Goal: Task Accomplishment & Management: Use online tool/utility

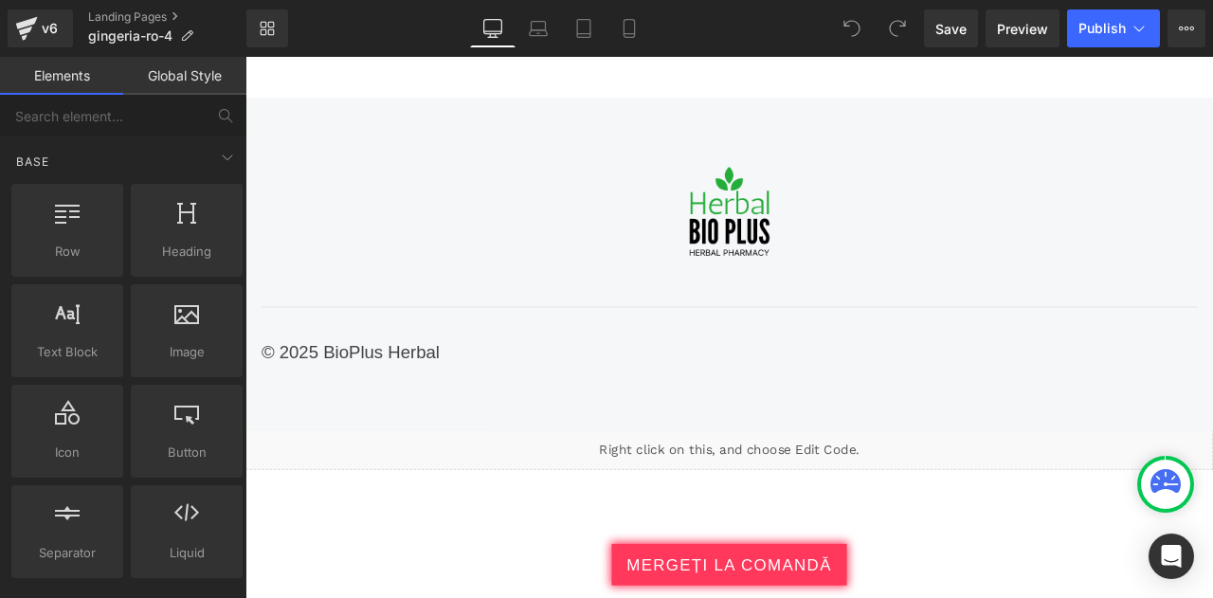
scroll to position [14261, 0]
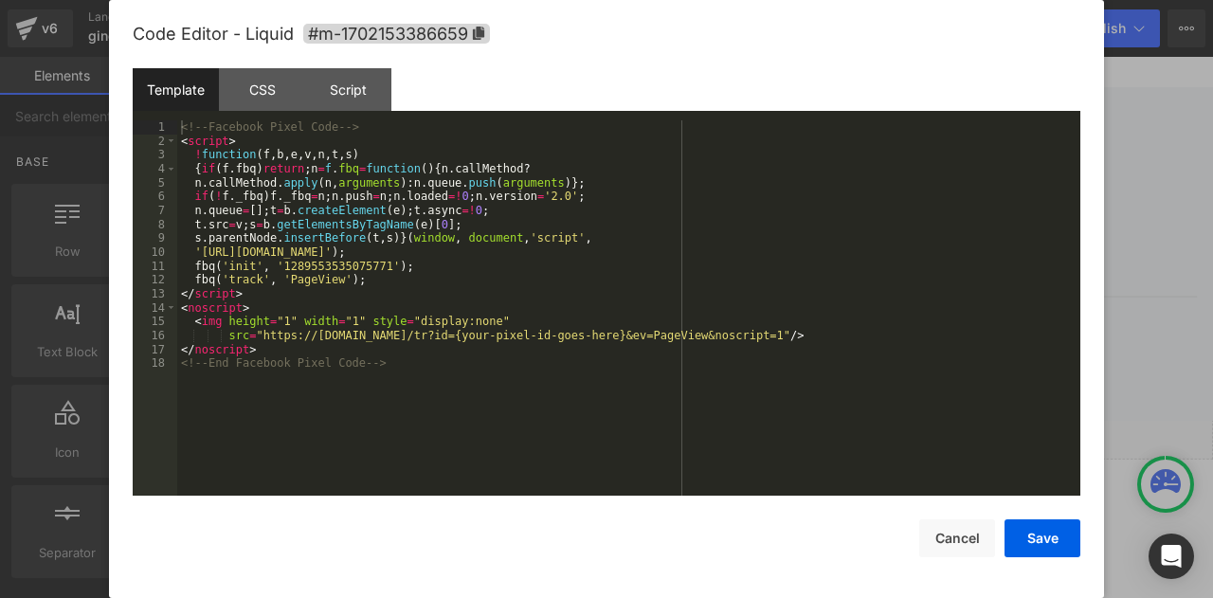
click at [558, 0] on div "You are previewing how the will restyle your page. You can not edit Elements in…" at bounding box center [606, 0] width 1213 height 0
click at [372, 88] on div "Script" at bounding box center [348, 89] width 86 height 43
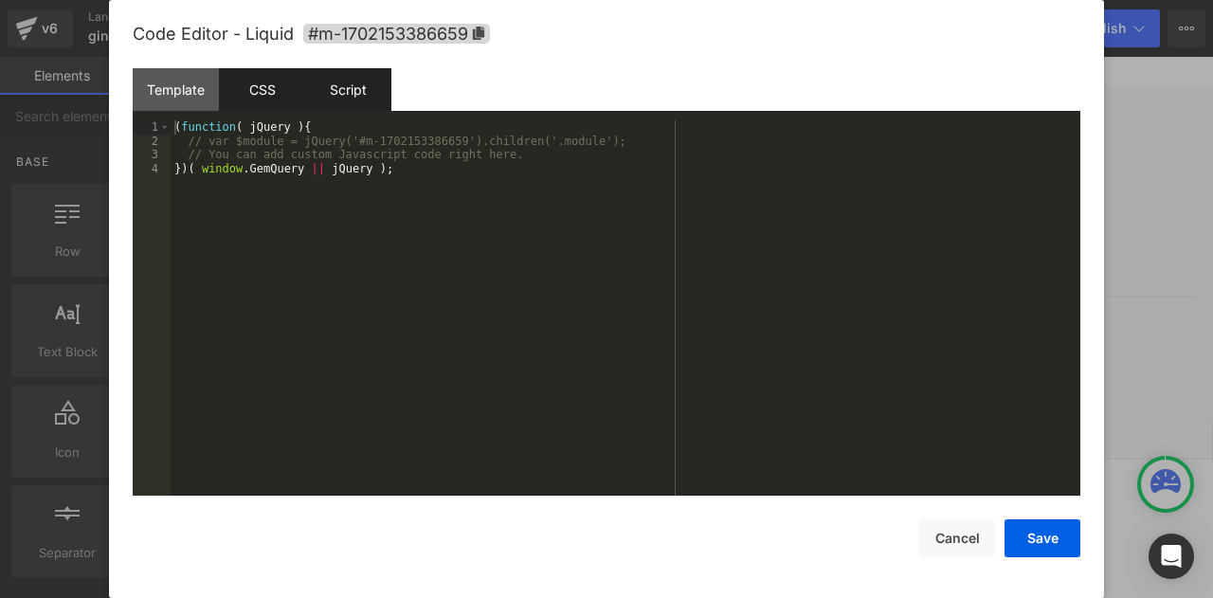
click at [283, 79] on div "CSS" at bounding box center [262, 89] width 86 height 43
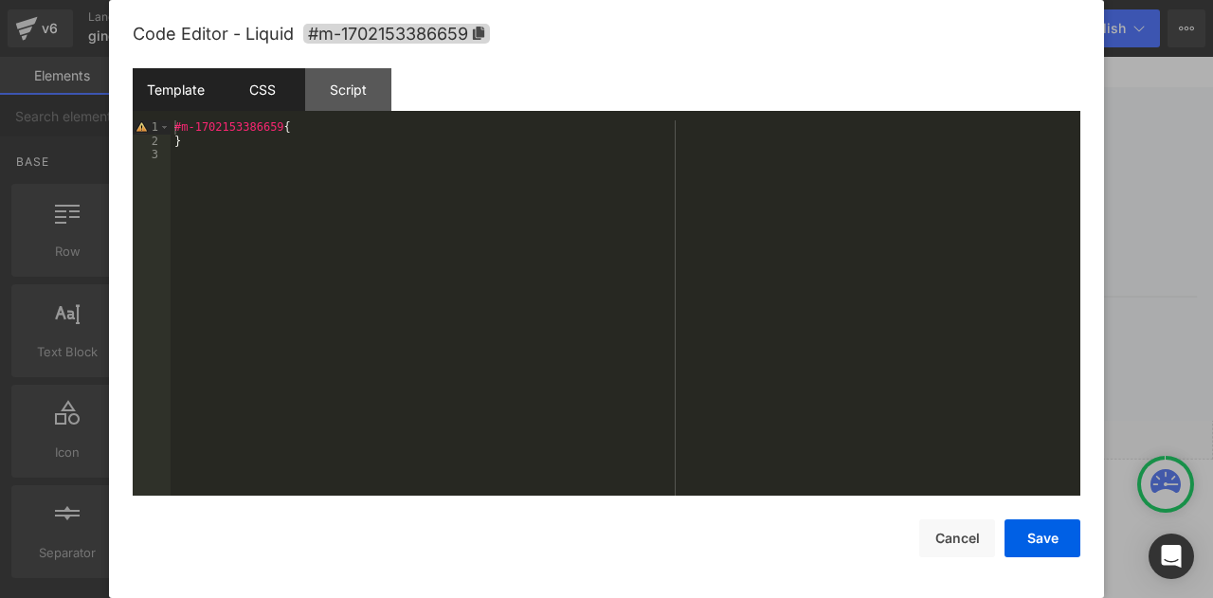
click at [192, 81] on div "Template" at bounding box center [176, 89] width 86 height 43
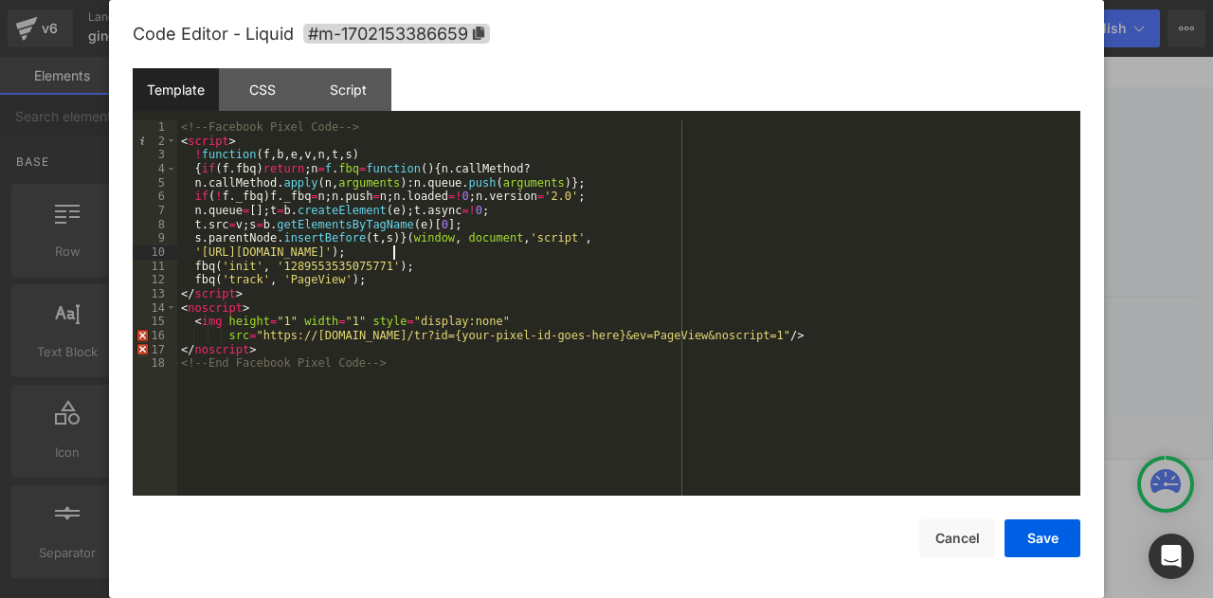
click at [395, 255] on div "<!-- Facebook Pixel Code --> < script > ! function ( f , b , e , v , n , t , s …" at bounding box center [628, 321] width 903 height 403
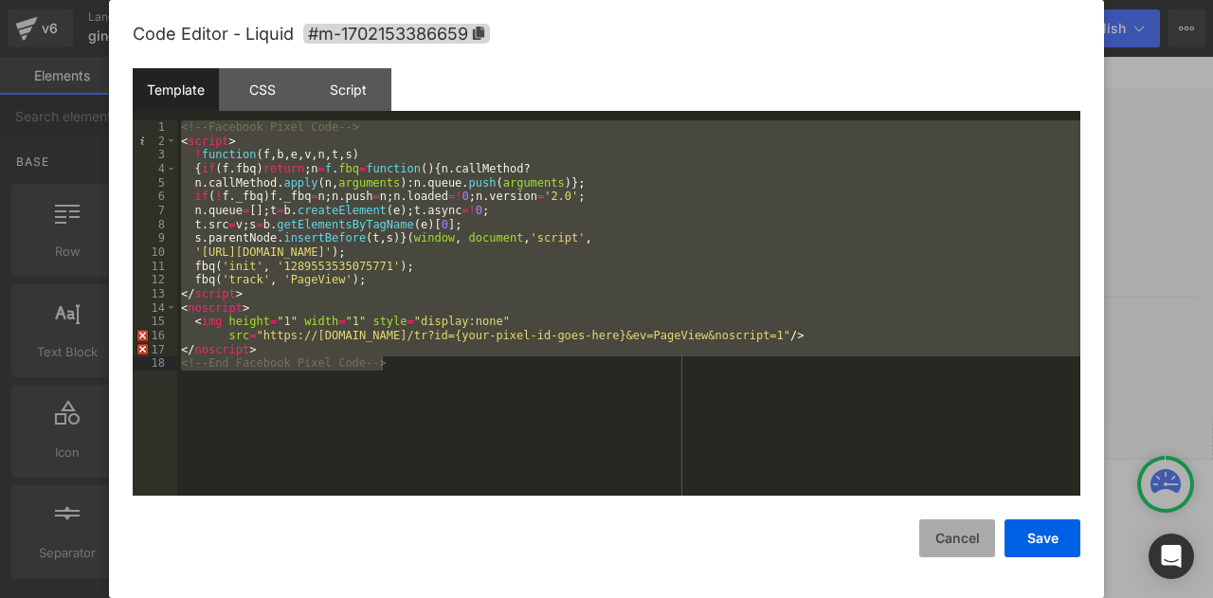
click at [958, 549] on button "Cancel" at bounding box center [958, 539] width 76 height 38
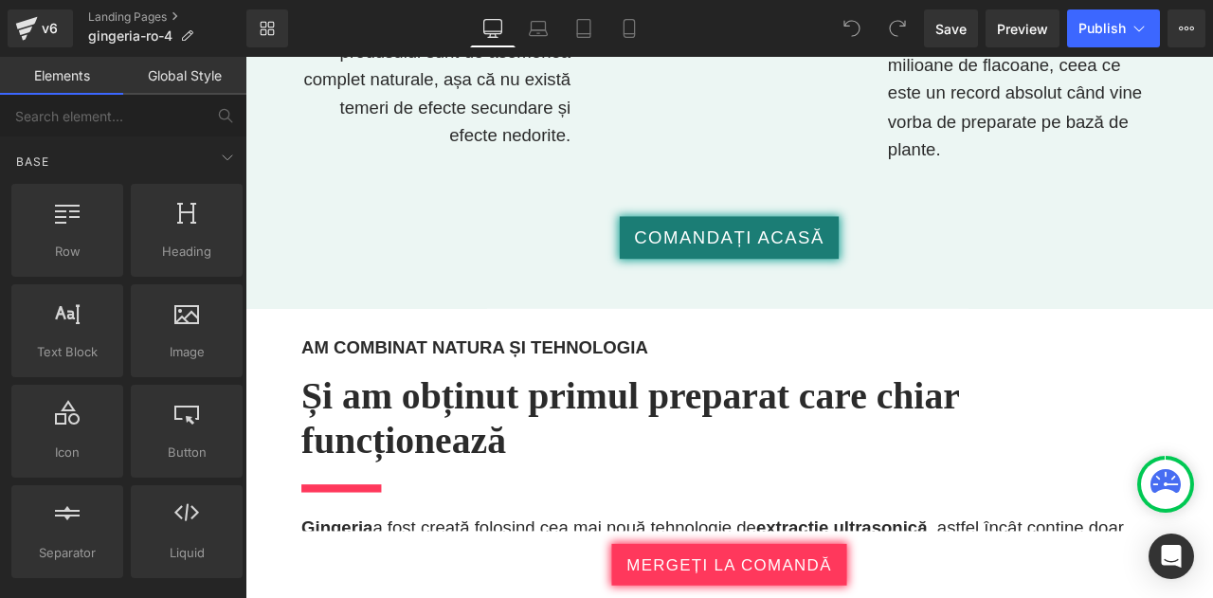
scroll to position [2107, 0]
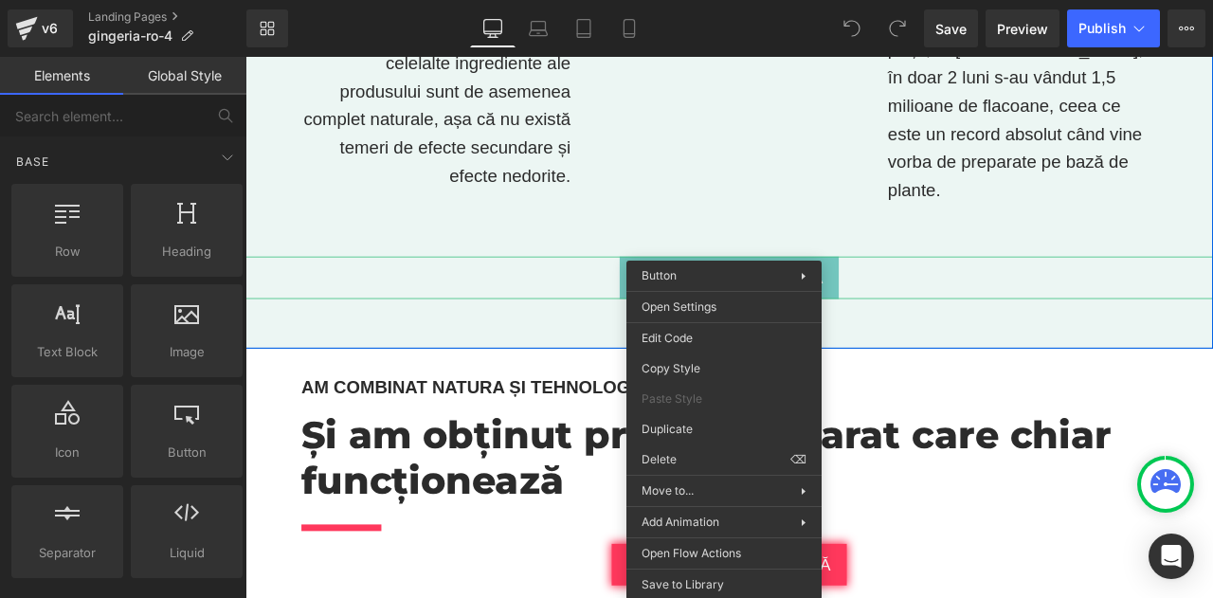
click at [732, 303] on span "COMANDAȚI ACASĂ" at bounding box center [819, 318] width 226 height 31
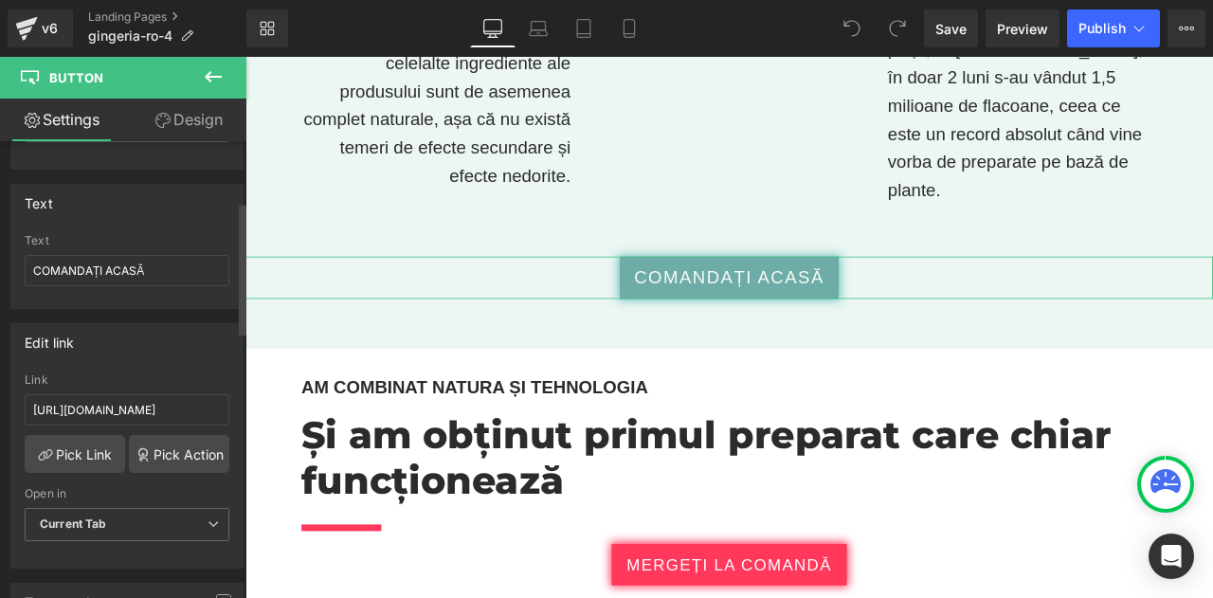
scroll to position [221, 0]
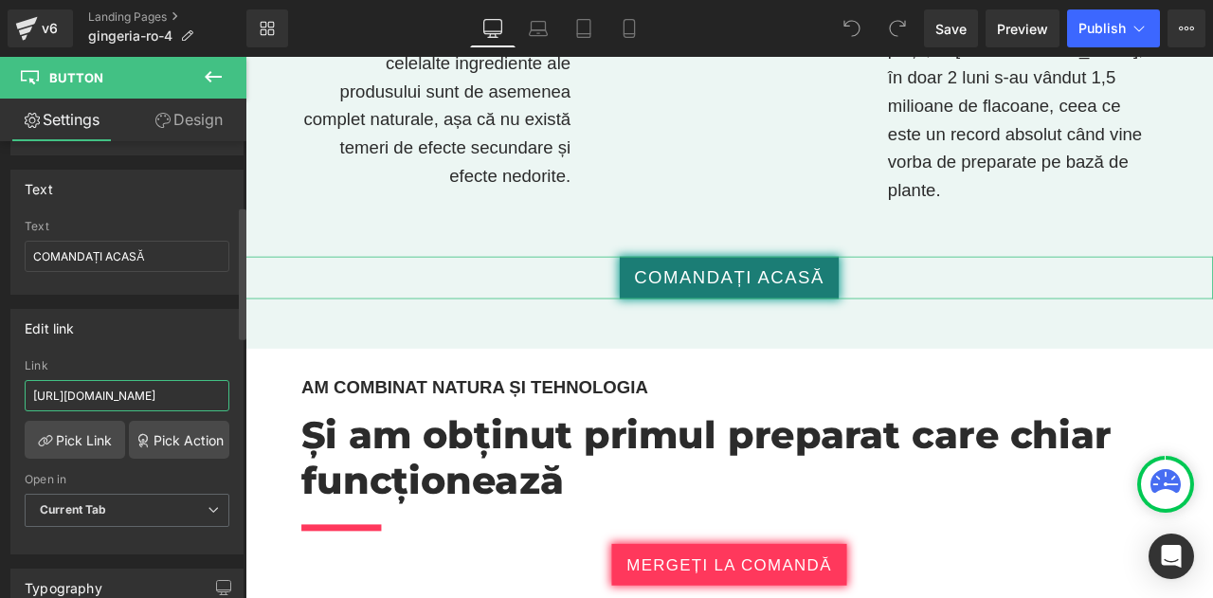
click at [84, 386] on input "https://checkoutiframe.bioherbalplus.com/gingeria-checkout-ro" at bounding box center [127, 395] width 205 height 31
type input "https://bioherbalplus.com/ro-ro/pages/choose-option-gingeria-ro"
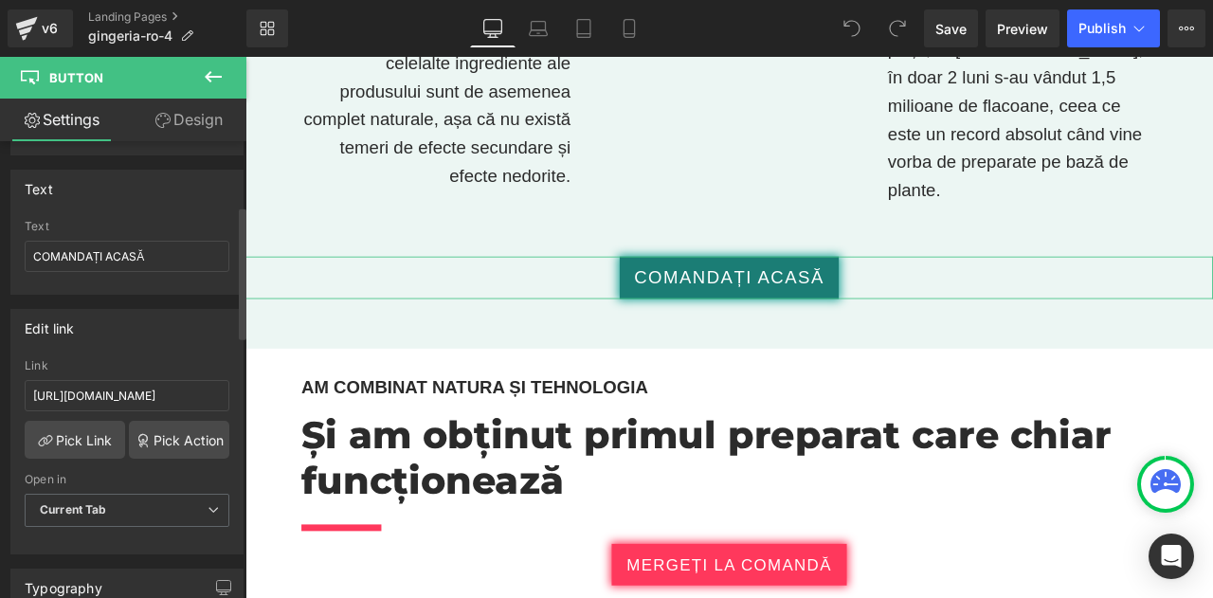
scroll to position [0, 0]
click at [143, 319] on div "Edit link" at bounding box center [126, 328] width 231 height 36
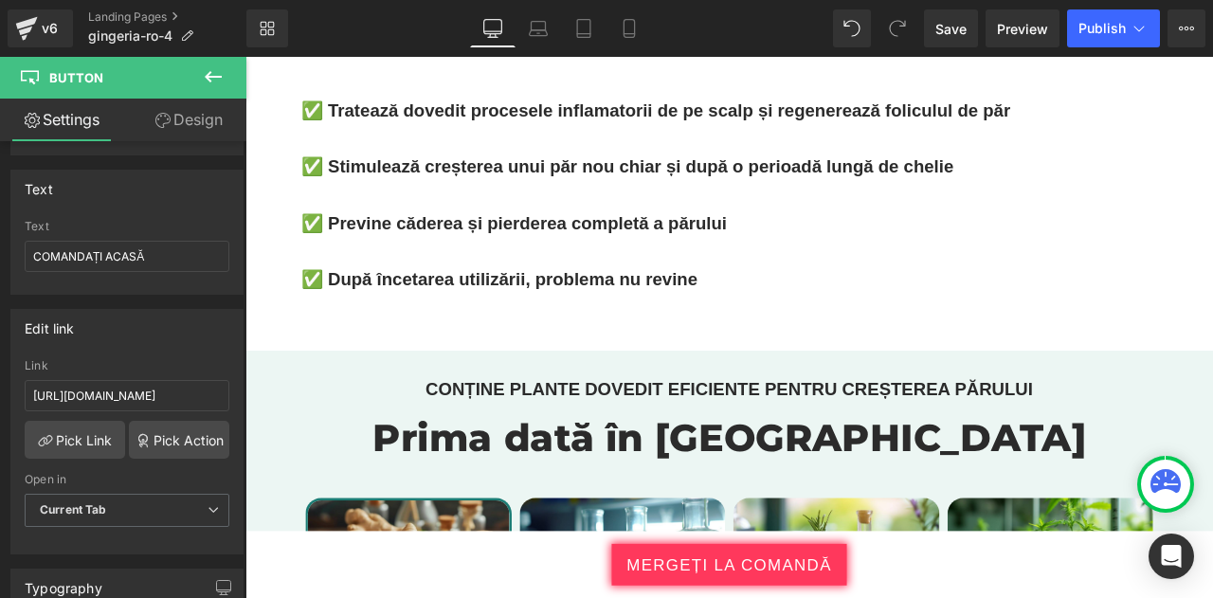
scroll to position [3184, 0]
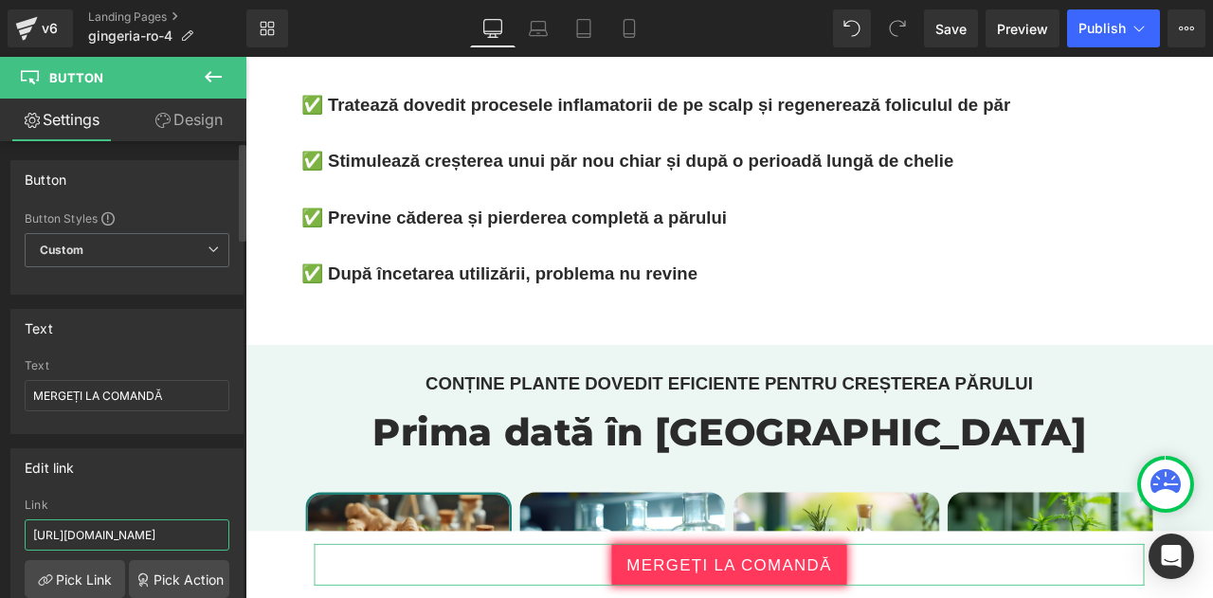
click at [169, 532] on input "https://checkoutiframe.bioherbalplus.com/gingeria-checkout-ro" at bounding box center [127, 535] width 205 height 31
paste input "bioherbalplus.com/ro-ro/pages/choose-option-gingeria"
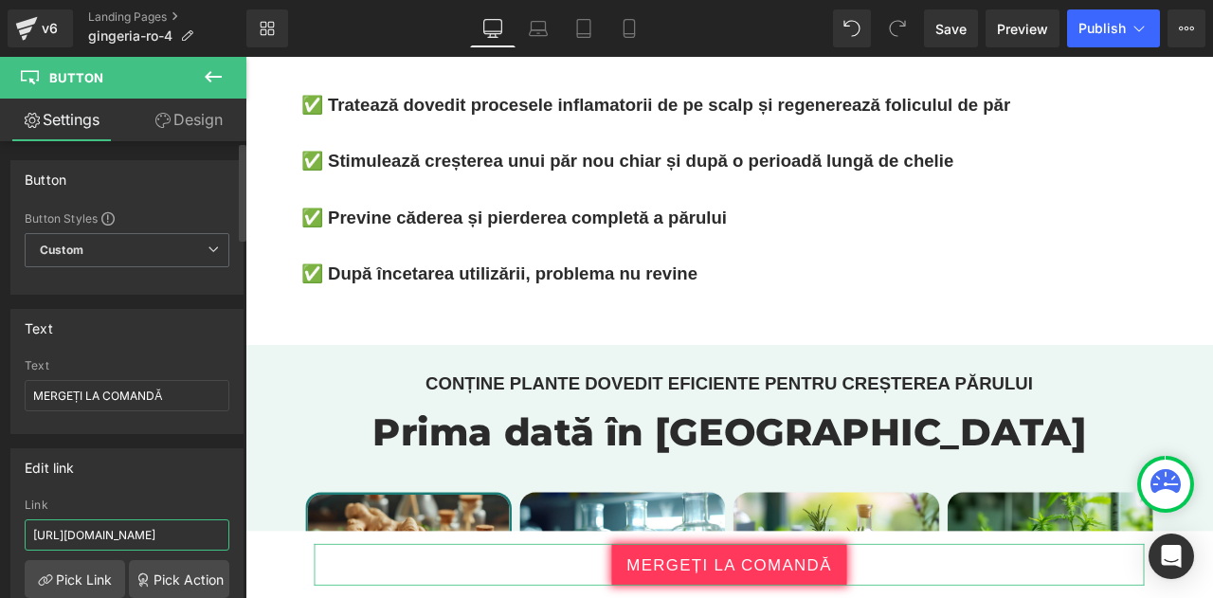
type input "https://bioherbalplus.com/ro-ro/pages/choose-option-gingeria-ro"
click at [157, 463] on div "Edit link" at bounding box center [126, 467] width 231 height 36
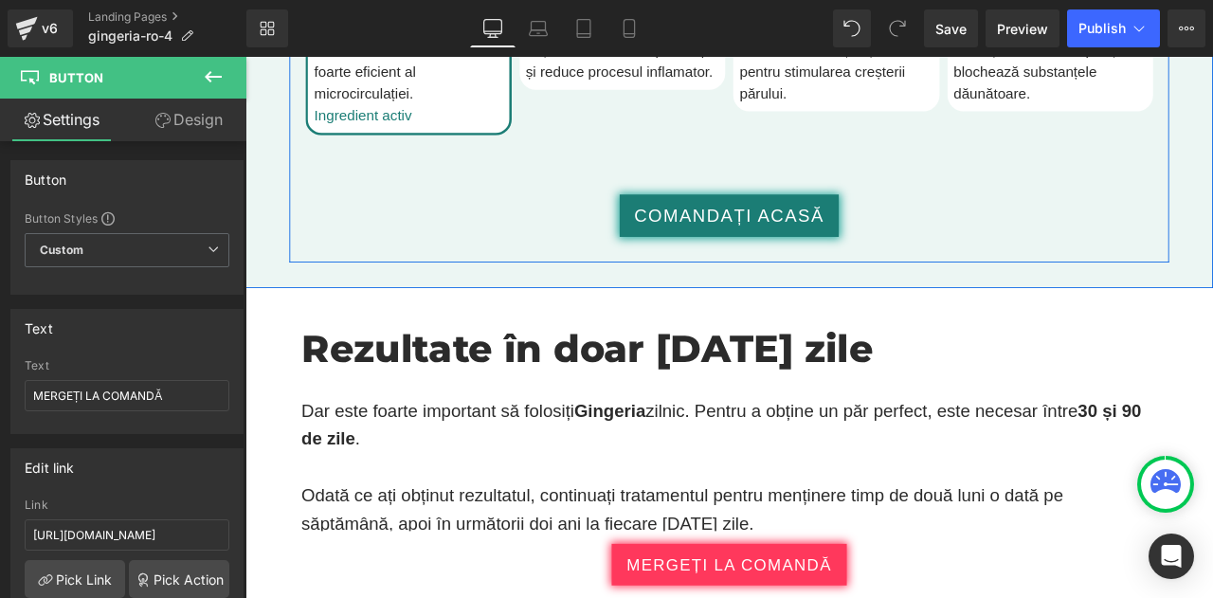
scroll to position [3899, 0]
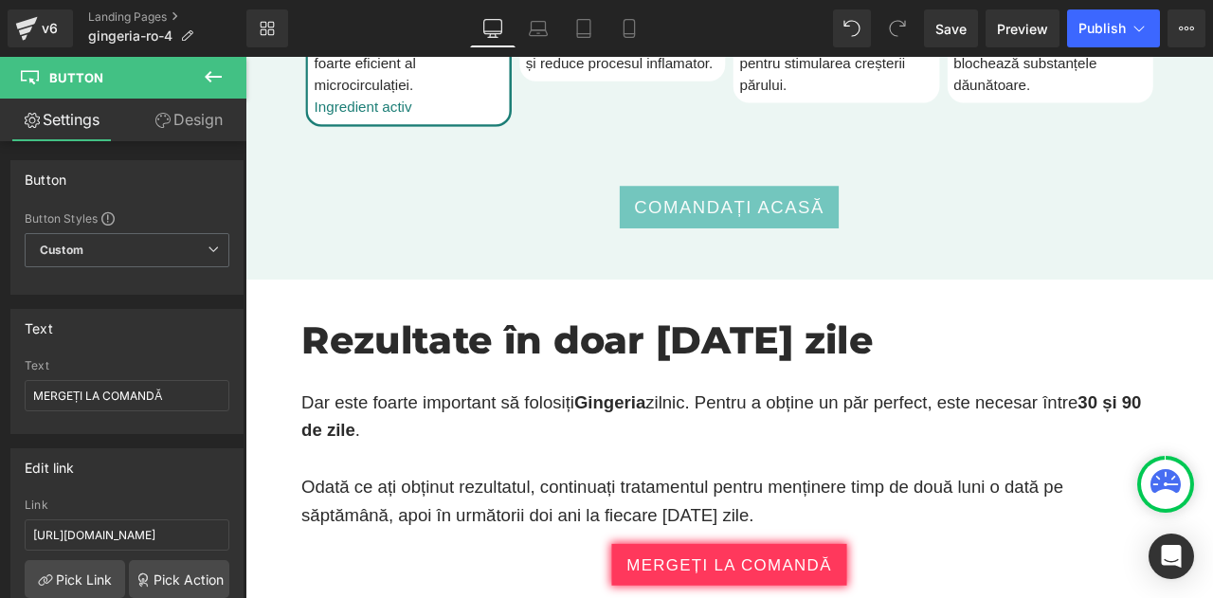
click at [847, 220] on span "COMANDAȚI ACASĂ" at bounding box center [819, 235] width 226 height 31
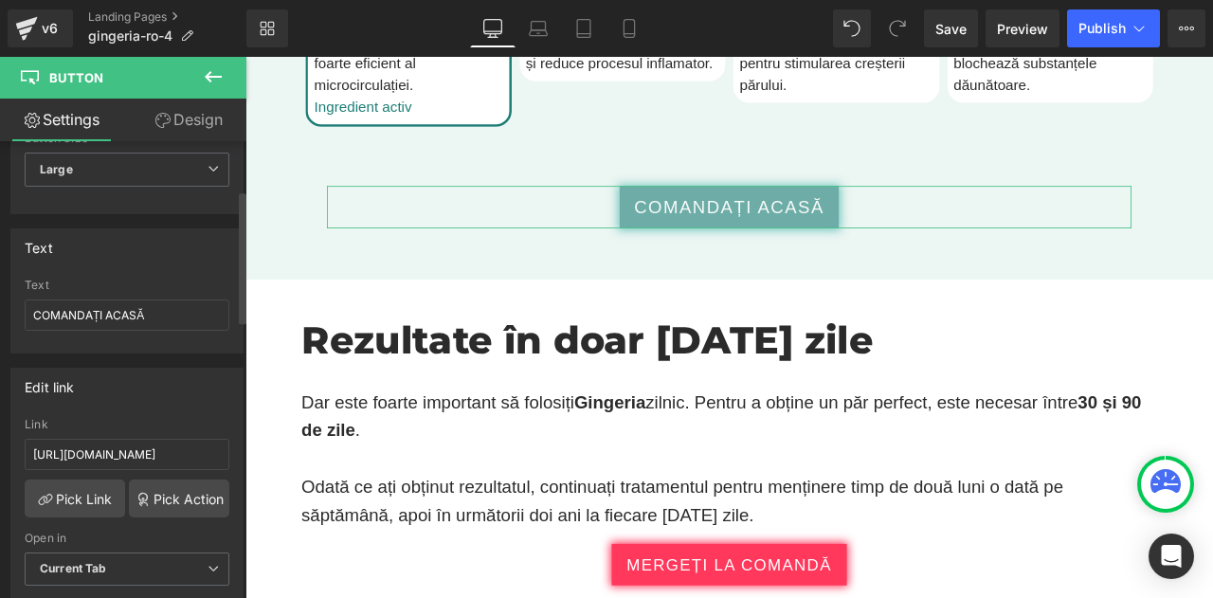
scroll to position [167, 0]
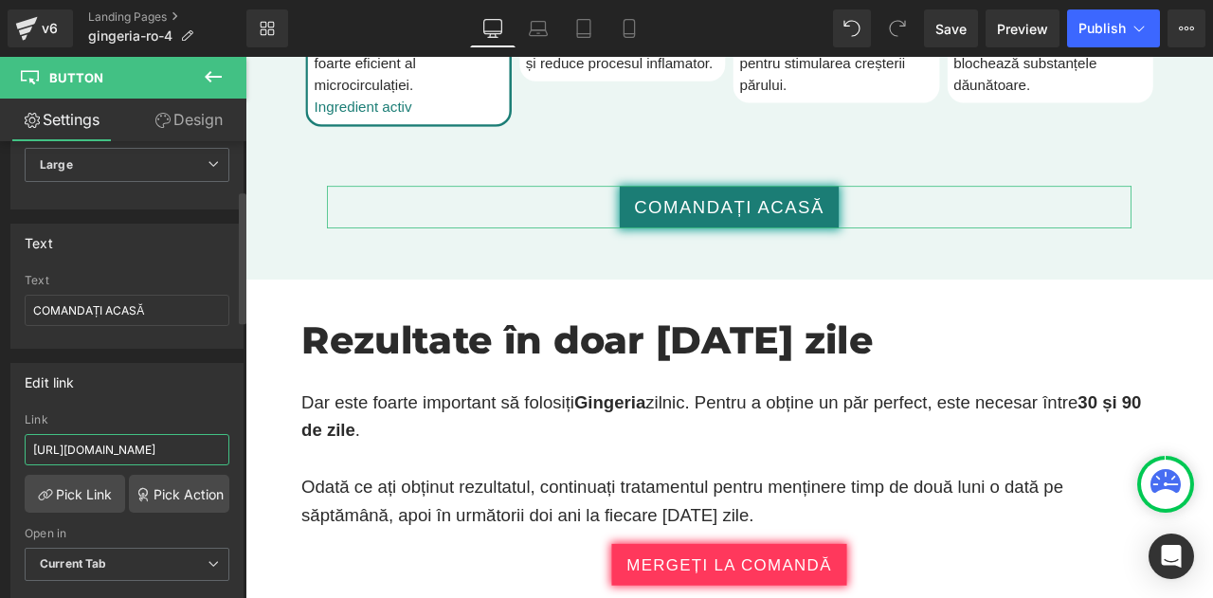
click at [150, 444] on input "https://checkoutiframe.bioherbalplus.com/gingeria-checkout-ro" at bounding box center [127, 449] width 205 height 31
paste input "bioherbalplus.com/ro-ro/pages/choose-option-gingeria"
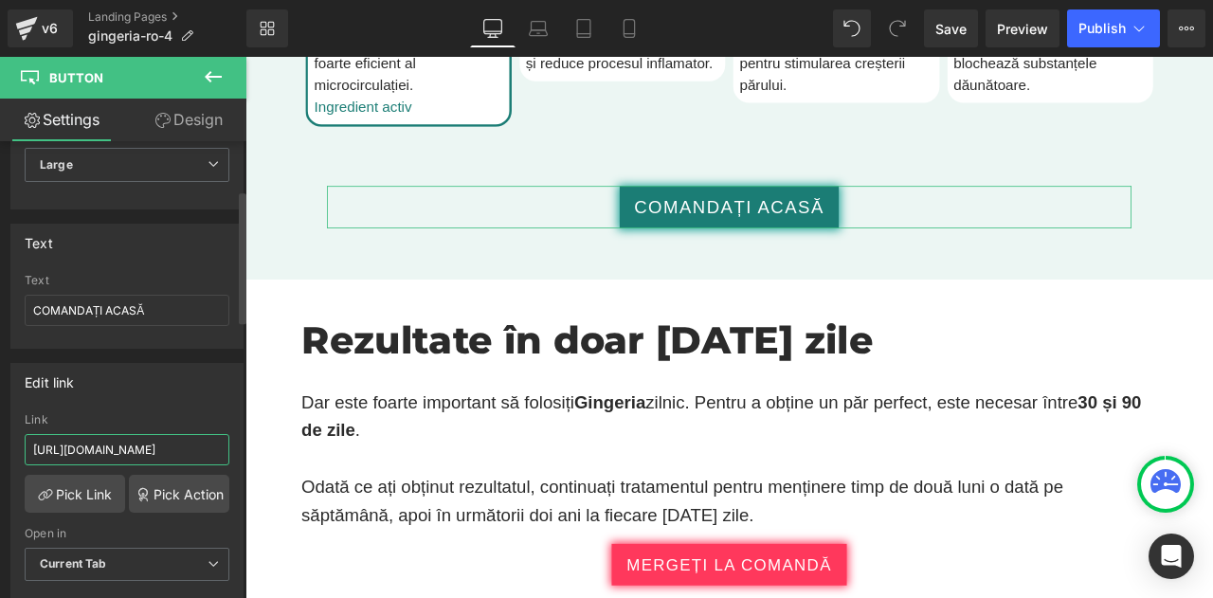
type input "https://bioherbalplus.com/ro-ro/pages/choose-option-gingeria-ro"
click at [146, 375] on div "Edit link" at bounding box center [126, 382] width 231 height 36
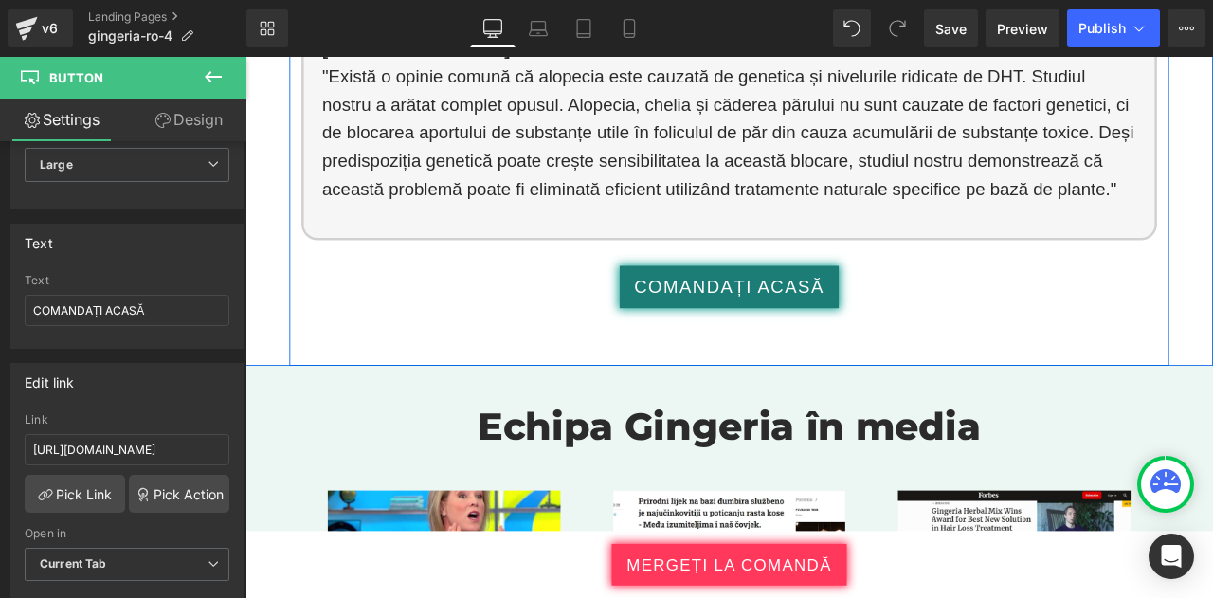
scroll to position [5025, 0]
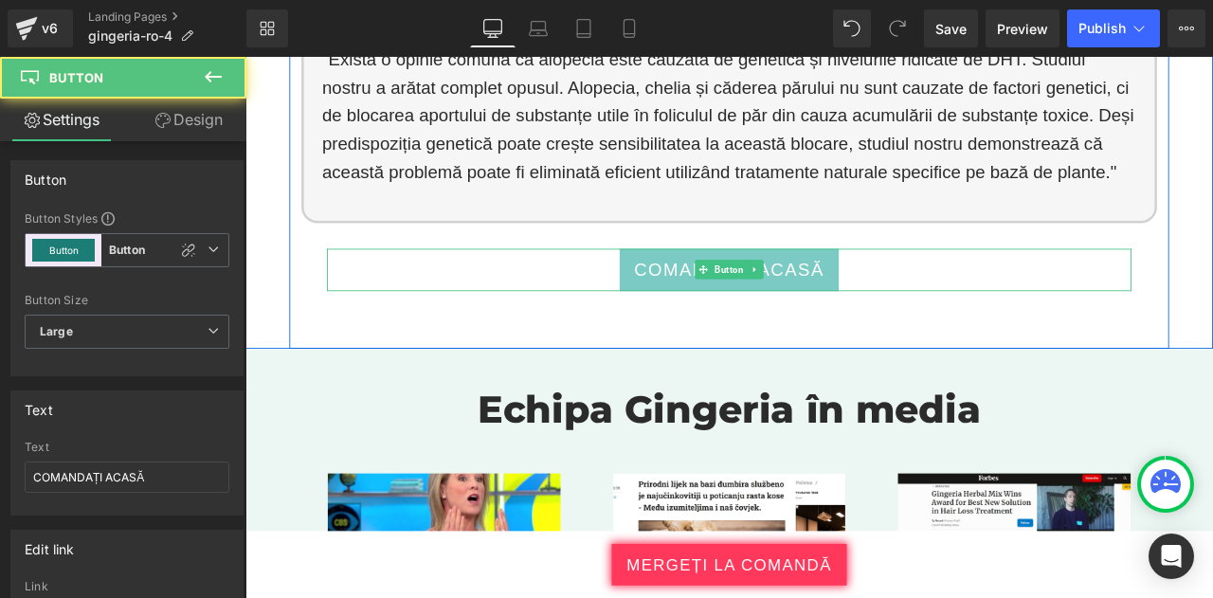
click at [733, 284] on link "COMANDAȚI ACASĂ" at bounding box center [819, 309] width 260 height 50
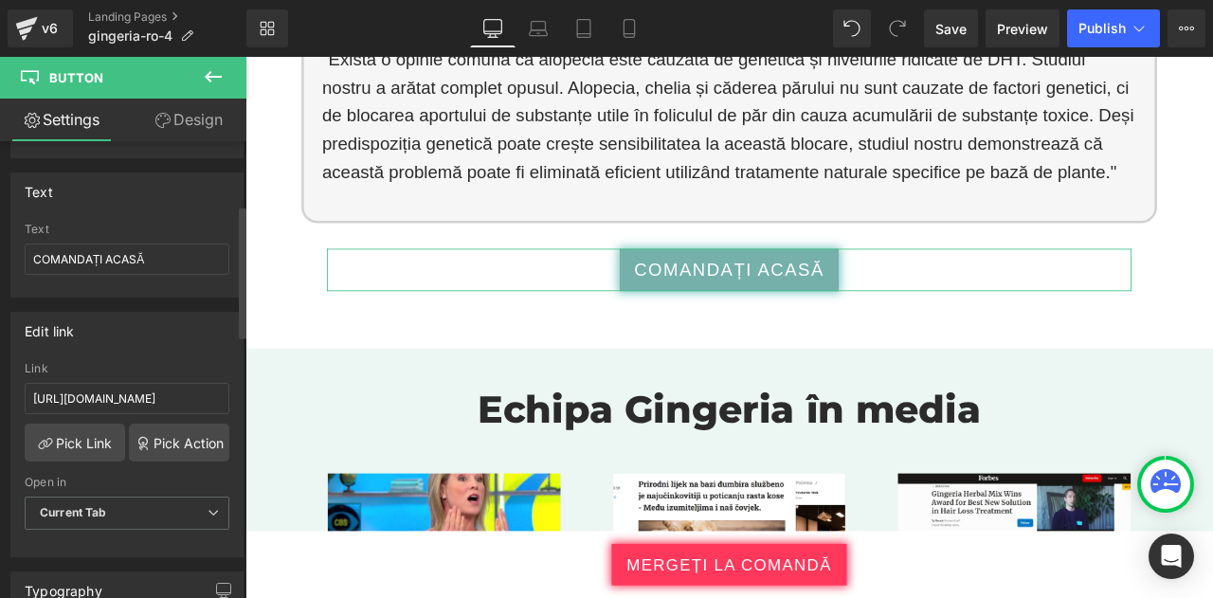
scroll to position [222, 0]
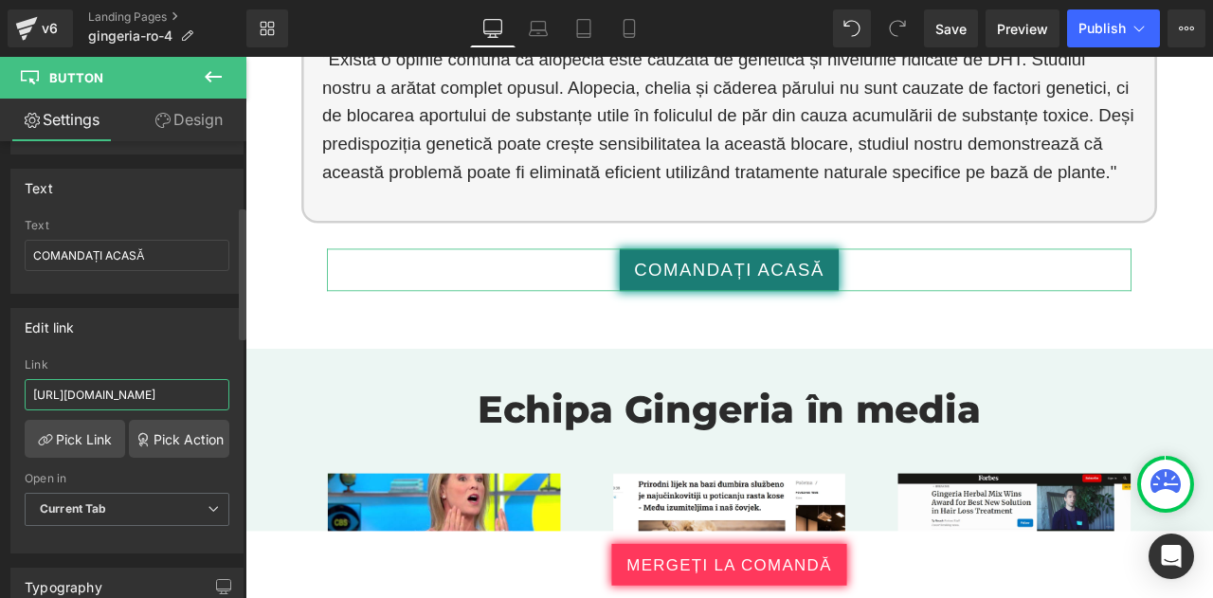
click at [157, 395] on input "https://checkoutiframe.bioherbalplus.com/gingeria-checkout-ro" at bounding box center [127, 394] width 205 height 31
type input "https://bioherbalplus.com/ro-ro/pages/choose-option-gingeria-ro"
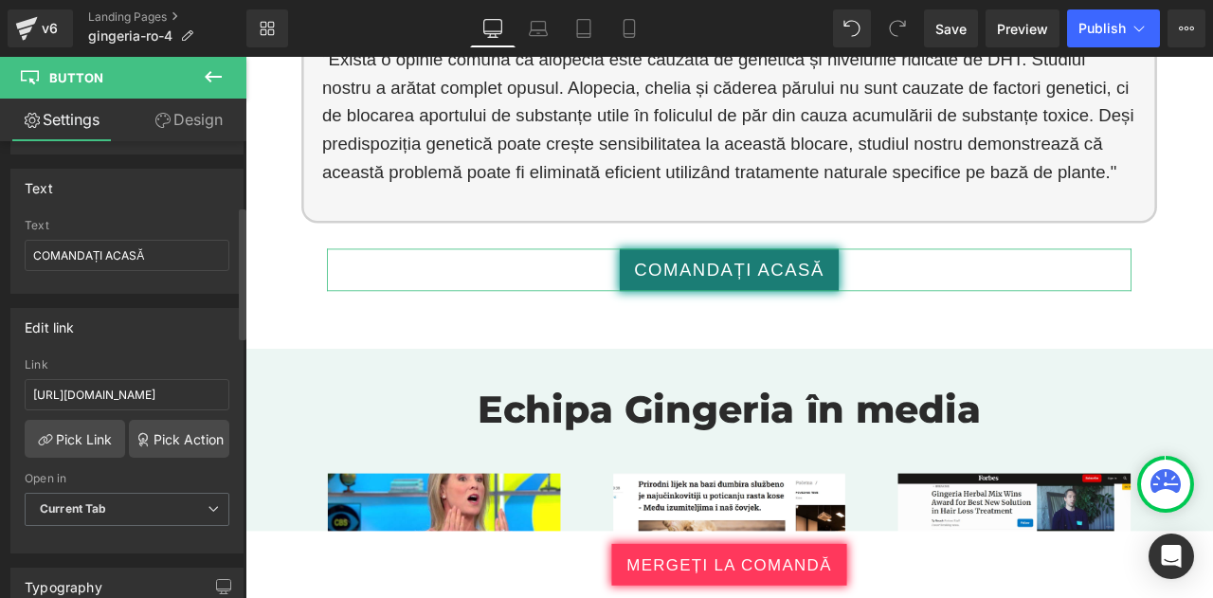
scroll to position [0, 0]
click at [137, 319] on div "Edit link" at bounding box center [126, 327] width 231 height 36
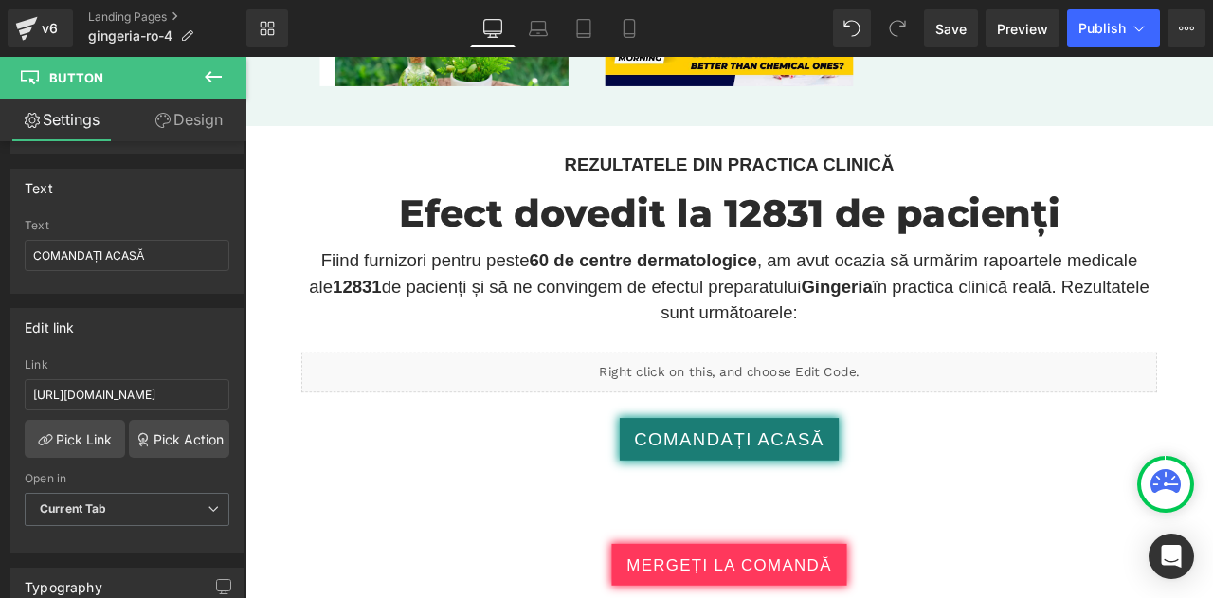
scroll to position [5860, 0]
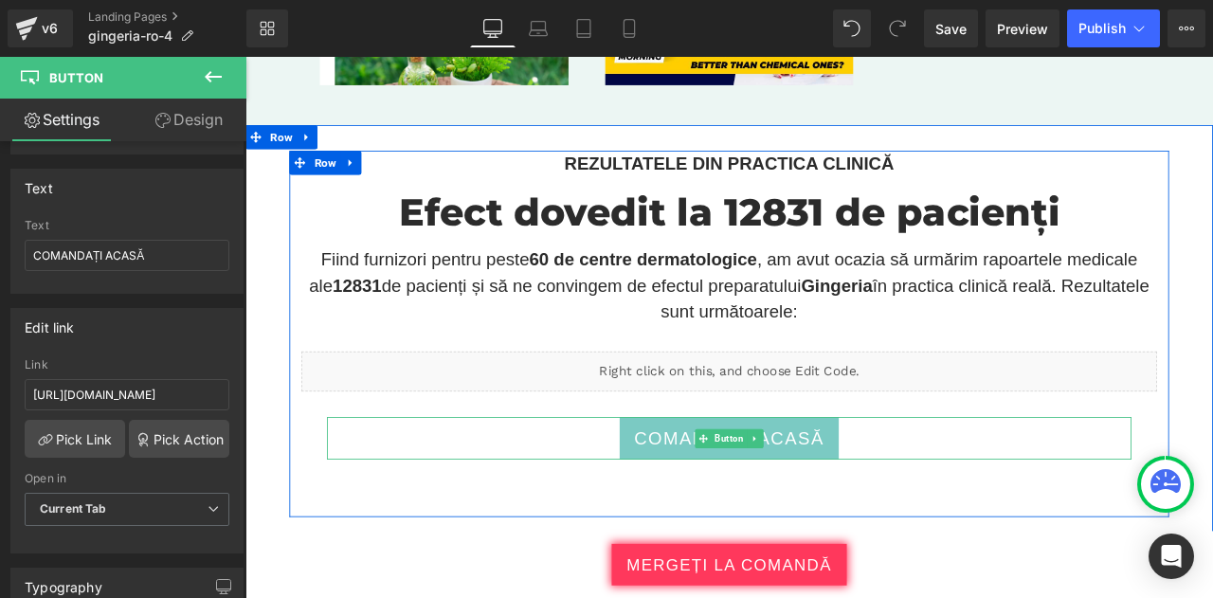
click at [689, 484] on link "COMANDAȚI ACASĂ" at bounding box center [819, 509] width 260 height 50
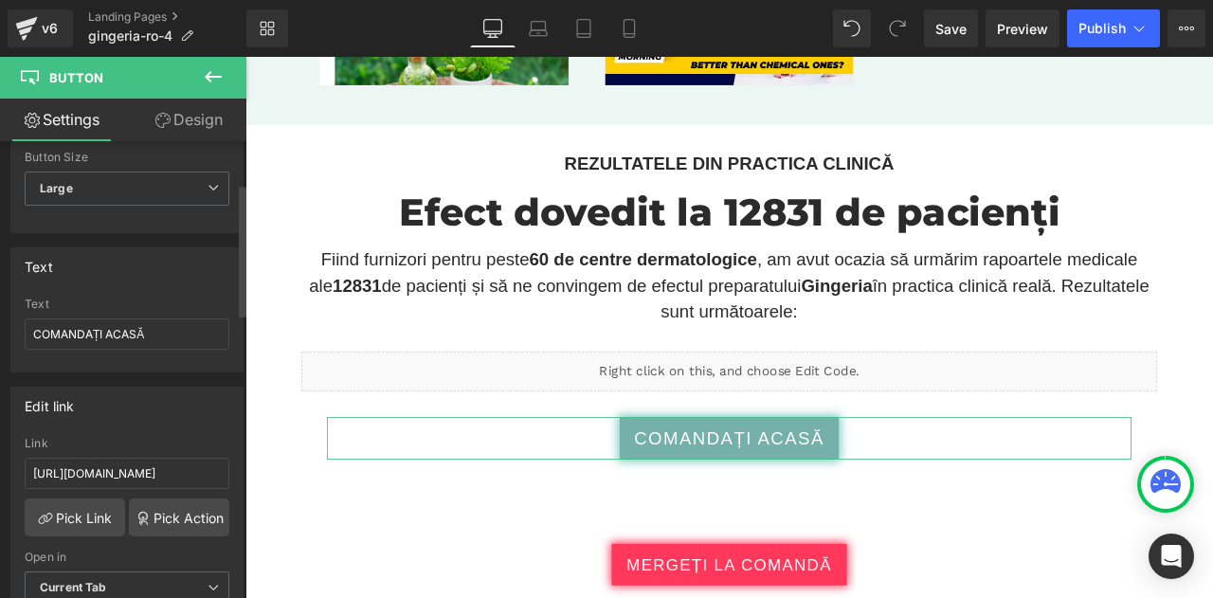
scroll to position [145, 0]
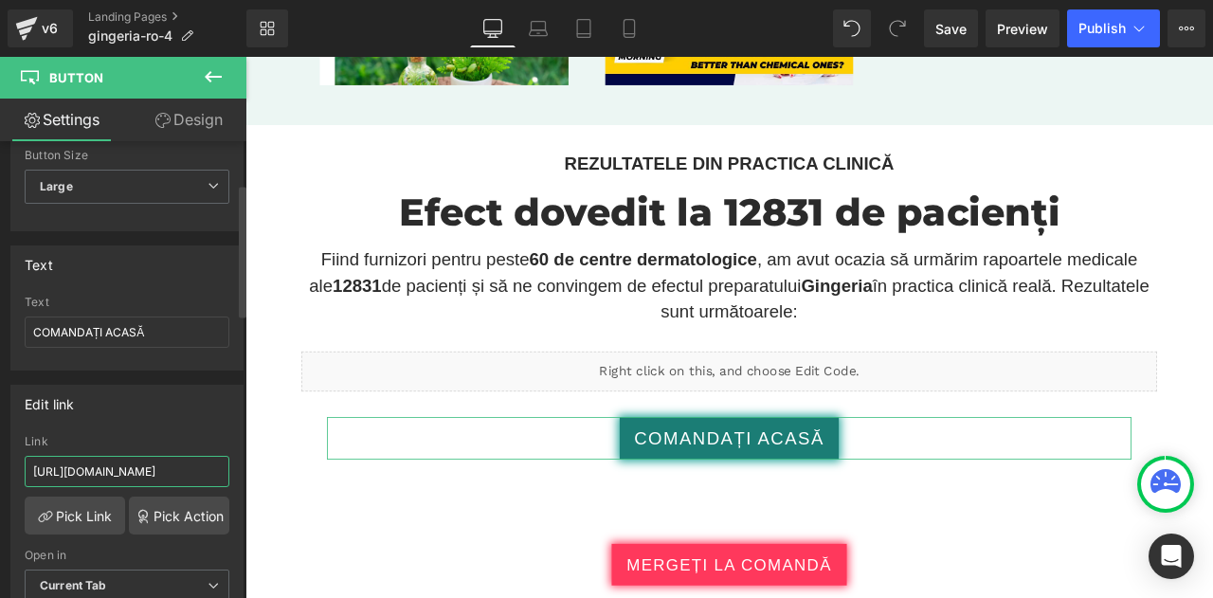
click at [108, 459] on input "https://checkoutiframe.bioherbalplus.com/gingeria-checkout-ro" at bounding box center [127, 471] width 205 height 31
type input "https://bioherbalplus.com/ro-ro/pages/choose-option-gingeria-ro"
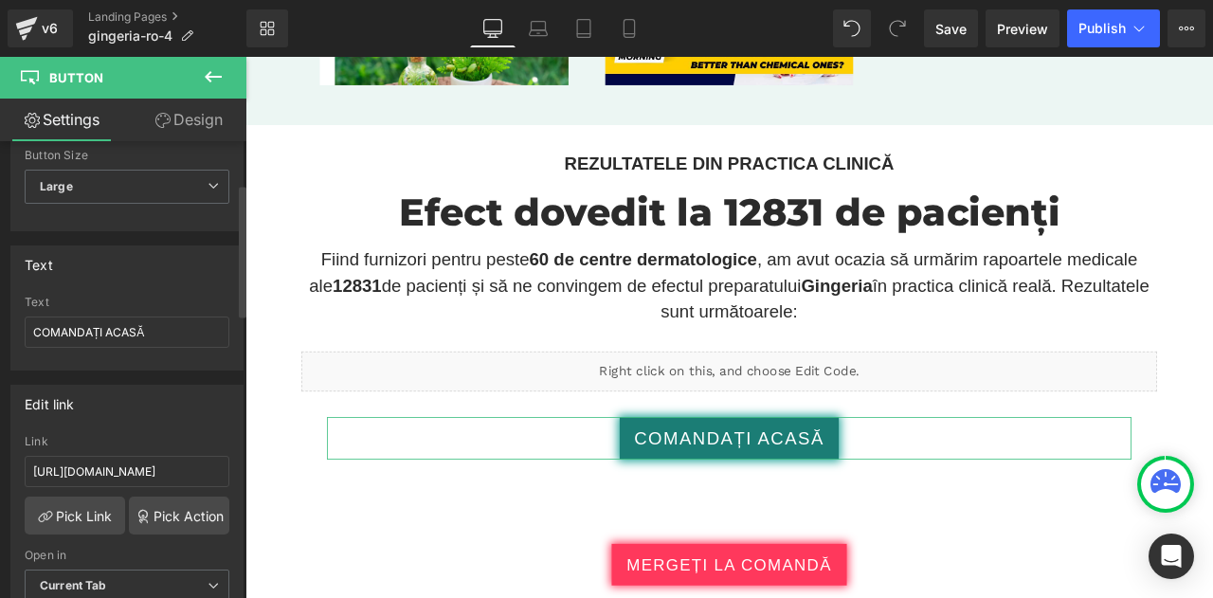
scroll to position [0, 0]
click at [140, 371] on div "Edit link https://checkoutiframe.bioherbalplus.com/gingeria-checkout-ro Link ht…" at bounding box center [127, 501] width 255 height 260
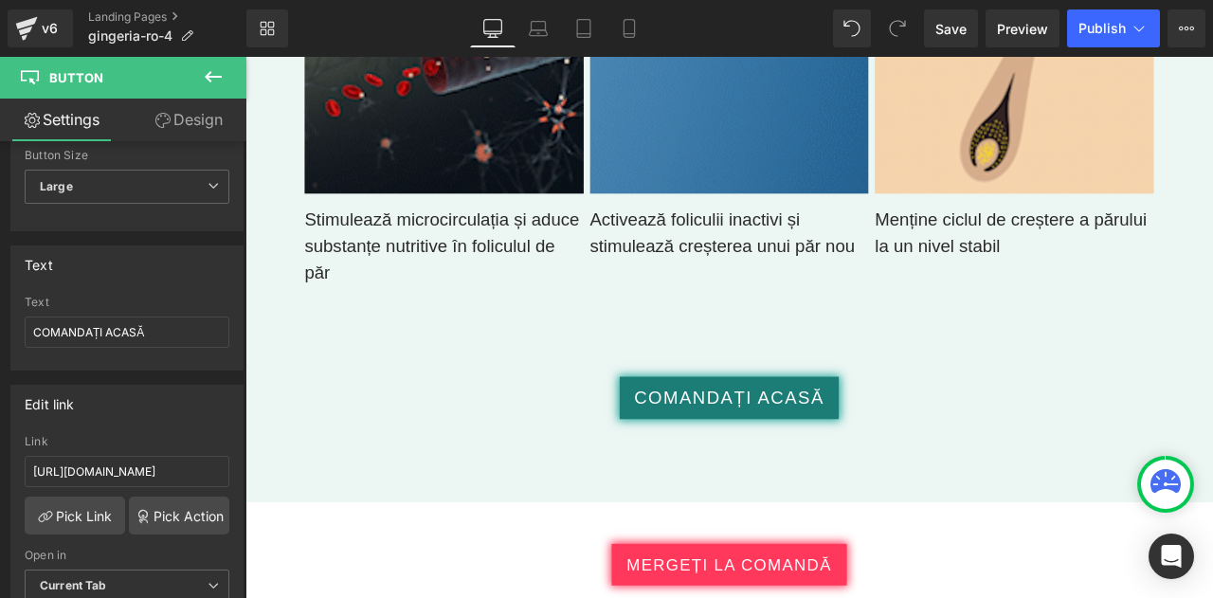
scroll to position [7005, 0]
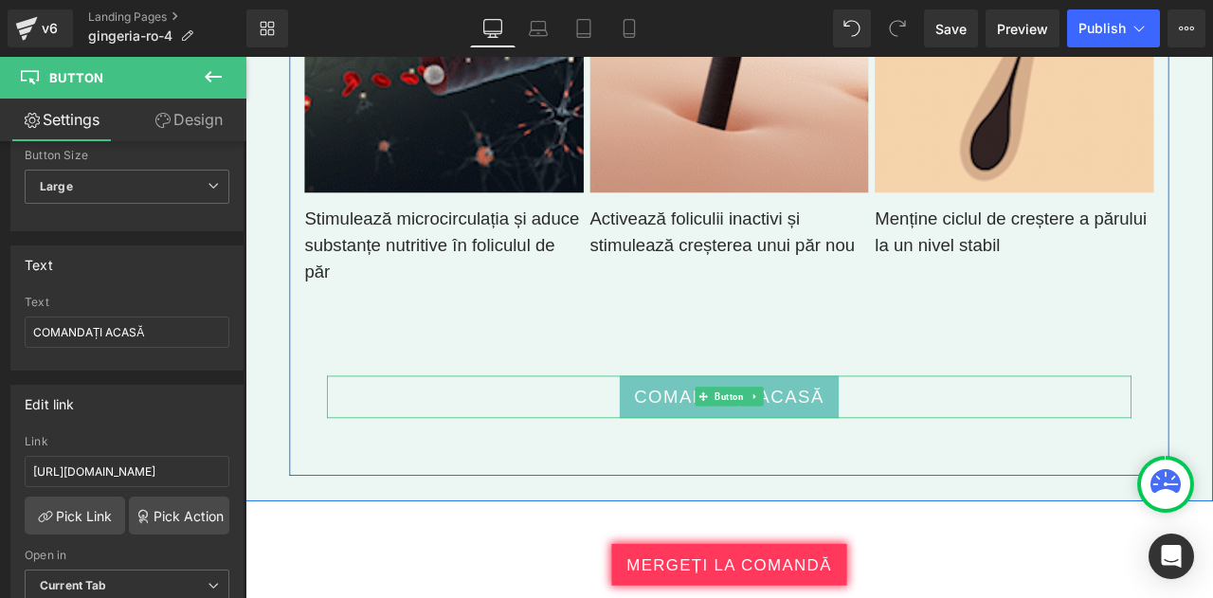
click at [720, 445] on span "COMANDAȚI ACASĂ" at bounding box center [819, 460] width 226 height 31
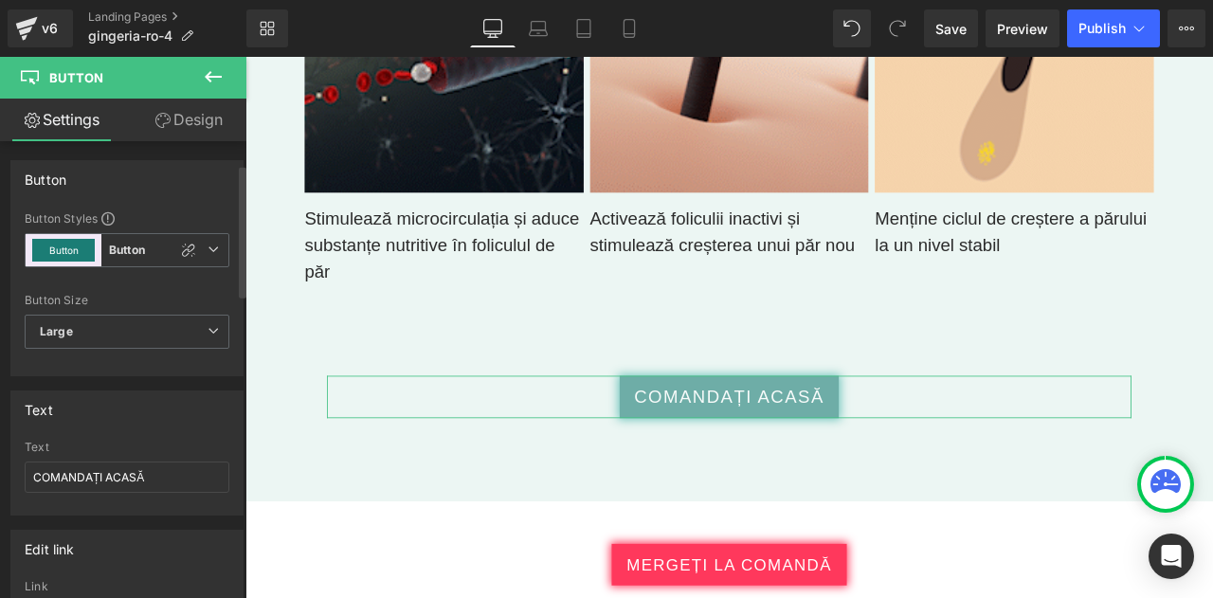
scroll to position [232, 0]
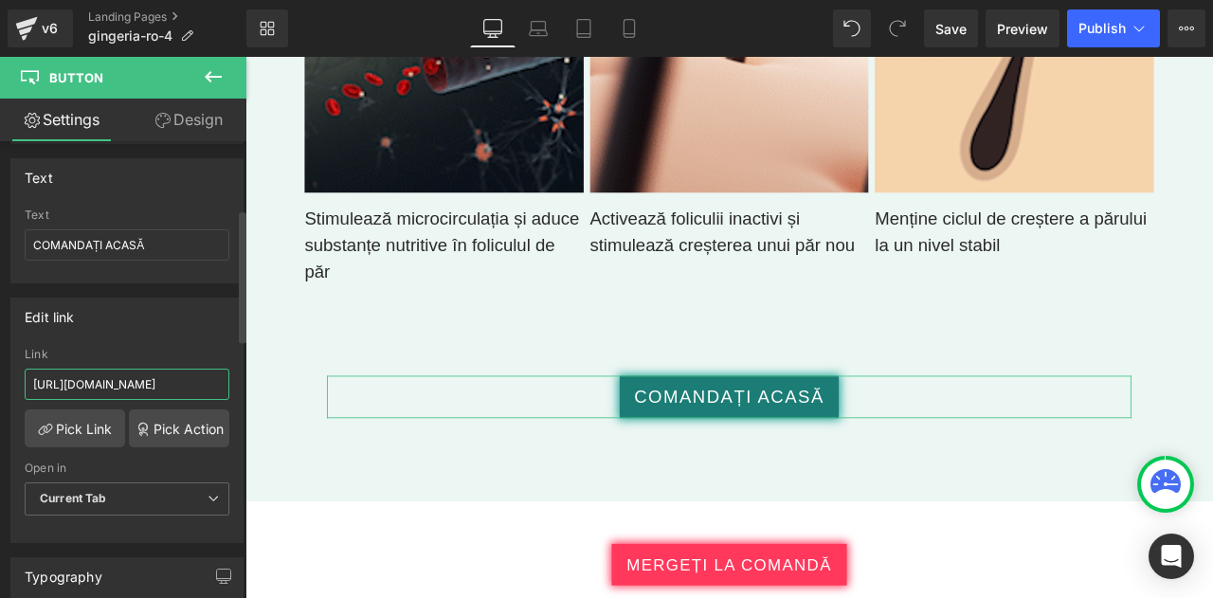
click at [139, 386] on input "https://checkoutiframe.bioherbalplus.com/gingeria-checkout-ro" at bounding box center [127, 384] width 205 height 31
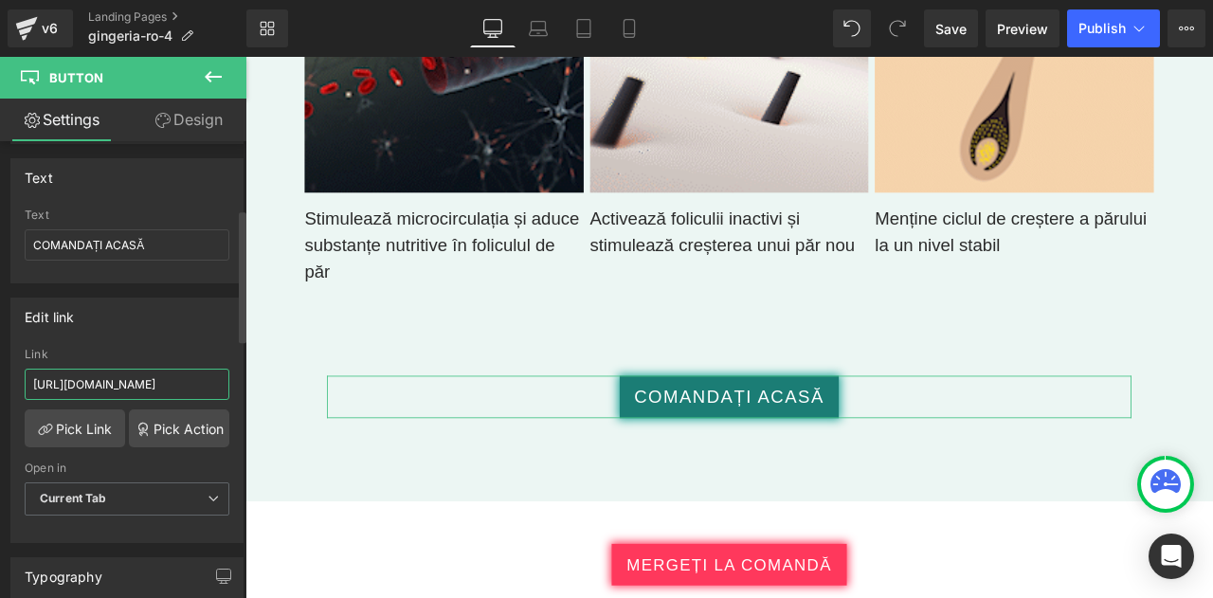
click at [139, 386] on input "https://checkoutiframe.bioherbalplus.com/gingeria-checkout-ro" at bounding box center [127, 384] width 205 height 31
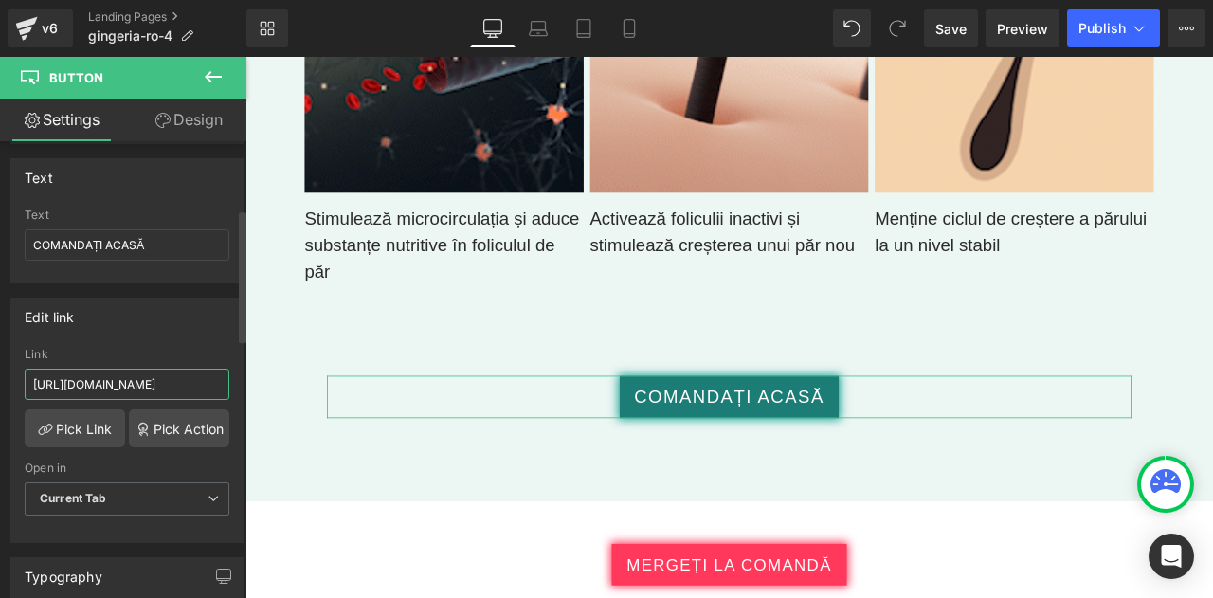
click at [139, 386] on input "https://checkoutiframe.bioherbalplus.com/gingeria-checkout-ro" at bounding box center [127, 384] width 205 height 31
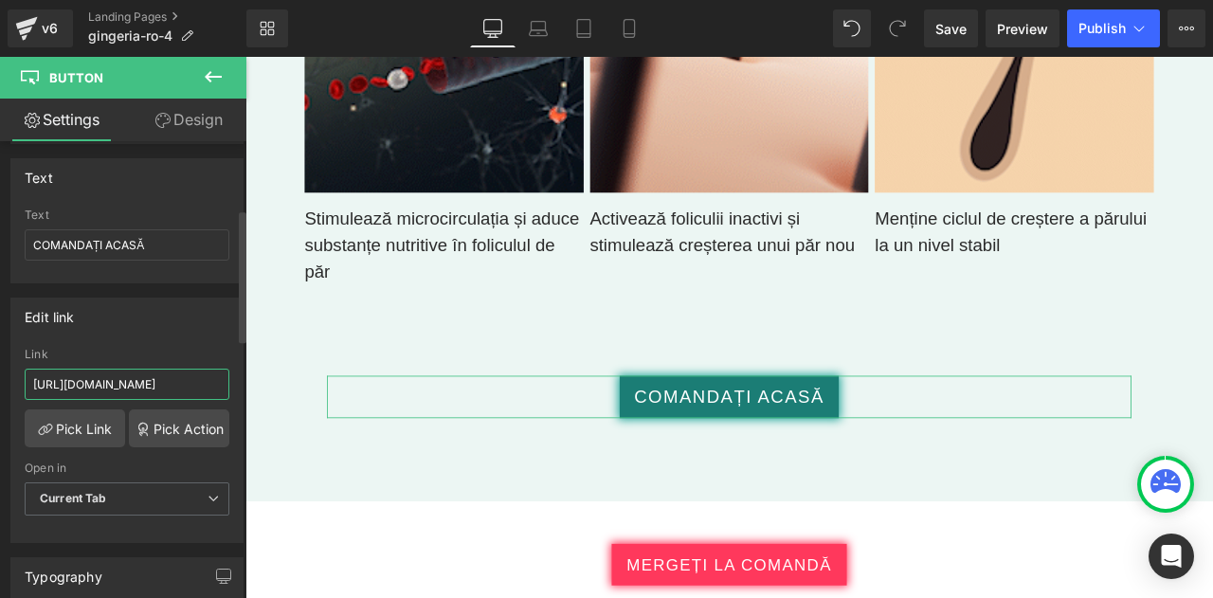
paste input "bioherbalplus.com/ro-ro/pages/choose-option-gingeria"
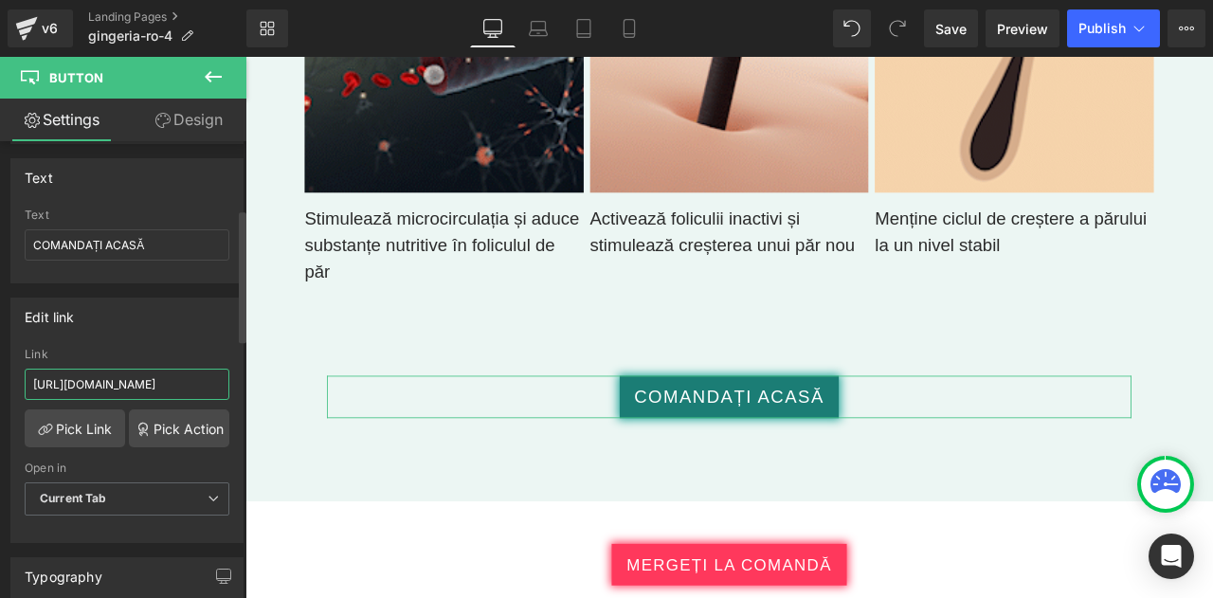
scroll to position [0, 173]
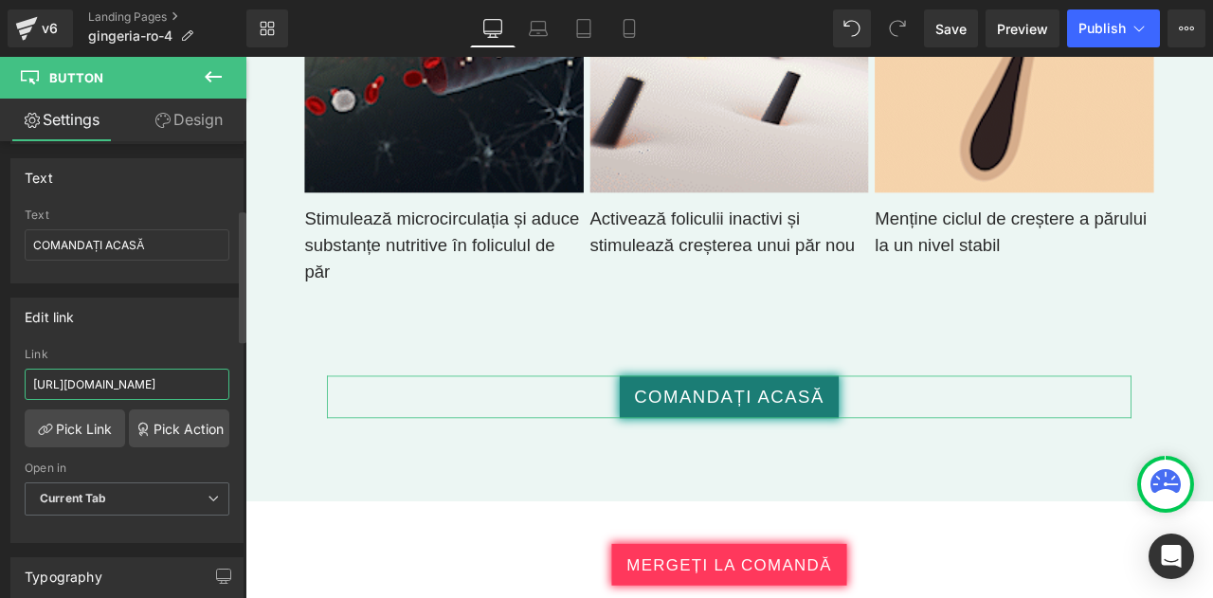
type input "https://bioherbalplus.com/ro-ro/pages/choose-option-gingeria-ro"
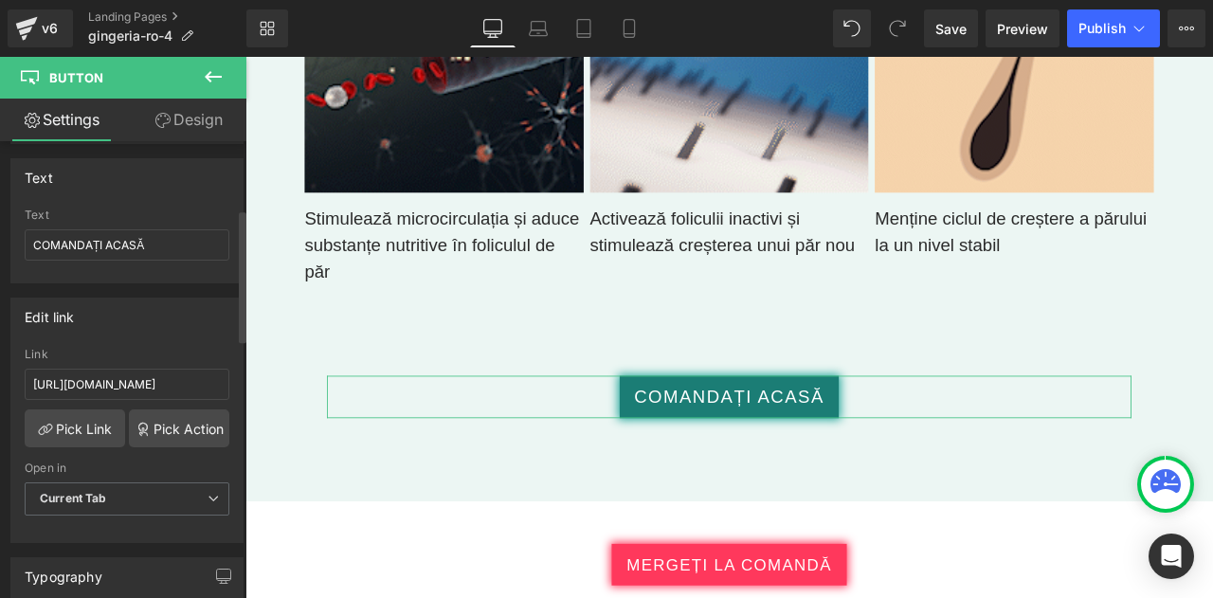
scroll to position [0, 0]
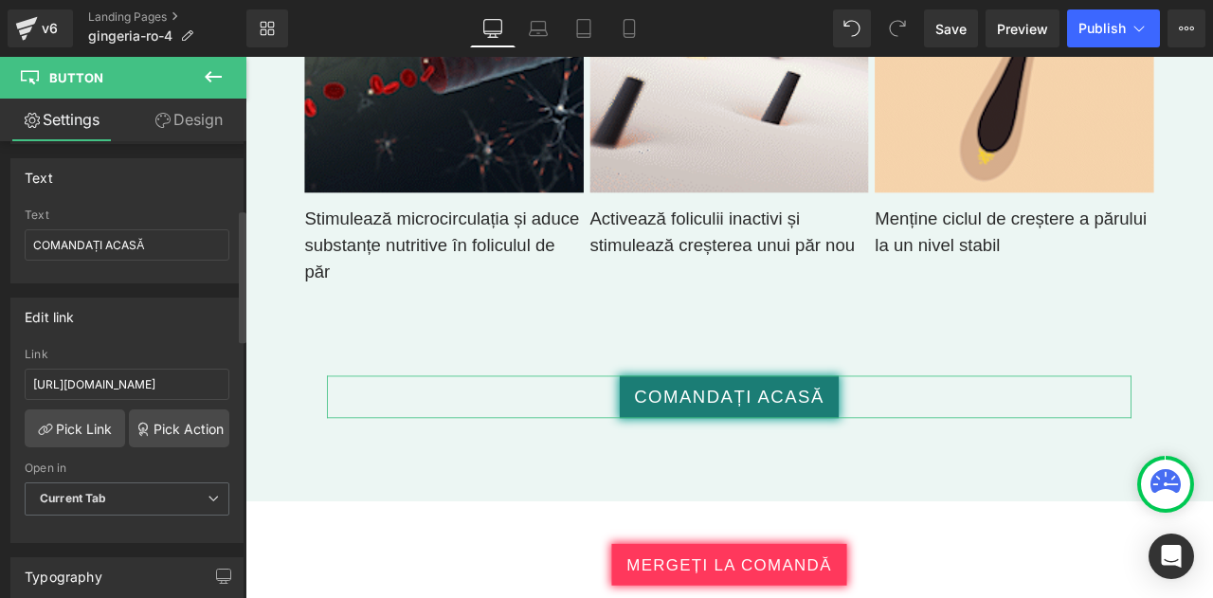
click at [155, 305] on div "Edit link" at bounding box center [126, 317] width 231 height 36
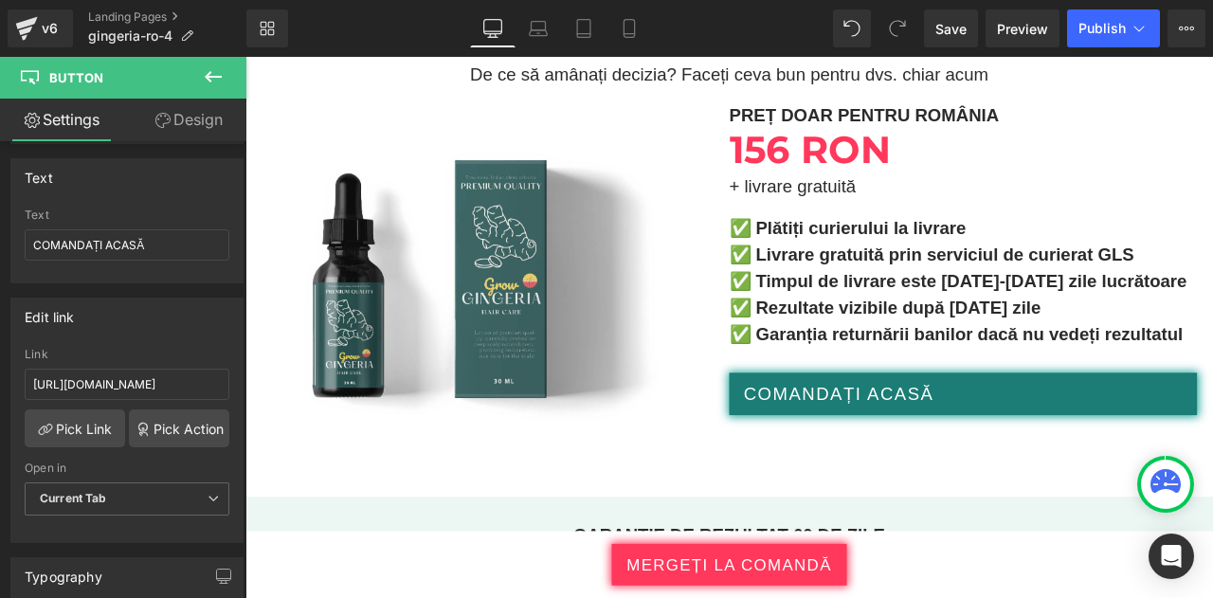
scroll to position [10229, 0]
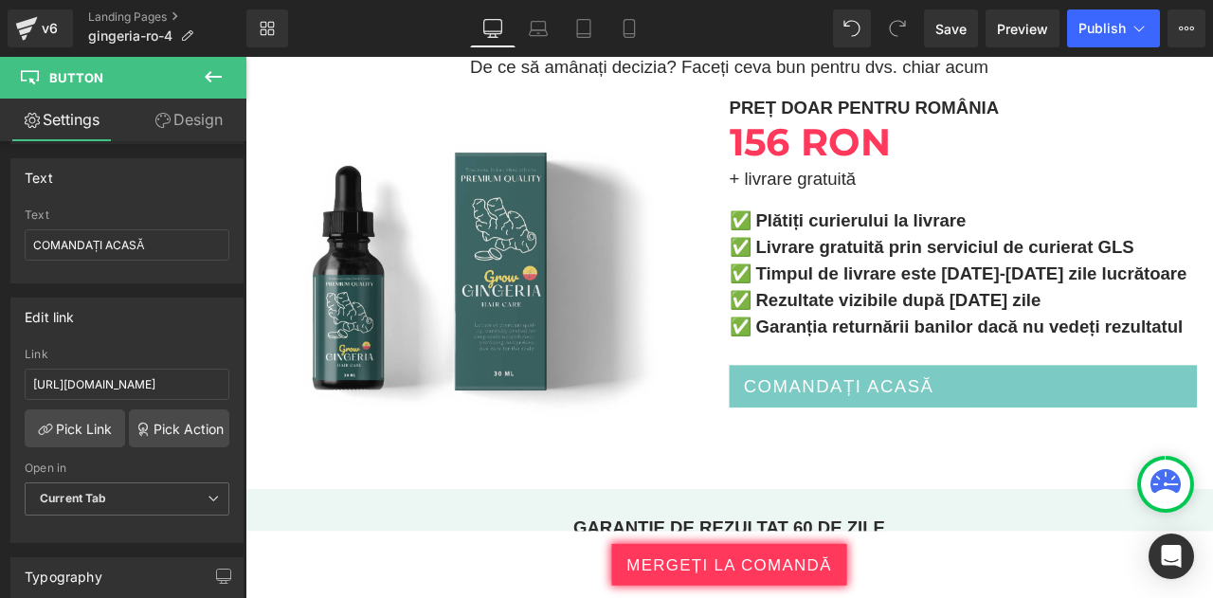
click at [915, 432] on span "COMANDAȚI ACASĂ" at bounding box center [949, 447] width 226 height 31
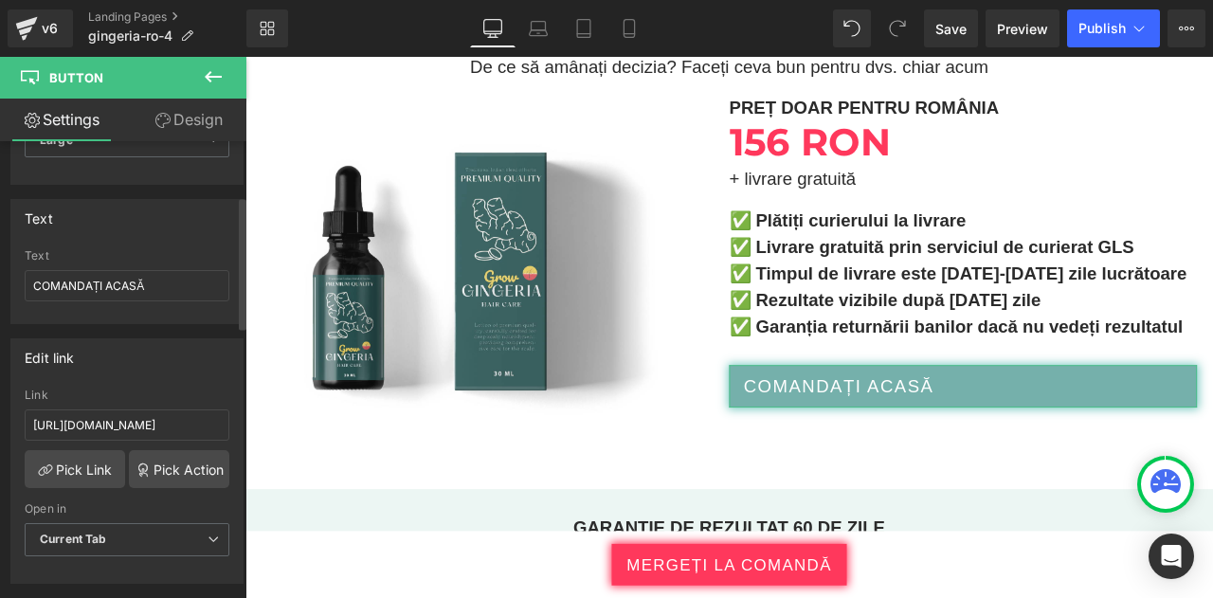
scroll to position [194, 0]
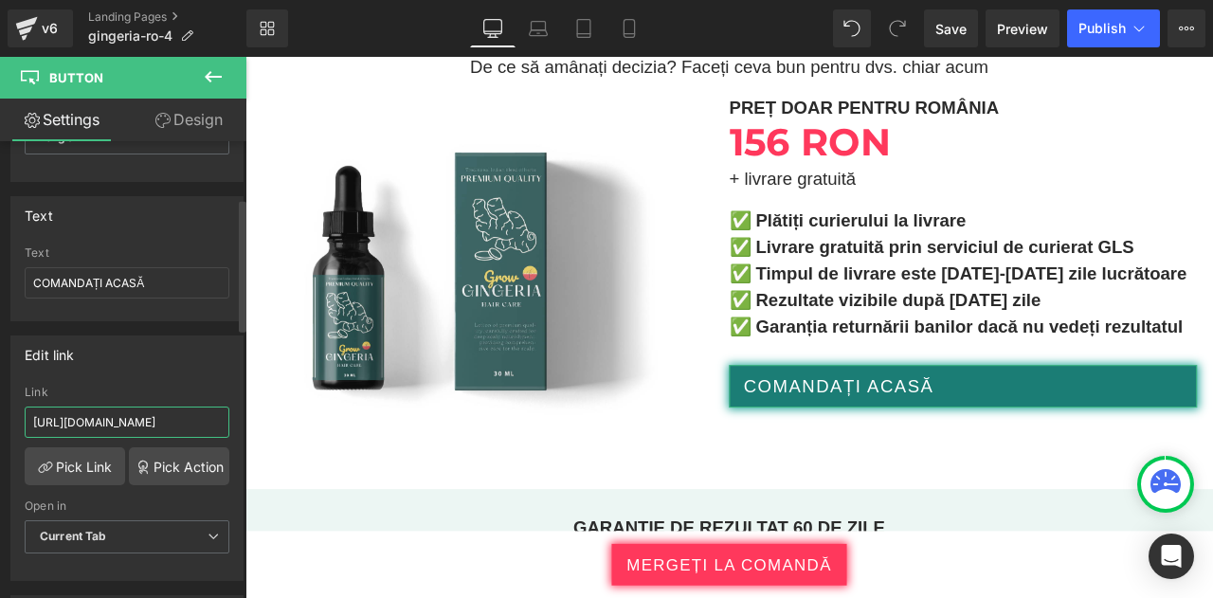
click at [137, 420] on input "https://checkoutiframe.bioherbalplus.com/gingeria-checkout-ro" at bounding box center [127, 422] width 205 height 31
type input "https://bioherbalplus.com/ro-ro/pages/choose-option-gingeria-ro"
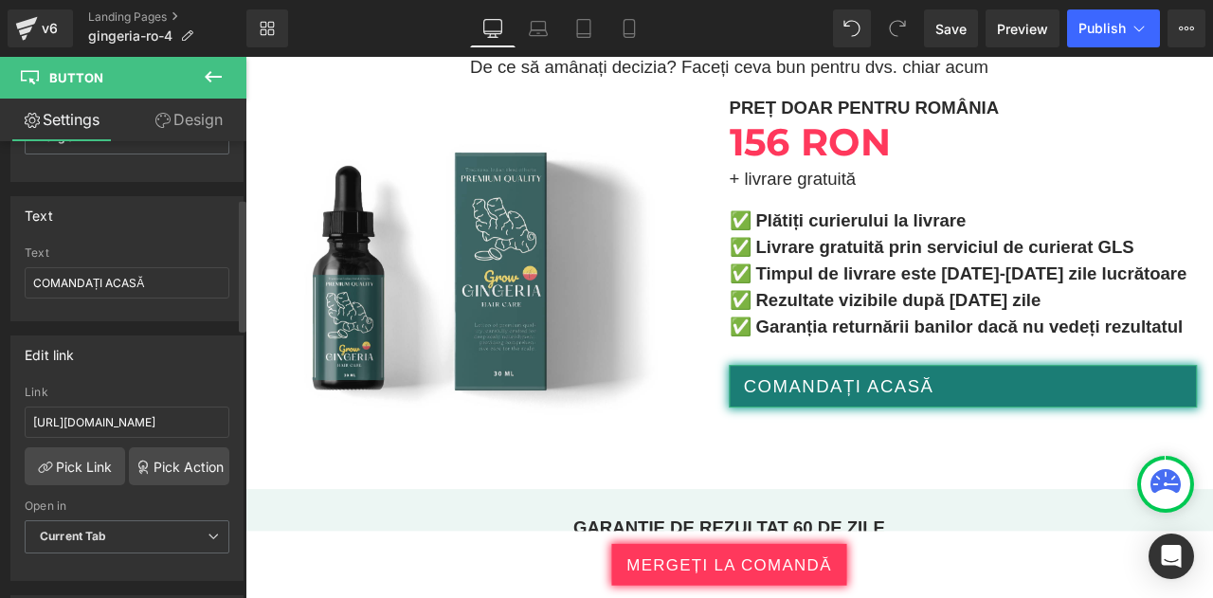
scroll to position [0, 0]
click at [134, 341] on div "Edit link" at bounding box center [126, 355] width 231 height 36
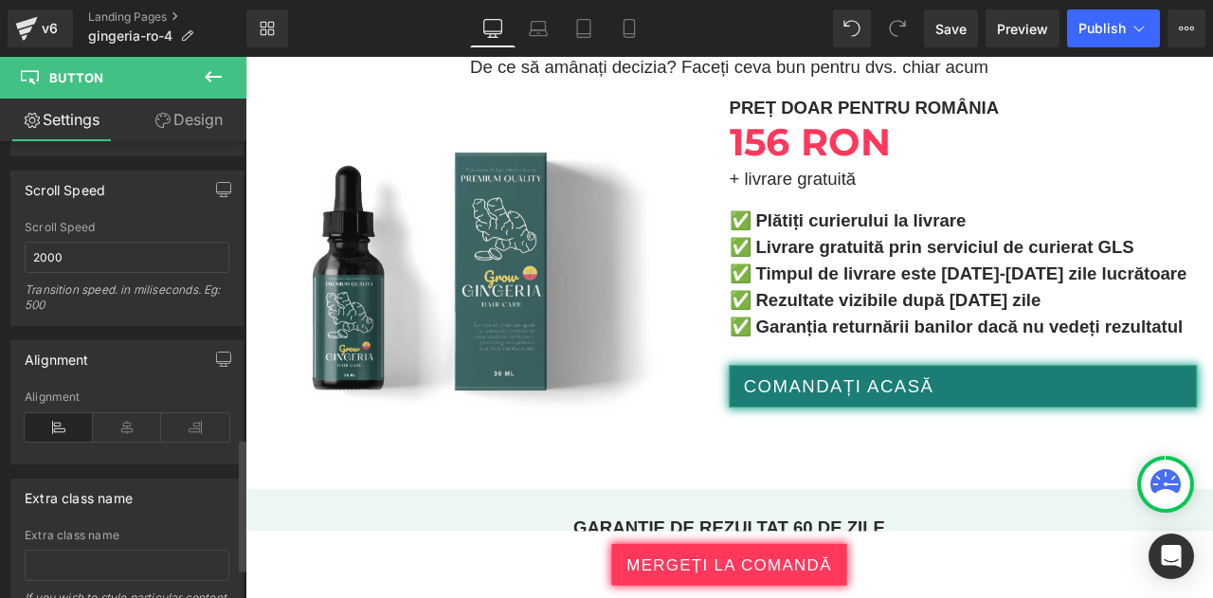
scroll to position [1029, 0]
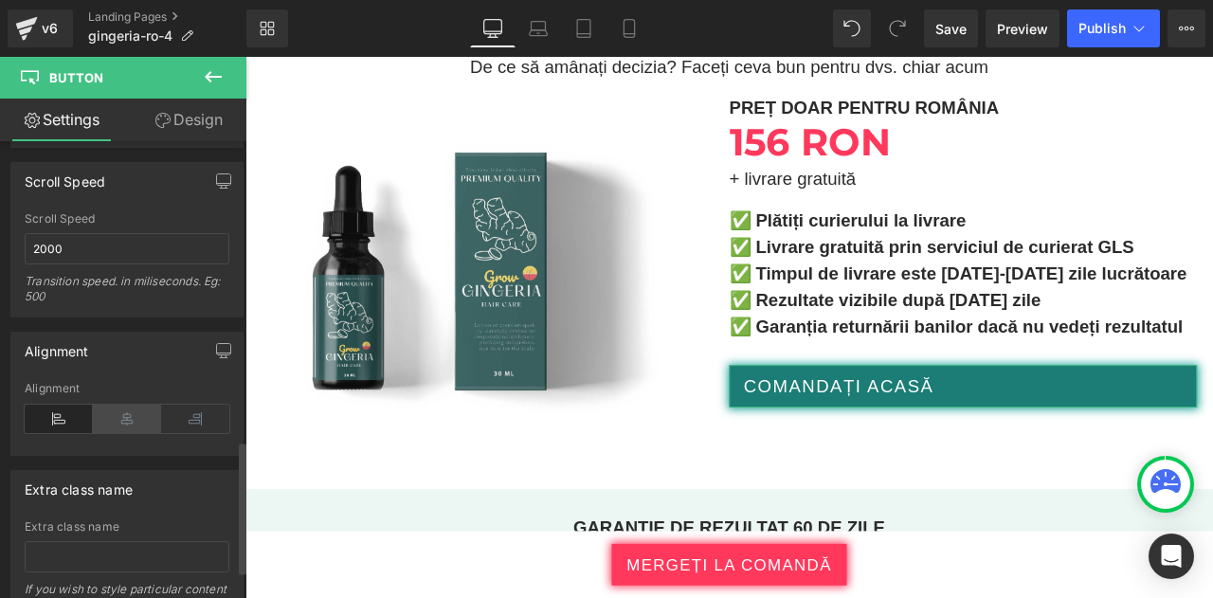
click at [119, 405] on icon at bounding box center [127, 419] width 68 height 28
click at [205, 405] on icon at bounding box center [195, 419] width 68 height 28
click at [128, 405] on icon at bounding box center [127, 419] width 68 height 28
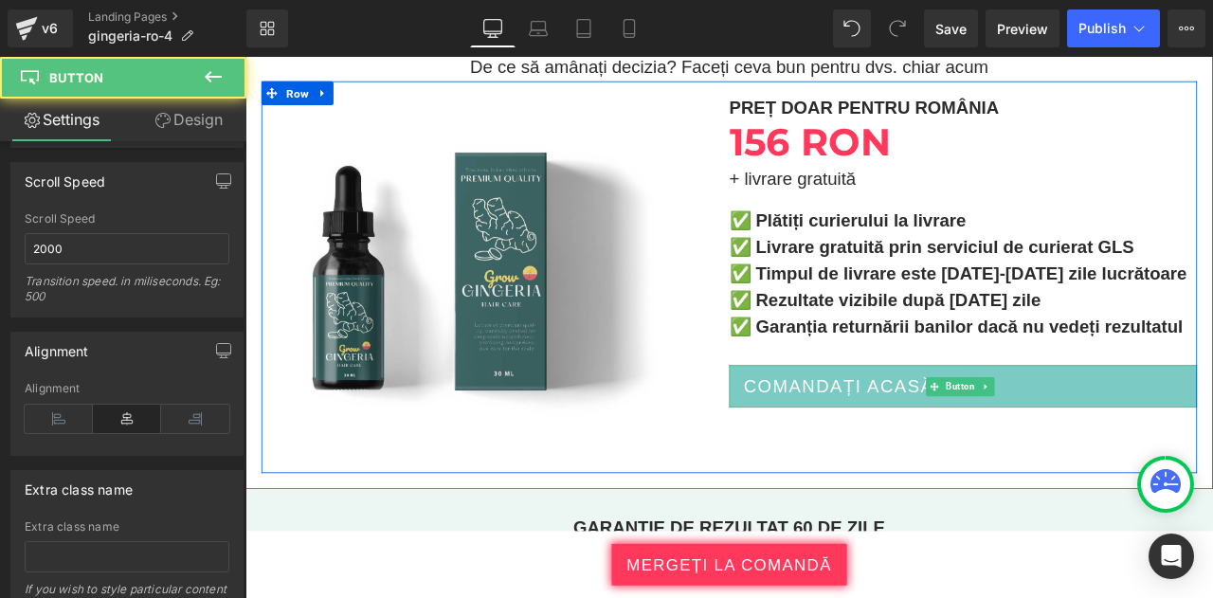
click at [967, 432] on span "COMANDAȚI ACASĂ" at bounding box center [949, 447] width 226 height 31
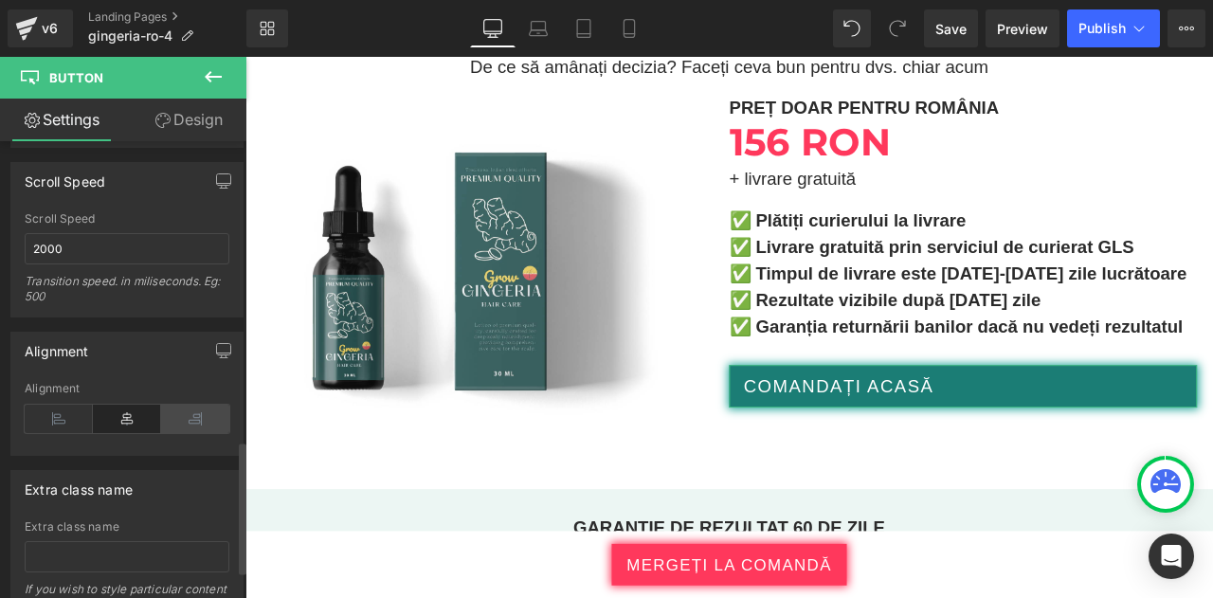
click at [187, 413] on icon at bounding box center [195, 419] width 68 height 28
click at [137, 412] on icon at bounding box center [127, 419] width 68 height 28
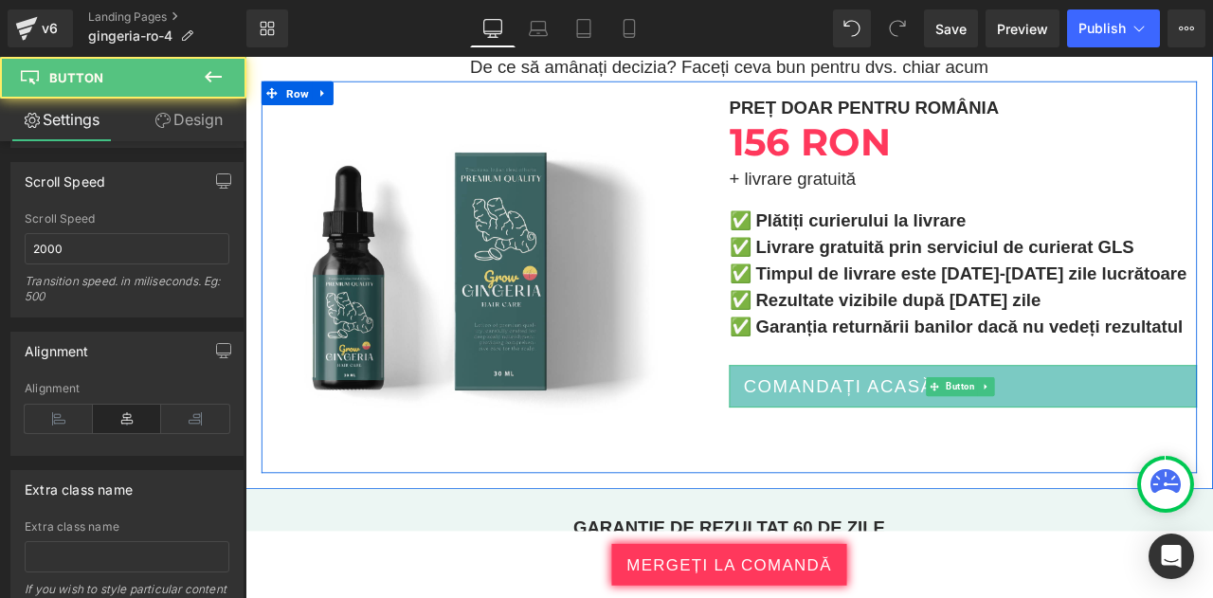
click at [921, 432] on span "COMANDAȚI ACASĂ" at bounding box center [949, 447] width 226 height 31
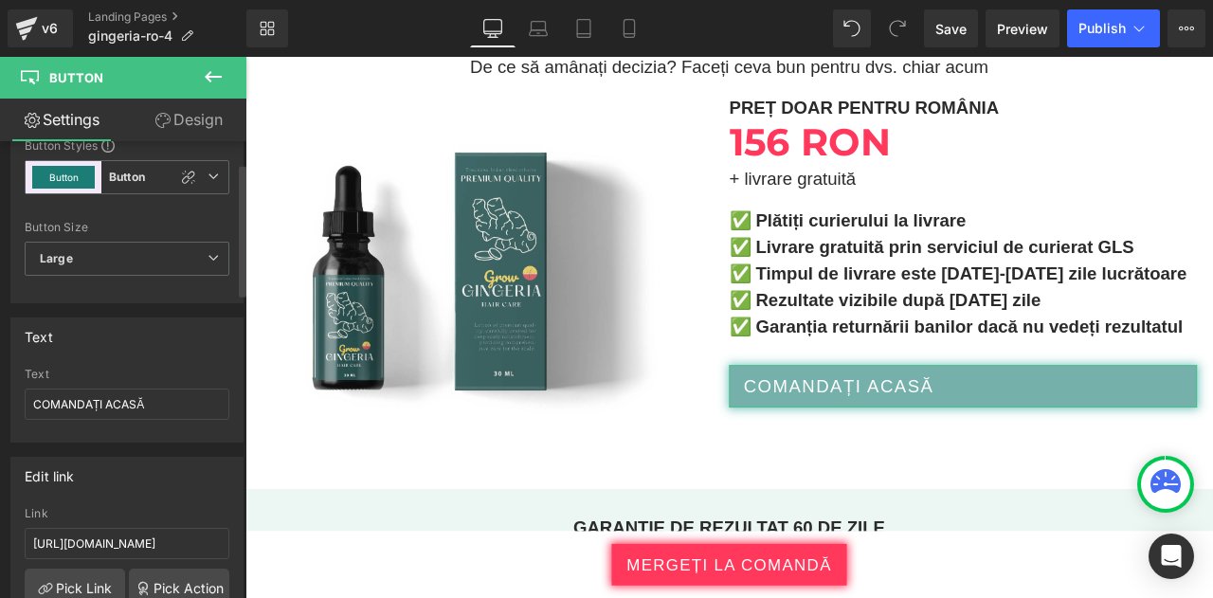
scroll to position [74, 0]
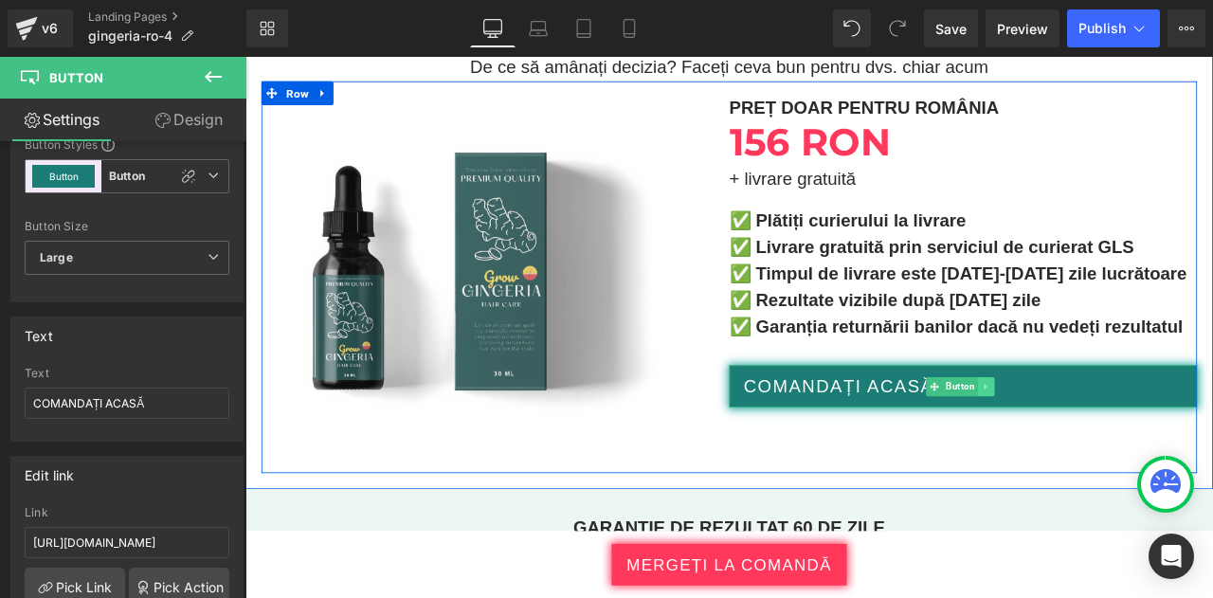
click at [1122, 443] on icon at bounding box center [1123, 448] width 10 height 11
click at [1104, 437] on link at bounding box center [1114, 448] width 20 height 23
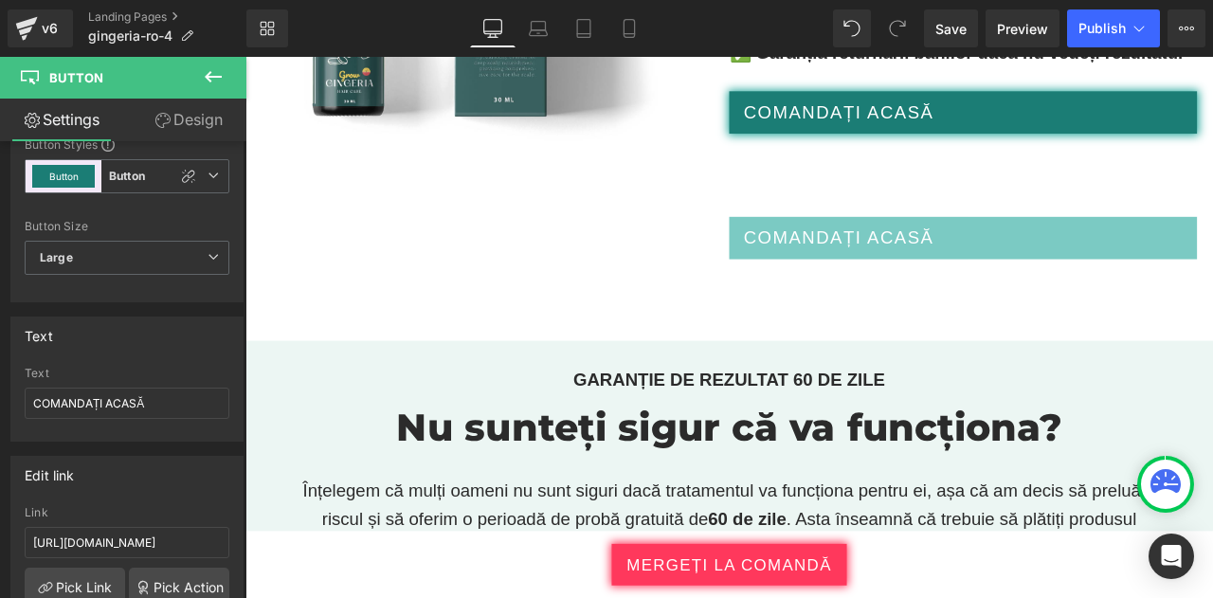
scroll to position [10555, 0]
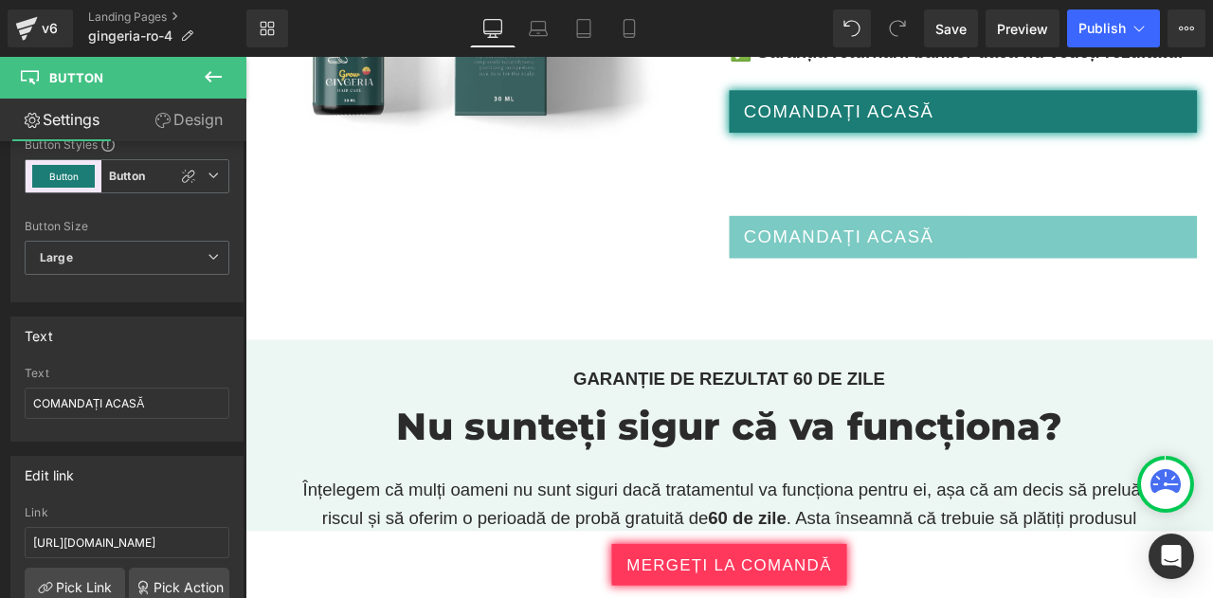
click at [1023, 255] on span "COMANDAȚI ACASĂ" at bounding box center [949, 270] width 226 height 31
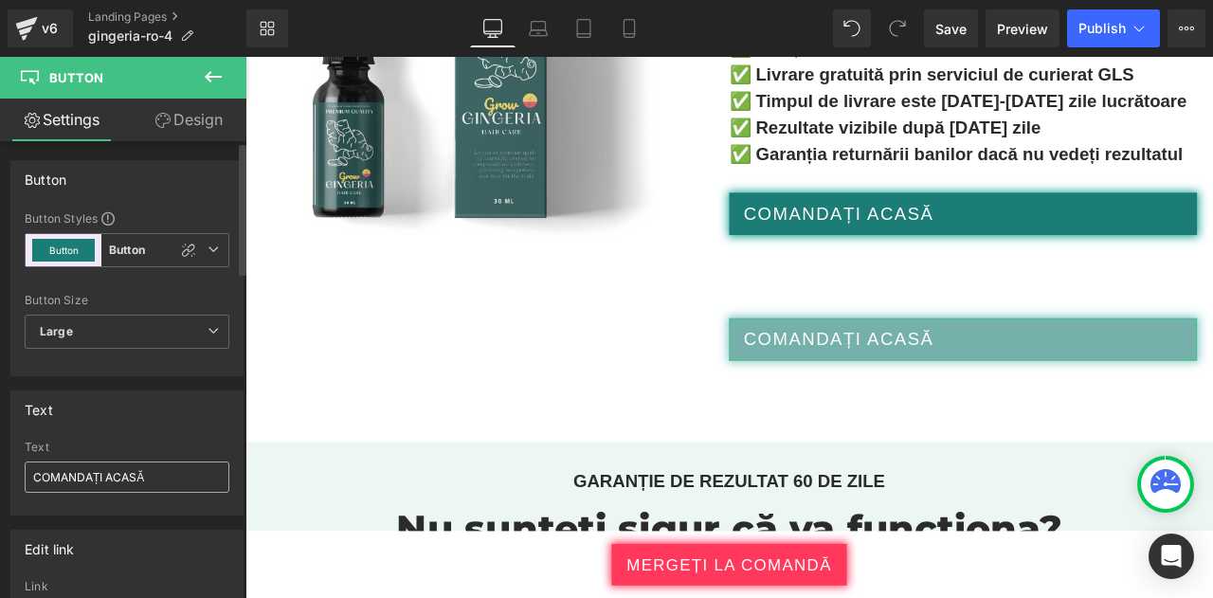
scroll to position [95, 0]
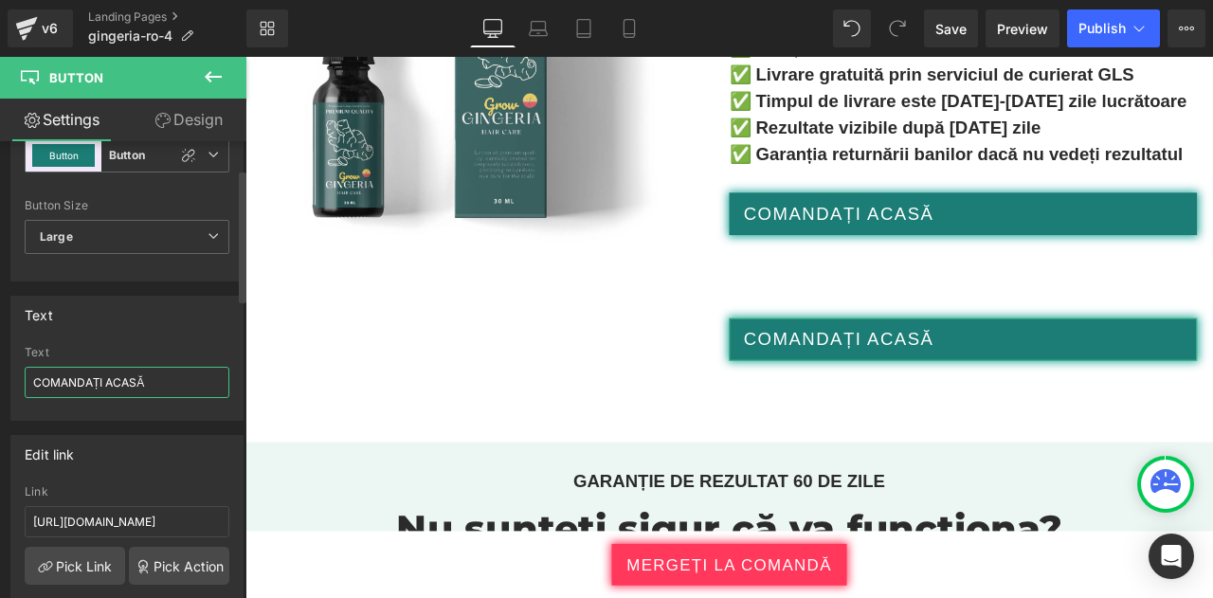
click at [167, 392] on input "COMANDAȚI ACASĂ" at bounding box center [127, 382] width 205 height 31
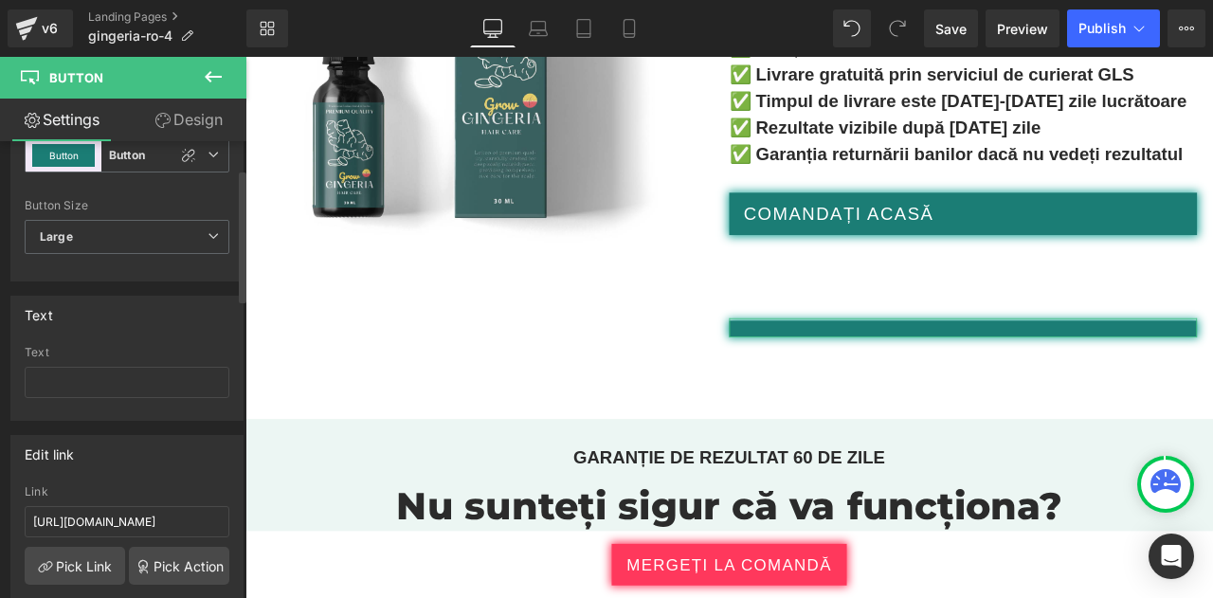
click at [169, 312] on div "Text" at bounding box center [126, 315] width 231 height 36
click at [133, 376] on input "text" at bounding box center [127, 382] width 205 height 31
paste input "COMANDAȚI ACASĂ"
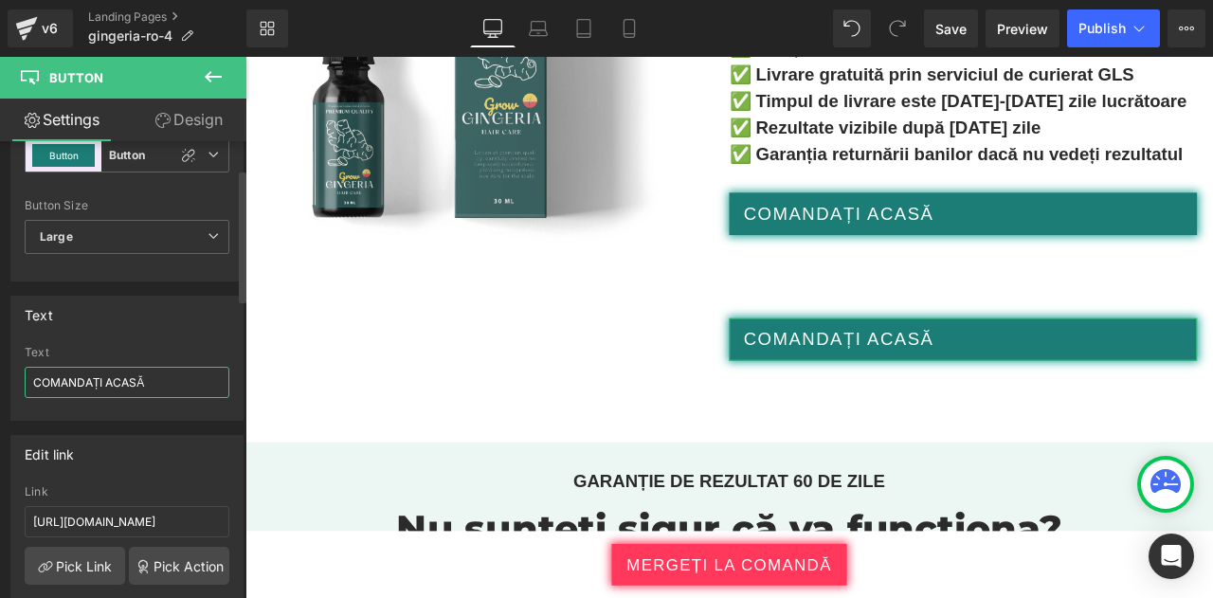
type input "COMANDAȚI ACASĂ"
click at [147, 304] on div "Text" at bounding box center [126, 315] width 231 height 36
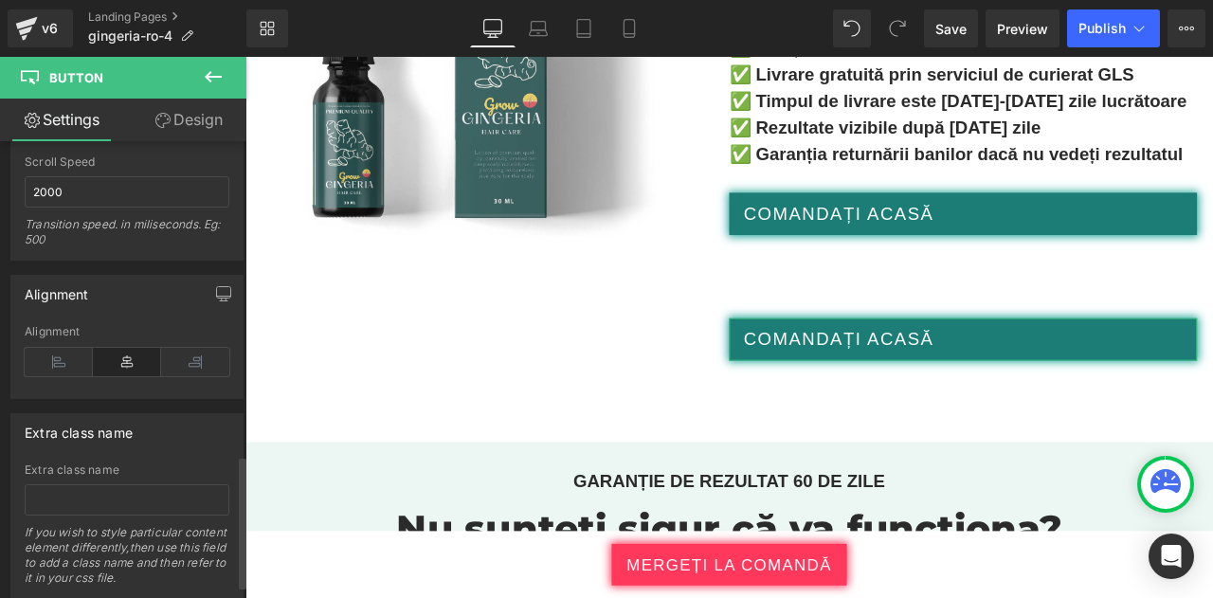
scroll to position [1122, 0]
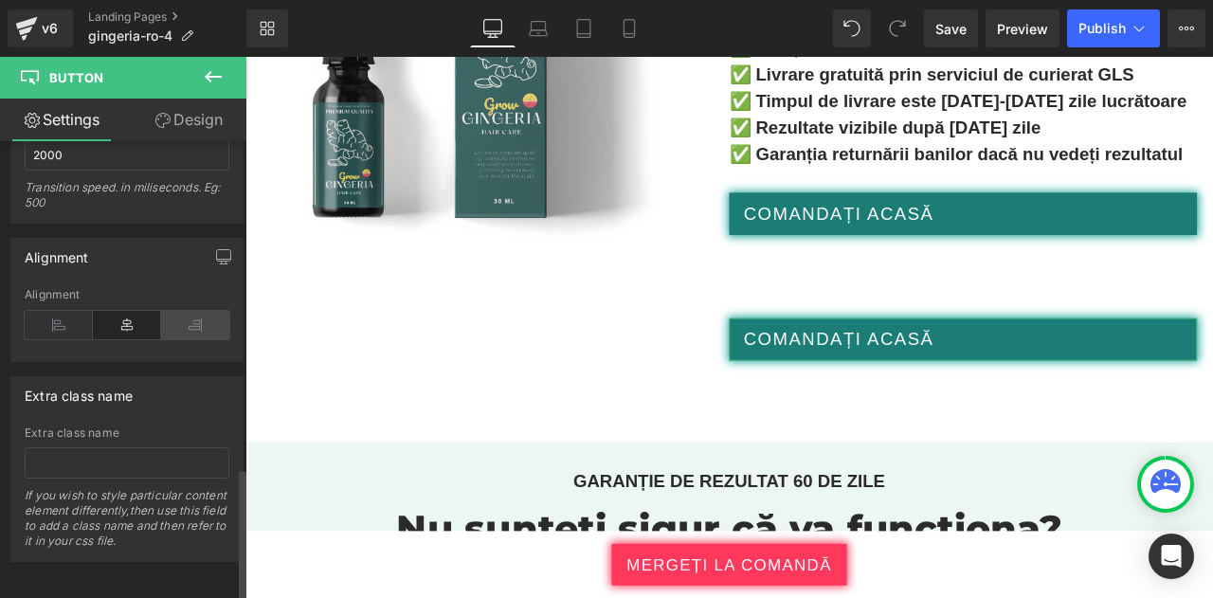
click at [192, 311] on icon at bounding box center [195, 325] width 68 height 28
click at [136, 311] on icon at bounding box center [127, 325] width 68 height 28
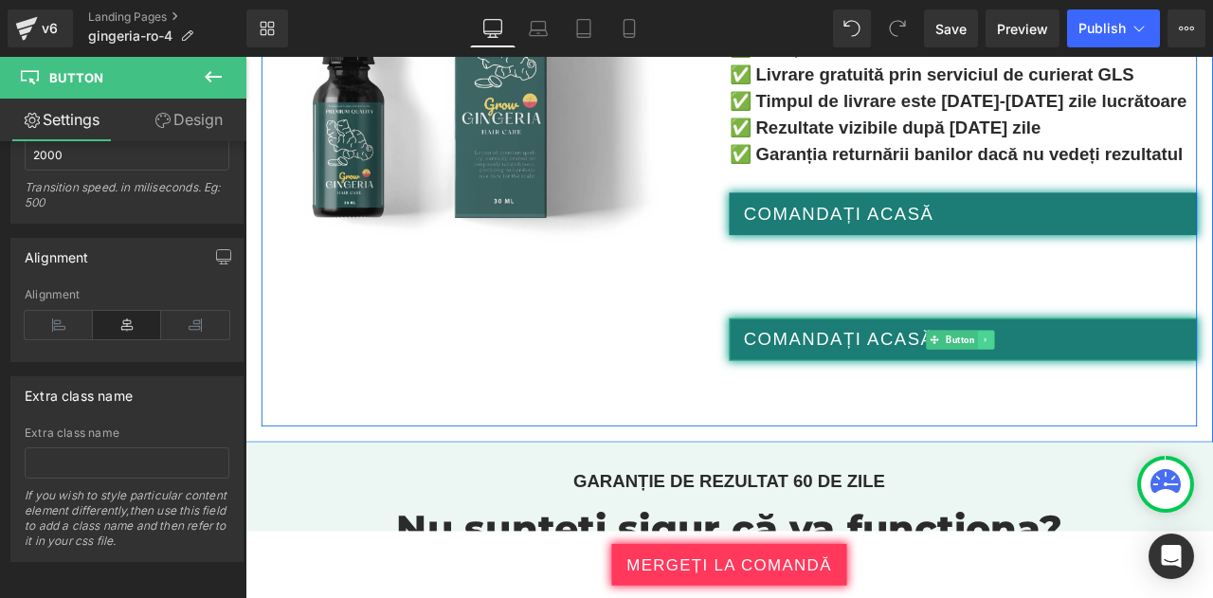
click at [1122, 381] on link at bounding box center [1124, 392] width 20 height 23
click at [1123, 381] on link at bounding box center [1133, 392] width 20 height 23
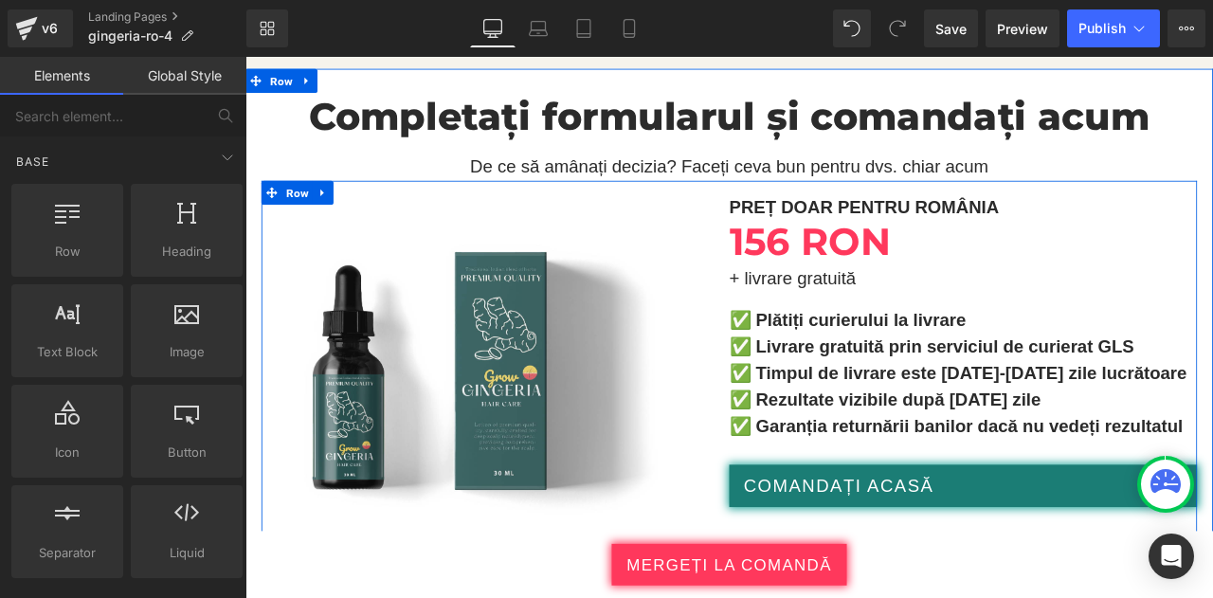
scroll to position [10110, 0]
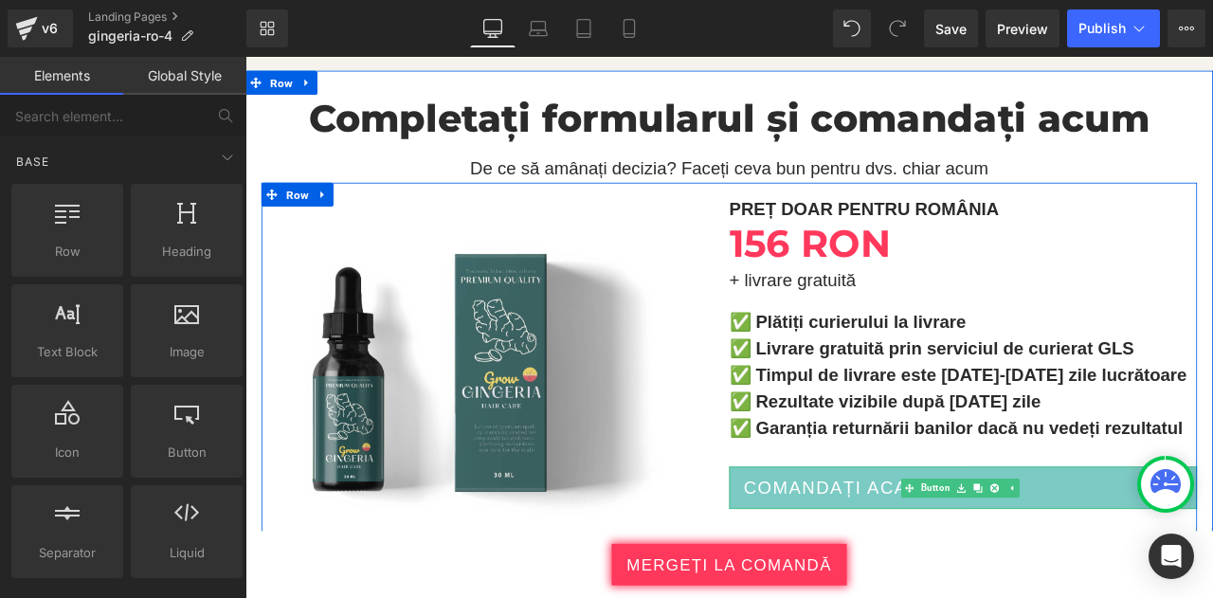
click at [968, 552] on span "COMANDAȚI ACASĂ" at bounding box center [949, 567] width 226 height 31
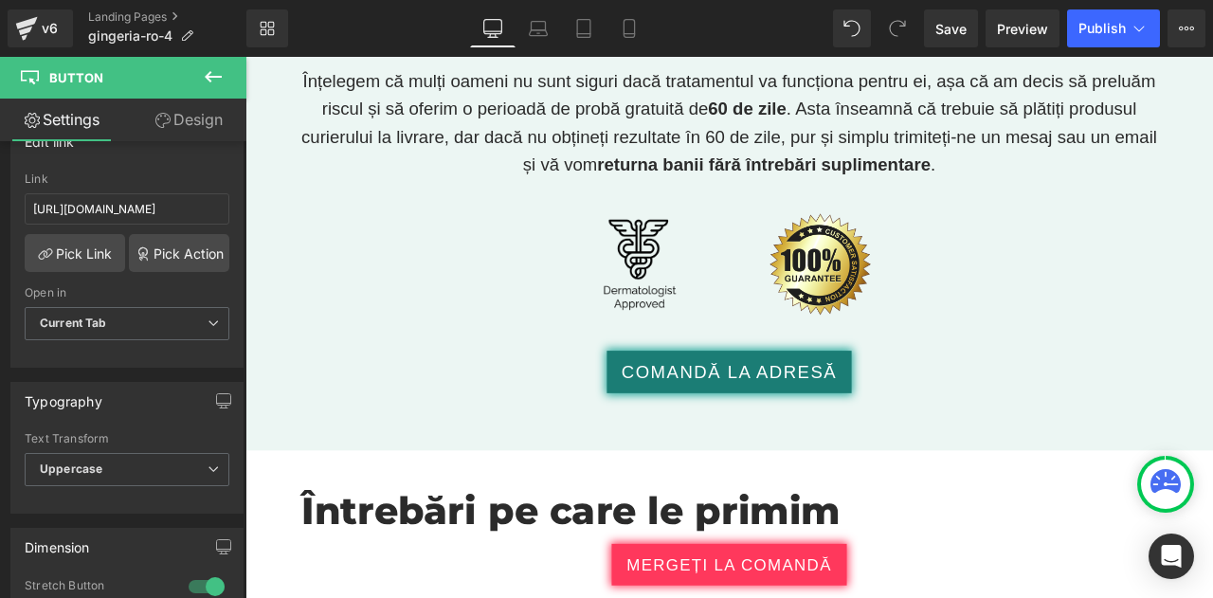
scroll to position [10899, 0]
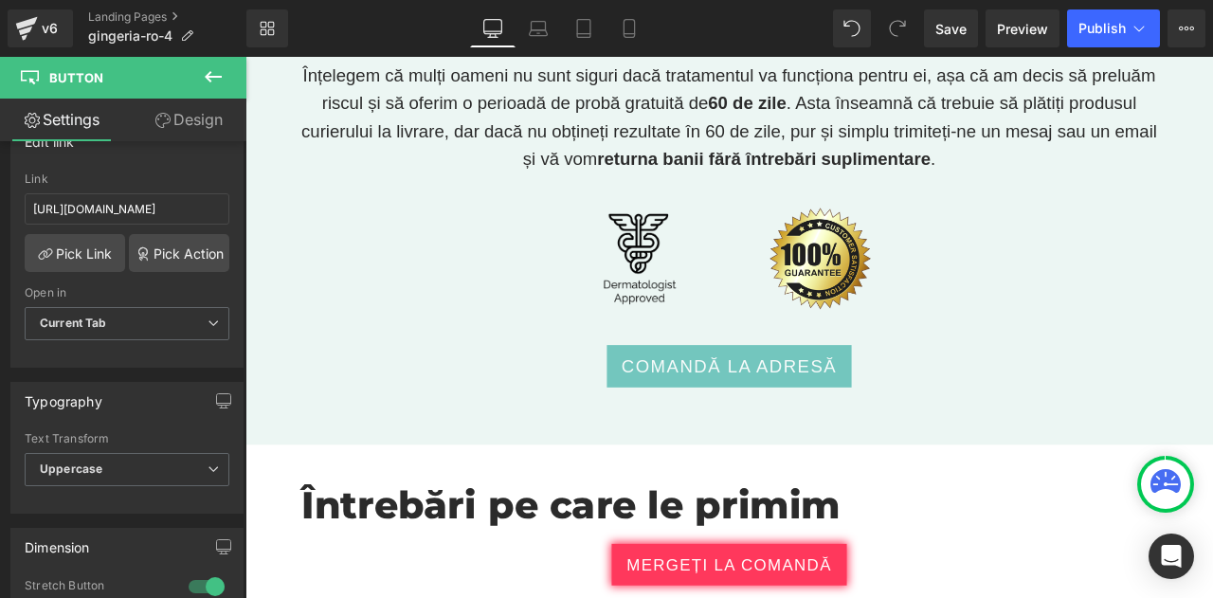
click at [755, 408] on span "COMANDĂ LA ADRESĂ" at bounding box center [819, 423] width 256 height 31
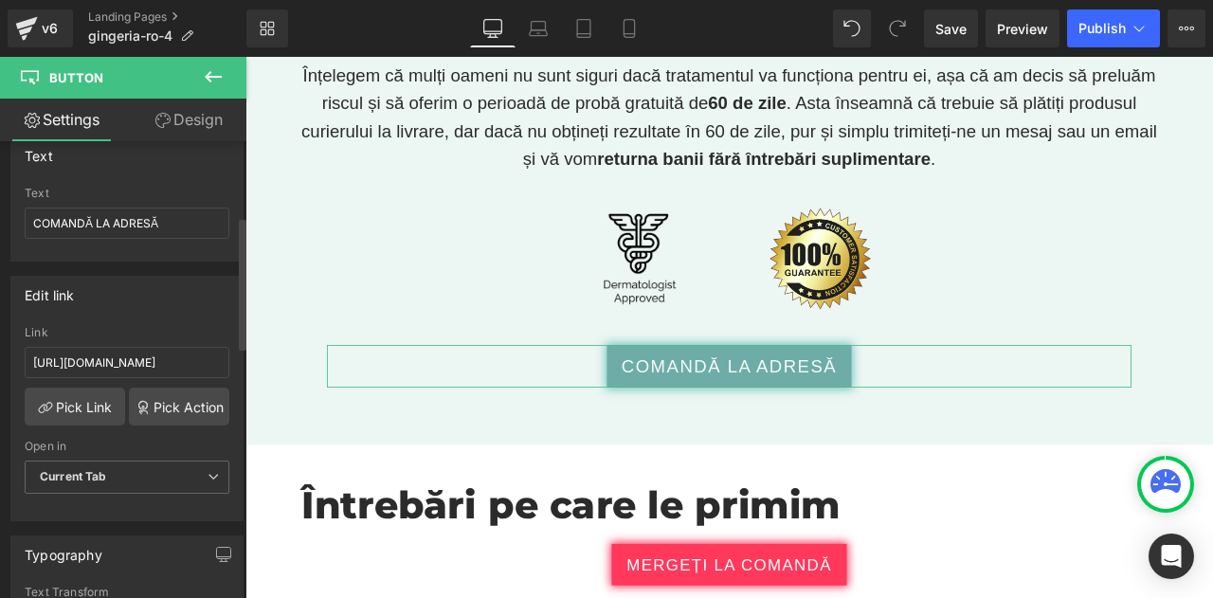
scroll to position [261, 0]
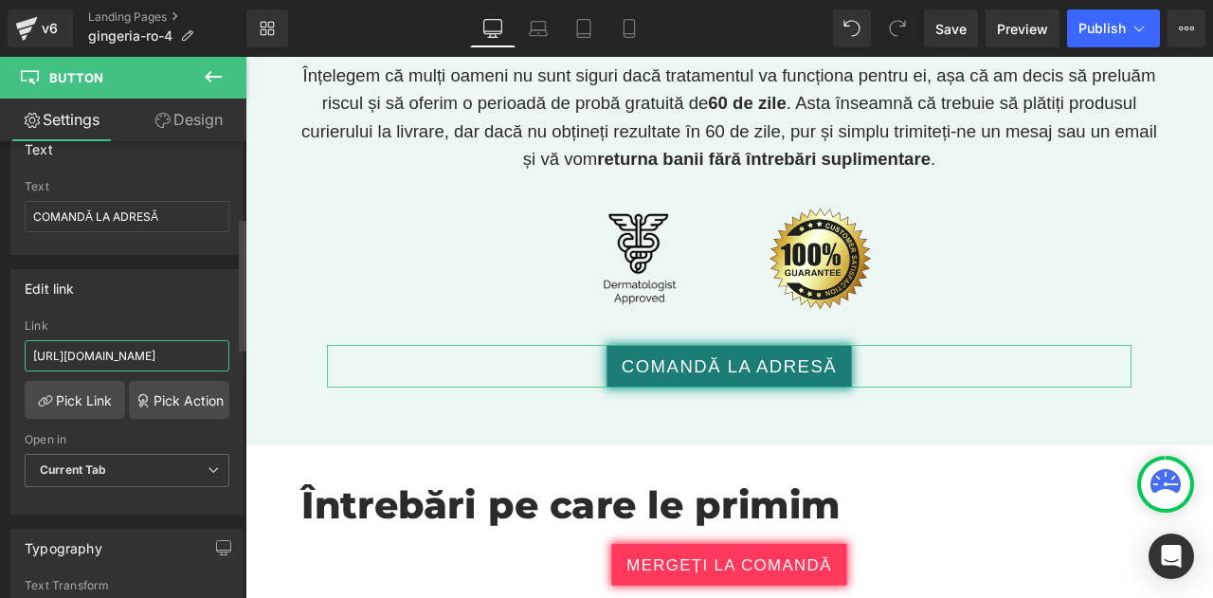
click at [173, 340] on input "https://checkoutiframe.bioherbalplus.com/gingeria-checkout-ro" at bounding box center [127, 355] width 205 height 31
type input "COMANDAȚI ACASĂ"
click at [173, 340] on input "COMANDAȚI ACASĂ" at bounding box center [127, 355] width 205 height 31
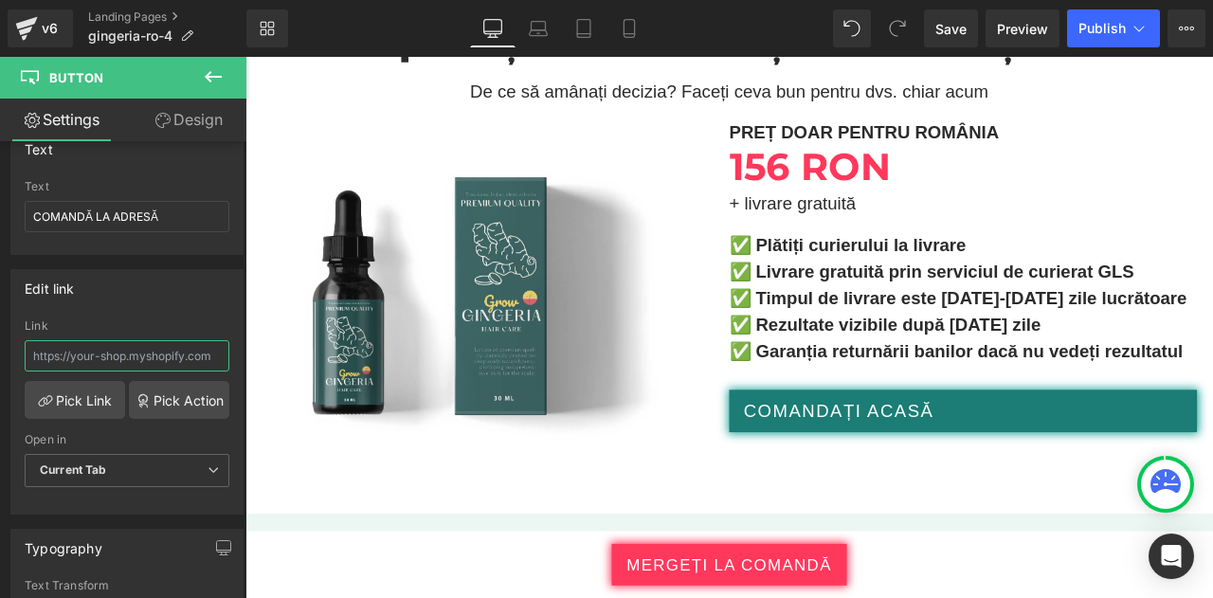
scroll to position [10199, 0]
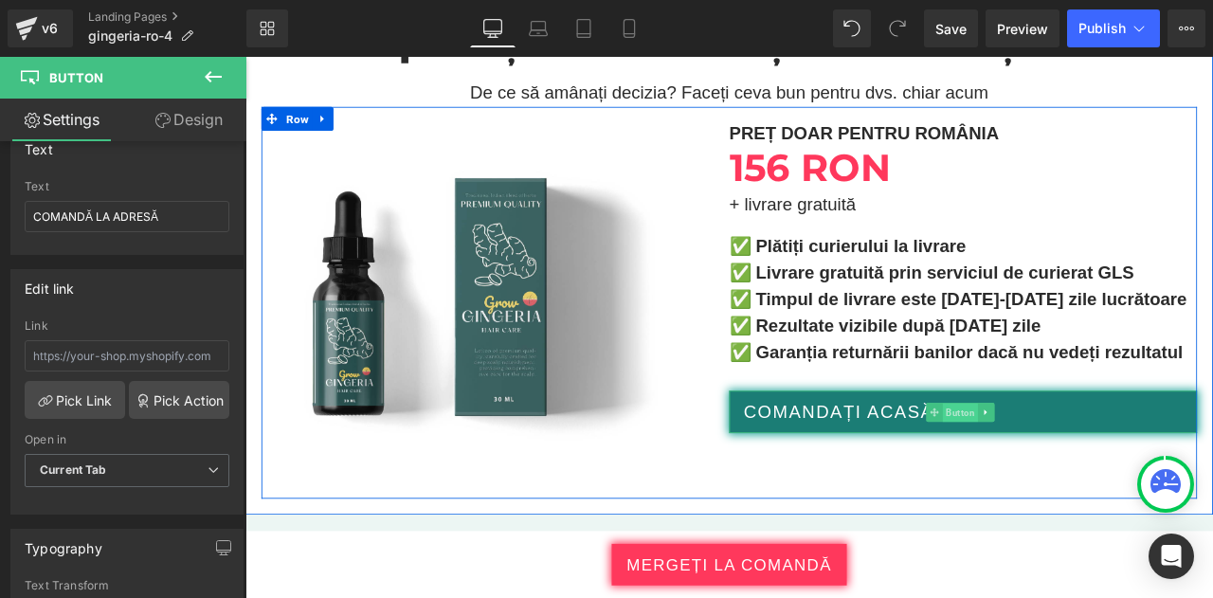
click at [1072, 468] on span "Button" at bounding box center [1093, 479] width 42 height 23
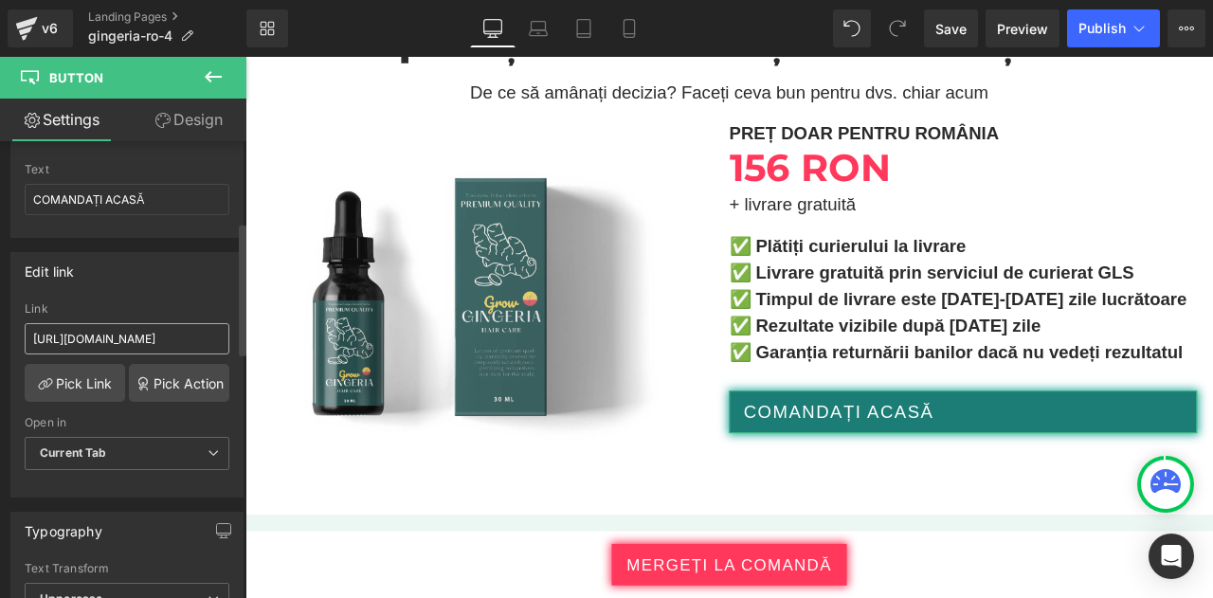
scroll to position [280, 0]
click at [147, 332] on input "[URL][DOMAIN_NAME]" at bounding box center [127, 336] width 205 height 31
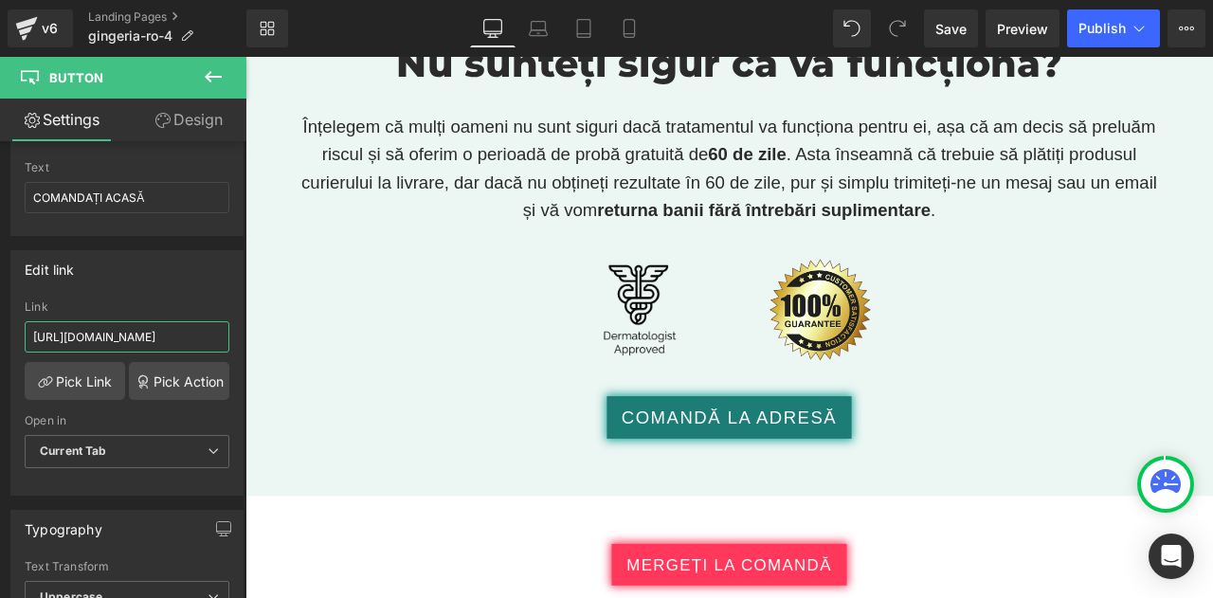
scroll to position [10842, 0]
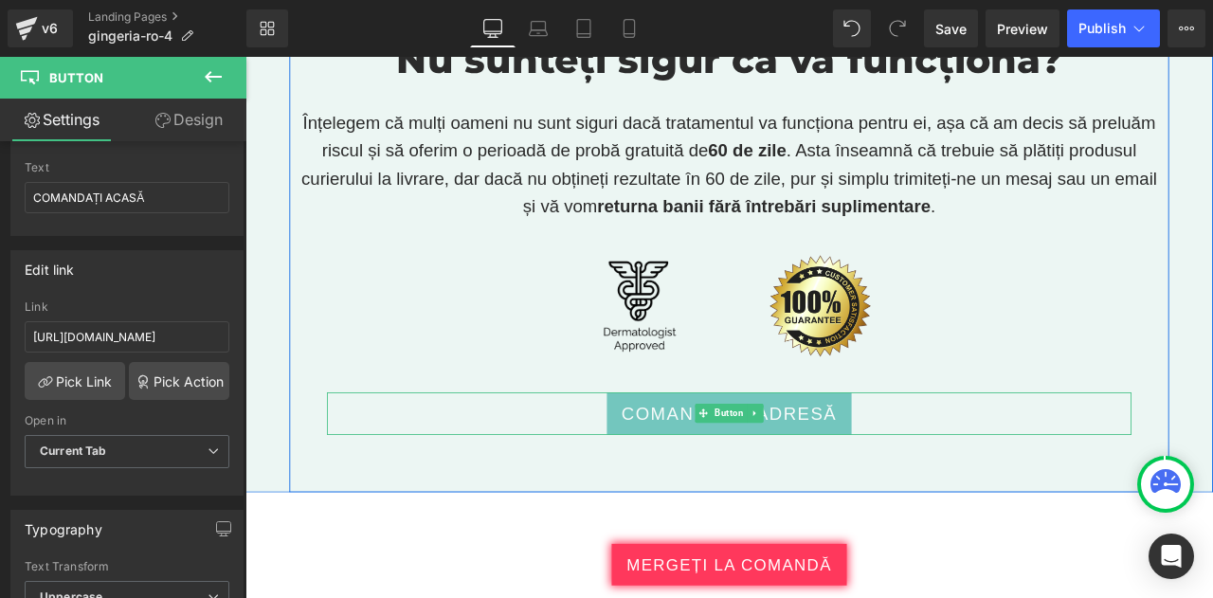
click at [775, 455] on link "COMANDĂ LA ADRESĂ" at bounding box center [819, 480] width 290 height 50
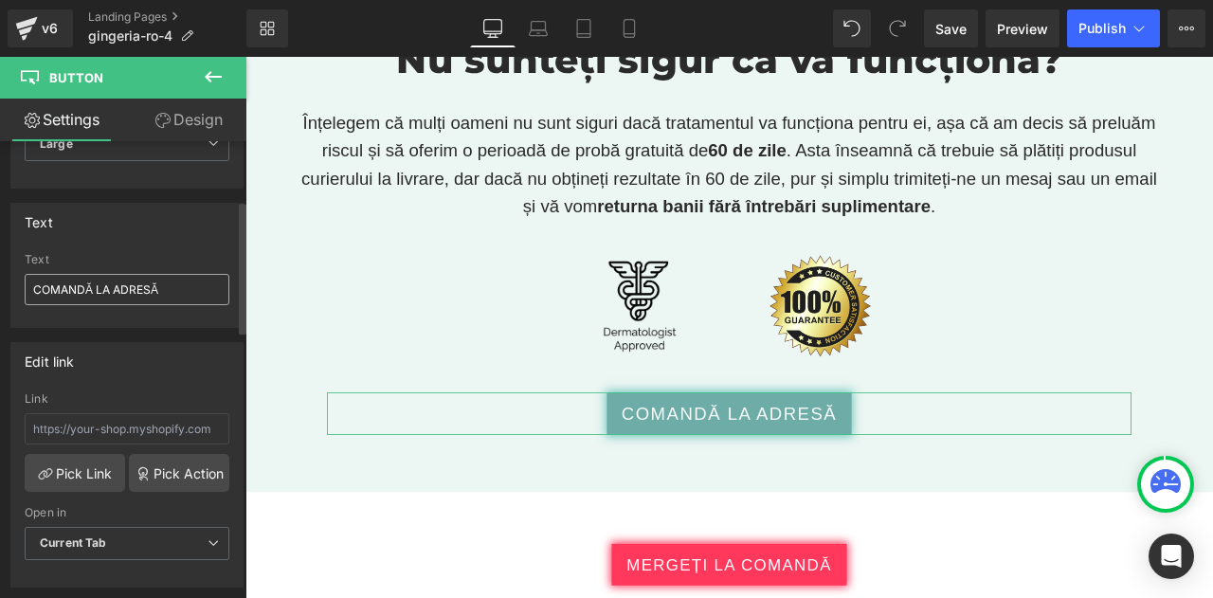
scroll to position [203, 0]
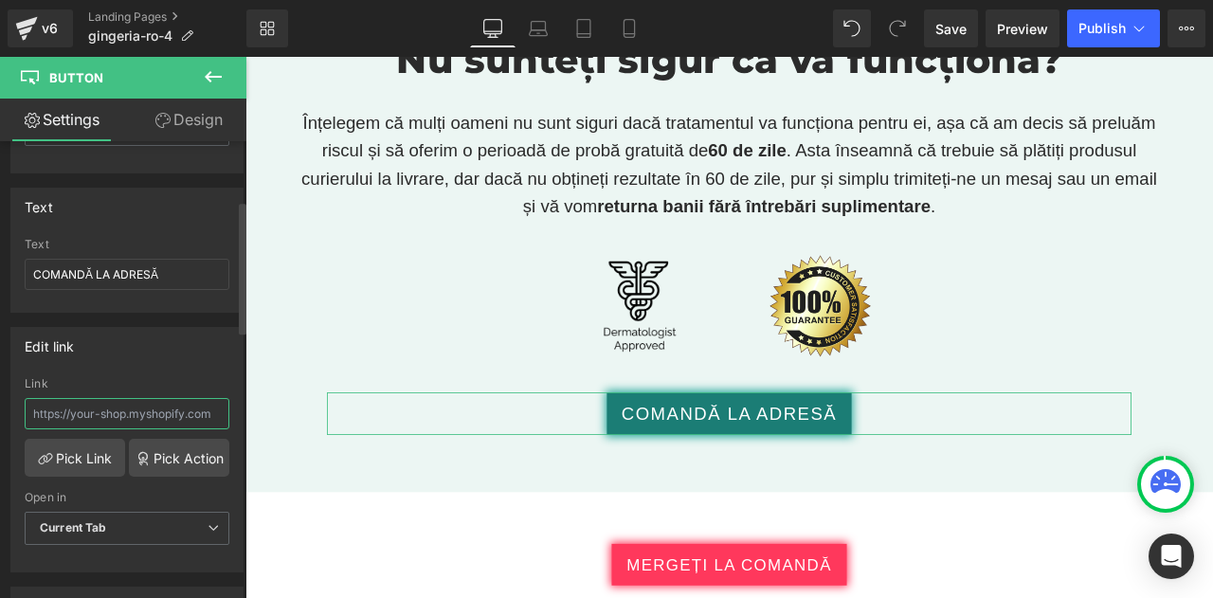
click at [153, 411] on input "text" at bounding box center [127, 413] width 205 height 31
paste input "[URL][DOMAIN_NAME]"
type input "[URL][DOMAIN_NAME]"
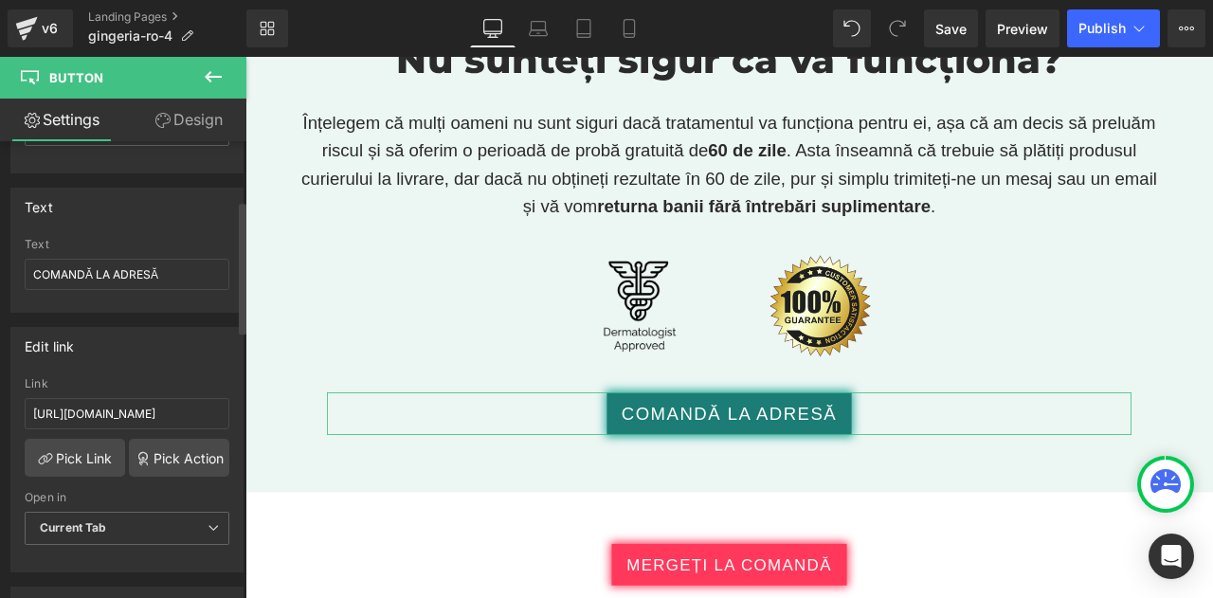
click at [140, 361] on div "Edit link Link https://bioherbalplus.com/ro-ro/pages/choose-option-gingeria-ro …" at bounding box center [126, 450] width 233 height 246
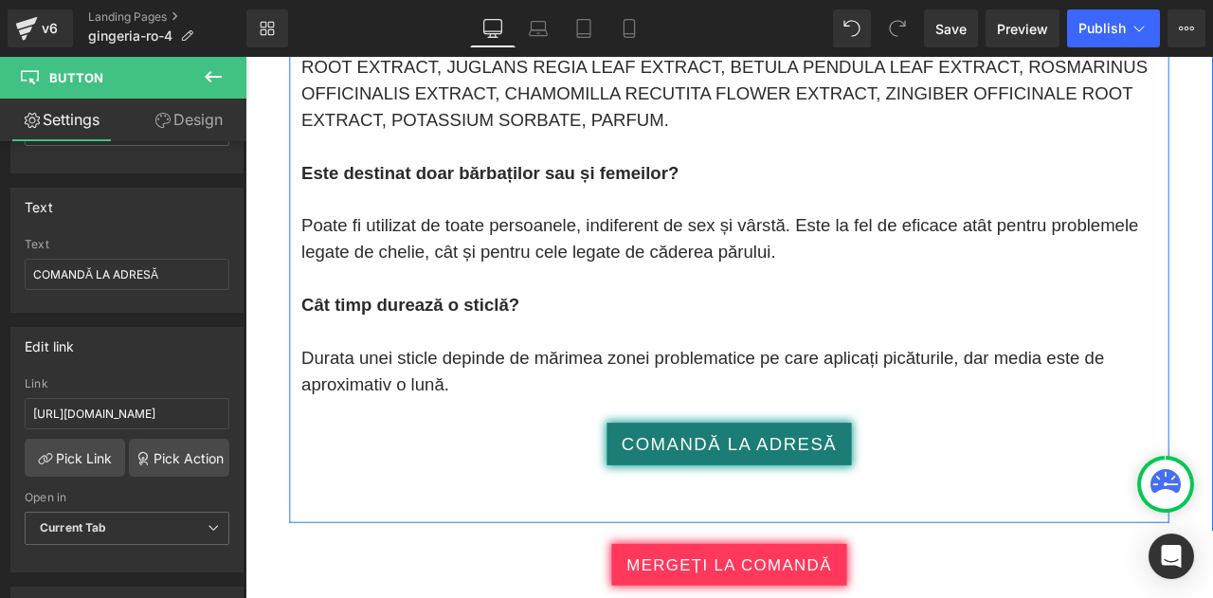
scroll to position [11885, 0]
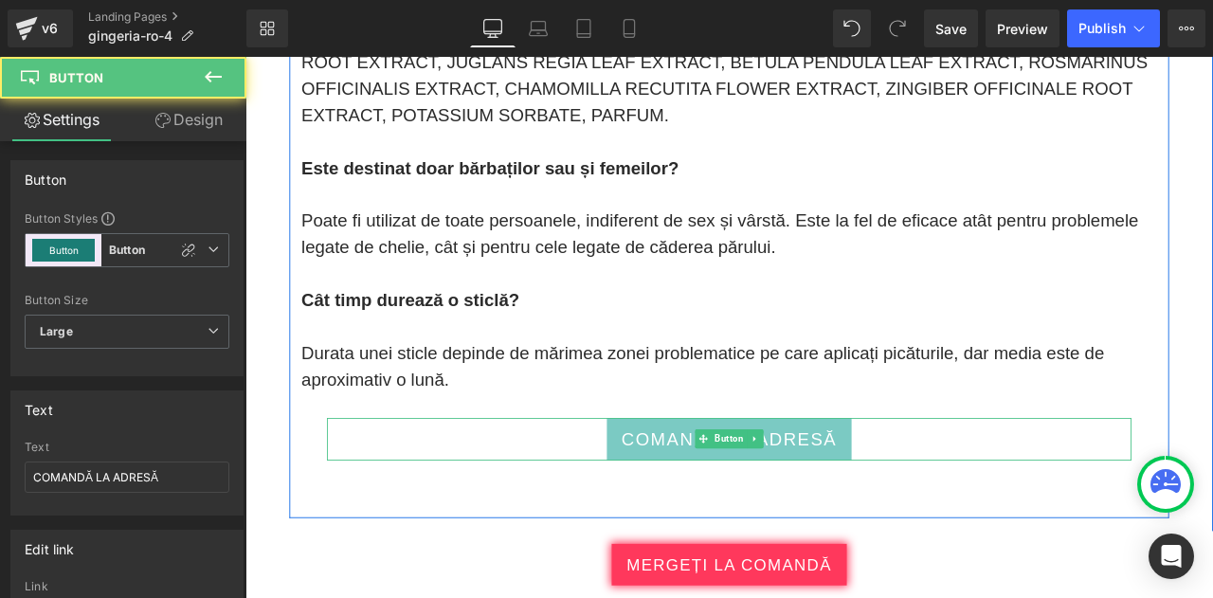
click at [728, 495] on span "COMANDĂ LA ADRESĂ" at bounding box center [819, 510] width 256 height 31
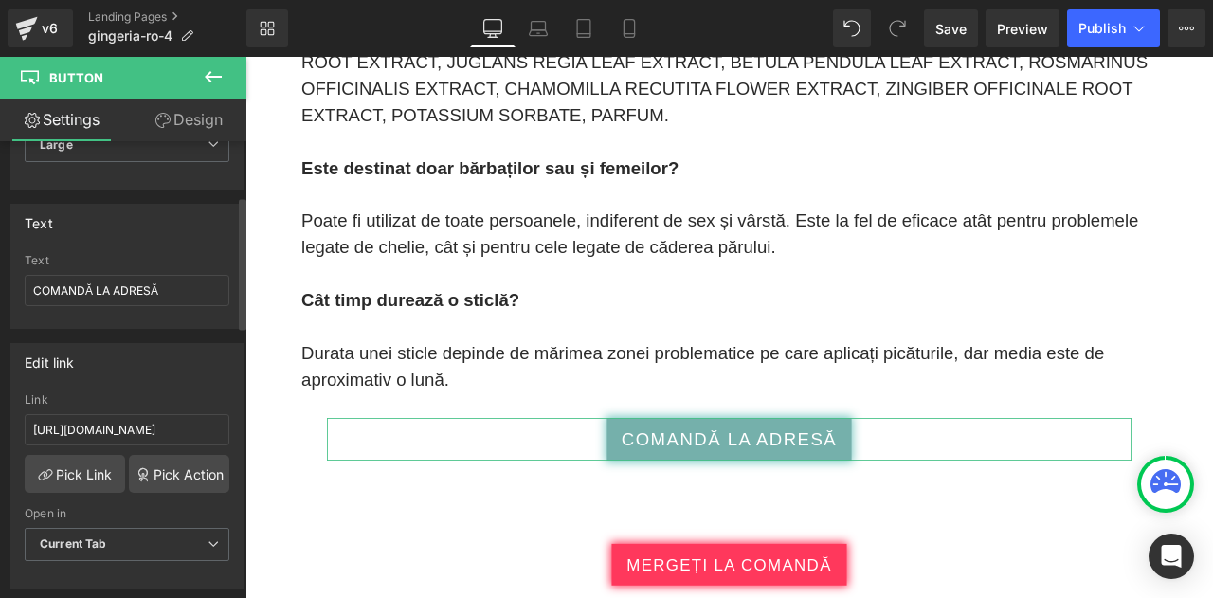
scroll to position [188, 0]
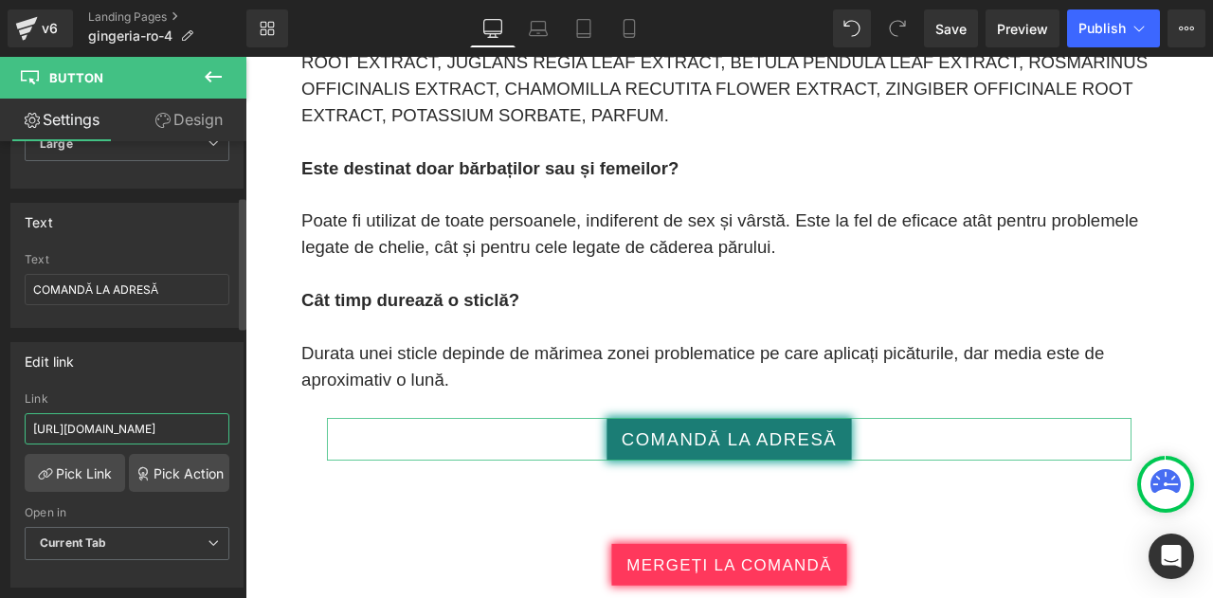
click at [159, 424] on input "https://checkoutiframe.bioherbalplus.com/gingeria-checkout-ro" at bounding box center [127, 428] width 205 height 31
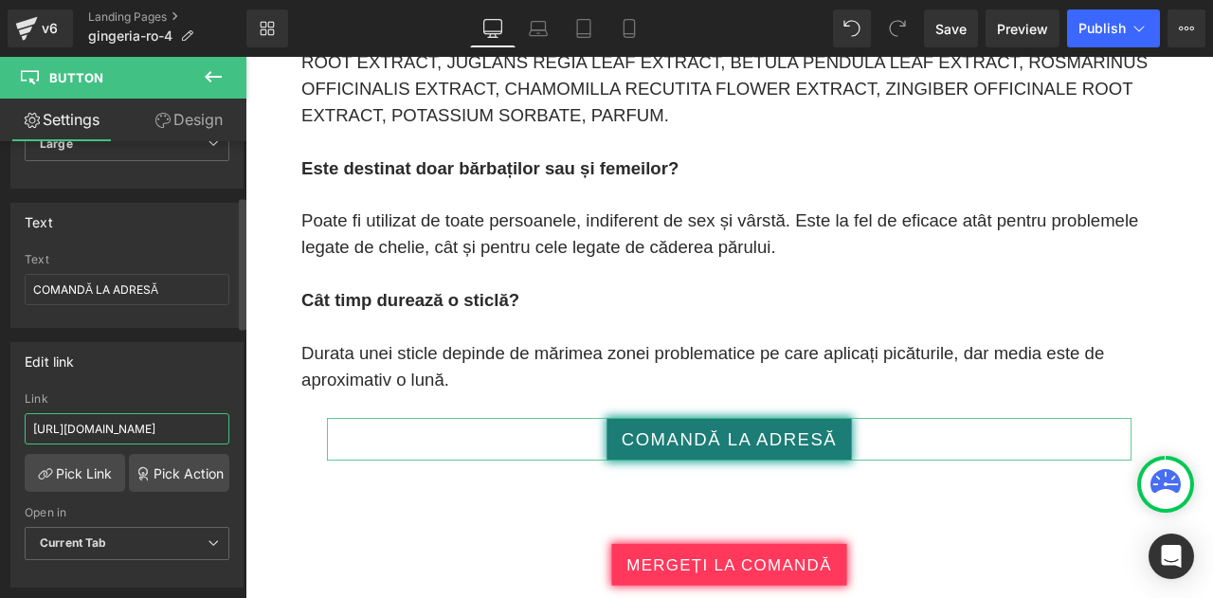
type input "[URL][DOMAIN_NAME]"
click at [137, 376] on div "Edit link https://checkoutiframe.bioherbalplus.com/gingeria-checkout-ro Link ht…" at bounding box center [126, 465] width 233 height 246
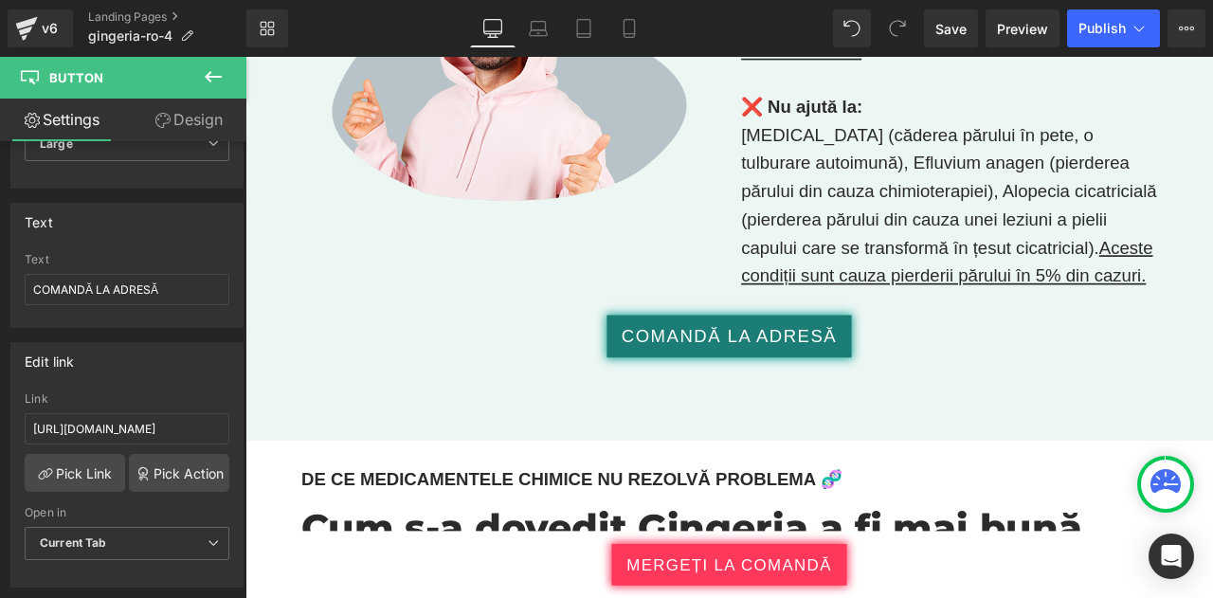
scroll to position [12871, 0]
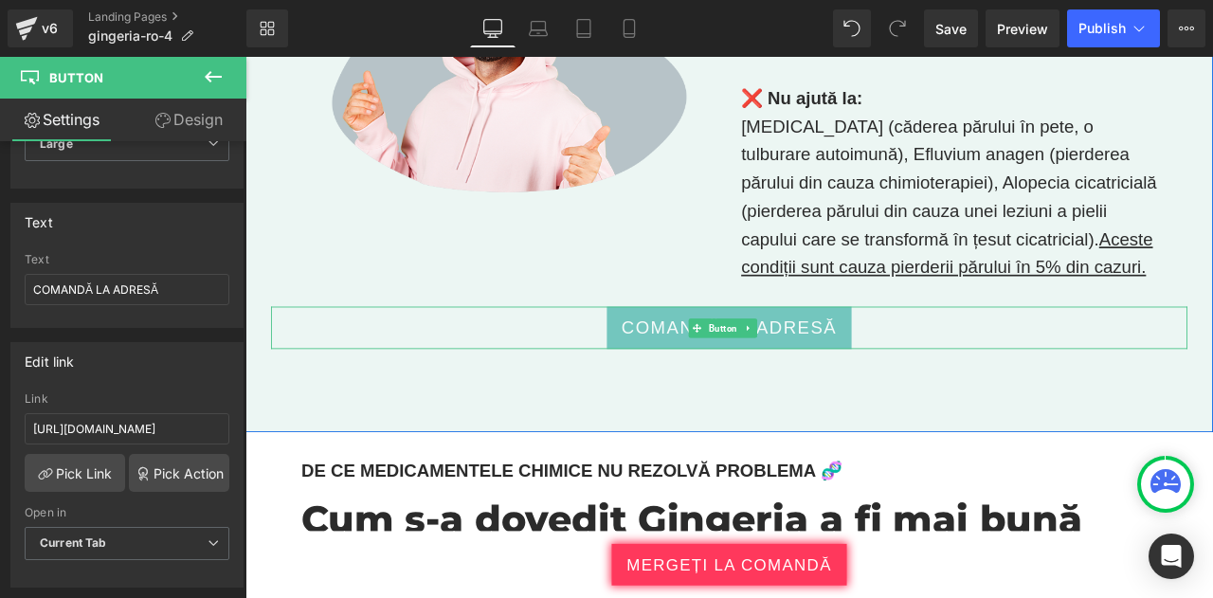
click at [762, 353] on link "COMANDĂ LA ADRESĂ" at bounding box center [819, 378] width 290 height 50
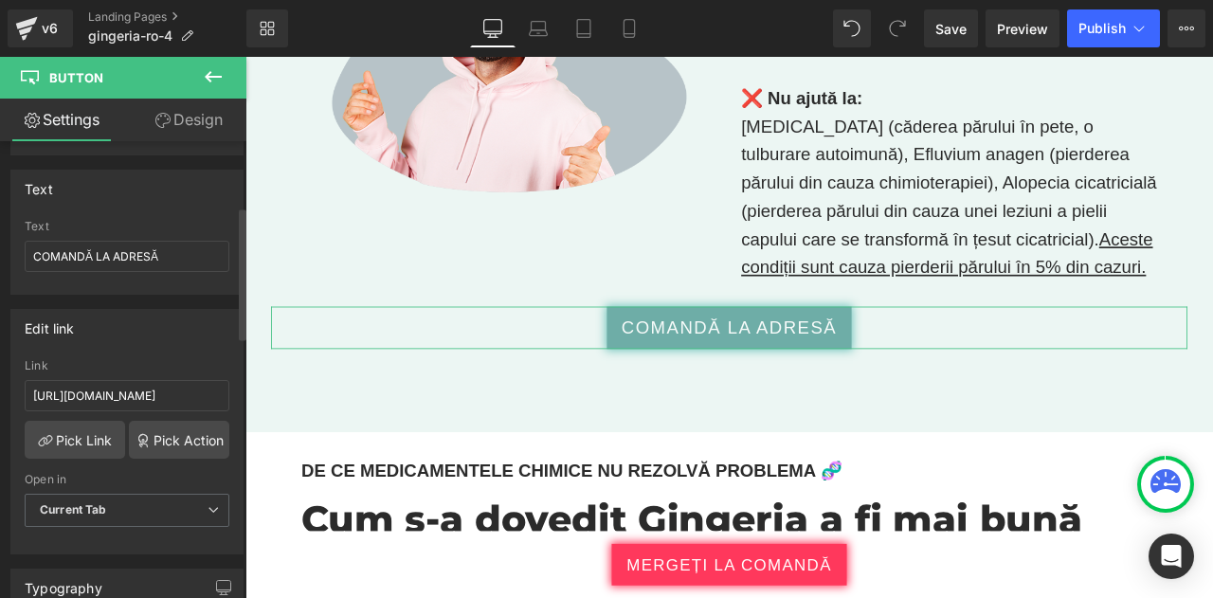
scroll to position [224, 0]
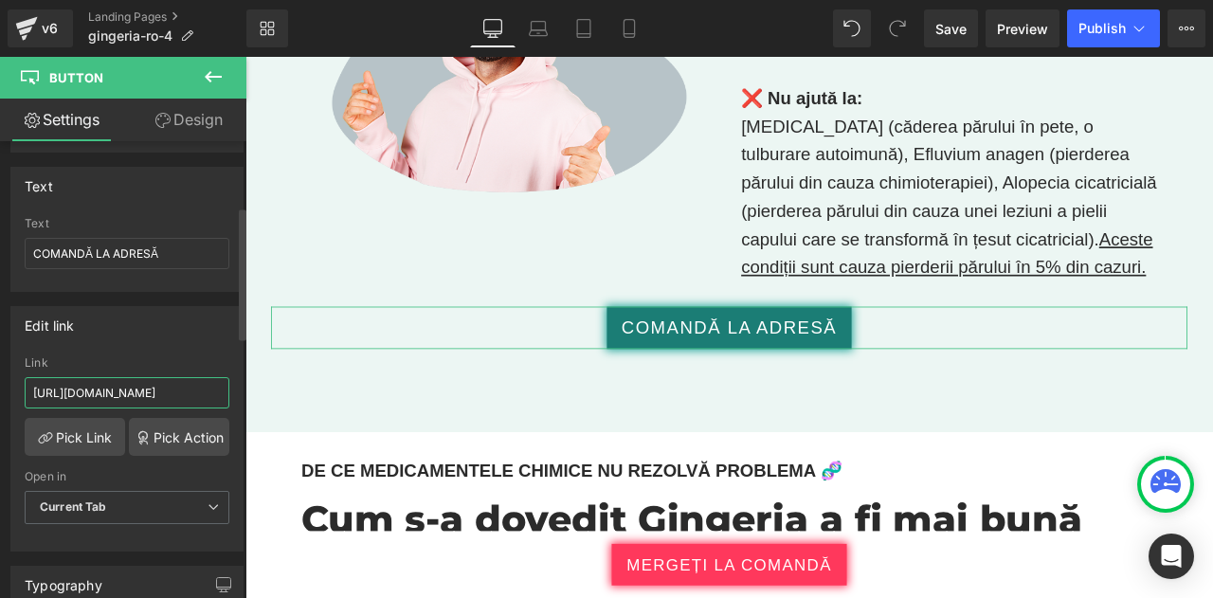
click at [165, 386] on input "https://checkoutiframe.bioherbalplus.com/gingeria-checkout-ro" at bounding box center [127, 392] width 205 height 31
type input "[URL][DOMAIN_NAME]"
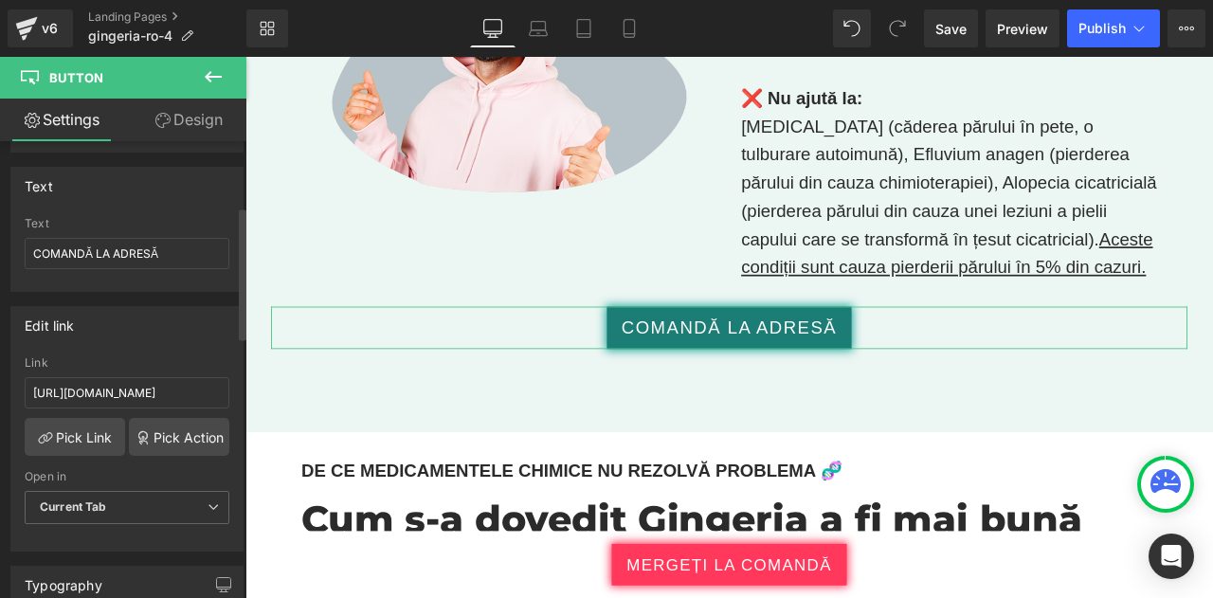
scroll to position [0, 0]
click at [157, 337] on div "Edit link" at bounding box center [126, 325] width 231 height 36
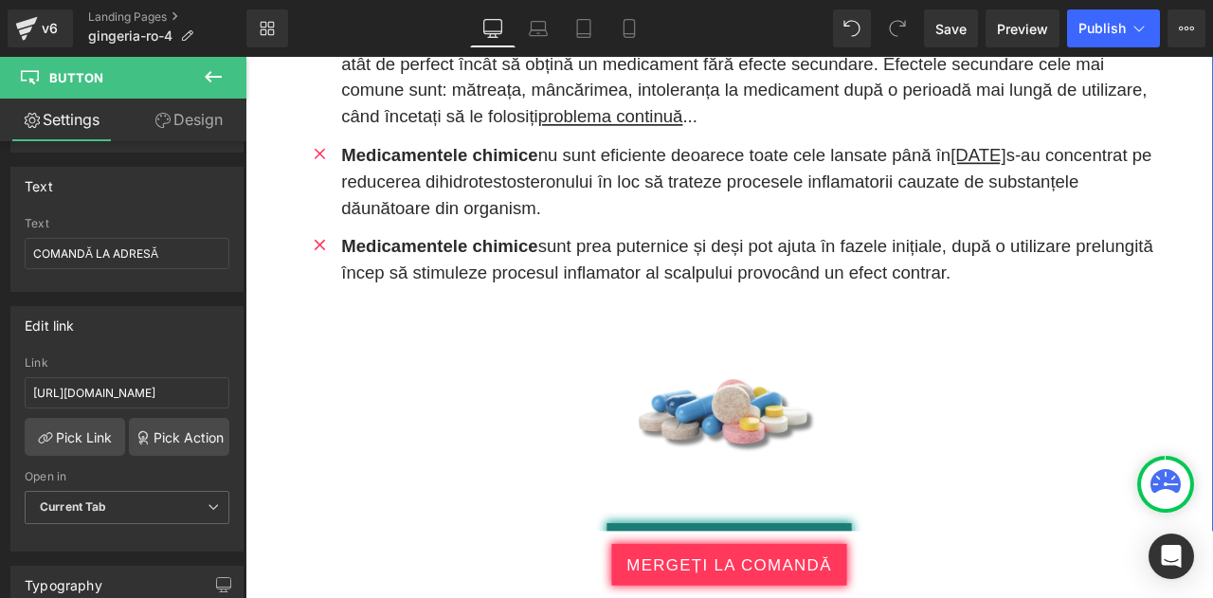
scroll to position [13596, 0]
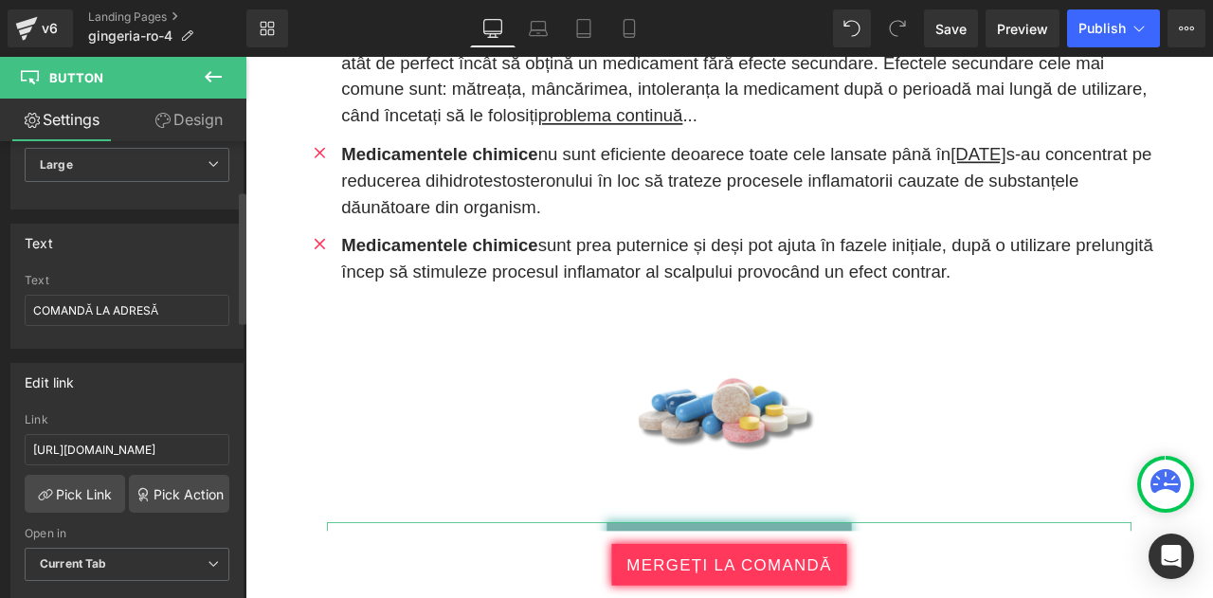
scroll to position [169, 0]
click at [163, 439] on input "https://checkoutiframe.bioherbalplus.com/gingeria-checkout-ro" at bounding box center [127, 447] width 205 height 31
paste input "bioherbalplus.com/ro-ro/pages/choose-option-gingeria"
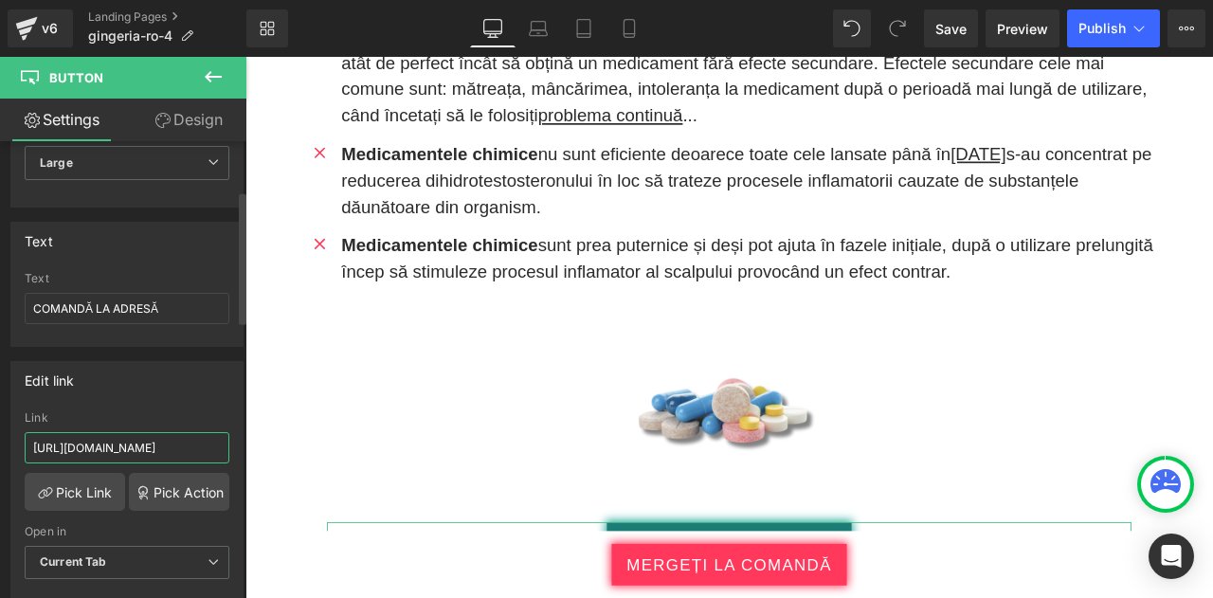
scroll to position [0, 173]
type input "[URL][DOMAIN_NAME]"
click at [176, 381] on div "Edit link" at bounding box center [126, 380] width 231 height 36
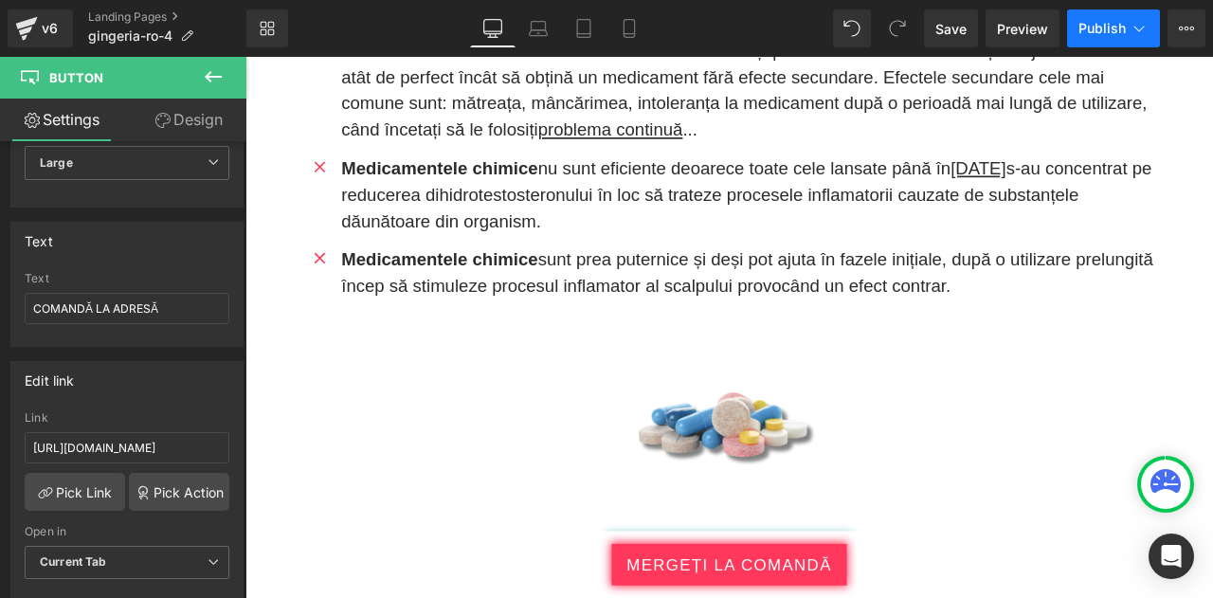
click at [1113, 39] on button "Publish" at bounding box center [1113, 28] width 93 height 38
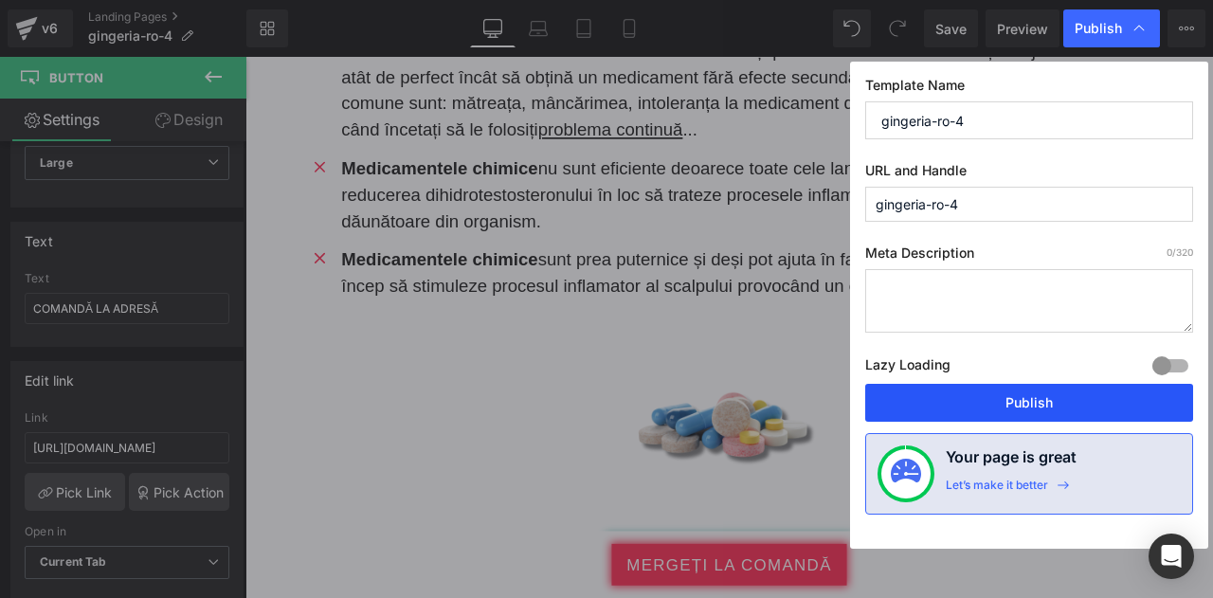
click at [987, 384] on button "Publish" at bounding box center [1030, 403] width 328 height 38
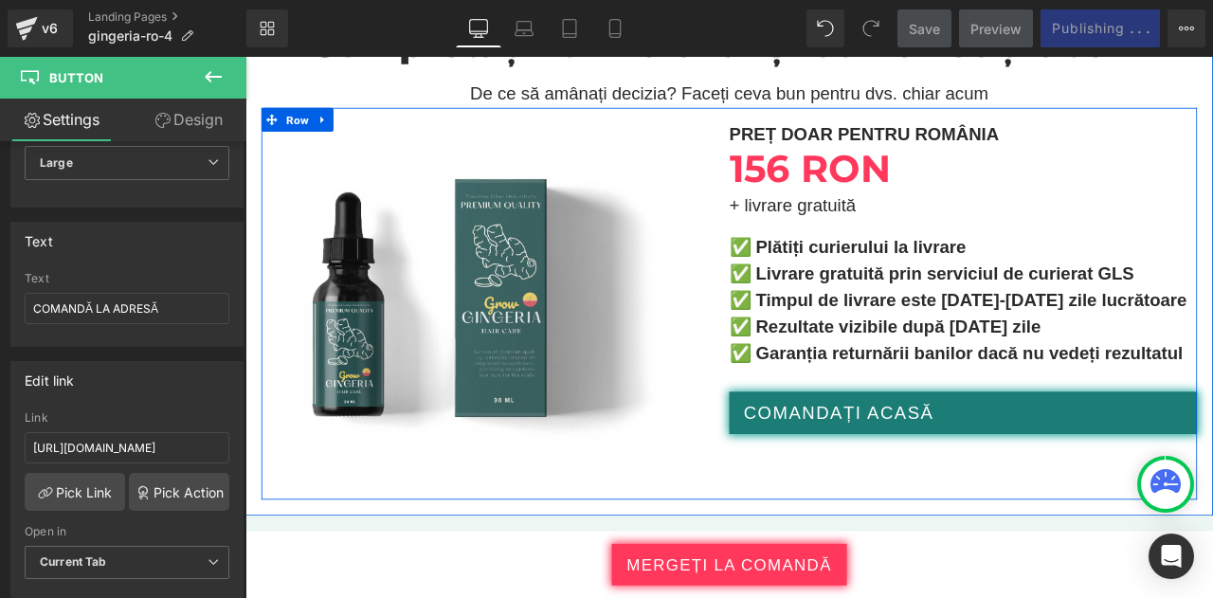
scroll to position [10126, 0]
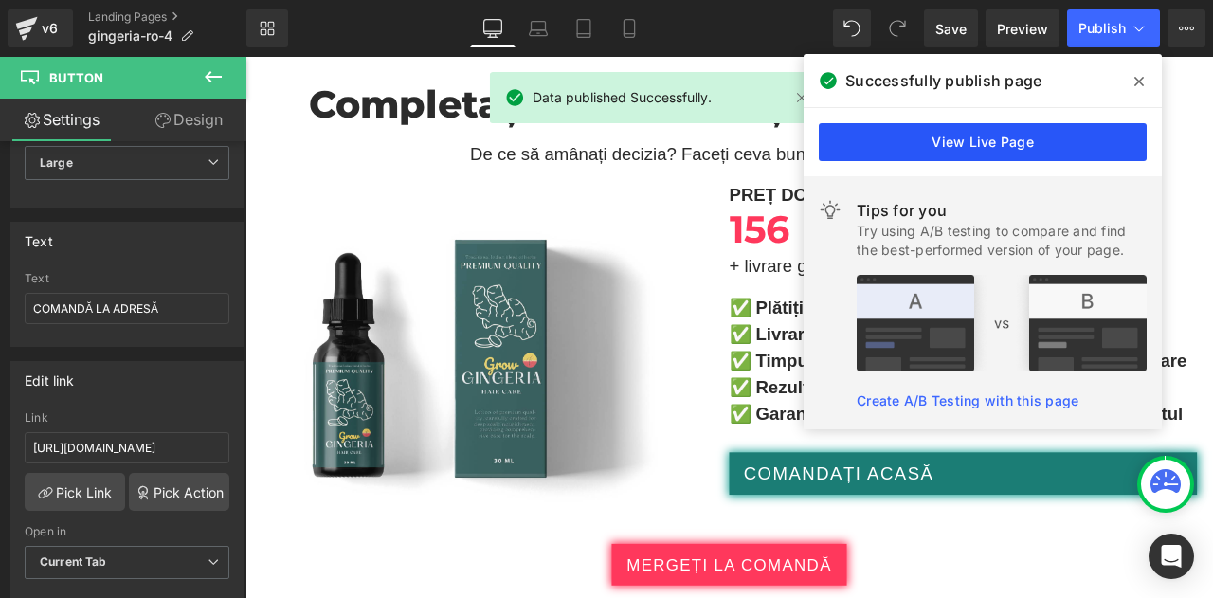
drag, startPoint x: 925, startPoint y: 85, endPoint x: 1027, endPoint y: 129, distance: 110.4
click at [1027, 129] on link "View Live Page" at bounding box center [983, 142] width 328 height 38
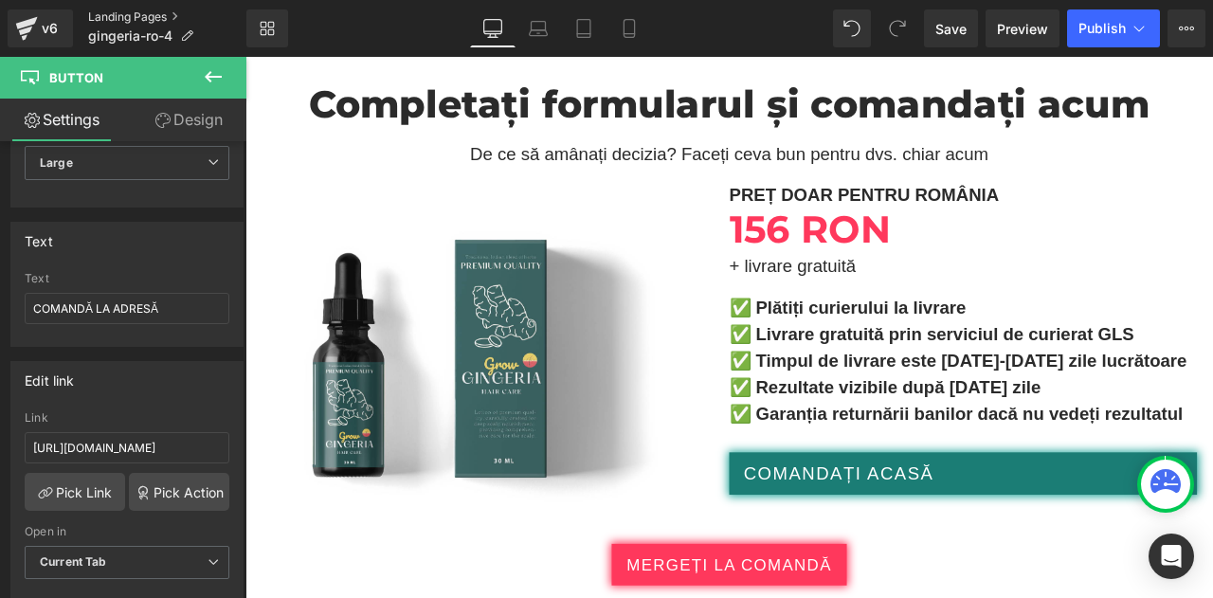
click at [138, 19] on link "Landing Pages" at bounding box center [167, 16] width 158 height 15
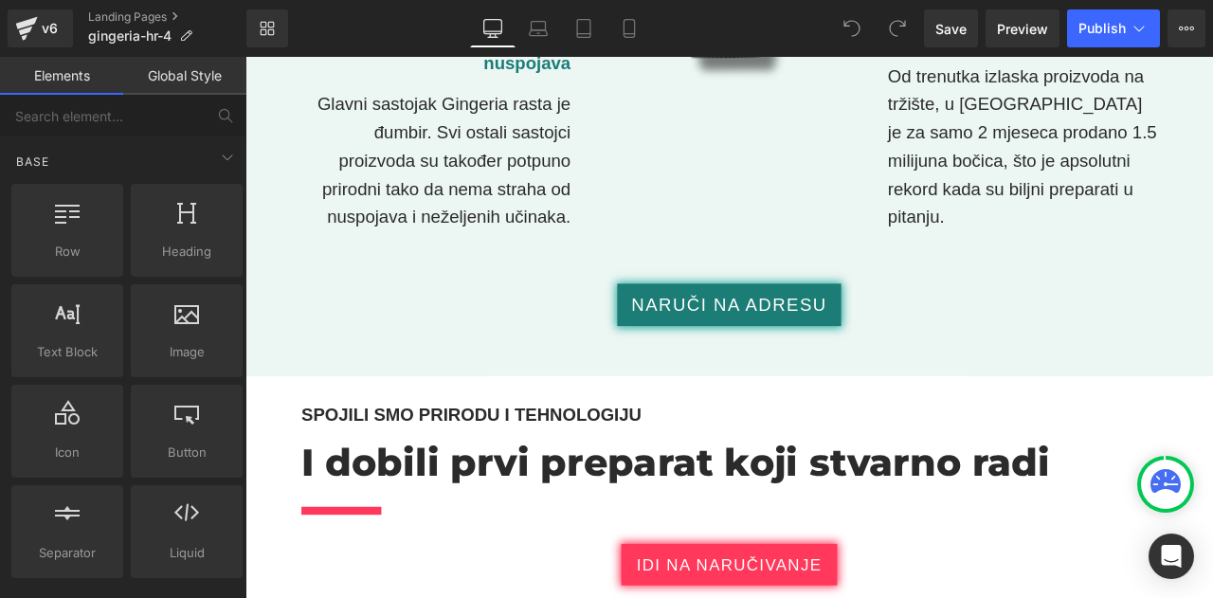
scroll to position [2015, 0]
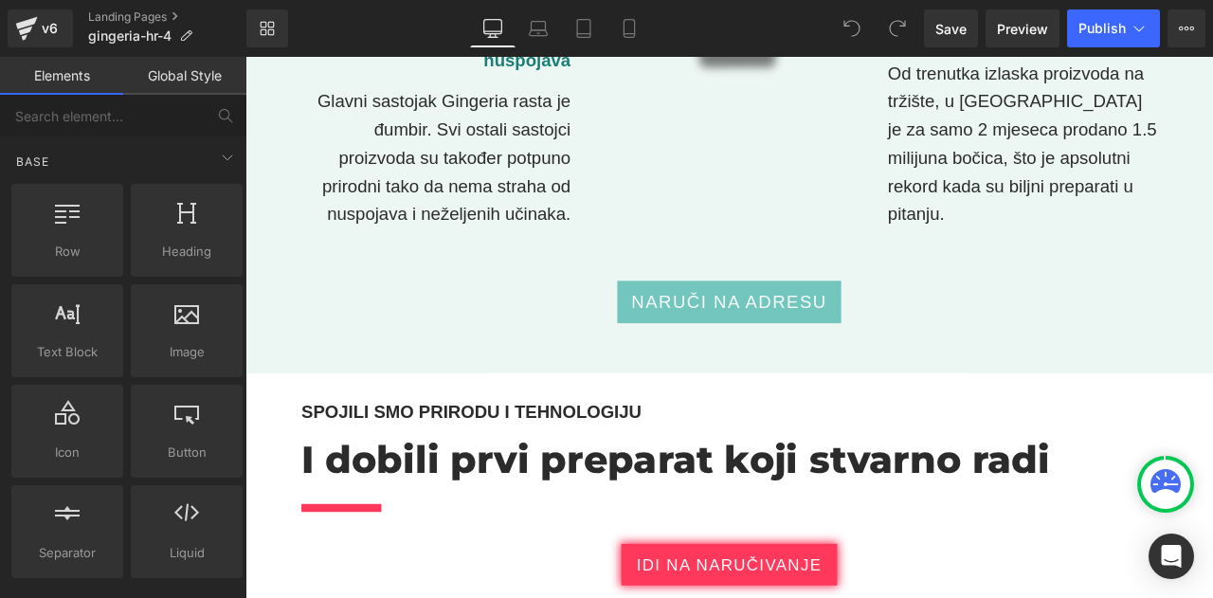
click at [703, 332] on span "Naruči na adresu" at bounding box center [819, 347] width 232 height 31
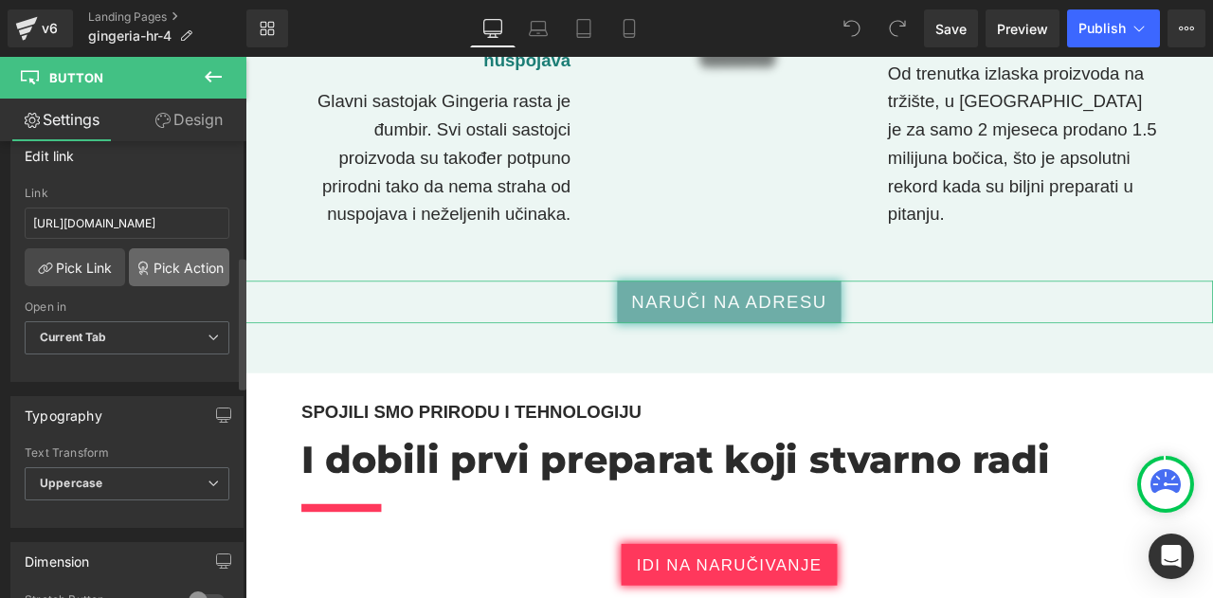
scroll to position [392, 0]
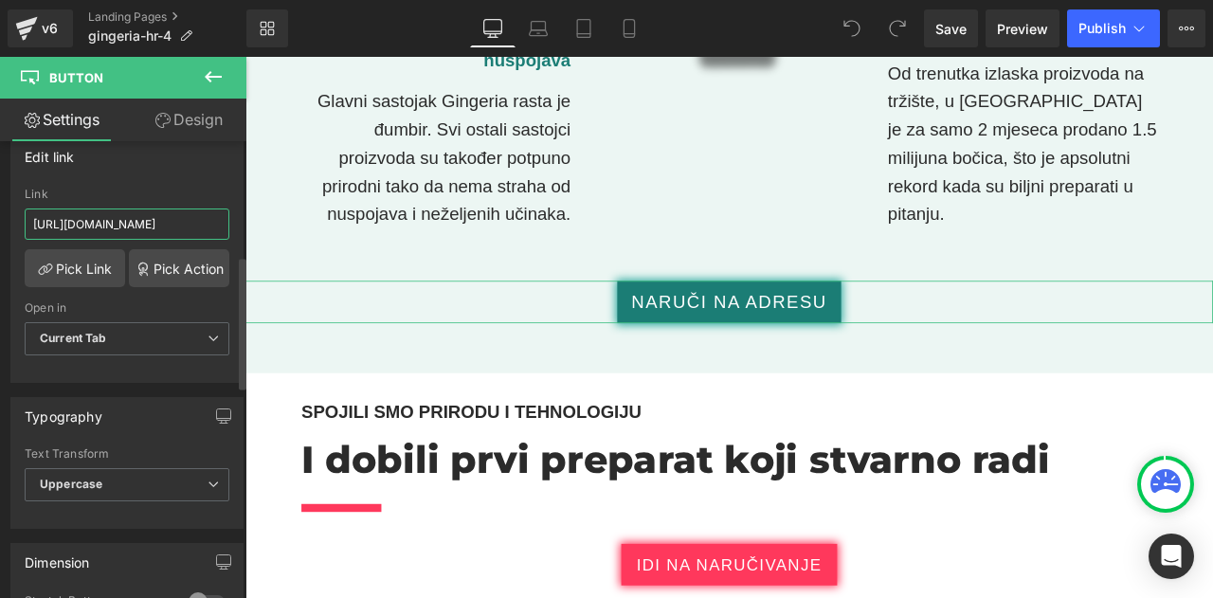
click at [161, 221] on input "https://checkoutiframe.bioherbalplus.com/gingeria-checkout-hr" at bounding box center [127, 224] width 205 height 31
type input "https://bioherbalplus.com/hr-hr/pages/choose-option-gingeria-hr"
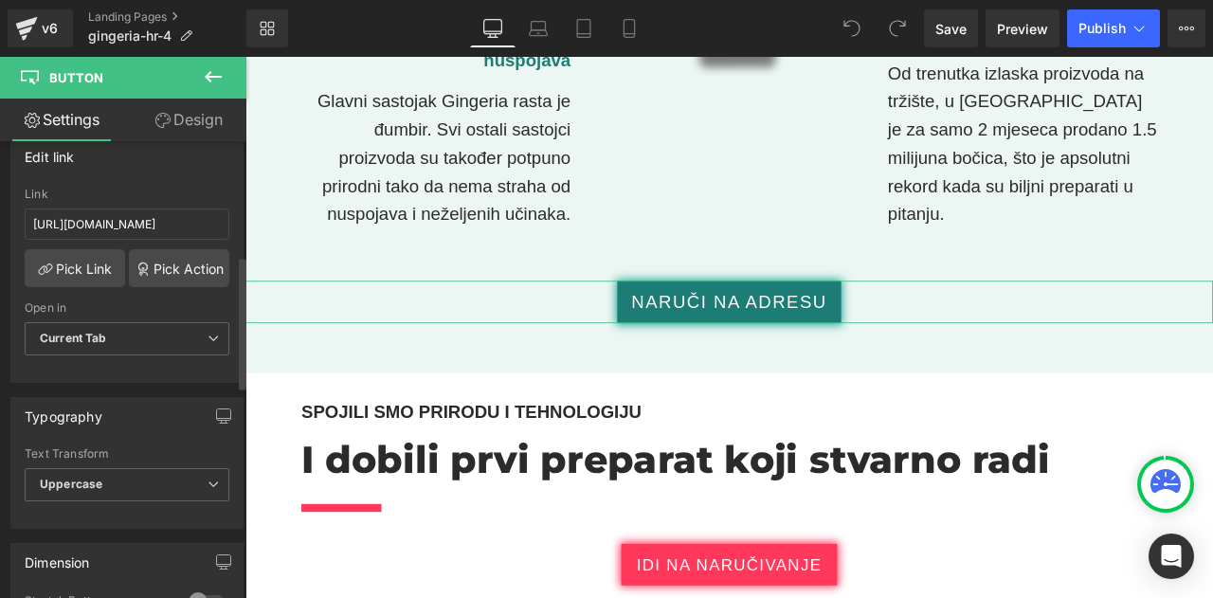
scroll to position [0, 0]
click at [173, 163] on div "Edit link" at bounding box center [126, 156] width 231 height 36
click at [199, 172] on div "Edit link https://checkoutiframe.bioherbalplus.com/gingeria-checkout-hr Link ht…" at bounding box center [126, 260] width 233 height 246
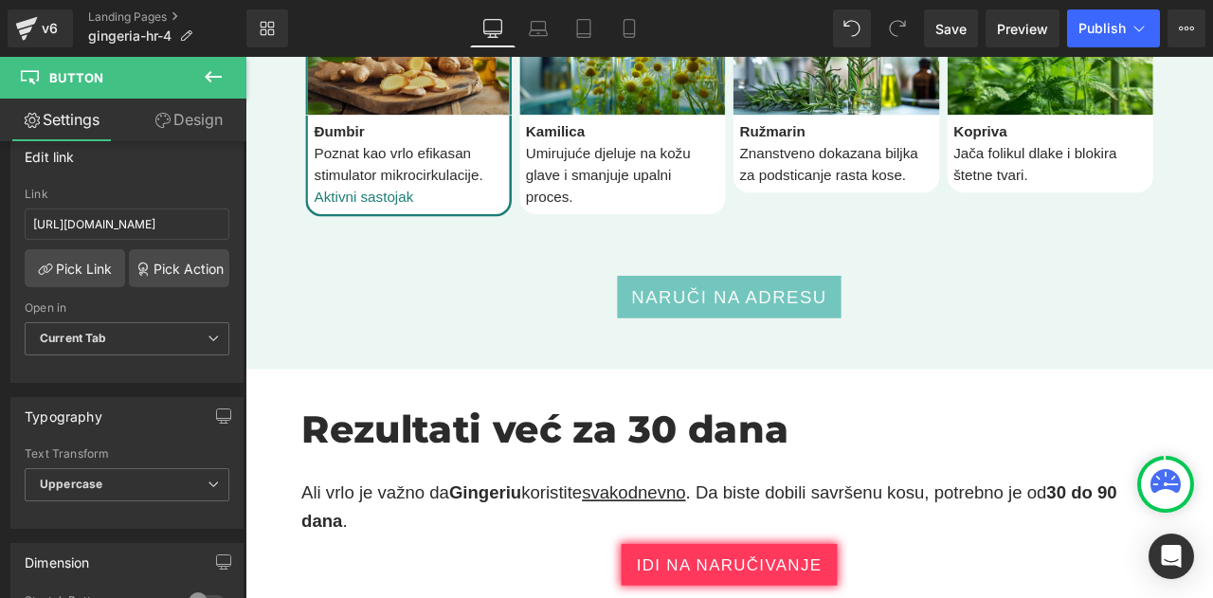
scroll to position [3650, 0]
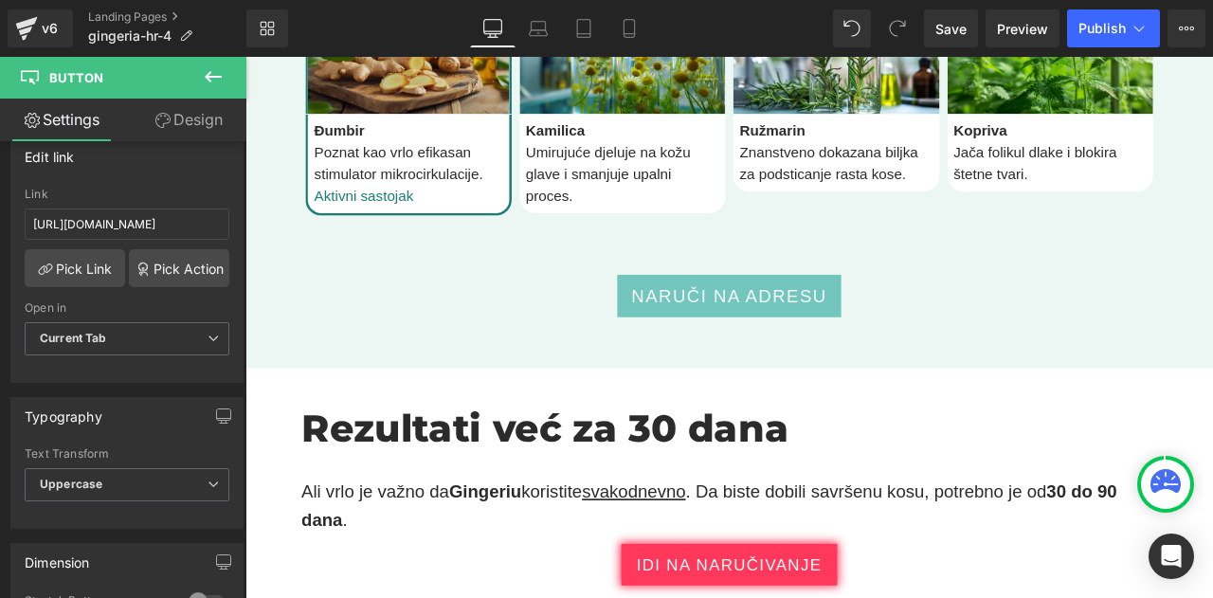
click at [716, 333] on span "Naruči na adresu" at bounding box center [819, 340] width 232 height 31
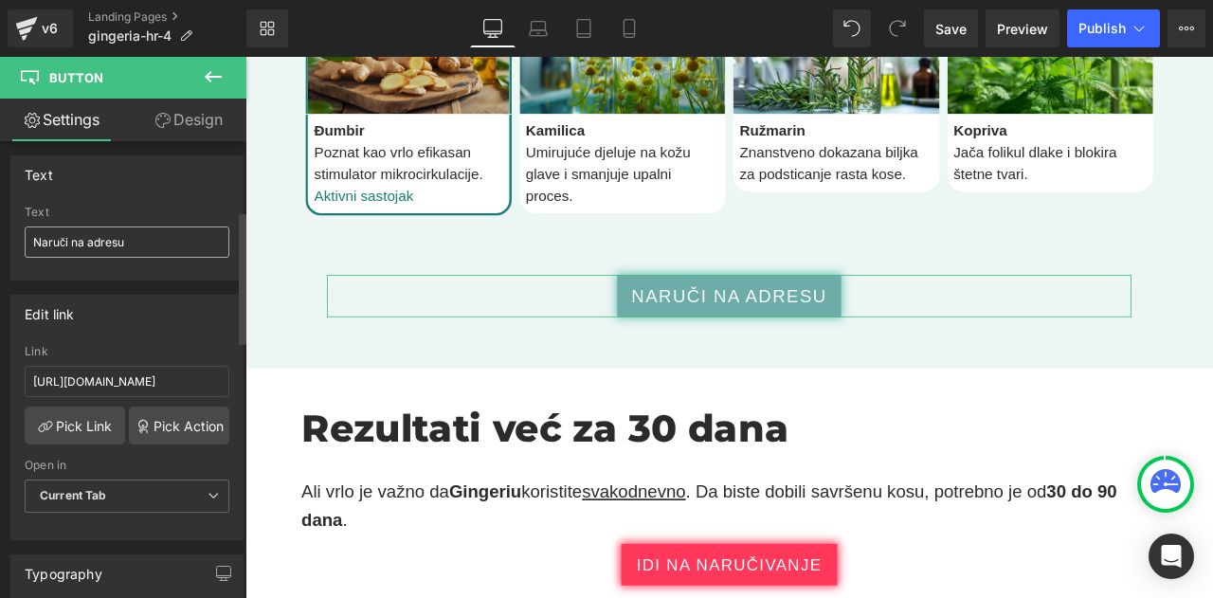
scroll to position [237, 0]
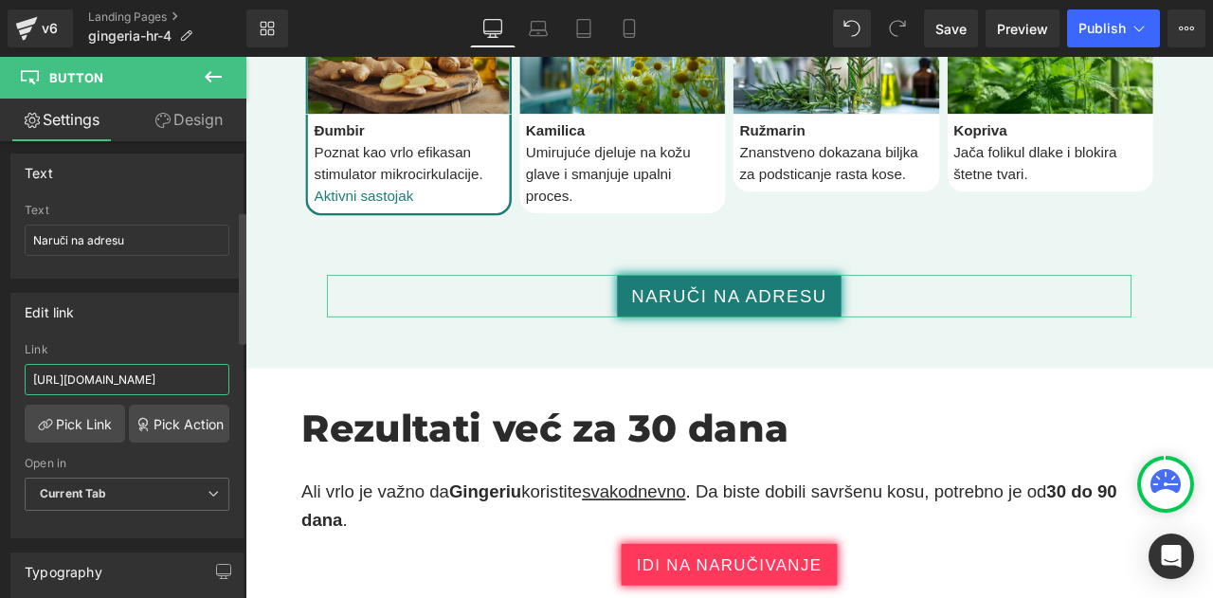
click at [169, 371] on input "https://checkoutiframe.bioherbalplus.com/gingeria-checkout-hr" at bounding box center [127, 379] width 205 height 31
paste input "bioherbalplus.com/hr-hr/pages/choose-option-gingeria"
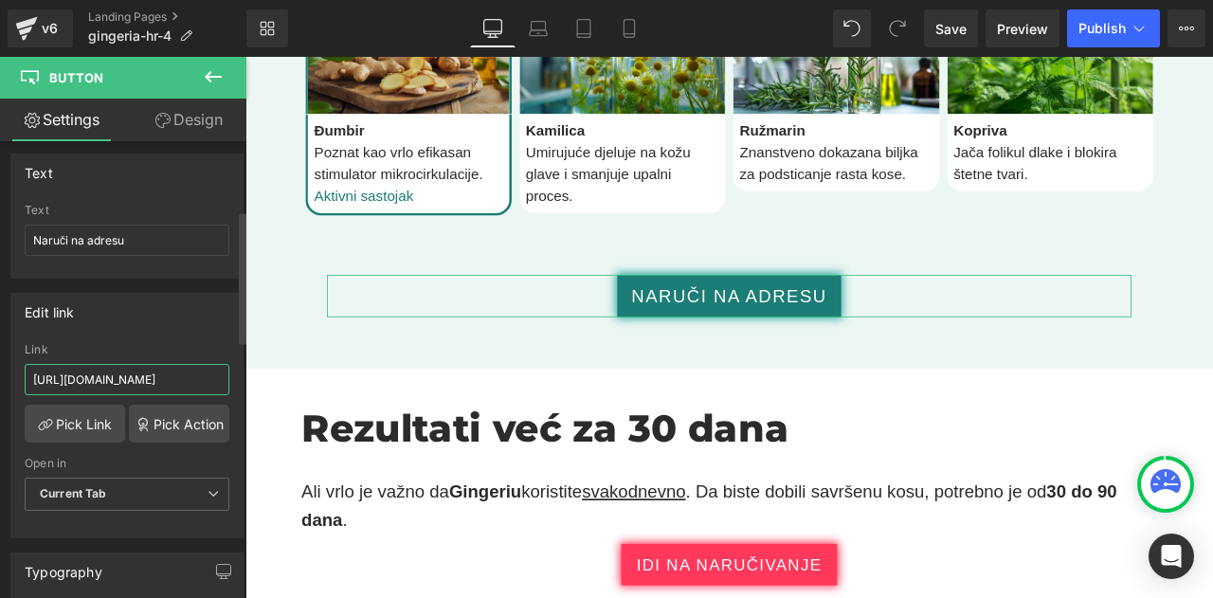
type input "https://bioherbalplus.com/hr-hr/pages/choose-option-gingeria-hr"
click at [175, 323] on div "Edit link" at bounding box center [126, 312] width 231 height 36
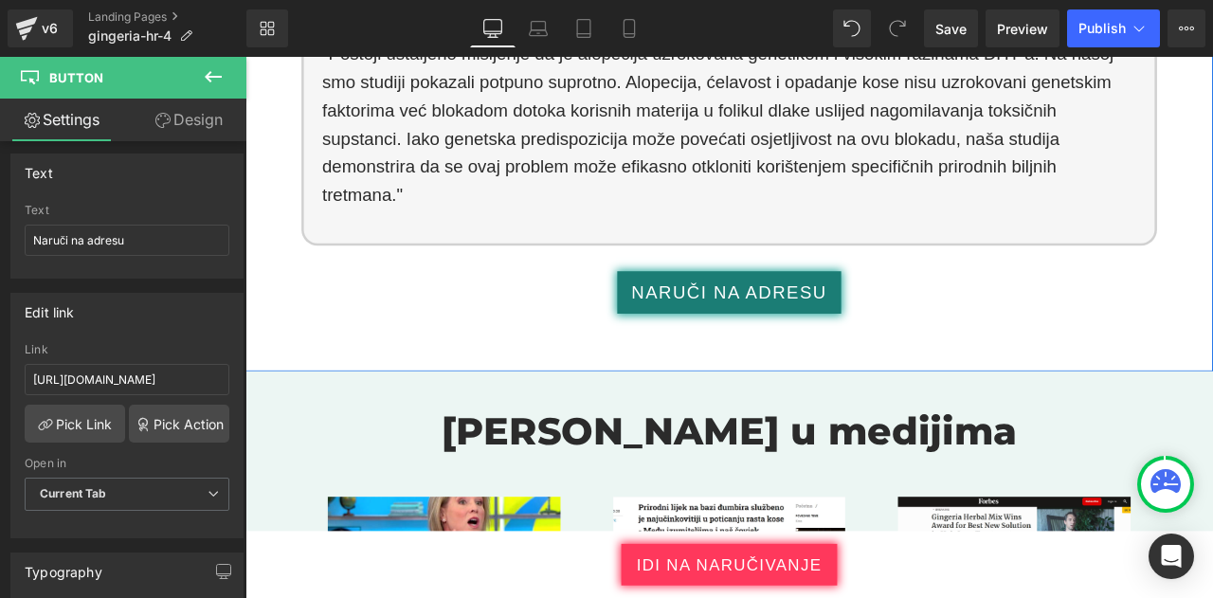
scroll to position [4857, 0]
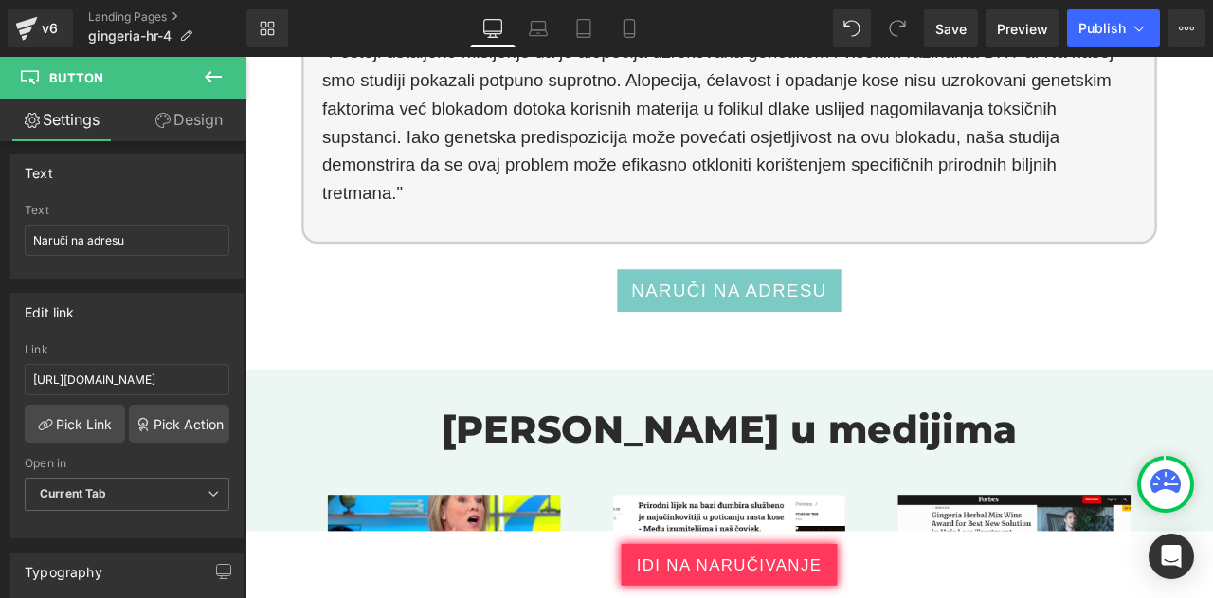
click at [691, 328] on link "Naruči na adresu" at bounding box center [819, 334] width 266 height 50
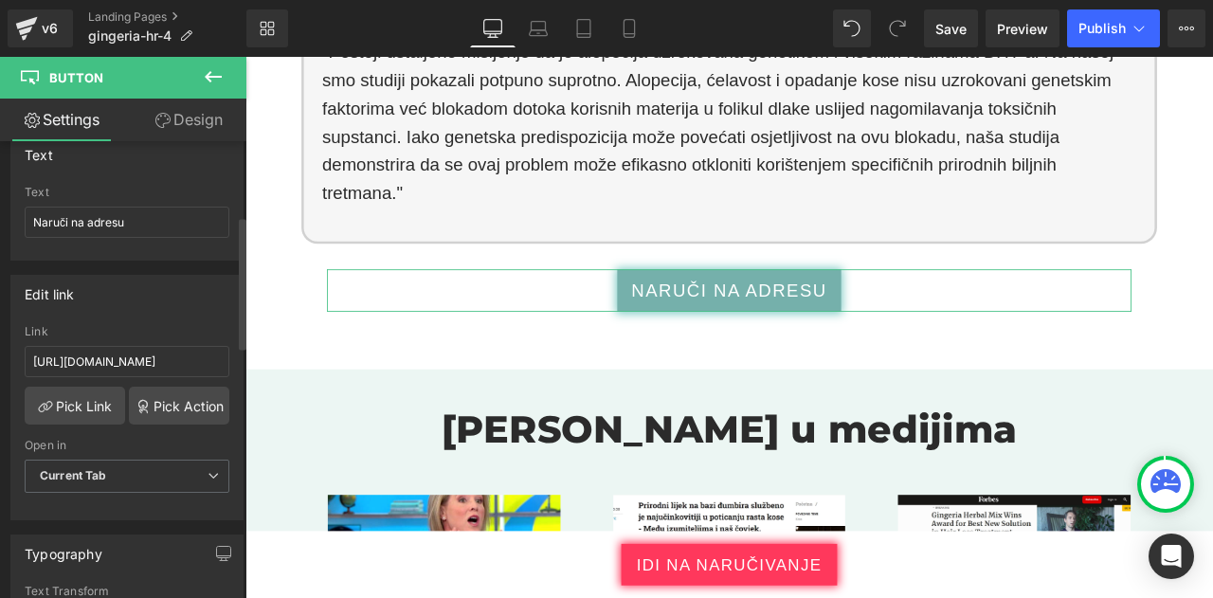
scroll to position [256, 0]
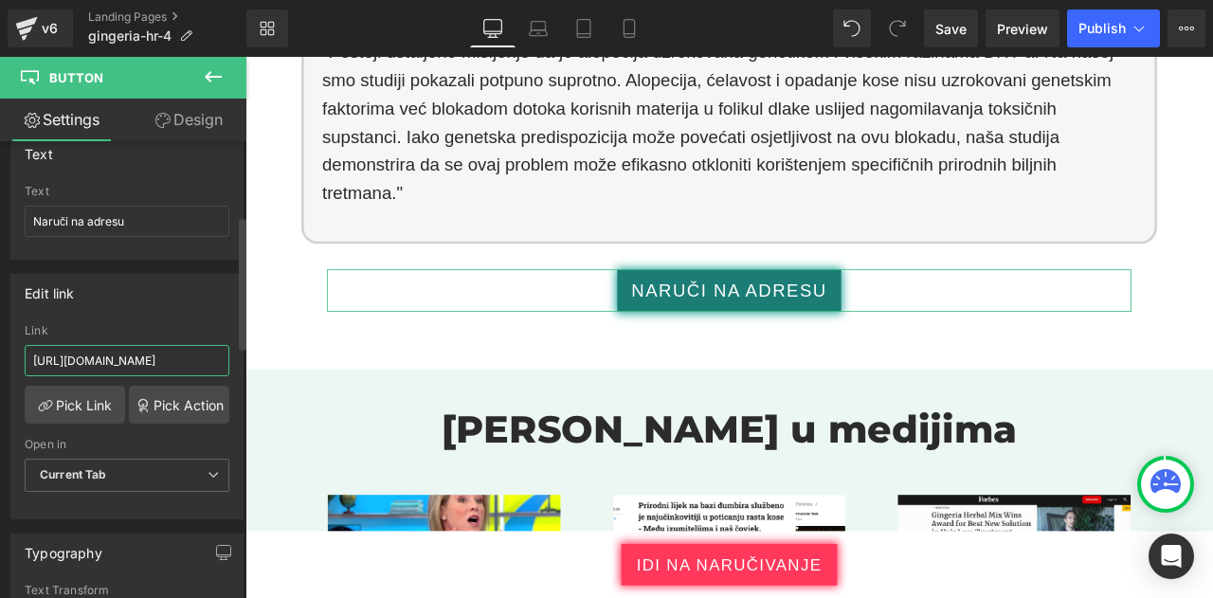
click at [160, 345] on input "https://checkoutiframe.bioherbalplus.com/gingeria-checkout-hr" at bounding box center [127, 360] width 205 height 31
paste input "bioherbalplus.com/hr-hr/pages/choose-option-gingeria"
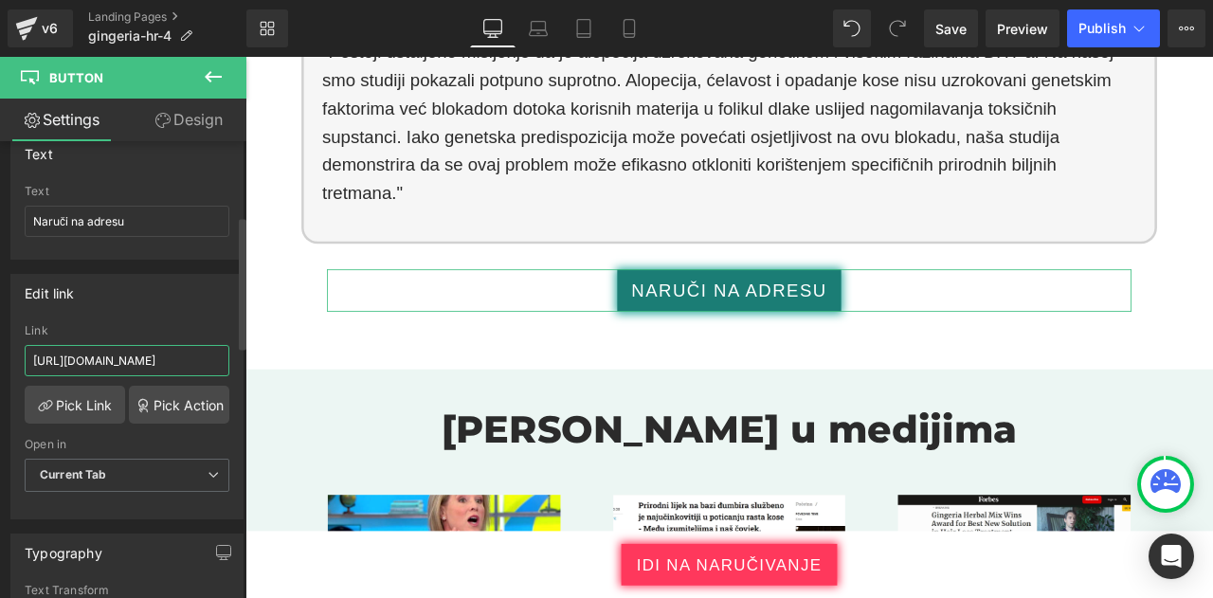
type input "https://bioherbalplus.com/hr-hr/pages/choose-option-gingeria-hr"
click at [161, 291] on div "Edit link" at bounding box center [126, 293] width 231 height 36
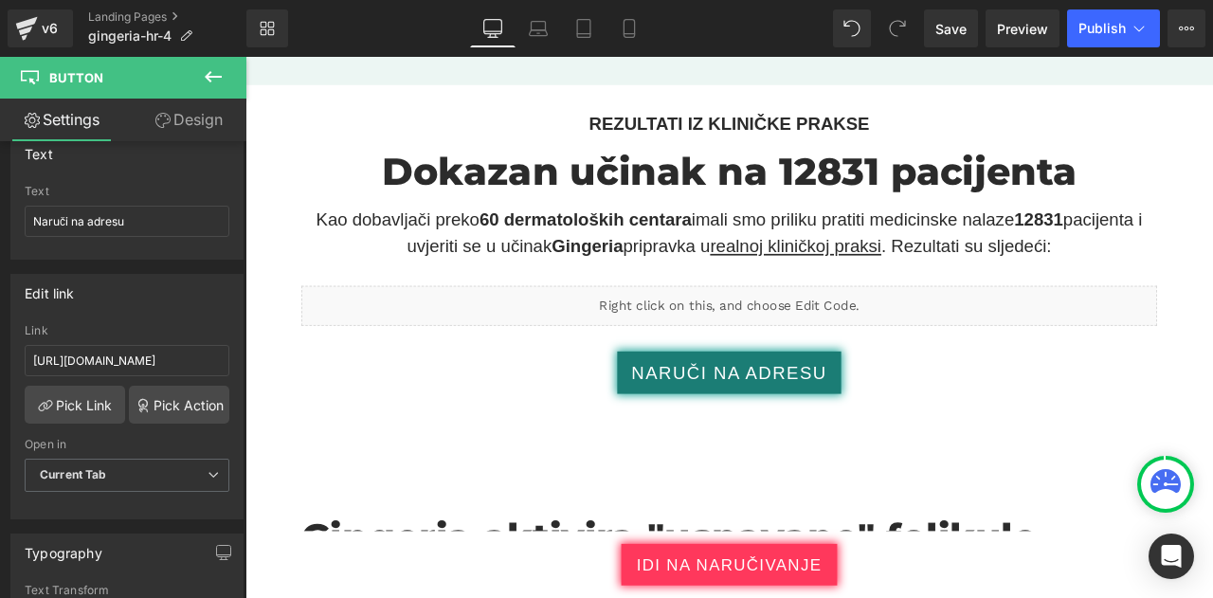
scroll to position [5765, 0]
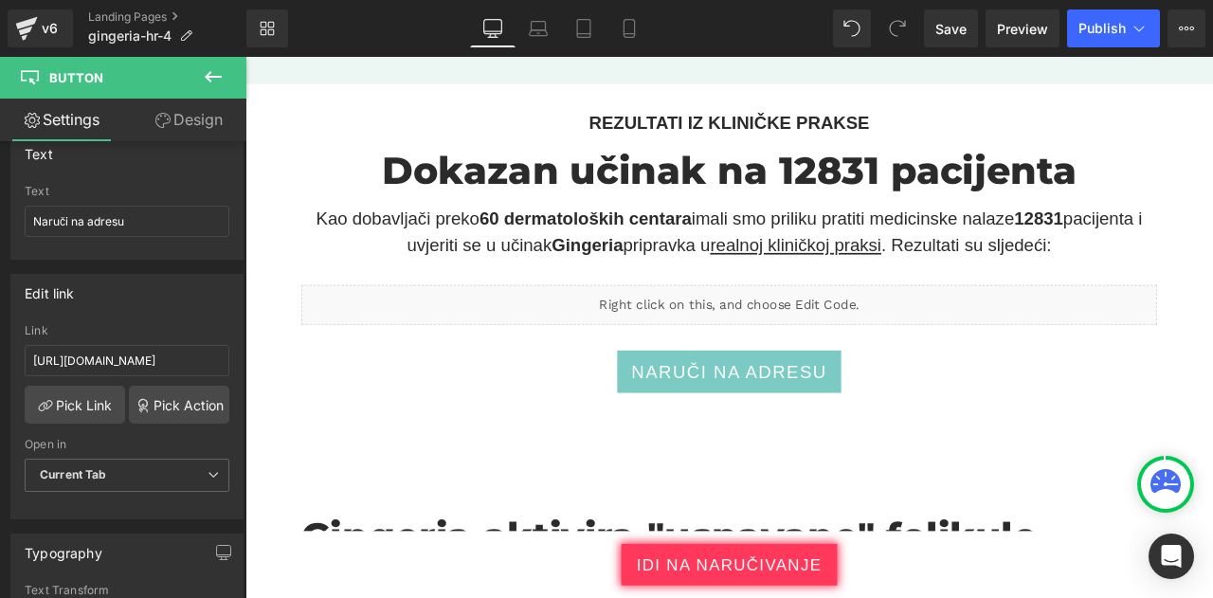
click at [698, 407] on div "Naruči na adresu Button" at bounding box center [819, 430] width 954 height 50
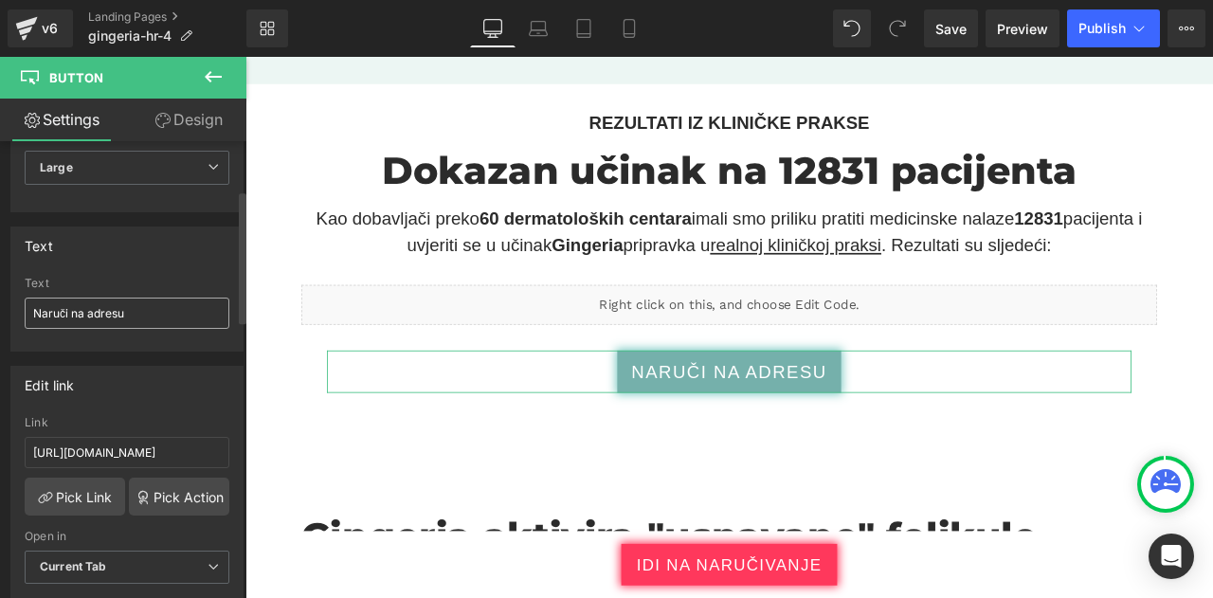
scroll to position [168, 0]
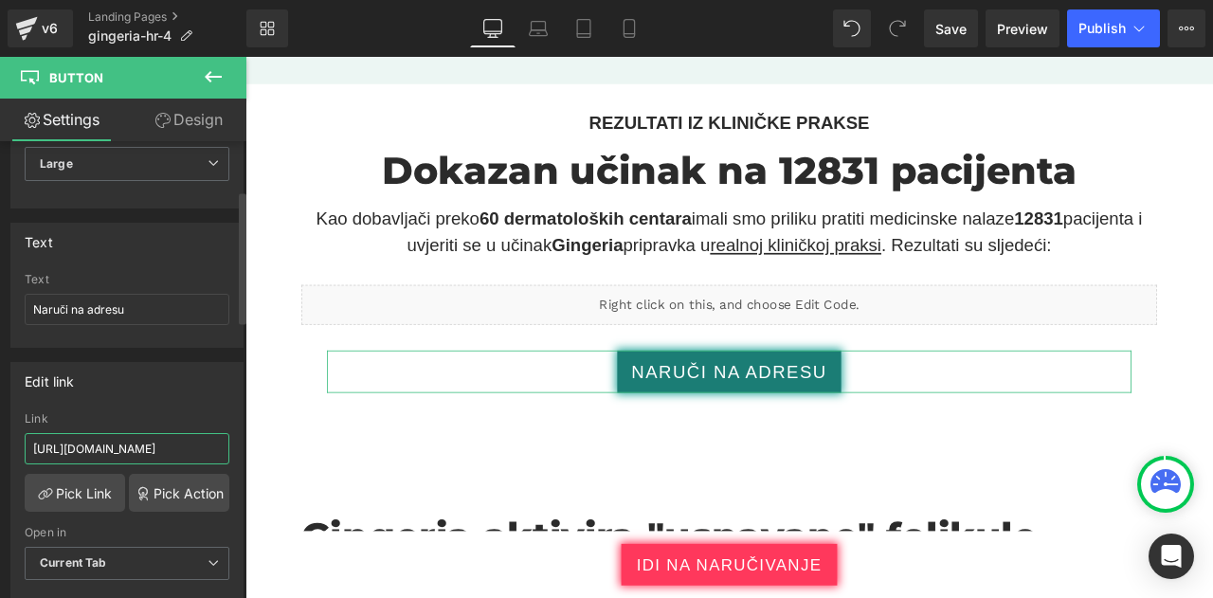
click at [162, 445] on input "https://checkoutiframe.bioherbalplus.com/gingeria-checkout-hr" at bounding box center [127, 448] width 205 height 31
paste input "bioherbalplus.com/hr-hr/pages/choose-option-gingeria"
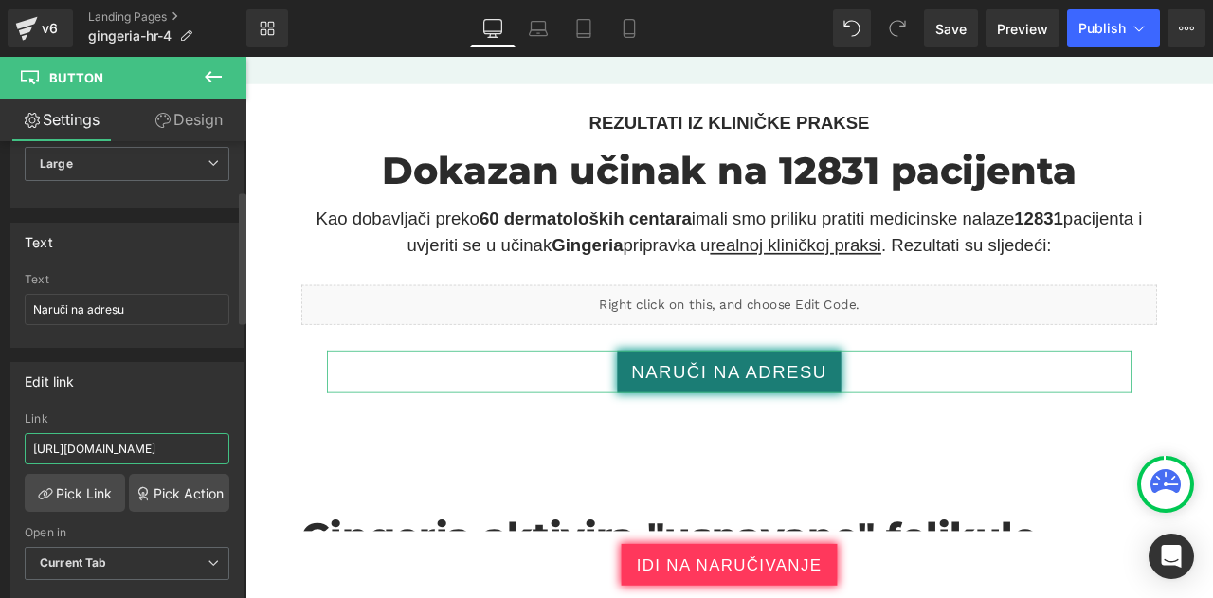
type input "https://bioherbalplus.com/hr-hr/pages/choose-option-gingeria-hr"
click at [140, 392] on div "Edit link" at bounding box center [126, 381] width 231 height 36
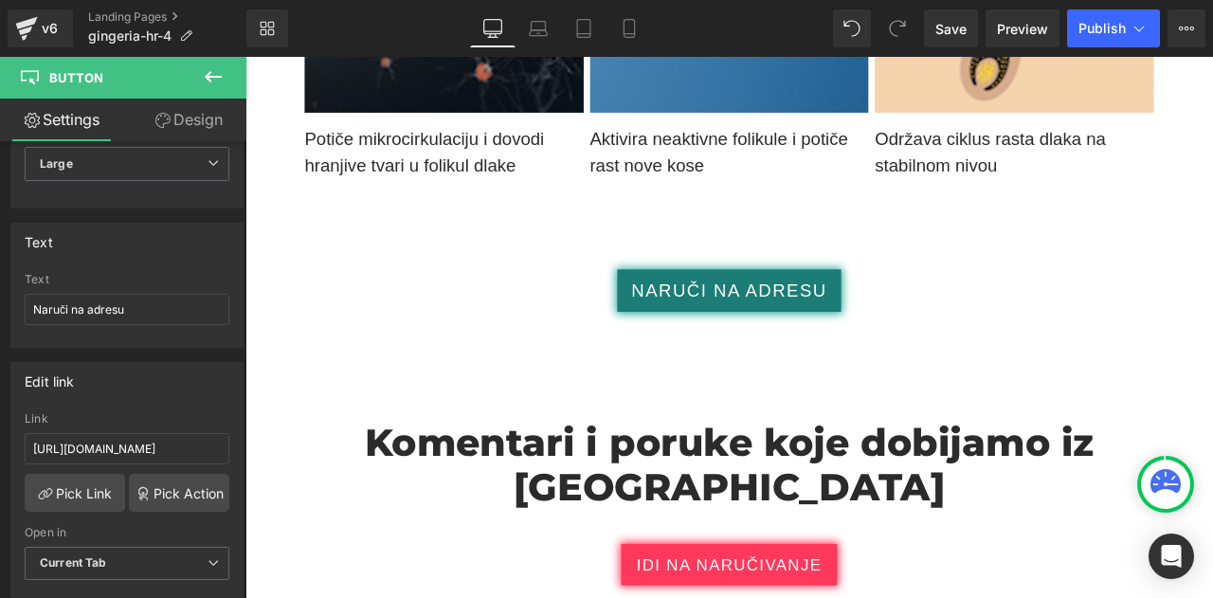
scroll to position [6872, 0]
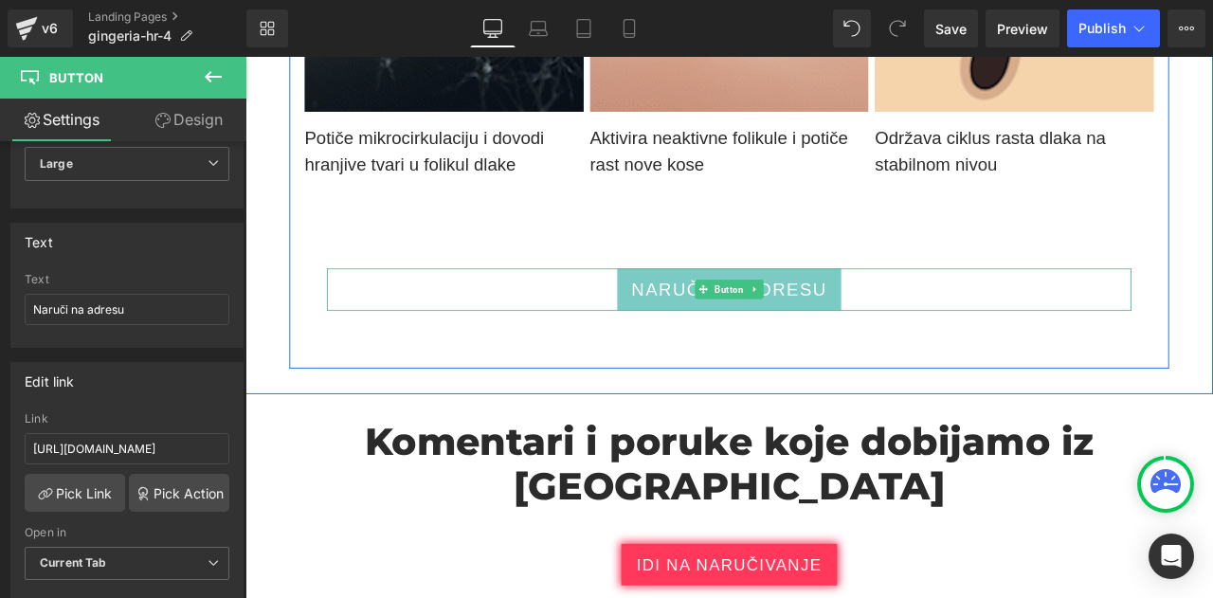
click at [715, 325] on span "Naruči na adresu" at bounding box center [819, 333] width 232 height 31
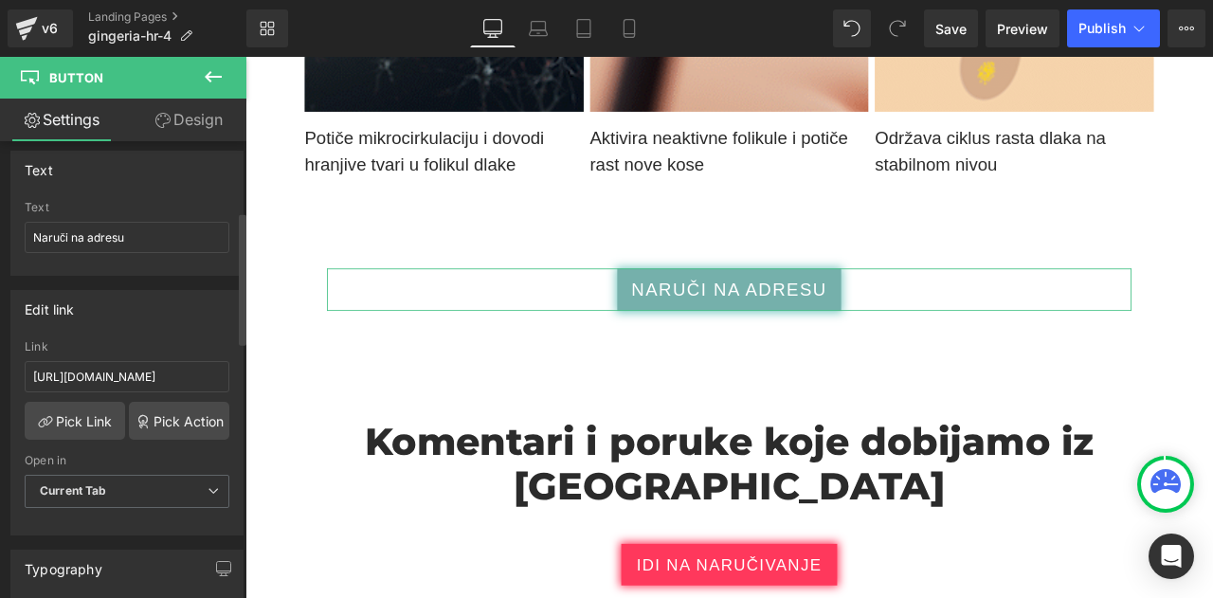
scroll to position [241, 0]
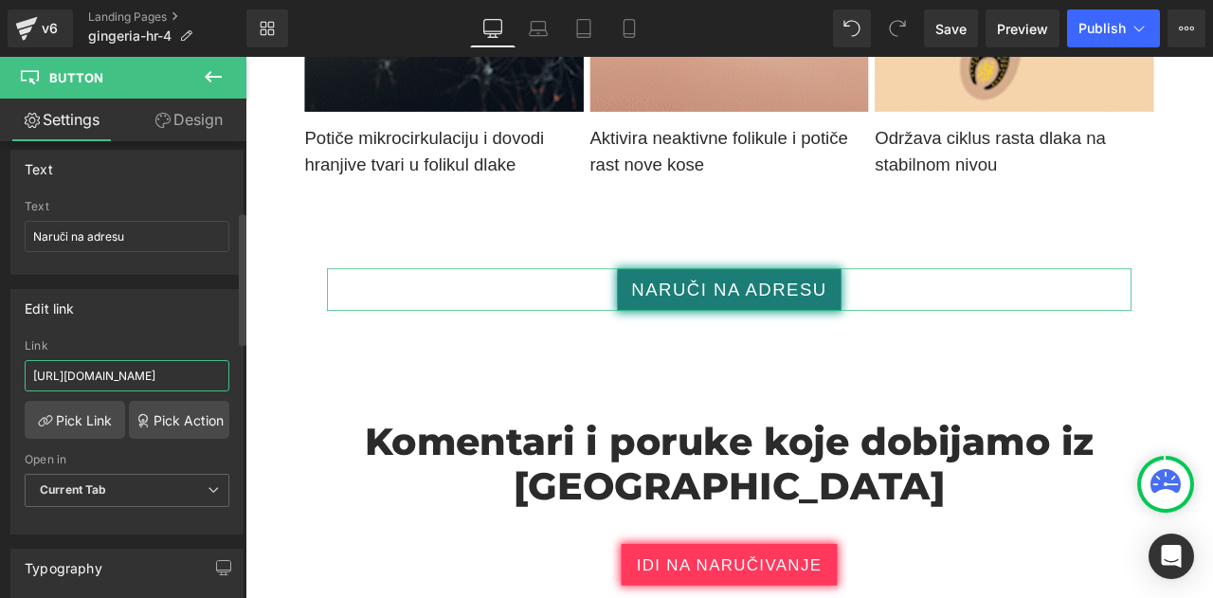
click at [161, 376] on input "https://checkoutiframe.bioherbalplus.com/gingeria-checkout-hr" at bounding box center [127, 375] width 205 height 31
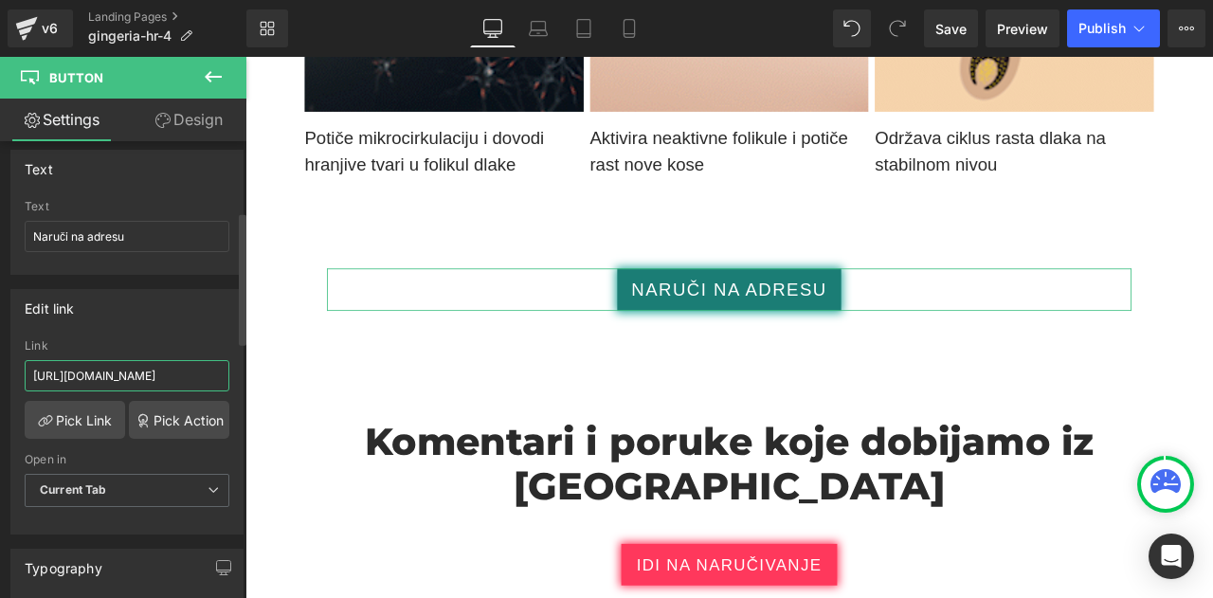
click at [161, 376] on input "https://checkoutiframe.bioherbalplus.com/gingeria-checkout-hr" at bounding box center [127, 375] width 205 height 31
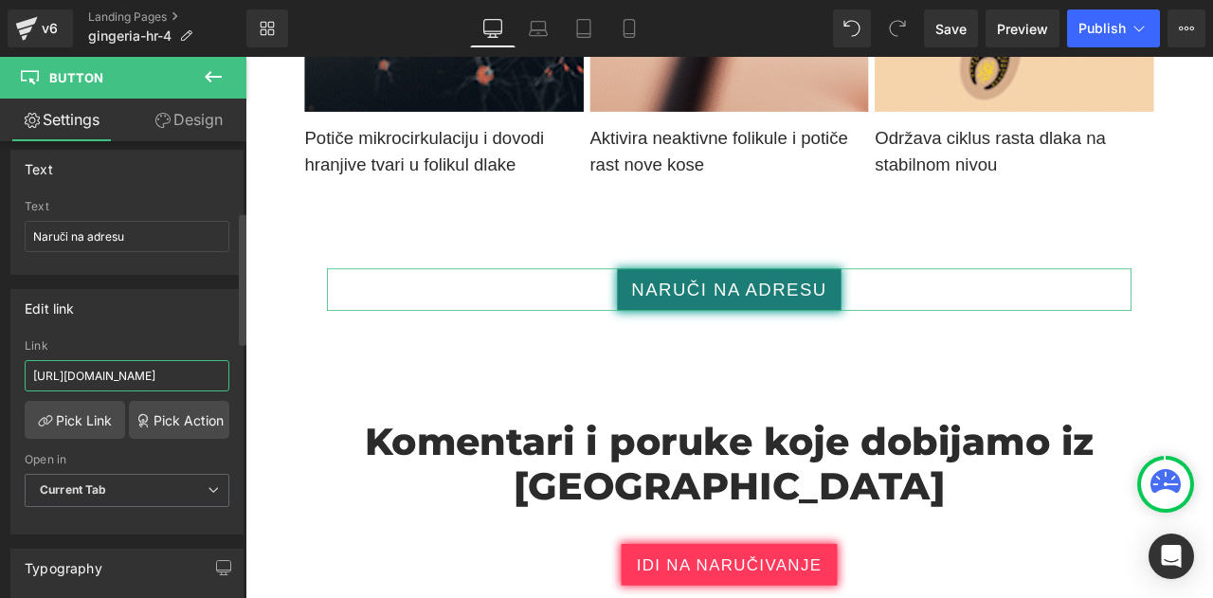
click at [161, 376] on input "https://checkoutiframe.bioherbalplus.com/gingeria-checkout-hr" at bounding box center [127, 375] width 205 height 31
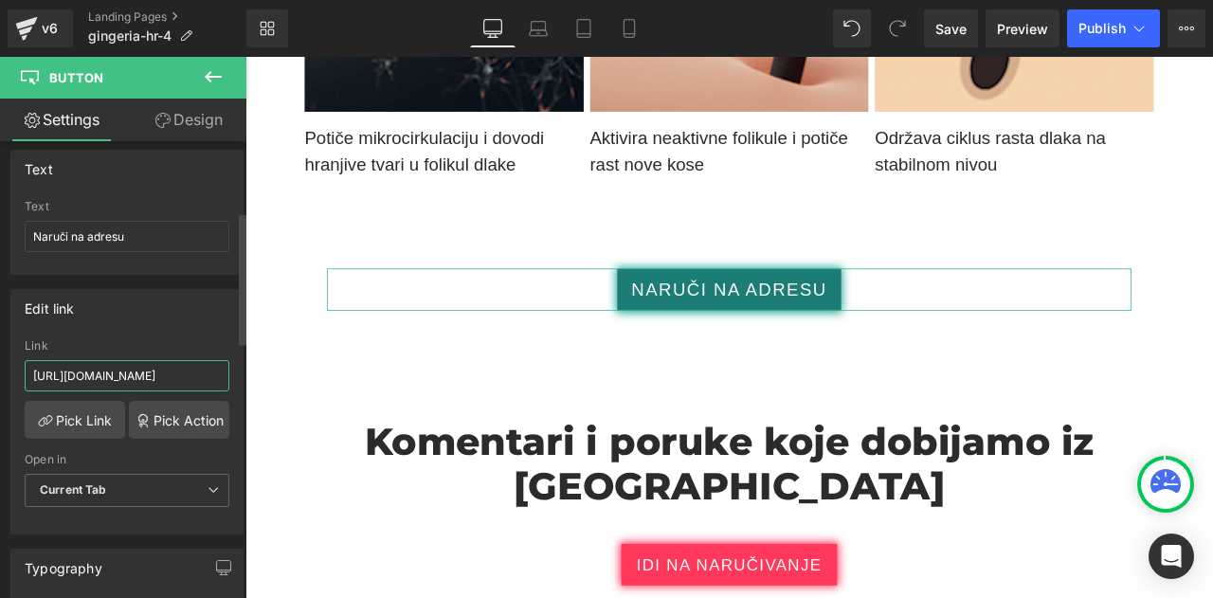
paste input "bioherbalplus.com/hr-hr/pages/choose-option-gingeria"
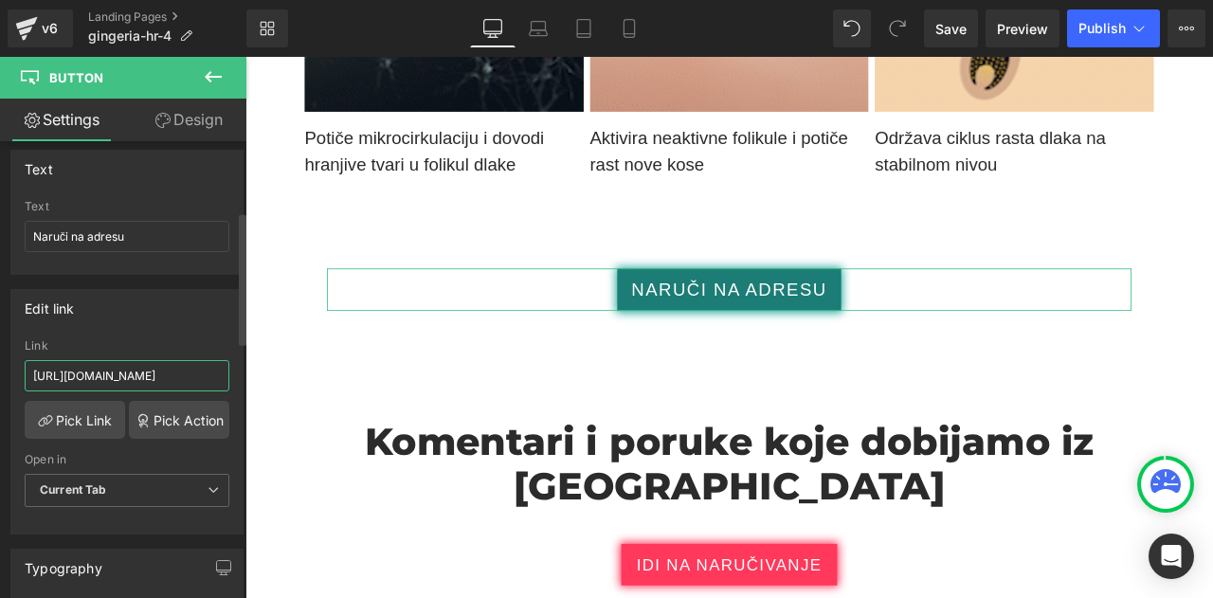
type input "https://bioherbalplus.com/hr-hr/pages/choose-option-gingeria-hr"
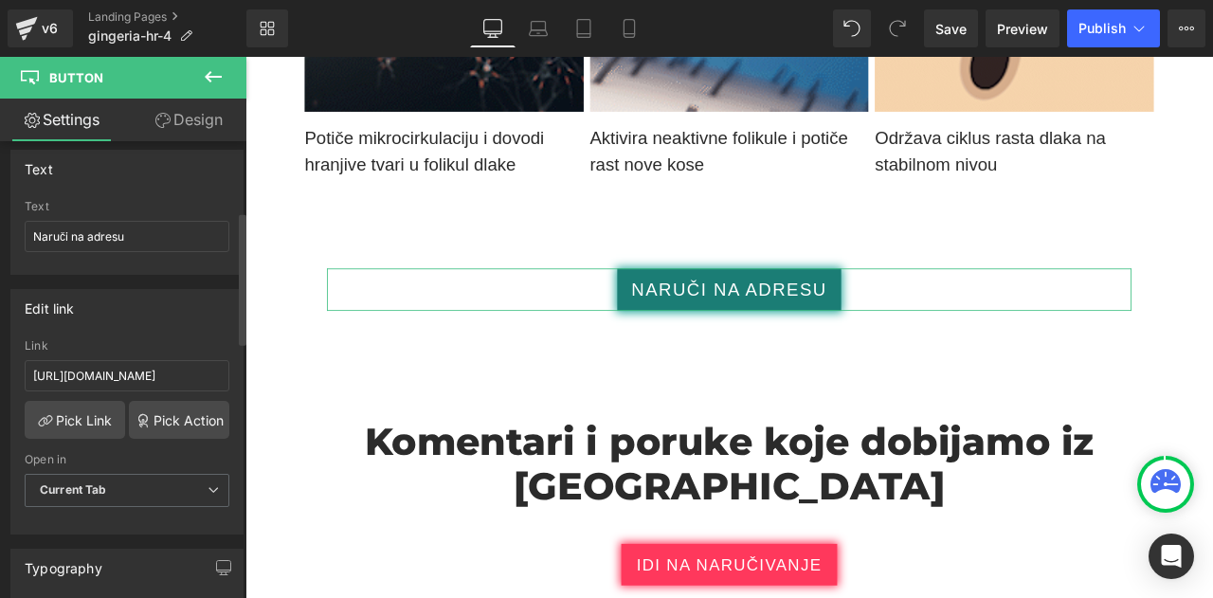
scroll to position [0, 0]
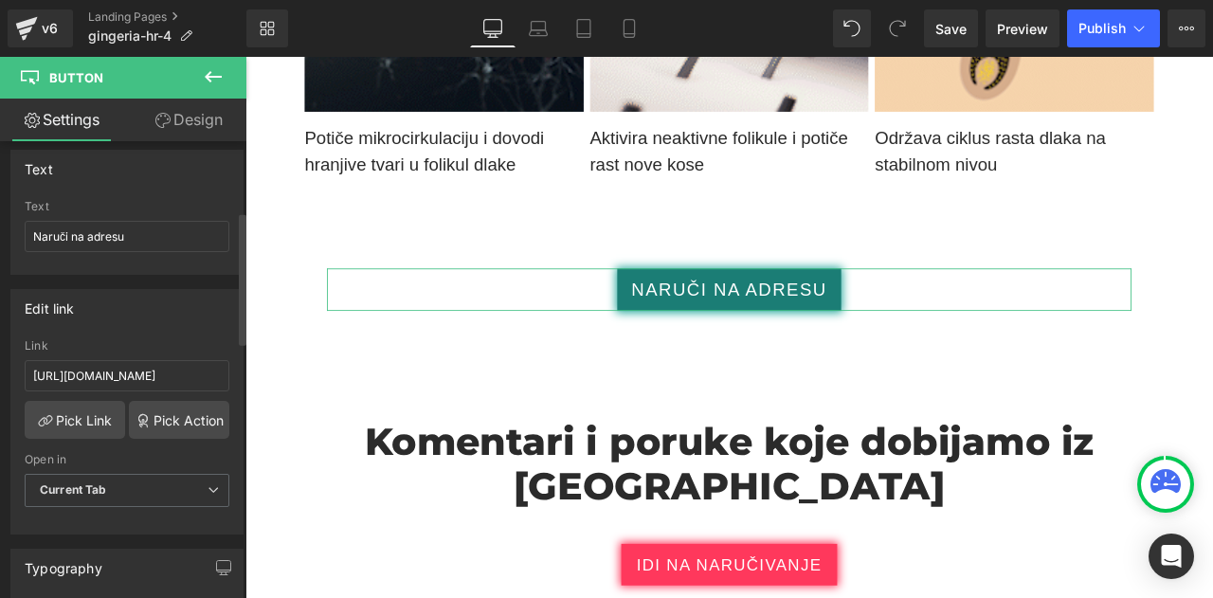
click at [147, 327] on div "Edit link https://checkoutiframe.bioherbalplus.com/gingeria-checkout-hr Link ht…" at bounding box center [126, 412] width 233 height 246
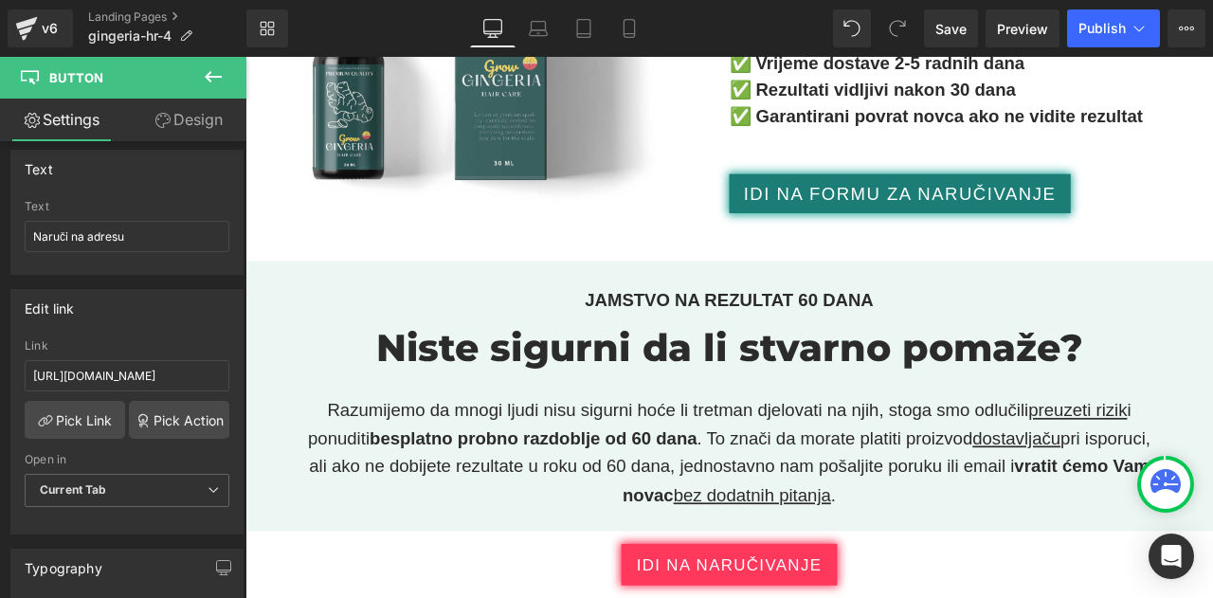
scroll to position [10148, 0]
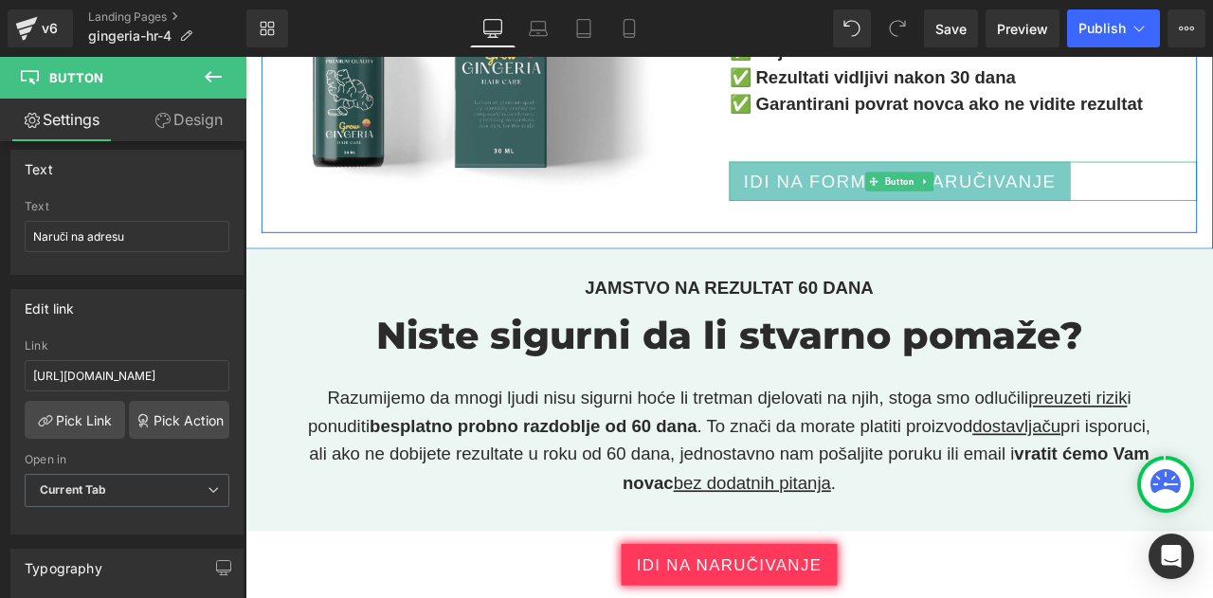
click at [953, 214] on span "IDI NA FORMU ZA NARUČIVANJE" at bounding box center [1021, 204] width 371 height 31
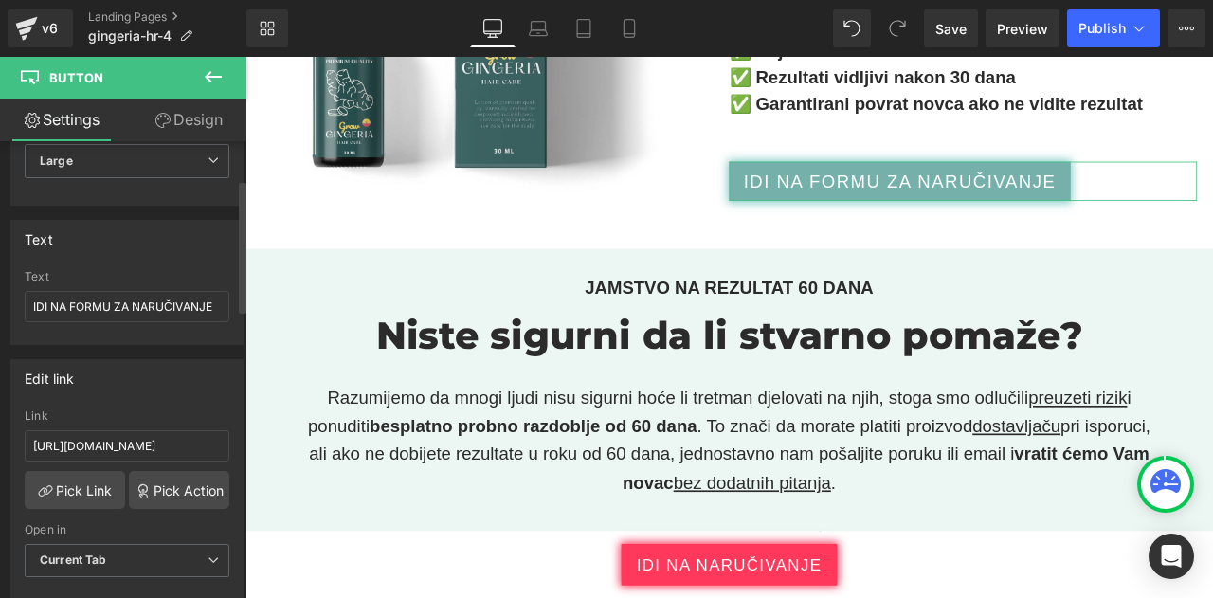
scroll to position [175, 0]
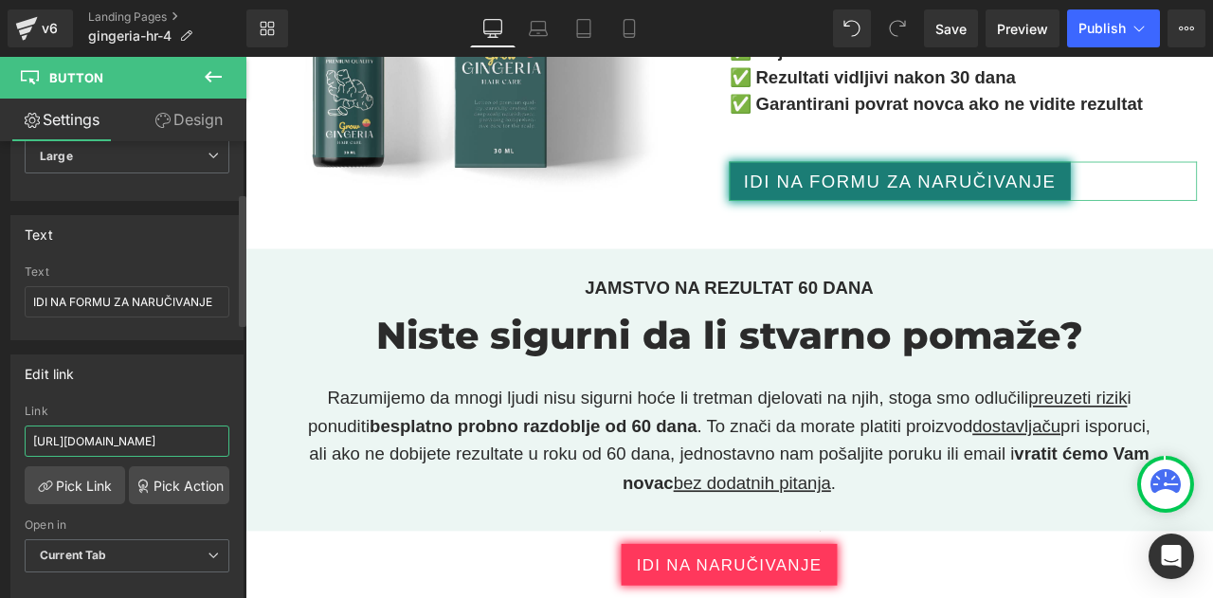
click at [137, 435] on input "https://checkoutiframe.bioherbalplus.com/gingeria-checkout-hr" at bounding box center [127, 441] width 205 height 31
paste input "bioherbalplus.com/hr-hr/pages/choose-option-gingeria"
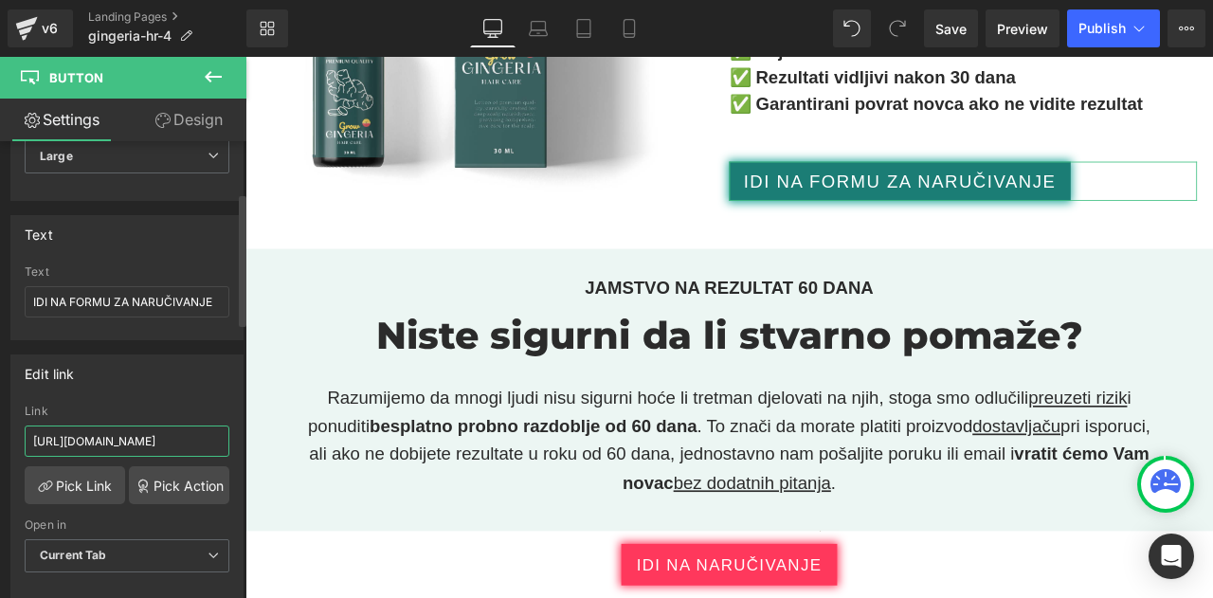
type input "https://bioherbalplus.com/hr-hr/pages/choose-option-gingeria-hr"
click at [148, 405] on div "Link" at bounding box center [127, 411] width 205 height 13
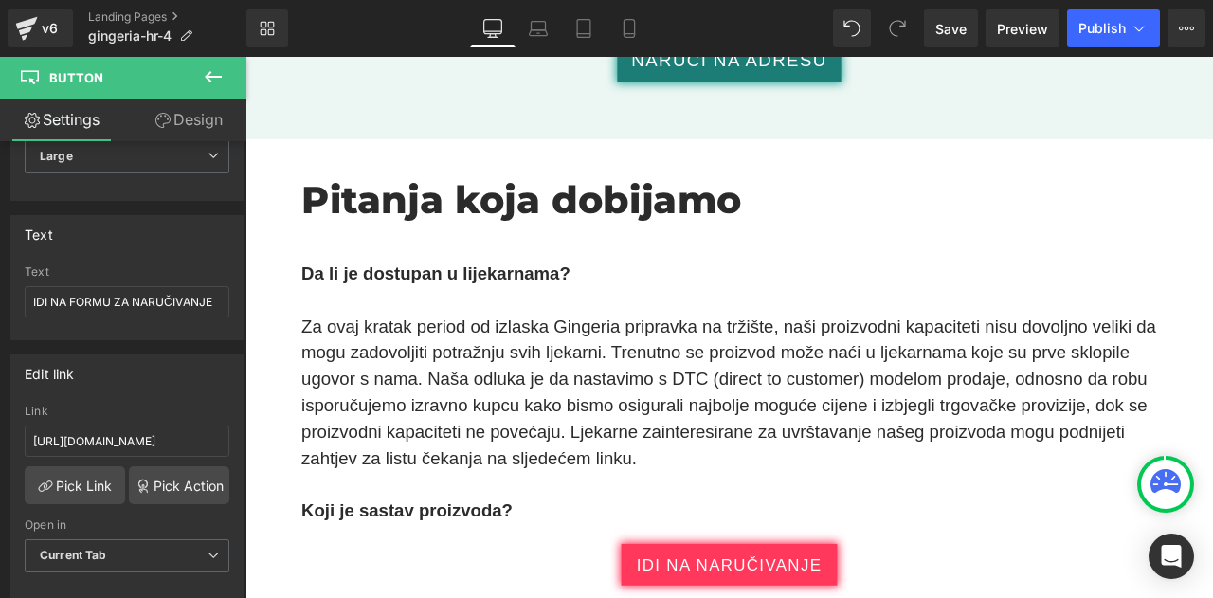
scroll to position [10804, 0]
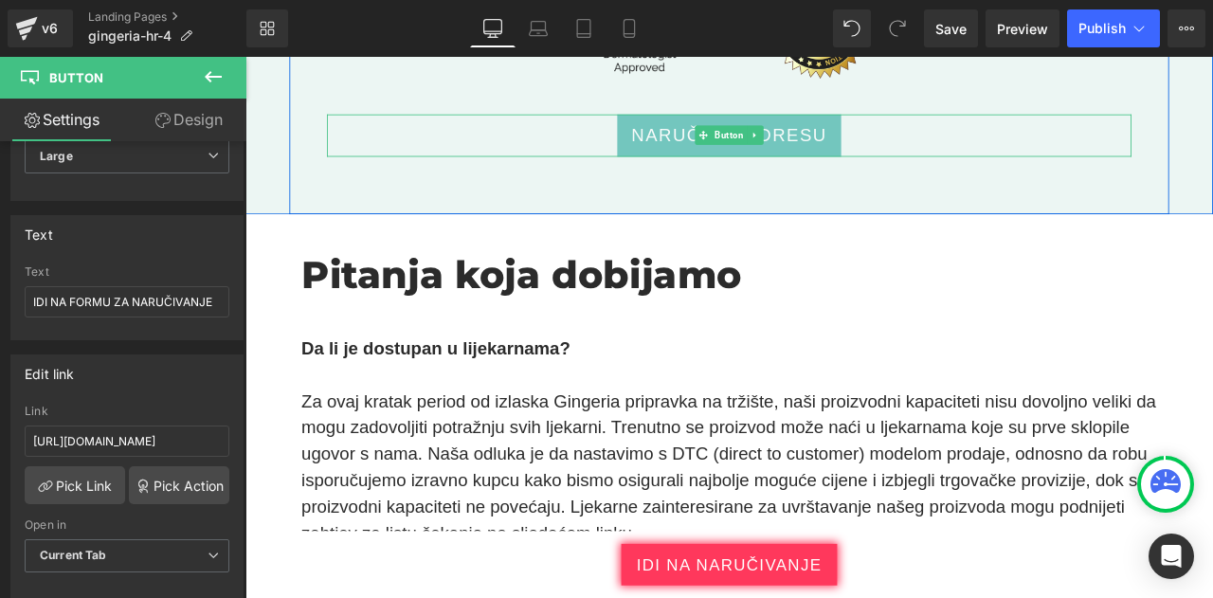
click at [798, 144] on span "Button" at bounding box center [819, 149] width 42 height 23
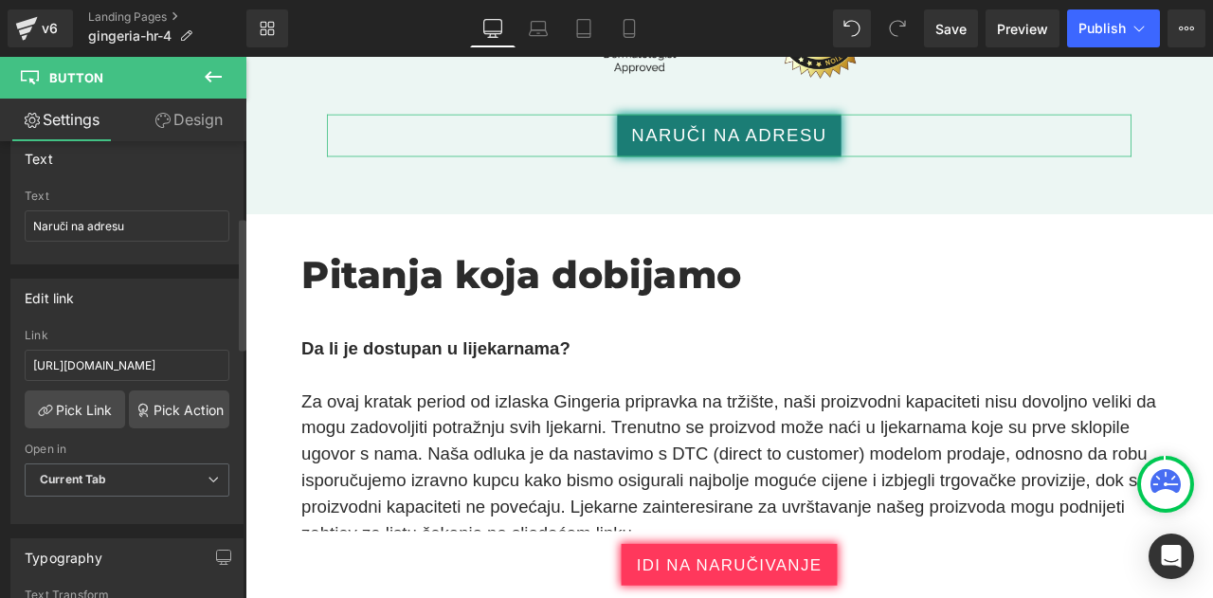
scroll to position [260, 0]
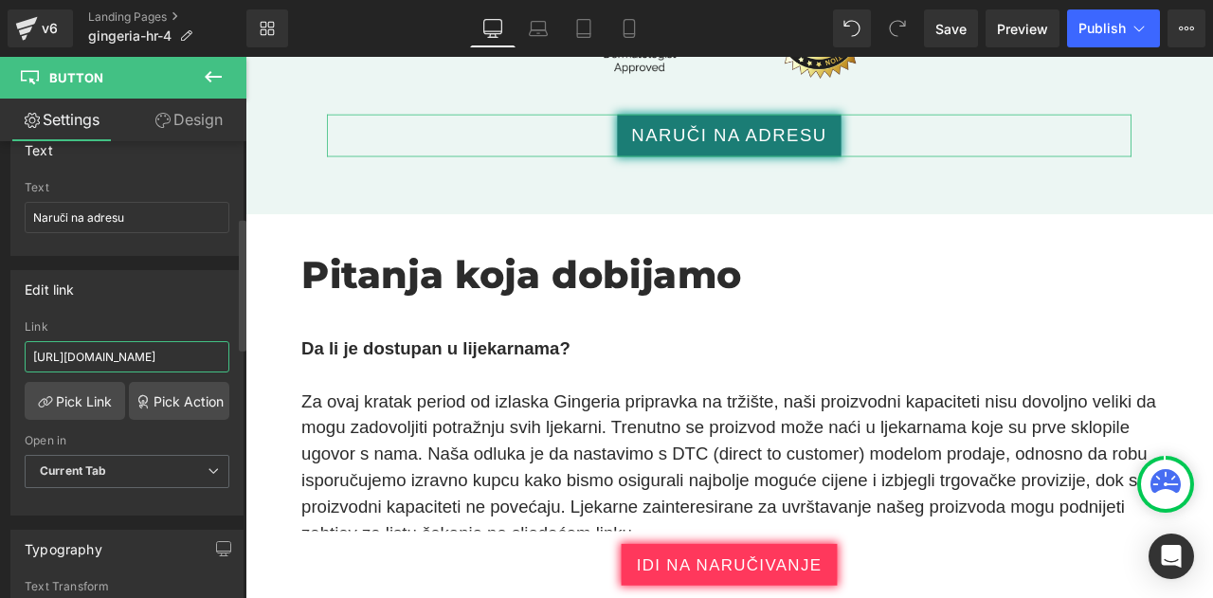
click at [163, 350] on input "https://checkoutiframe.bioherbalplus.com/gingeria-checkout-hr" at bounding box center [127, 356] width 205 height 31
paste input "bioherbalplus.com/hr-hr/pages/choose-option-gingeria"
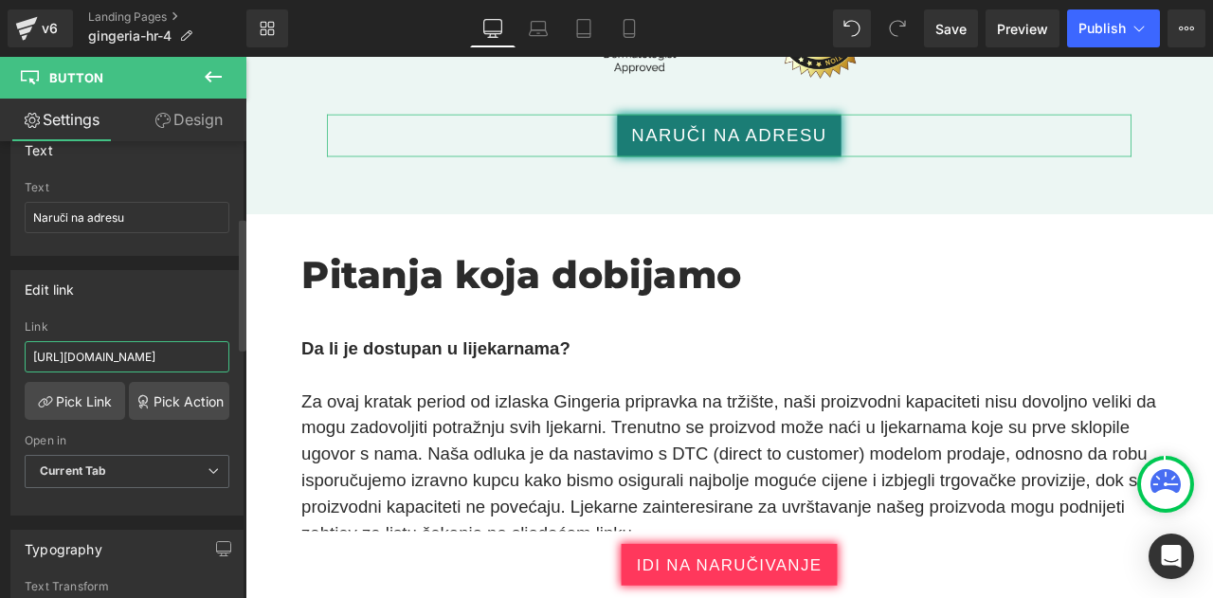
type input "https://bioherbalplus.com/hr-hr/pages/choose-option-gingeria-hr"
click at [139, 310] on div "Edit link https://checkoutiframe.bioherbalplus.com/gingeria-checkout-hr Link ht…" at bounding box center [126, 393] width 233 height 246
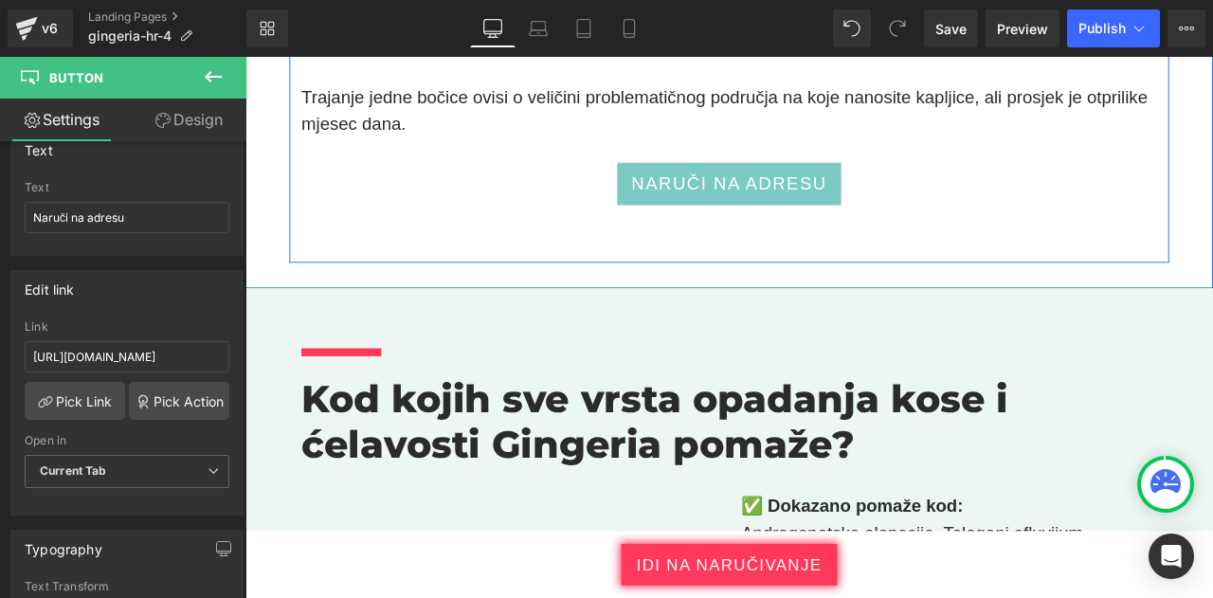
scroll to position [11825, 0]
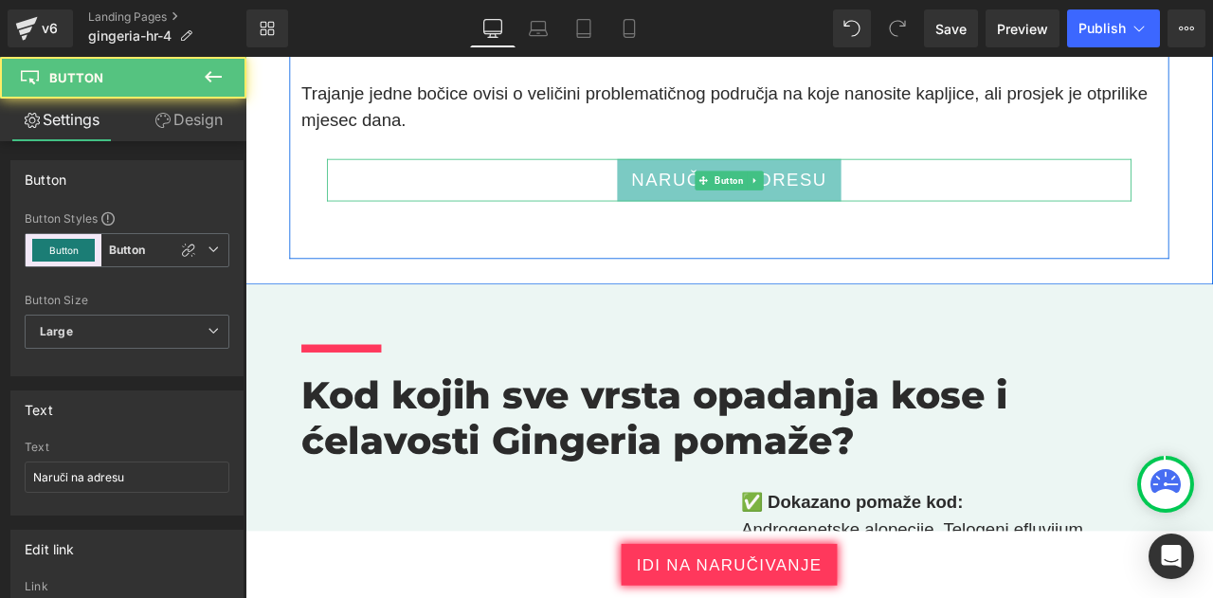
click at [765, 204] on span "Naruči na adresu" at bounding box center [819, 203] width 232 height 31
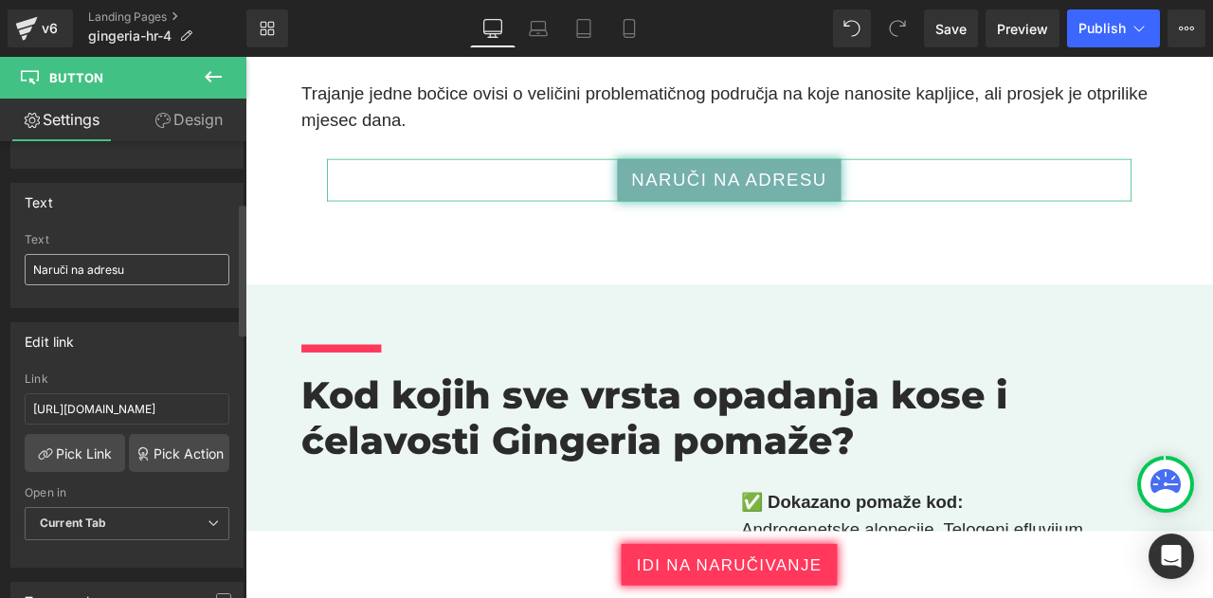
scroll to position [222, 0]
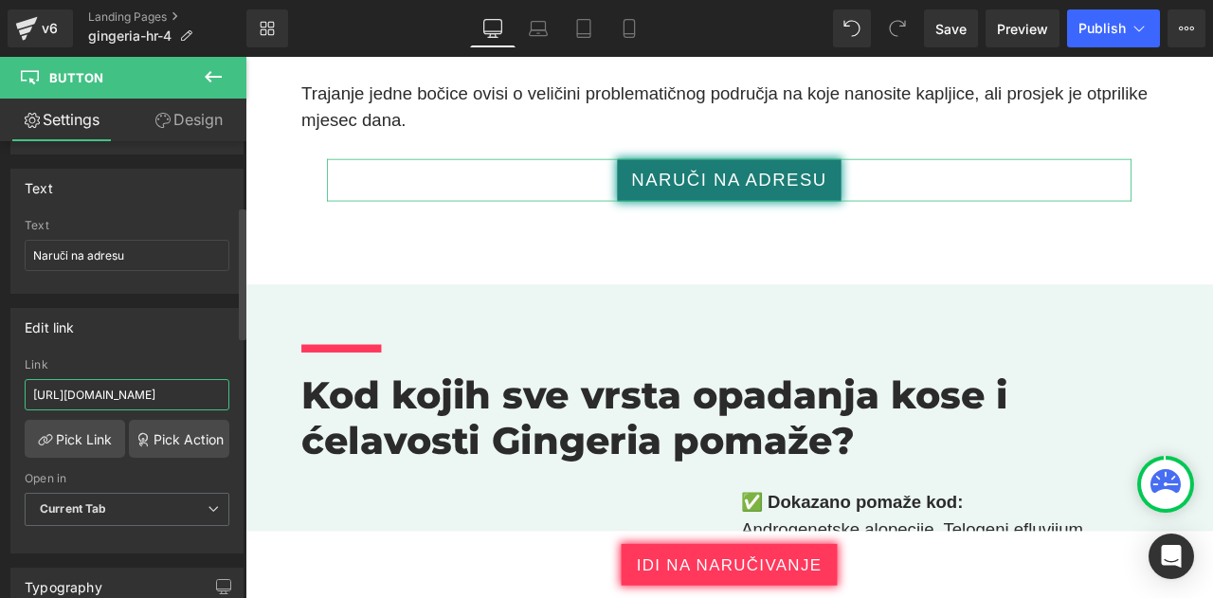
click at [156, 390] on input "https://checkoutiframe.bioherbalplus.com/gingeria-checkout-hr" at bounding box center [127, 394] width 205 height 31
paste input "bioherbalplus.com/hr-hr/pages/choose-option-gingeria"
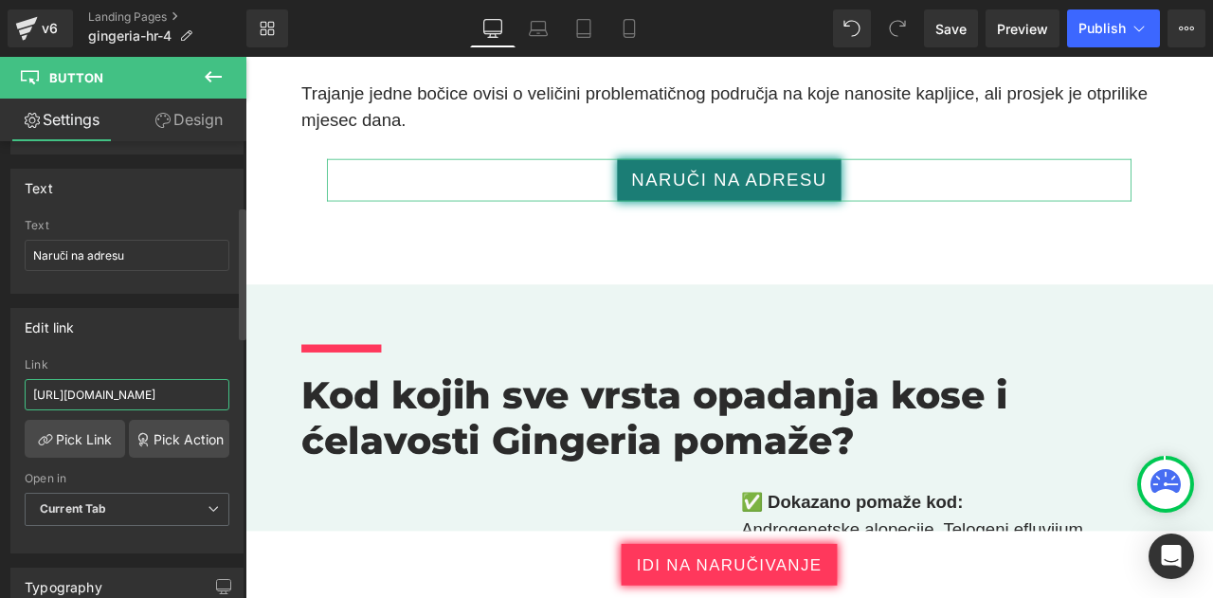
type input "https://bioherbalplus.com/hr-hr/pages/choose-option-gingeria-hr"
click at [138, 343] on div "Edit link https://checkoutiframe.bioherbalplus.com/gingeria-checkout-hr Link ht…" at bounding box center [126, 431] width 233 height 246
drag, startPoint x: 138, startPoint y: 343, endPoint x: 146, endPoint y: 335, distance: 11.4
click at [146, 335] on div "Edit link https://checkoutiframe.bioherbalplus.com/gingeria-checkout-hr Link ht…" at bounding box center [126, 431] width 233 height 246
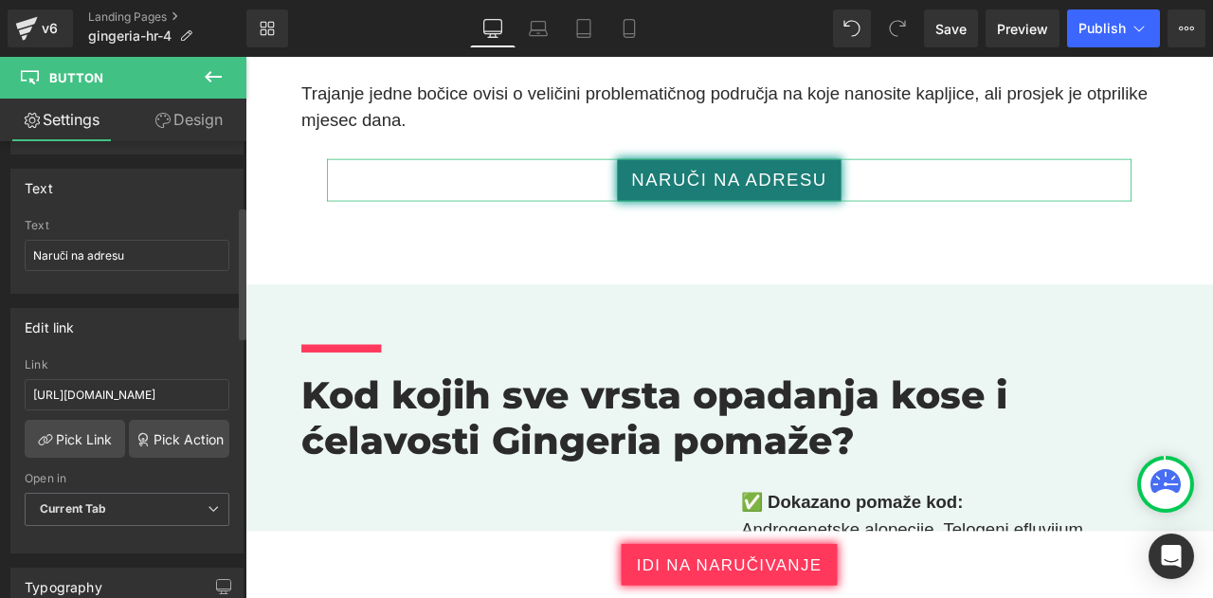
drag, startPoint x: 146, startPoint y: 335, endPoint x: 159, endPoint y: 332, distance: 13.6
click at [159, 332] on div "Edit link" at bounding box center [126, 327] width 231 height 36
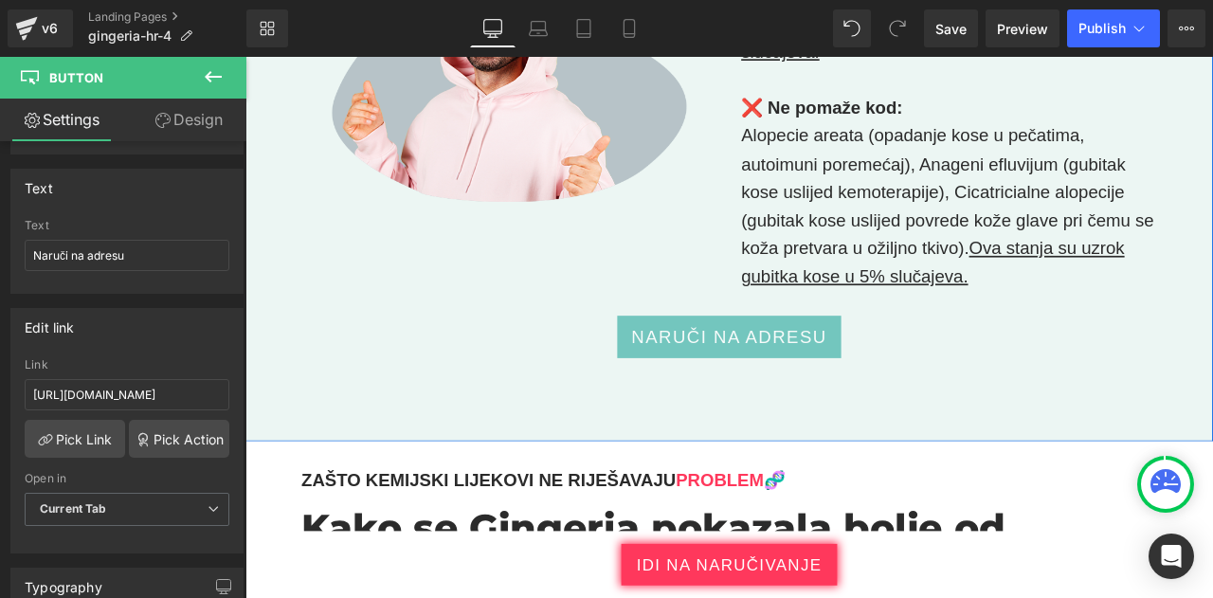
scroll to position [12493, 0]
click at [707, 374] on span "Naruči na adresu" at bounding box center [819, 388] width 232 height 31
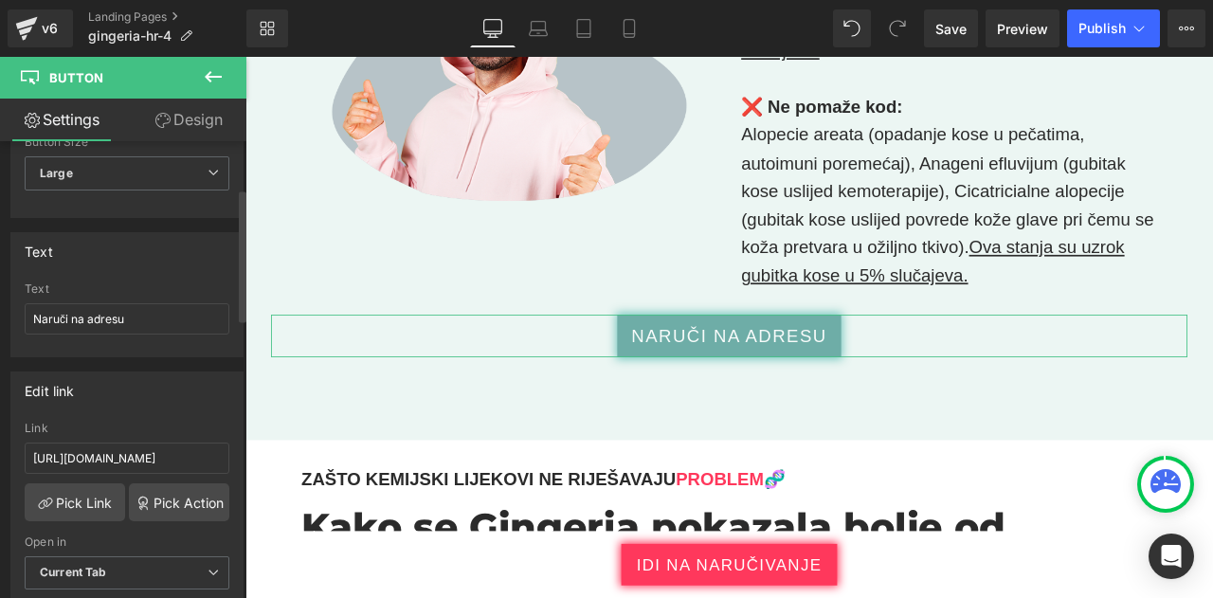
scroll to position [161, 0]
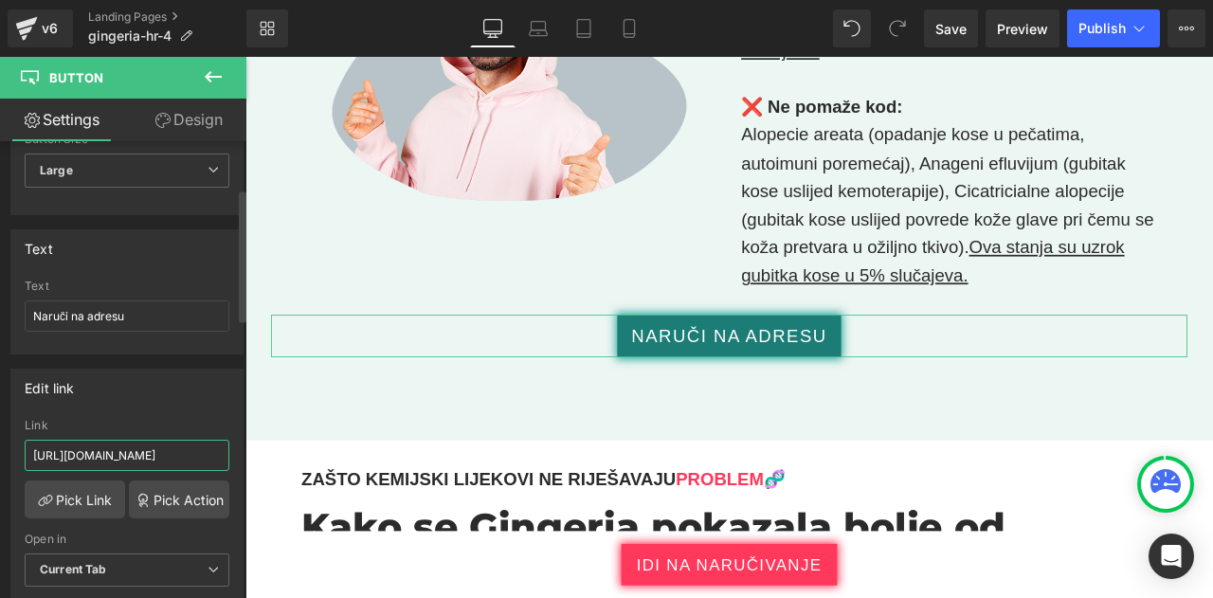
click at [102, 448] on input "https://checkoutiframe.bioherbalplus.com/gingeria-checkout-hr" at bounding box center [127, 455] width 205 height 31
paste input "bioherbalplus.com/hr-hr/pages/choose-option-gingeria"
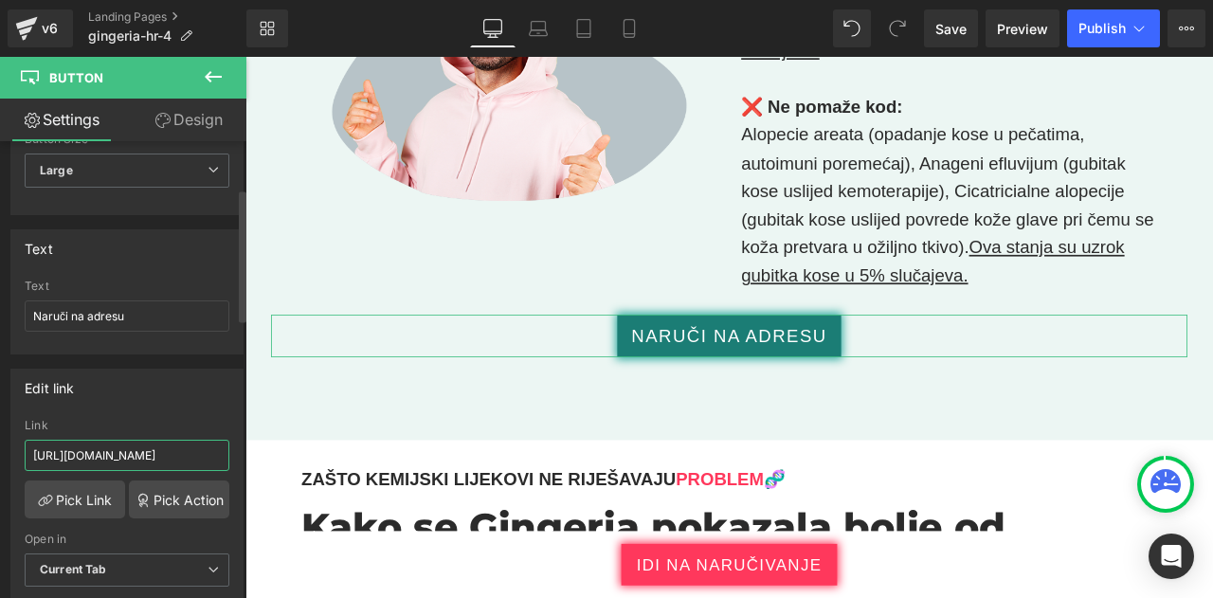
type input "https://bioherbalplus.com/hr-hr/pages/choose-option-gingeria-hr"
click at [167, 380] on div "Edit link" at bounding box center [126, 388] width 231 height 36
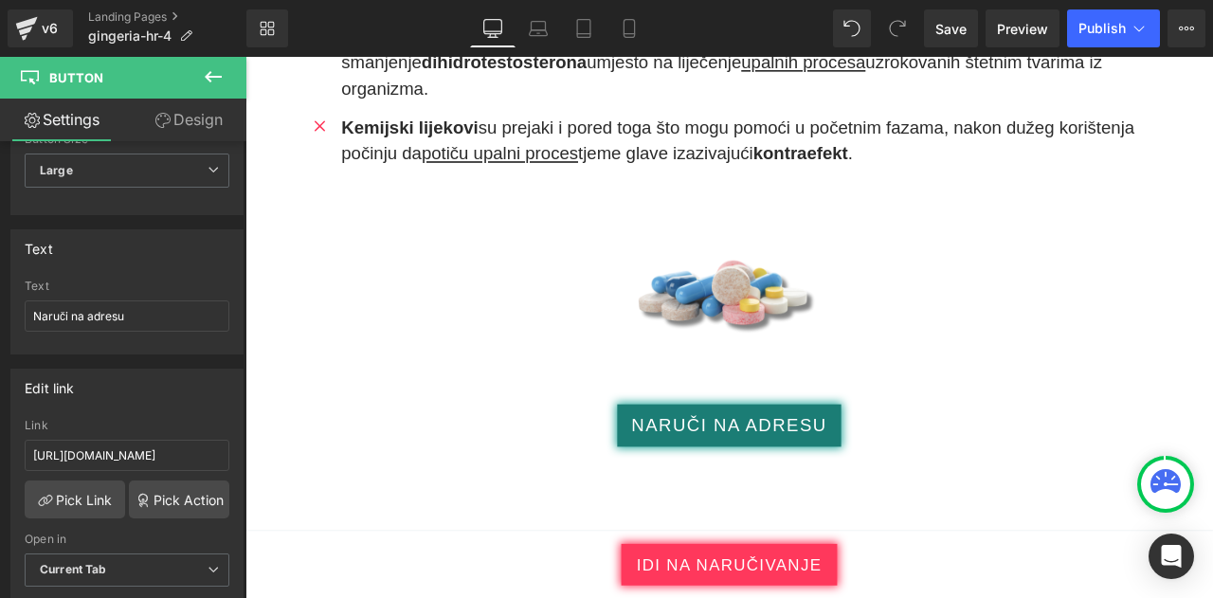
scroll to position [13372, 0]
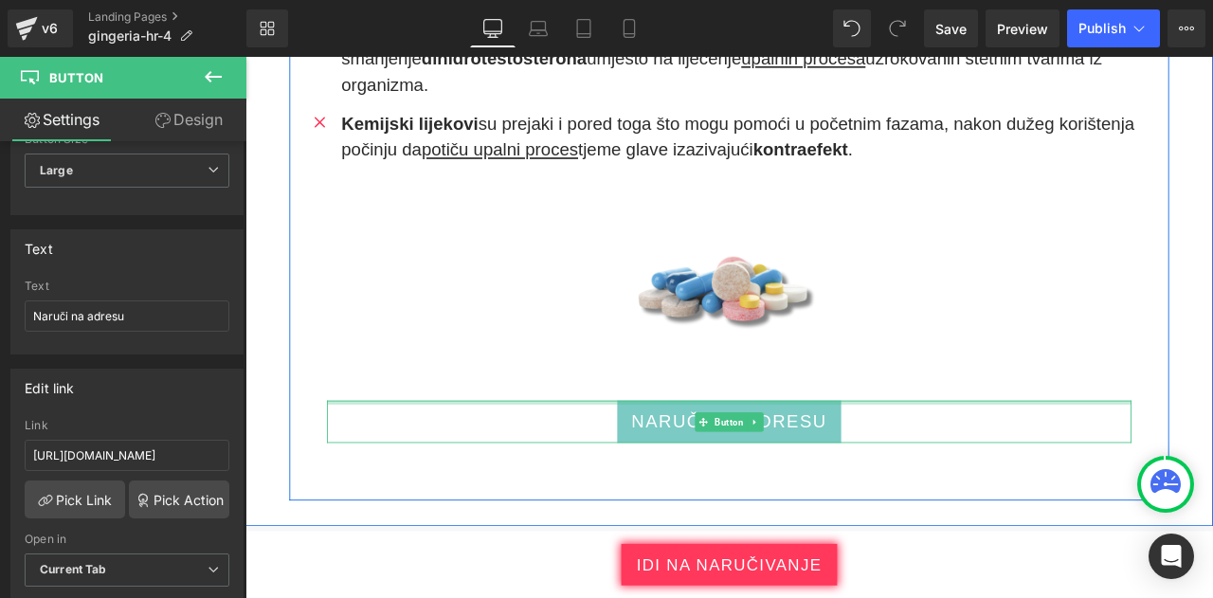
click at [700, 465] on div at bounding box center [819, 467] width 954 height 5
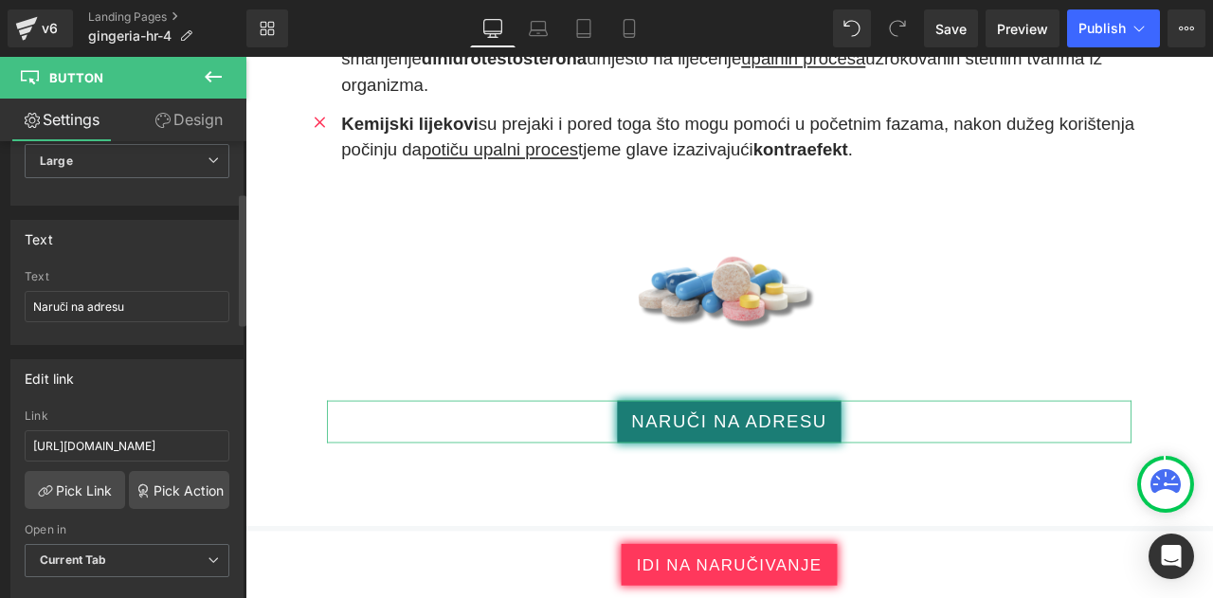
scroll to position [174, 0]
click at [167, 433] on input "https://checkoutiframe.bioherbalplus.com/gingeria-checkout-hr" at bounding box center [127, 442] width 205 height 31
paste input "bioherbalplus.com/hr-hr/pages/choose-option-gingeria"
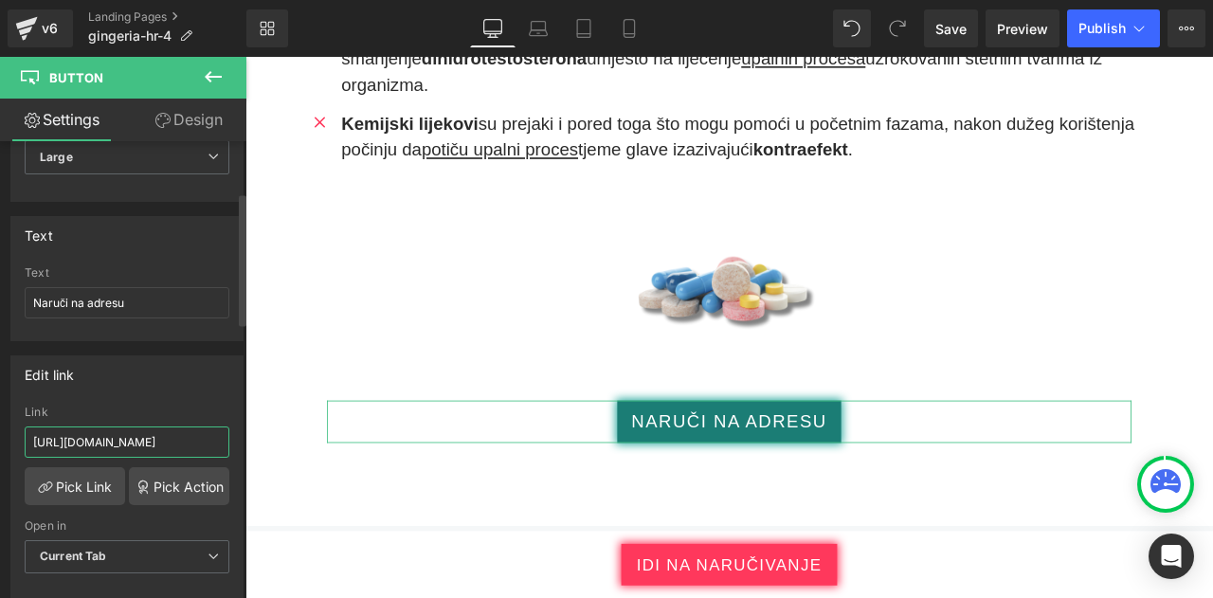
scroll to position [0, 173]
type input "https://bioherbalplus.com/hr-hr/pages/choose-option-gingeria-hr"
click at [141, 376] on div "Edit link" at bounding box center [126, 374] width 231 height 36
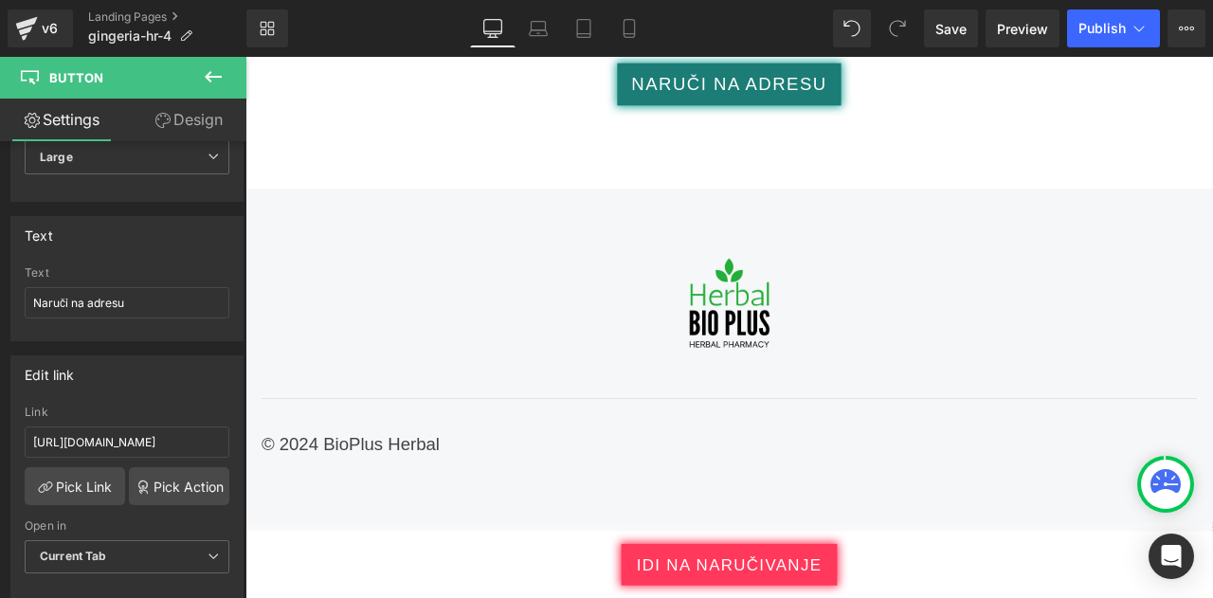
scroll to position [13774, 0]
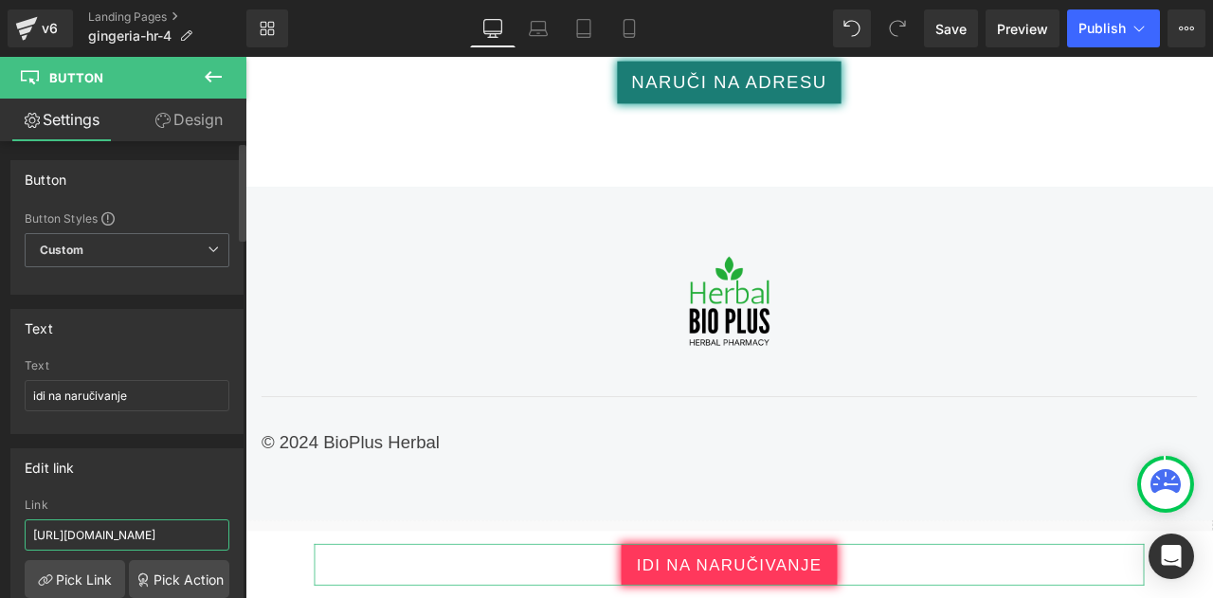
click at [204, 526] on input "https://checkoutiframe.bioherbalplus.com/gingeria-checkout-hr" at bounding box center [127, 535] width 205 height 31
paste input "bioherbalplus.com/hr-hr/pages/choose-option-gingeria"
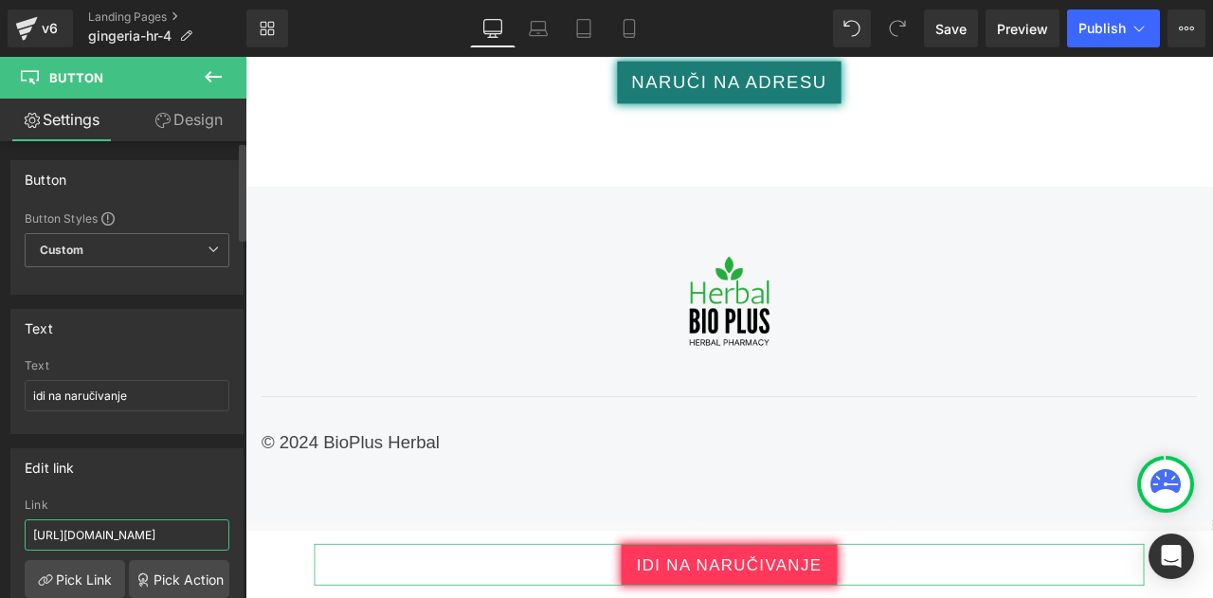
type input "https://bioherbalplus.com/hr-hr/pages/choose-option-gingeria-hr"
click at [167, 483] on div "Edit link https://checkoutiframe.bioherbalplus.com/gingeria-checkout-hr Link ht…" at bounding box center [126, 571] width 233 height 246
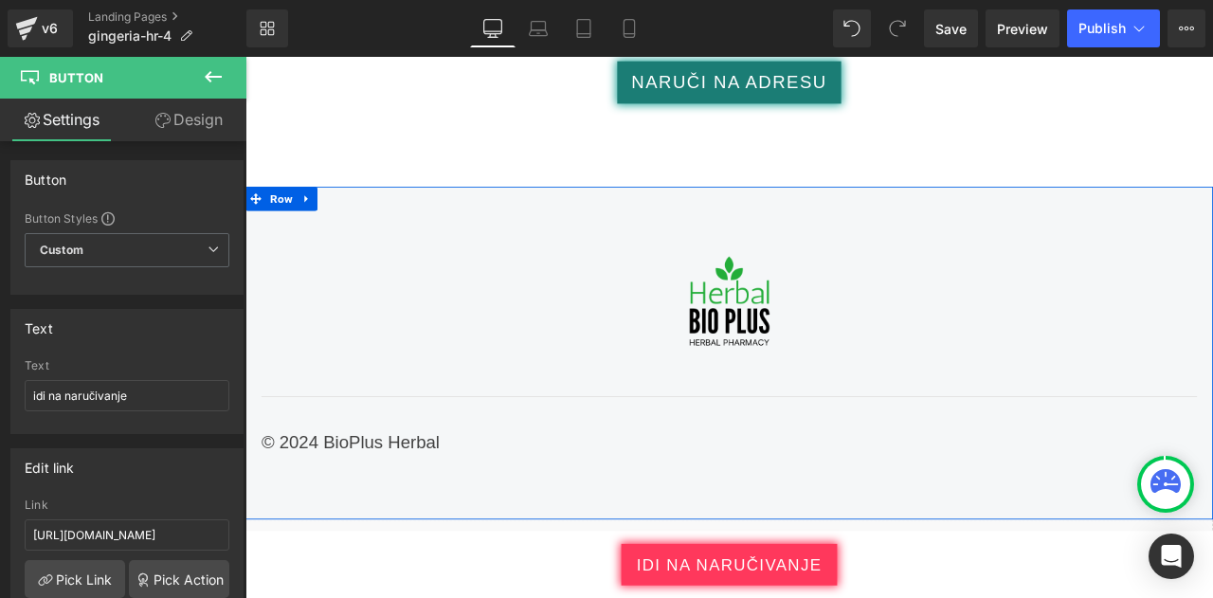
scroll to position [13938, 0]
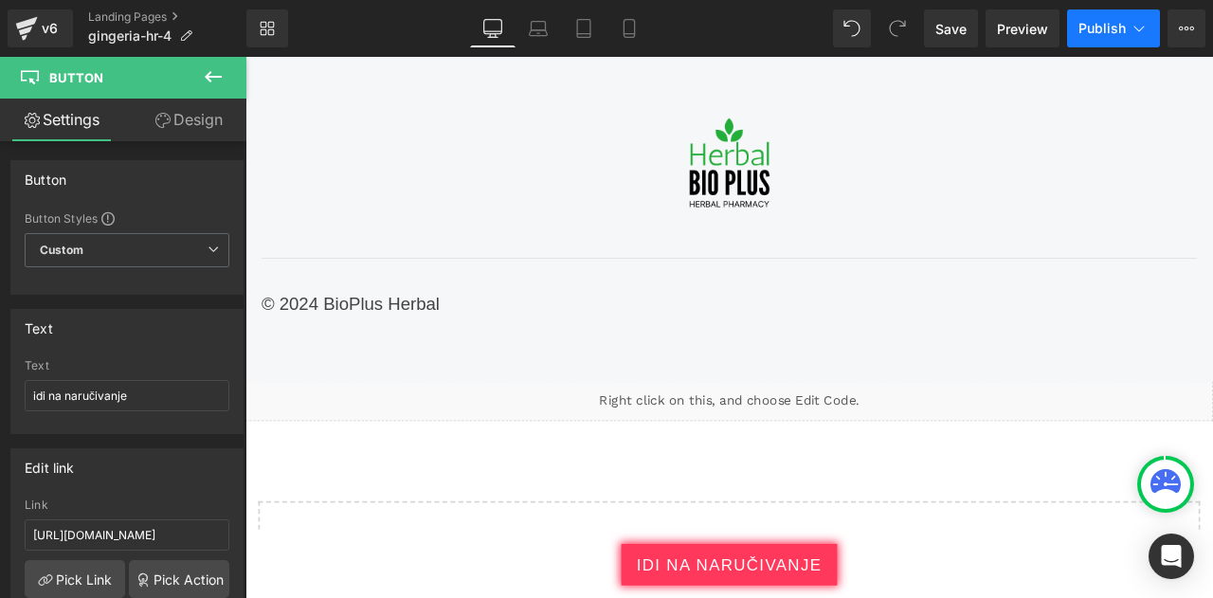
click at [1128, 42] on button "Publish" at bounding box center [1113, 28] width 93 height 38
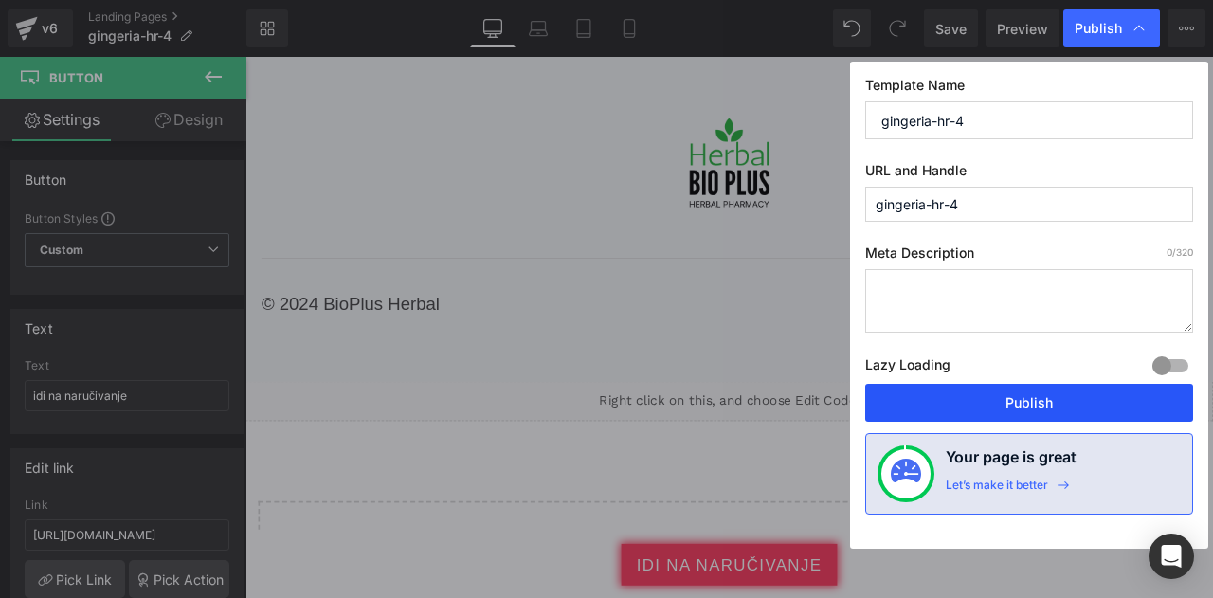
click at [980, 397] on button "Publish" at bounding box center [1030, 403] width 328 height 38
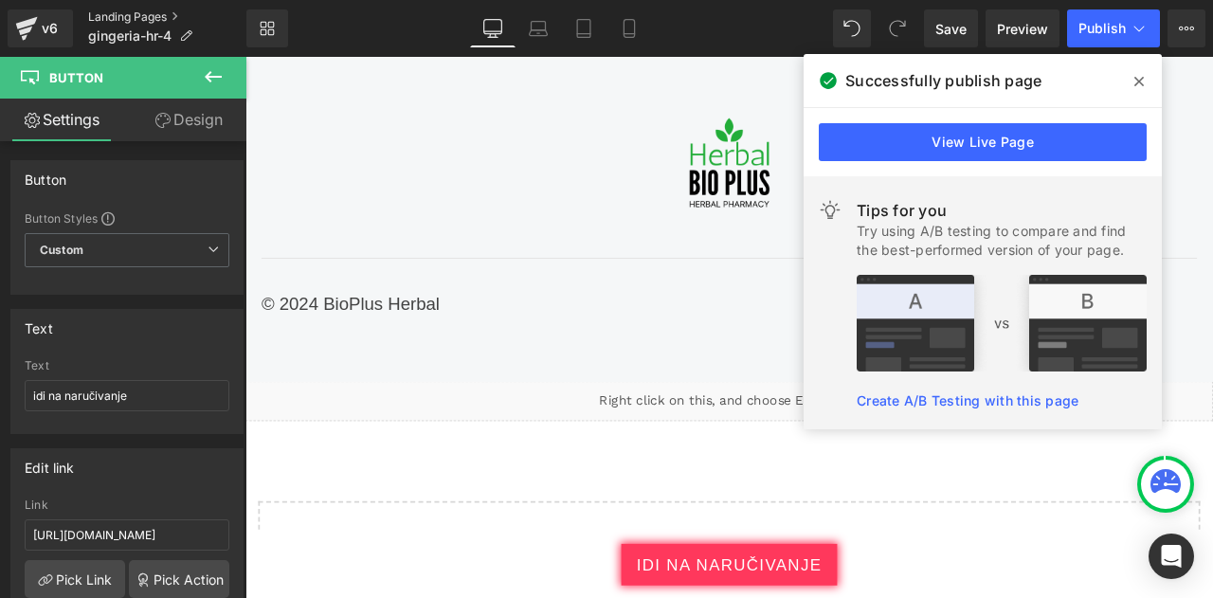
click at [125, 10] on link "Landing Pages" at bounding box center [167, 16] width 158 height 15
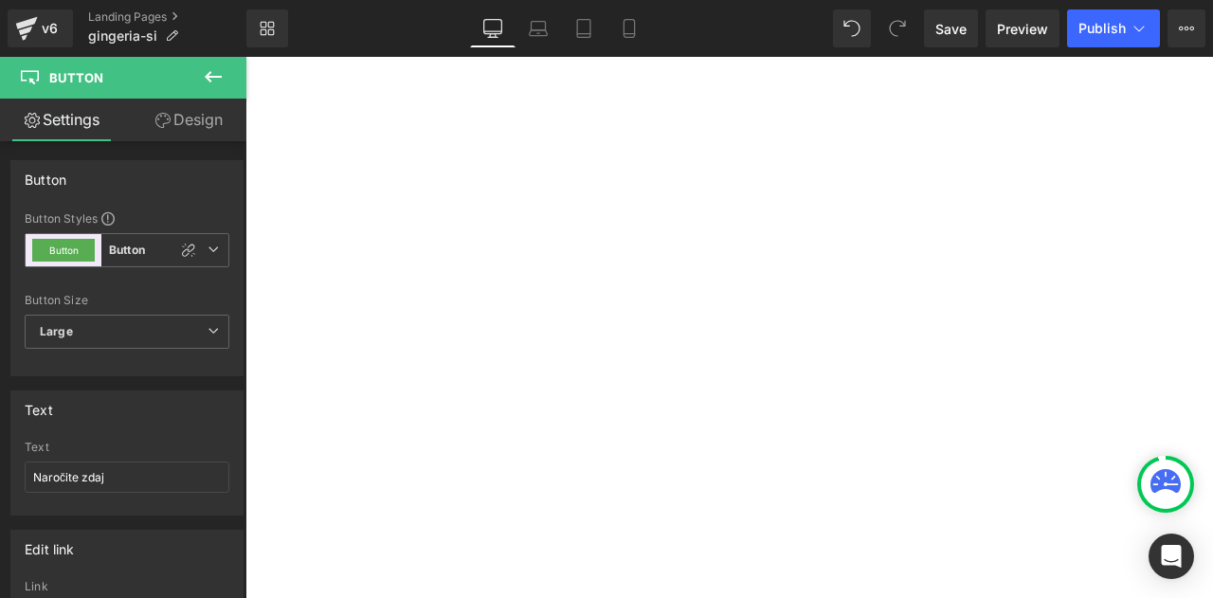
click at [141, 531] on div "Edit link" at bounding box center [126, 549] width 231 height 36
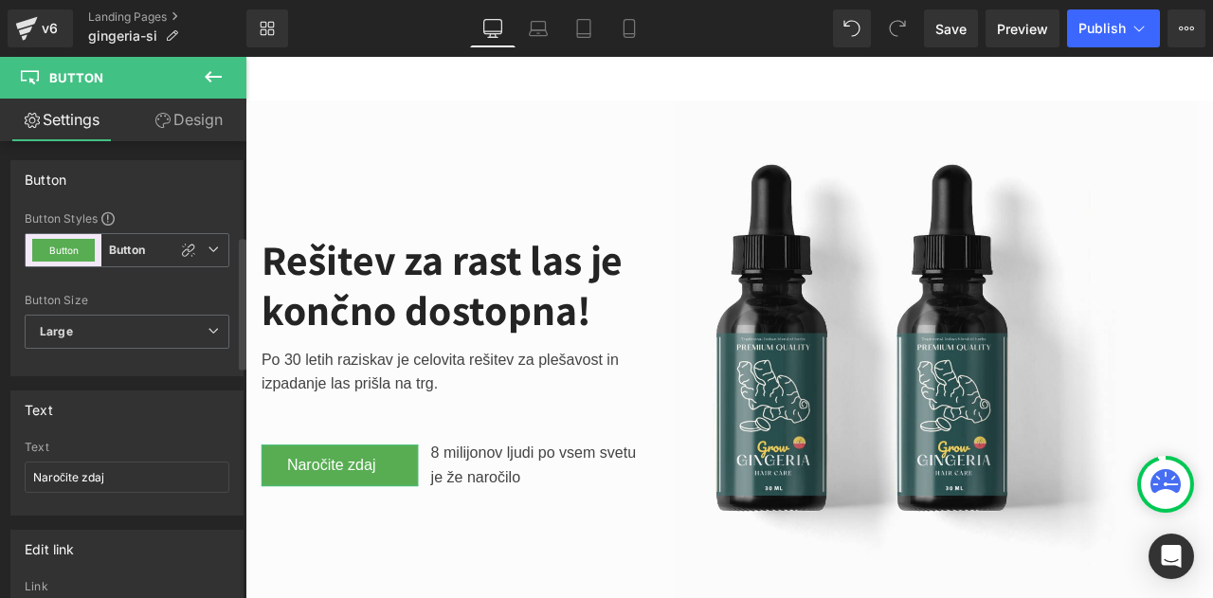
scroll to position [324, 0]
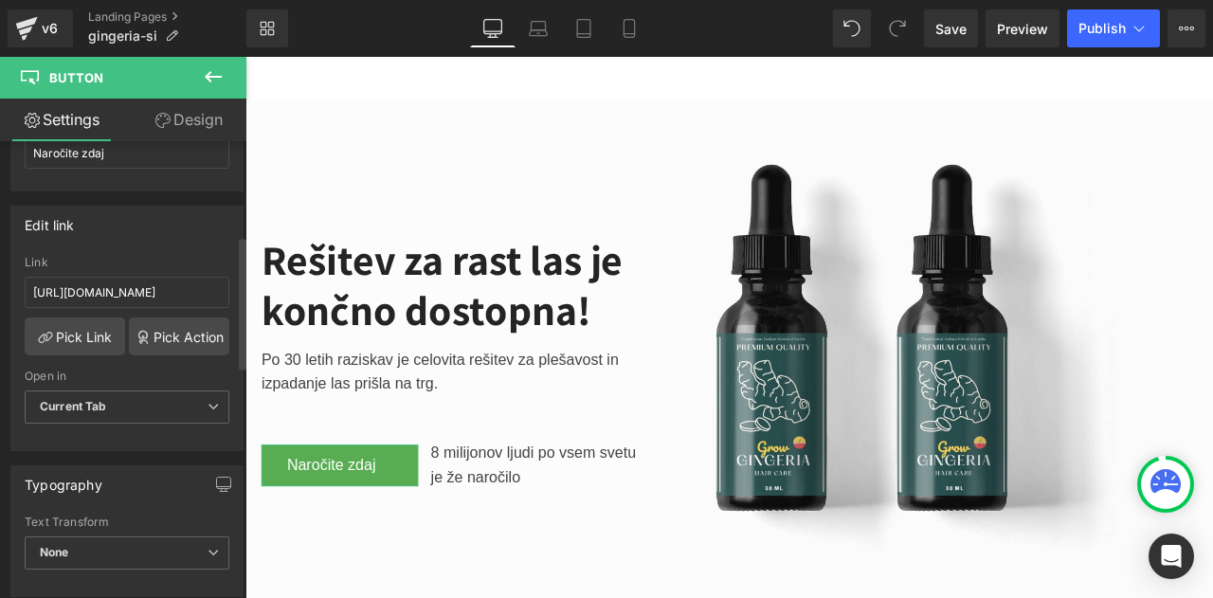
click at [141, 229] on div "Edit link" at bounding box center [126, 225] width 231 height 36
click at [139, 232] on div "Edit link" at bounding box center [126, 225] width 231 height 36
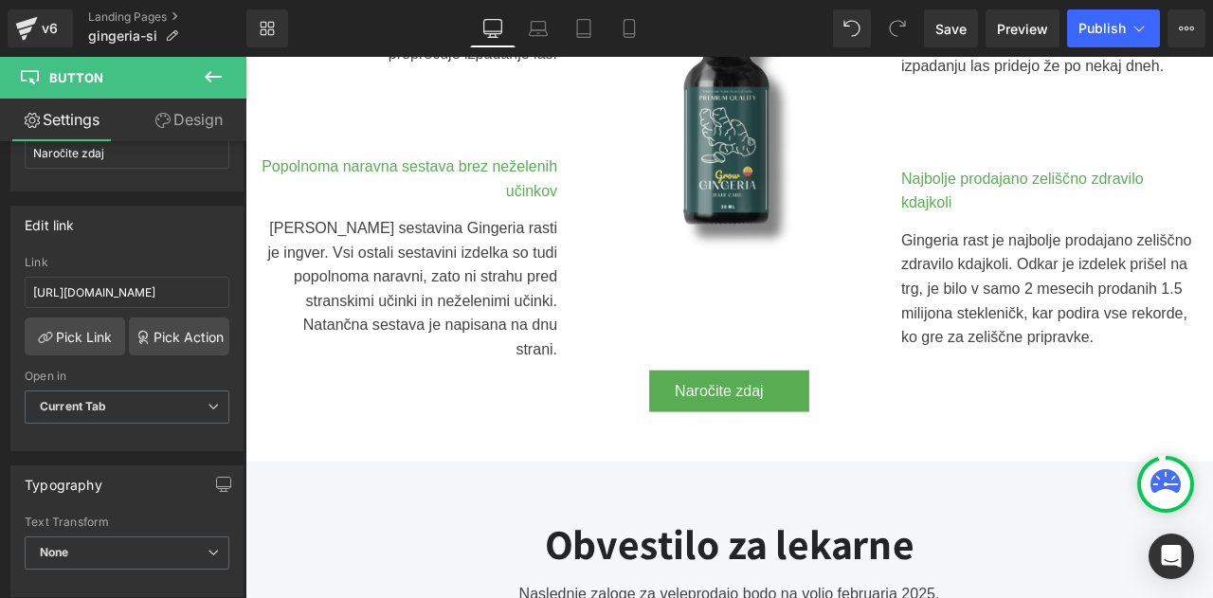
scroll to position [1129, 0]
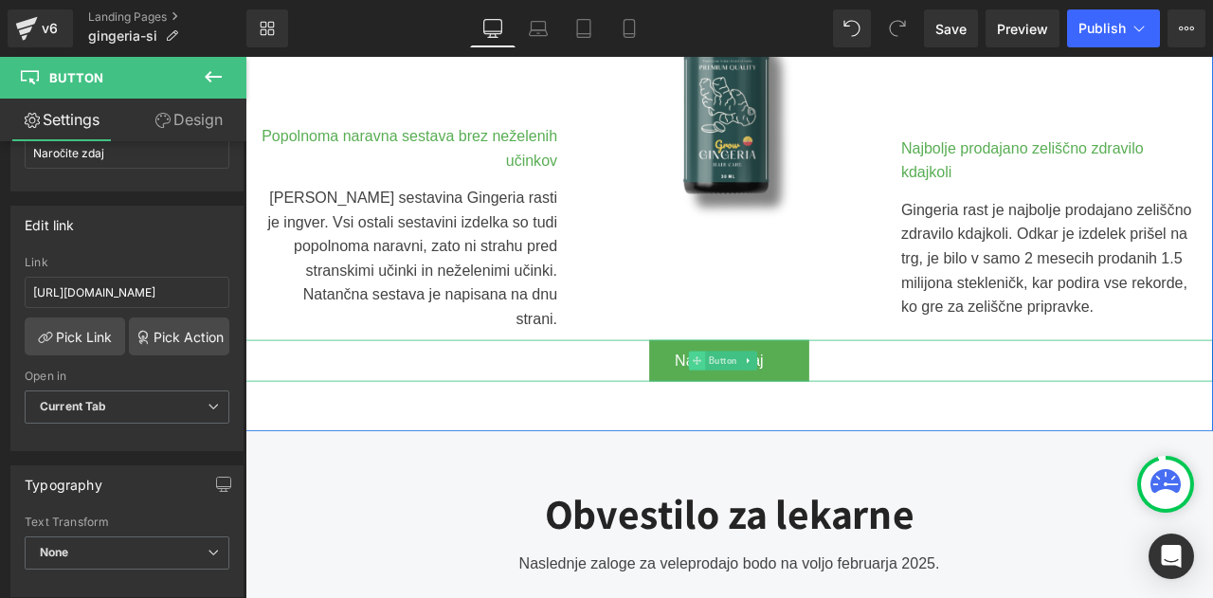
click at [781, 406] on span at bounding box center [782, 417] width 20 height 23
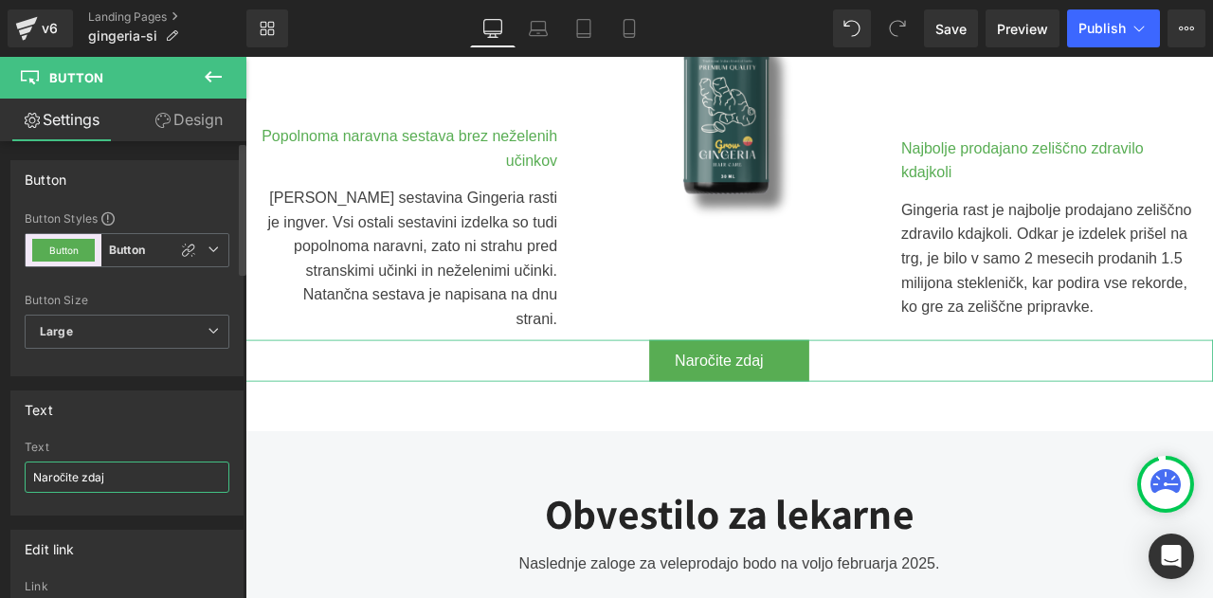
click at [166, 477] on input "Naročite zdaj" at bounding box center [127, 477] width 205 height 31
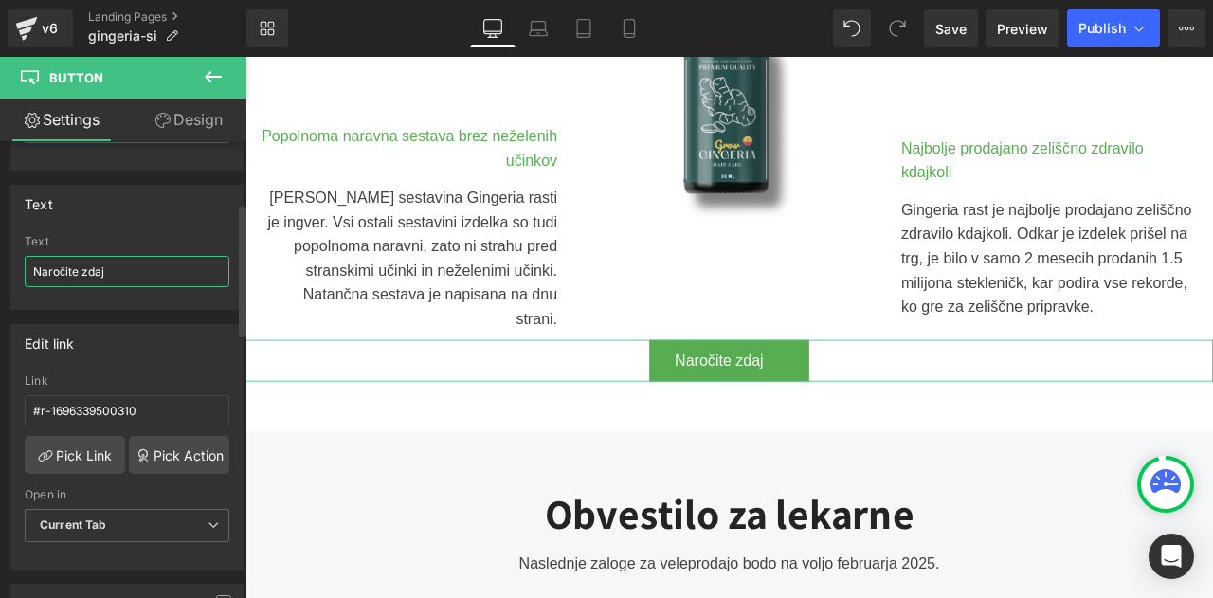
scroll to position [214, 0]
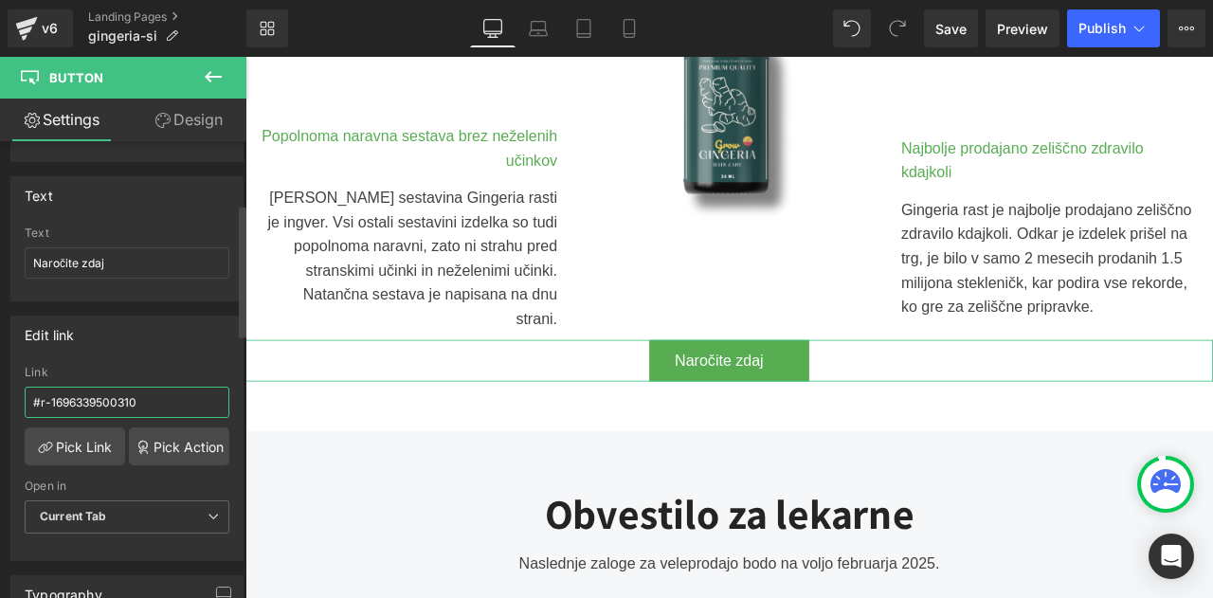
click at [161, 395] on input "#r-1696339500310" at bounding box center [127, 402] width 205 height 31
paste input "[URL][DOMAIN_NAME]"
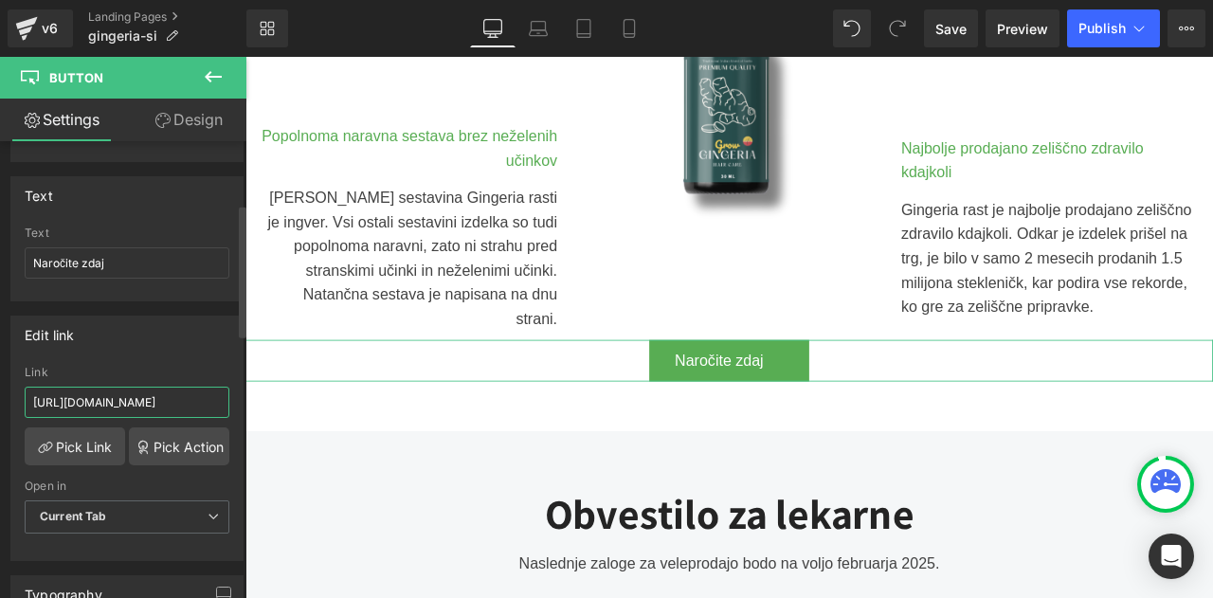
type input "https://bioherbalplus.com/sl-si/pages/choose-option-gingeria-si"
click at [140, 353] on div "Edit link https://bioherbalplus.com/sl-si/pages/choose-option-gingeria-si Link …" at bounding box center [126, 439] width 233 height 246
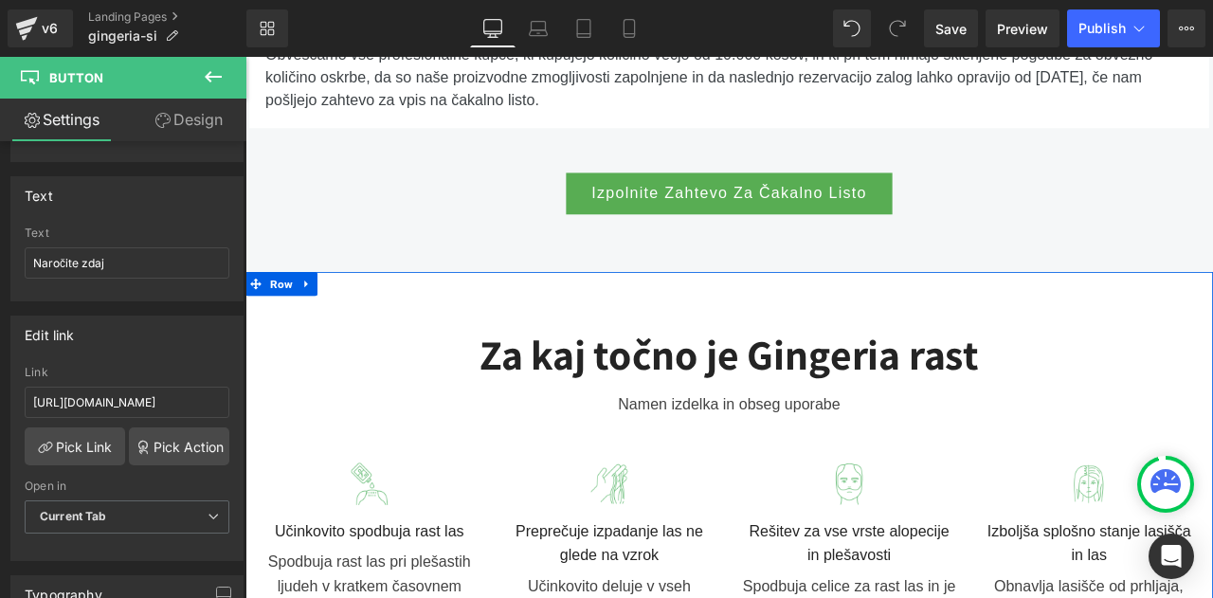
scroll to position [1824, 0]
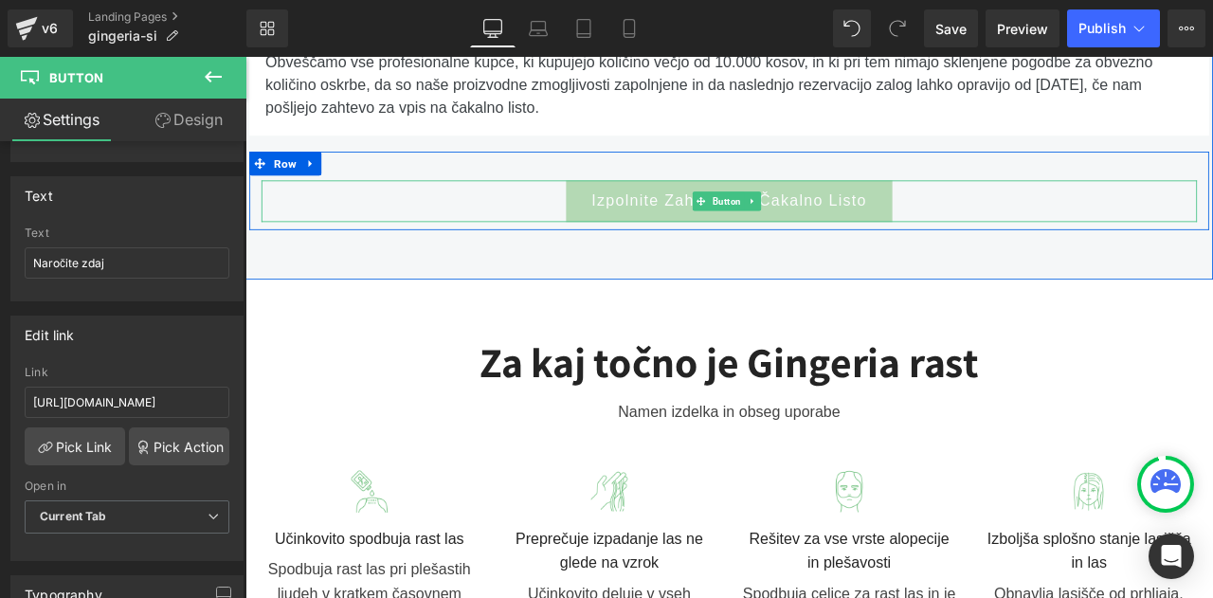
click at [643, 212] on link "Izpolnite Zahtevo Za Čakalno Listo" at bounding box center [819, 228] width 387 height 50
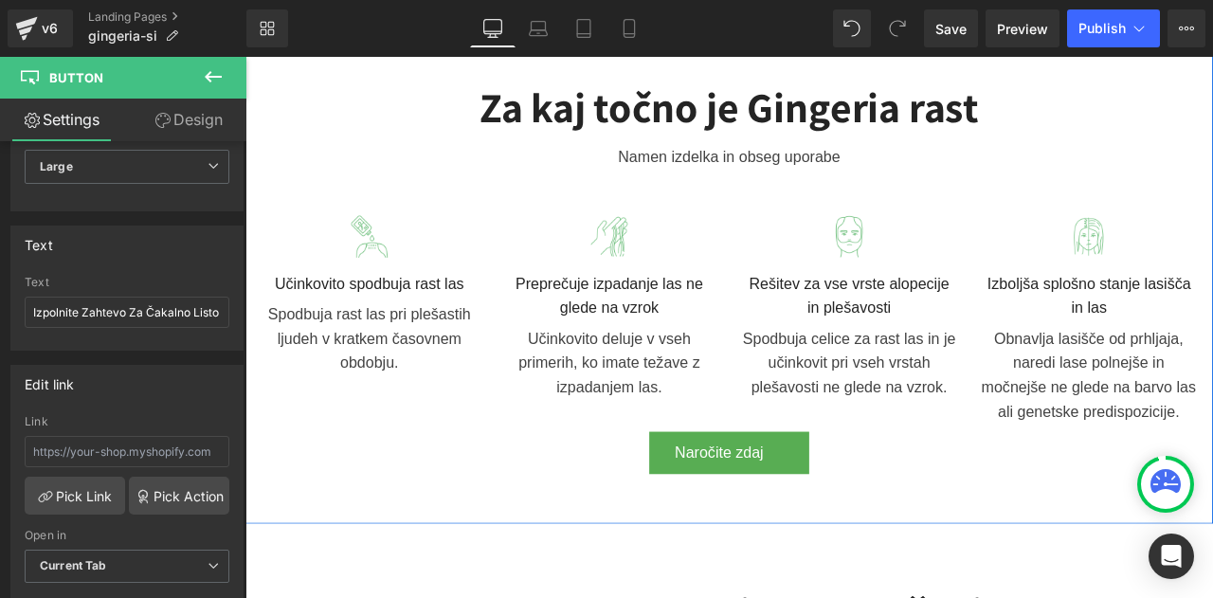
scroll to position [2131, 0]
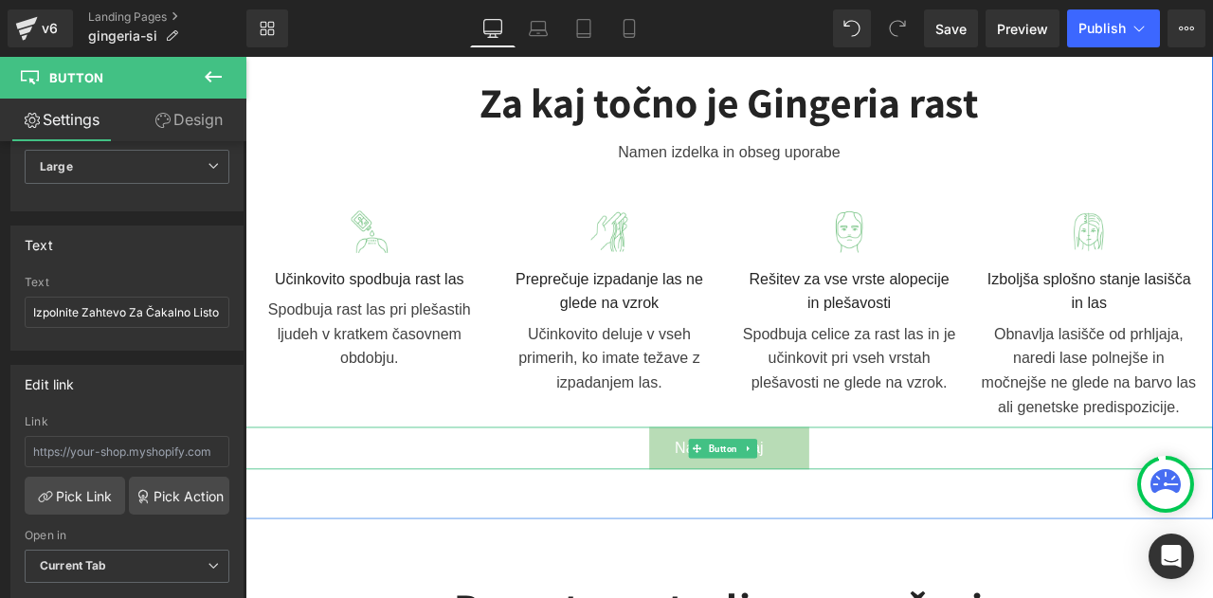
click at [725, 507] on link "Naročite zdaj" at bounding box center [819, 521] width 190 height 50
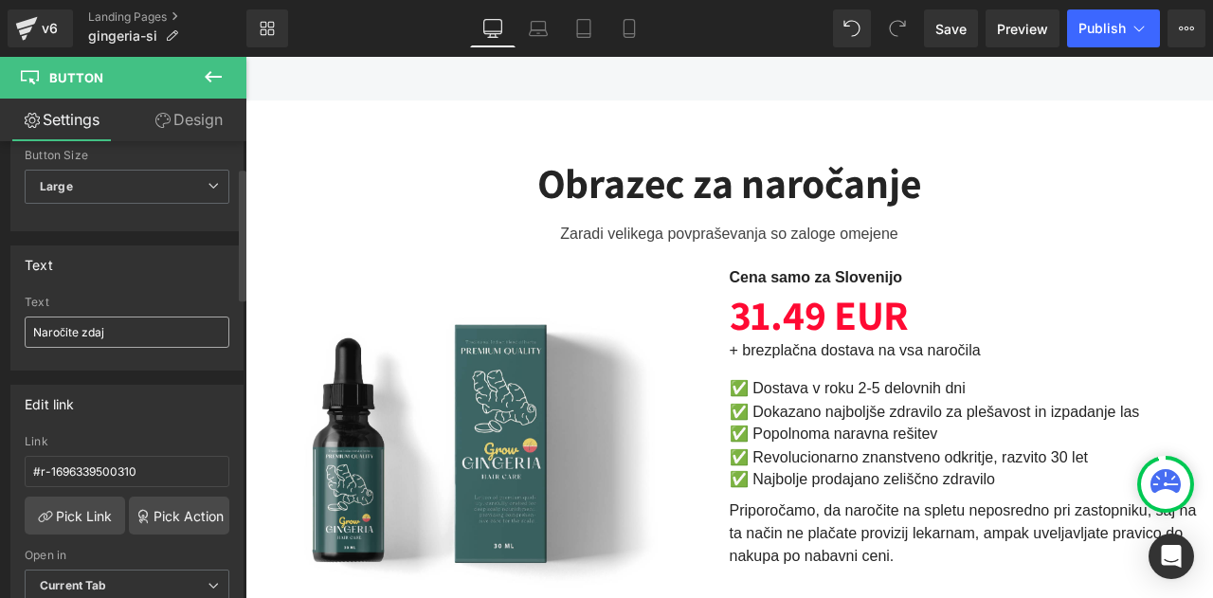
scroll to position [4077, 0]
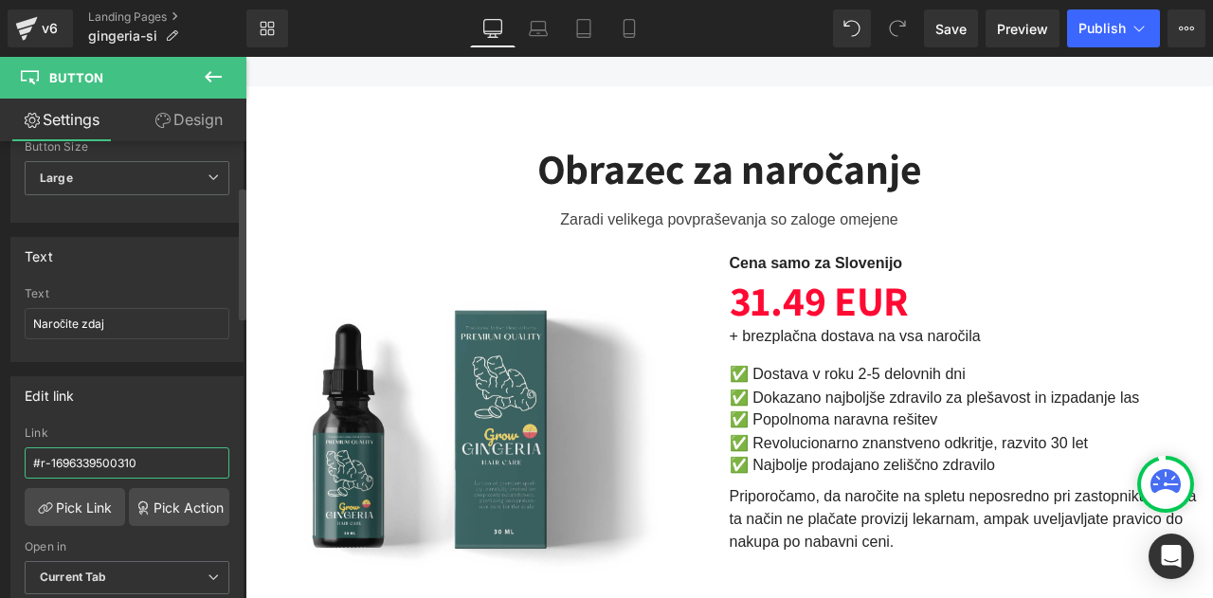
click at [154, 458] on input "#r-1696339500310" at bounding box center [127, 462] width 205 height 31
paste input "https://bioherbalplus.com/sl-si/pages/choose-option-gingeria-si"
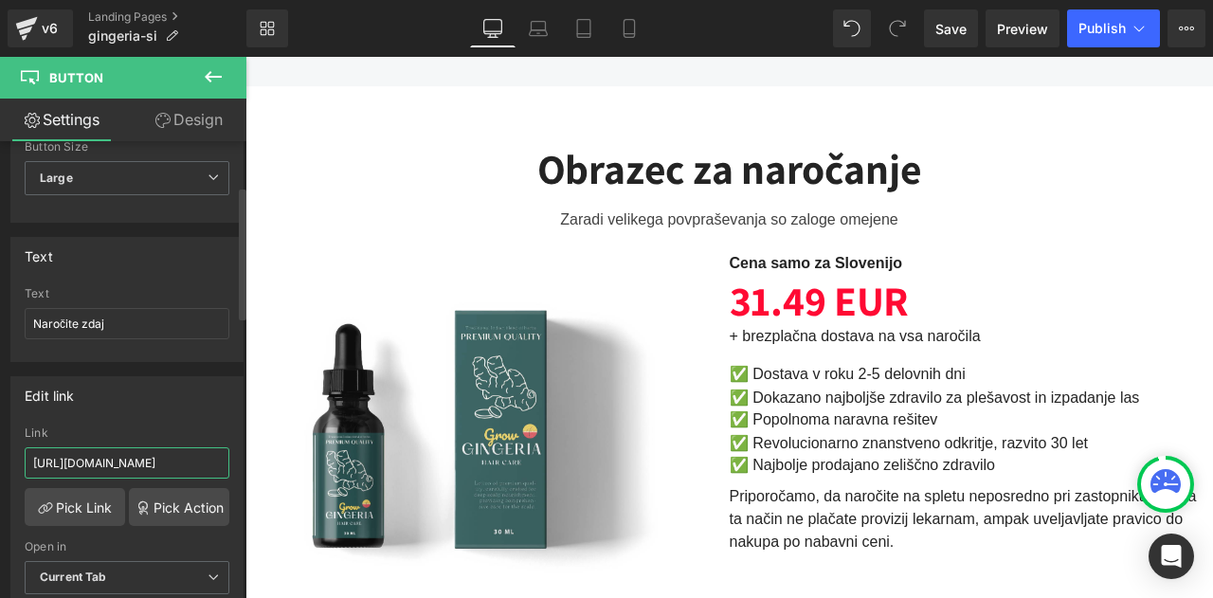
type input "https://bioherbalplus.com/sl-si/pages/choose-option-gingeria-si"
click at [134, 395] on div "Edit link" at bounding box center [126, 395] width 231 height 36
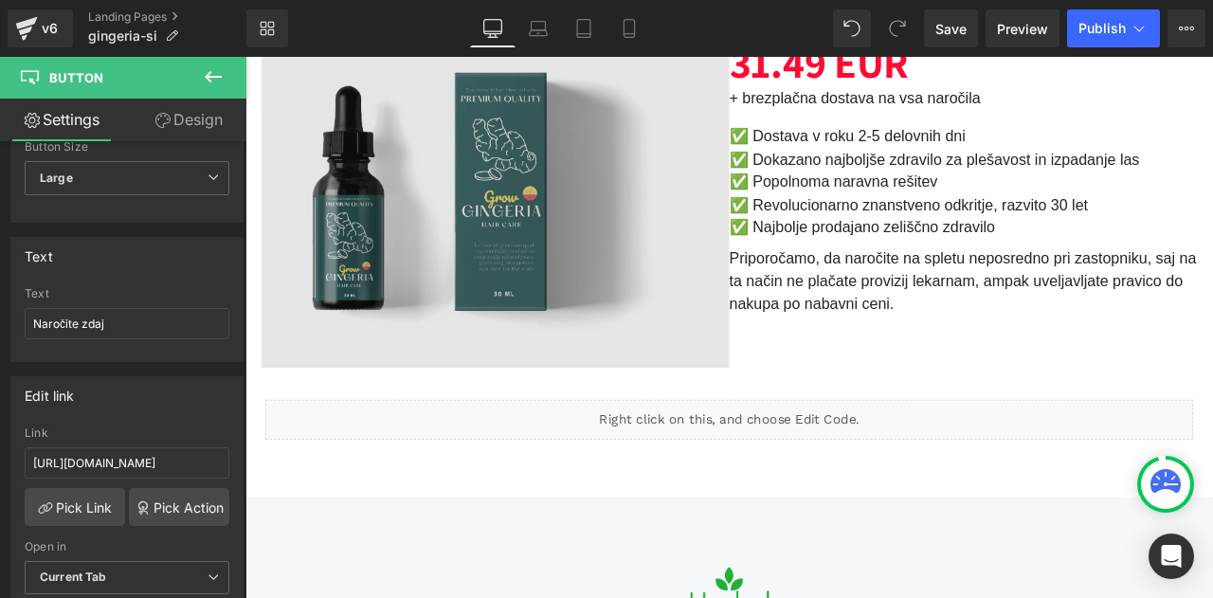
scroll to position [4362, 0]
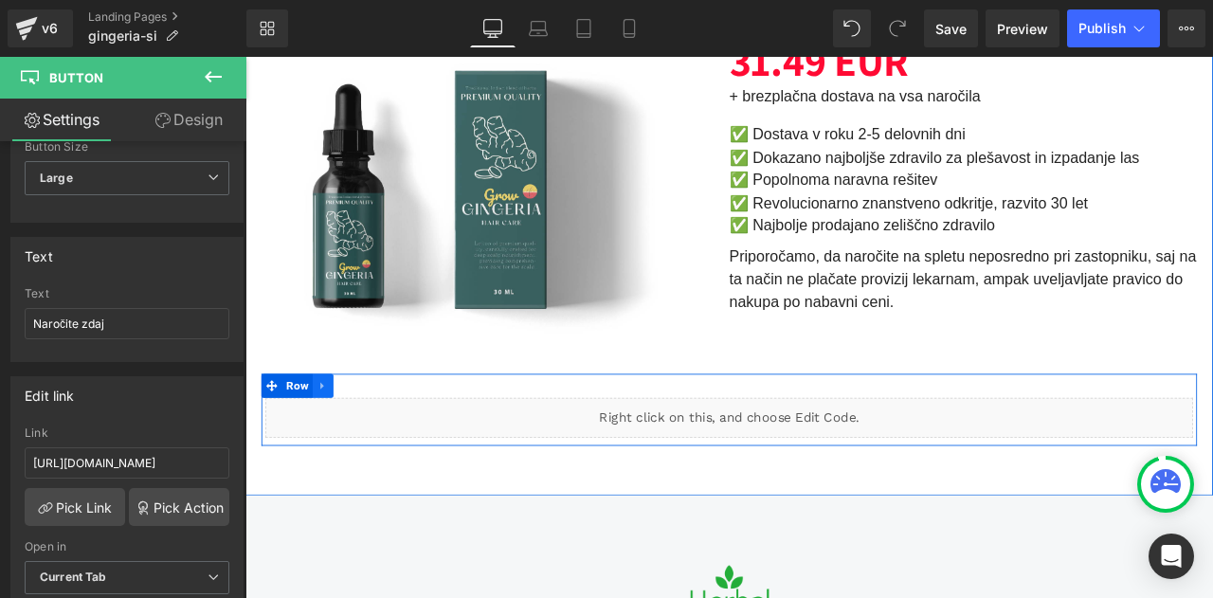
click at [344, 440] on icon at bounding box center [337, 447] width 13 height 14
click at [391, 440] on icon at bounding box center [386, 446] width 13 height 13
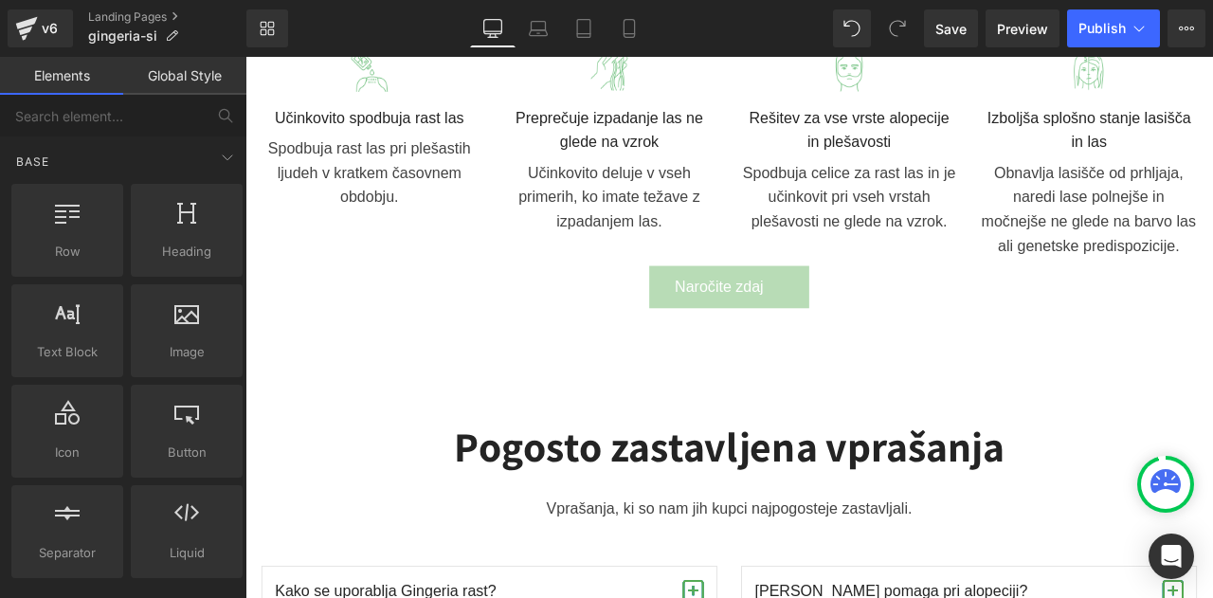
scroll to position [2322, 0]
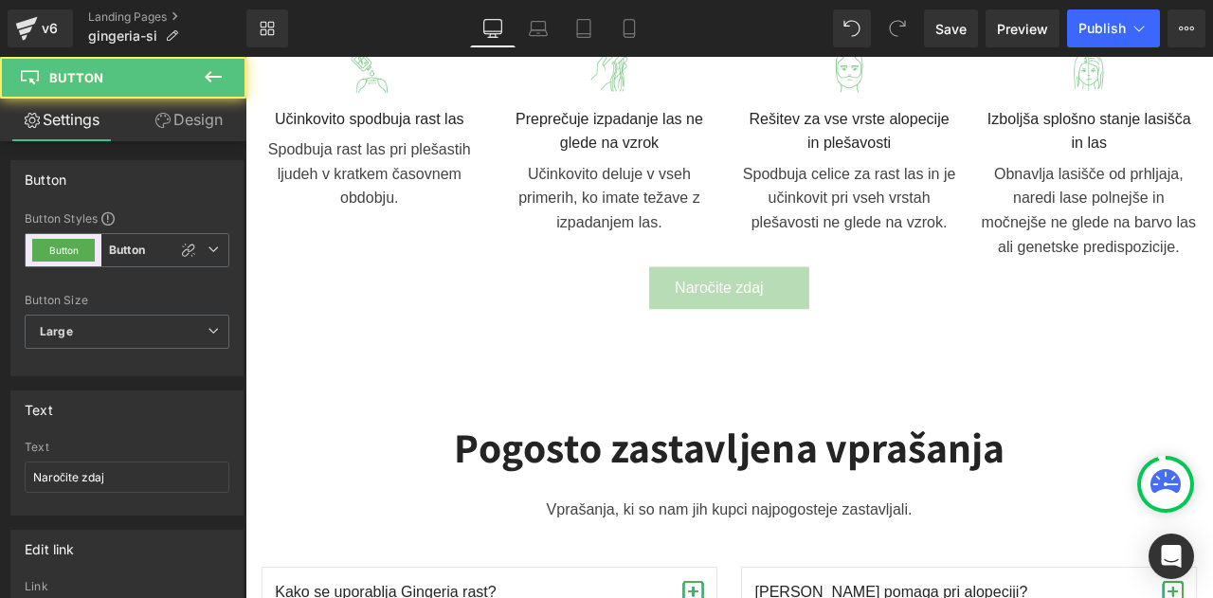
click at [882, 320] on link "Naročite zdaj" at bounding box center [819, 330] width 190 height 50
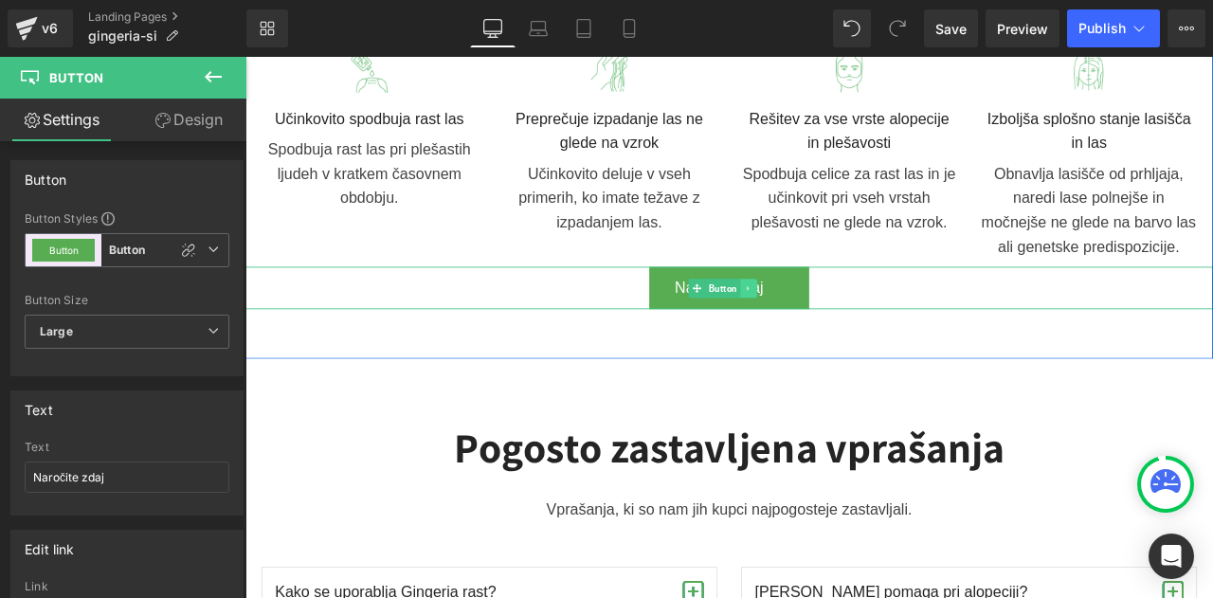
click at [839, 319] on link at bounding box center [842, 330] width 20 height 23
click at [839, 319] on link at bounding box center [833, 330] width 20 height 23
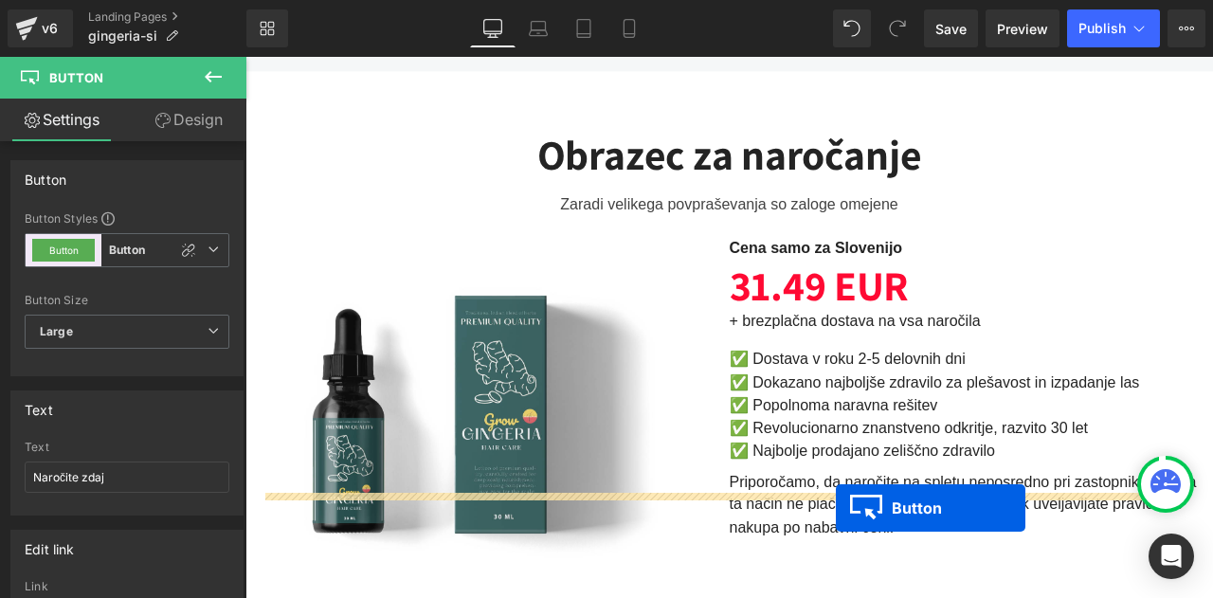
scroll to position [4256, 0]
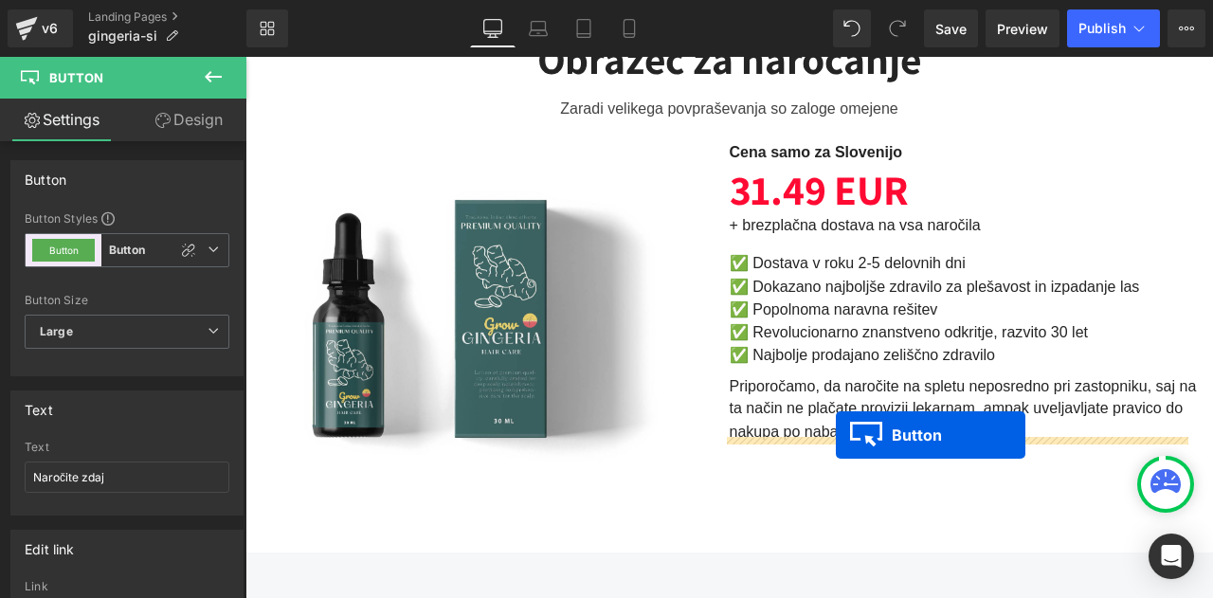
drag, startPoint x: 794, startPoint y: 383, endPoint x: 945, endPoint y: 505, distance: 194.1
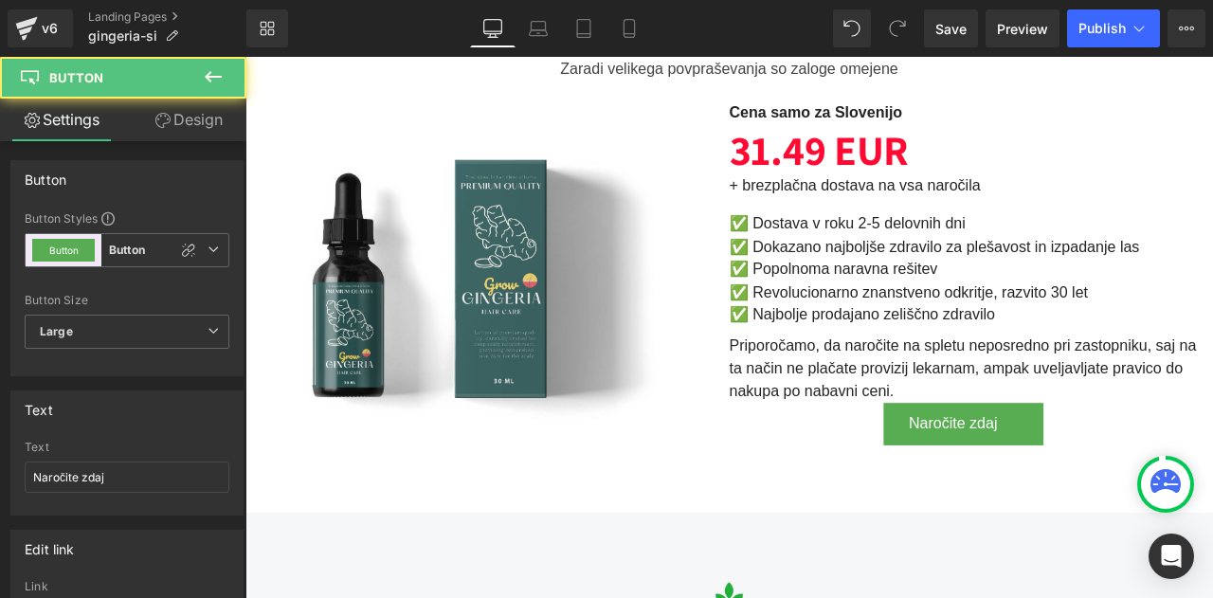
scroll to position [4208, 0]
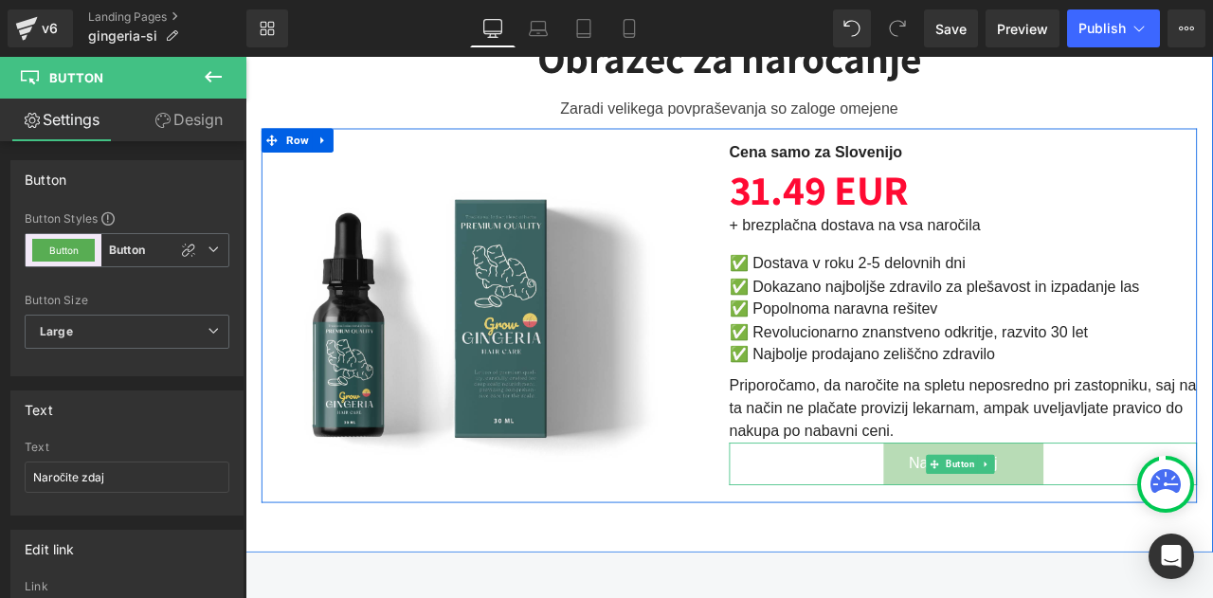
click at [1076, 539] on span "Button" at bounding box center [1093, 540] width 42 height 23
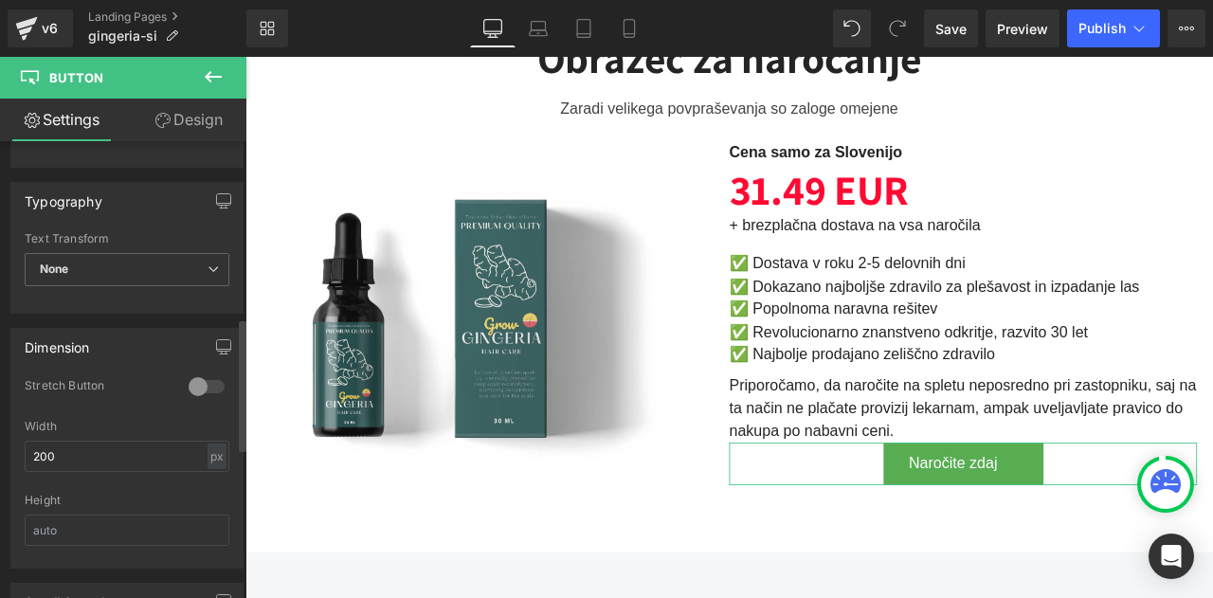
scroll to position [609, 0]
click at [209, 377] on div at bounding box center [207, 386] width 46 height 30
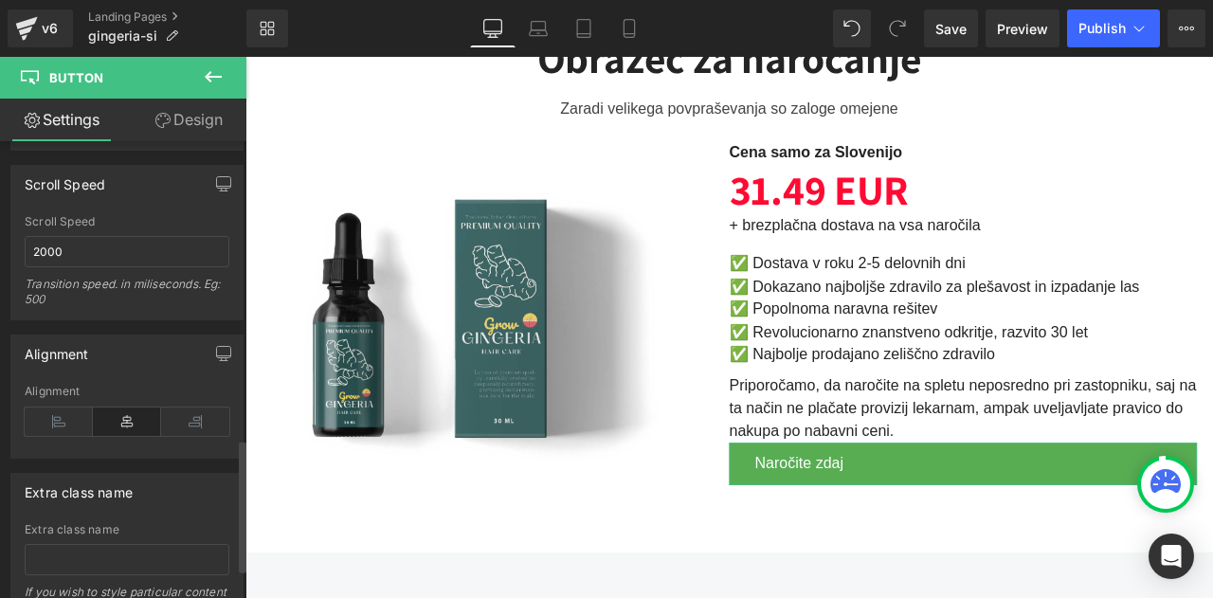
scroll to position [1028, 0]
click at [191, 414] on icon at bounding box center [195, 420] width 68 height 28
click at [137, 407] on icon at bounding box center [127, 420] width 68 height 28
click at [171, 128] on link "Design" at bounding box center [188, 120] width 123 height 43
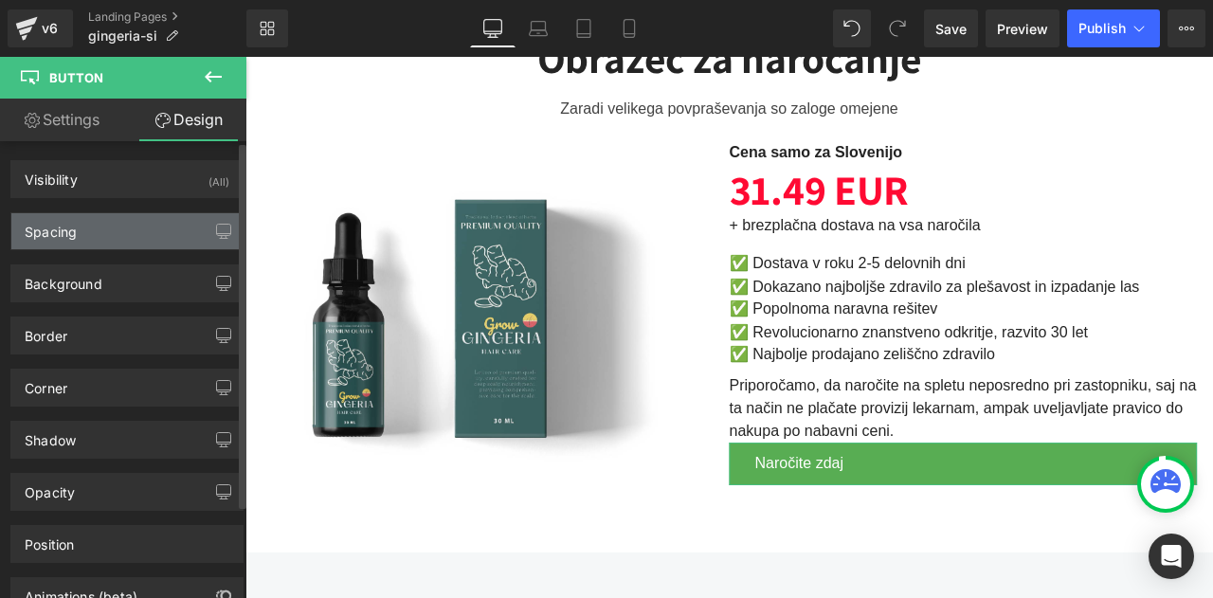
click at [119, 221] on div "Spacing" at bounding box center [126, 231] width 231 height 36
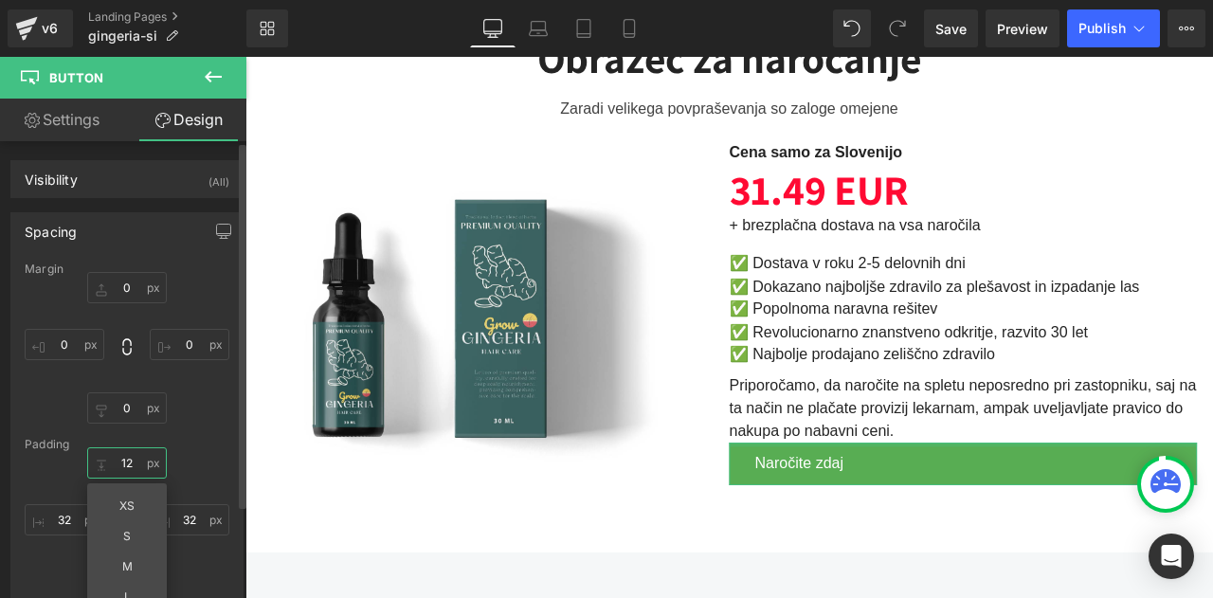
click at [126, 459] on input "12" at bounding box center [127, 462] width 80 height 31
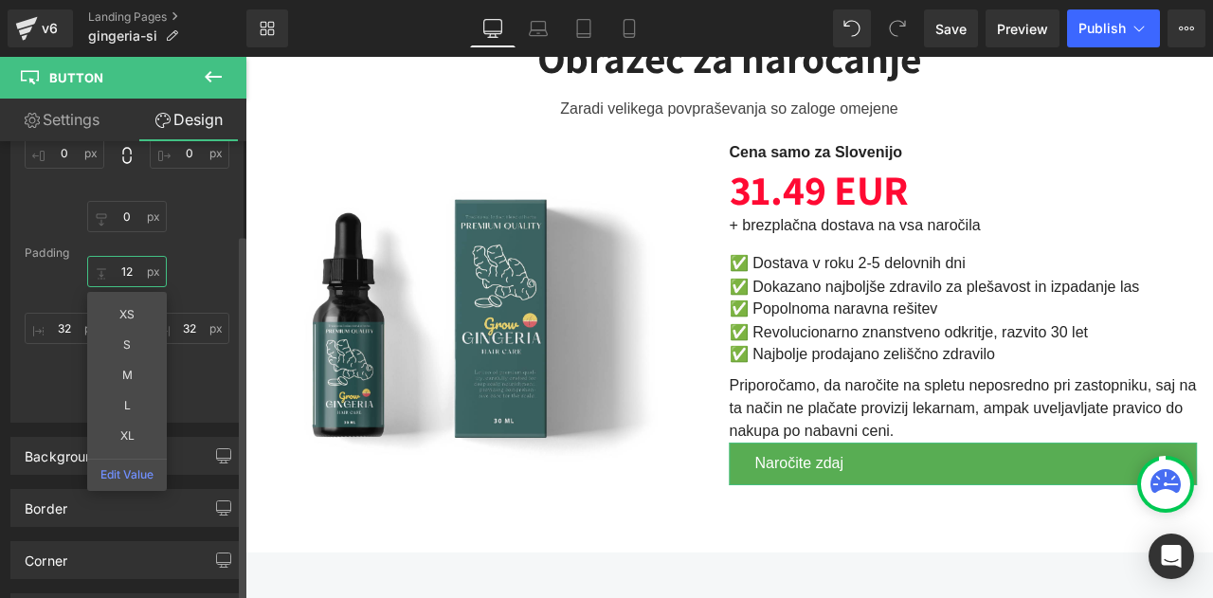
scroll to position [192, 0]
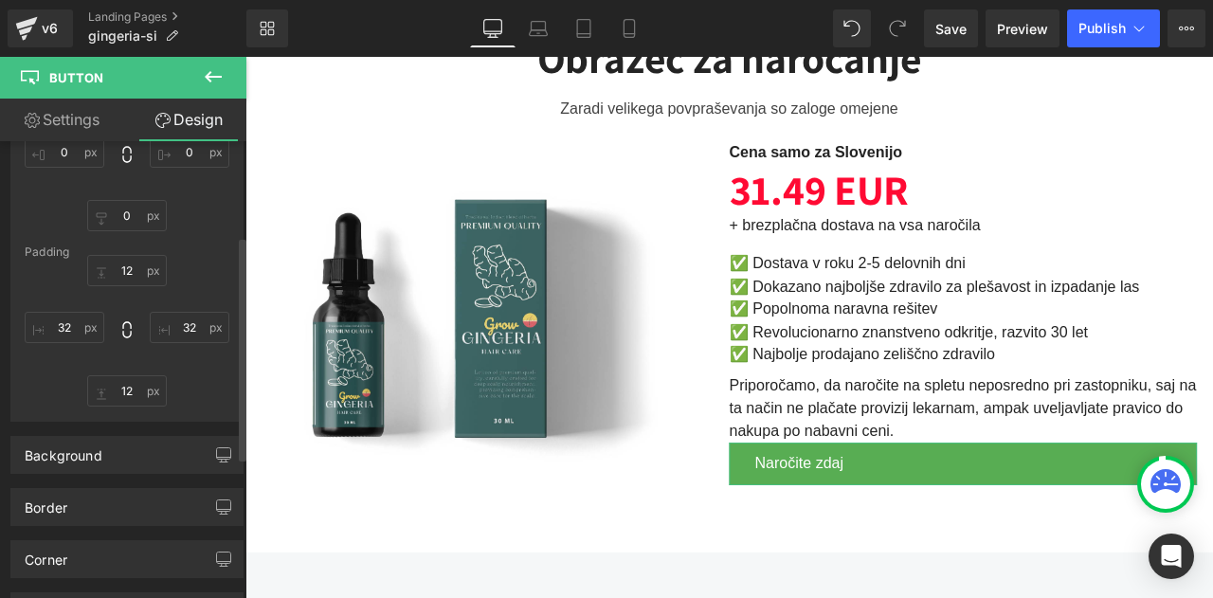
click at [198, 247] on div "Padding" at bounding box center [127, 252] width 205 height 13
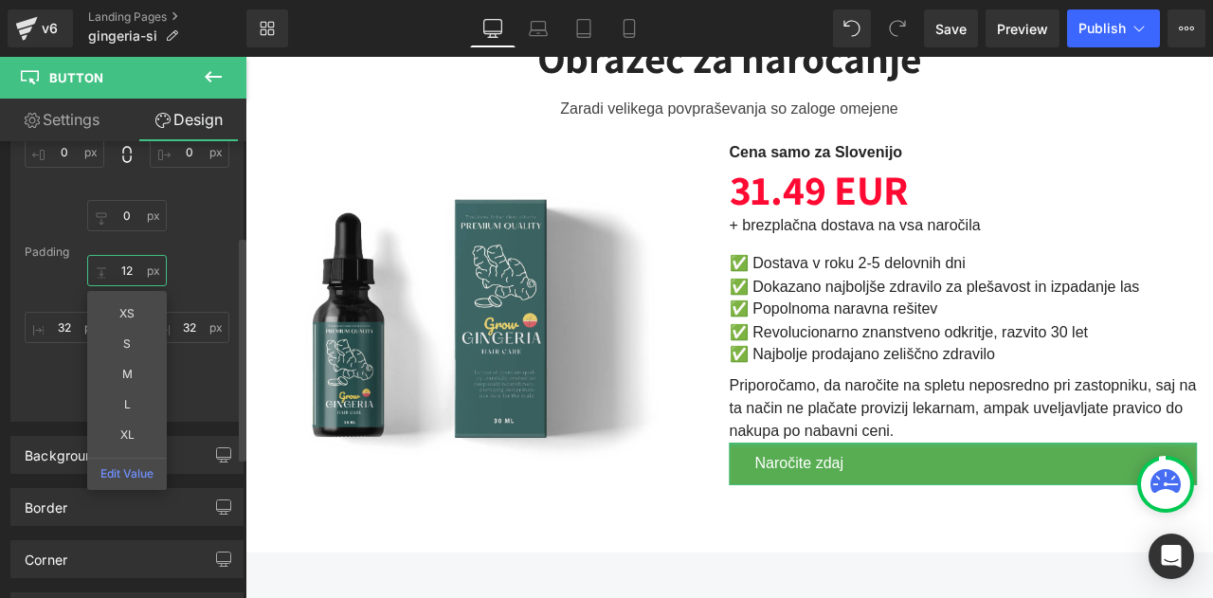
click at [137, 266] on input "12" at bounding box center [127, 270] width 80 height 31
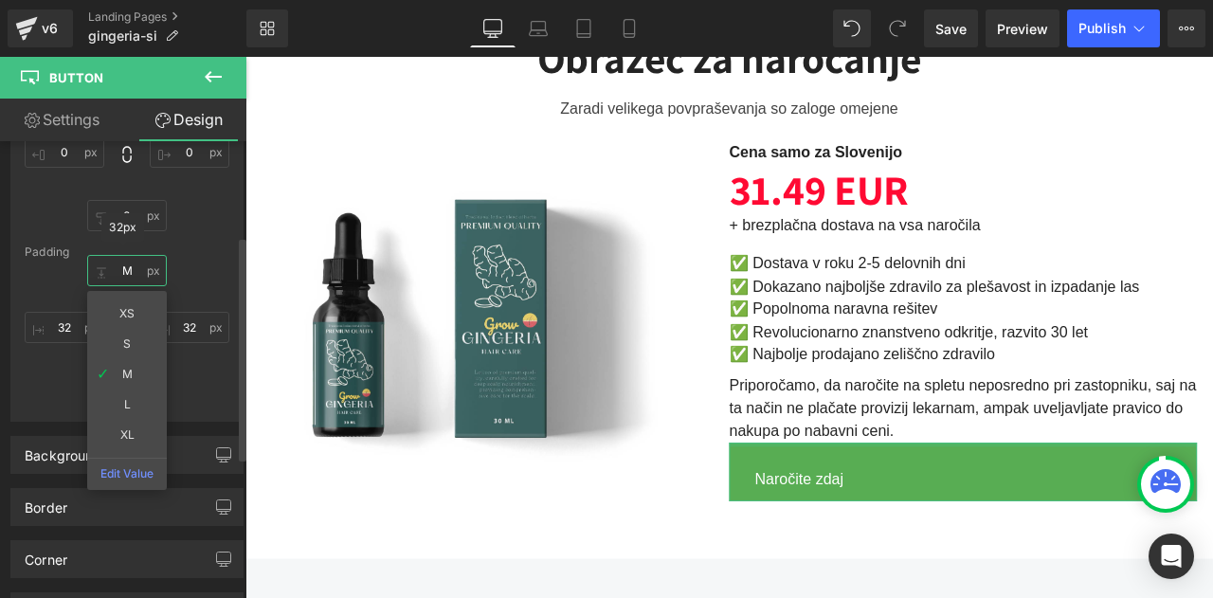
click at [125, 266] on input "M" at bounding box center [127, 270] width 80 height 31
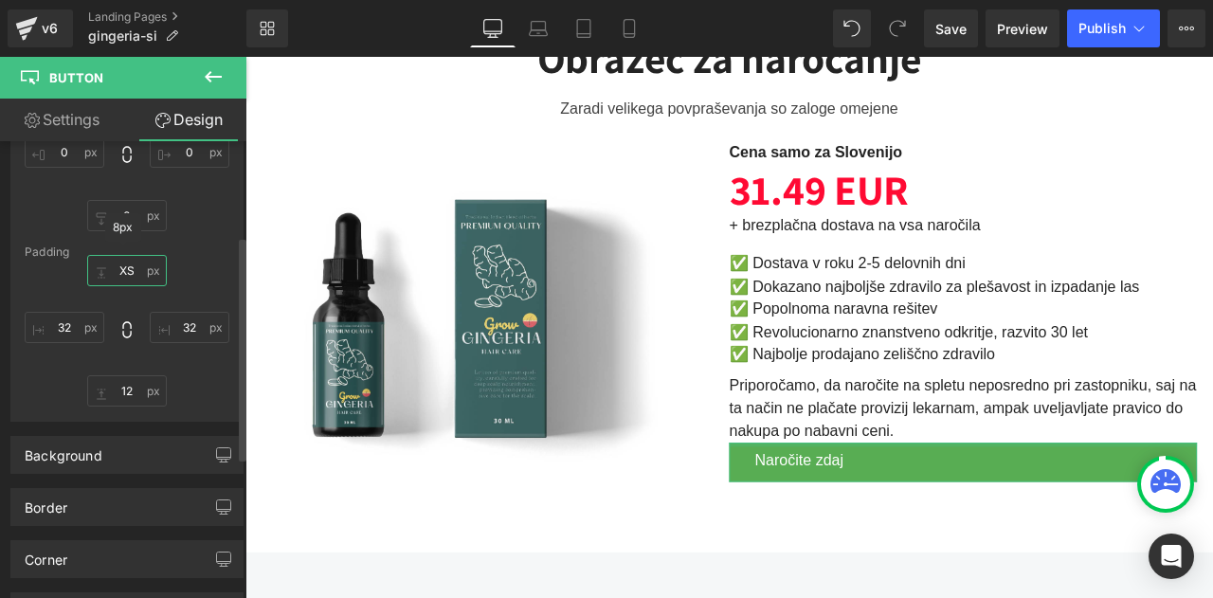
click at [123, 276] on input "XS" at bounding box center [127, 270] width 80 height 31
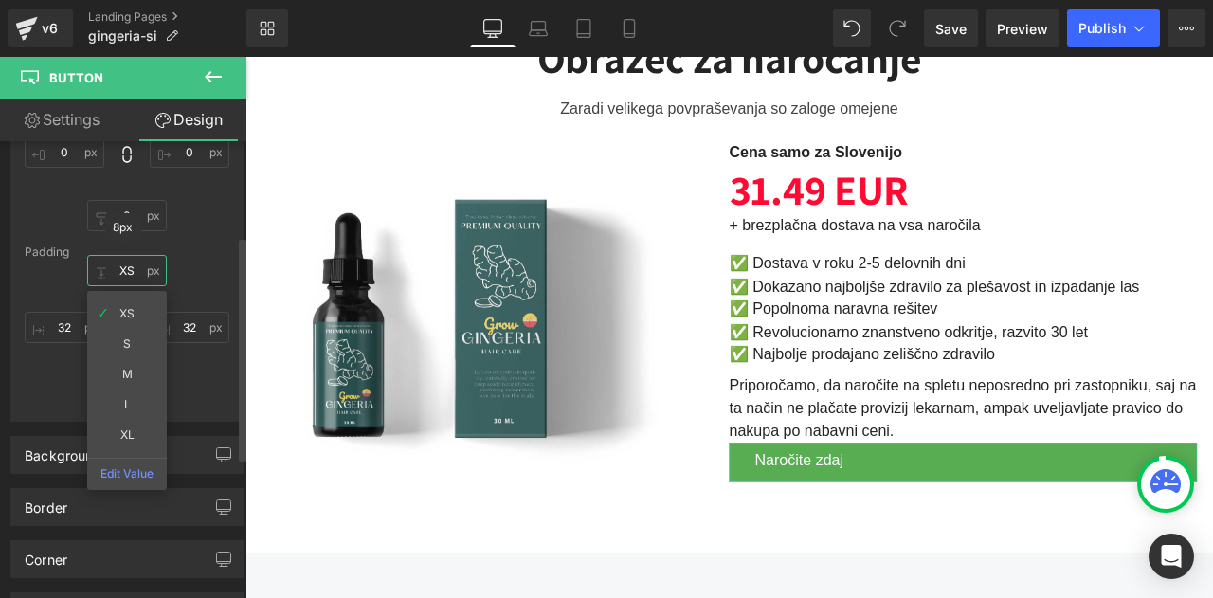
click at [123, 276] on input "XS" at bounding box center [127, 270] width 80 height 31
type input "1S"
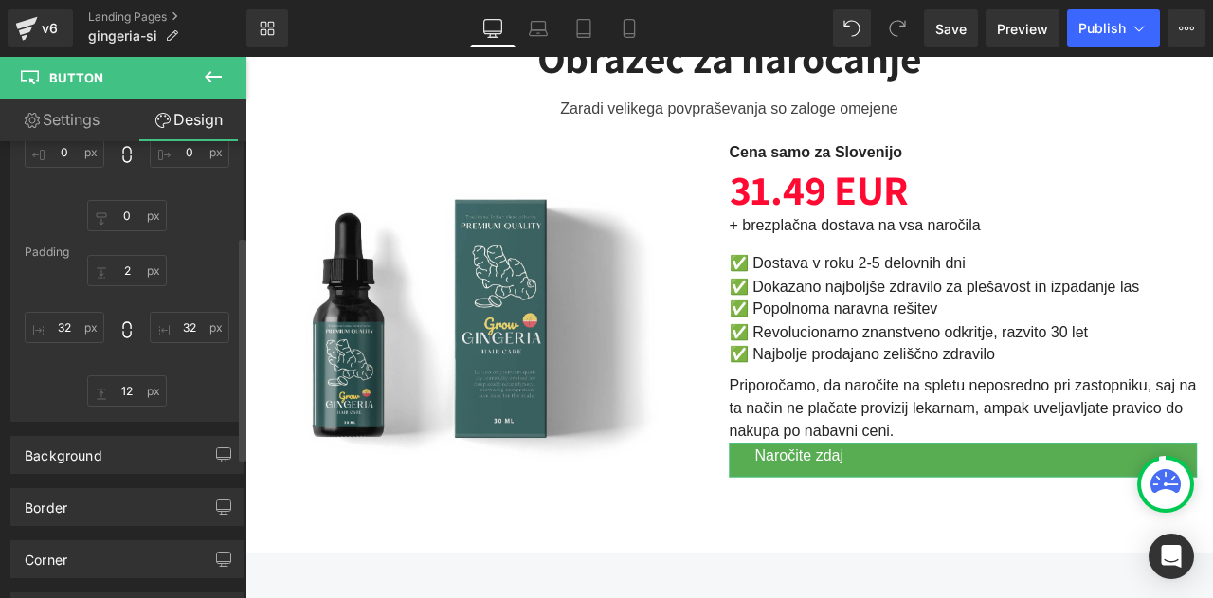
click at [205, 260] on div "2 2 32px 32 12px 12 32px 32" at bounding box center [127, 331] width 205 height 152
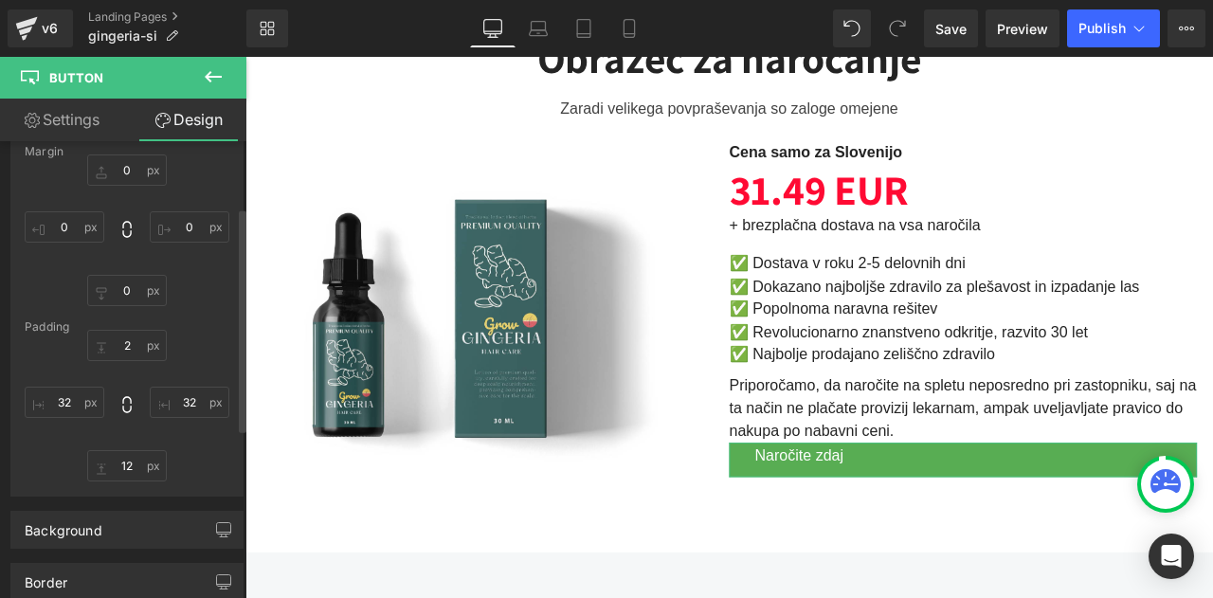
scroll to position [103, 0]
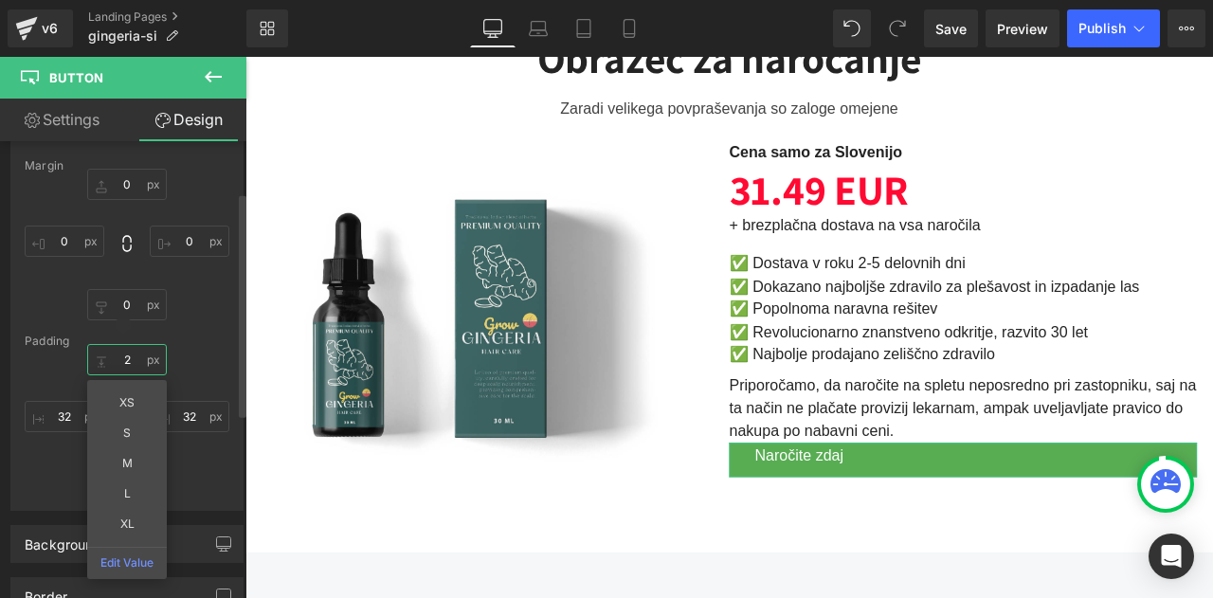
click at [120, 363] on input "2" at bounding box center [127, 359] width 80 height 31
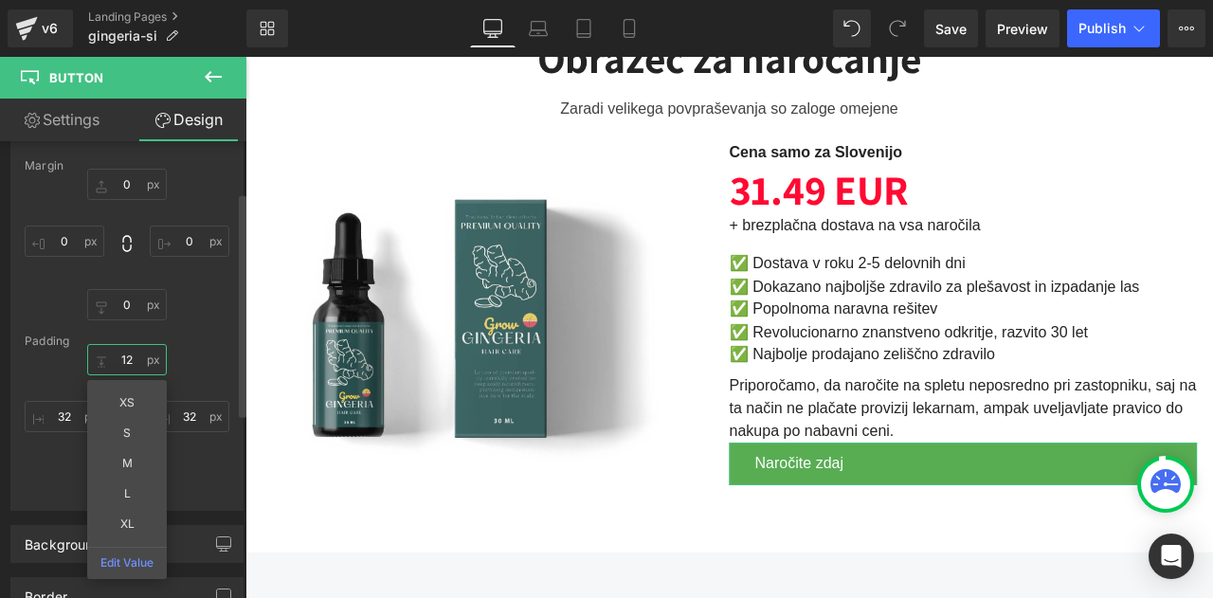
type input "12"
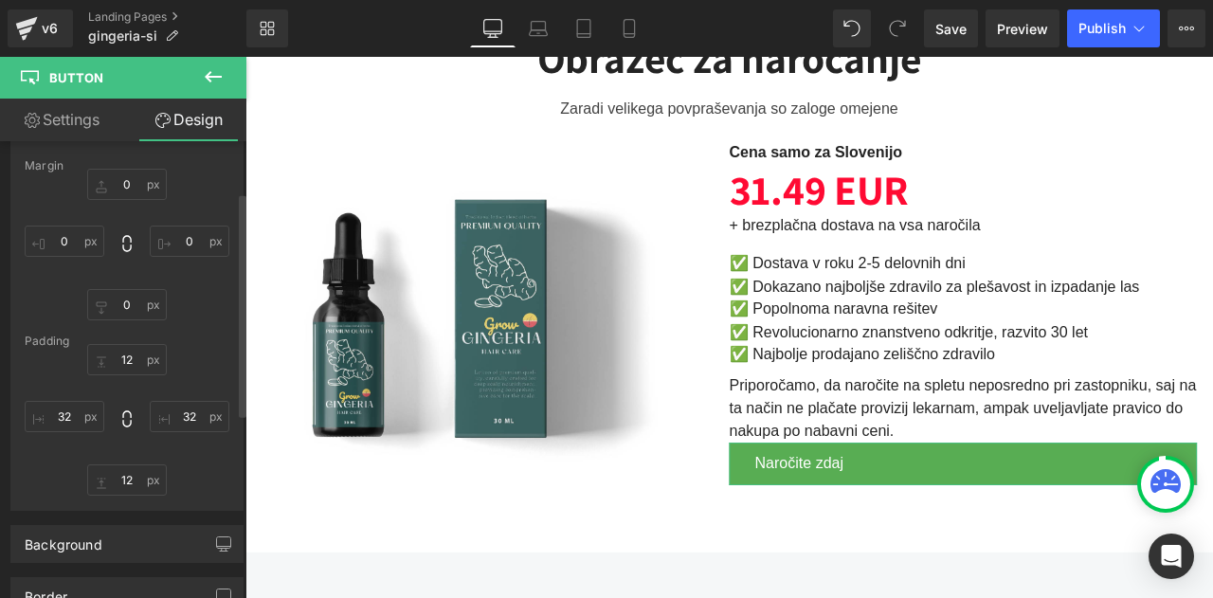
click at [180, 329] on div "Margin 0px 0 0px 0 0px 0 0px 0 Padding 12 12 32px 32 12px 12 32px 32" at bounding box center [126, 334] width 231 height 351
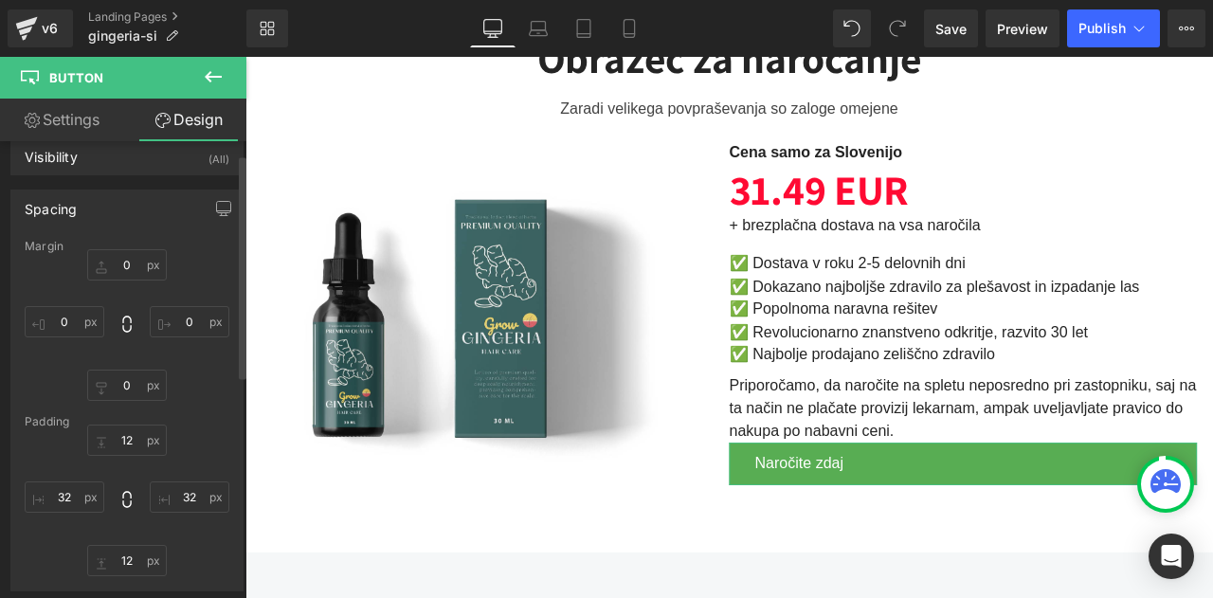
scroll to position [20, 0]
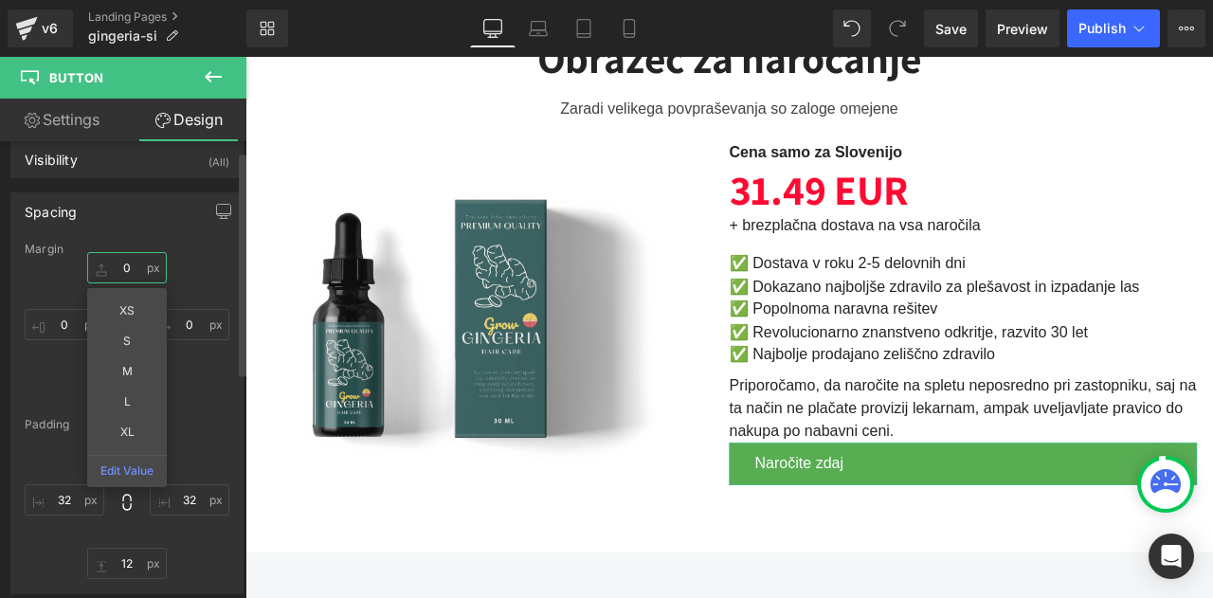
click at [124, 263] on input "0" at bounding box center [127, 267] width 80 height 31
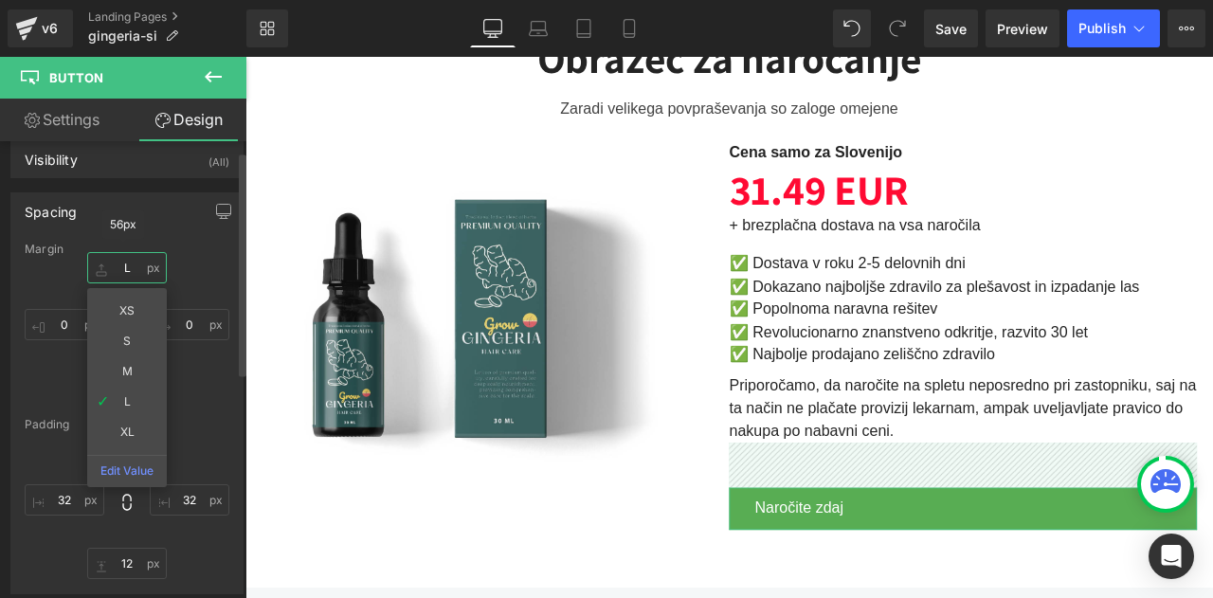
click at [116, 266] on input "L" at bounding box center [127, 267] width 80 height 31
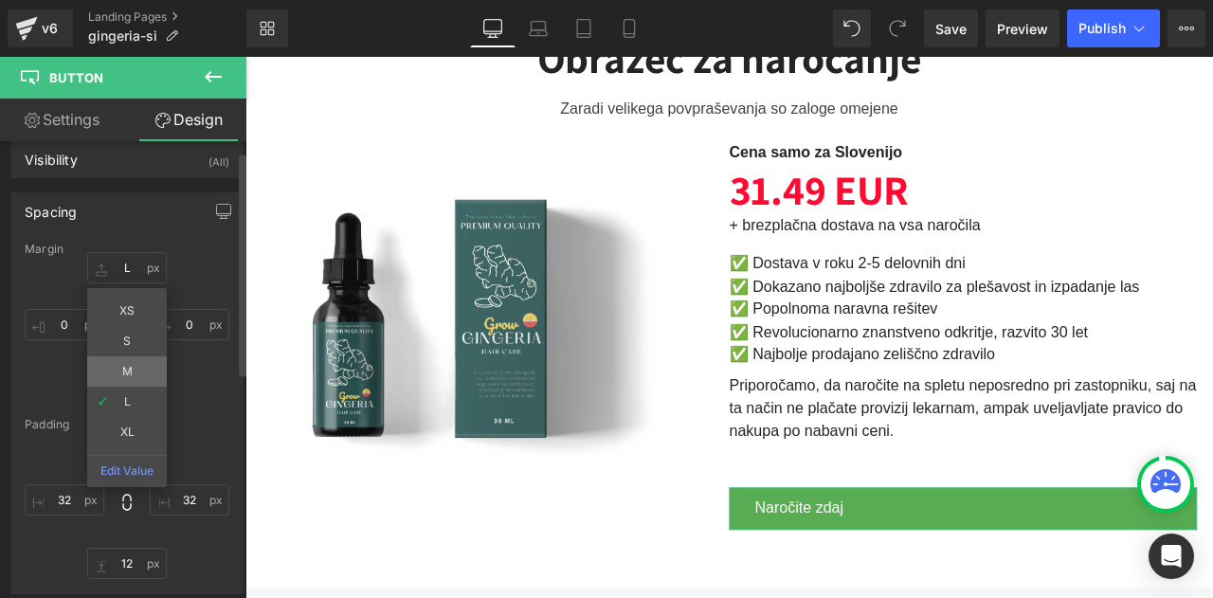
type input "M"
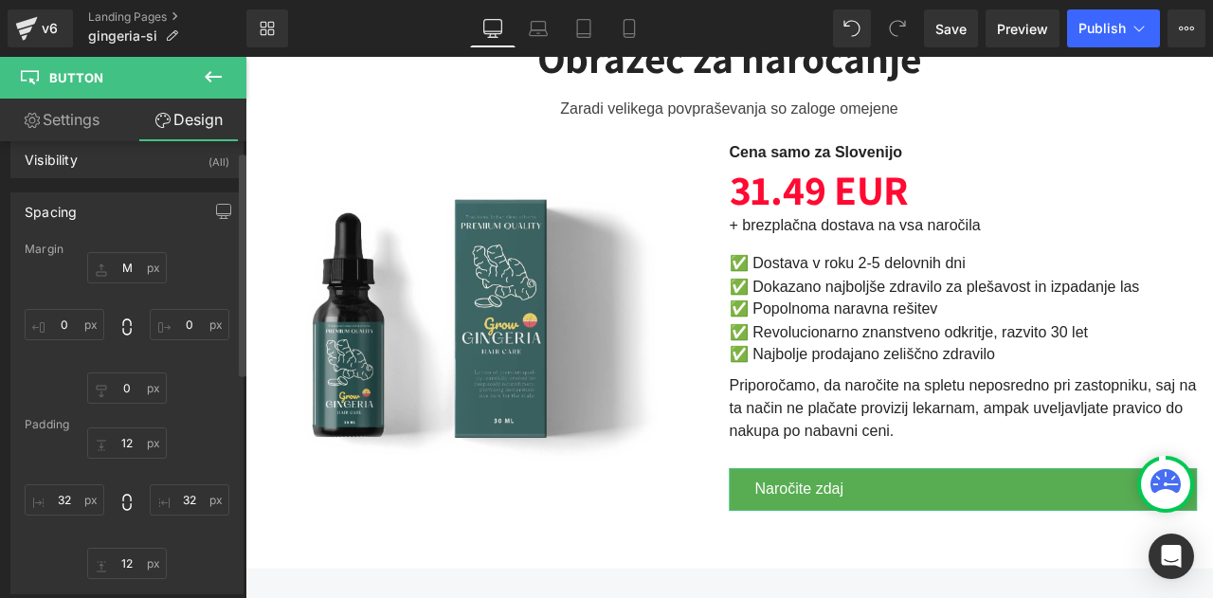
click at [215, 376] on div "32px M 0px 0 0px 0 0px 0" at bounding box center [127, 328] width 205 height 152
click at [1120, 21] on span "Publish" at bounding box center [1102, 28] width 47 height 15
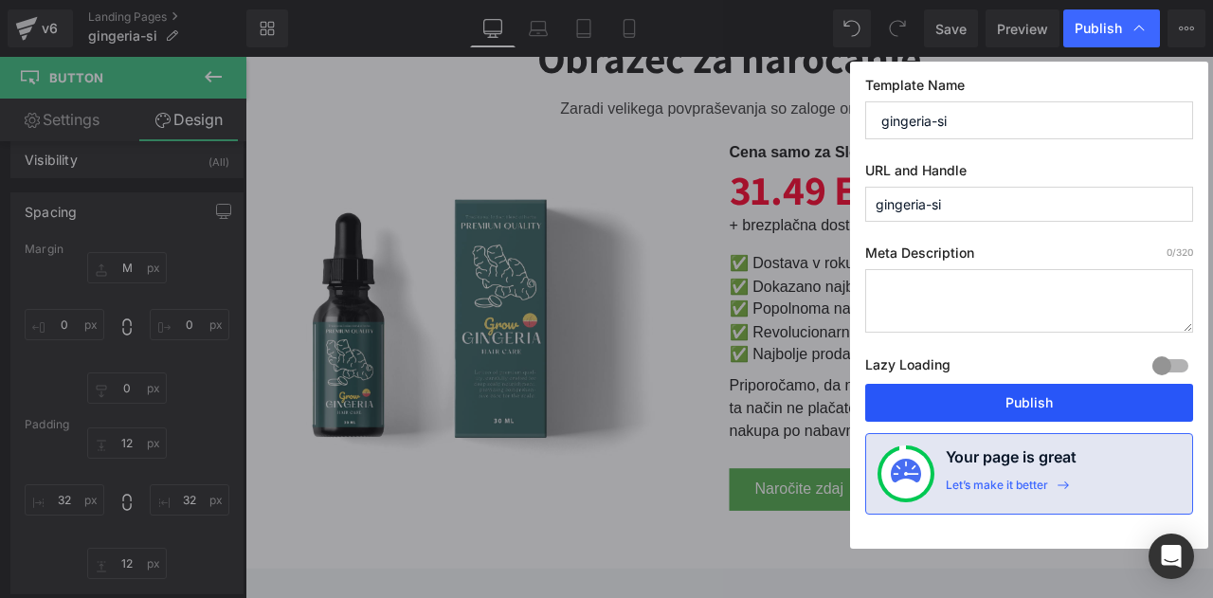
click at [978, 402] on button "Publish" at bounding box center [1030, 403] width 328 height 38
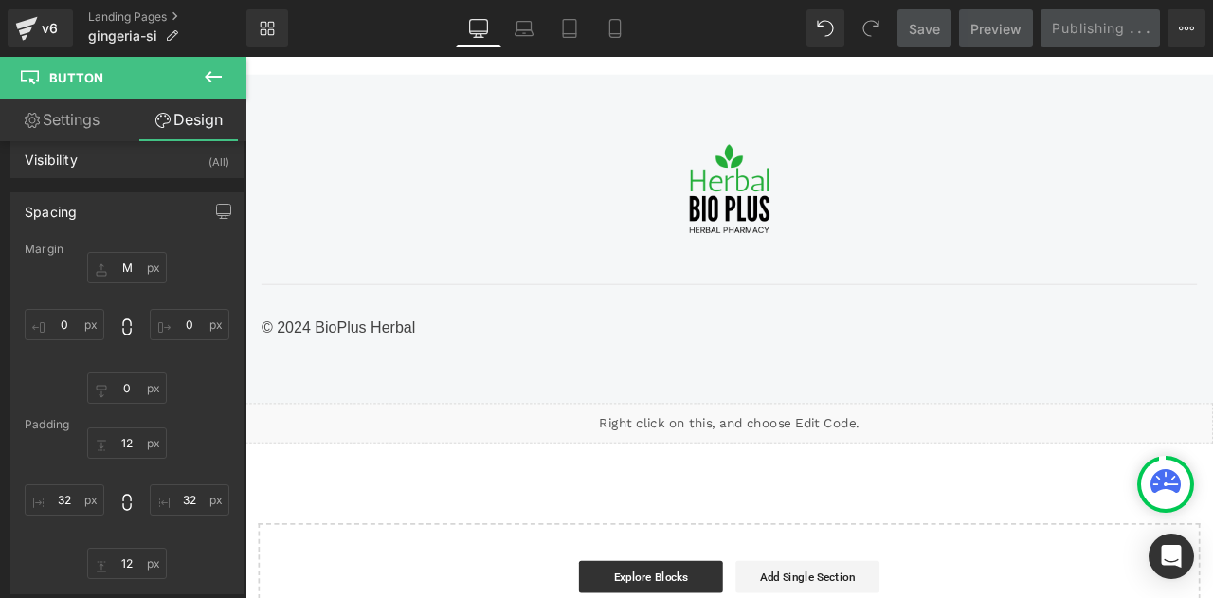
scroll to position [4793, 0]
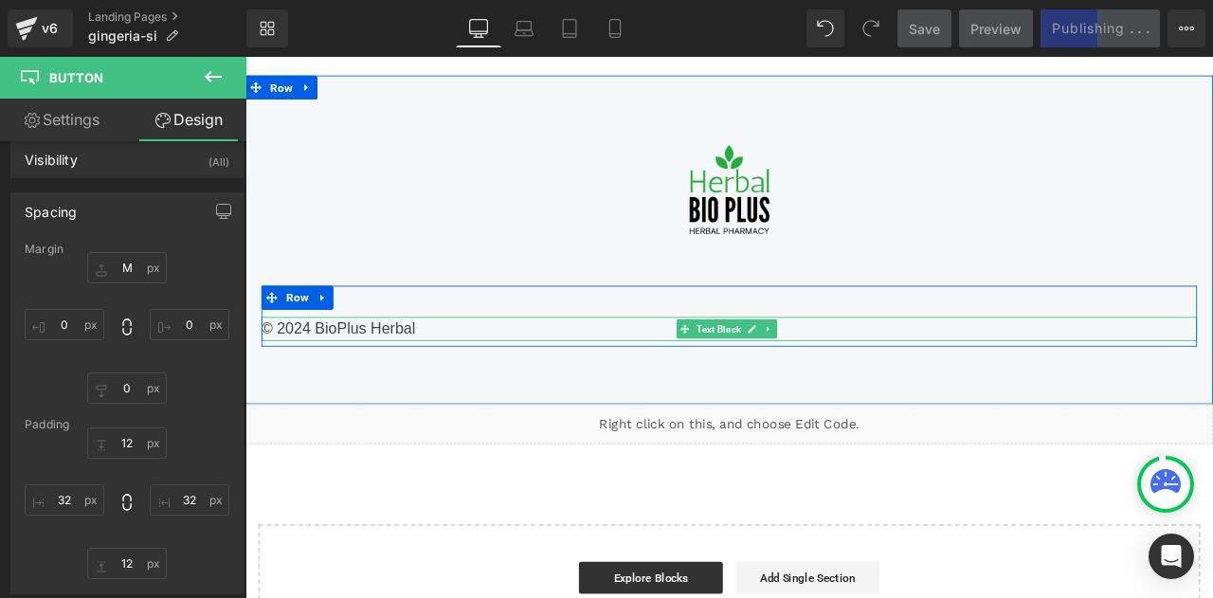
click at [319, 379] on div "© 2024 BioPlus Herbal" at bounding box center [818, 379] width 1109 height 28
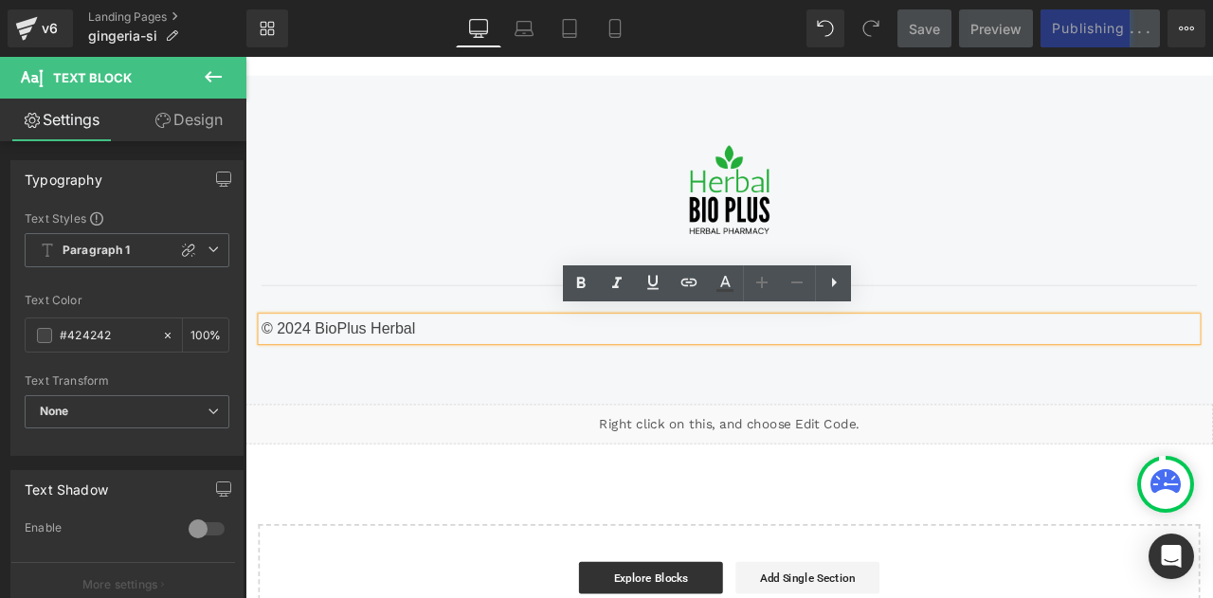
click at [319, 379] on div "© 2024 BioPlus Herbal" at bounding box center [818, 379] width 1109 height 28
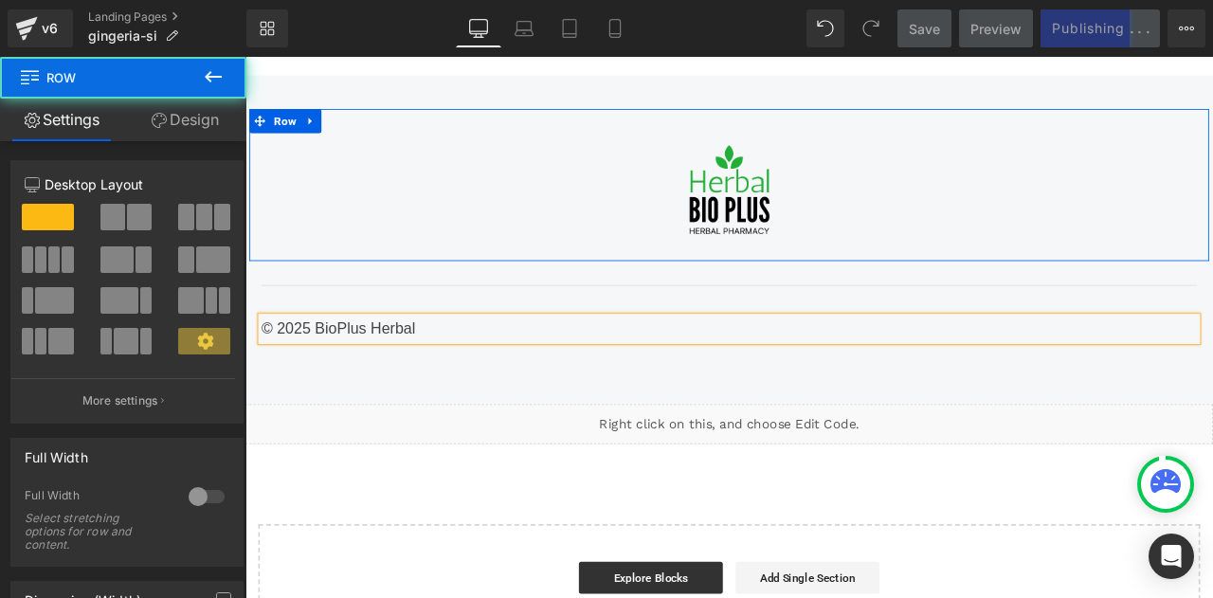
click at [478, 283] on div "Image Row" at bounding box center [819, 209] width 1138 height 180
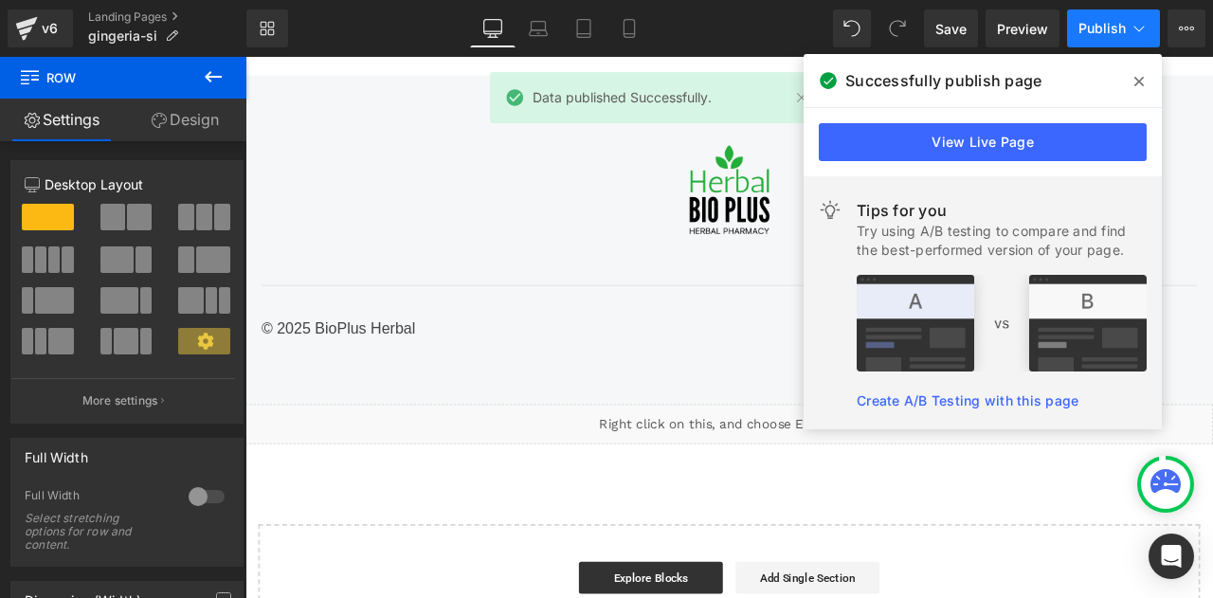
click at [1134, 20] on icon at bounding box center [1139, 28] width 19 height 19
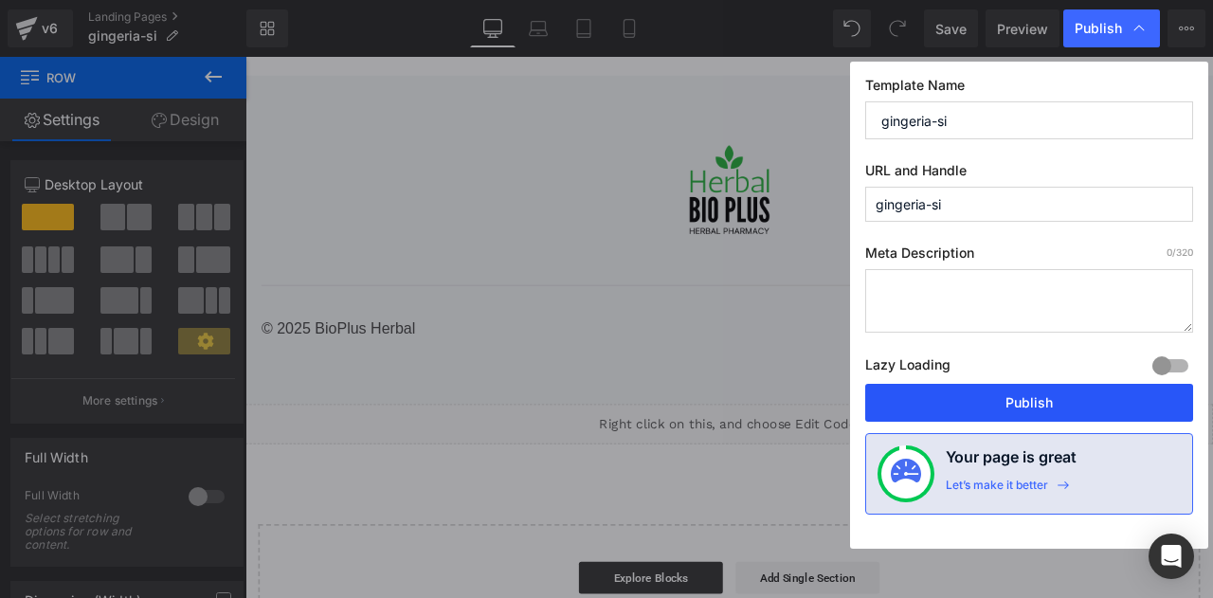
click at [1003, 403] on button "Publish" at bounding box center [1030, 403] width 328 height 38
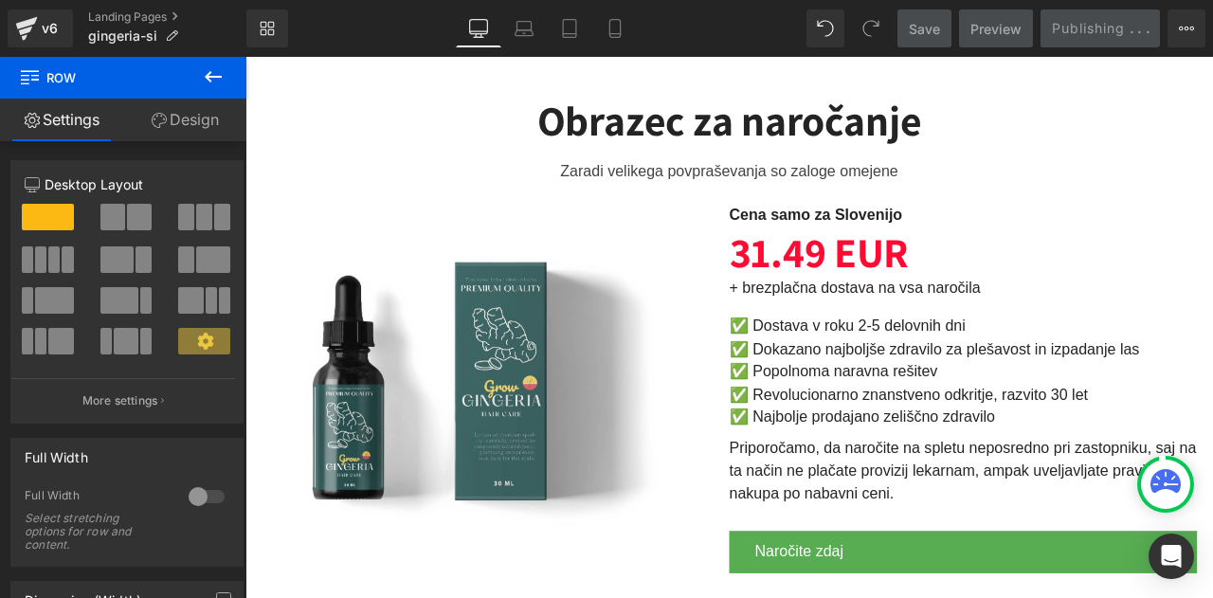
scroll to position [4133, 0]
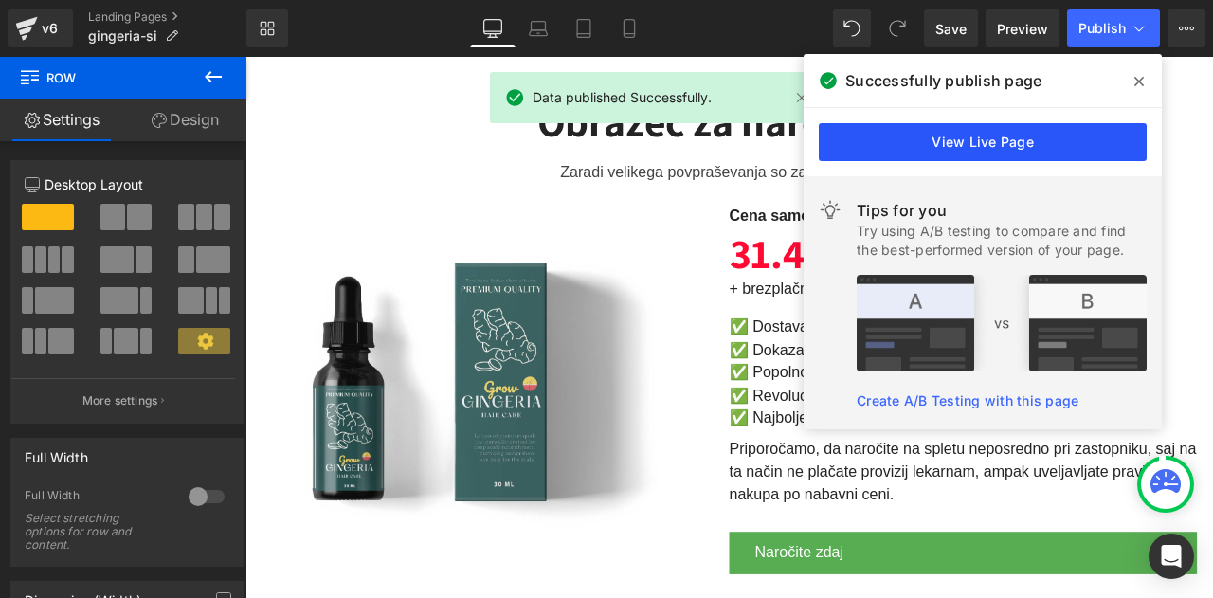
click at [981, 129] on link "View Live Page" at bounding box center [983, 142] width 328 height 38
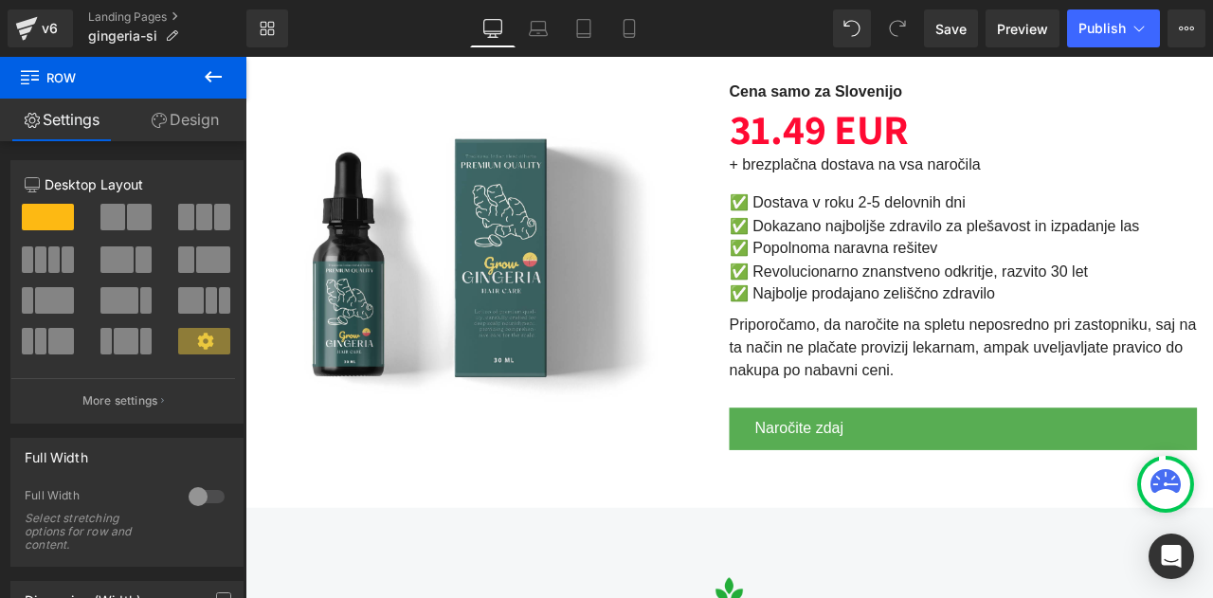
scroll to position [4278, 0]
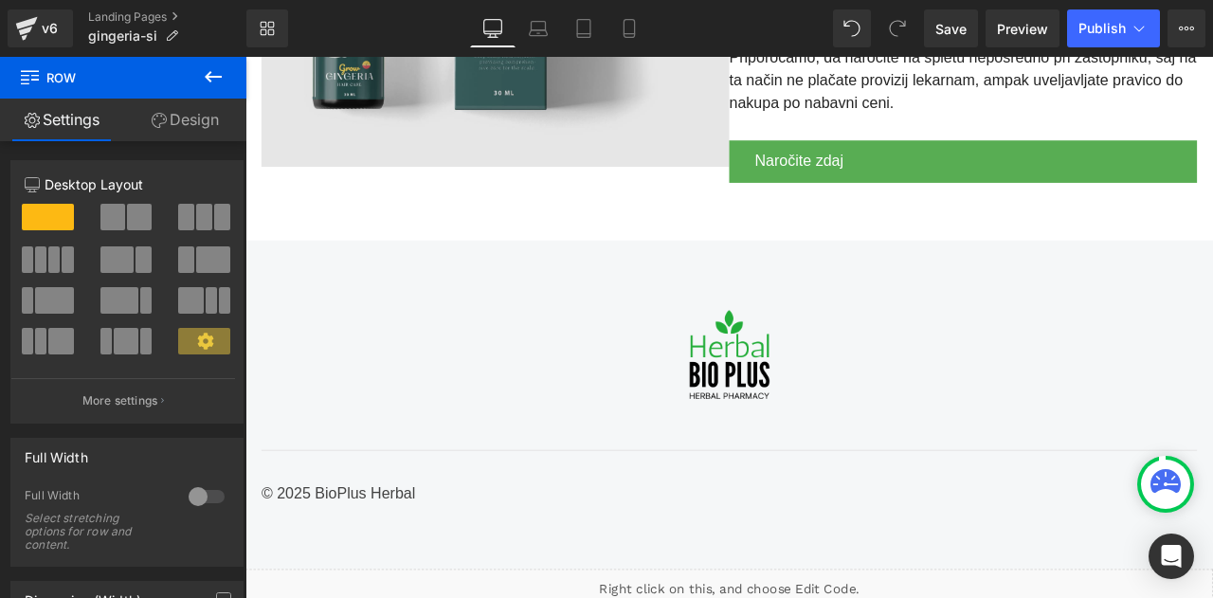
scroll to position [4591, 0]
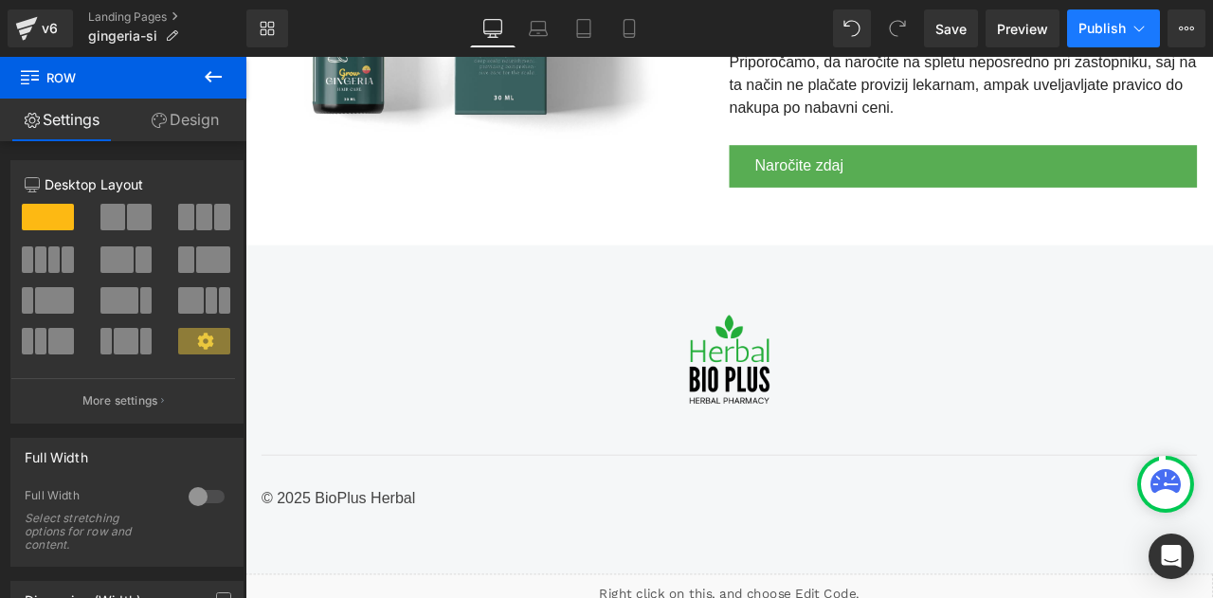
click at [1136, 26] on icon at bounding box center [1139, 28] width 19 height 19
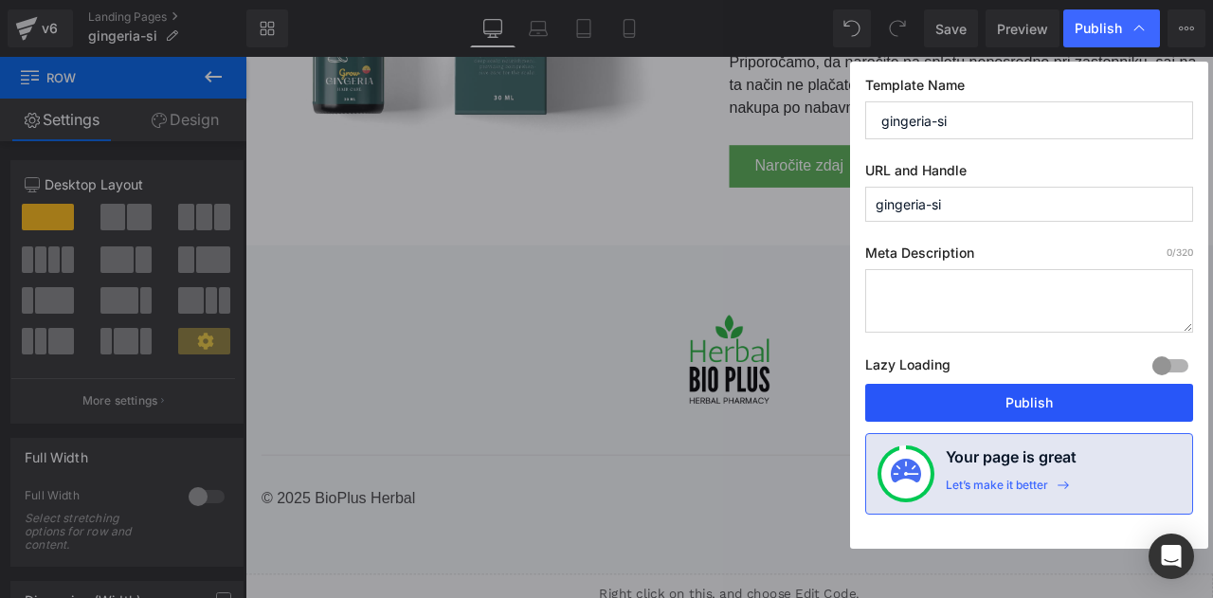
click at [999, 392] on button "Publish" at bounding box center [1030, 403] width 328 height 38
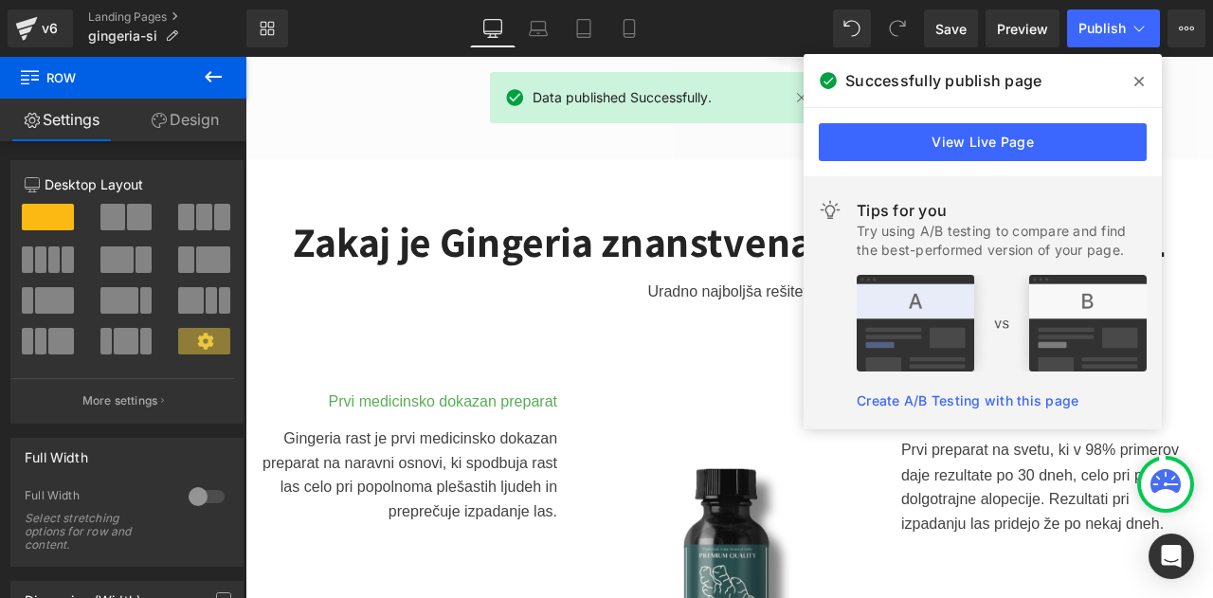
scroll to position [0, 0]
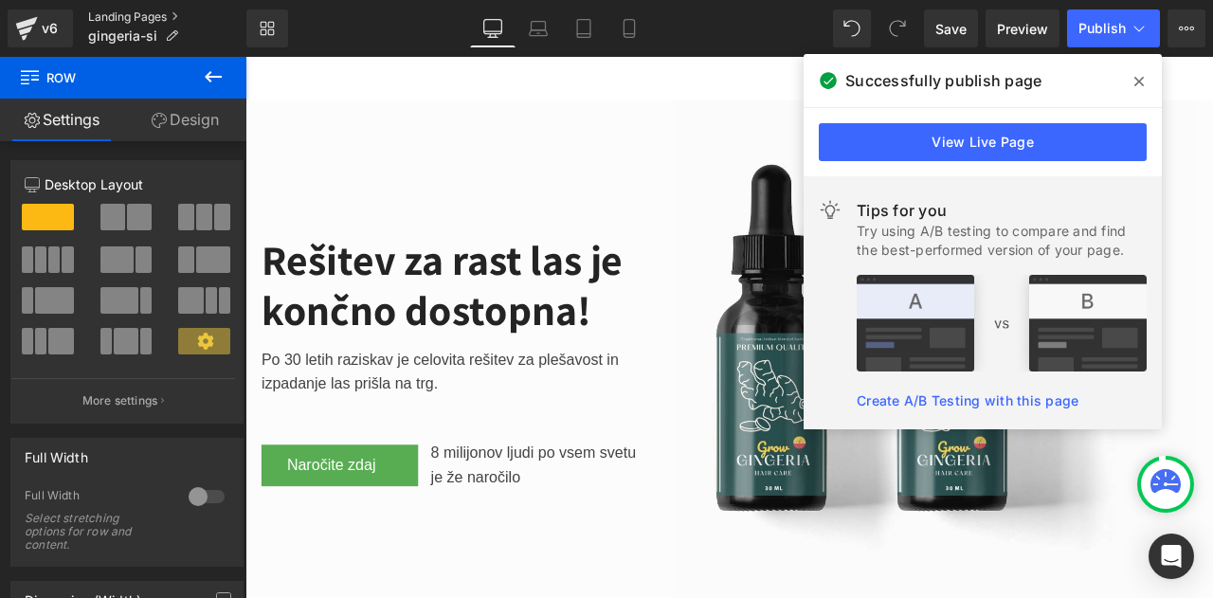
click at [123, 16] on link "Landing Pages" at bounding box center [167, 16] width 158 height 15
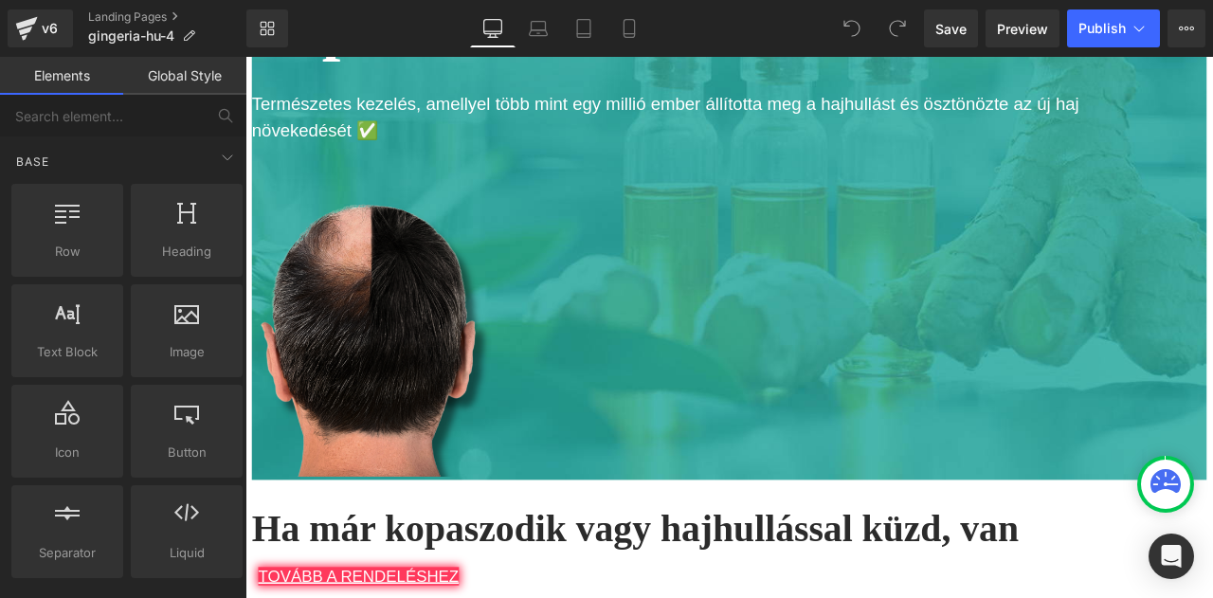
scroll to position [506, 0]
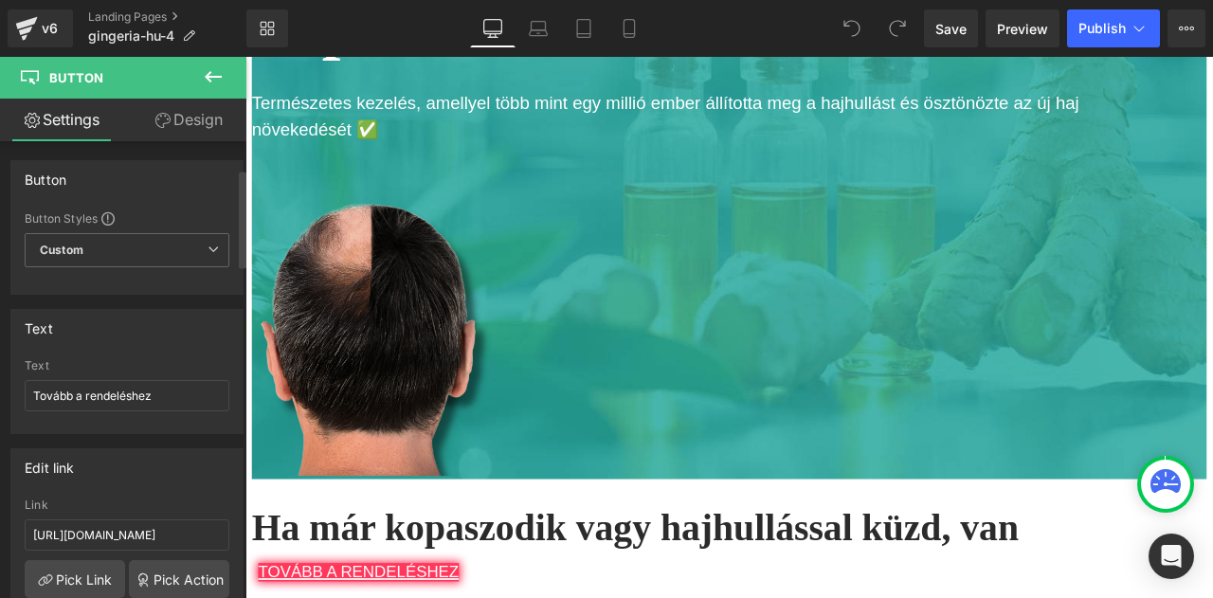
scroll to position [143, 0]
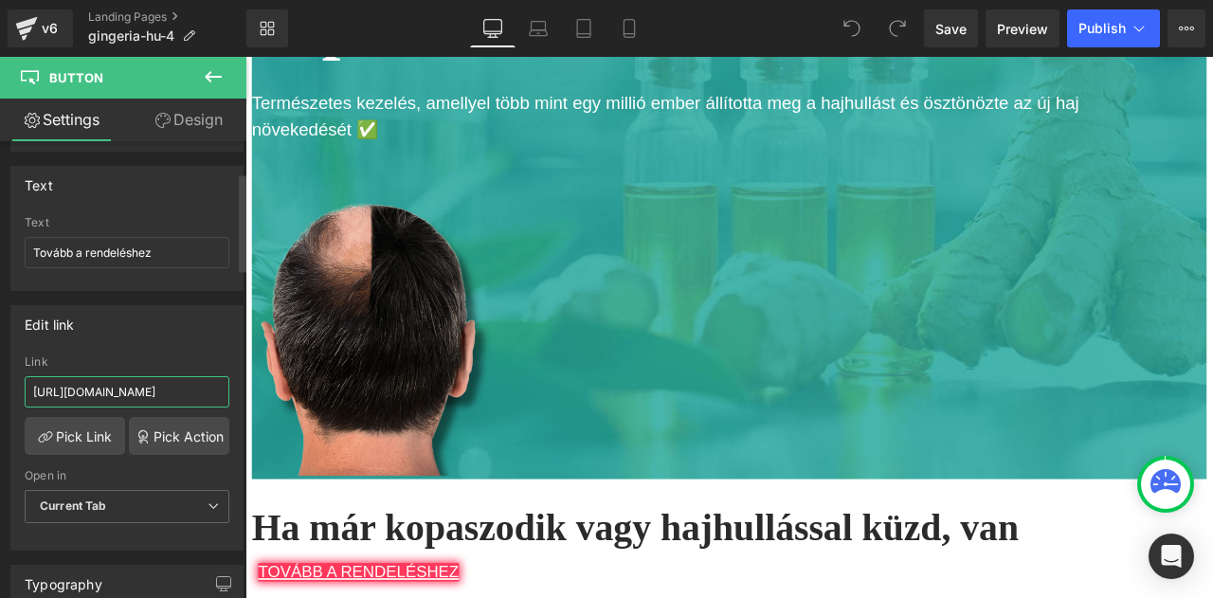
click at [173, 378] on input "https://checkoutiframe.bioherbalplus.com/gingeria-checkout-hu" at bounding box center [127, 391] width 205 height 31
type input "https://bioherbalplus.com/hu-hu/pages/choose-option-gingeria-hu"
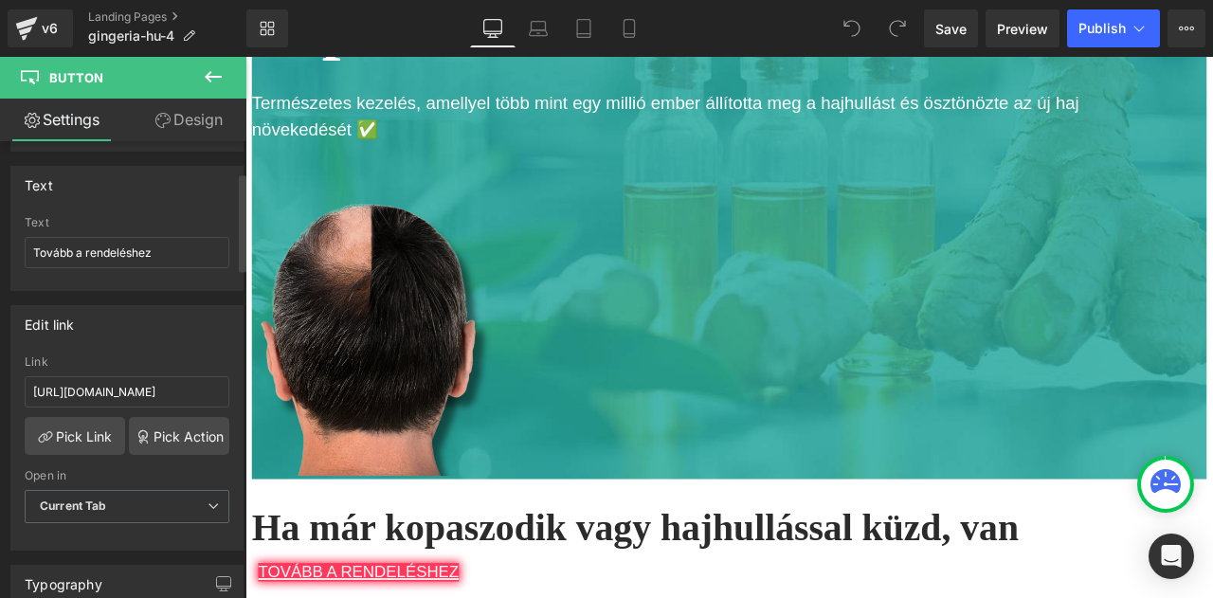
scroll to position [0, 0]
click at [161, 344] on div "Edit link https://checkoutiframe.bioherbalplus.com/gingeria-checkout-hu Link ht…" at bounding box center [126, 428] width 233 height 246
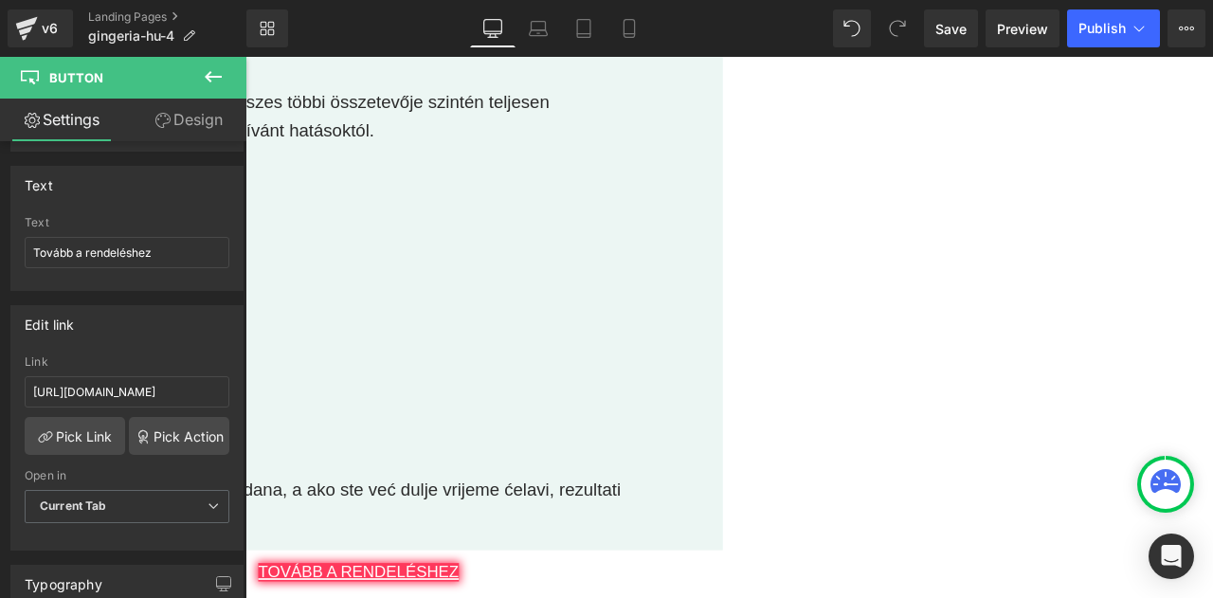
scroll to position [2042, 0]
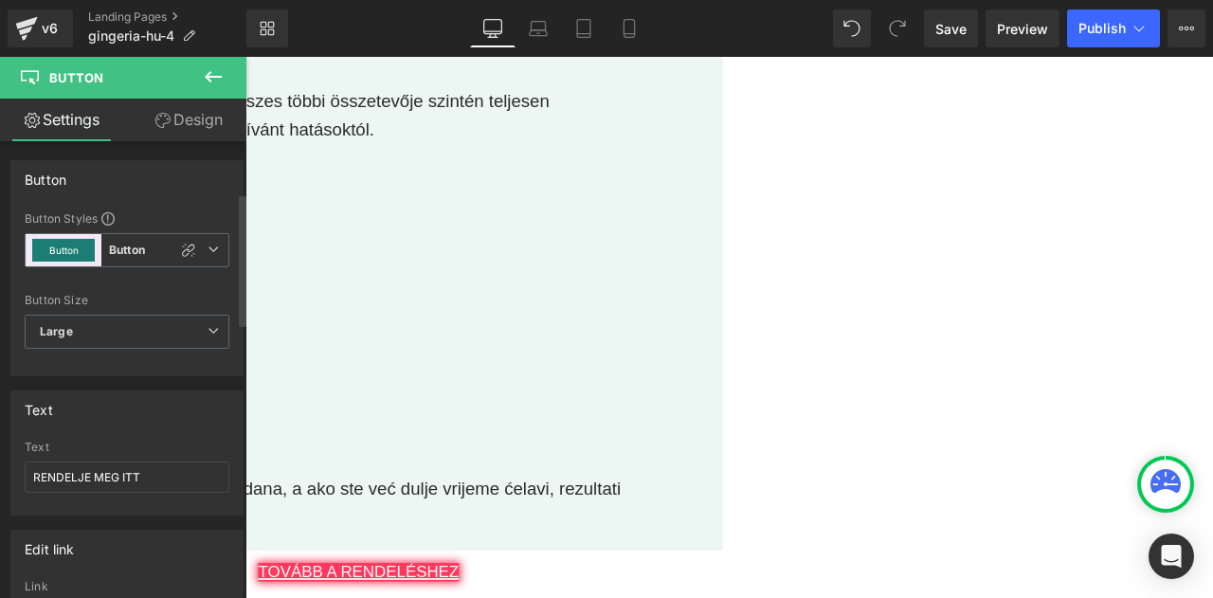
scroll to position [210, 0]
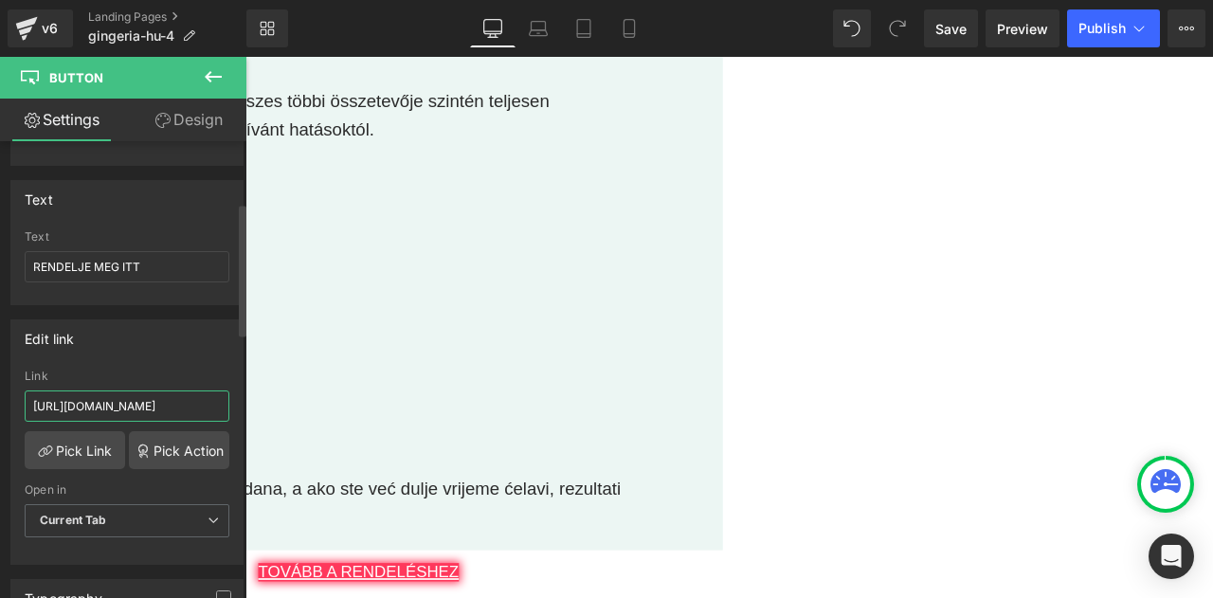
click at [155, 398] on input "https://checkoutiframe.bioherbalplus.com/gingeria-checkout-hu" at bounding box center [127, 406] width 205 height 31
type input "https://bioherbalplus.com/hu-hu/pages/choose-option-gingeria-hu"
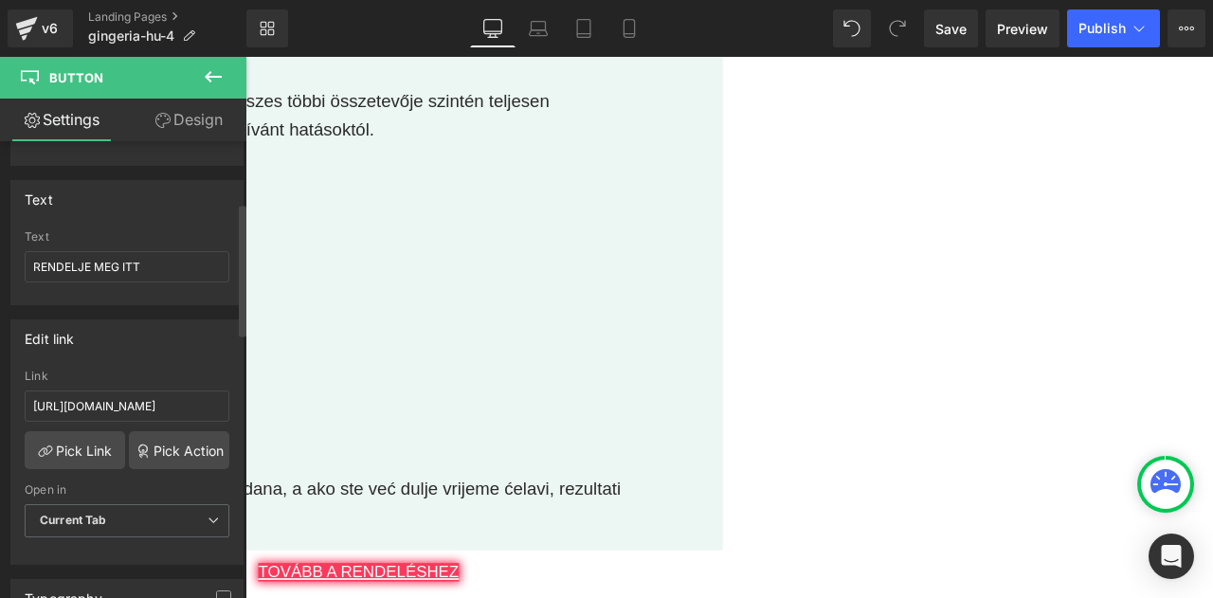
scroll to position [0, 0]
click at [156, 346] on div "Edit link" at bounding box center [126, 338] width 231 height 36
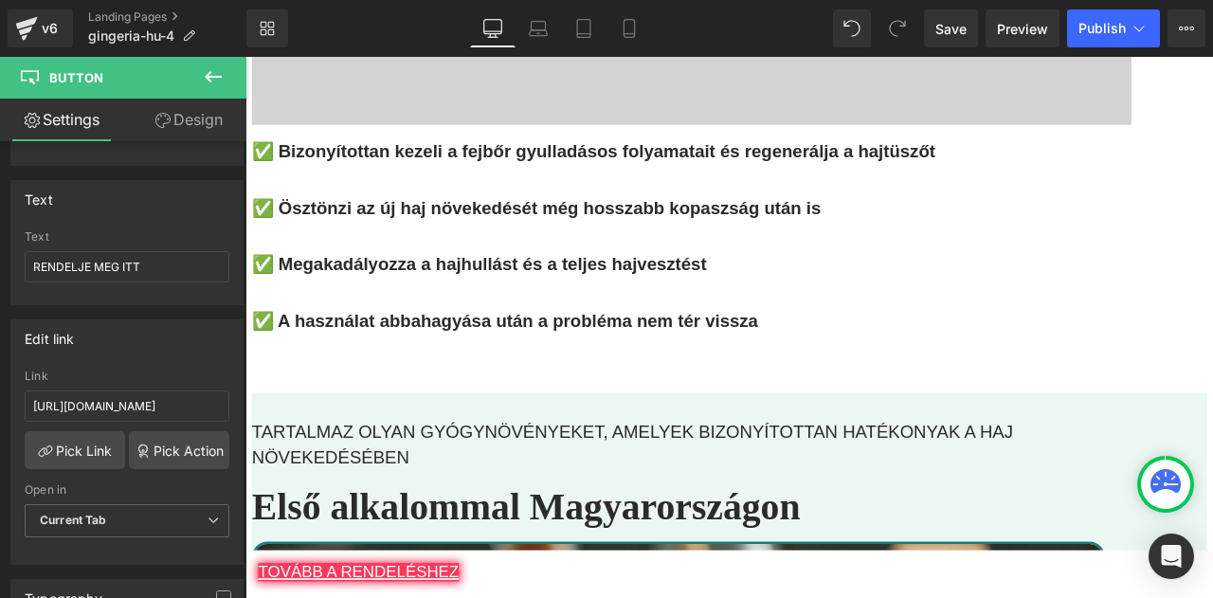
scroll to position [3735, 0]
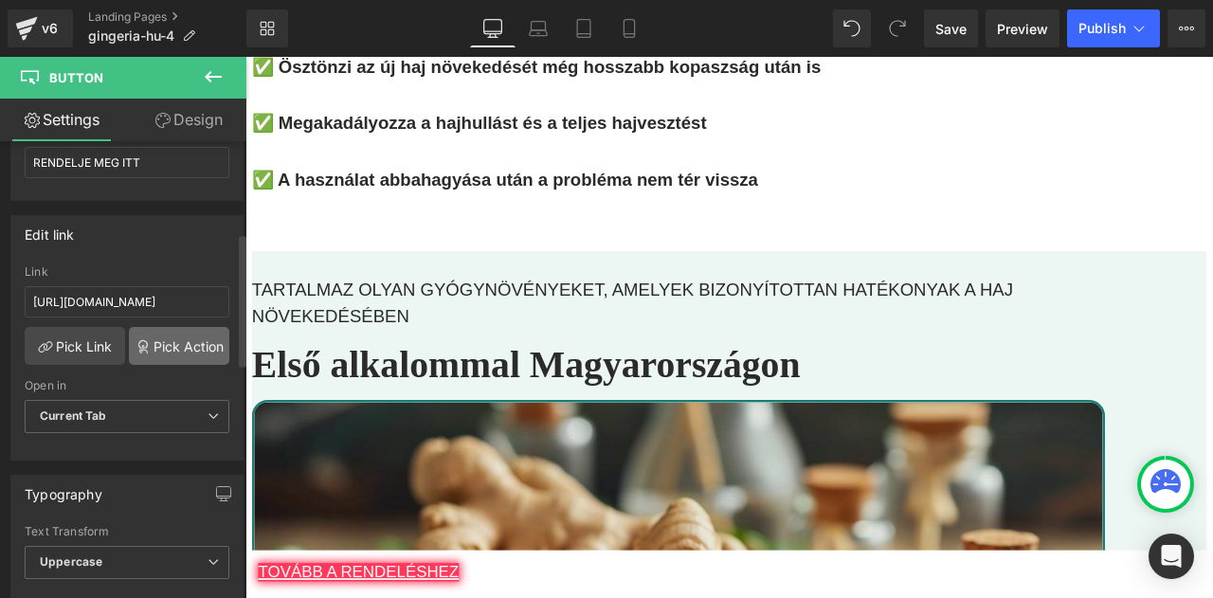
scroll to position [321, 0]
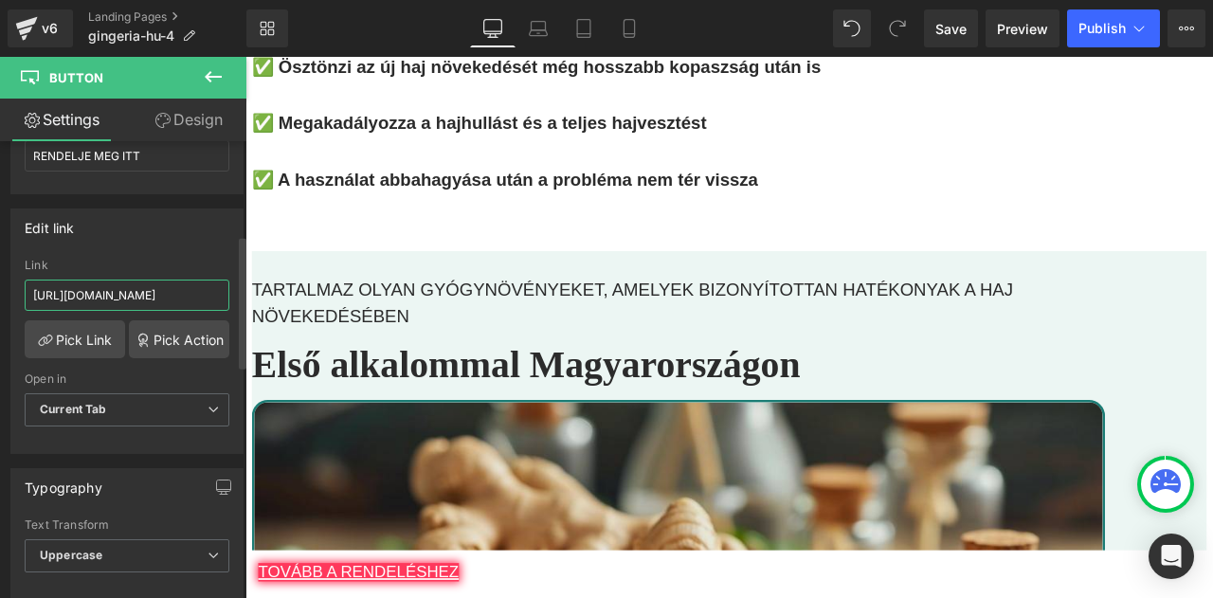
click at [155, 295] on input "https://checkoutiframe.bioherbalplus.com/gingeria-checkout-hu" at bounding box center [127, 295] width 205 height 31
type input "https://bioherbalplus.com/hu-hu/pages/choose-option-gingeria-hu"
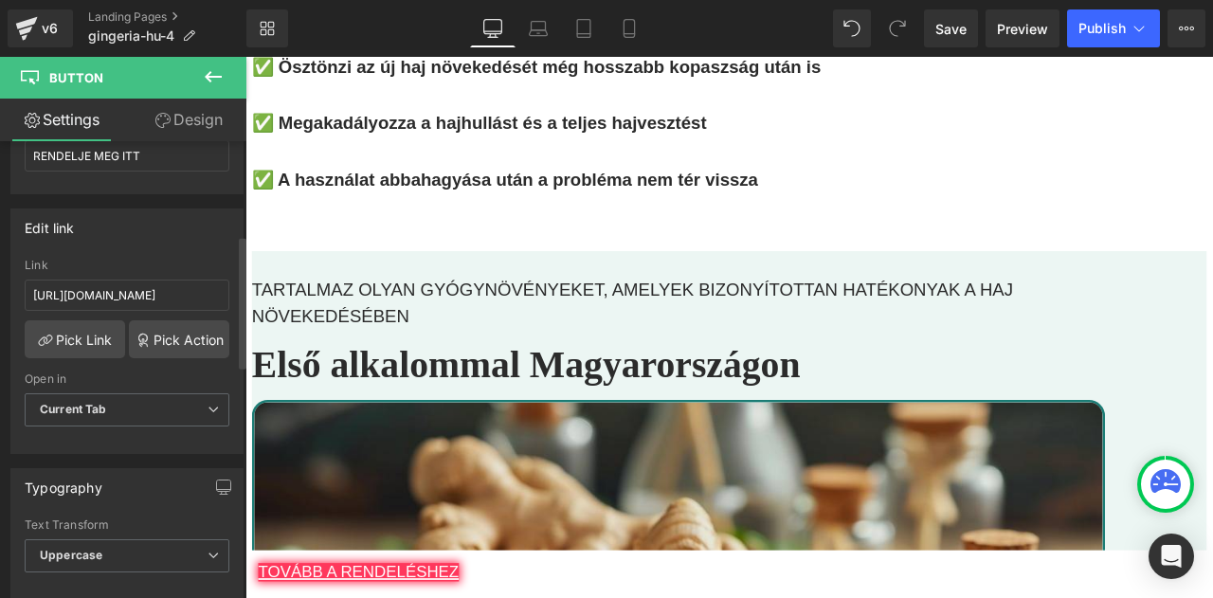
scroll to position [0, 0]
click at [145, 242] on div "Edit link https://checkoutiframe.bioherbalplus.com/gingeria-checkout-hu Link ht…" at bounding box center [126, 332] width 233 height 246
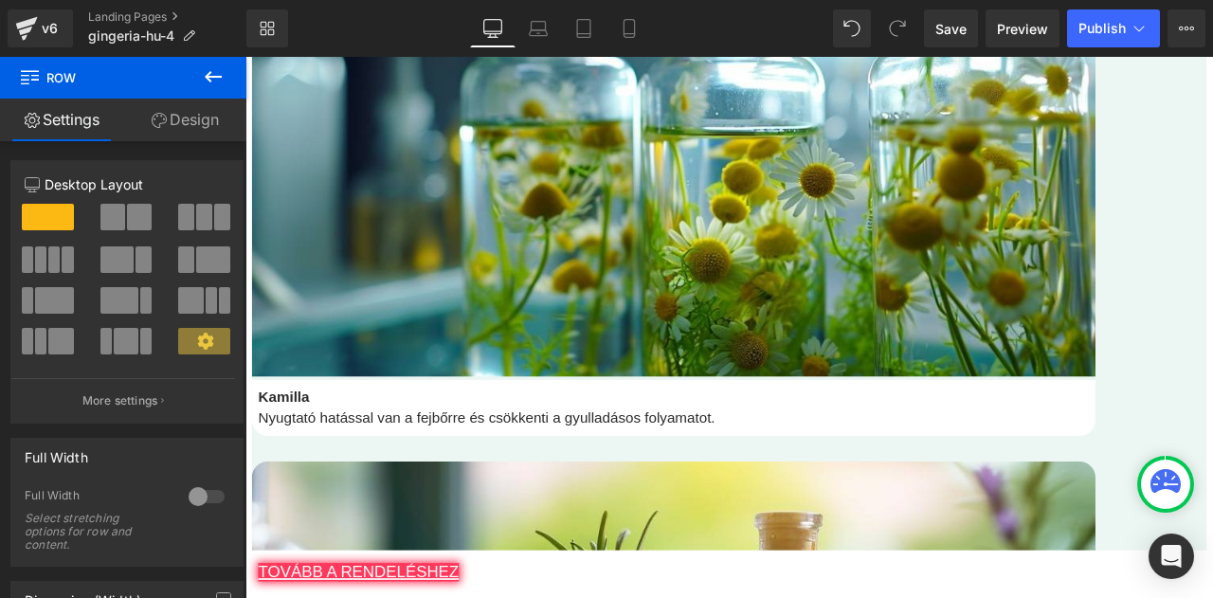
scroll to position [5039, 0]
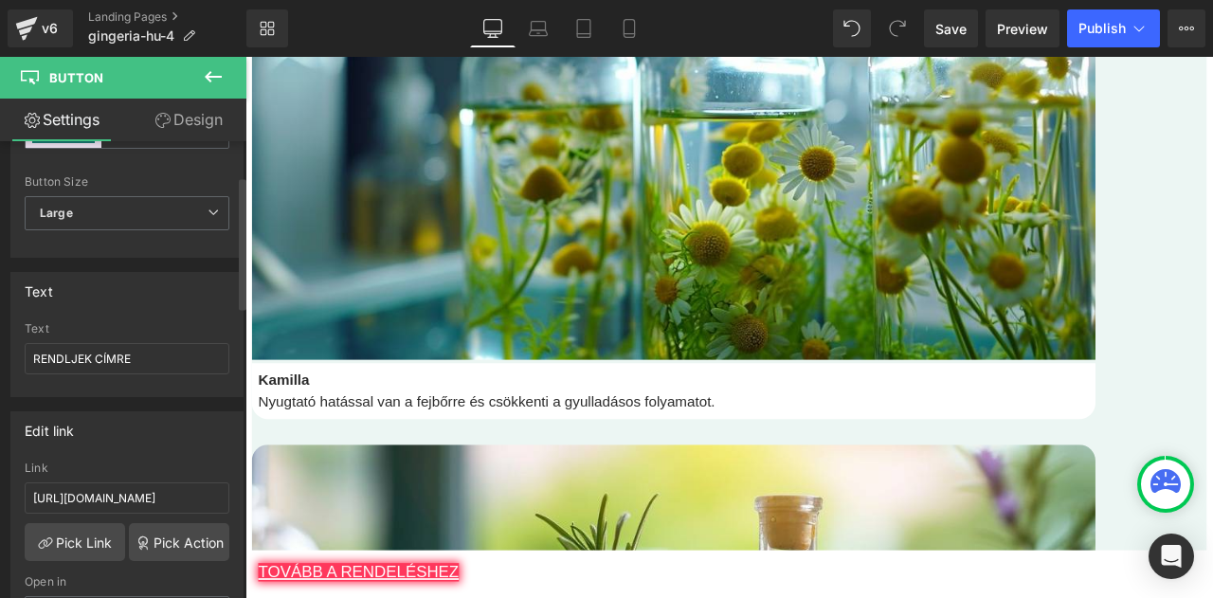
scroll to position [131, 0]
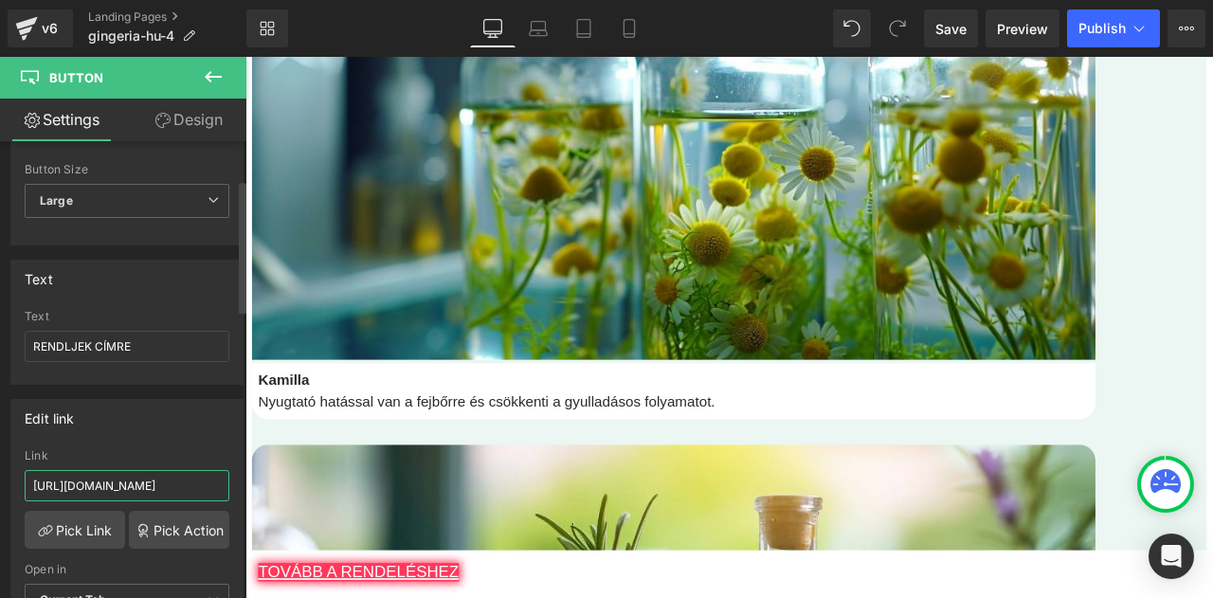
click at [122, 477] on input "https://checkoutiframe.bioherbalplus.com/gingeria-checkout-hu" at bounding box center [127, 485] width 205 height 31
type input "https://bioherbalplus.com/hu-hu/pages/choose-option-gingeria-hu"
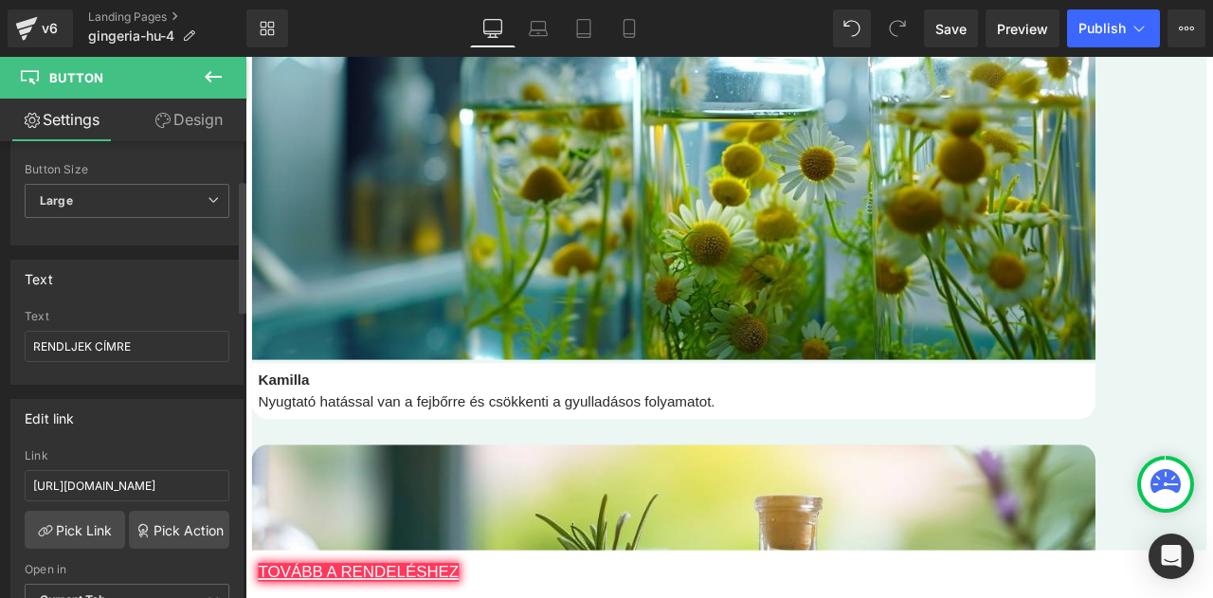
scroll to position [0, 0]
click at [162, 414] on div "Edit link" at bounding box center [126, 418] width 231 height 36
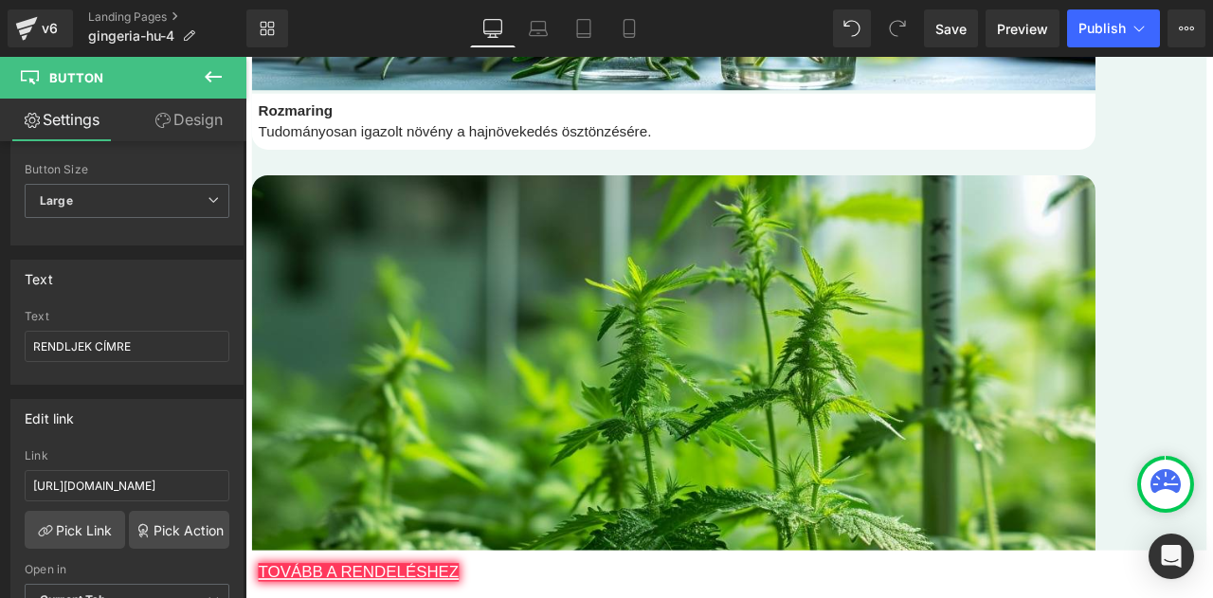
scroll to position [6039, 0]
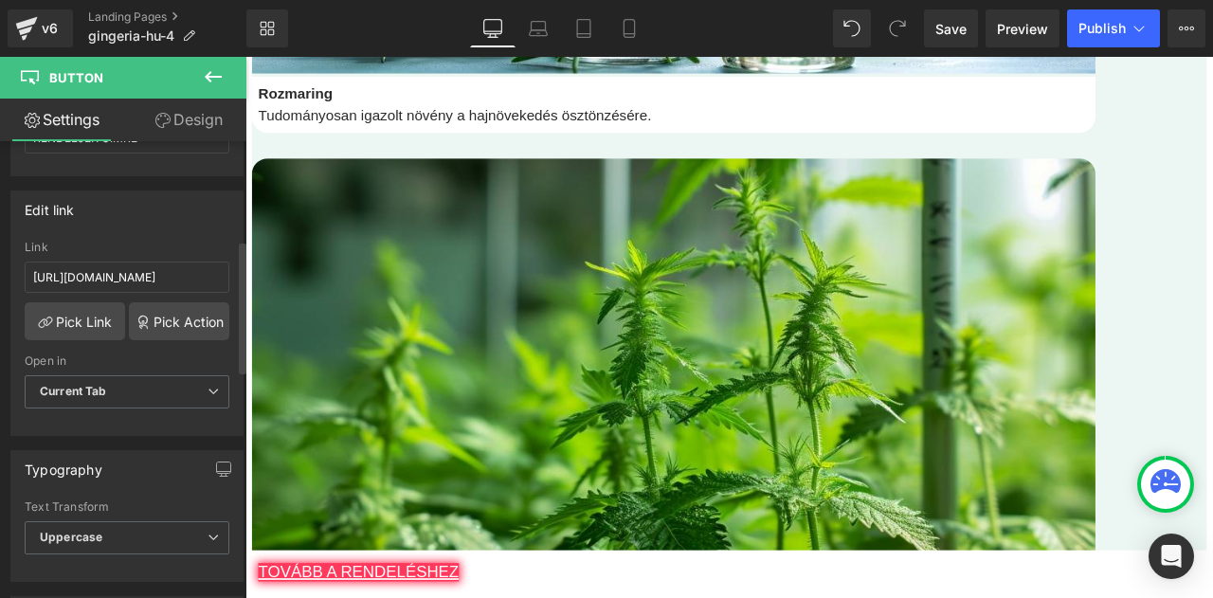
scroll to position [314, 0]
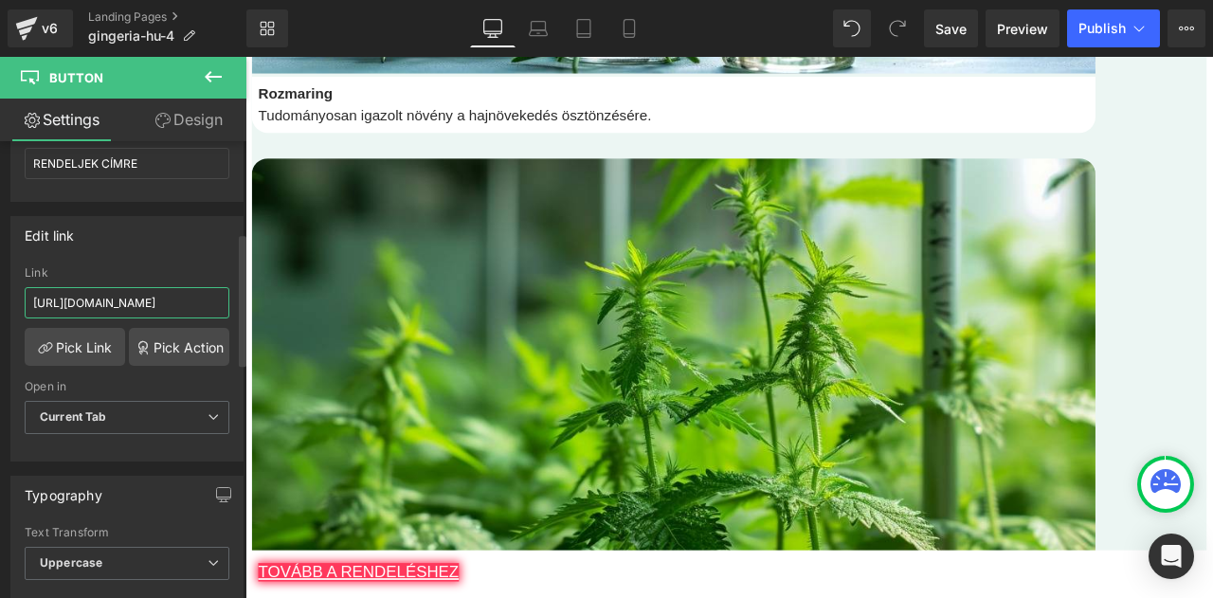
click at [183, 303] on input "https://checkoutiframe.bioherbalplus.com/gingeria-checkout-hu" at bounding box center [127, 302] width 205 height 31
type input "https://bioherbalplus.com/hu-hu/pages/choose-option-gingeria-hu"
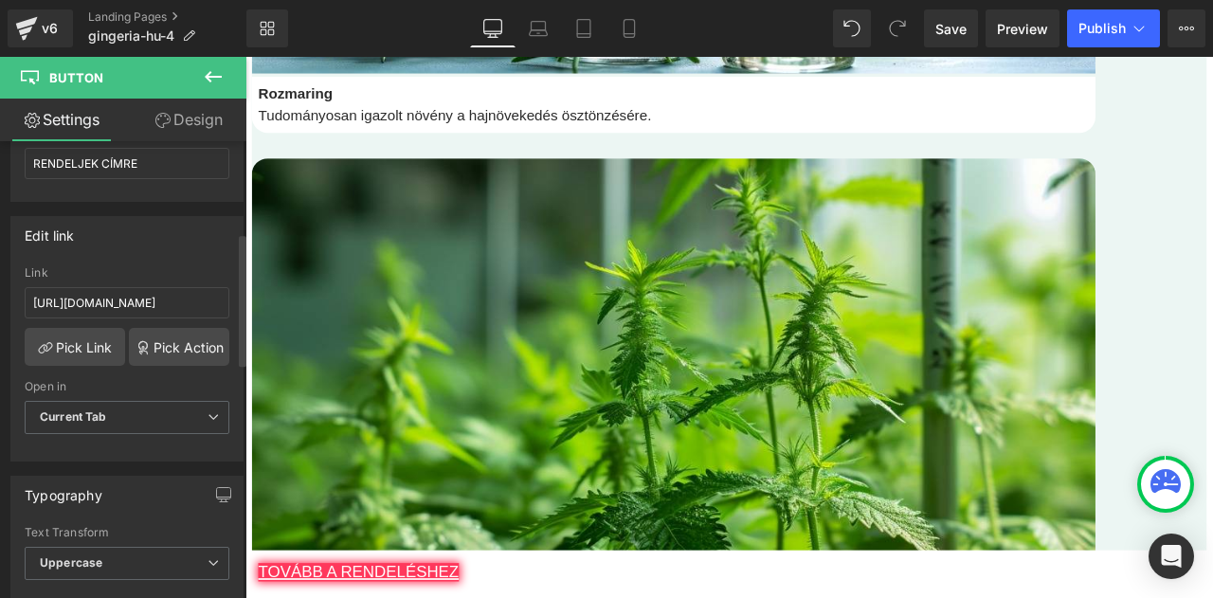
scroll to position [0, 0]
click at [173, 230] on div "Edit link" at bounding box center [126, 235] width 231 height 36
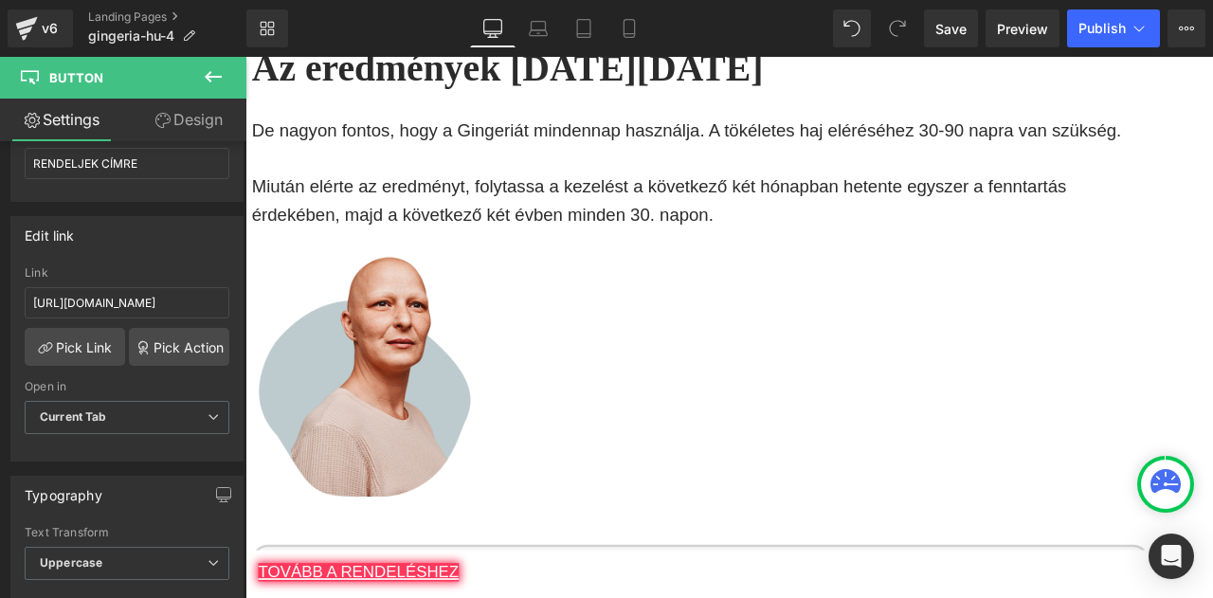
scroll to position [7042, 0]
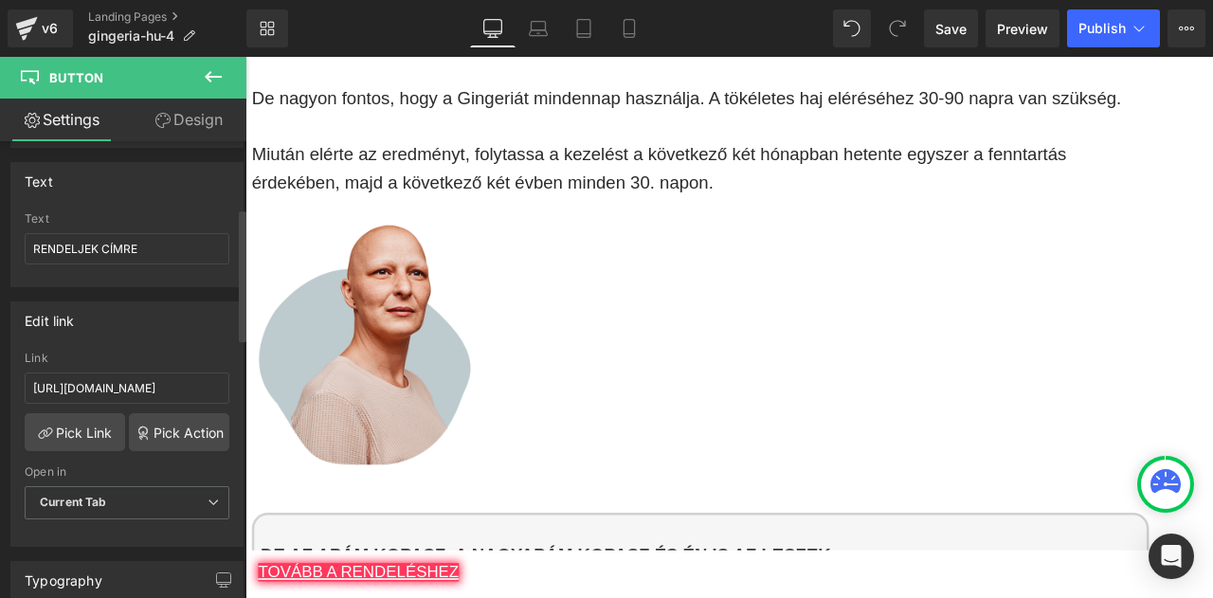
scroll to position [229, 0]
click at [157, 386] on input "https://checkoutiframe.bioherbalplus.com/gingeria-checkout-hu" at bounding box center [127, 387] width 205 height 31
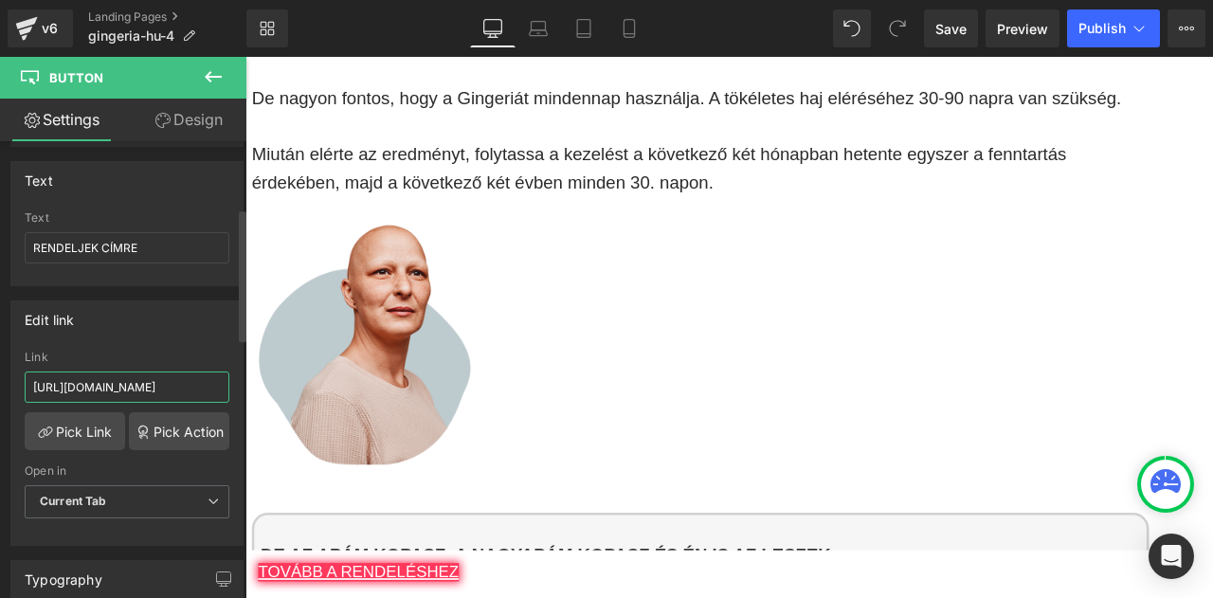
type input "https://bioherbalplus.com/hu-hu/pages/choose-option-gingeria-hu"
click at [173, 344] on div "Edit link https://checkoutiframe.bioherbalplus.com/gingeria-checkout-hu Link ht…" at bounding box center [126, 424] width 233 height 246
drag, startPoint x: 173, startPoint y: 344, endPoint x: 137, endPoint y: 332, distance: 38.1
click at [137, 332] on div "Edit link https://checkoutiframe.bioherbalplus.com/gingeria-checkout-hu Link ht…" at bounding box center [126, 424] width 233 height 246
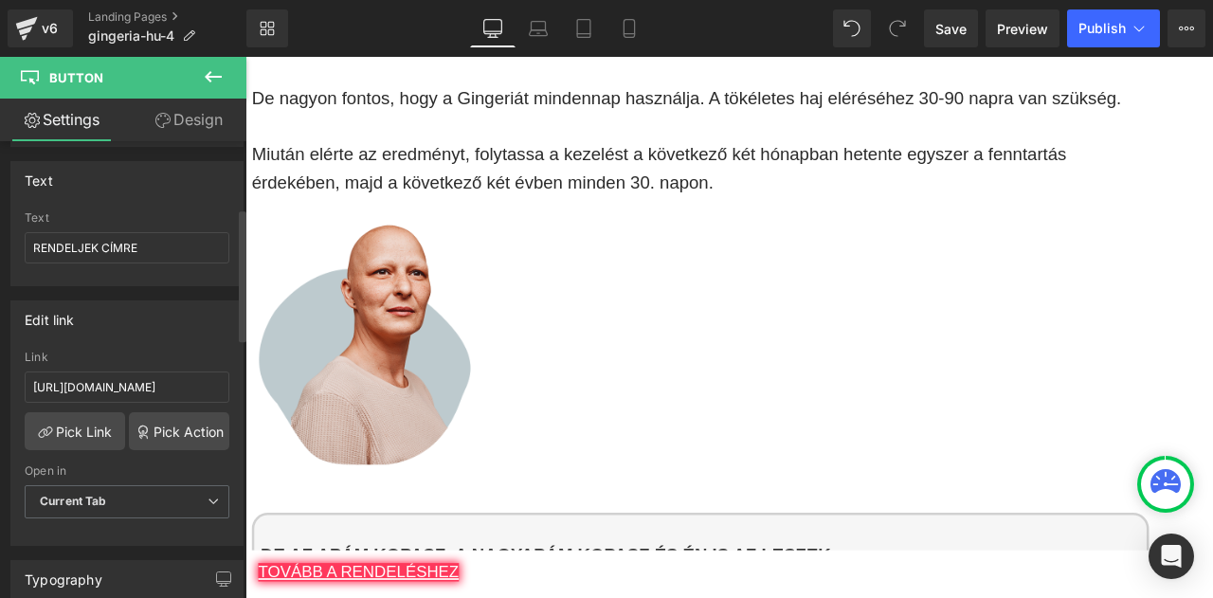
click at [137, 332] on div "Edit link" at bounding box center [126, 319] width 231 height 36
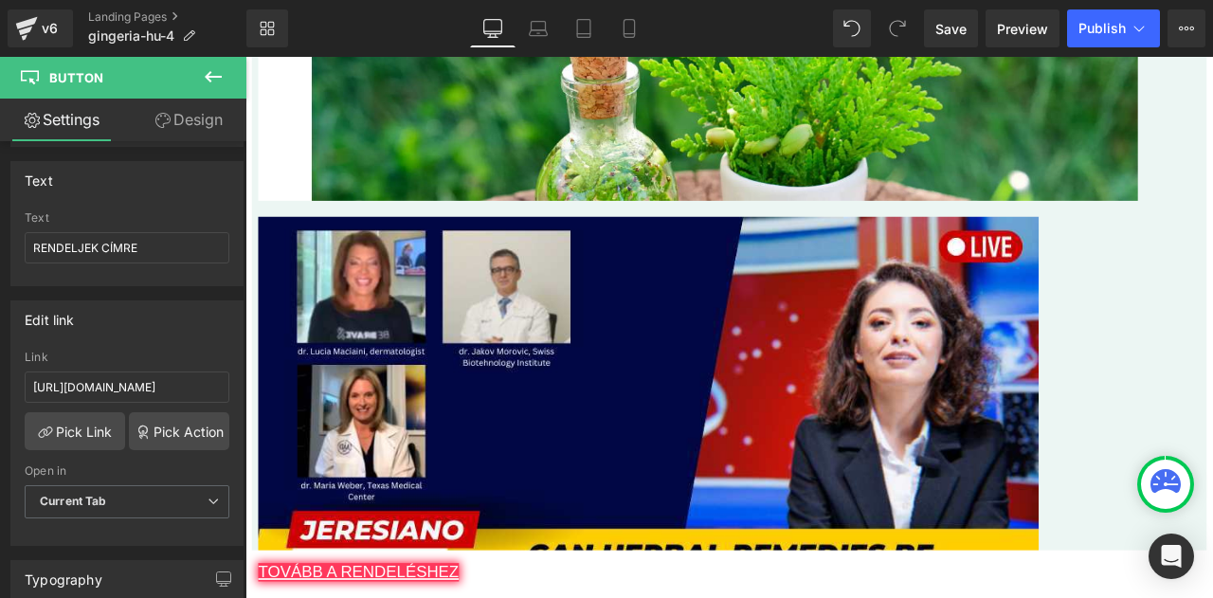
scroll to position [10219, 0]
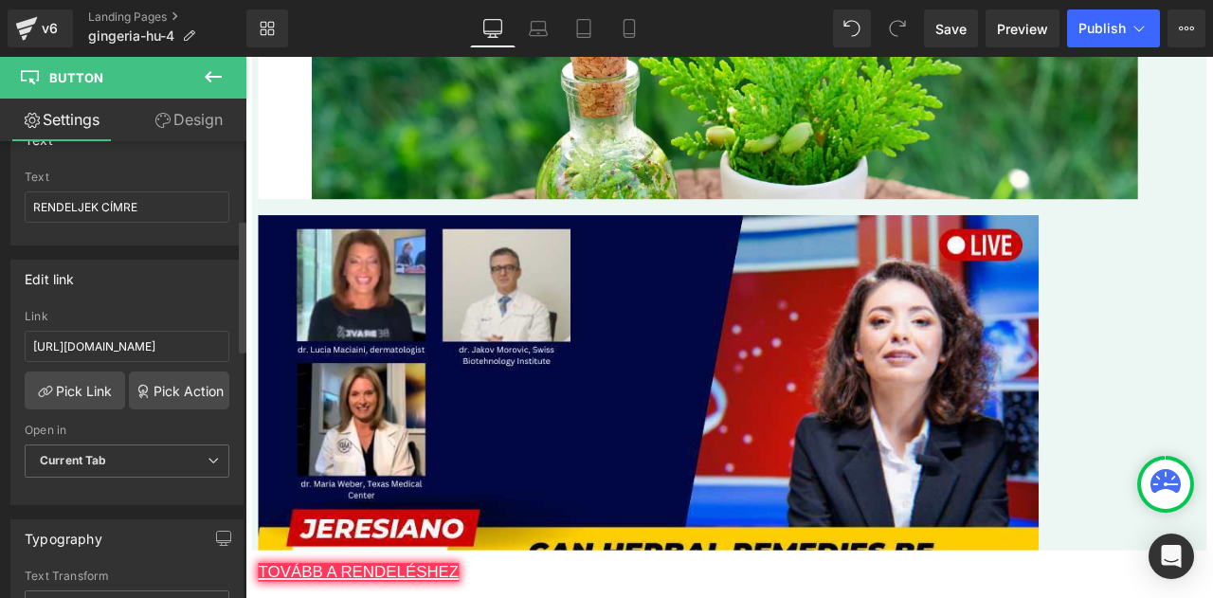
scroll to position [272, 0]
click at [174, 335] on input "https://checkoutiframe.bioherbalplus.com/gingeria-checkout-hu" at bounding box center [127, 344] width 205 height 31
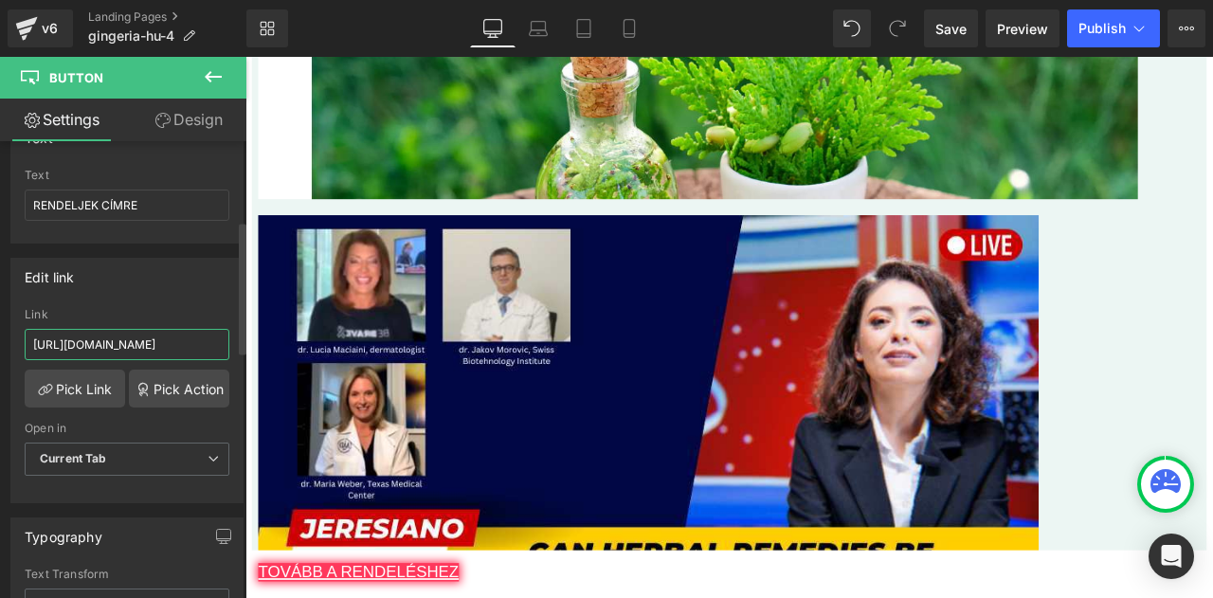
type input "https://bioherbalplus.com/hu-hu/pages/choose-option-gingeria-hu"
click at [168, 296] on div "Edit link https://checkoutiframe.bioherbalplus.com/gingeria-checkout-hu Link ht…" at bounding box center [126, 381] width 233 height 246
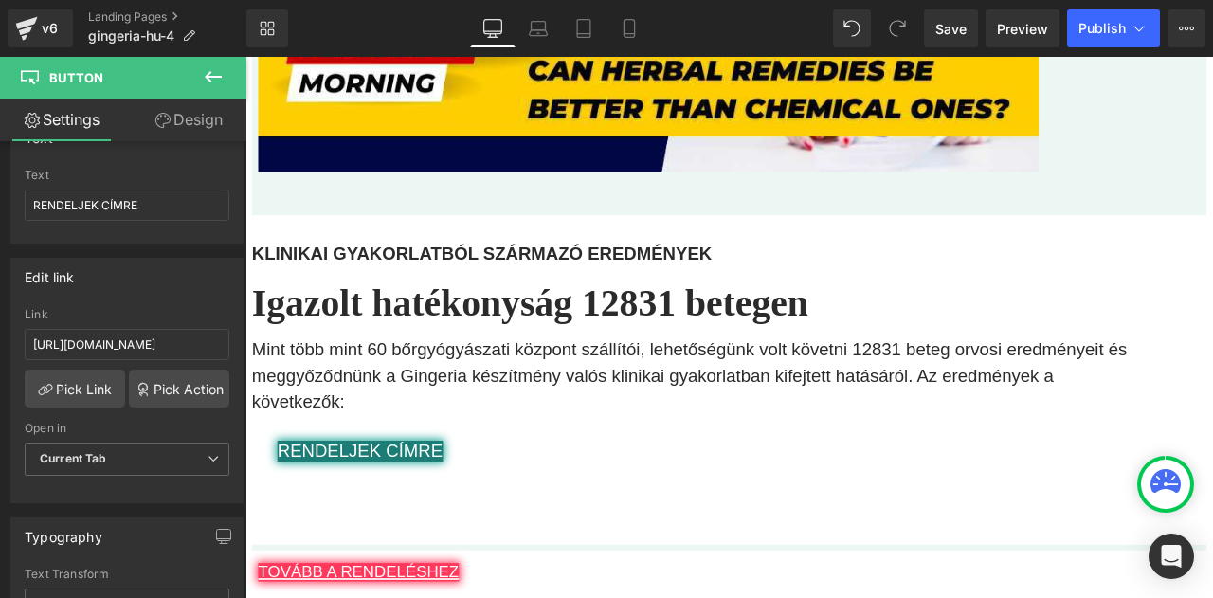
scroll to position [10794, 0]
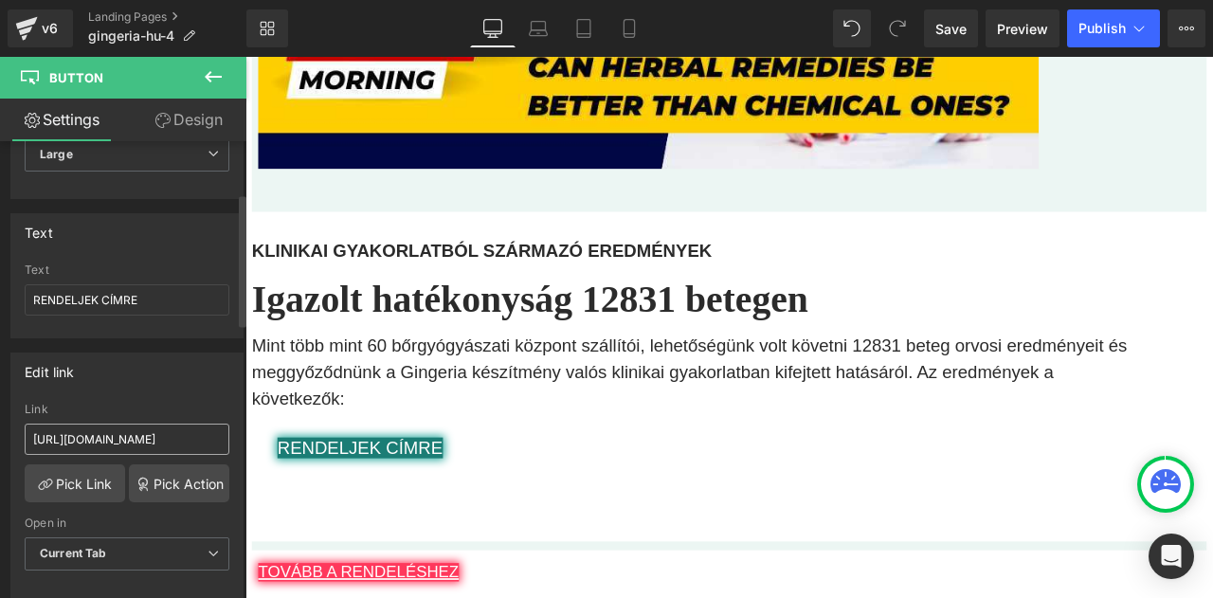
scroll to position [178, 0]
click at [144, 433] on input "https://checkoutiframe.bioherbalplus.com/gingeria-checkout-hu" at bounding box center [127, 438] width 205 height 31
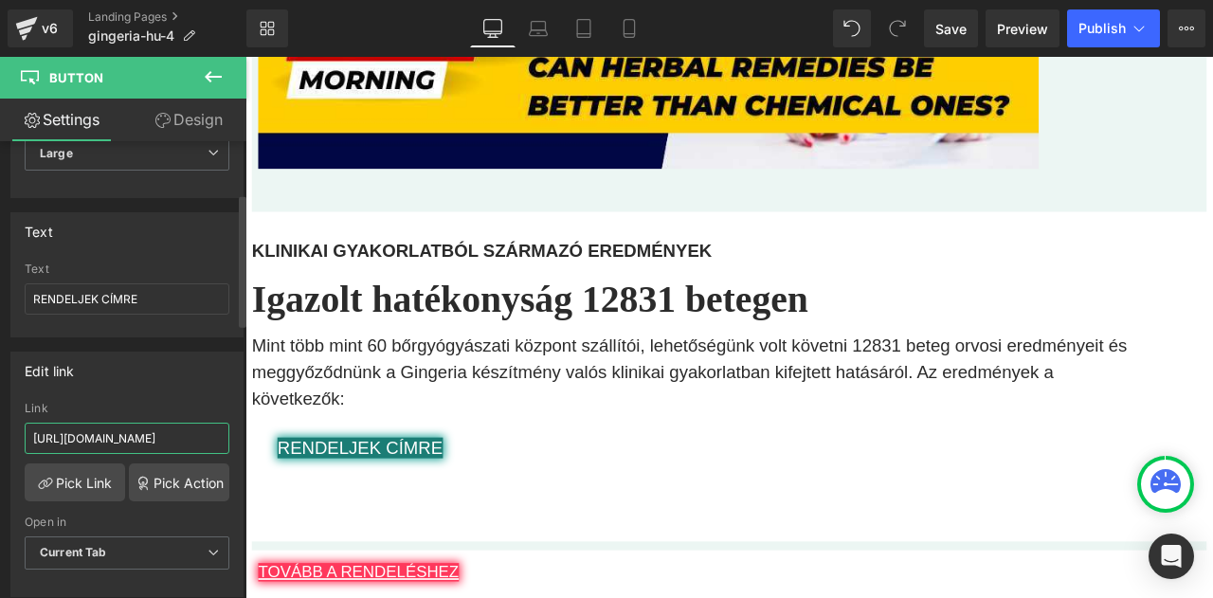
type input "https://bioherbalplus.com/hu-hu/pages/choose-option-gingeria-hu"
click at [137, 390] on div "Edit link https://checkoutiframe.bioherbalplus.com/gingeria-checkout-hu Link ht…" at bounding box center [126, 475] width 233 height 246
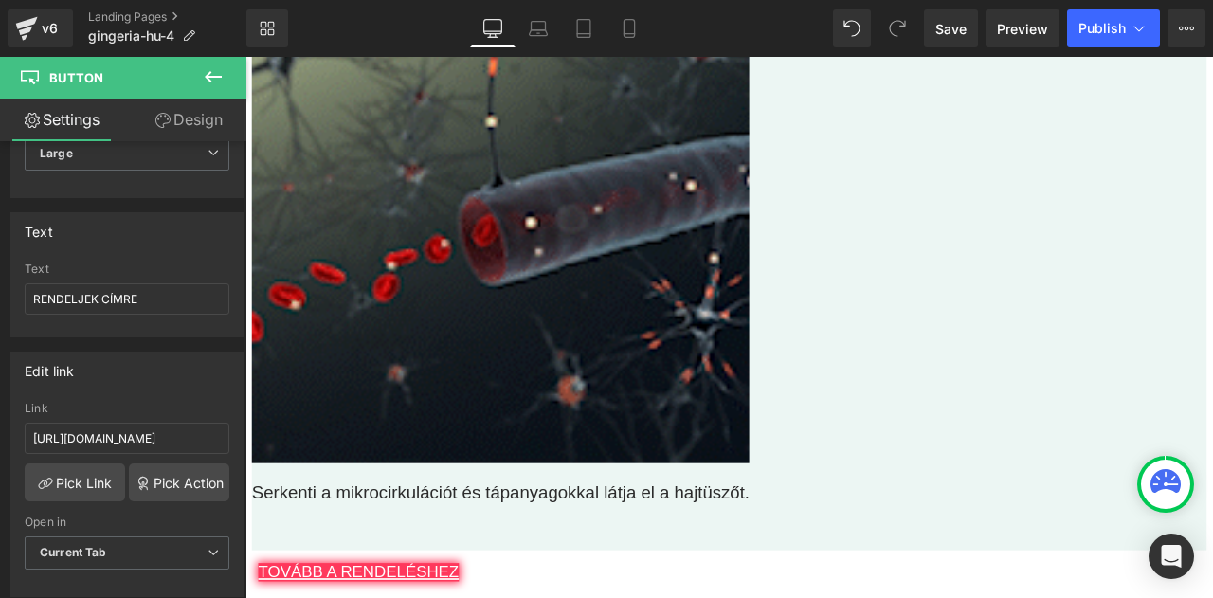
scroll to position [11863, 0]
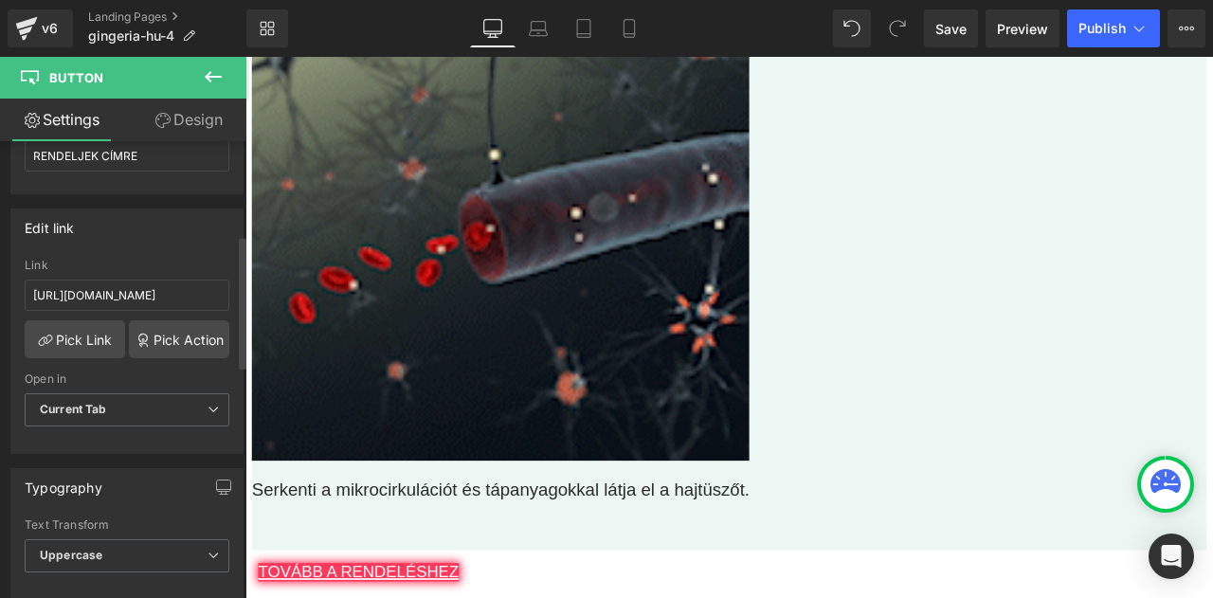
scroll to position [323, 0]
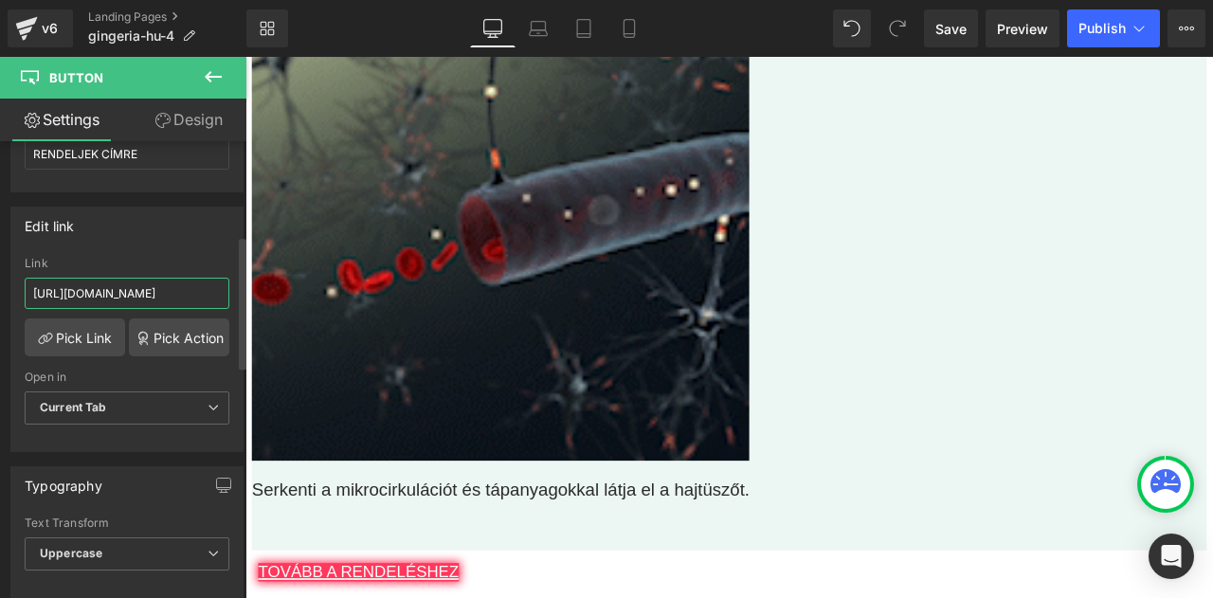
click at [159, 289] on input "https://checkoutiframe.bioherbalplus.com/gingeria-checkout-hu" at bounding box center [127, 293] width 205 height 31
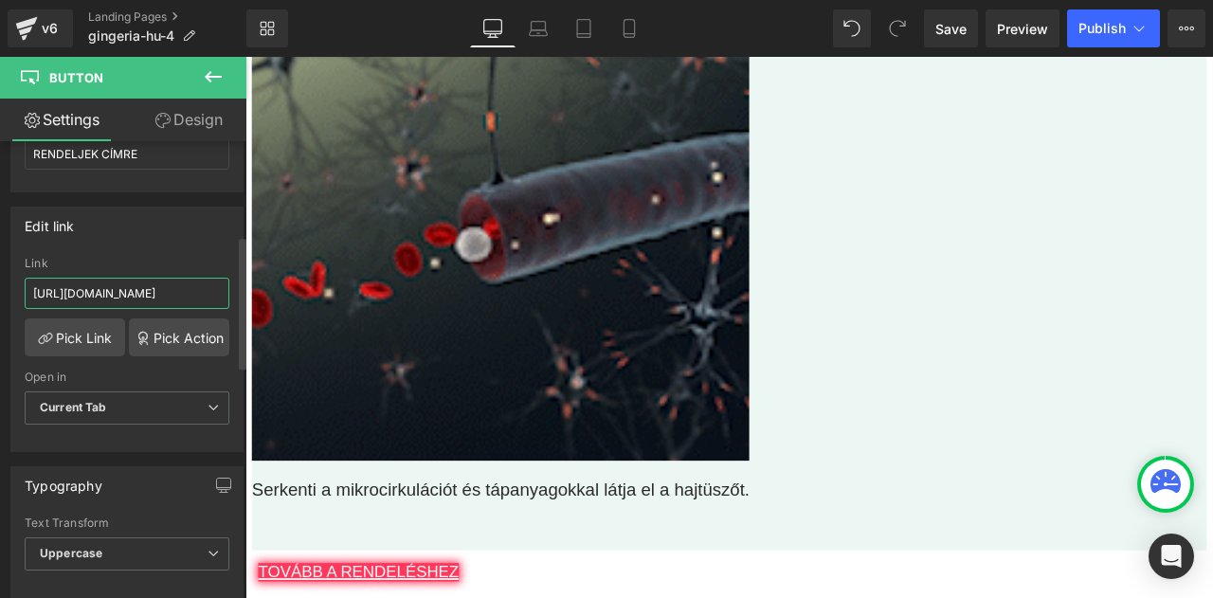
click at [159, 289] on input "https://checkoutiframe.bioherbalplus.com/gingeria-checkout-hu" at bounding box center [127, 293] width 205 height 31
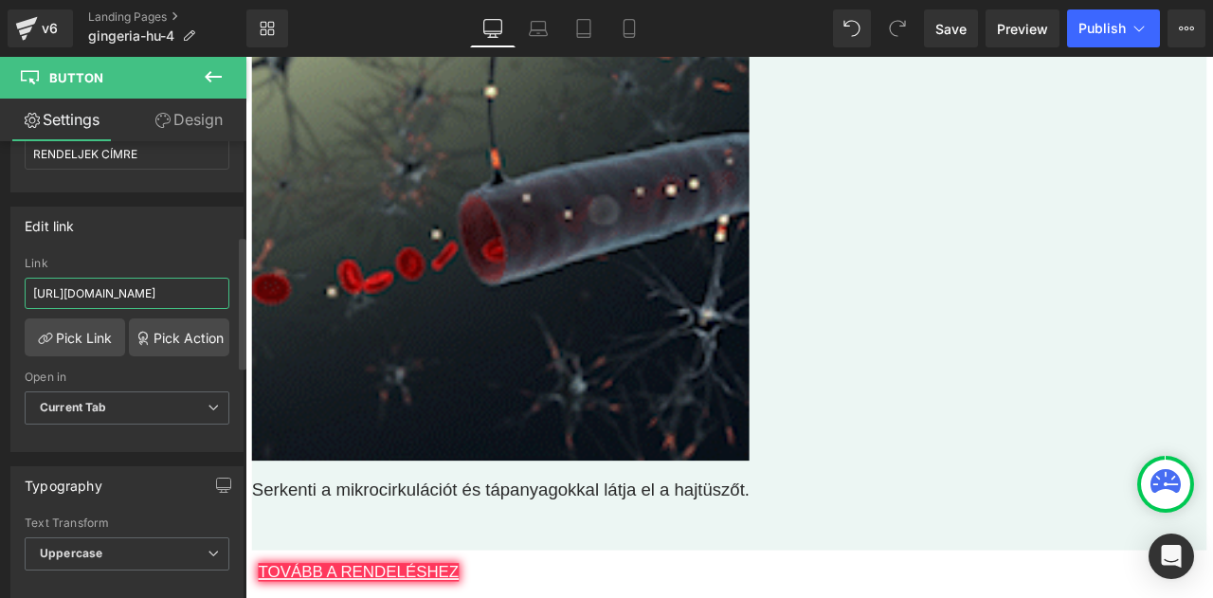
click at [159, 289] on input "https://checkoutiframe.bioherbalplus.com/gingeria-checkout-hu" at bounding box center [127, 293] width 205 height 31
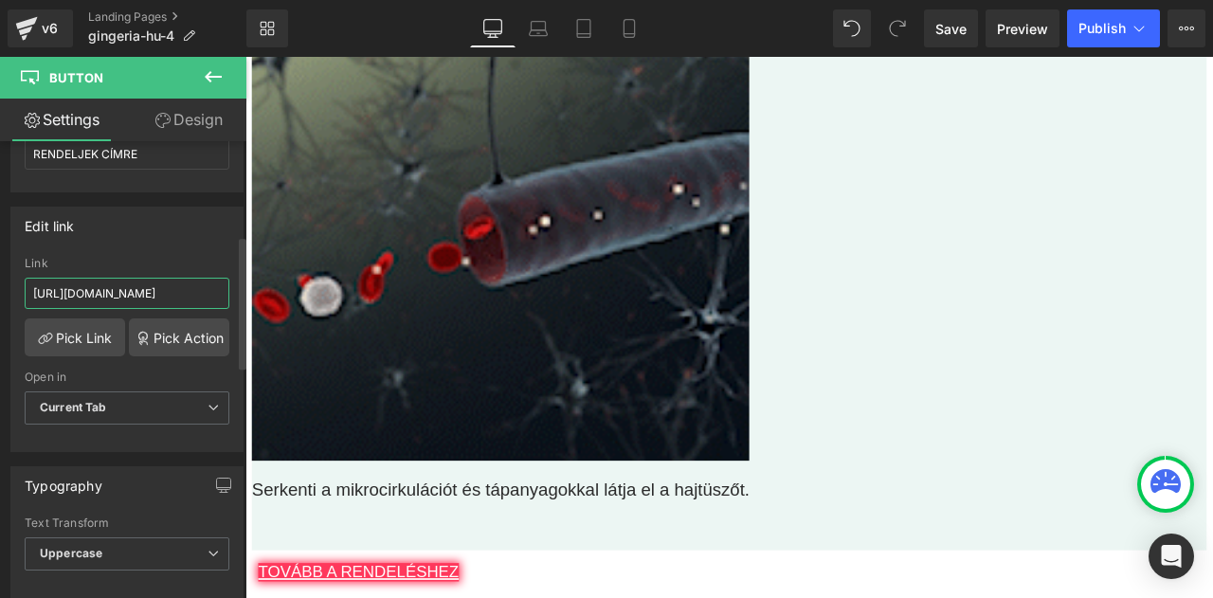
scroll to position [0, 180]
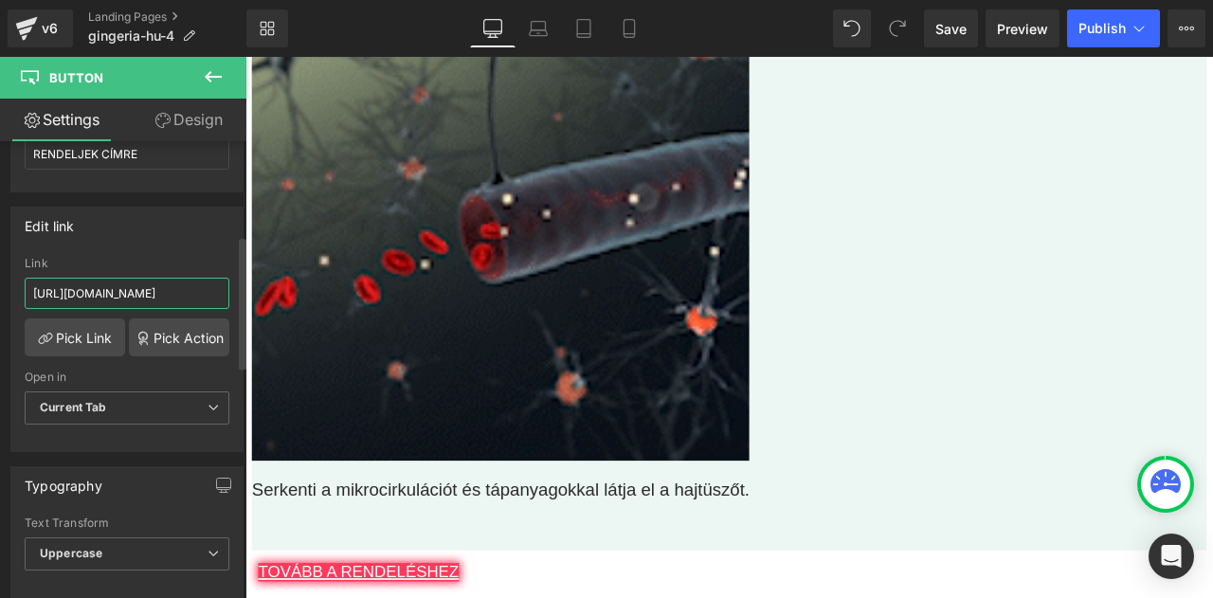
type input "https://bioherbalplus.com/hu-hu/pages/choose-option-gingeria-hu"
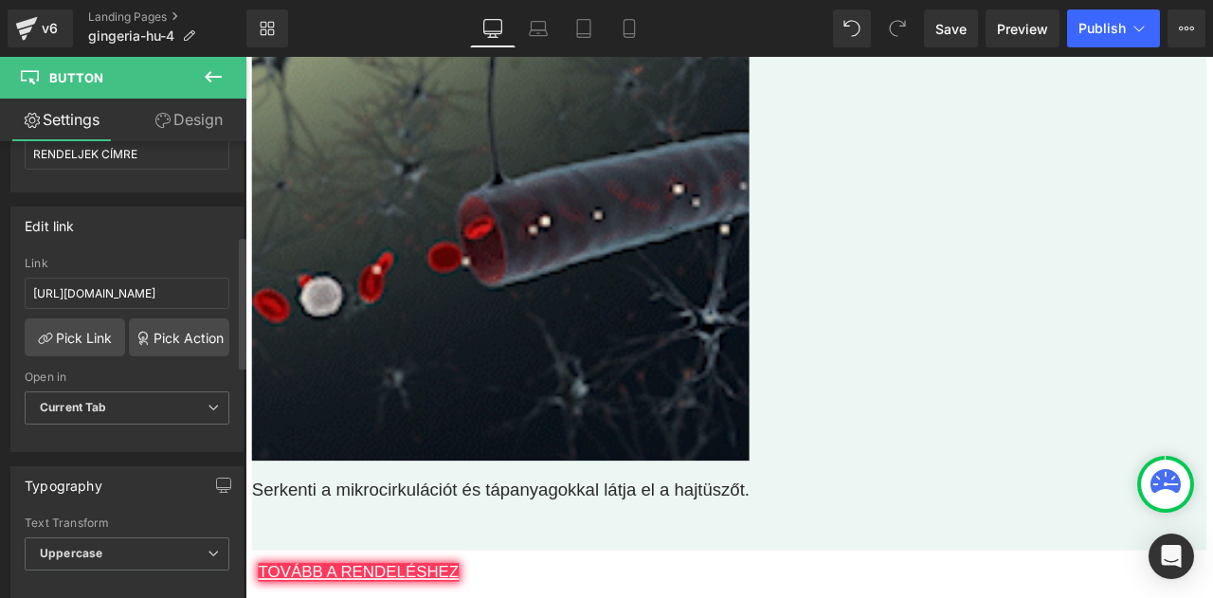
scroll to position [0, 0]
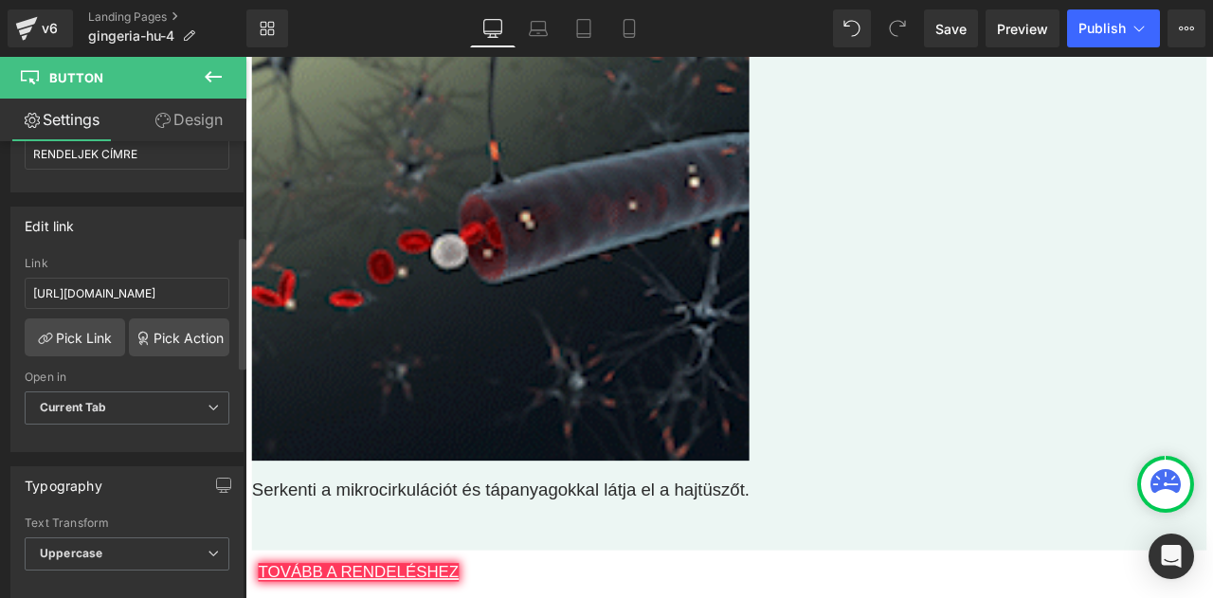
click at [159, 224] on div "Edit link" at bounding box center [126, 226] width 231 height 36
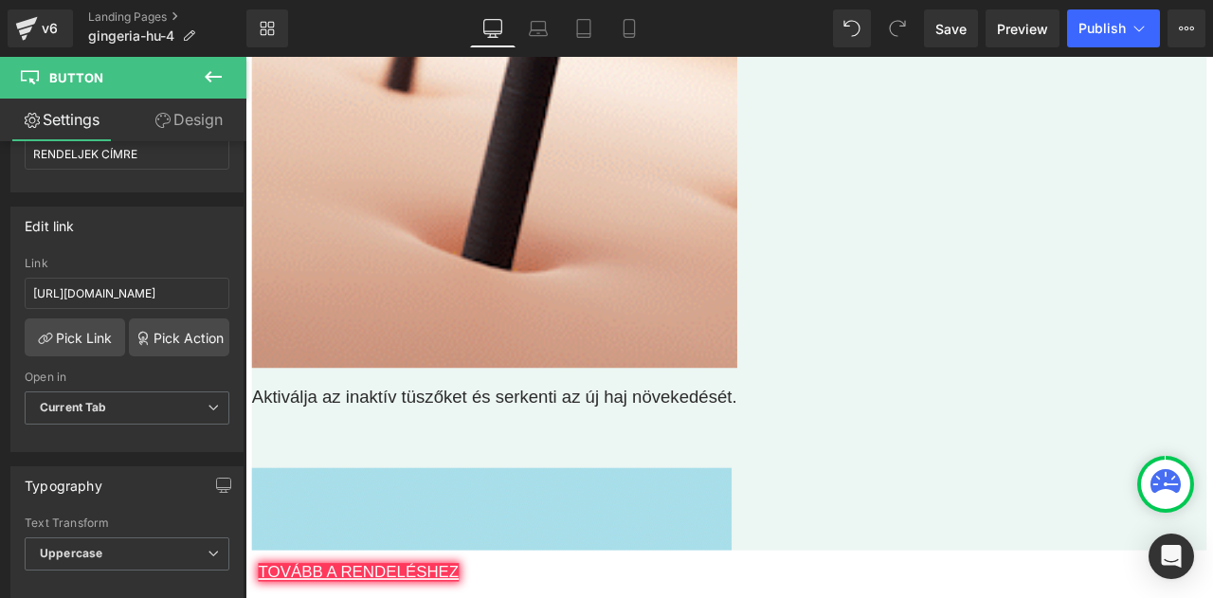
scroll to position [12813, 0]
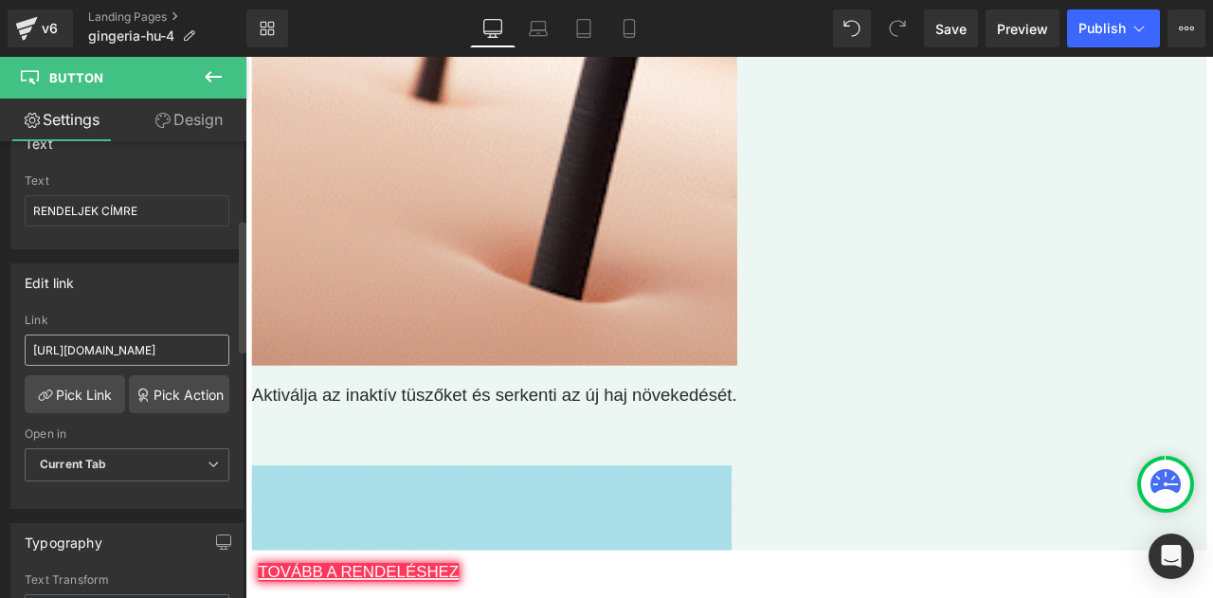
scroll to position [267, 0]
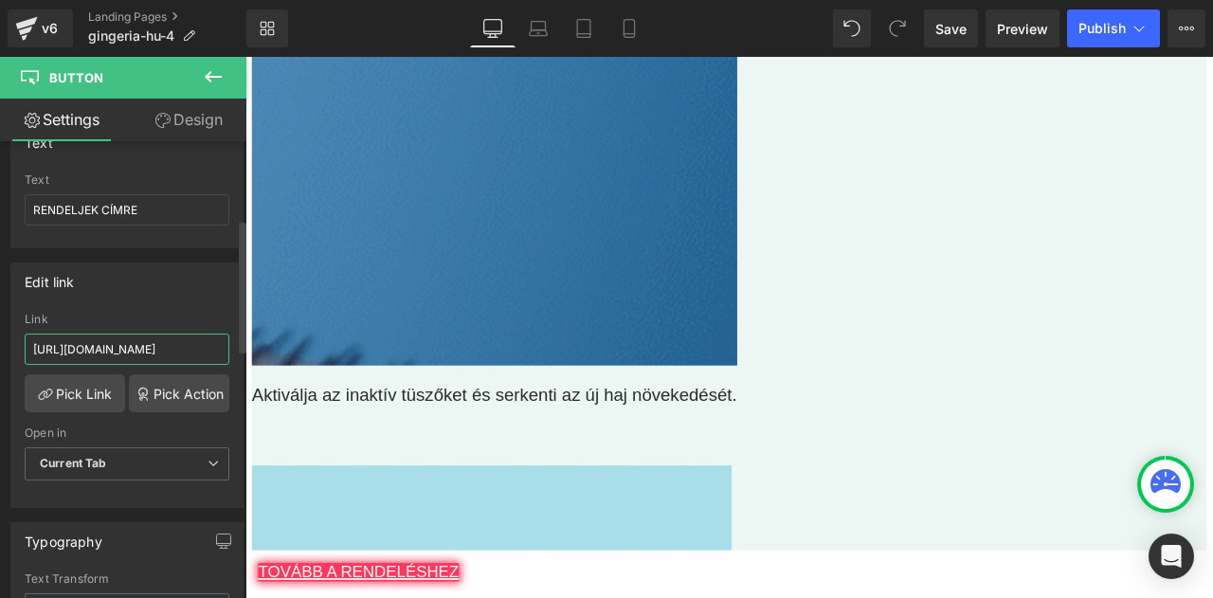
click at [156, 346] on input "https://checkoutiframe.bioherbalplus.com/gingeria-checkout-hu" at bounding box center [127, 349] width 205 height 31
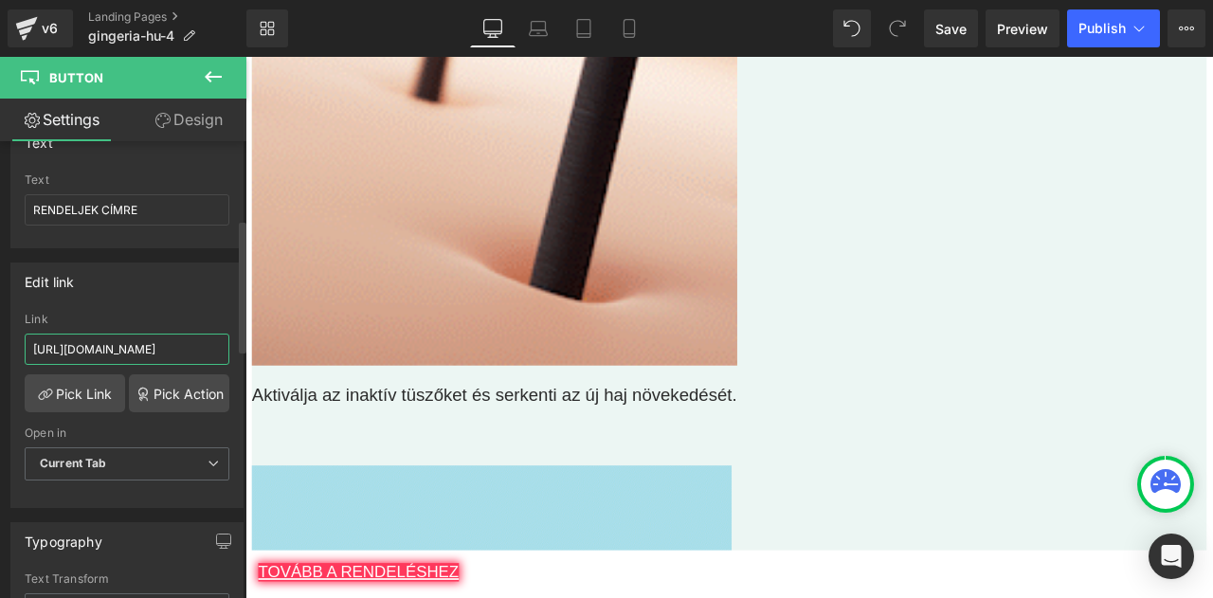
click at [156, 346] on input "https://checkoutiframe.bioherbalplus.com/gingeria-checkout-hu" at bounding box center [127, 349] width 205 height 31
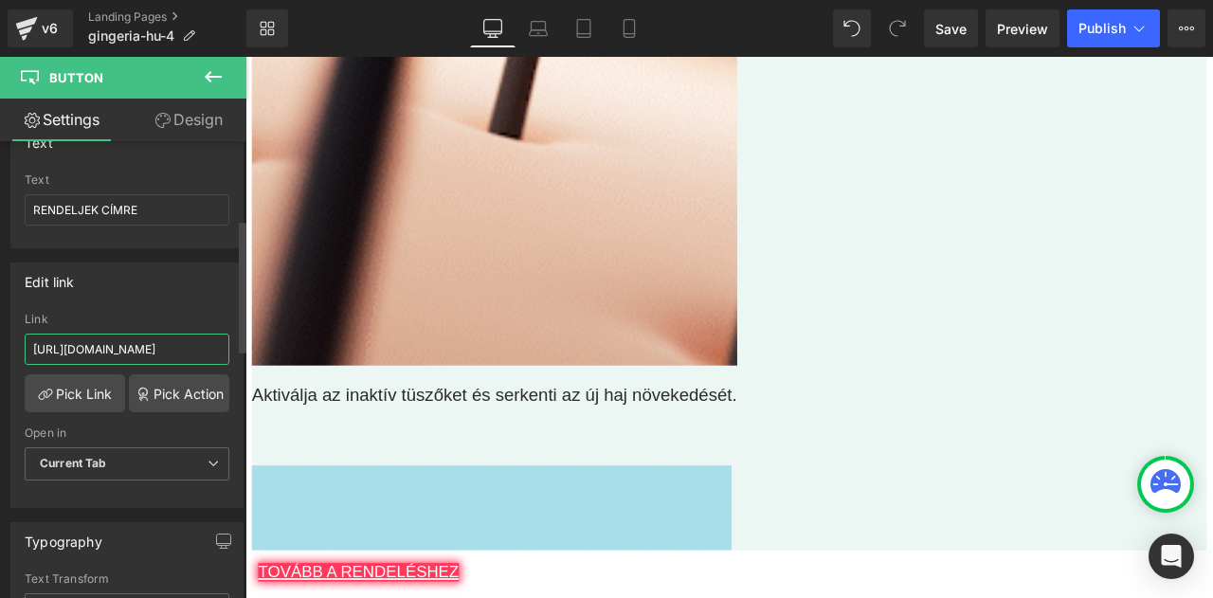
click at [156, 346] on input "https://checkoutiframe.bioherbalplus.com/gingeria-checkout-hu" at bounding box center [127, 349] width 205 height 31
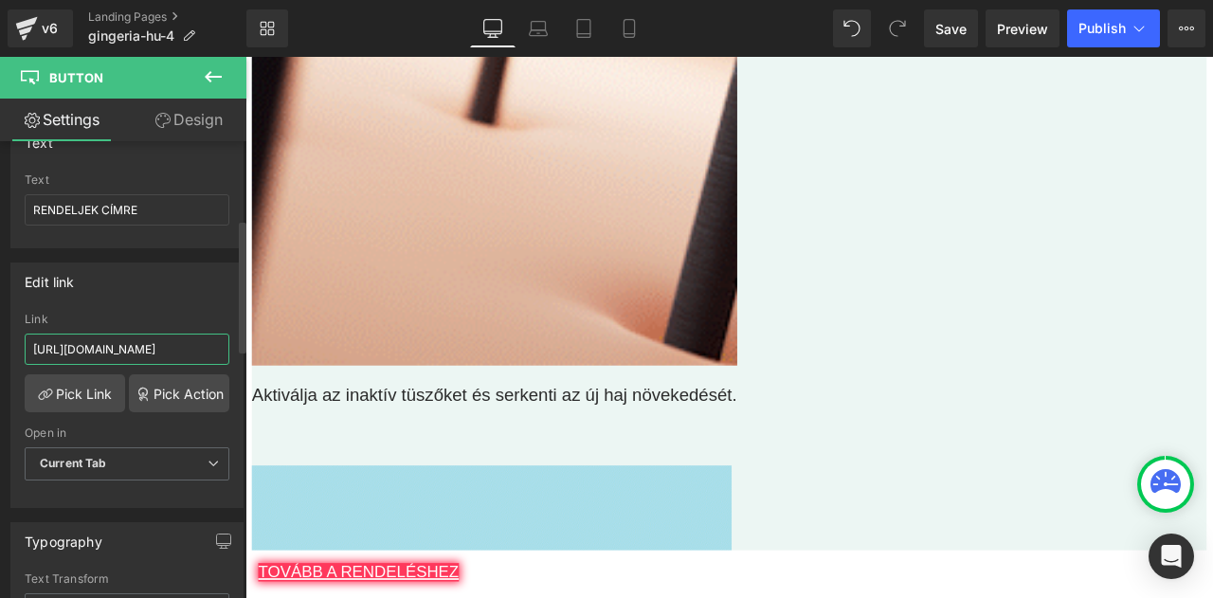
scroll to position [0, 180]
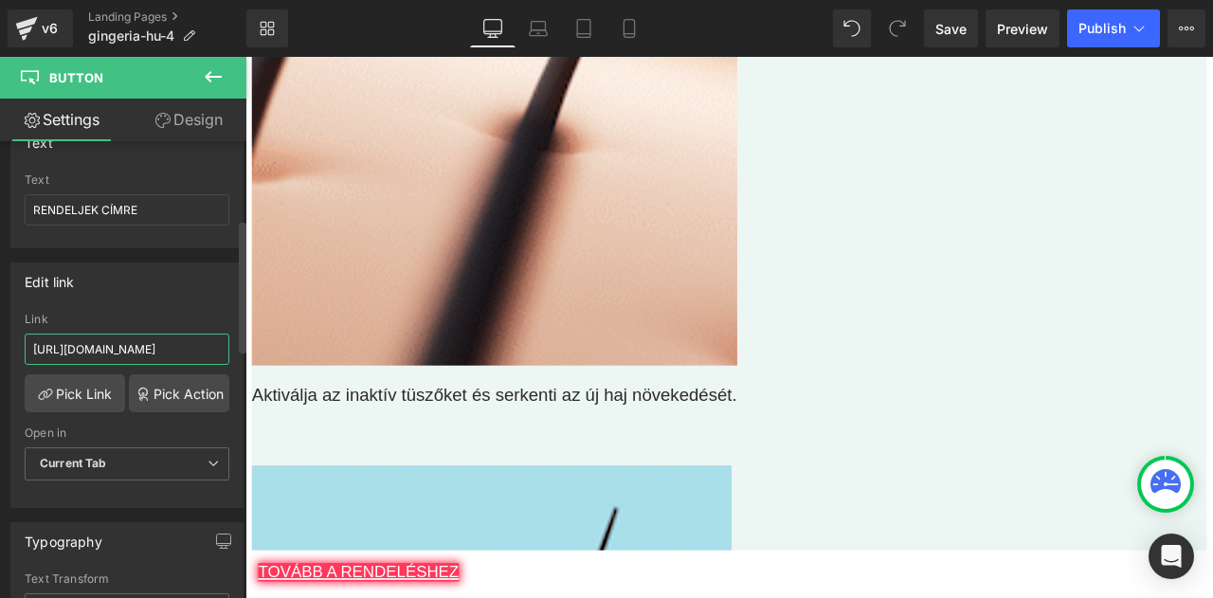
type input "https://bioherbalplus.com/hu-hu/pages/choose-option-gingeria-hu"
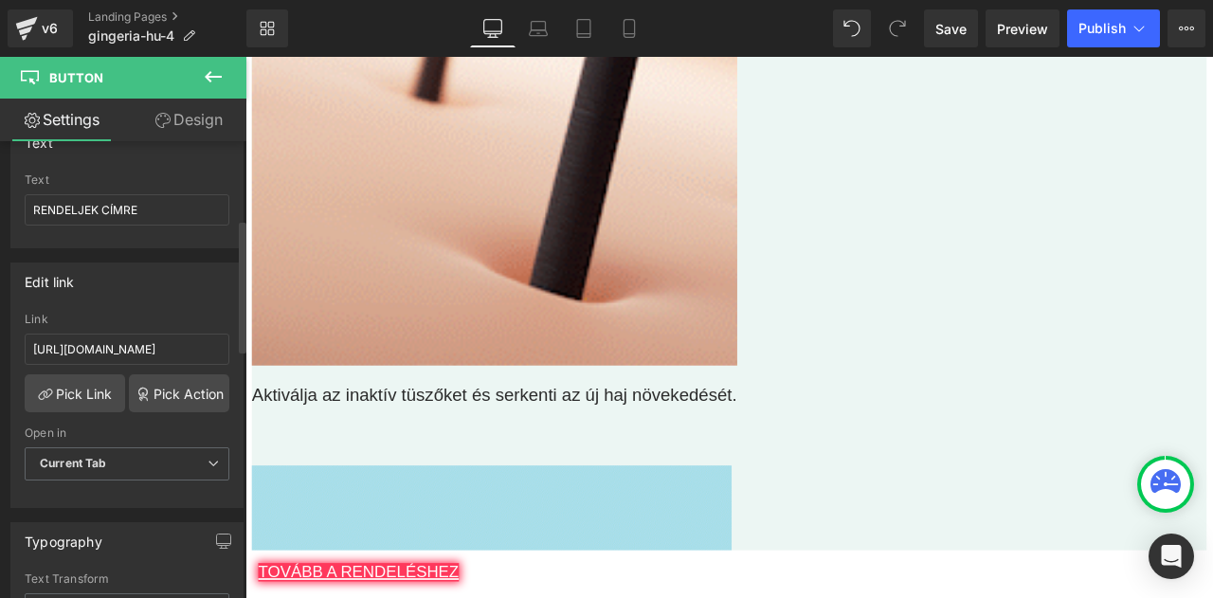
scroll to position [0, 0]
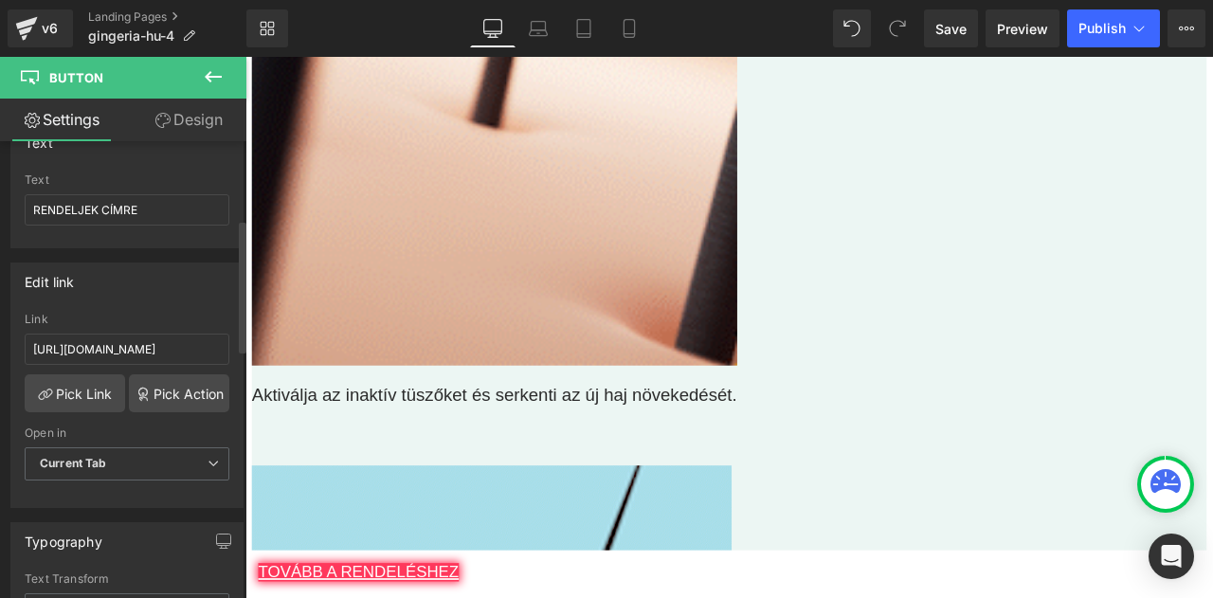
click at [137, 291] on div "Edit link" at bounding box center [126, 282] width 231 height 36
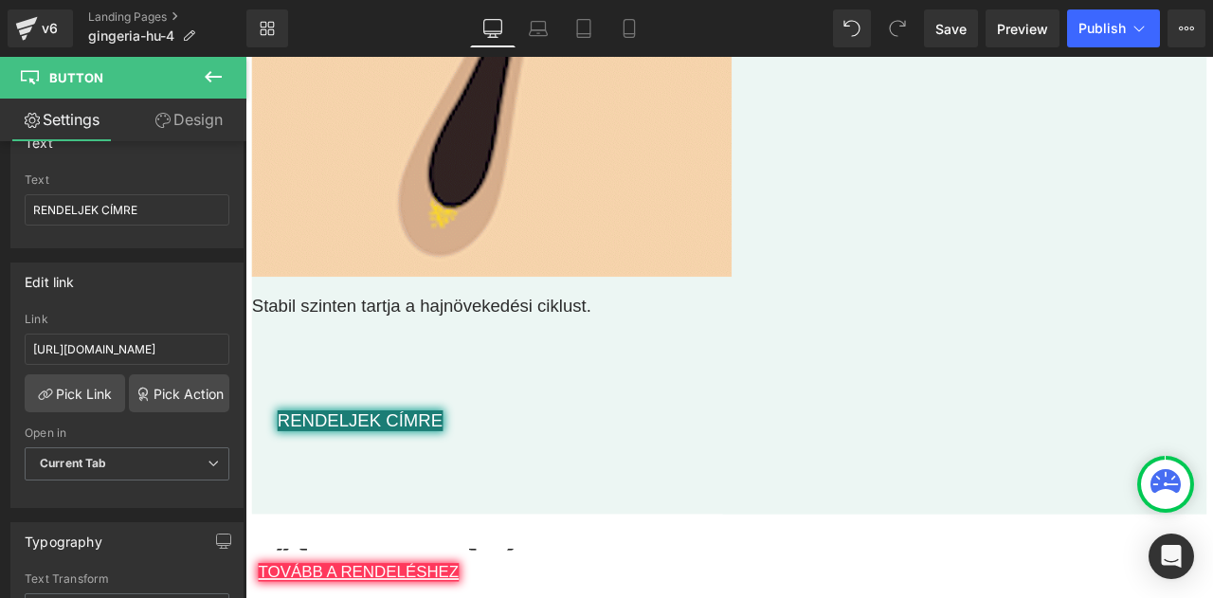
scroll to position [13749, 0]
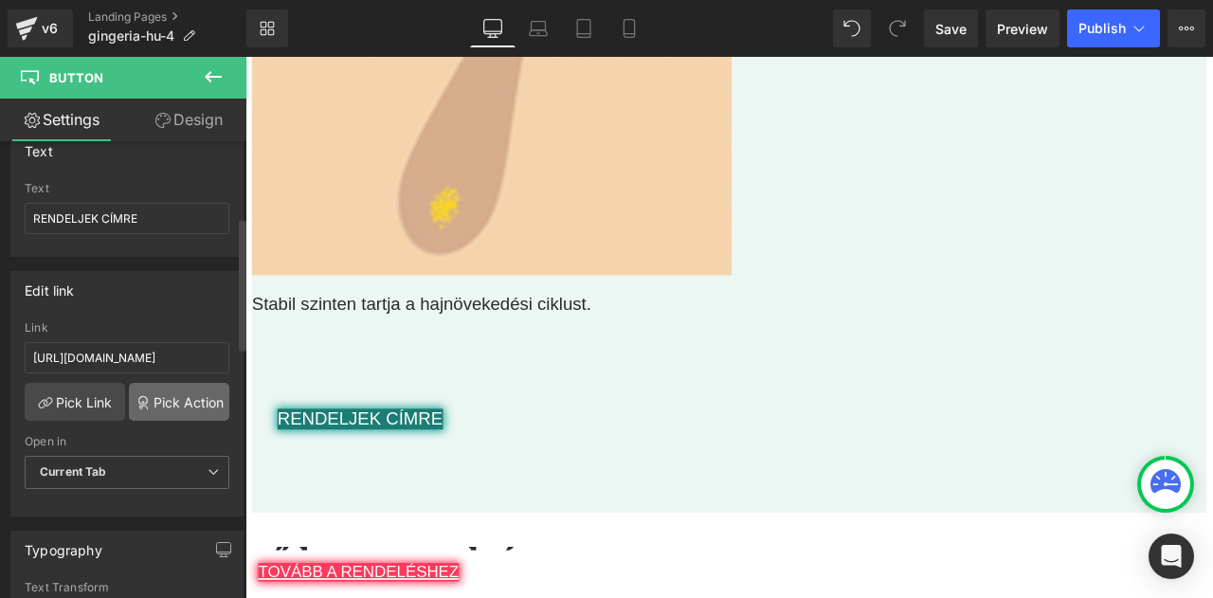
scroll to position [260, 0]
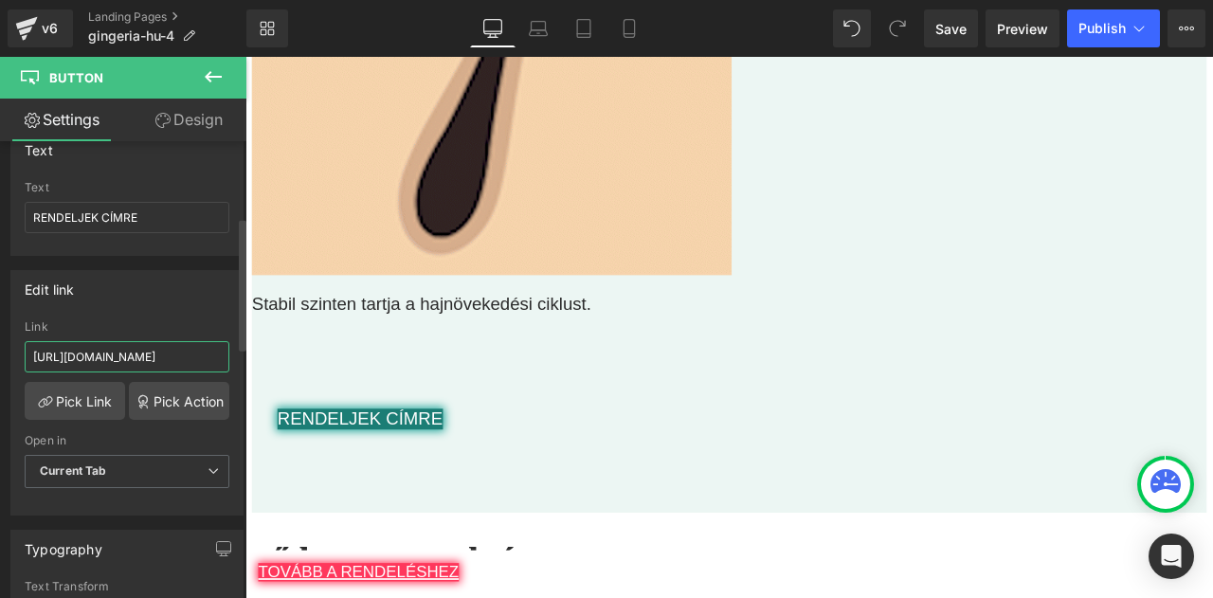
click at [137, 350] on input "https://checkoutiframe.bioherbalplus.com/gingeria-checkout-hu" at bounding box center [127, 356] width 205 height 31
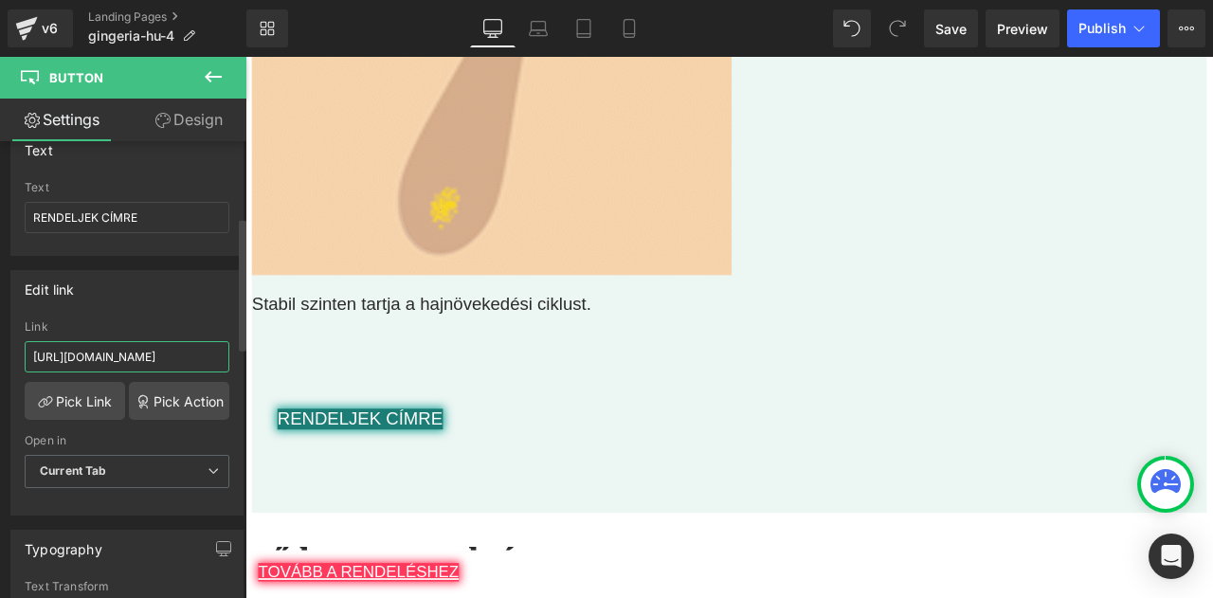
click at [137, 350] on input "https://checkoutiframe.bioherbalplus.com/gingeria-checkout-hu" at bounding box center [127, 356] width 205 height 31
type input "https://bioherbalplus.com/hu-hu/pages/choose-option-gingeria-hu"
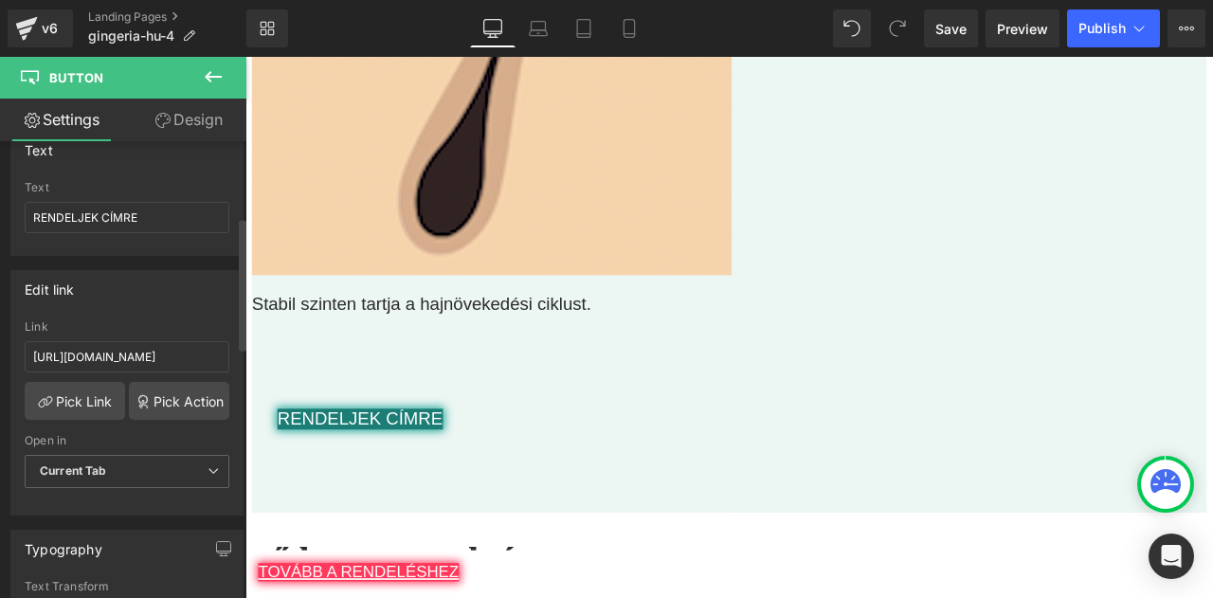
scroll to position [0, 0]
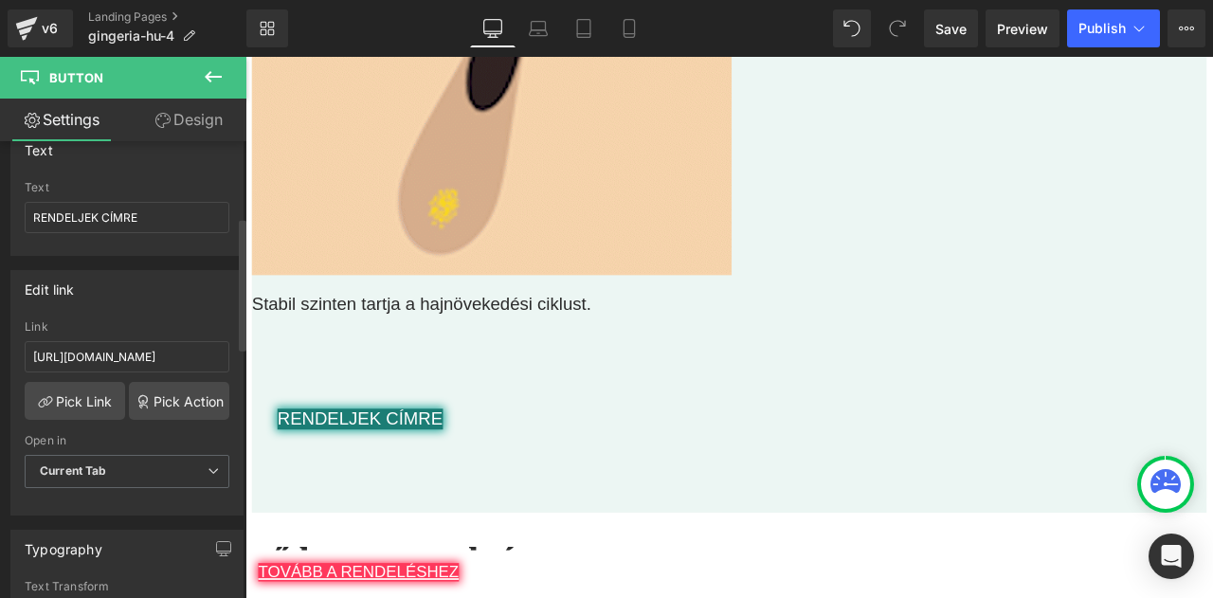
click at [159, 282] on div "Edit link" at bounding box center [126, 289] width 231 height 36
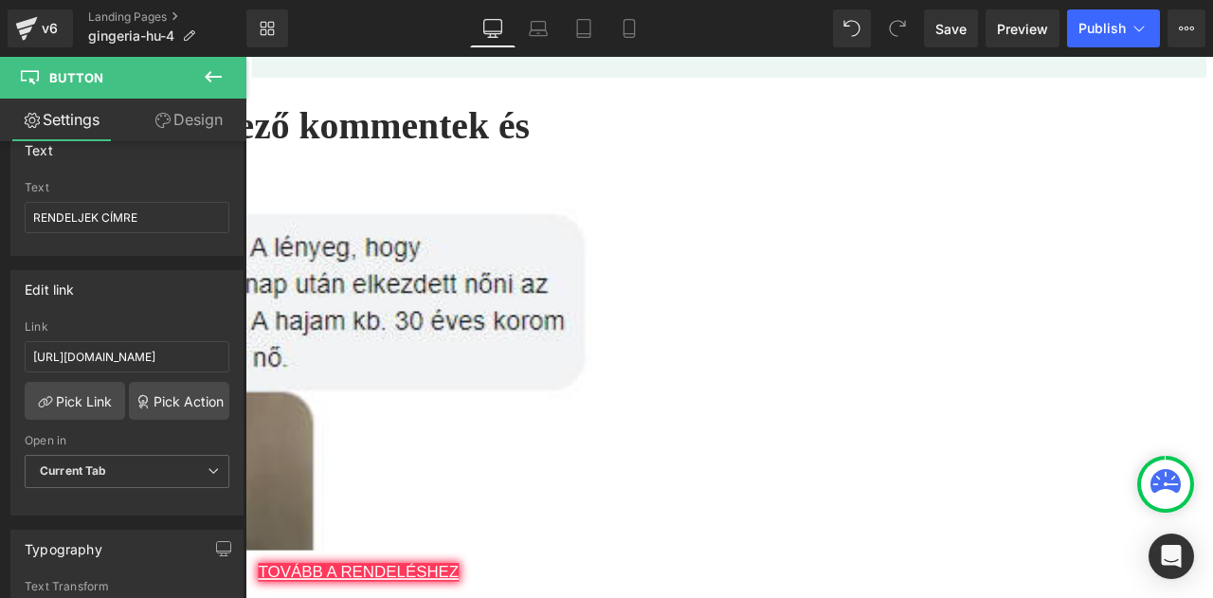
scroll to position [14266, 0]
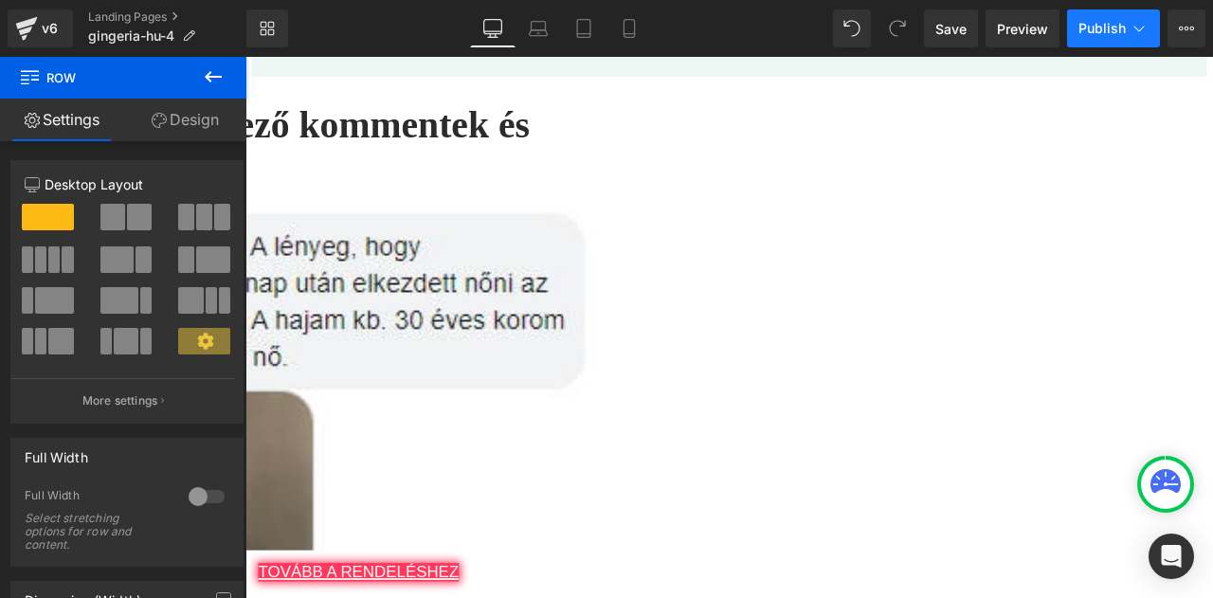
click at [1092, 26] on span "Publish" at bounding box center [1102, 28] width 47 height 15
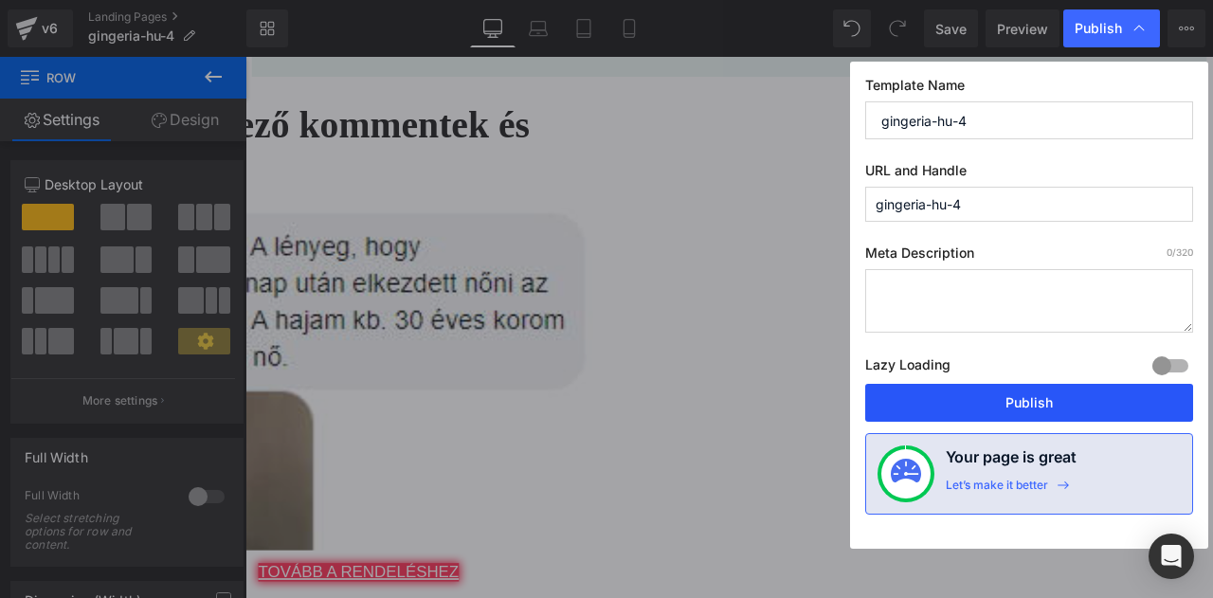
click at [994, 397] on button "Publish" at bounding box center [1030, 403] width 328 height 38
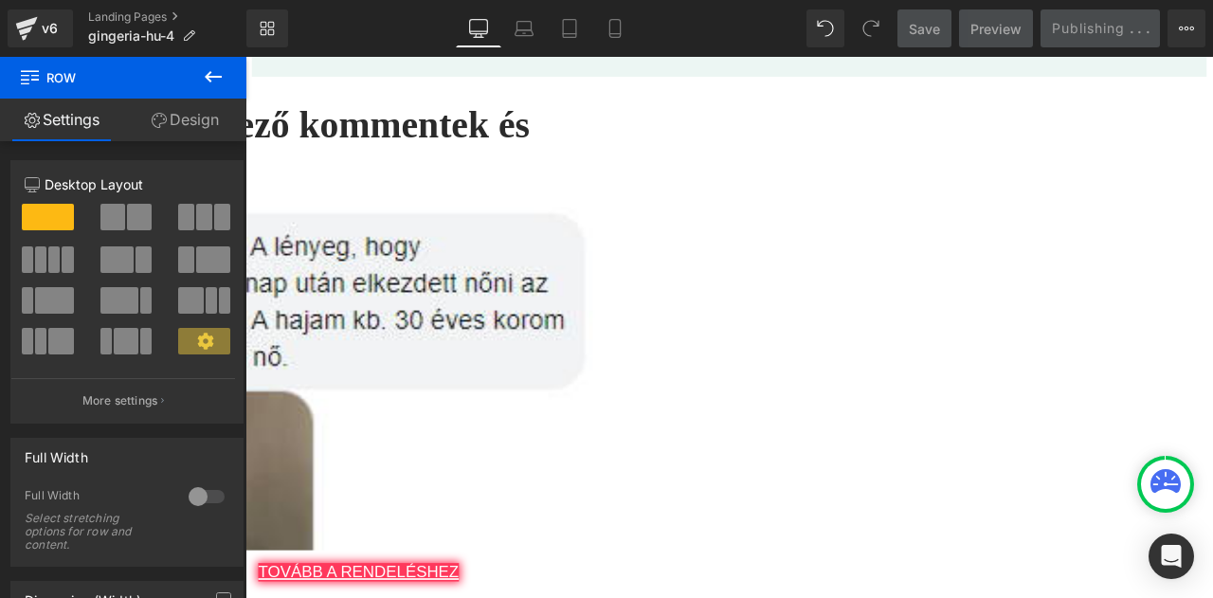
scroll to position [14292, 0]
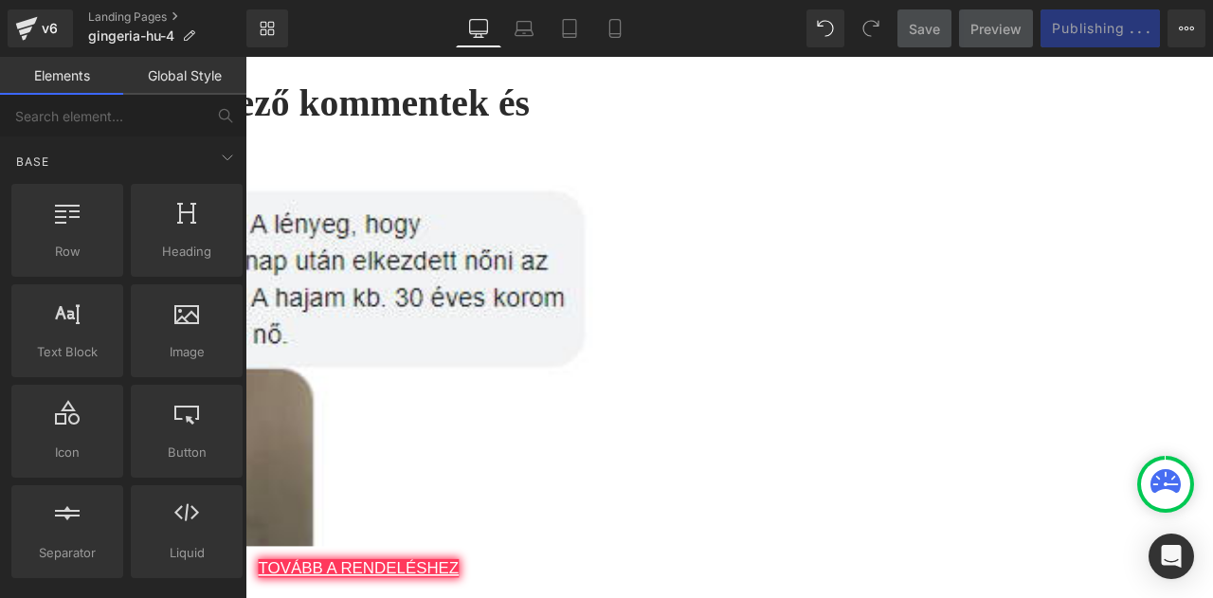
drag, startPoint x: 769, startPoint y: 511, endPoint x: 594, endPoint y: 463, distance: 181.0
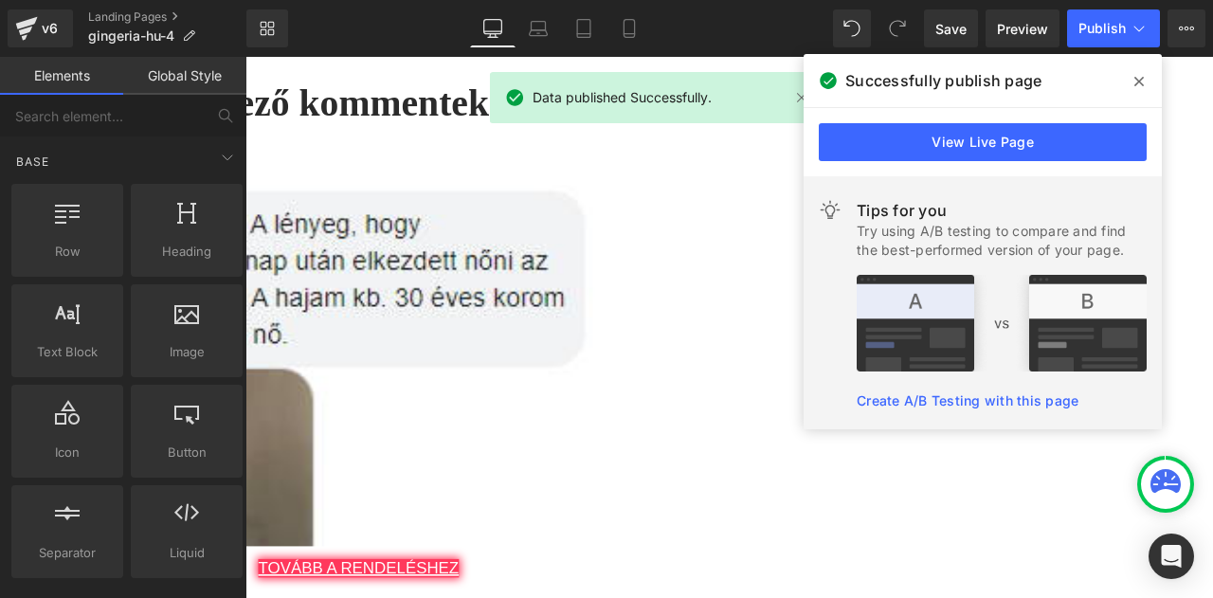
click at [1130, 79] on span at bounding box center [1139, 81] width 30 height 30
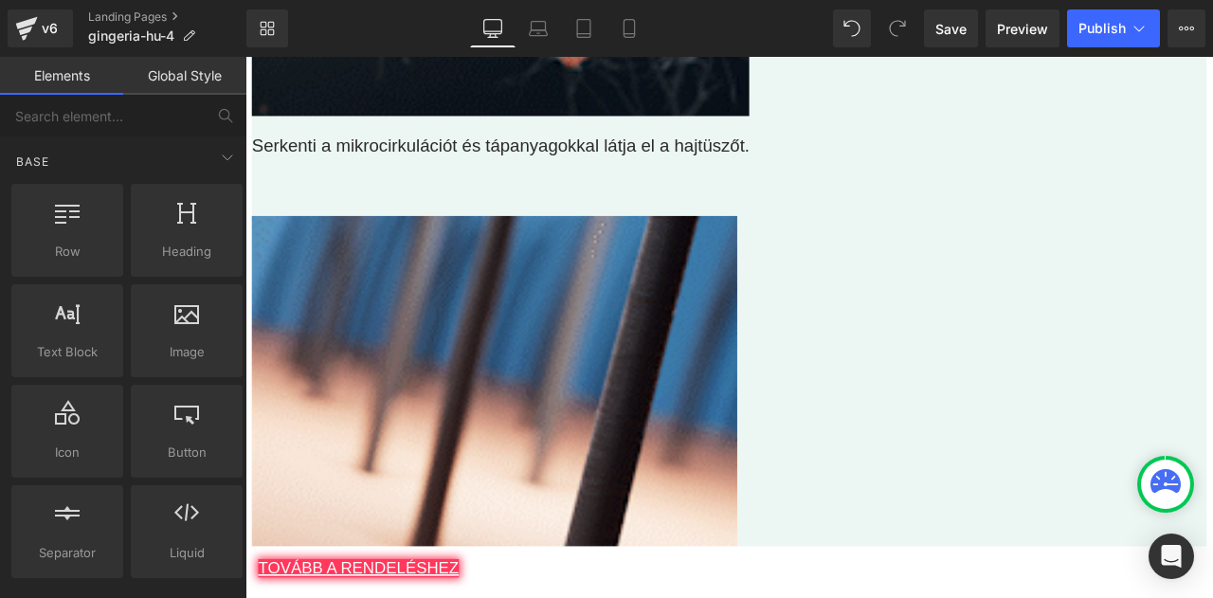
scroll to position [12269, 0]
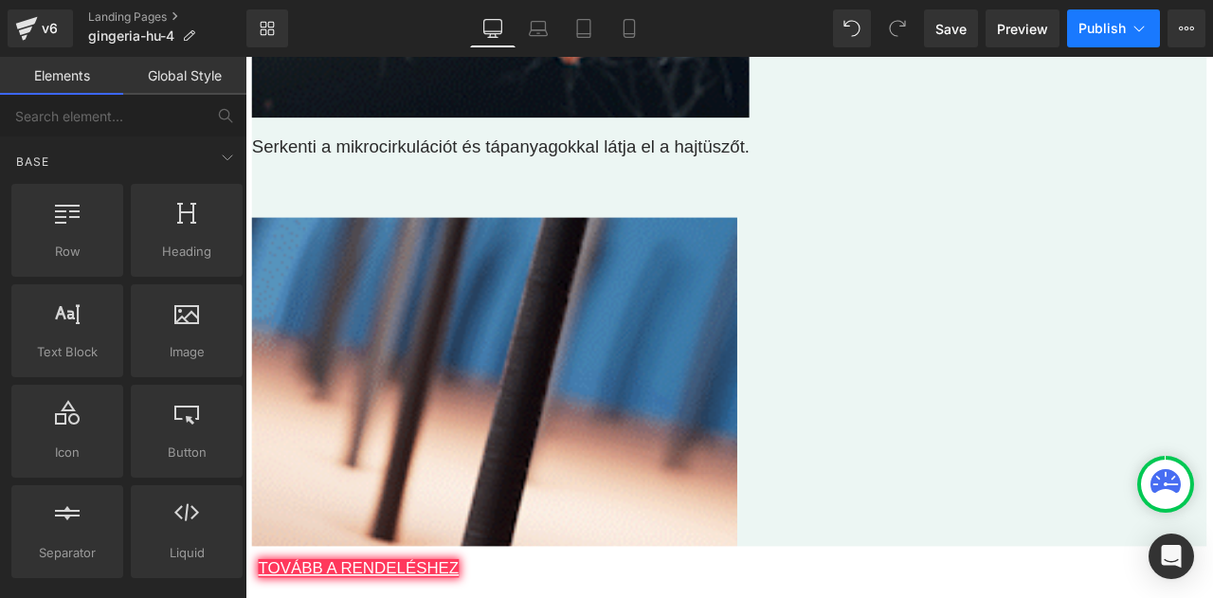
click at [1121, 31] on span "Publish" at bounding box center [1102, 28] width 47 height 15
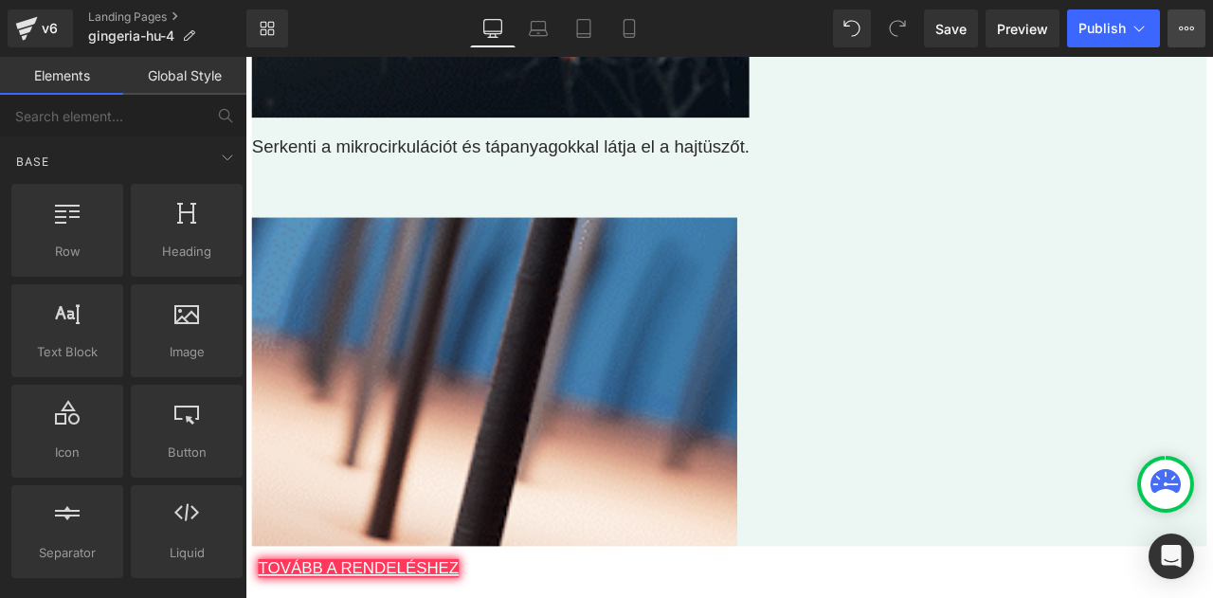
click at [1190, 26] on icon at bounding box center [1186, 28] width 15 height 15
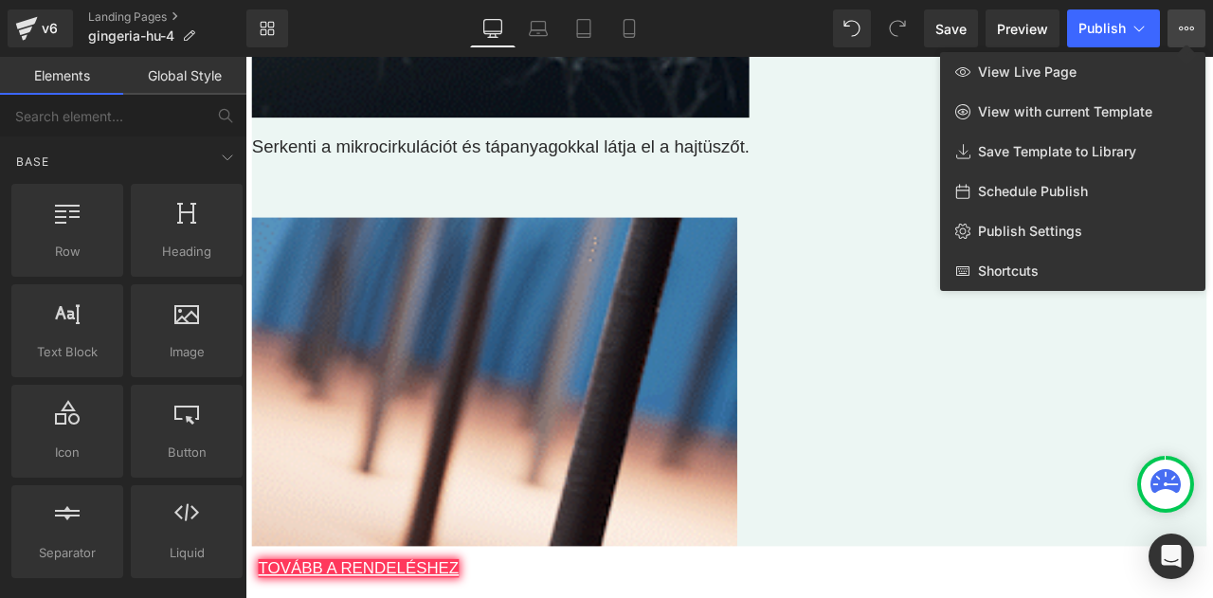
click at [1190, 26] on icon at bounding box center [1186, 28] width 15 height 15
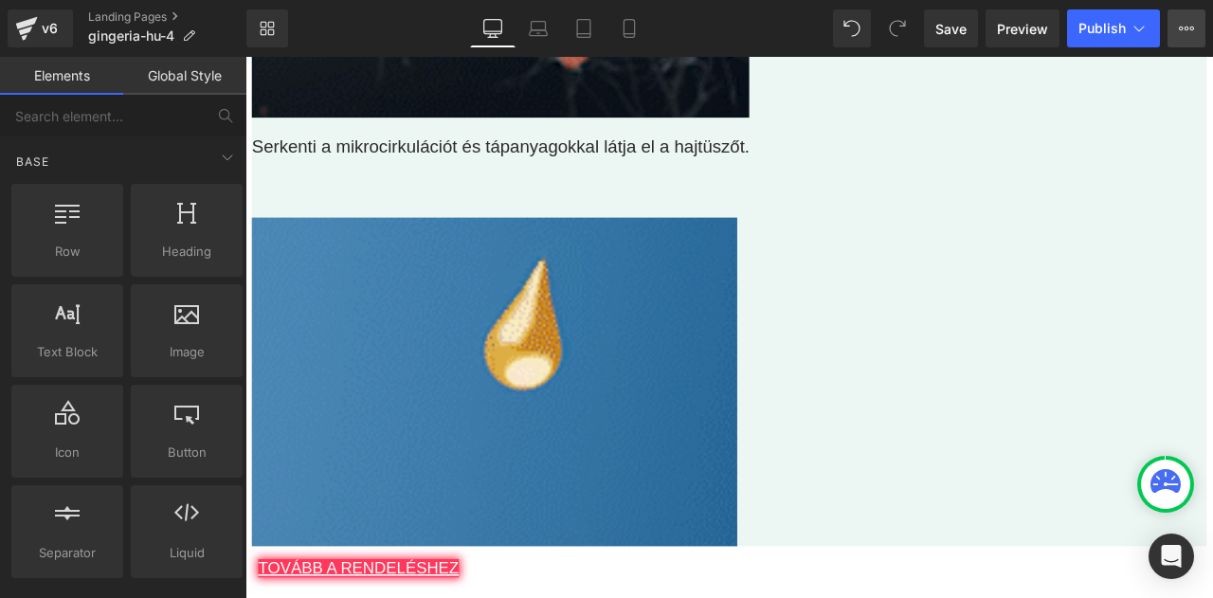
click at [1190, 26] on icon at bounding box center [1186, 28] width 15 height 15
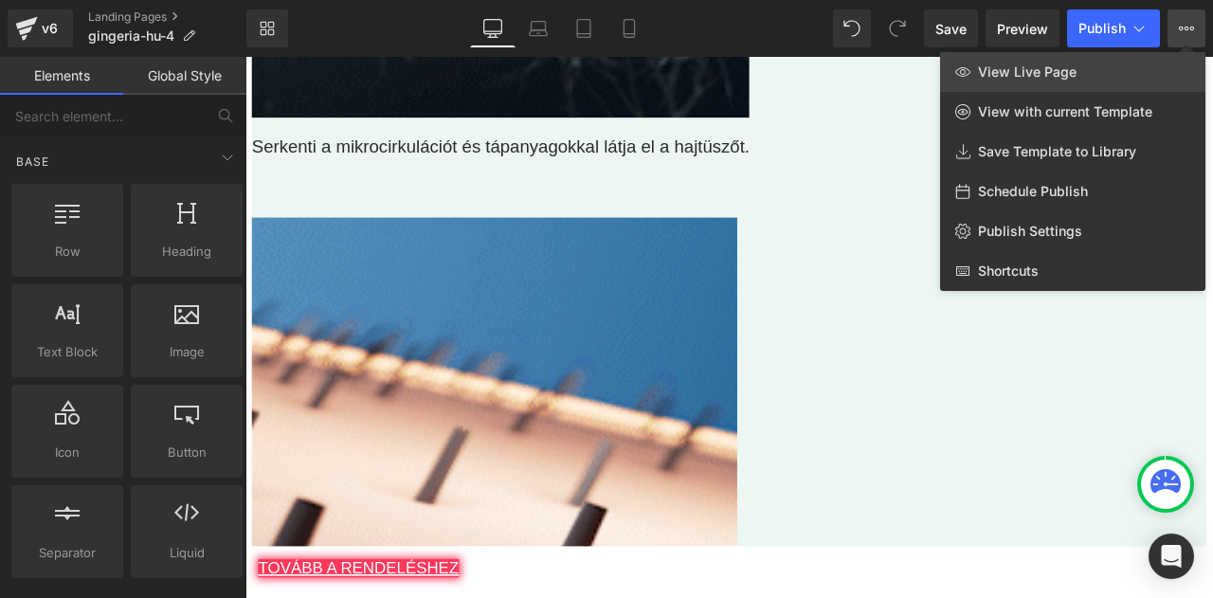
click at [1131, 56] on link "View Live Page" at bounding box center [1072, 72] width 265 height 40
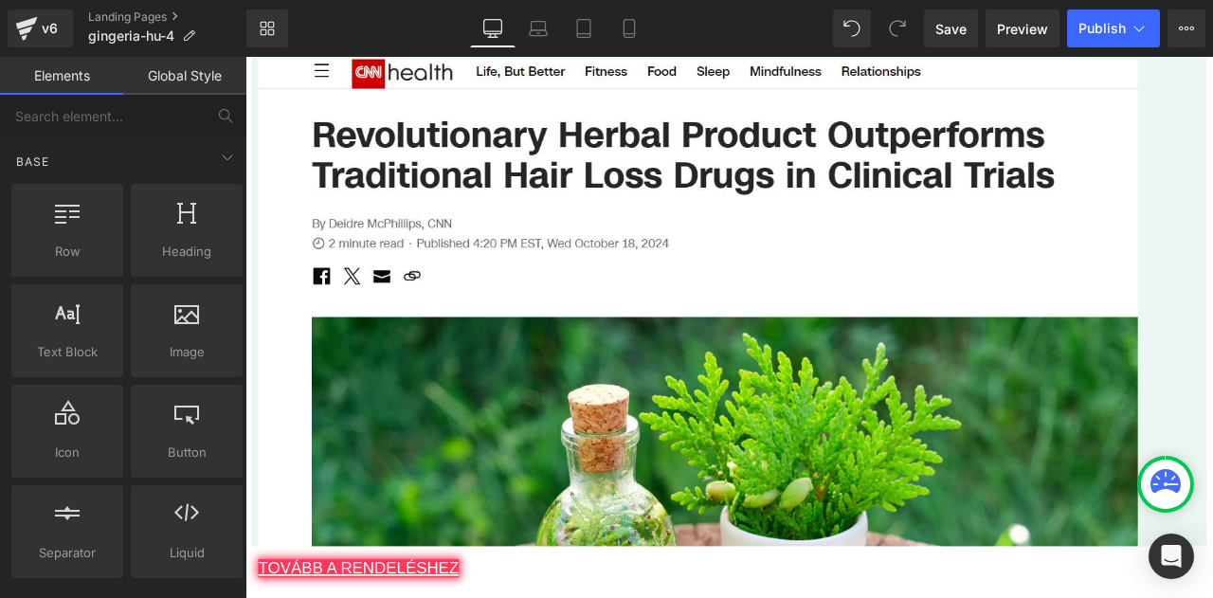
scroll to position [9783, 0]
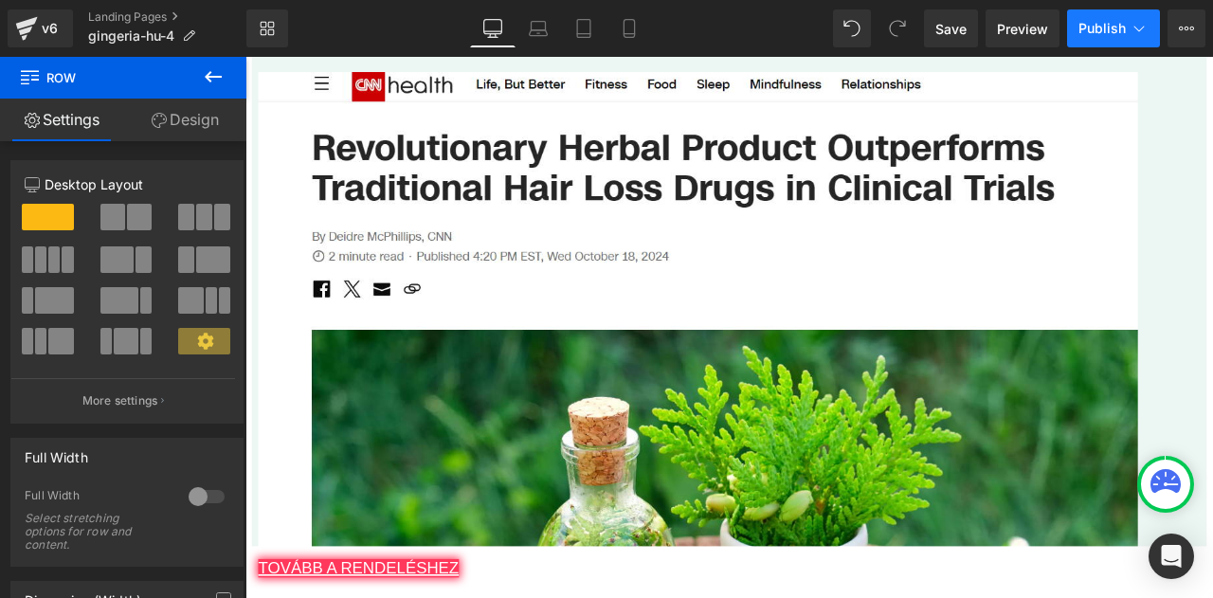
click at [1131, 36] on icon at bounding box center [1139, 28] width 19 height 19
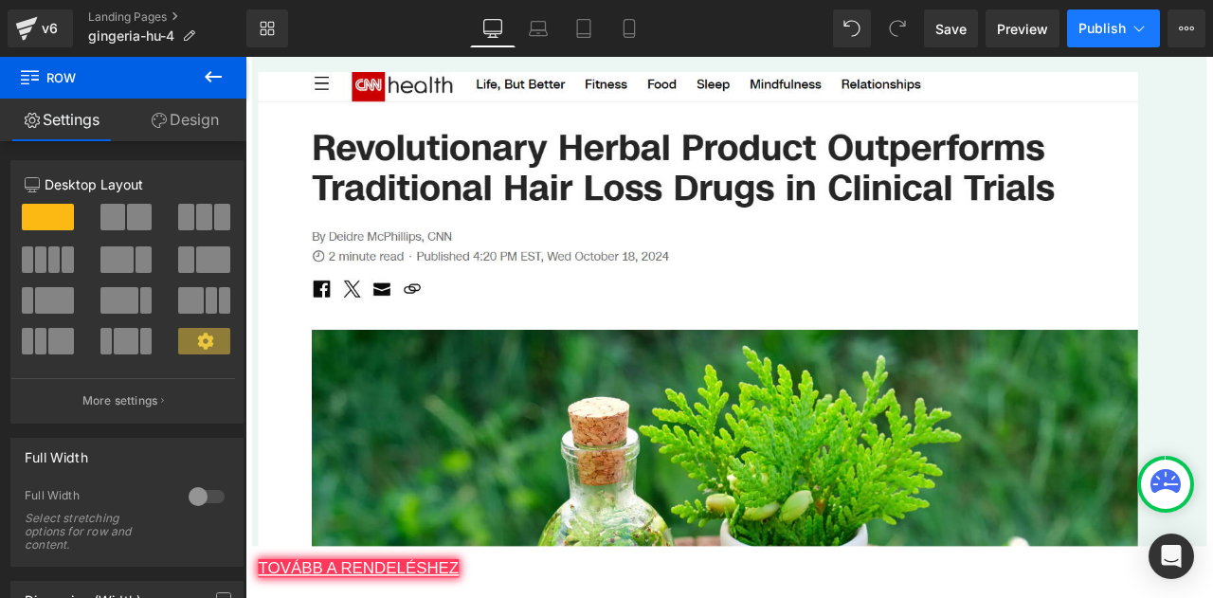
click at [1122, 16] on button "Publish" at bounding box center [1113, 28] width 93 height 38
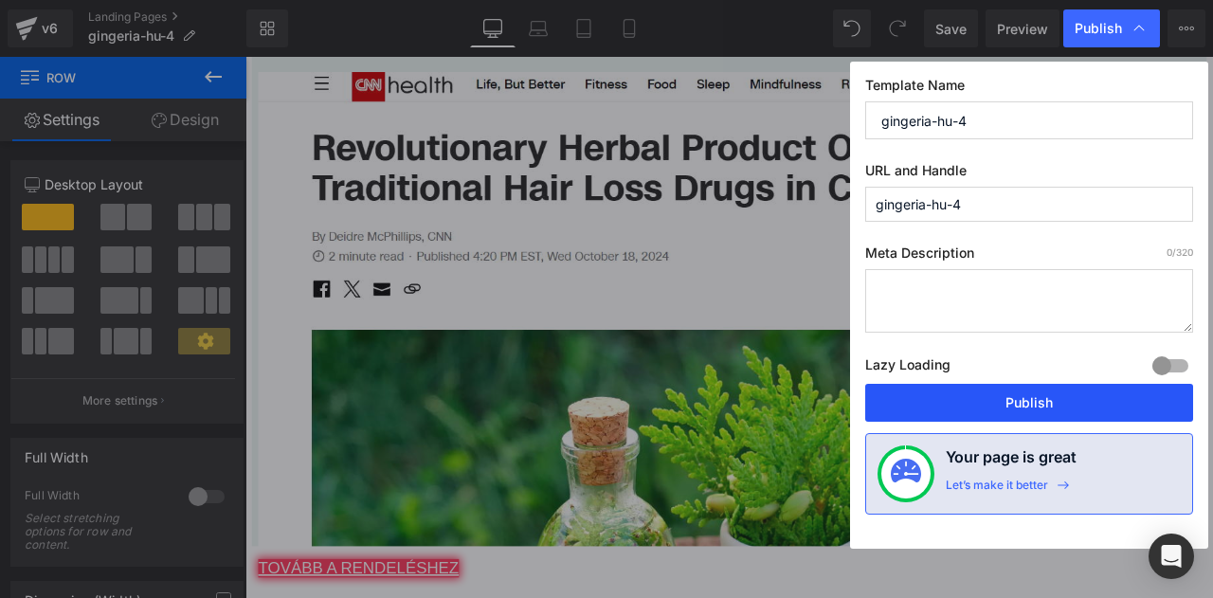
click at [995, 397] on button "Publish" at bounding box center [1030, 403] width 328 height 38
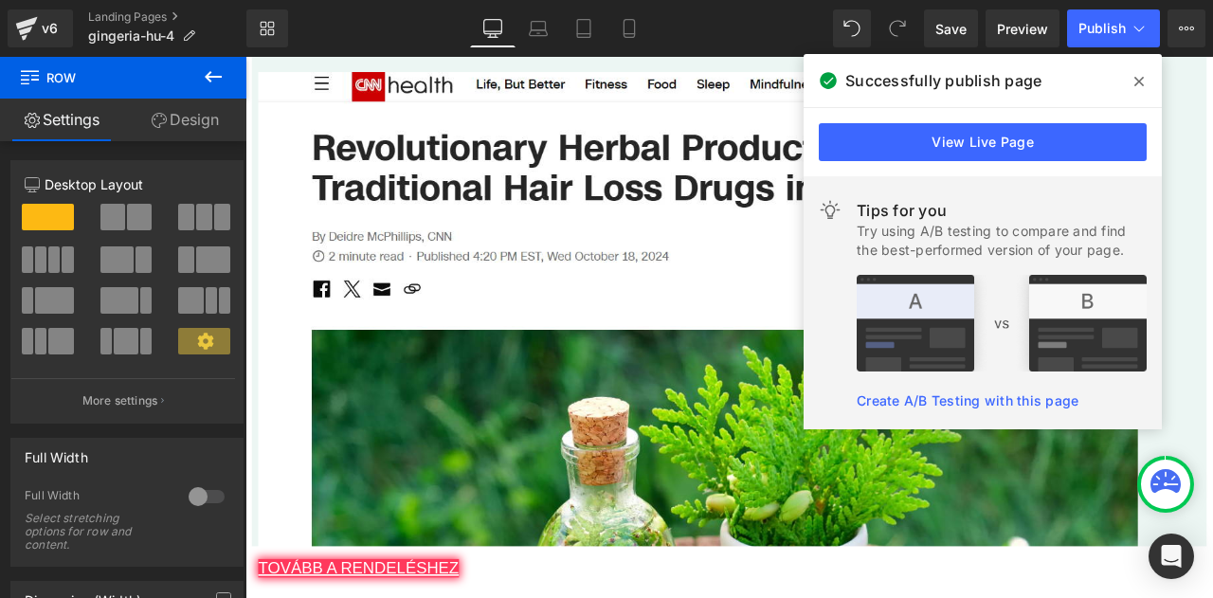
click at [1144, 75] on span at bounding box center [1139, 81] width 30 height 30
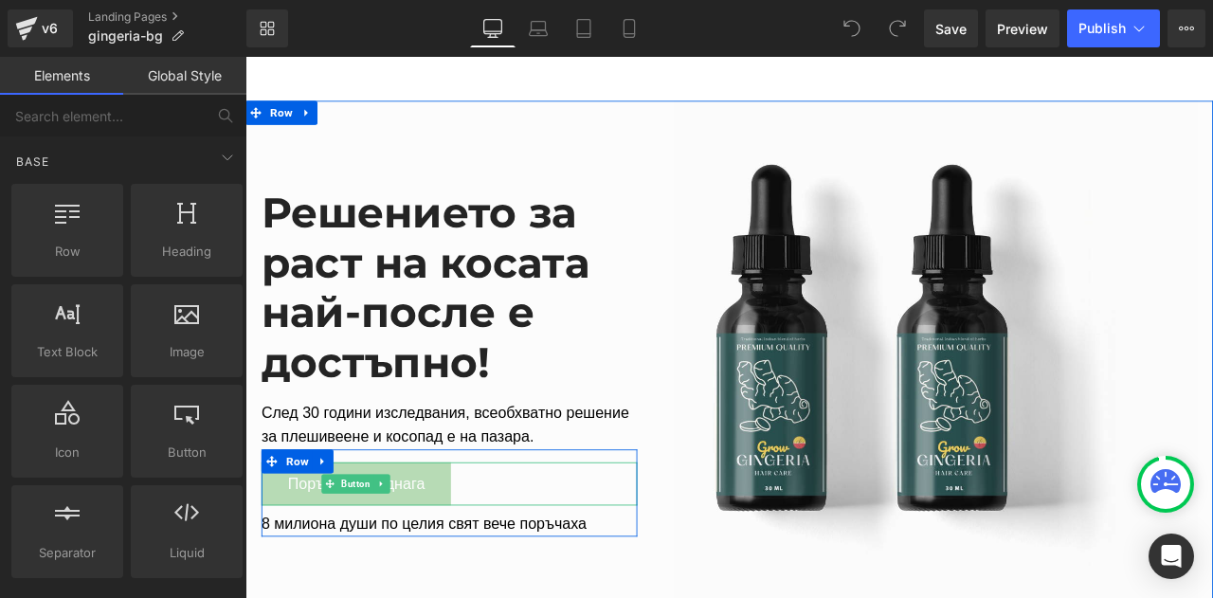
click at [327, 561] on span "Поръчайте веднага" at bounding box center [377, 563] width 162 height 27
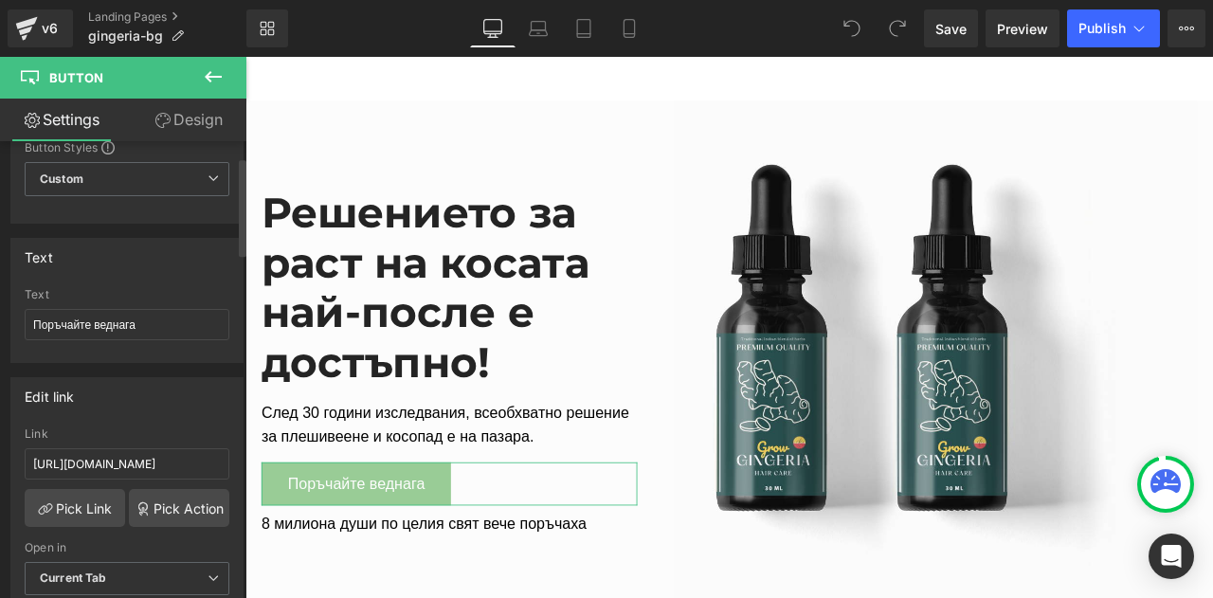
scroll to position [72, 0]
click at [138, 454] on input "[URL][DOMAIN_NAME]" at bounding box center [127, 462] width 205 height 31
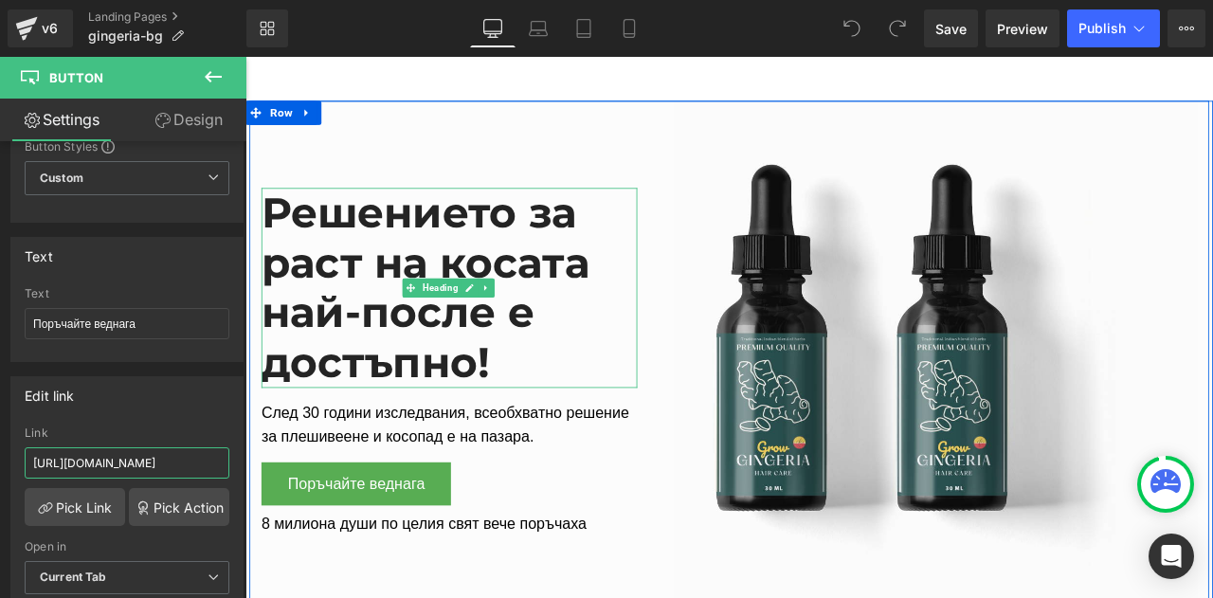
paste input "[DOMAIN_NAME][URL]"
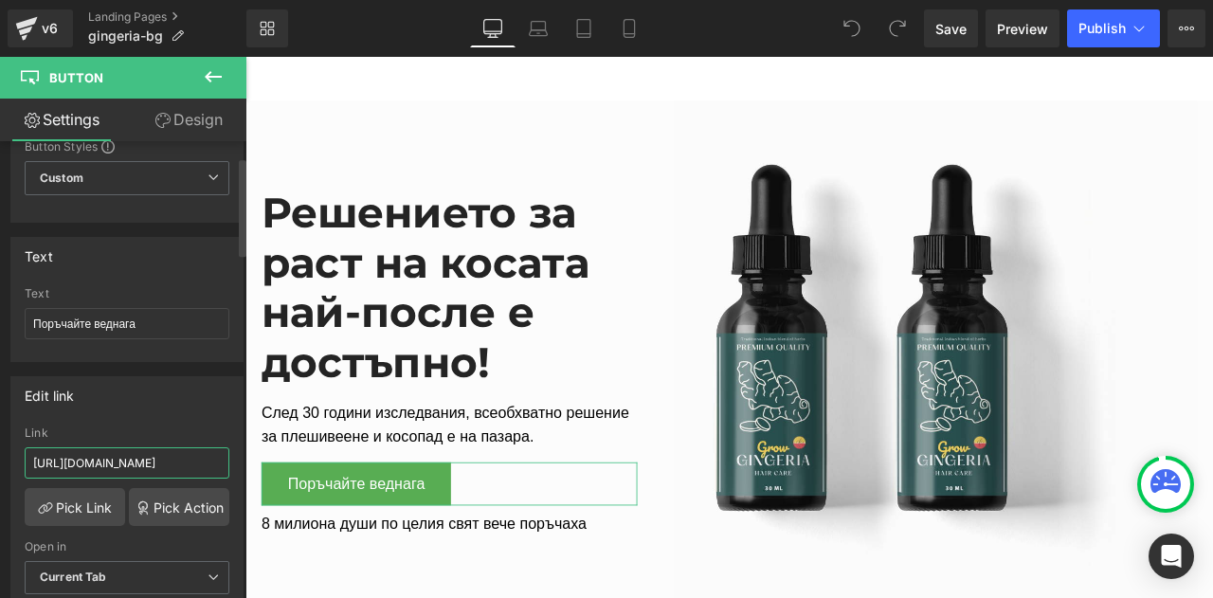
type input "[URL][DOMAIN_NAME]"
click at [156, 416] on div "Edit link [URL][DOMAIN_NAME] Link [URL][DOMAIN_NAME] Pick Link Pick Action Curr…" at bounding box center [126, 499] width 233 height 246
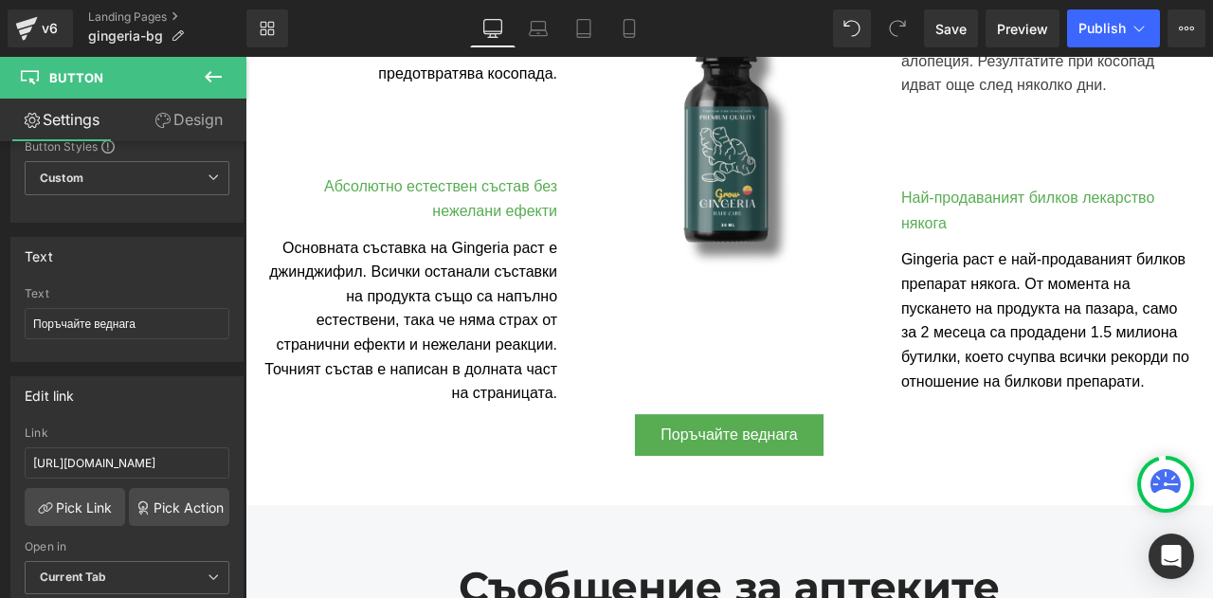
scroll to position [1100, 0]
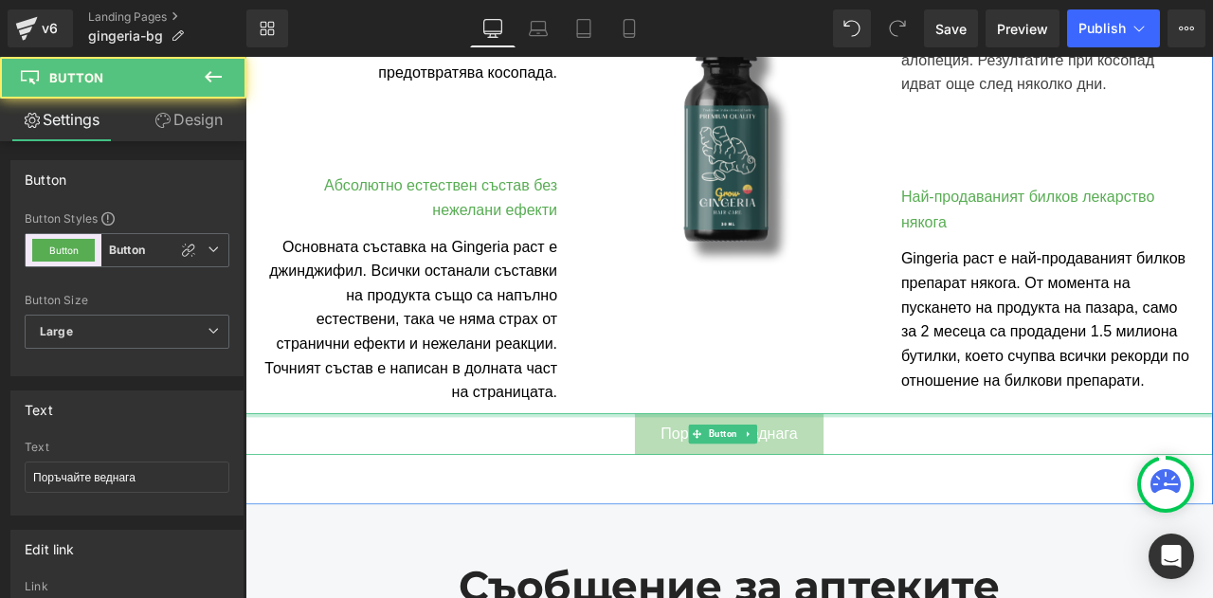
click at [782, 480] on div at bounding box center [819, 482] width 1147 height 5
click at [755, 498] on span "Поръчайте веднага" at bounding box center [819, 504] width 162 height 27
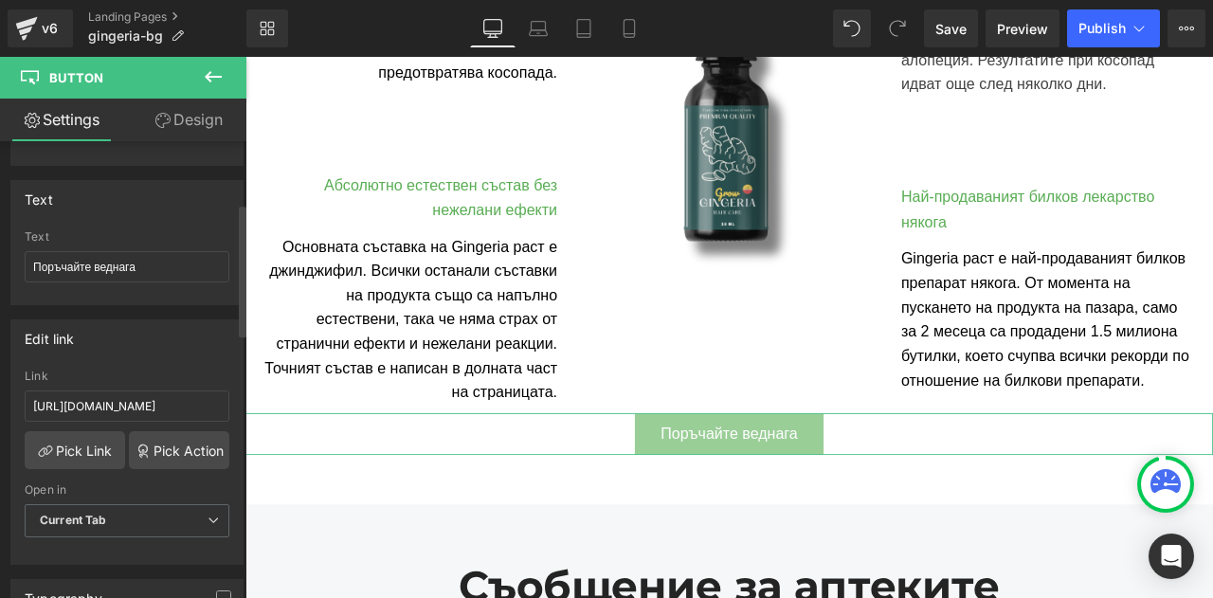
scroll to position [212, 0]
click at [157, 399] on input "[URL][DOMAIN_NAME]" at bounding box center [127, 404] width 205 height 31
paste input "[DOMAIN_NAME][URL]"
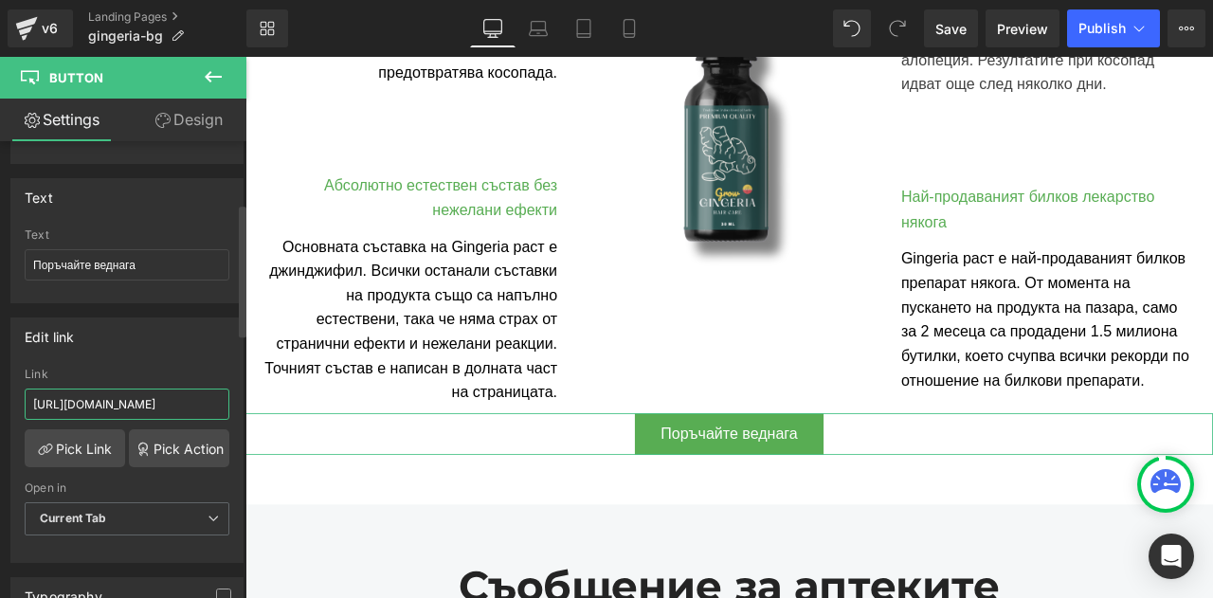
scroll to position [0, 182]
type input "https://bioherbalplus.com/bg-bg/pages/choose-option-gingeria-bg"
drag, startPoint x: 182, startPoint y: 322, endPoint x: 147, endPoint y: 337, distance: 37.8
click at [147, 337] on div "Edit link" at bounding box center [126, 337] width 231 height 36
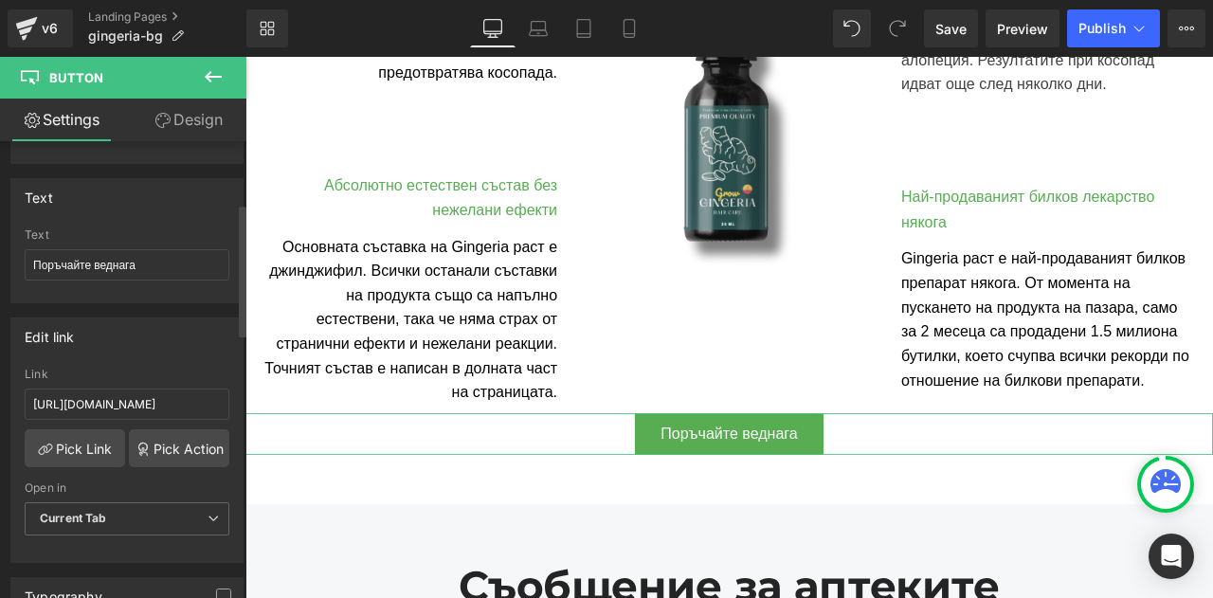
click at [147, 337] on div "Edit link" at bounding box center [126, 337] width 231 height 36
click at [136, 342] on div "Edit link" at bounding box center [126, 337] width 231 height 36
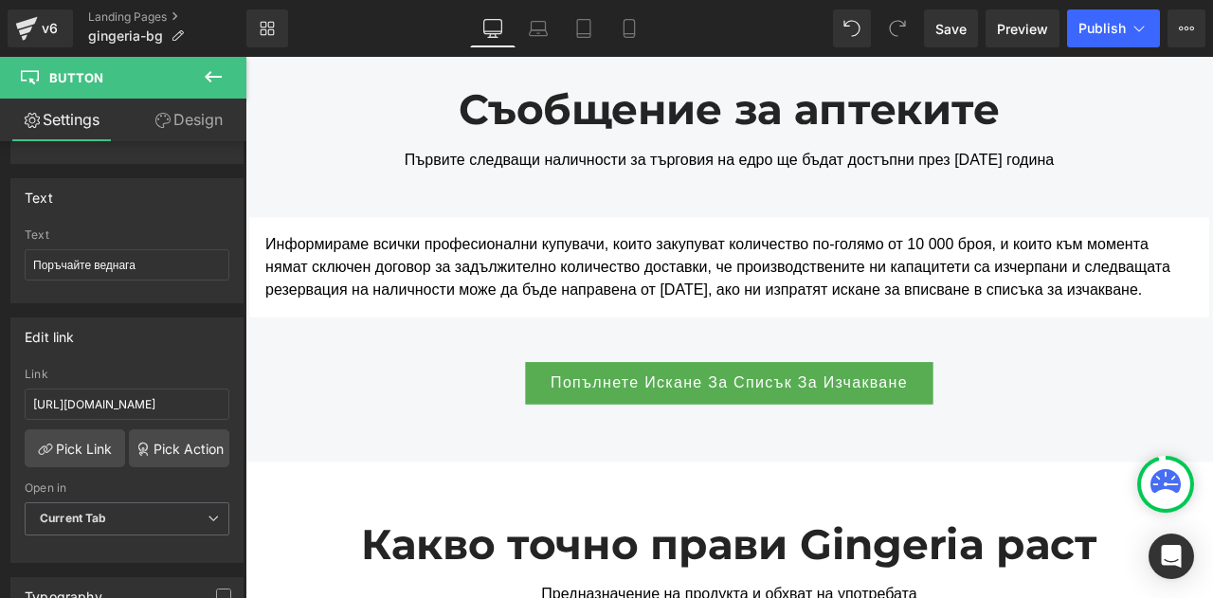
scroll to position [1672, 0]
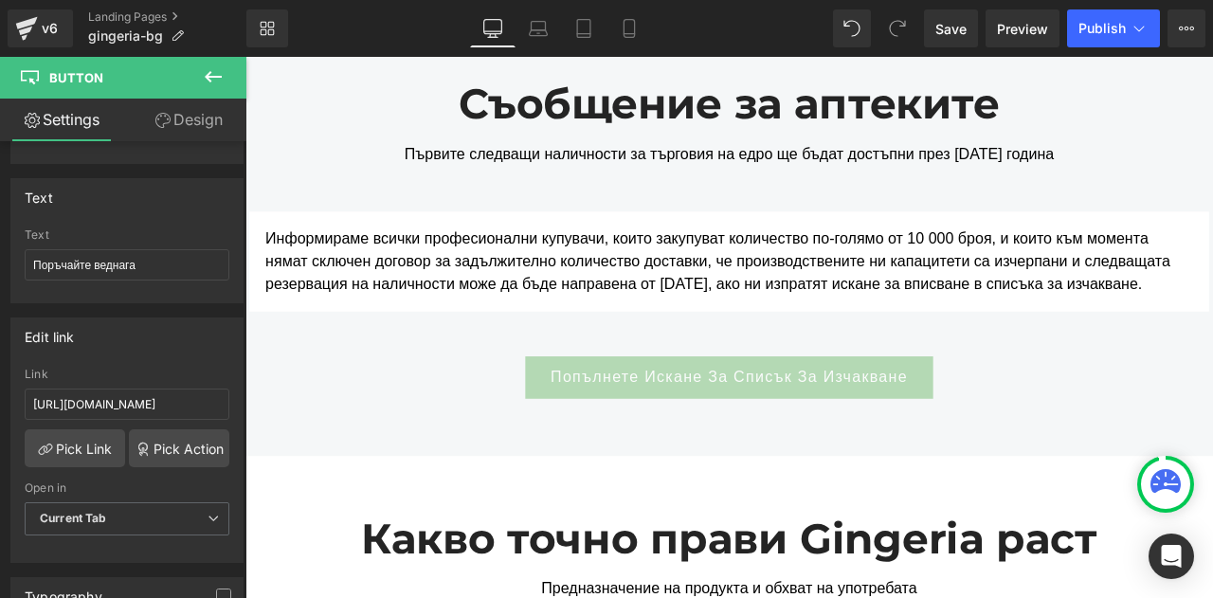
click at [627, 426] on span "Попълнете Искане За Списък За Изчакване" at bounding box center [820, 436] width 424 height 27
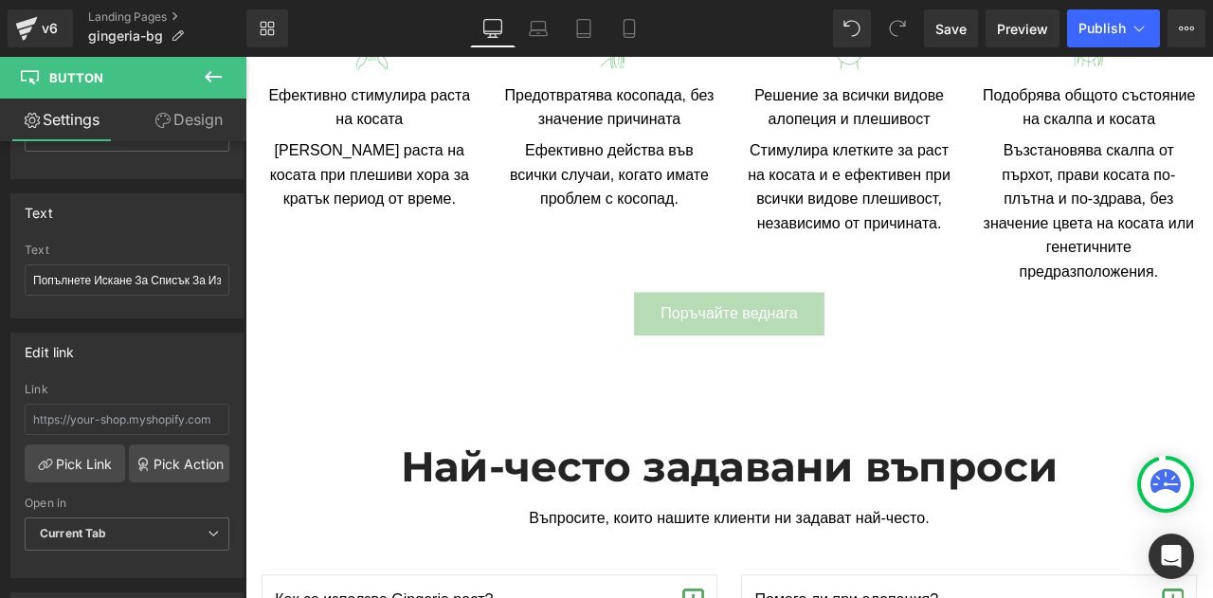
scroll to position [2412, 0]
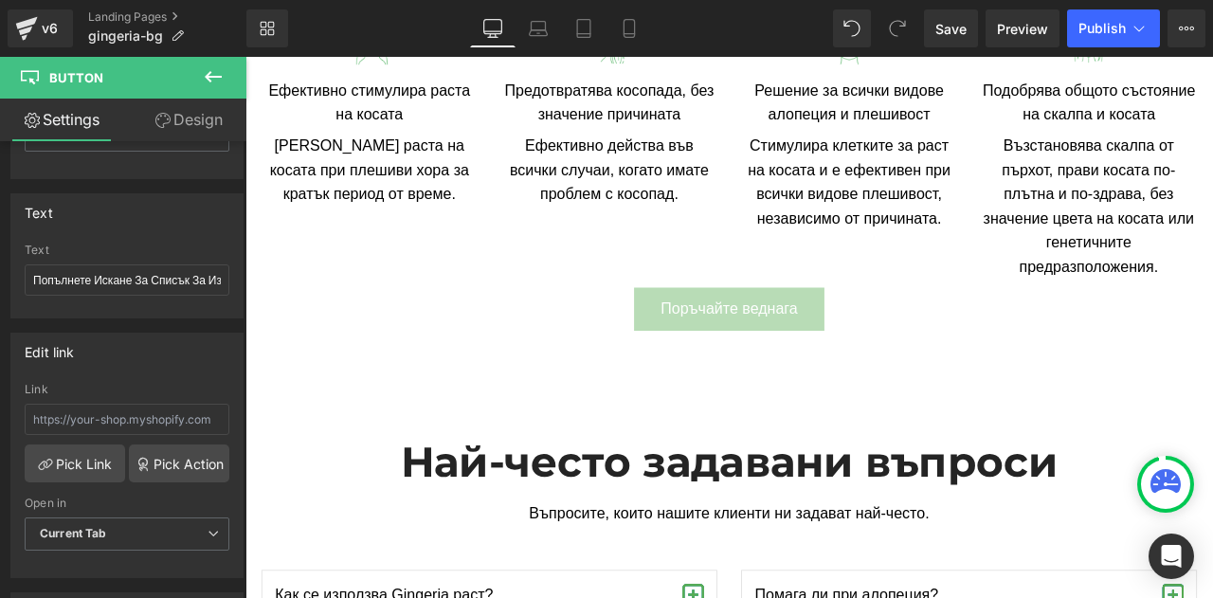
click at [772, 355] on div "Поръчайте веднага Button" at bounding box center [819, 357] width 1147 height 52
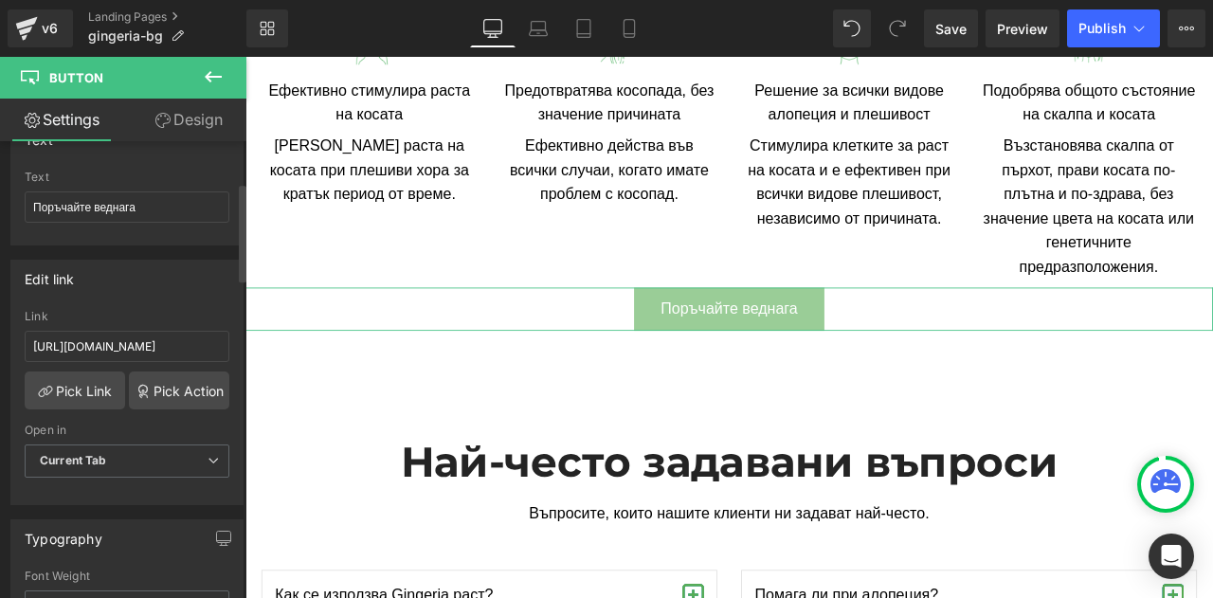
scroll to position [192, 0]
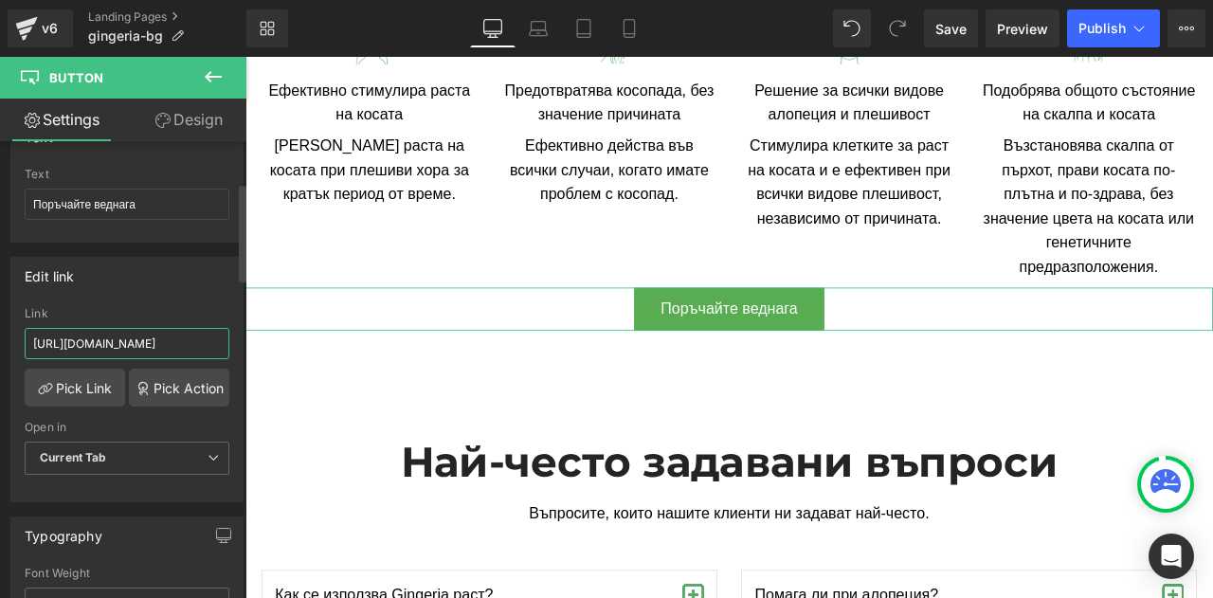
click at [142, 333] on input "https://checkoutiframe.bioherbalplus.com/gingeria-checkout-bg" at bounding box center [127, 343] width 205 height 31
paste input "bioherbalplus.com/bg-bg/pages/choose-option-gingeria"
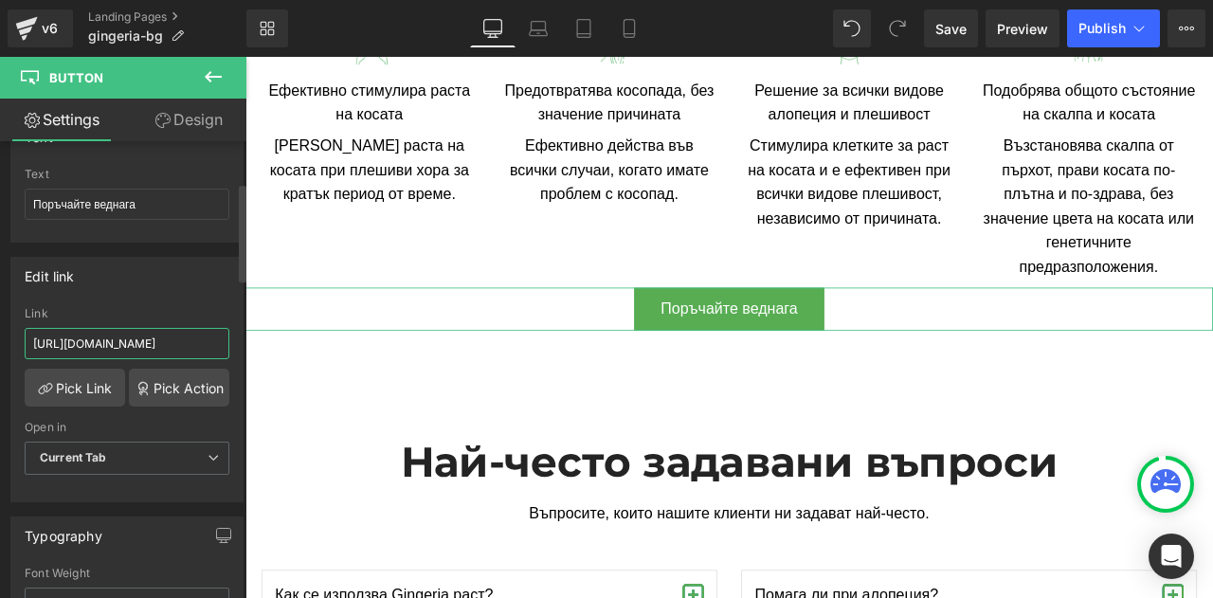
type input "https://bioherbalplus.com/bg-bg/pages/choose-option-gingeria-bg"
click at [126, 289] on div "Edit link" at bounding box center [126, 276] width 231 height 36
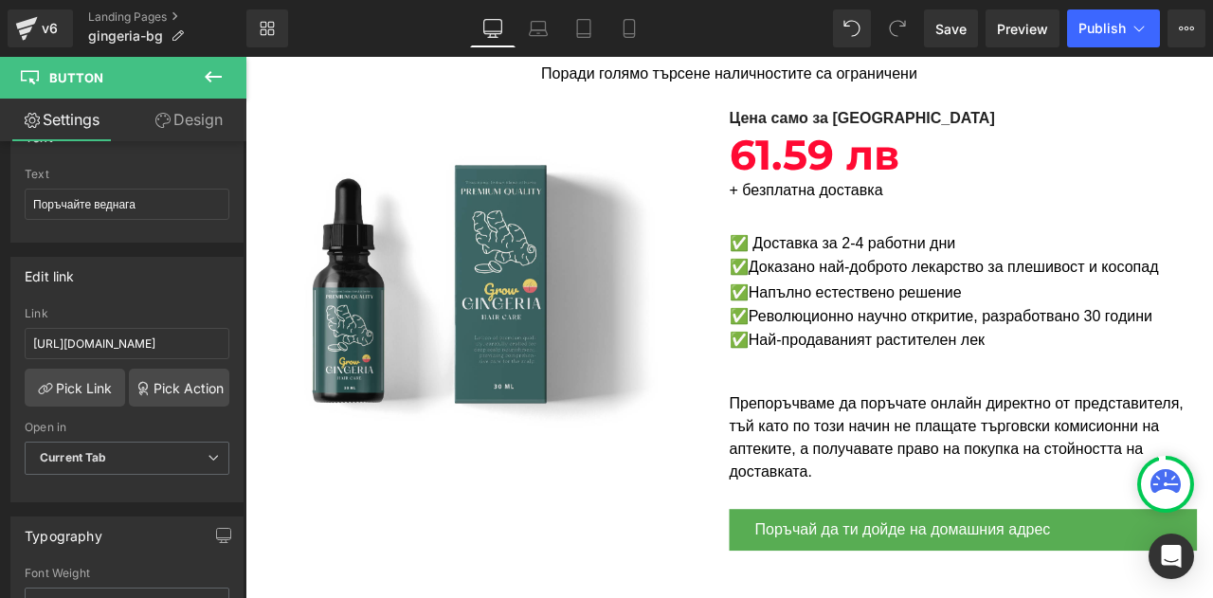
scroll to position [4409, 0]
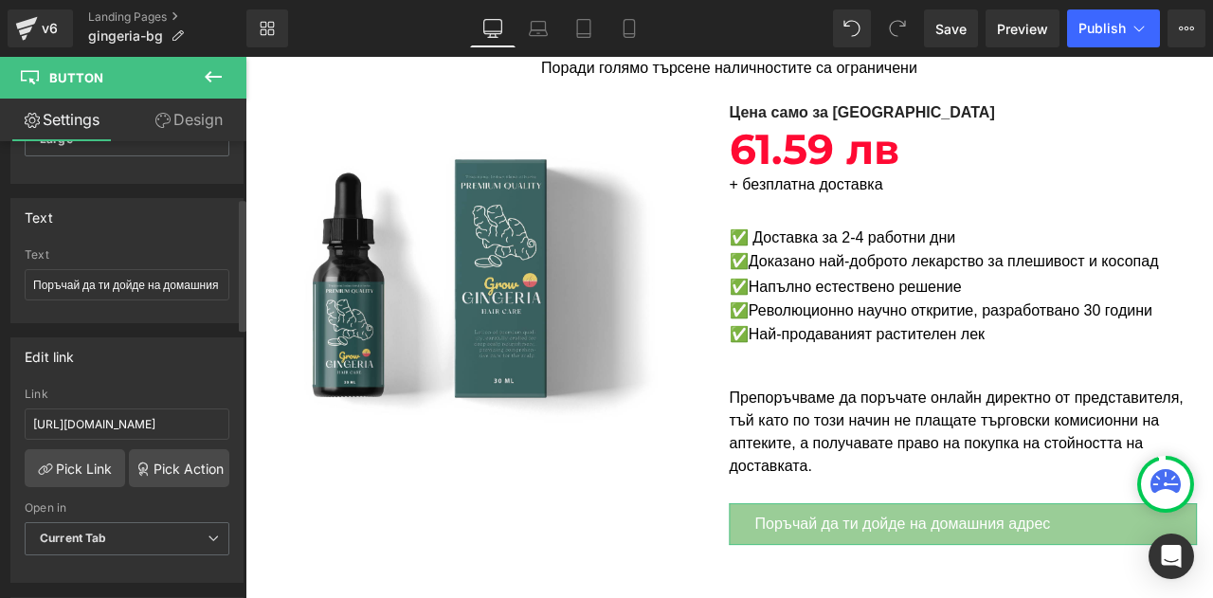
scroll to position [193, 0]
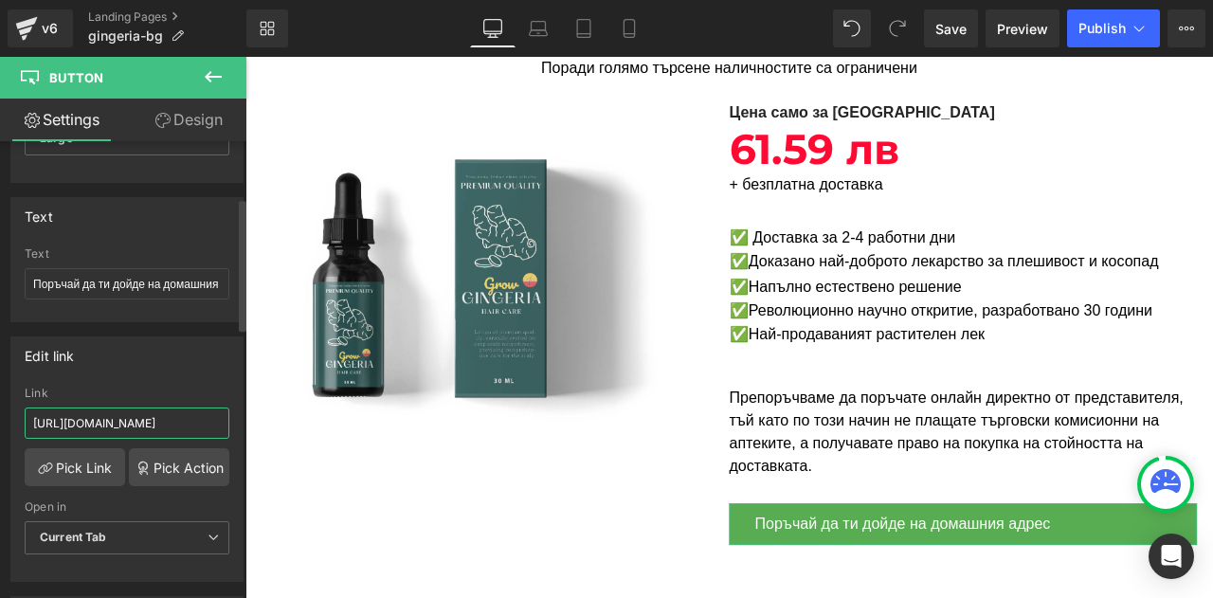
click at [174, 424] on input "https://checkoutiframe.bioherbalplus.com/gingeria-checkout-bg" at bounding box center [127, 423] width 205 height 31
type input "https://bioherbalplus.com/bg-bg/pages/choose-option-gingeria-bg"
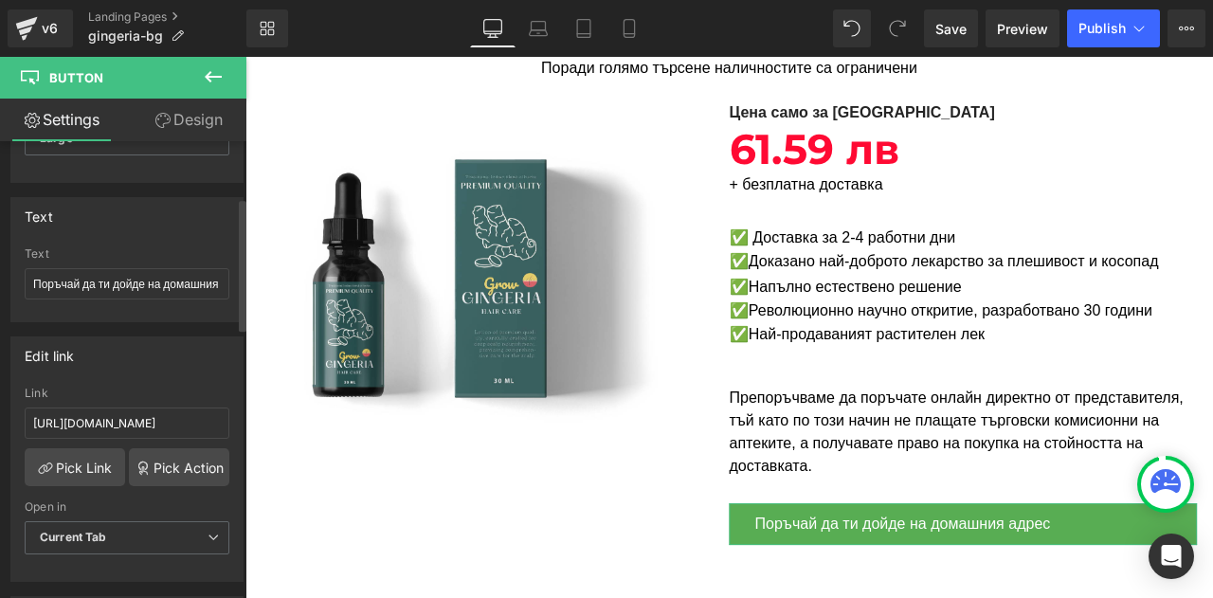
click at [157, 363] on div "Edit link" at bounding box center [126, 355] width 231 height 36
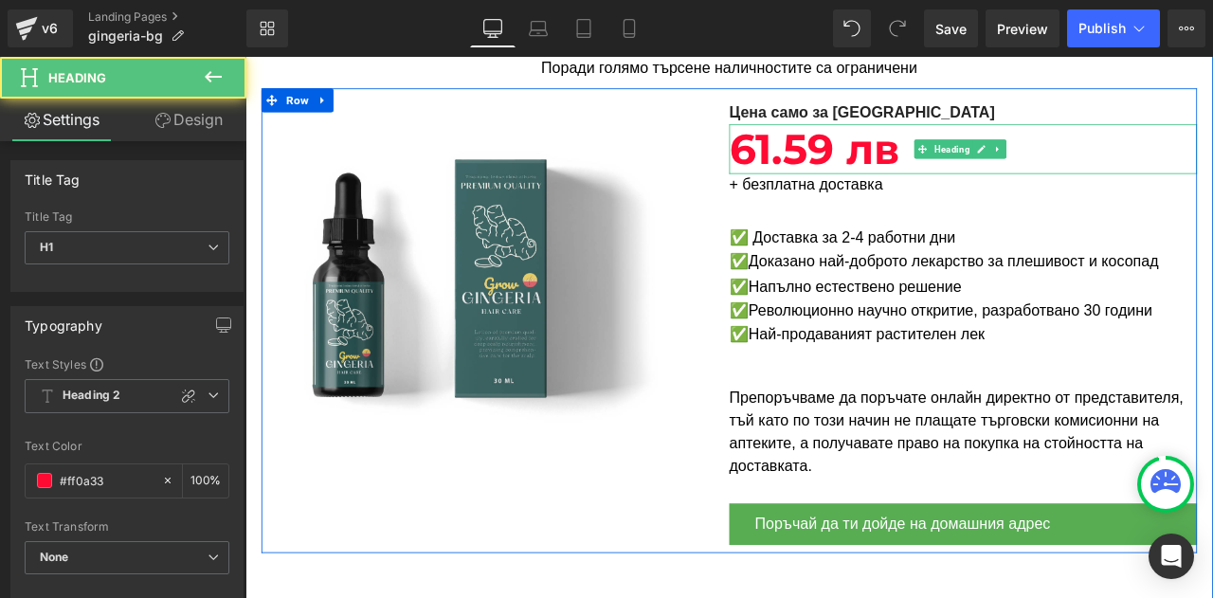
click at [857, 142] on b "61.59 лв" at bounding box center [920, 167] width 202 height 60
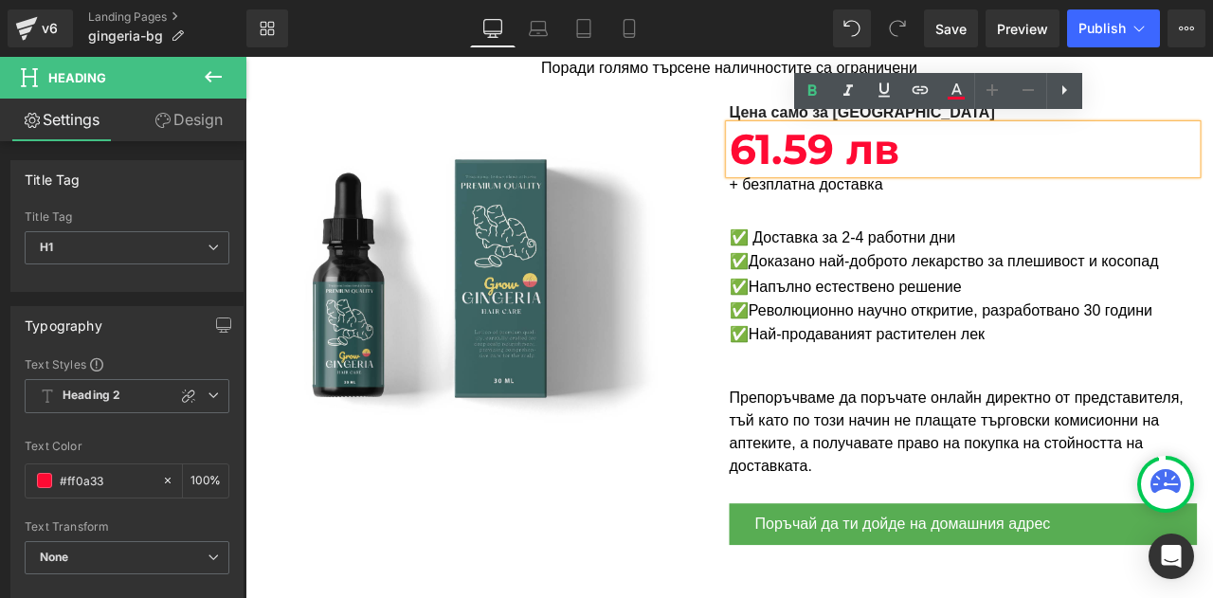
click at [867, 153] on b "61.59 лв" at bounding box center [920, 167] width 202 height 60
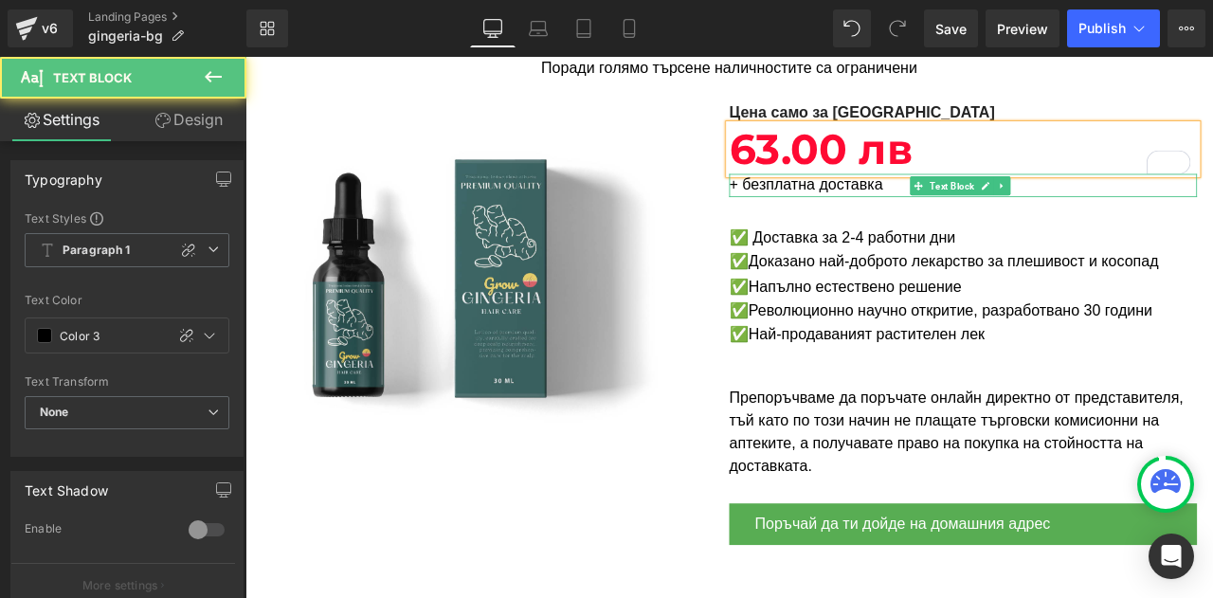
click at [922, 205] on p "+ безплатна доставка" at bounding box center [1096, 209] width 555 height 27
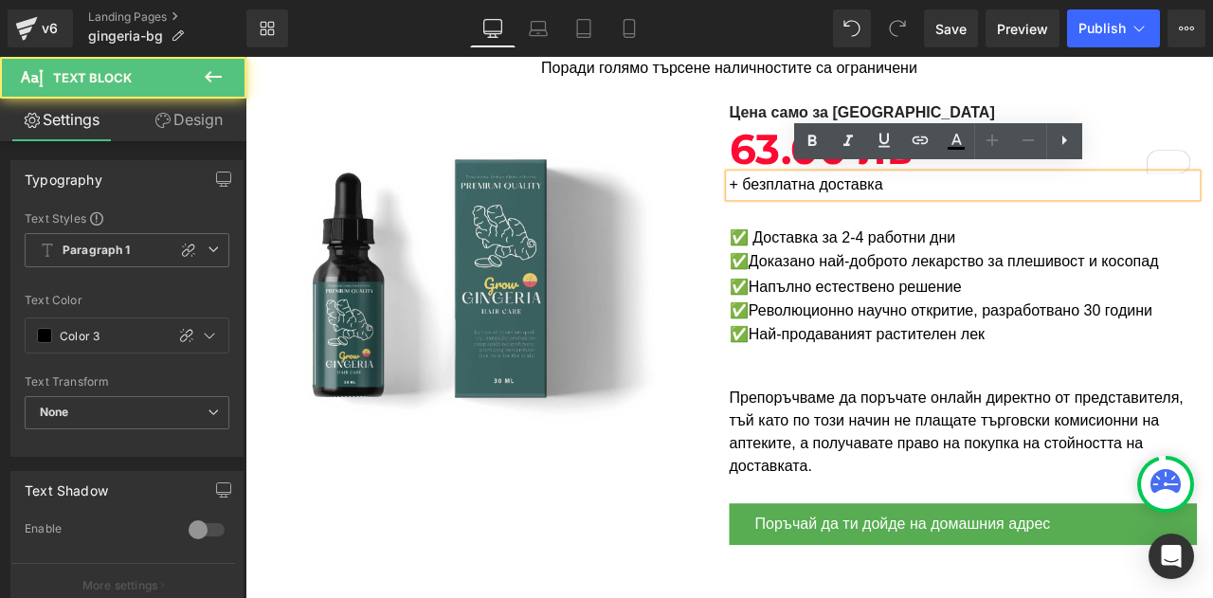
click at [1040, 209] on p "+ безплатна доставка" at bounding box center [1096, 209] width 555 height 27
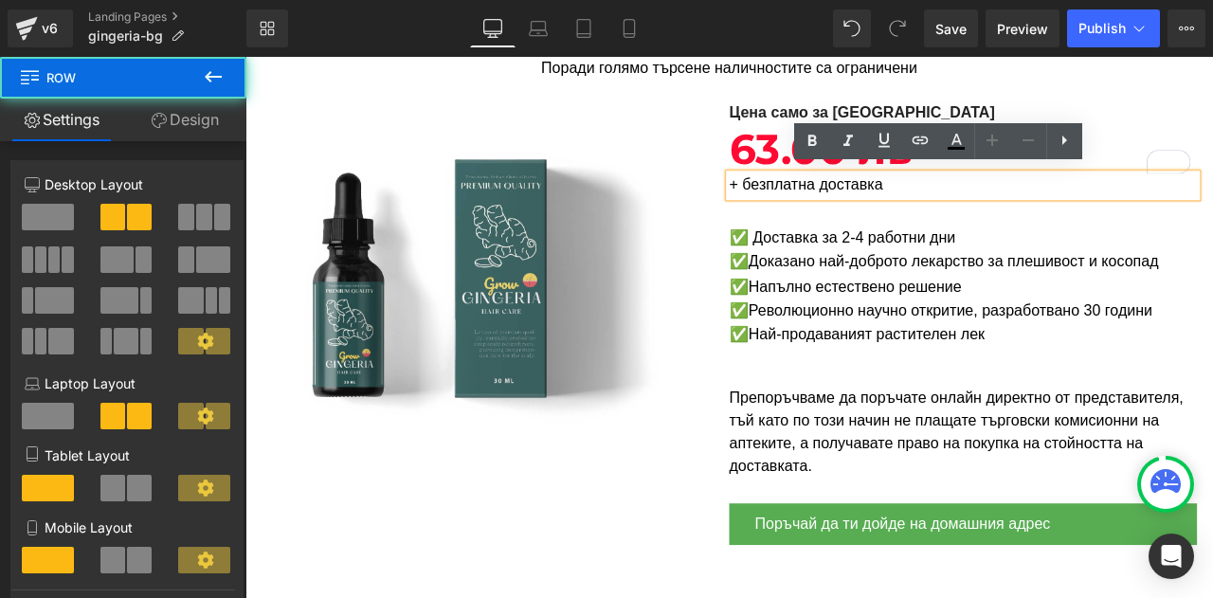
click at [1043, 227] on div "Цена само за България Text Block 63.00 лв Heading + безплатна доставка Text Blo…" at bounding box center [1096, 373] width 555 height 526
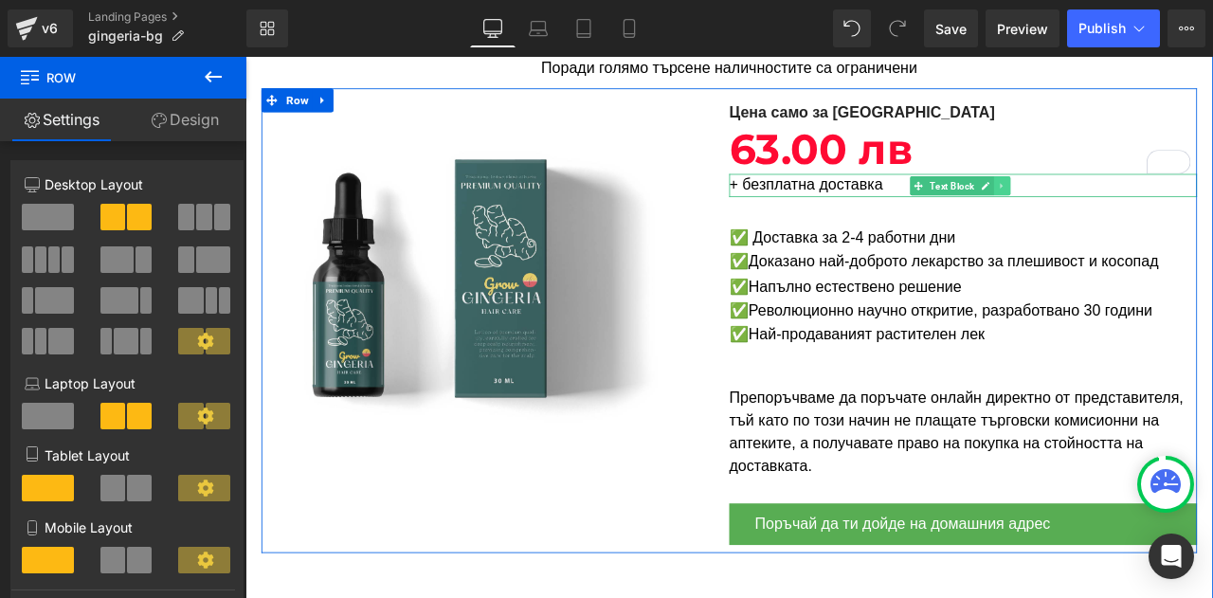
click at [1144, 203] on link at bounding box center [1143, 210] width 20 height 23
click at [1148, 205] on icon at bounding box center [1152, 210] width 10 height 10
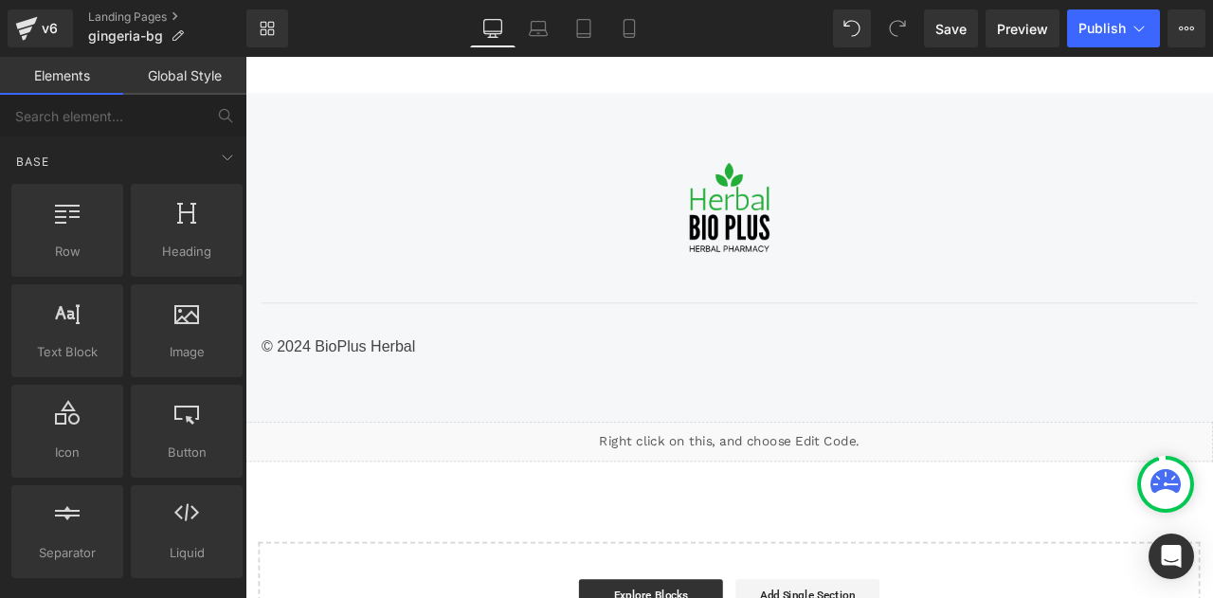
scroll to position [4969, 0]
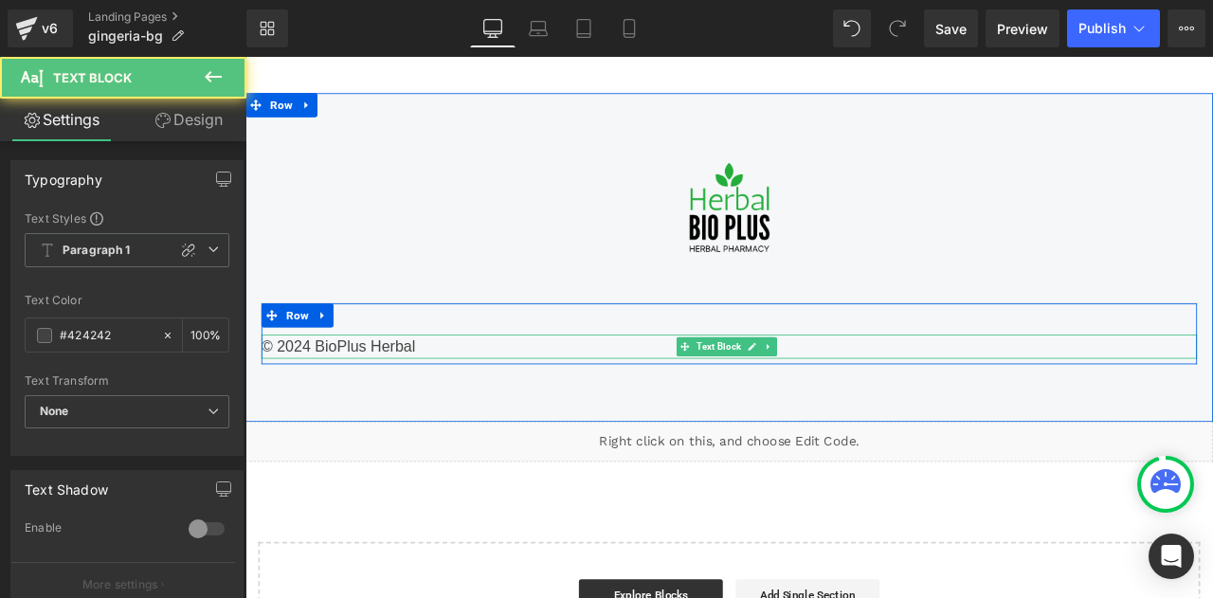
click at [319, 387] on div "© 2024 BioPlus Herbal" at bounding box center [818, 400] width 1109 height 28
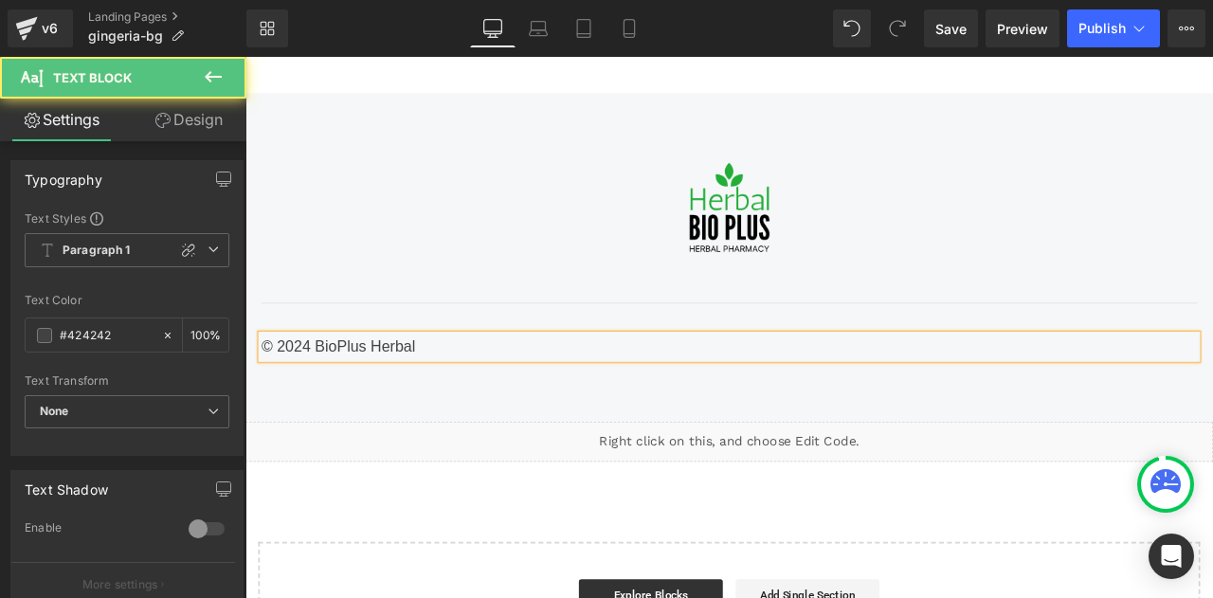
click at [319, 387] on div "© 2024 BioPlus Herbal" at bounding box center [818, 400] width 1109 height 28
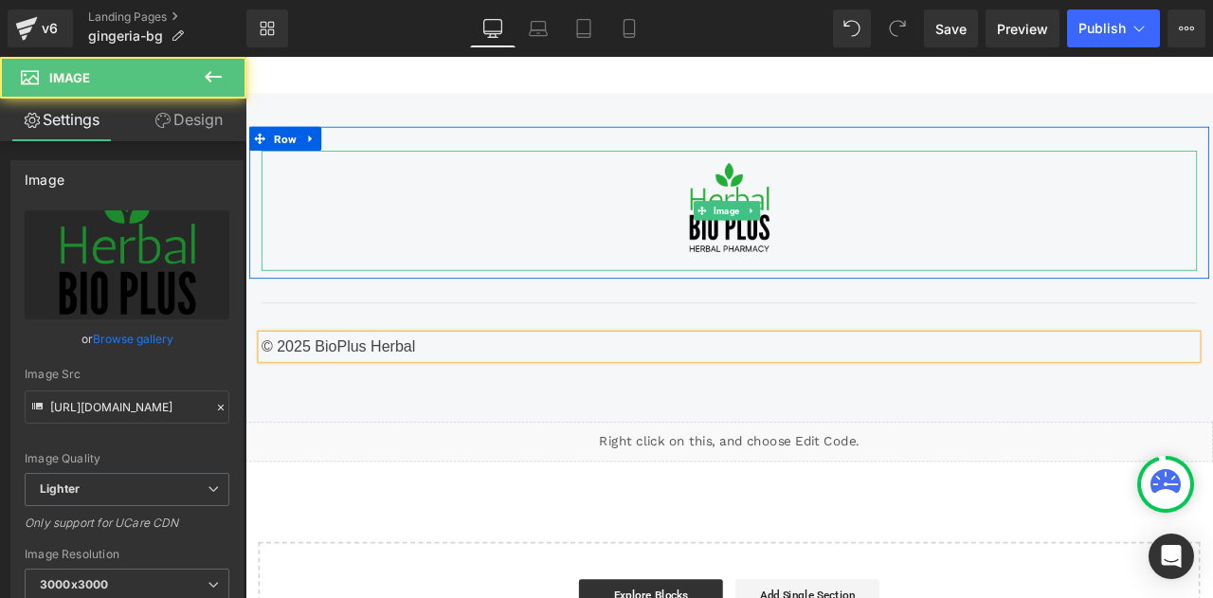
click at [443, 190] on div at bounding box center [818, 239] width 1109 height 142
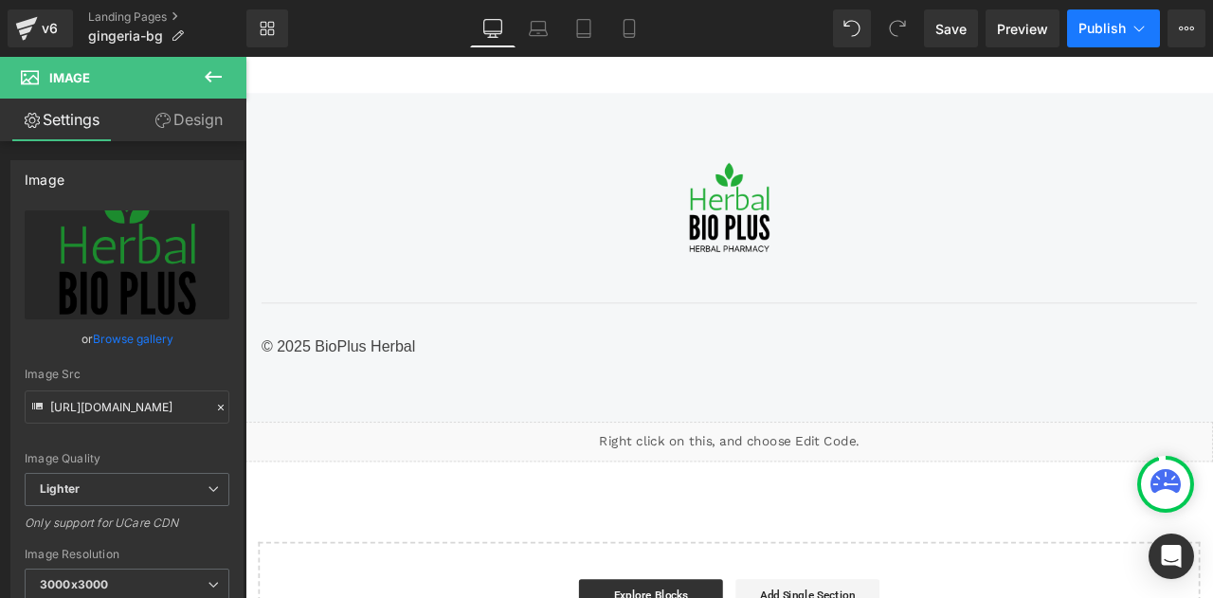
click at [1132, 25] on icon at bounding box center [1139, 28] width 19 height 19
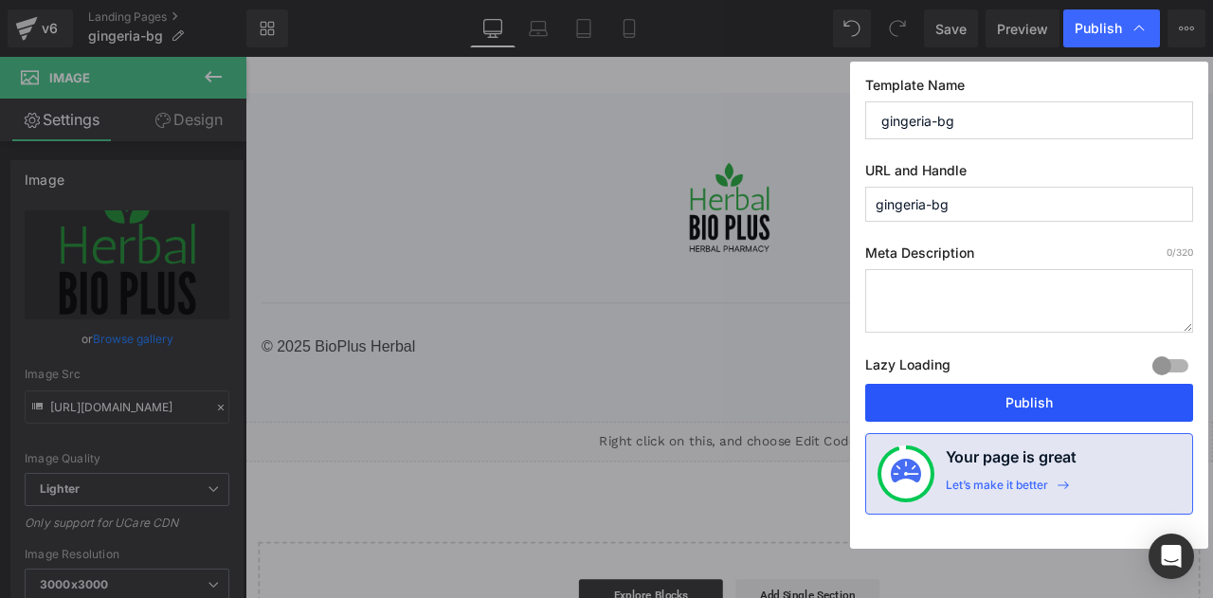
click at [1043, 389] on button "Publish" at bounding box center [1030, 403] width 328 height 38
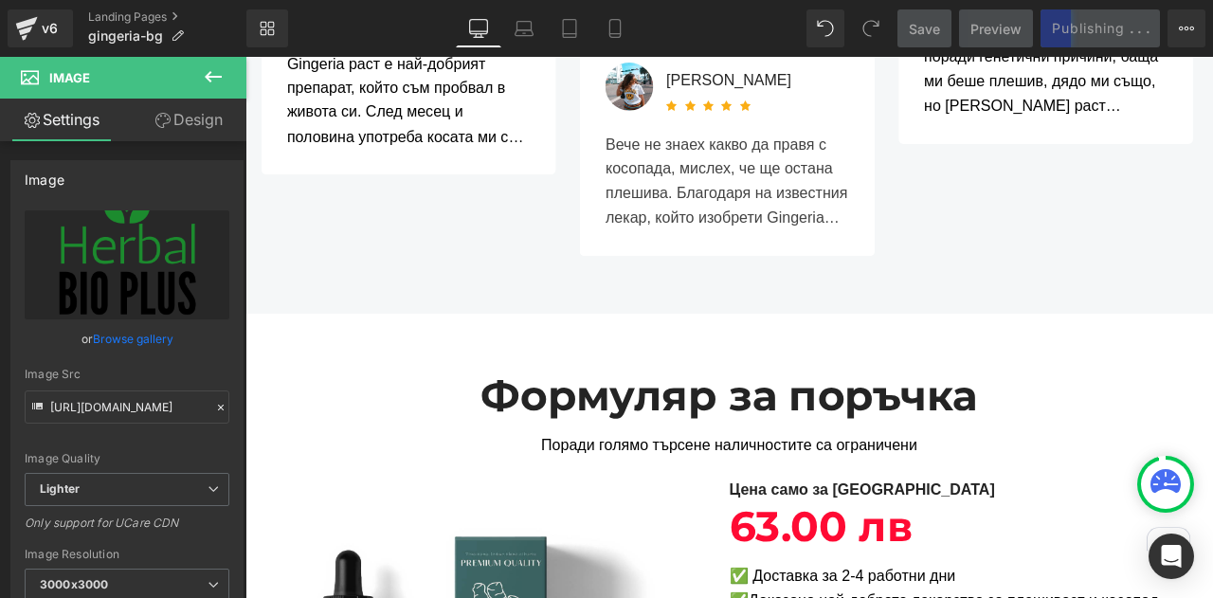
scroll to position [3962, 0]
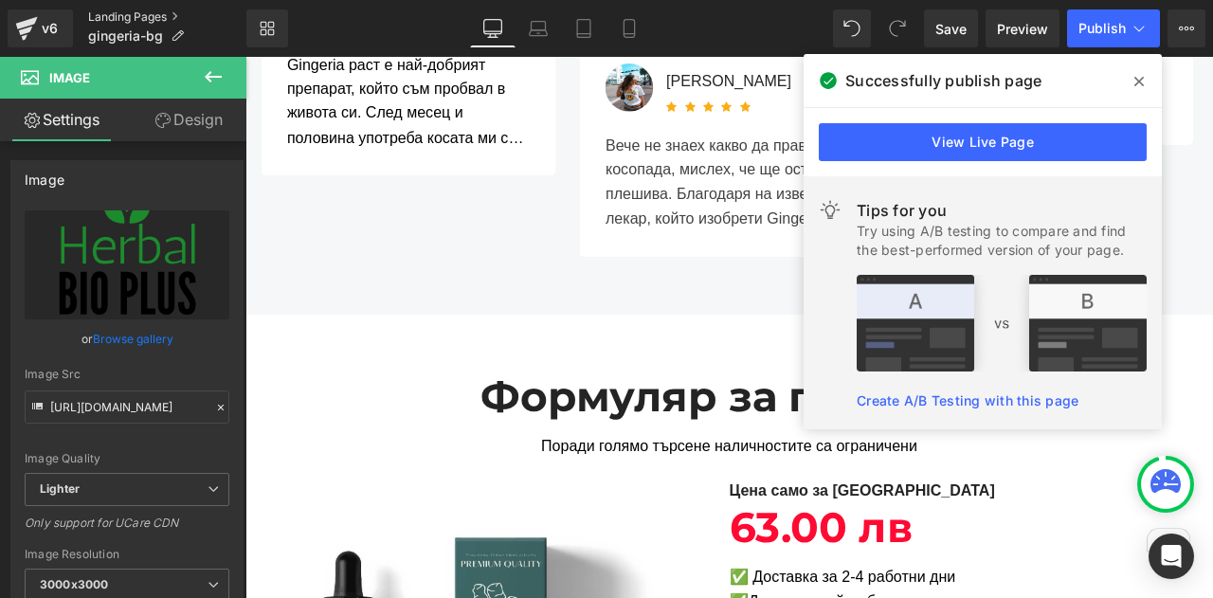
click at [108, 16] on link "Landing Pages" at bounding box center [167, 16] width 158 height 15
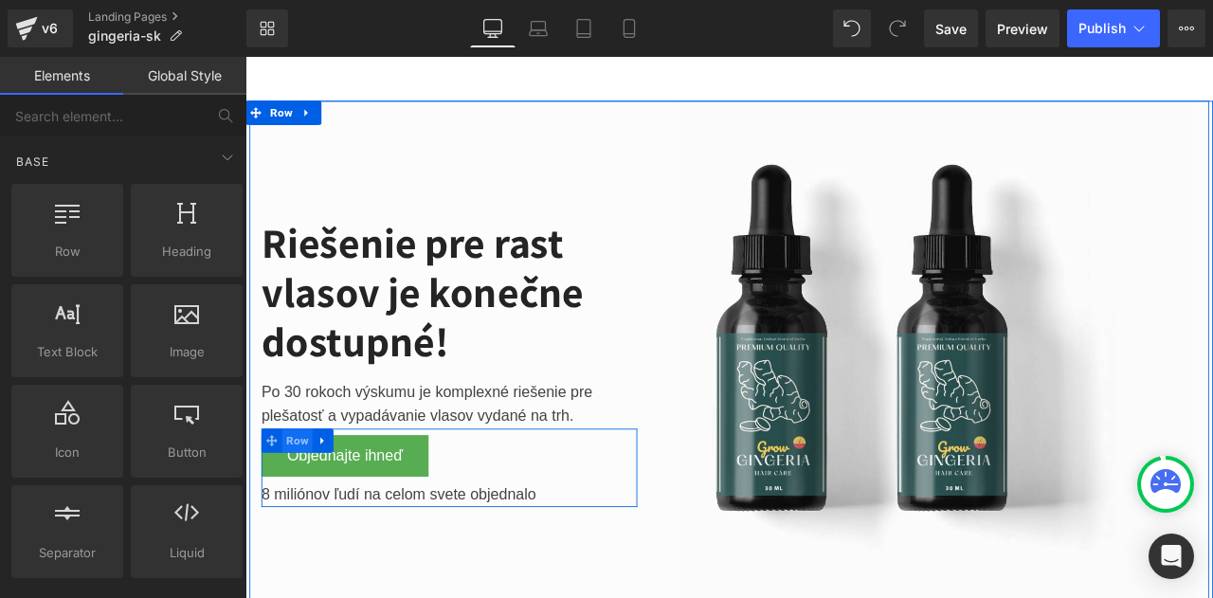
drag, startPoint x: 246, startPoint y: 57, endPoint x: 306, endPoint y: 512, distance: 459.1
click at [306, 512] on span "Row" at bounding box center [307, 512] width 36 height 28
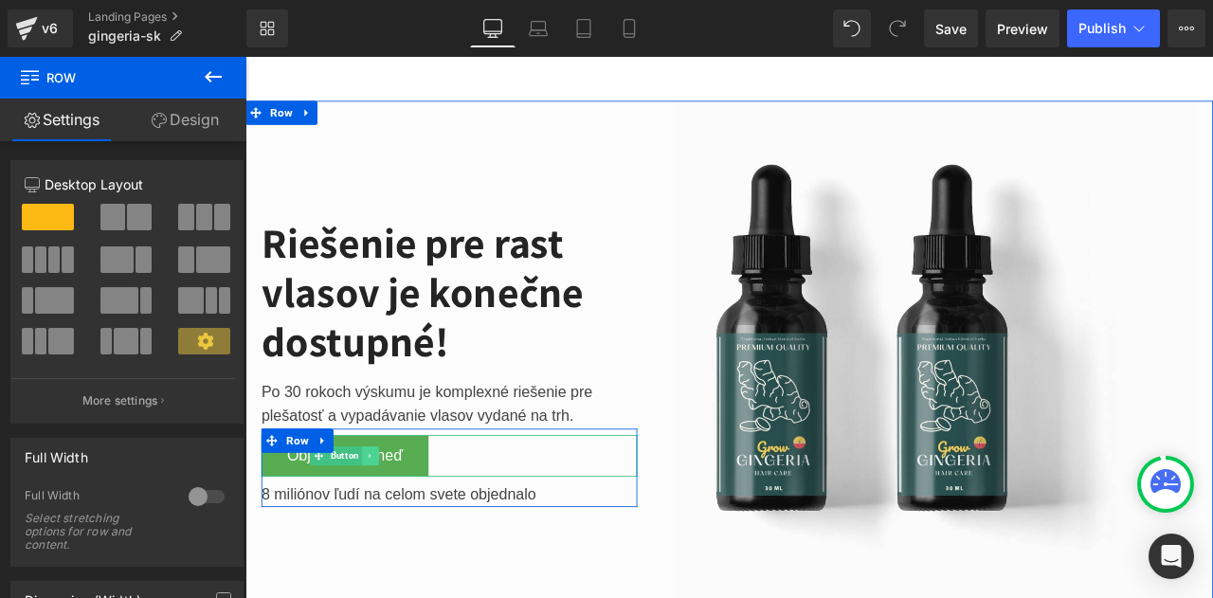
click at [392, 519] on link at bounding box center [394, 530] width 20 height 23
click at [274, 529] on link "Objednajte ihneď" at bounding box center [363, 530] width 198 height 50
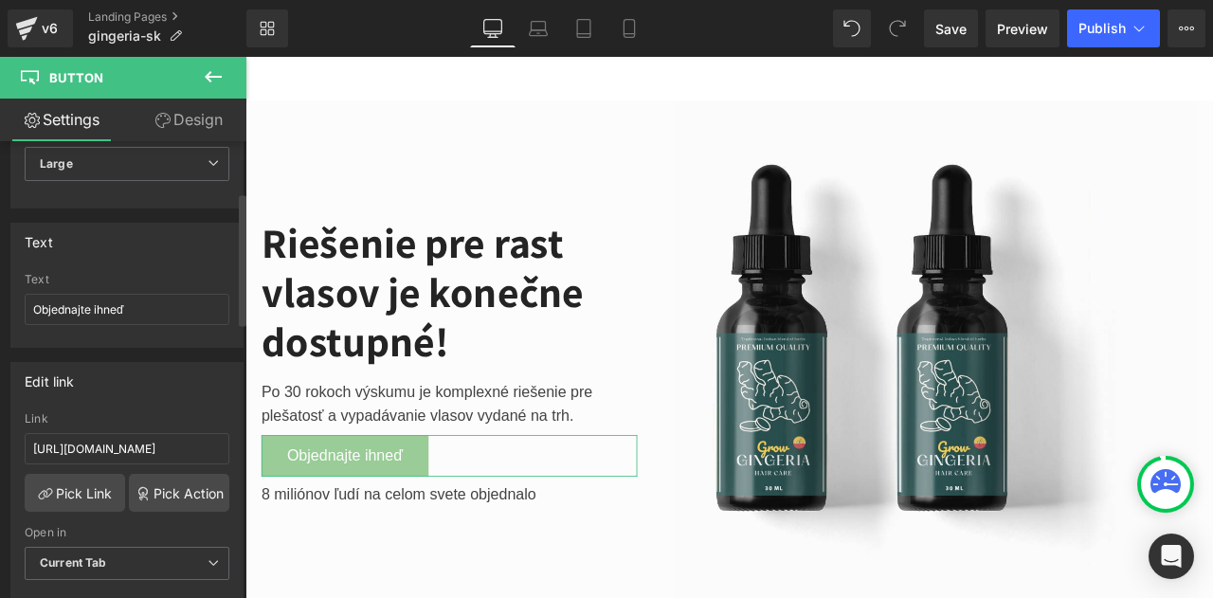
scroll to position [175, 0]
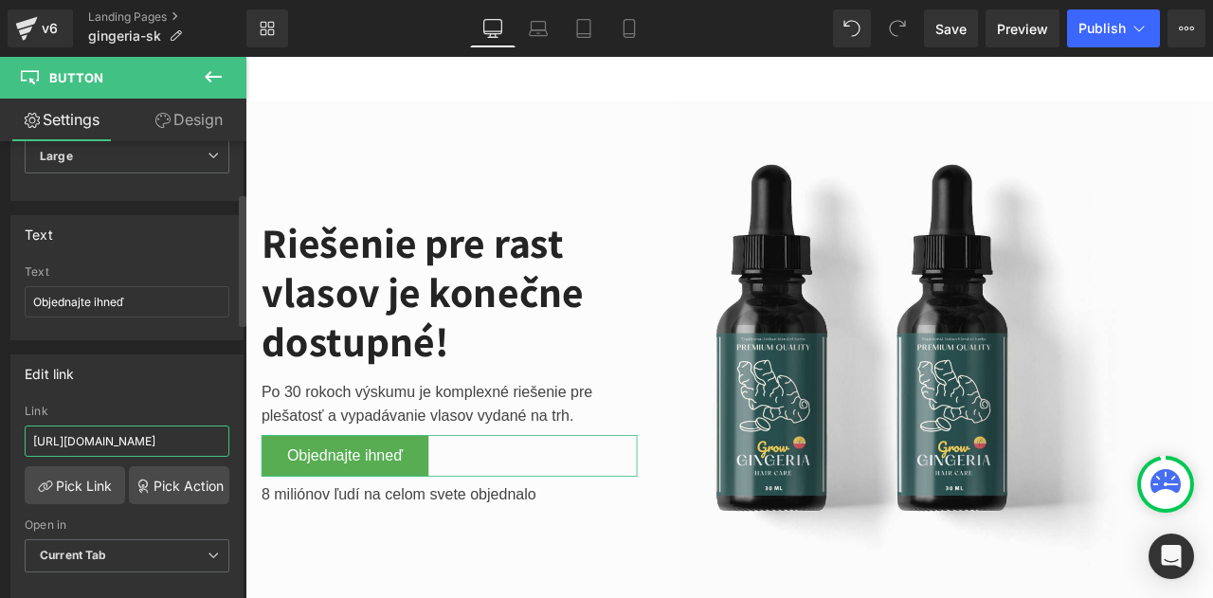
click at [132, 433] on input "[URL][DOMAIN_NAME]" at bounding box center [127, 441] width 205 height 31
type input "[URL][DOMAIN_NAME]"
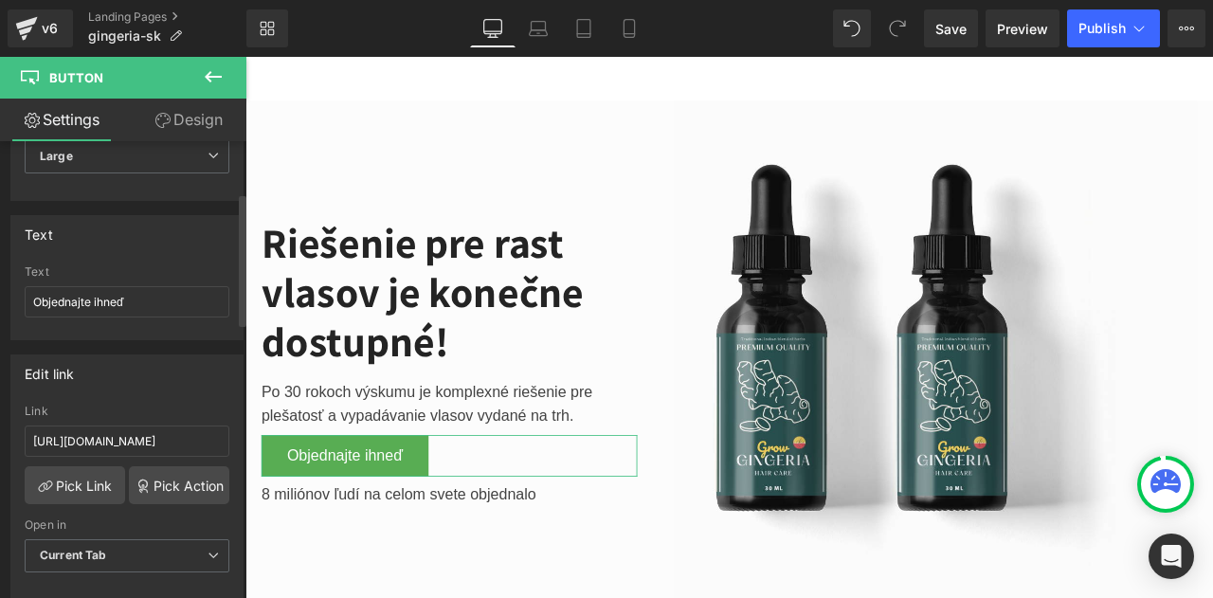
scroll to position [0, 0]
click at [160, 359] on div "Edit link" at bounding box center [126, 374] width 231 height 36
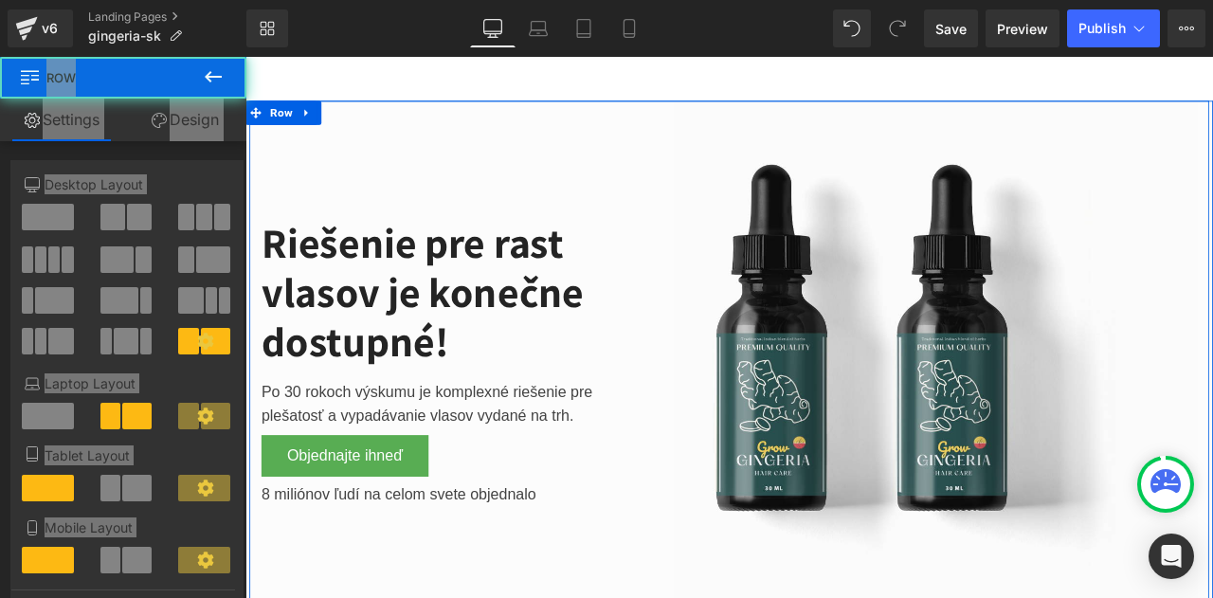
click at [726, 483] on div "Image" at bounding box center [1056, 419] width 664 height 620
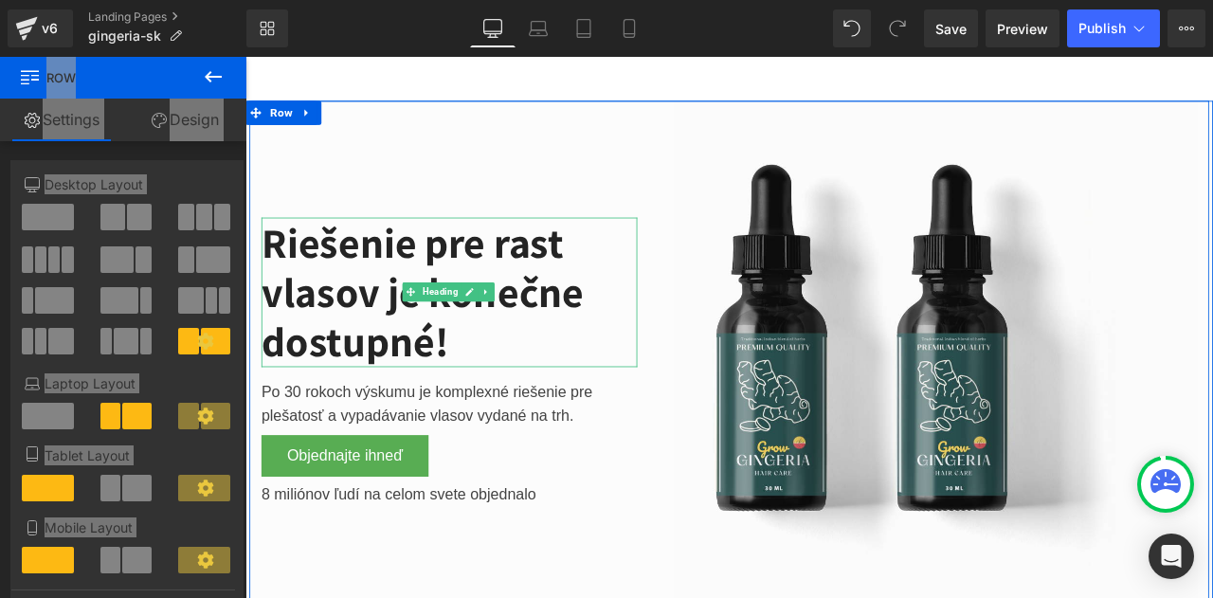
click at [655, 413] on h2 "Riešenie pre rast vlasov je konečne dostupné!" at bounding box center [487, 335] width 446 height 177
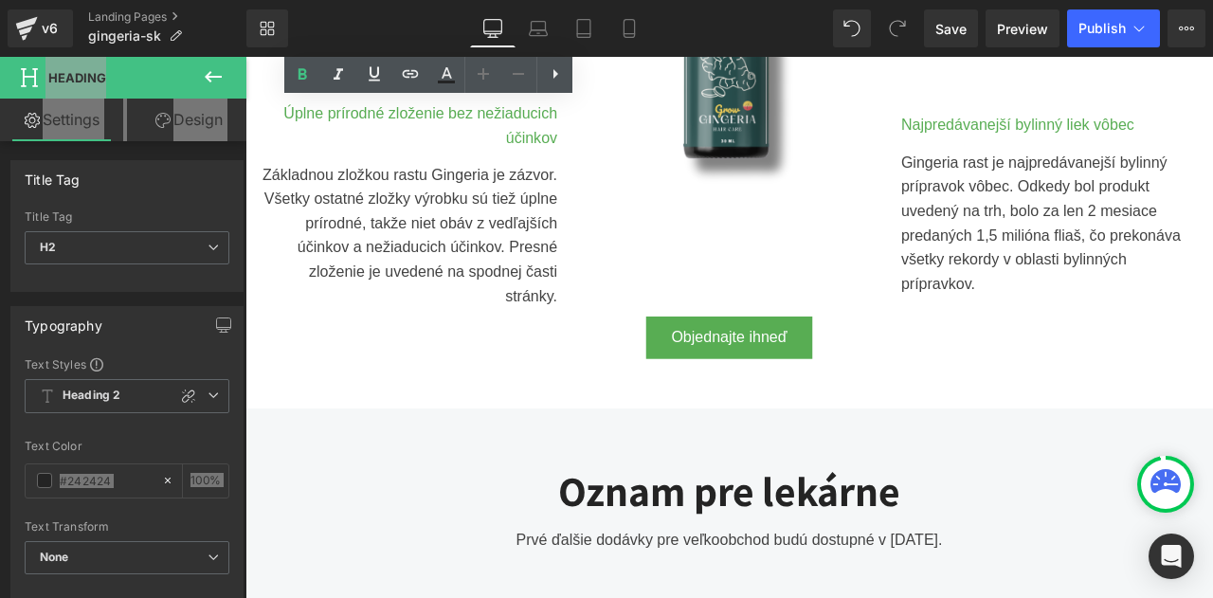
scroll to position [1188, 0]
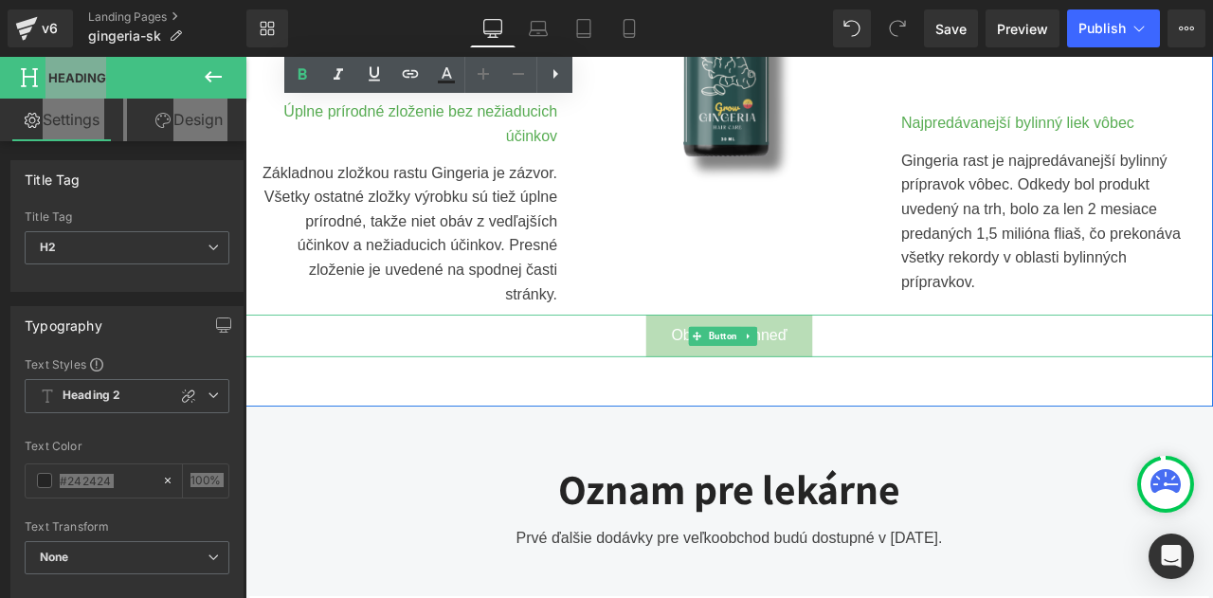
click at [754, 375] on span "Objednajte ihneď" at bounding box center [819, 387] width 137 height 27
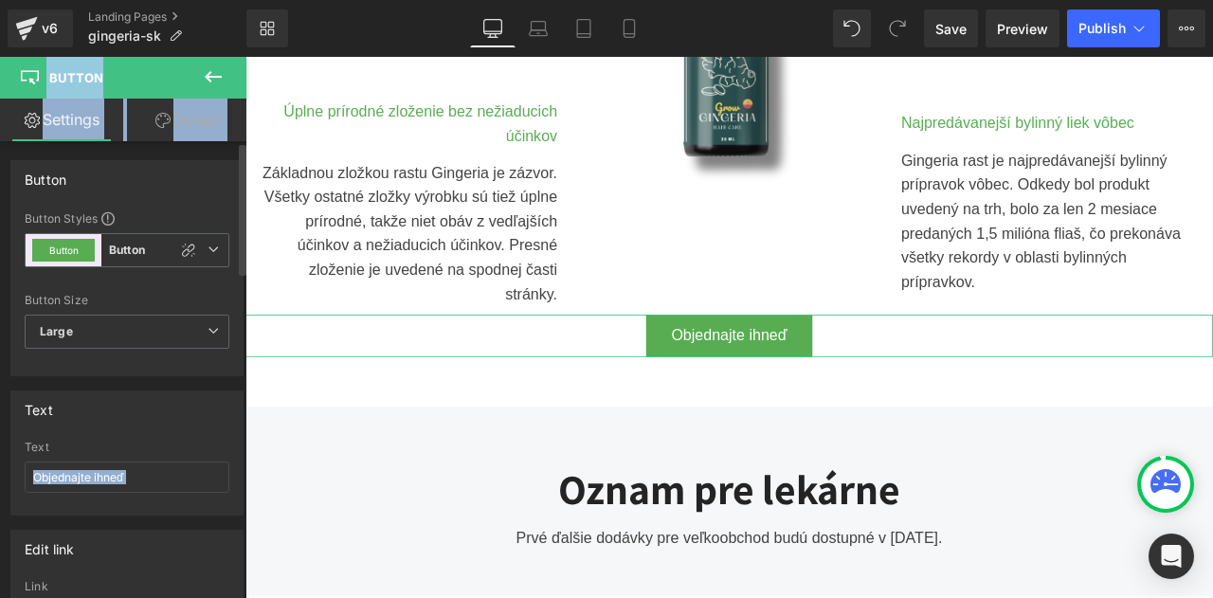
click at [122, 447] on div "Text" at bounding box center [127, 447] width 205 height 13
click at [139, 464] on input "Objednajte ihneď" at bounding box center [127, 477] width 205 height 31
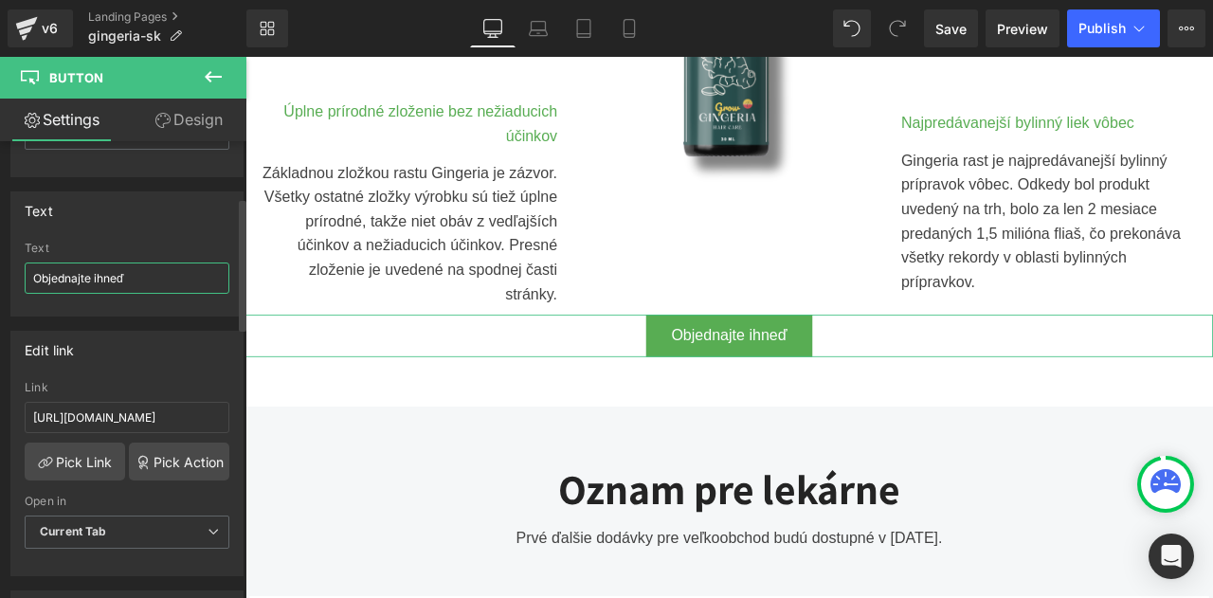
scroll to position [200, 0]
click at [159, 419] on input "https://checkoutiframe.bioherbalplus.com/gingeria-checkout-sk" at bounding box center [127, 416] width 205 height 31
paste input "bioherbalplus.com/sk-sk/pages/choose-option-gingeria"
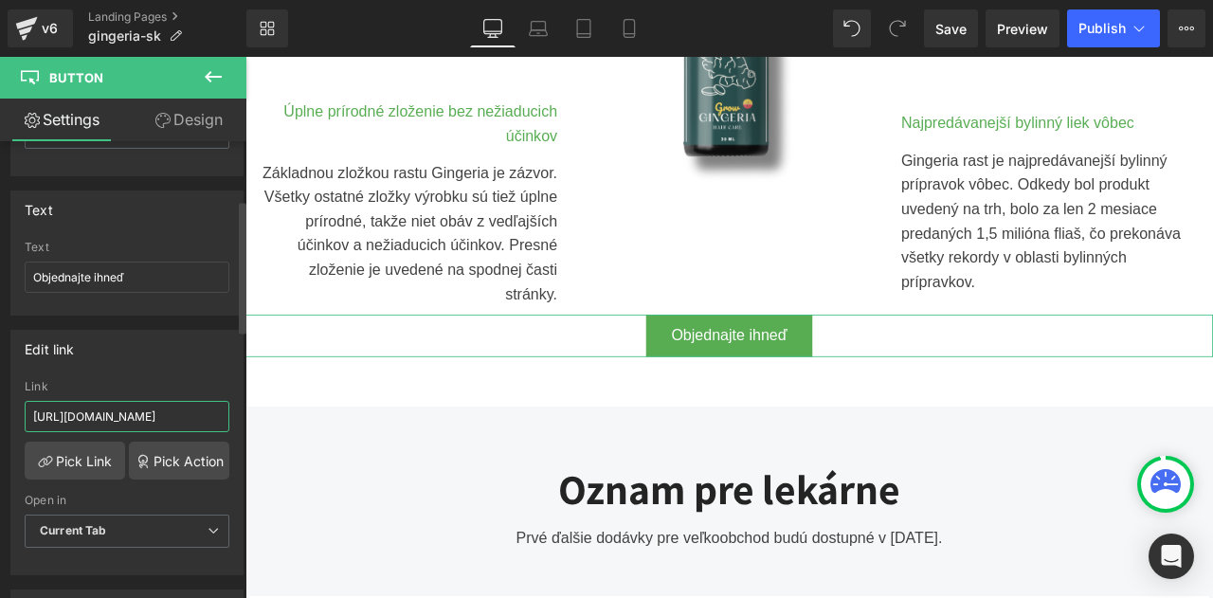
scroll to position [0, 176]
type input "https://bioherbalplus.com/sk-sk/pages/choose-option-gingeria-sk"
click at [165, 338] on div "Edit link" at bounding box center [126, 349] width 231 height 36
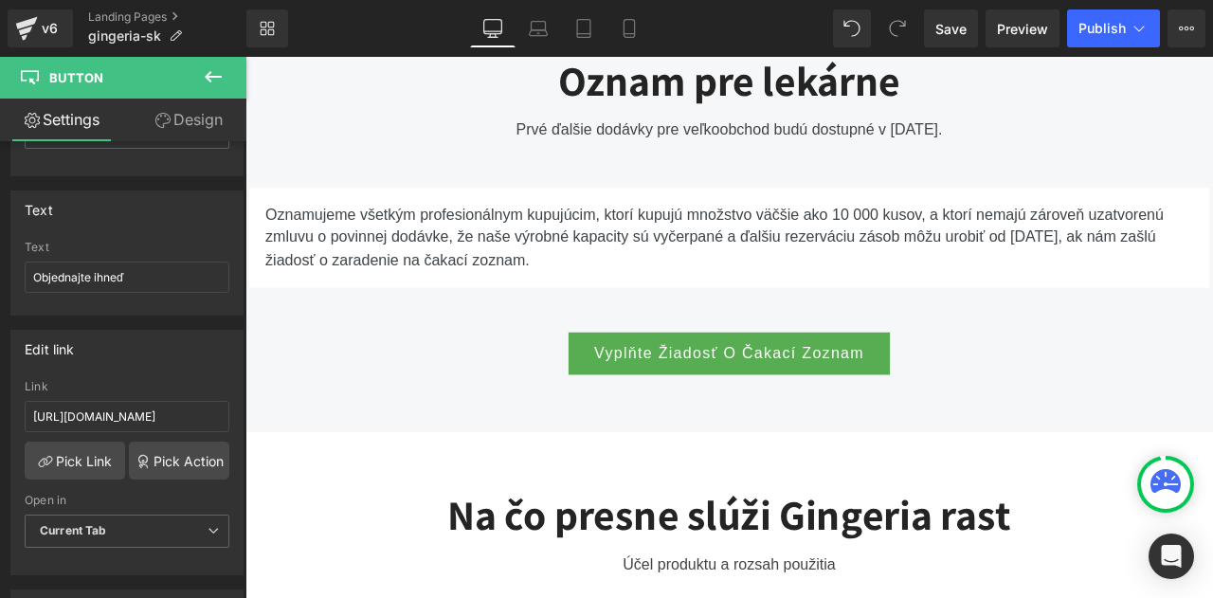
scroll to position [1676, 0]
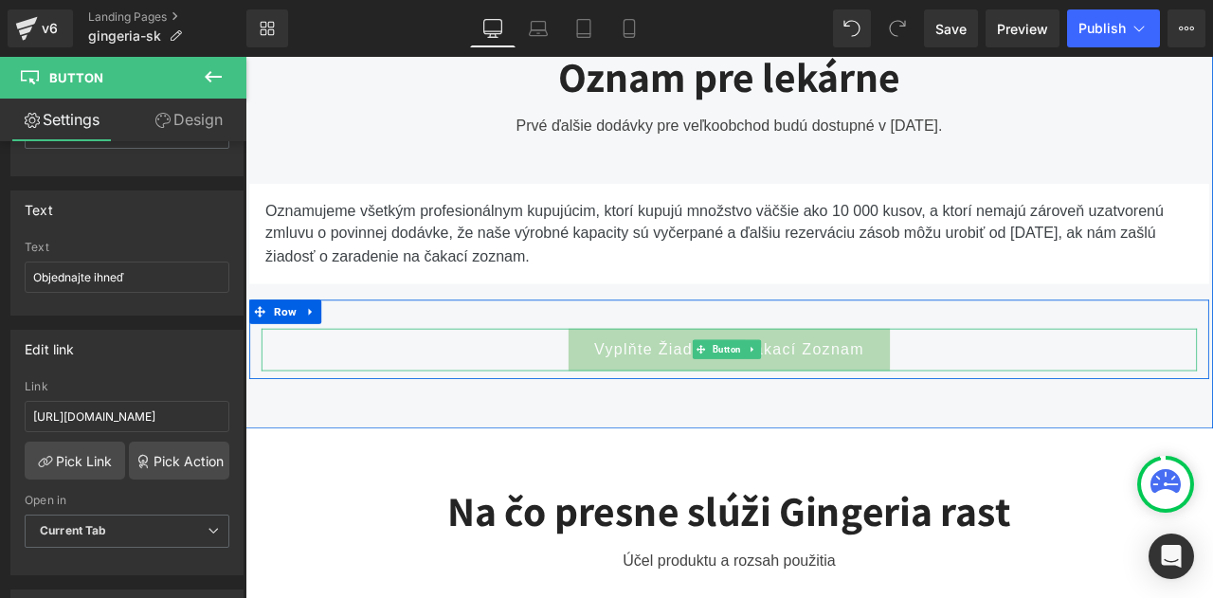
click at [649, 405] on link "Vyplňte žiadosť o čakací zoznam" at bounding box center [819, 404] width 381 height 50
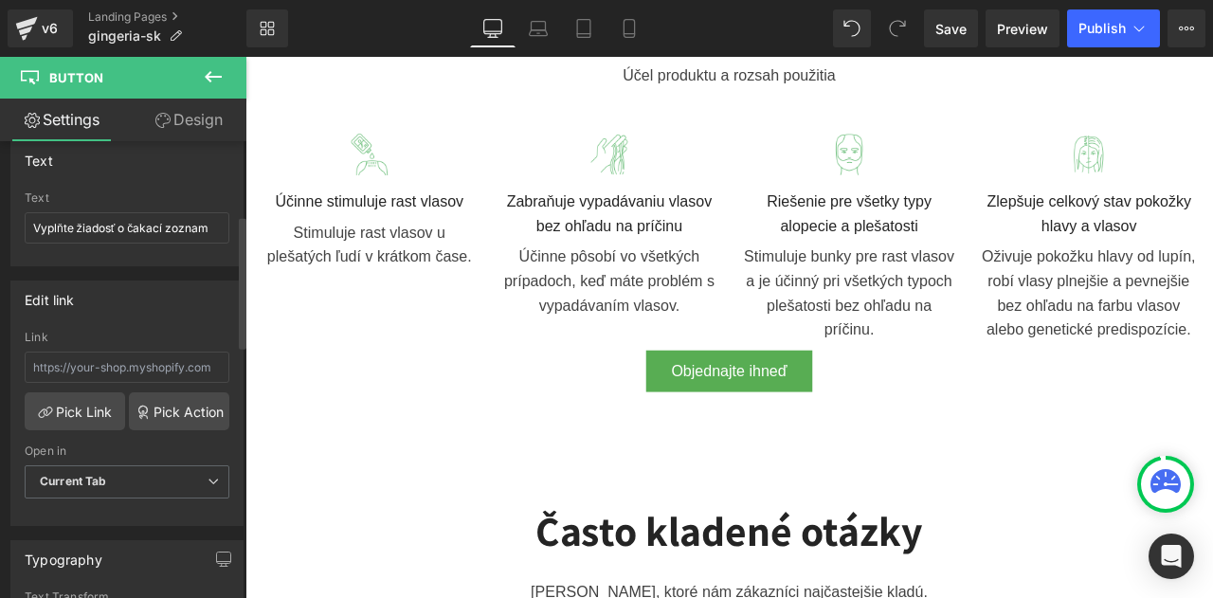
scroll to position [253, 0]
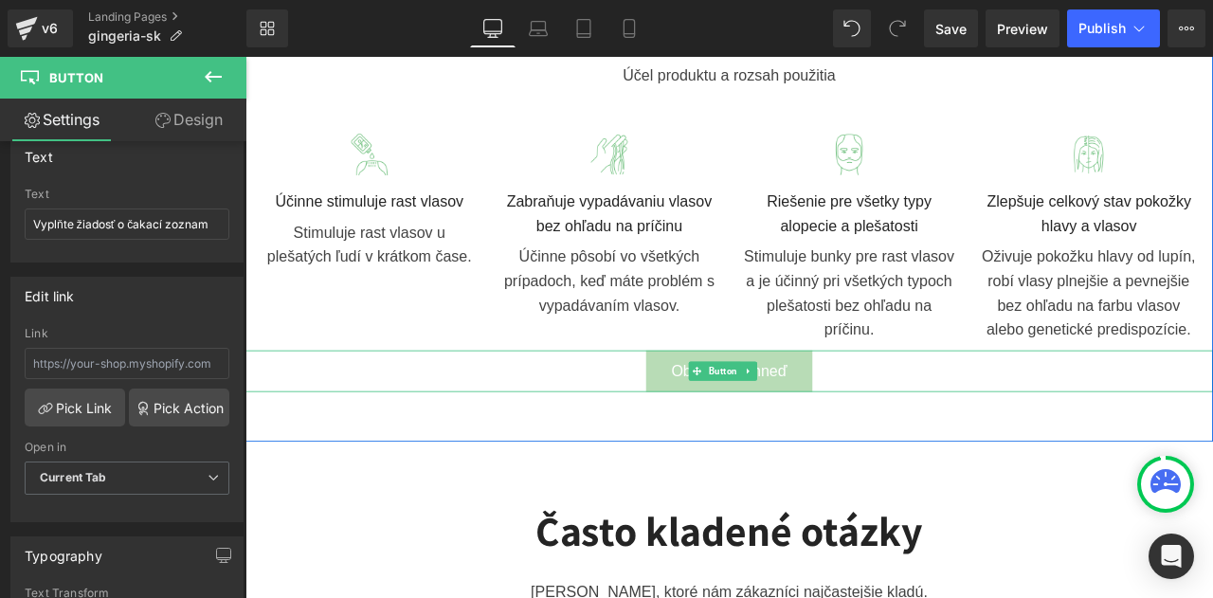
click at [720, 415] on link "Objednajte ihneď" at bounding box center [819, 430] width 198 height 50
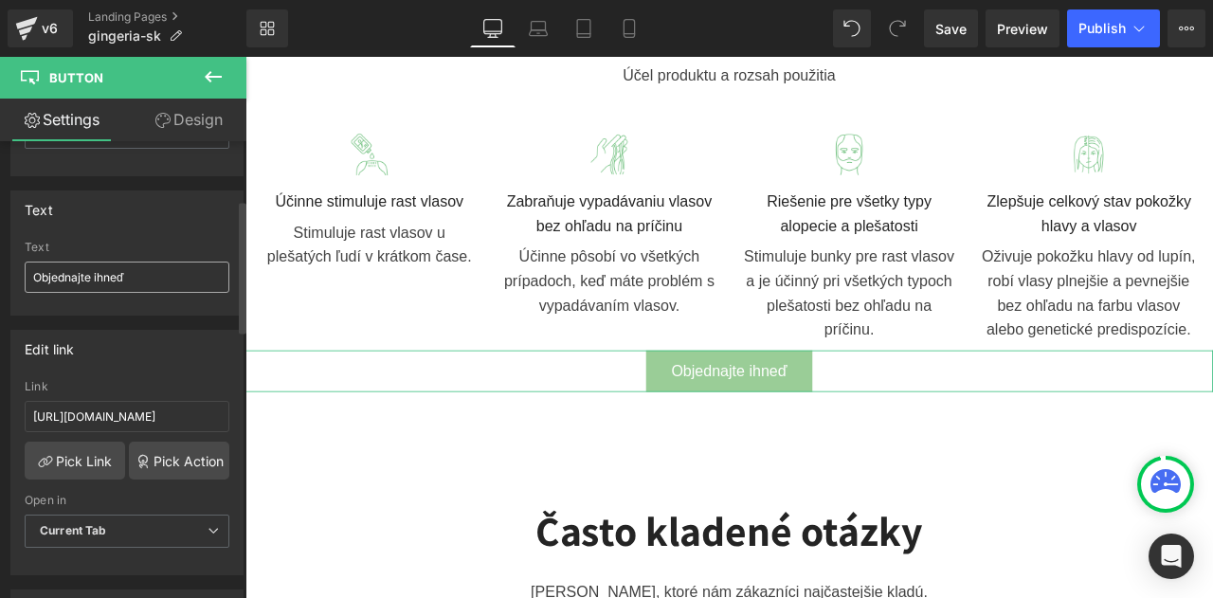
scroll to position [202, 0]
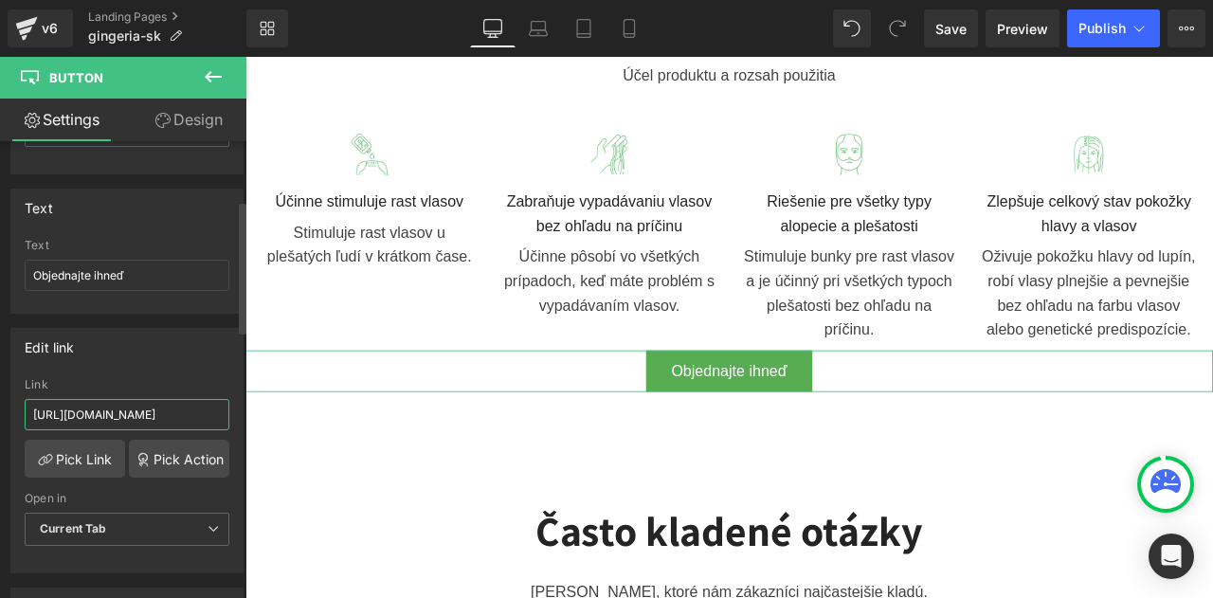
click at [147, 407] on input "https://checkoutiframe.bioherbalplus.com/gingeria-checkout-sk" at bounding box center [127, 414] width 205 height 31
paste input "bioherbalplus.com/sk-sk/pages/choose-option-gingeria"
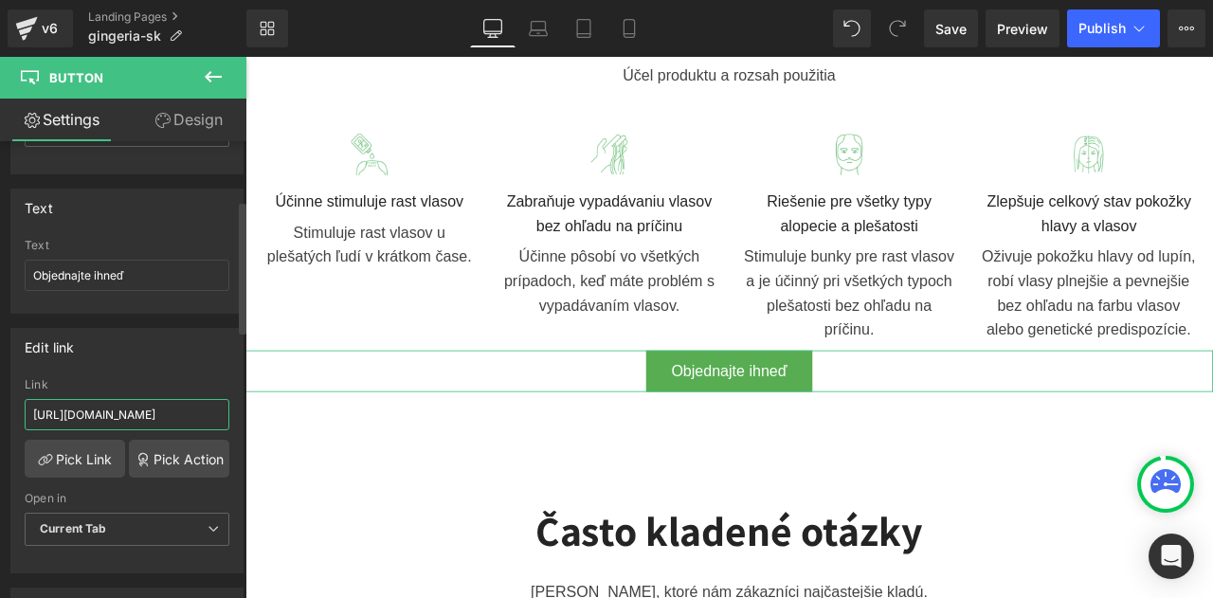
type input "https://bioherbalplus.com/sk-sk/pages/choose-option-gingeria-sk"
click at [167, 351] on div "Edit link" at bounding box center [126, 347] width 231 height 36
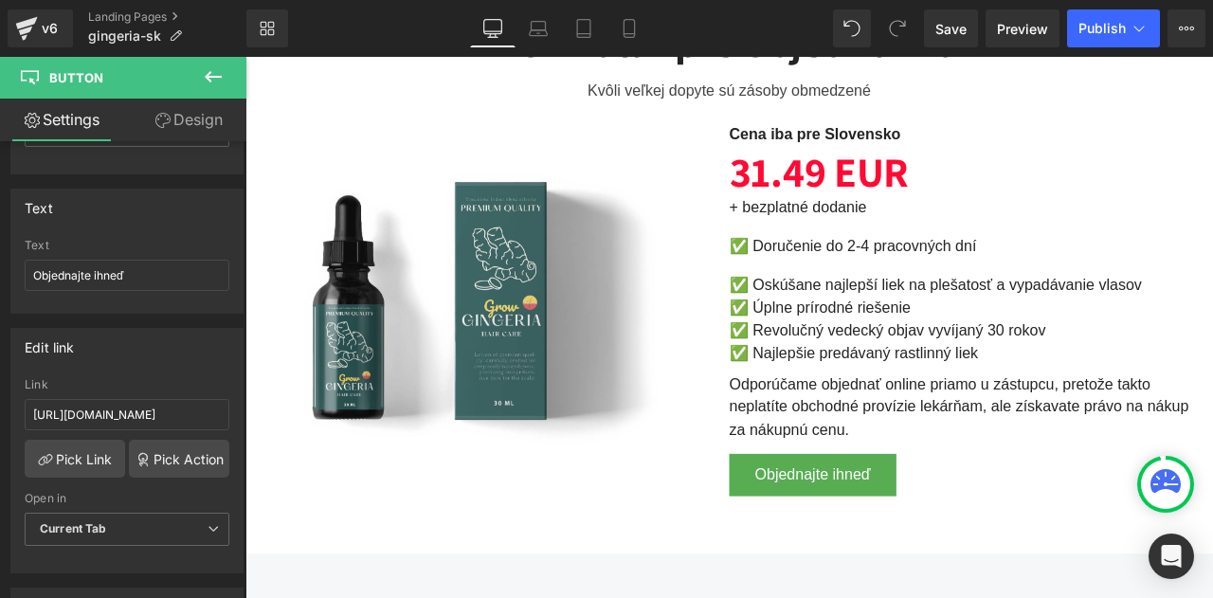
scroll to position [4260, 0]
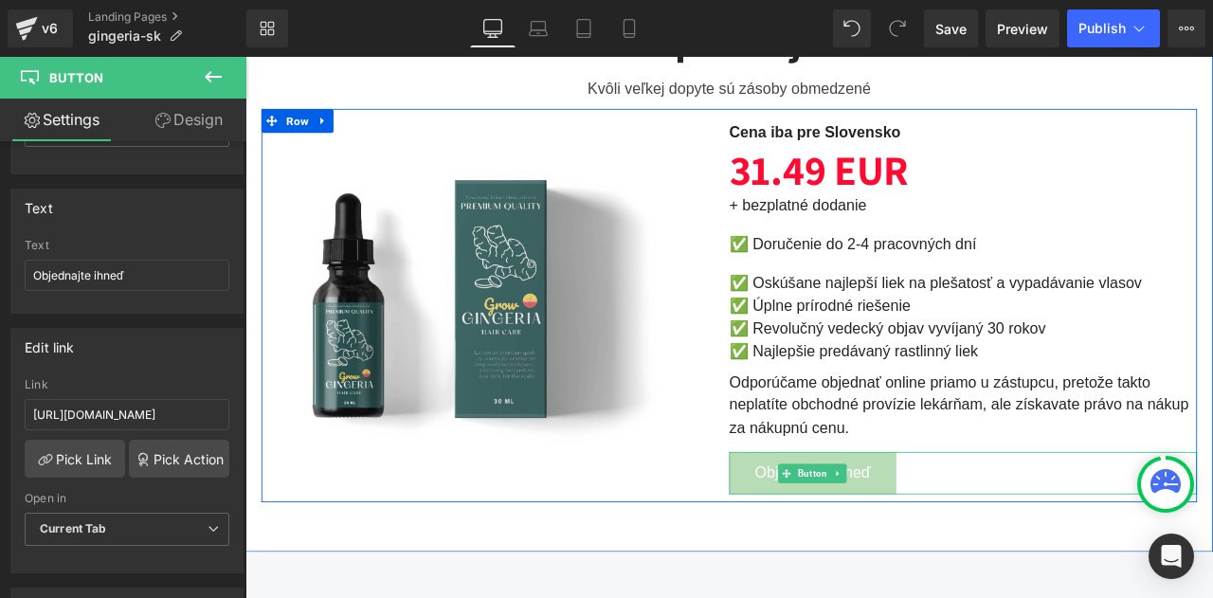
click at [823, 542] on link "Objednajte ihneď" at bounding box center [918, 550] width 198 height 50
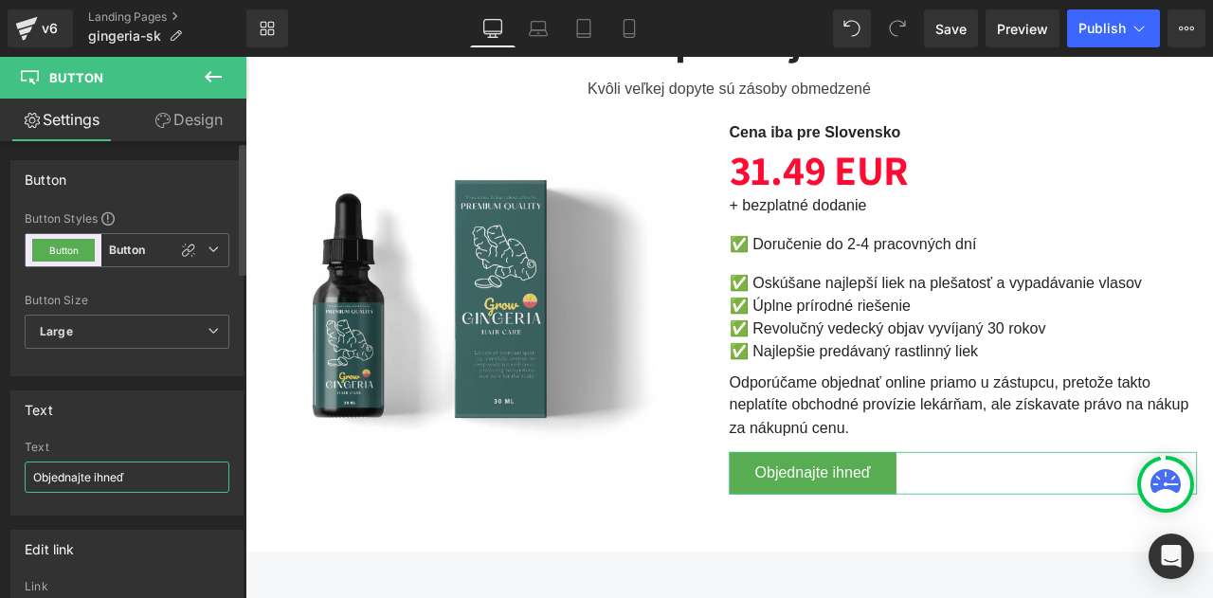
click at [167, 481] on input "Objednajte ihneď" at bounding box center [127, 477] width 205 height 31
paste input "https://bioherbalplus.com/sk-sk/pages/choose-option-gingeria-sk"
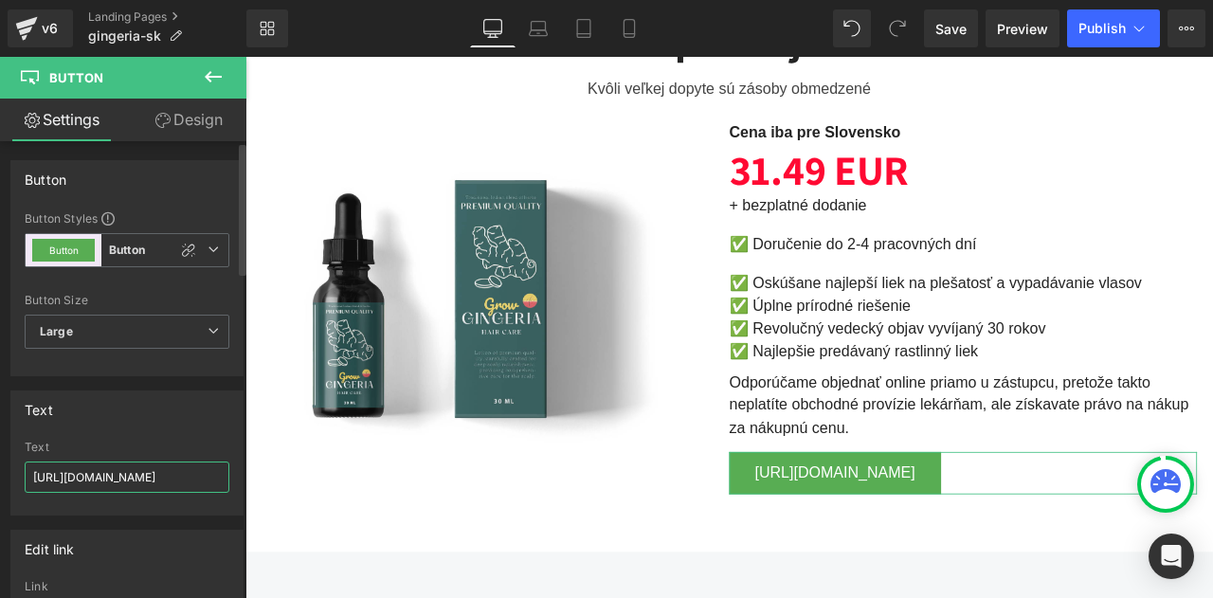
type input "https://bioherbalplus.com/sk-sk/pages/choose-option-gingeria-sk"
click at [153, 409] on div "Text" at bounding box center [126, 410] width 231 height 36
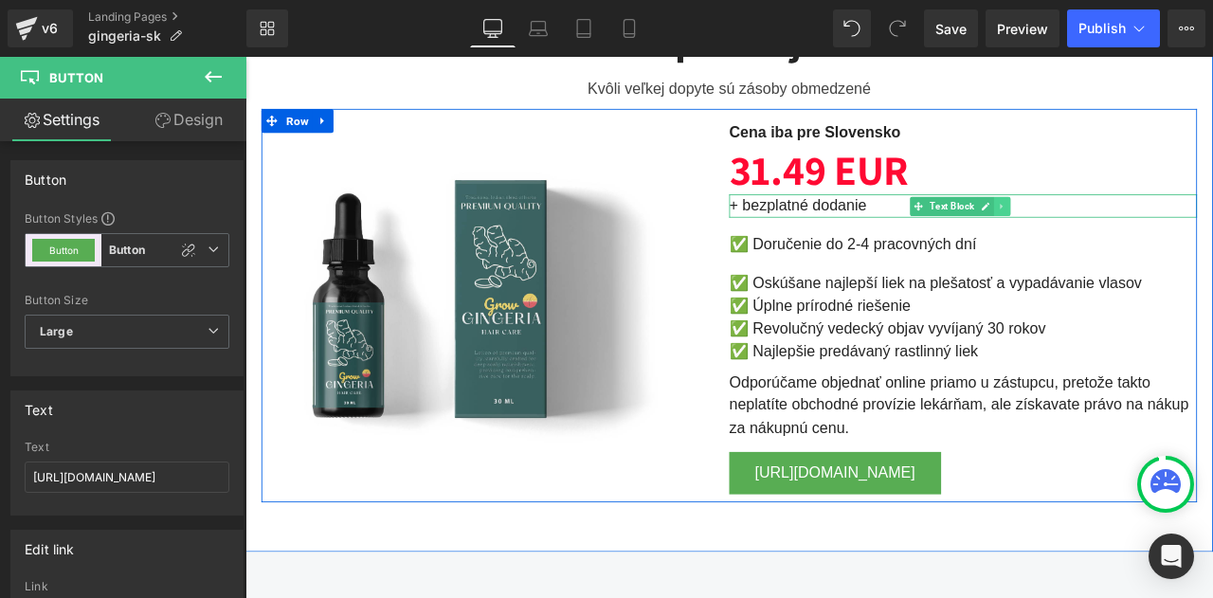
click at [1137, 228] on icon at bounding box center [1142, 233] width 10 height 11
click at [1150, 228] on icon at bounding box center [1152, 233] width 10 height 10
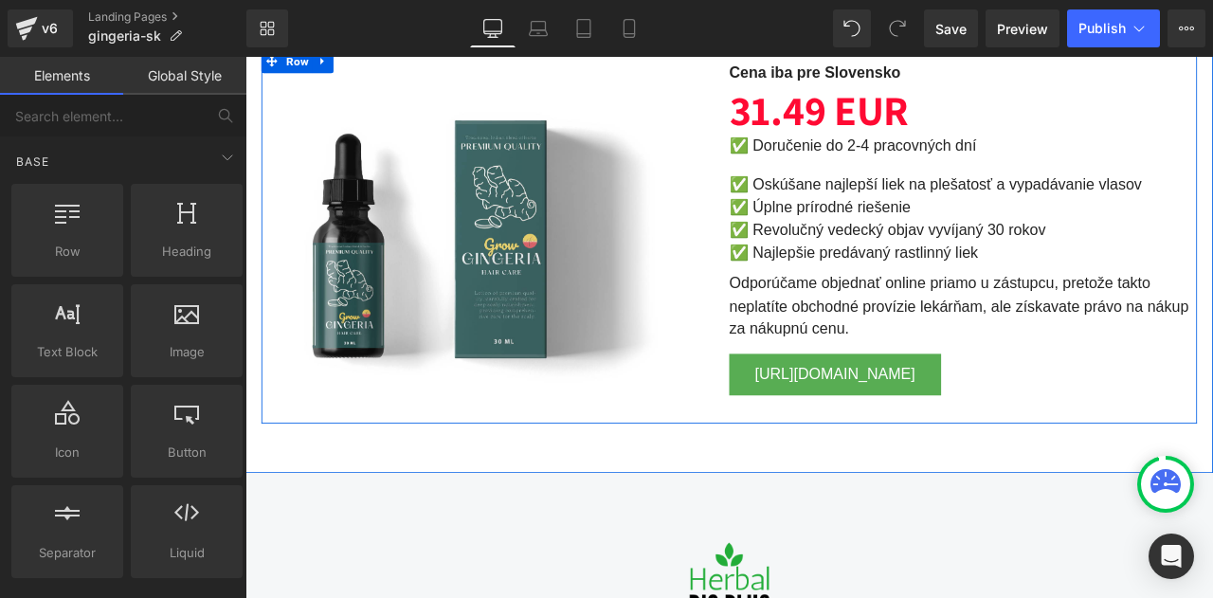
scroll to position [4324, 0]
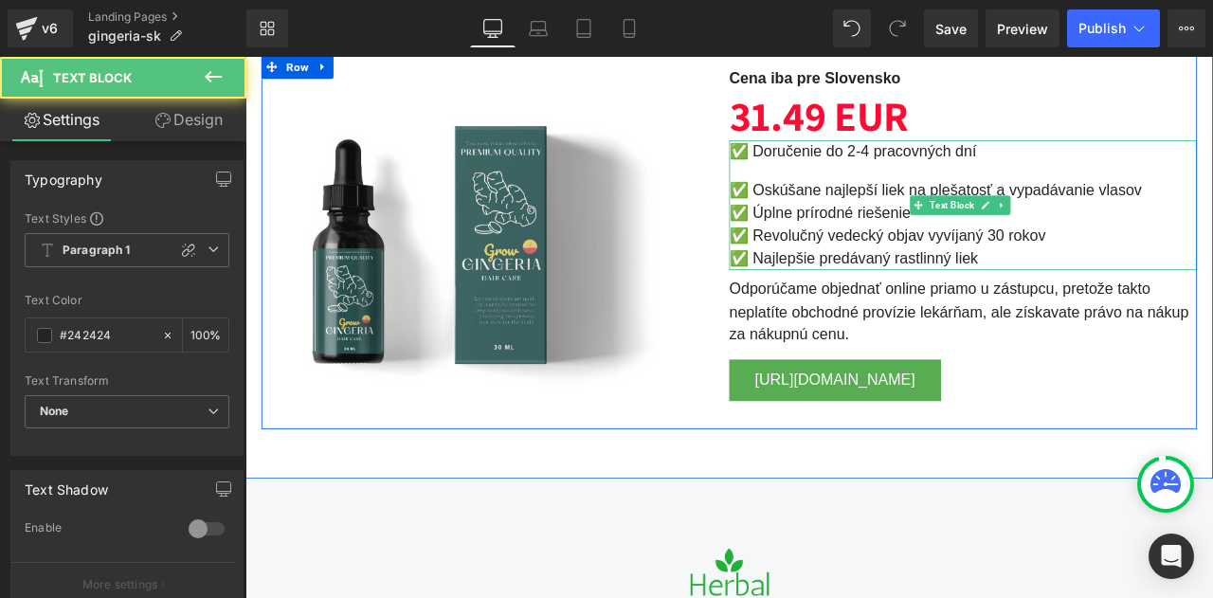
click at [967, 183] on div "✅ Doručenie do 2-4 pracovných dní ✅ Oskúšane najlepší liek na plešatosť a vypad…" at bounding box center [1096, 233] width 555 height 154
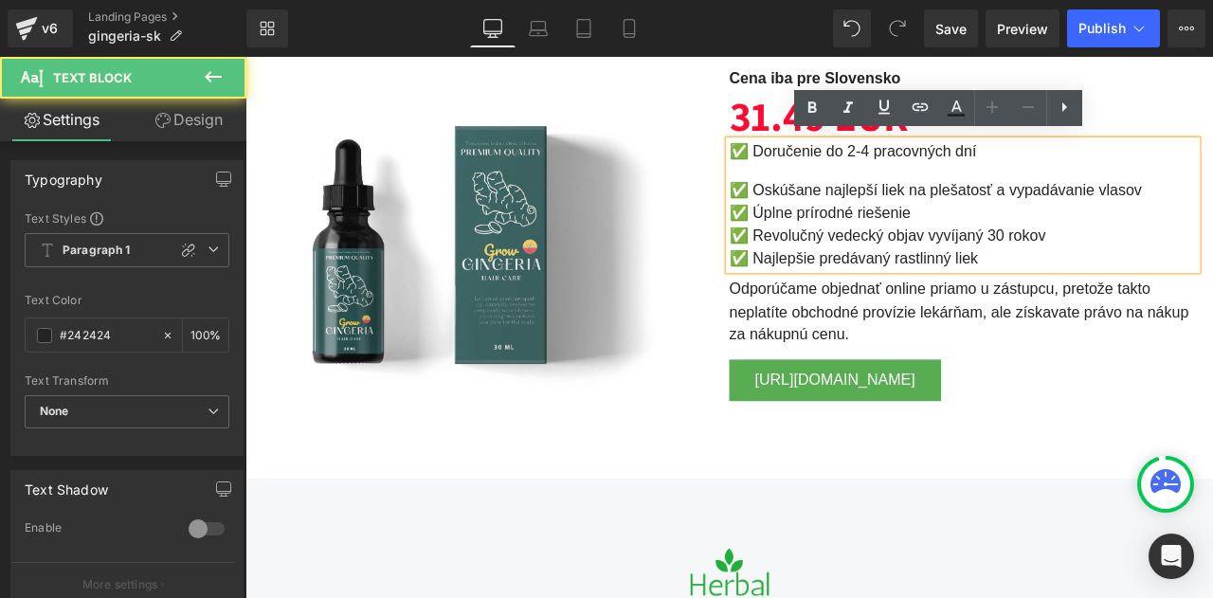
click at [958, 183] on div "✅ Doručenie do 2-4 pracovných dní ✅ Oskúšane najlepší liek na plešatosť a vypad…" at bounding box center [1096, 233] width 555 height 154
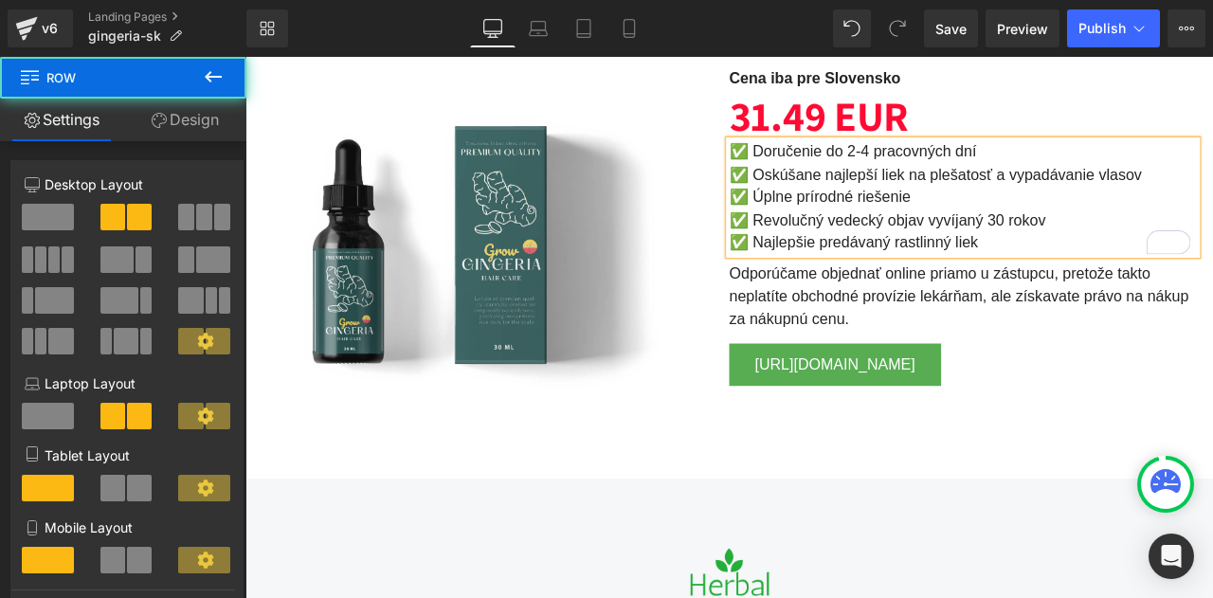
click at [871, 479] on div "Image Cena iba pre Slovensko Text Block 31.49 EUR Heading ✅ Doručenie do 2-4 pr…" at bounding box center [818, 277] width 1109 height 444
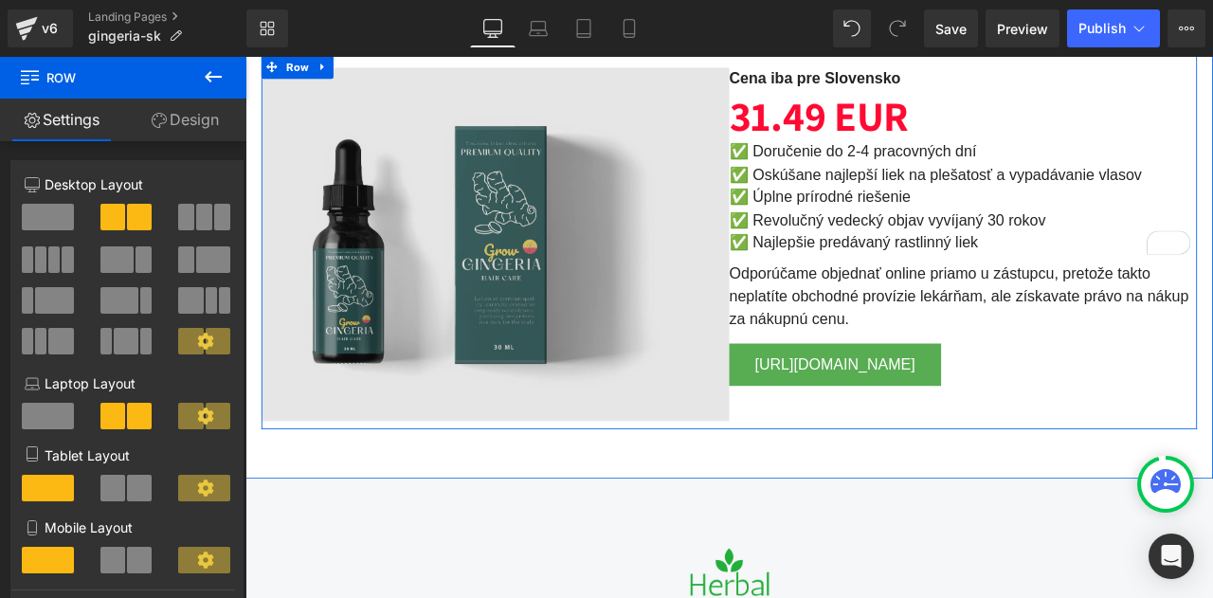
click at [312, 148] on img at bounding box center [541, 279] width 555 height 419
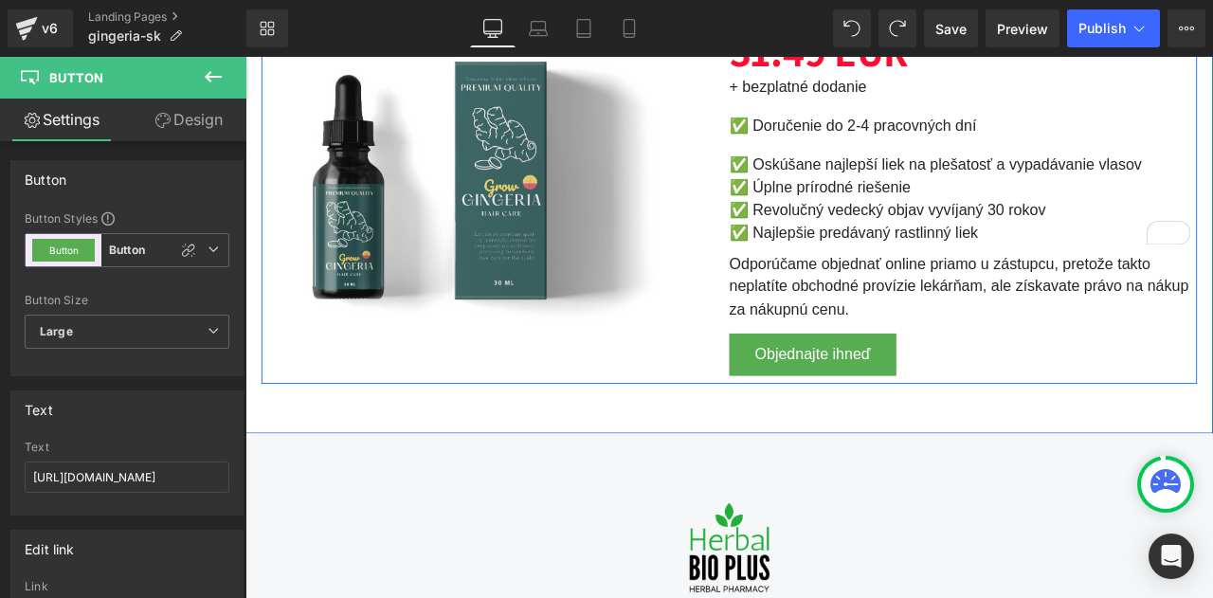
scroll to position [4291, 0]
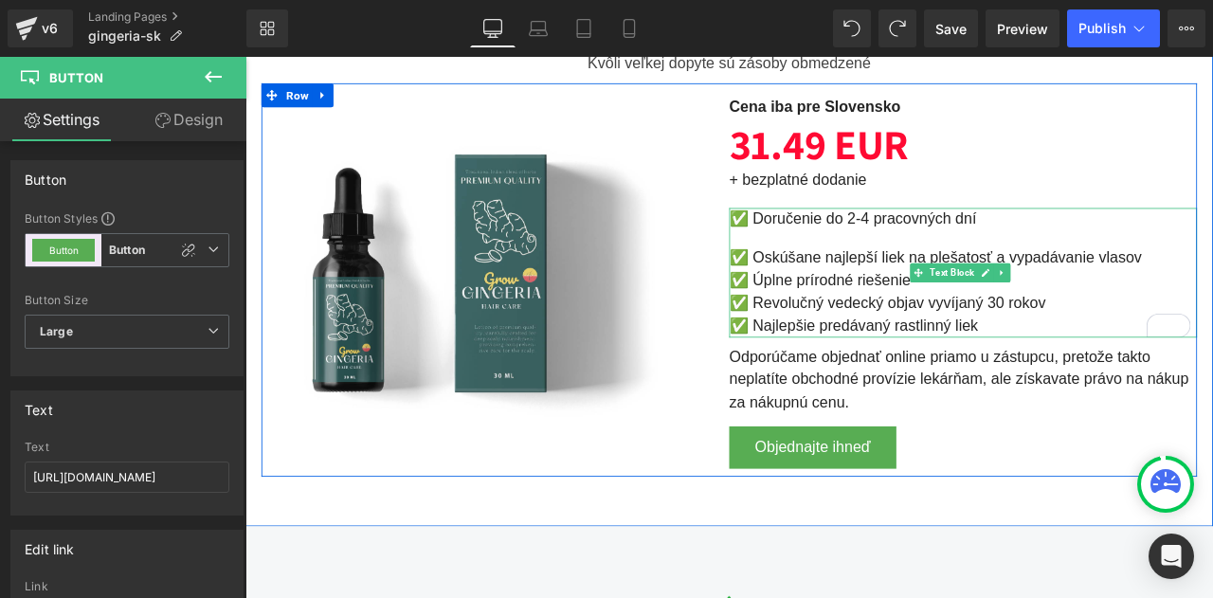
click at [857, 282] on div "✅ Oskúšane najlepší liek na plešatosť a vypadávanie vlasov" at bounding box center [1096, 295] width 555 height 27
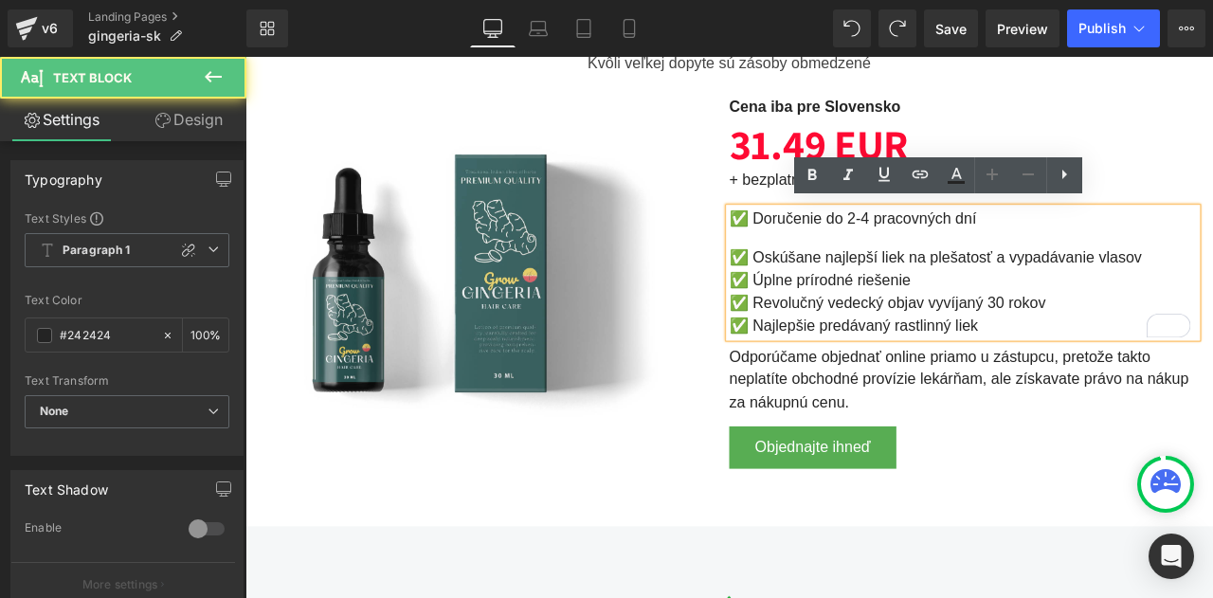
click at [819, 283] on div "✅ Oskúšane najlepší liek na plešatosť a vypadávanie vlasov" at bounding box center [1096, 295] width 555 height 27
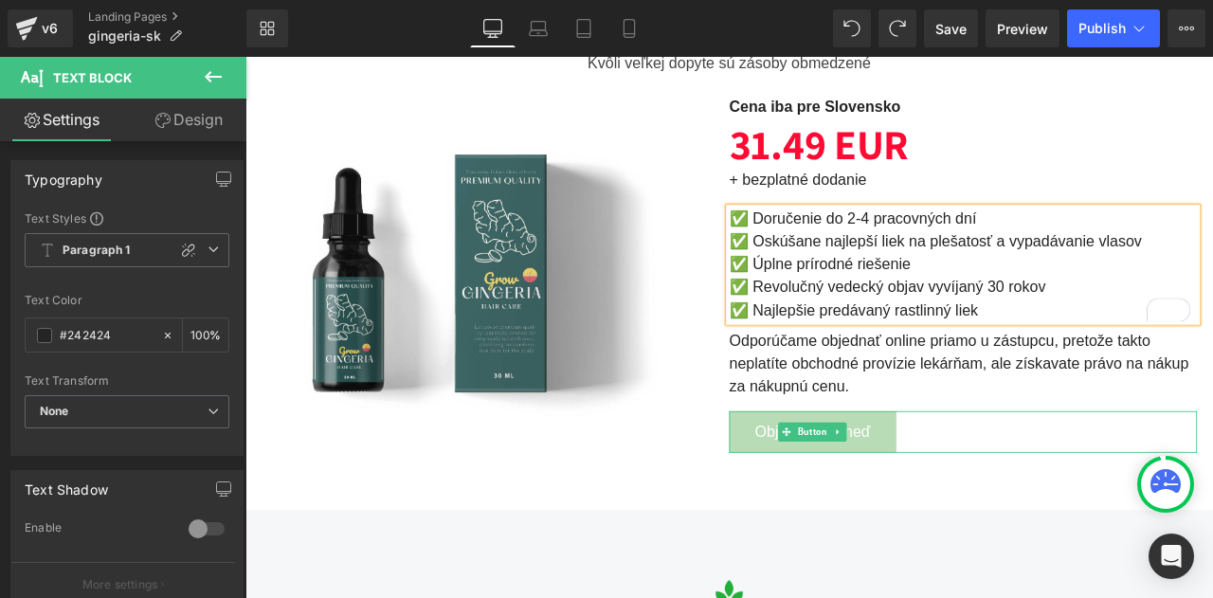
click at [841, 499] on link "Objednajte ihneď" at bounding box center [918, 502] width 198 height 50
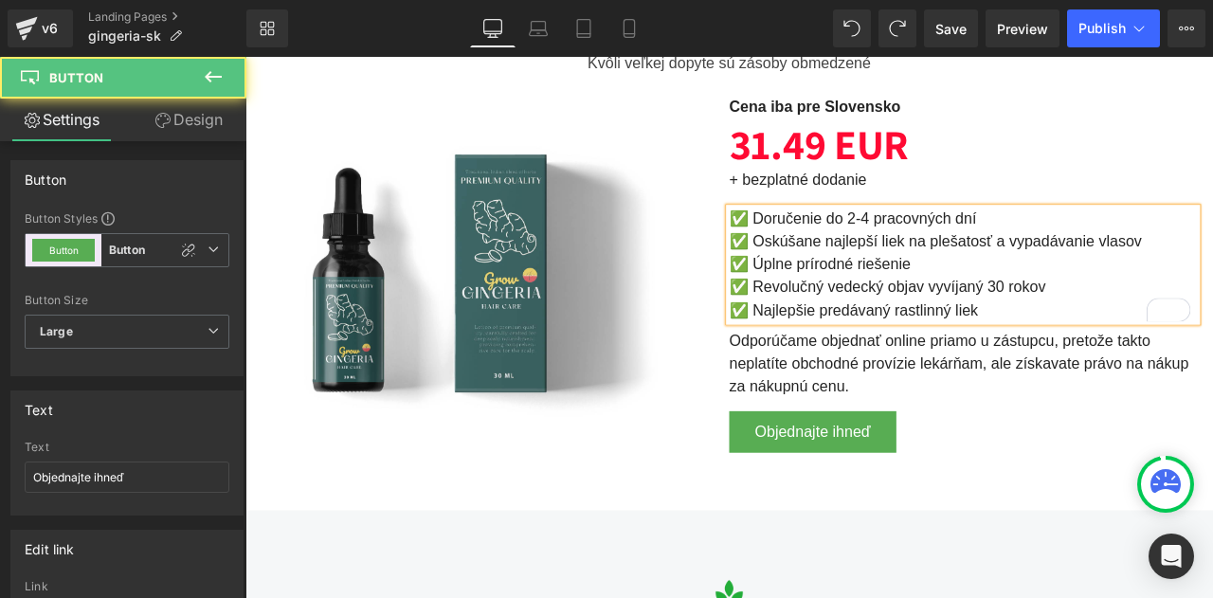
click at [261, 447] on div "Formulár pre objednávku Heading Kvôli veľkej dopyte sú zásoby obmedzené Text Bl…" at bounding box center [819, 251] width 1147 height 687
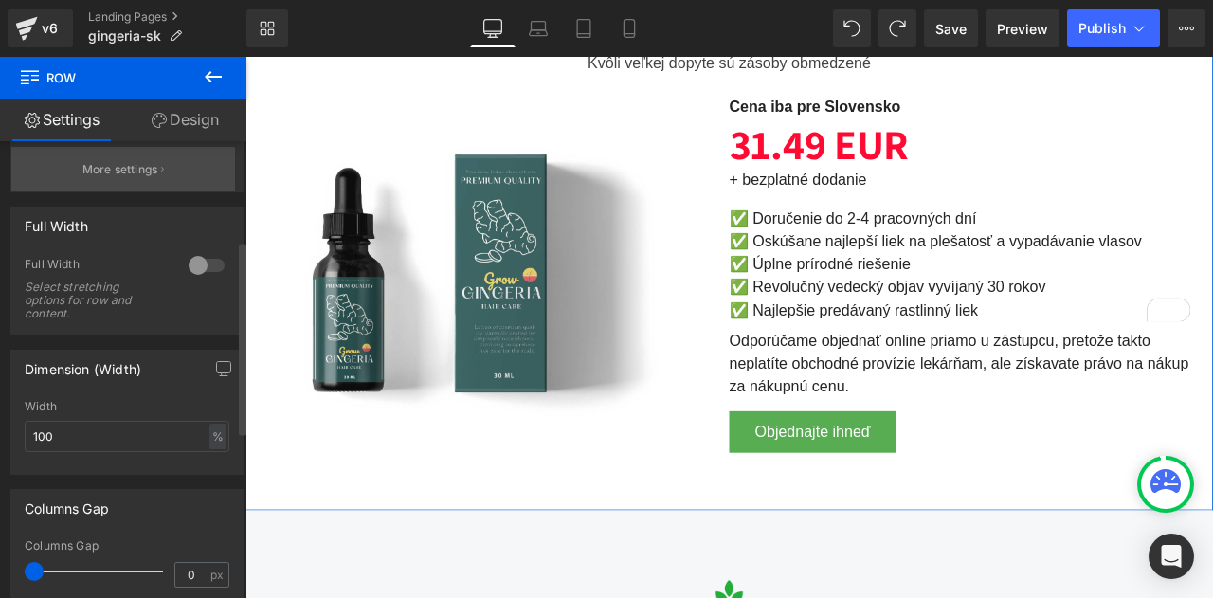
scroll to position [233, 0]
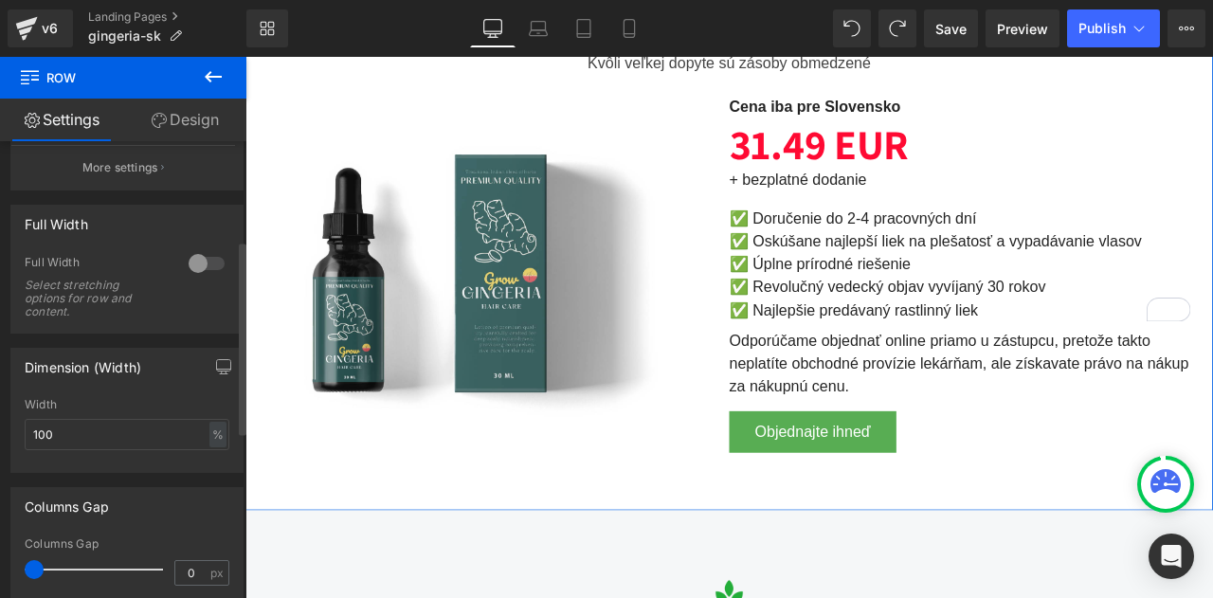
click at [192, 255] on div at bounding box center [207, 263] width 46 height 30
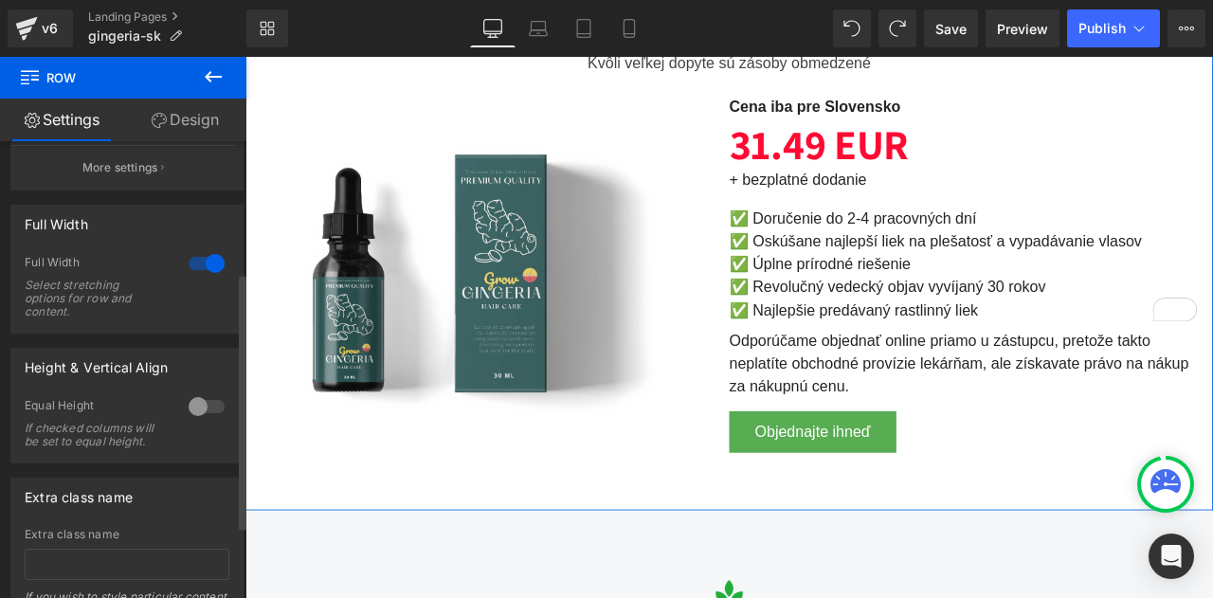
click at [201, 263] on div at bounding box center [207, 263] width 46 height 30
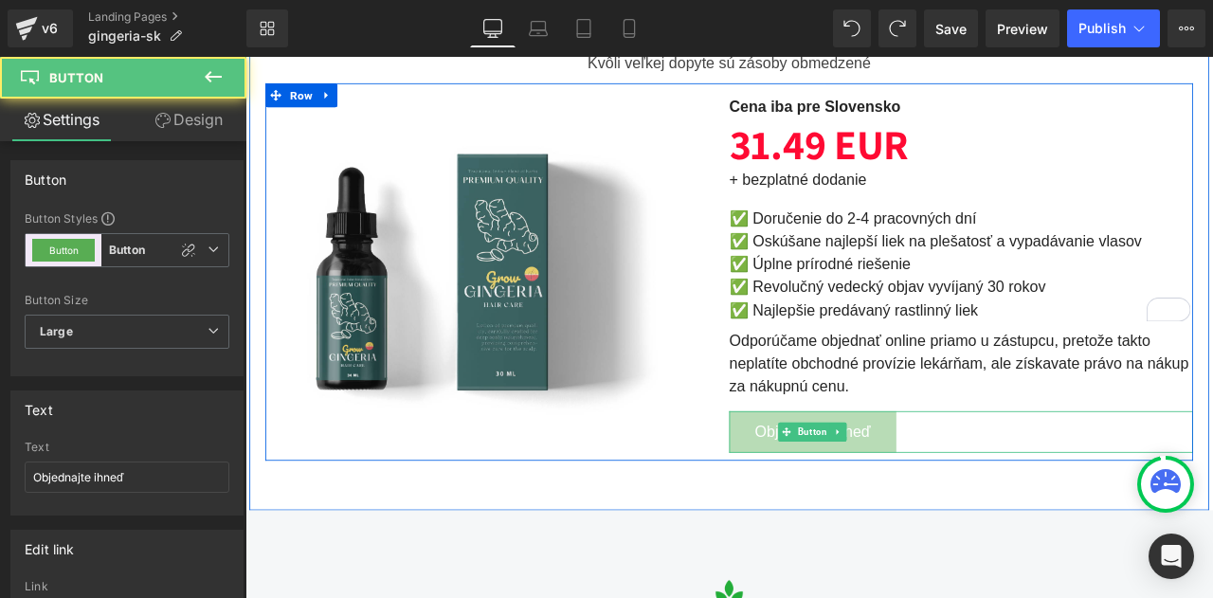
click at [866, 490] on span "Objednajte ihneď" at bounding box center [917, 501] width 137 height 27
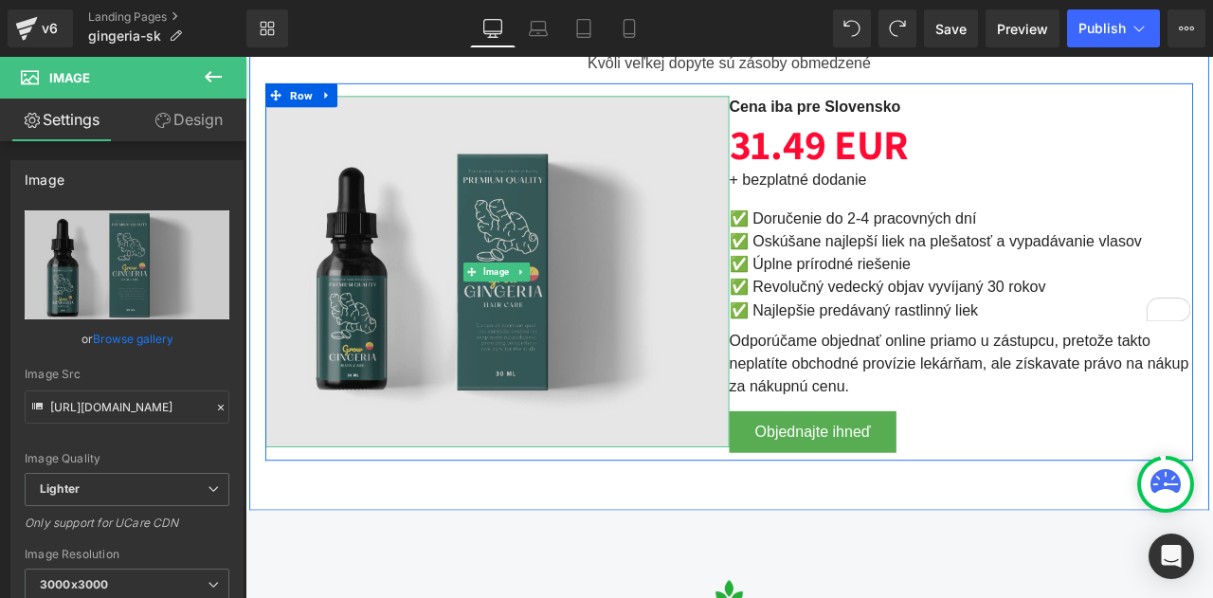
click at [270, 325] on img at bounding box center [544, 310] width 550 height 415
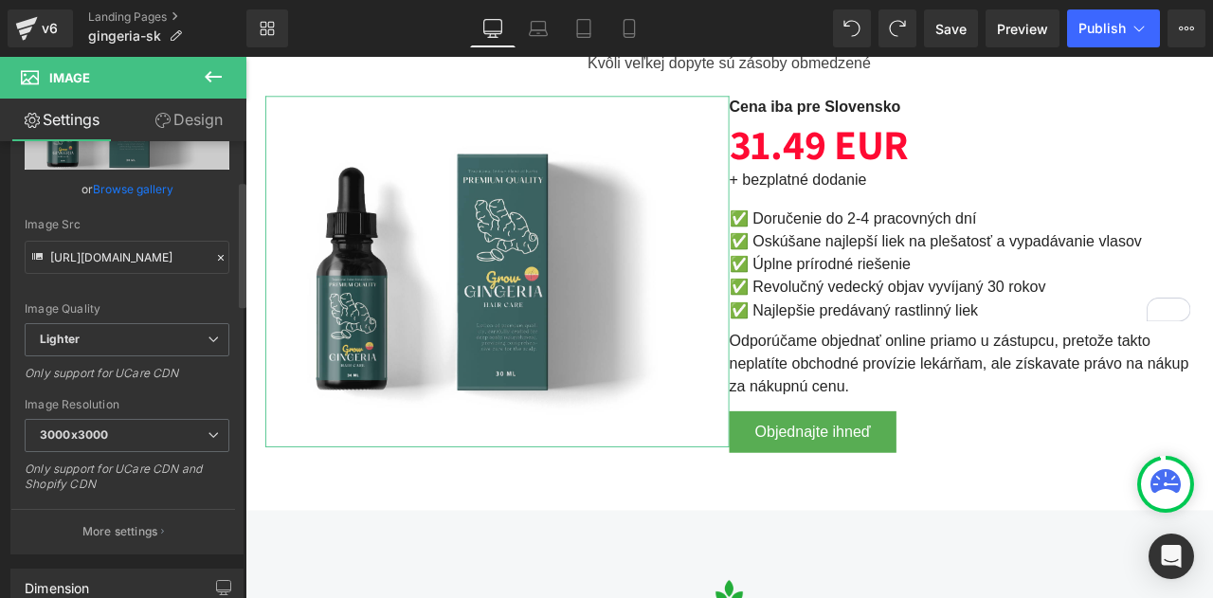
scroll to position [151, 0]
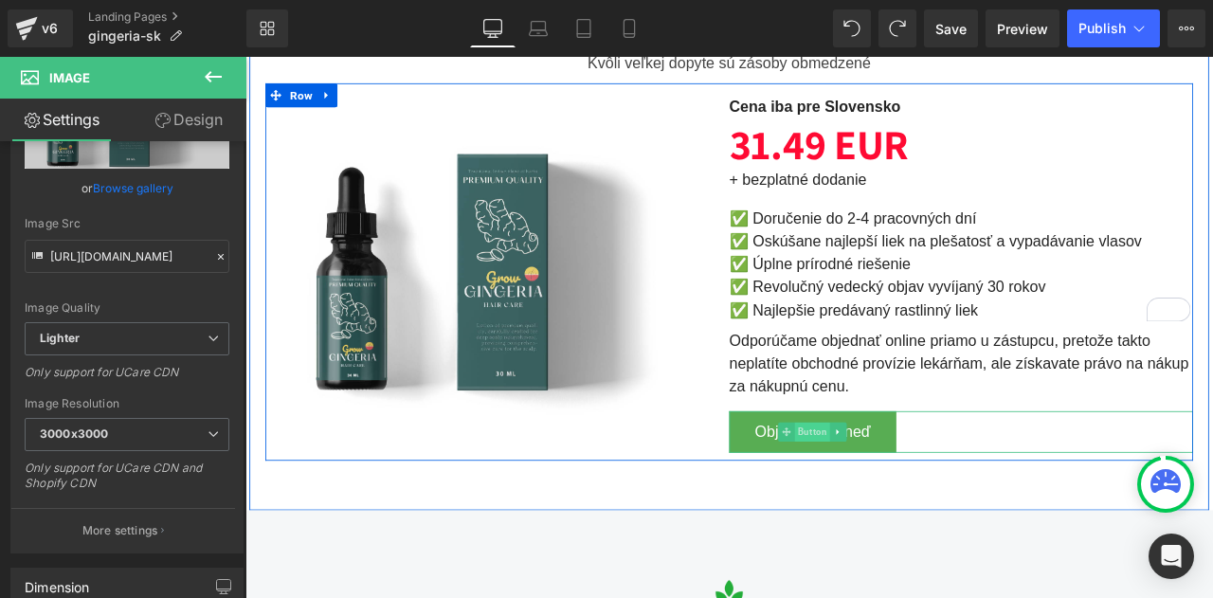
click at [904, 490] on span "Button" at bounding box center [918, 501] width 42 height 23
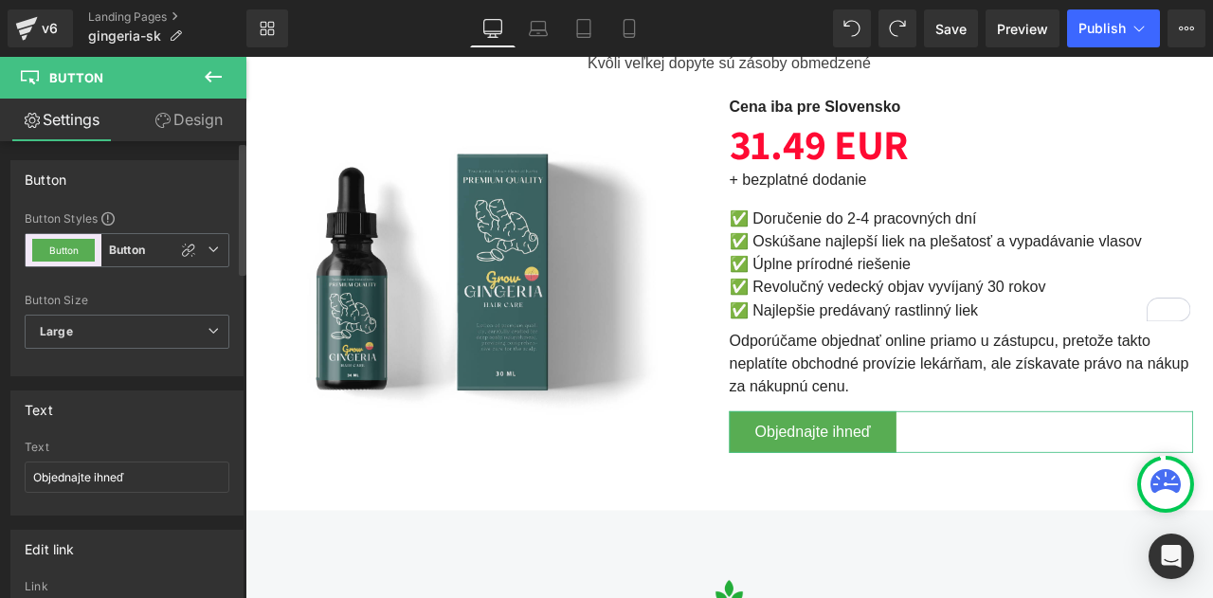
click at [199, 417] on div "Text" at bounding box center [126, 410] width 231 height 36
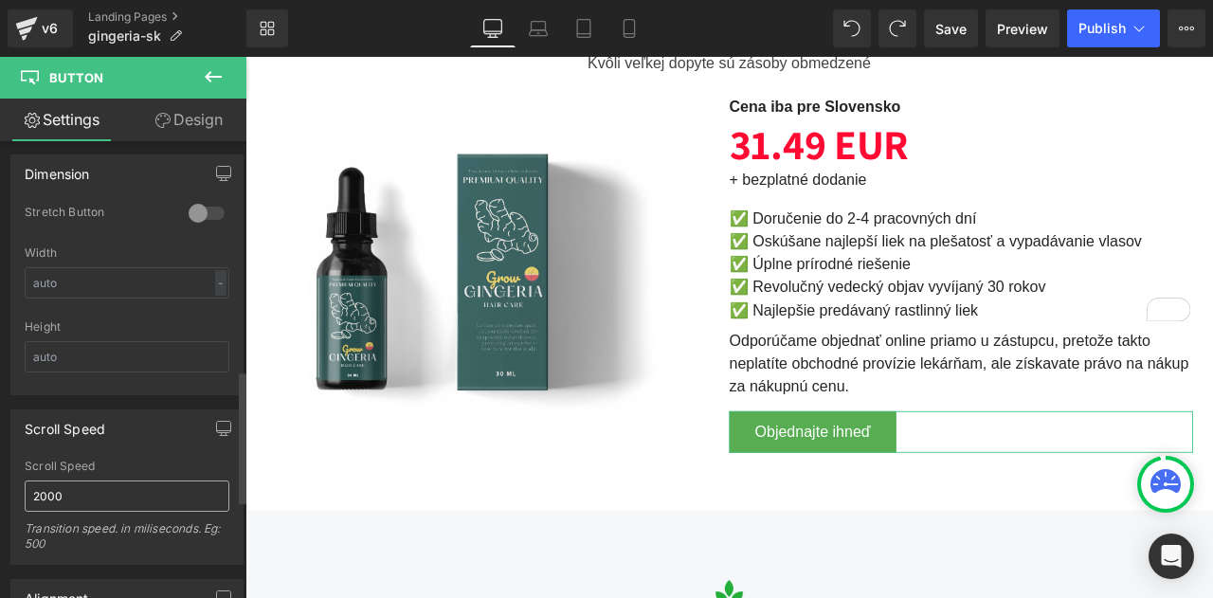
scroll to position [780, 0]
click at [212, 211] on div at bounding box center [207, 214] width 46 height 30
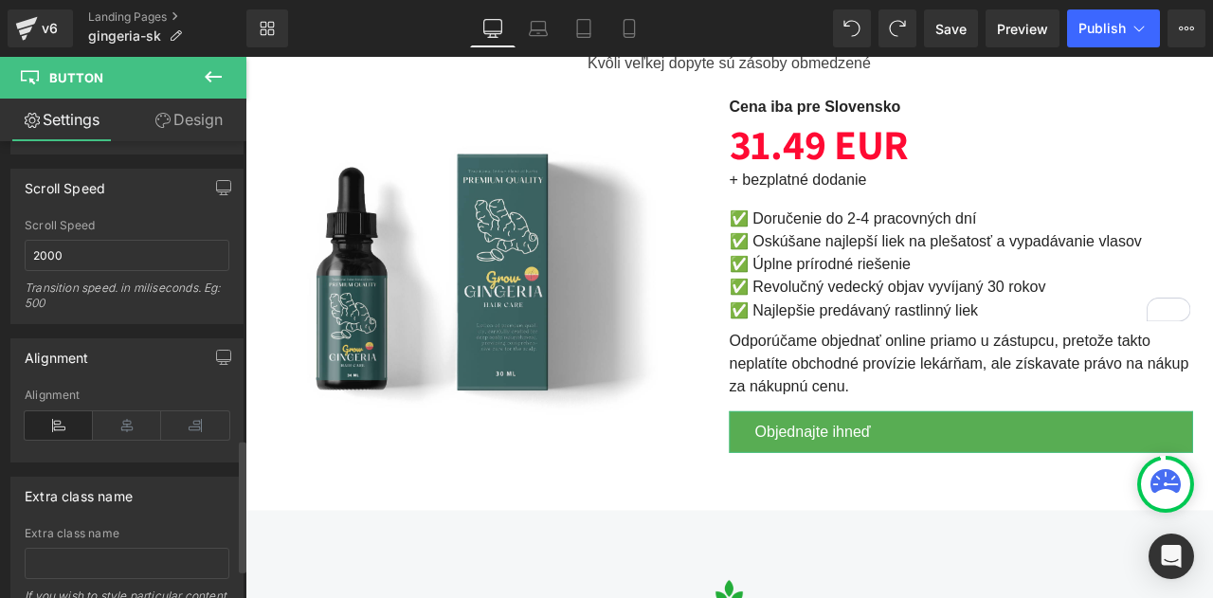
scroll to position [1022, 0]
click at [133, 411] on icon at bounding box center [127, 425] width 68 height 28
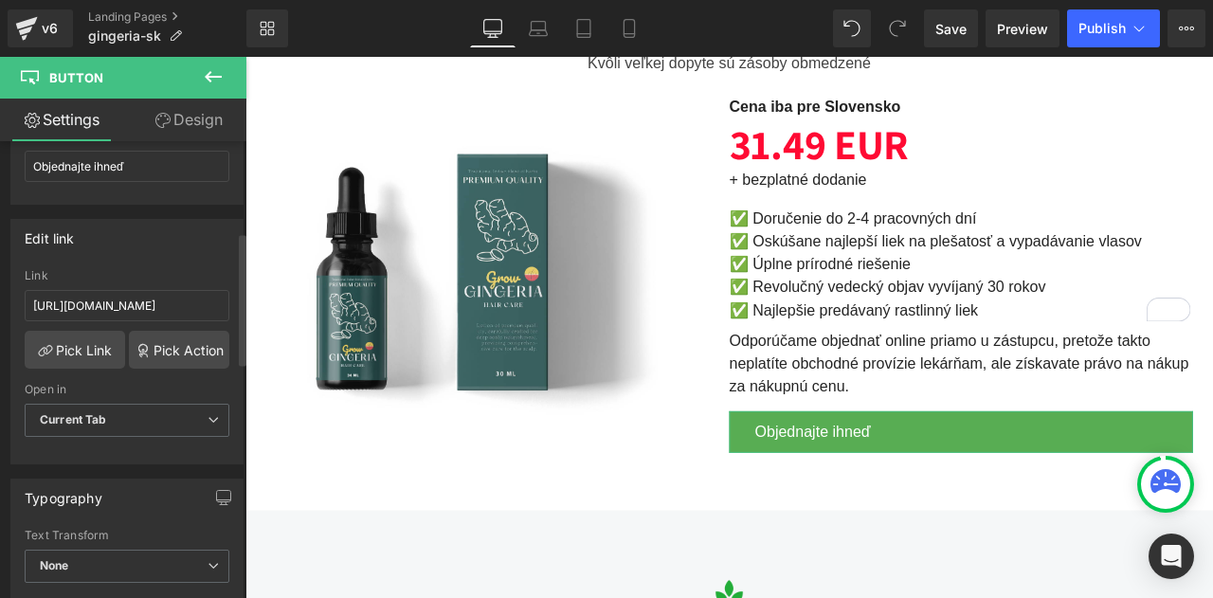
scroll to position [311, 0]
click at [155, 301] on input "https://checkoutiframe.bioherbalplus.com/gingeria-checkout-sk" at bounding box center [127, 305] width 205 height 31
paste input "bioherbalplus.com/sk-sk/pages/choose-option-gingeria"
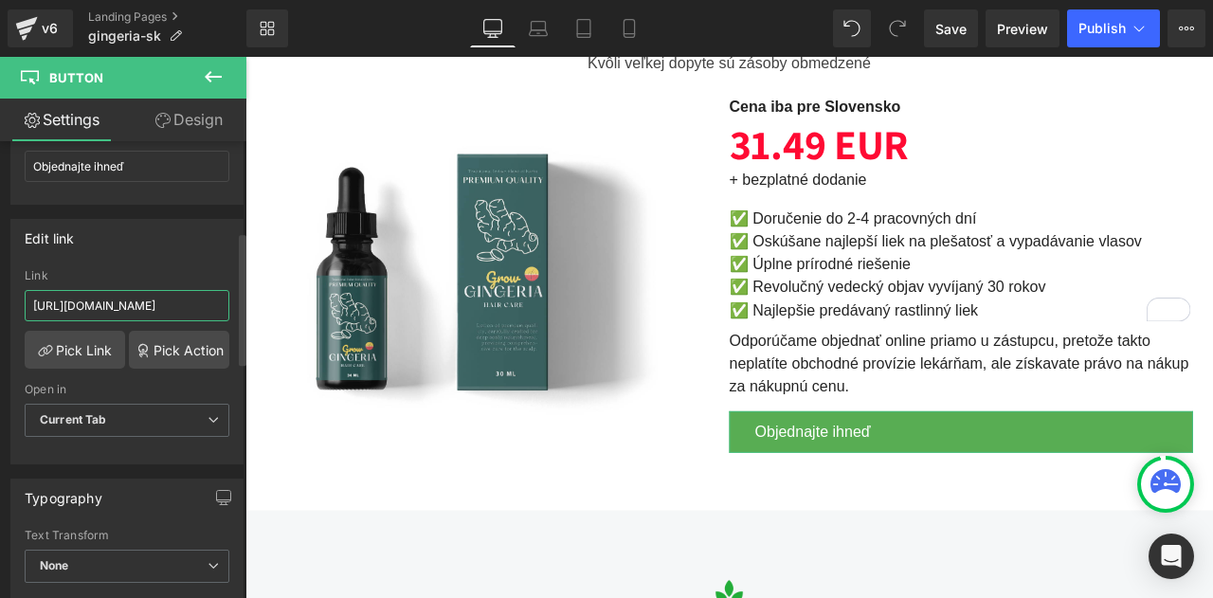
scroll to position [0, 176]
type input "https://bioherbalplus.com/sk-sk/pages/choose-option-gingeria-sk"
click at [153, 252] on div "Edit link" at bounding box center [126, 238] width 231 height 36
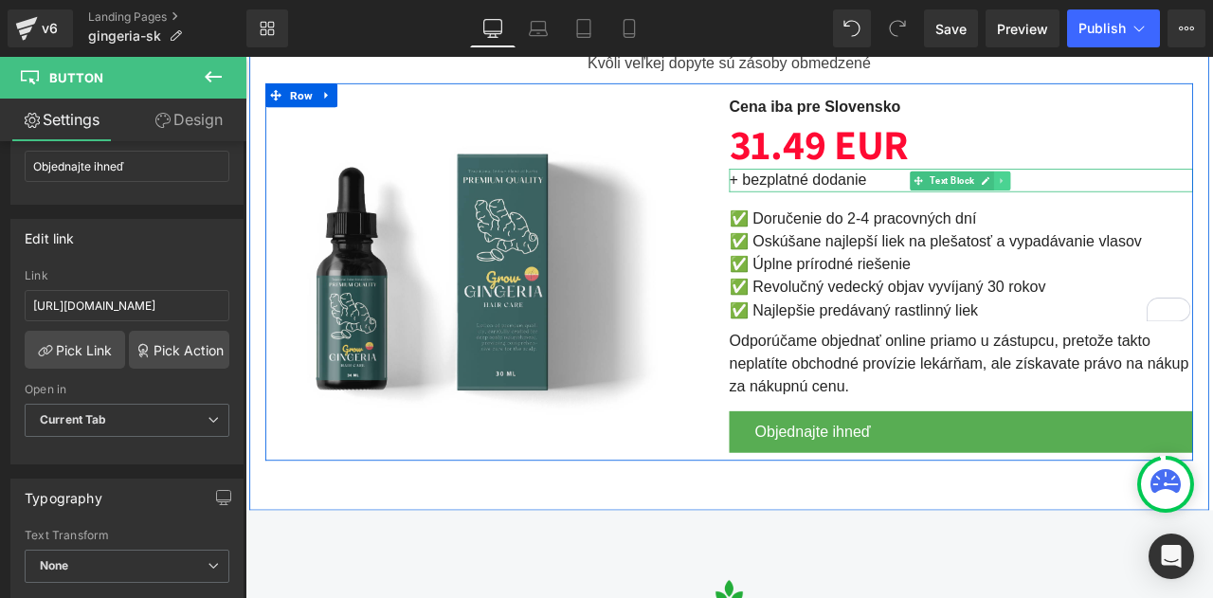
click at [1133, 192] on link at bounding box center [1143, 203] width 20 height 23
click at [1147, 201] on icon at bounding box center [1152, 203] width 10 height 11
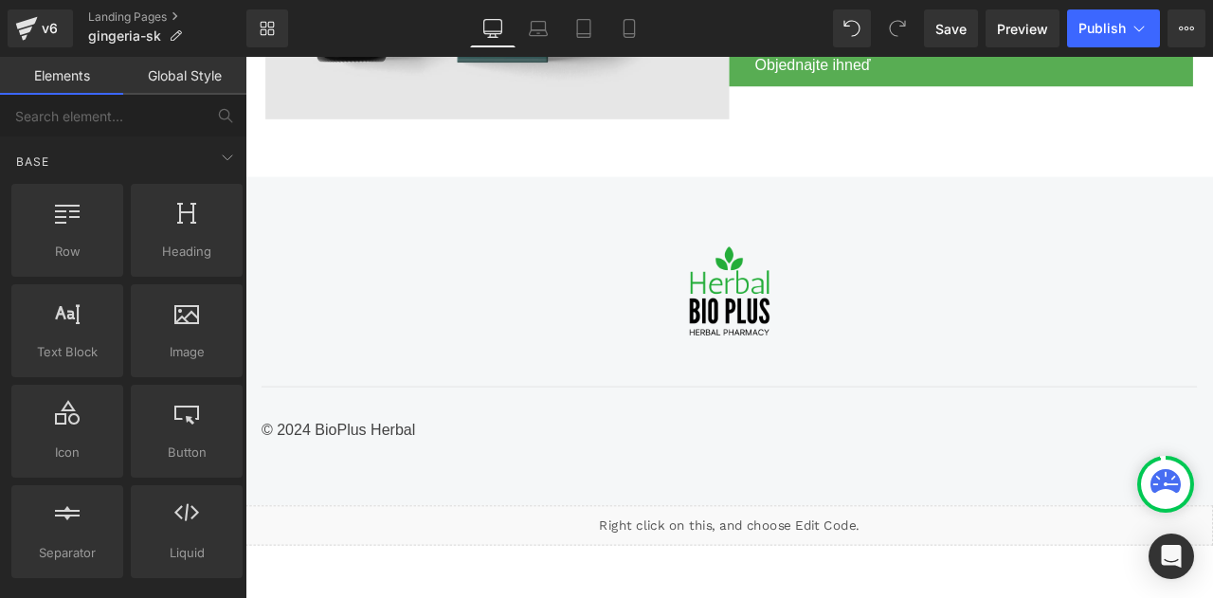
scroll to position [4683, 0]
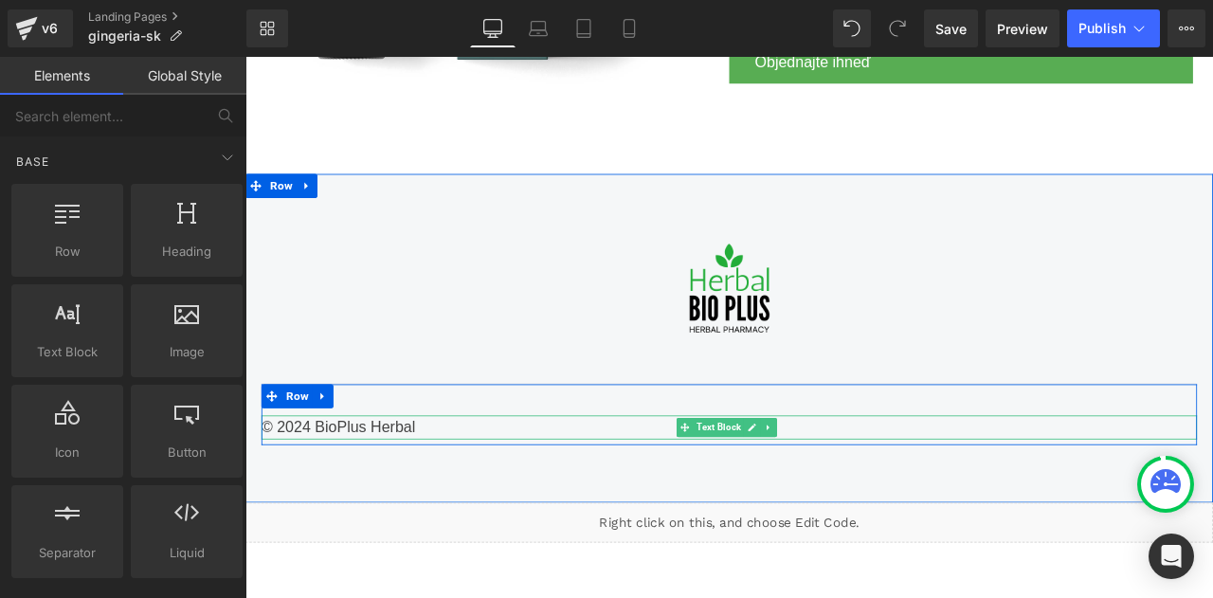
click at [315, 488] on div "© 2024 BioPlus Herbal" at bounding box center [818, 496] width 1109 height 28
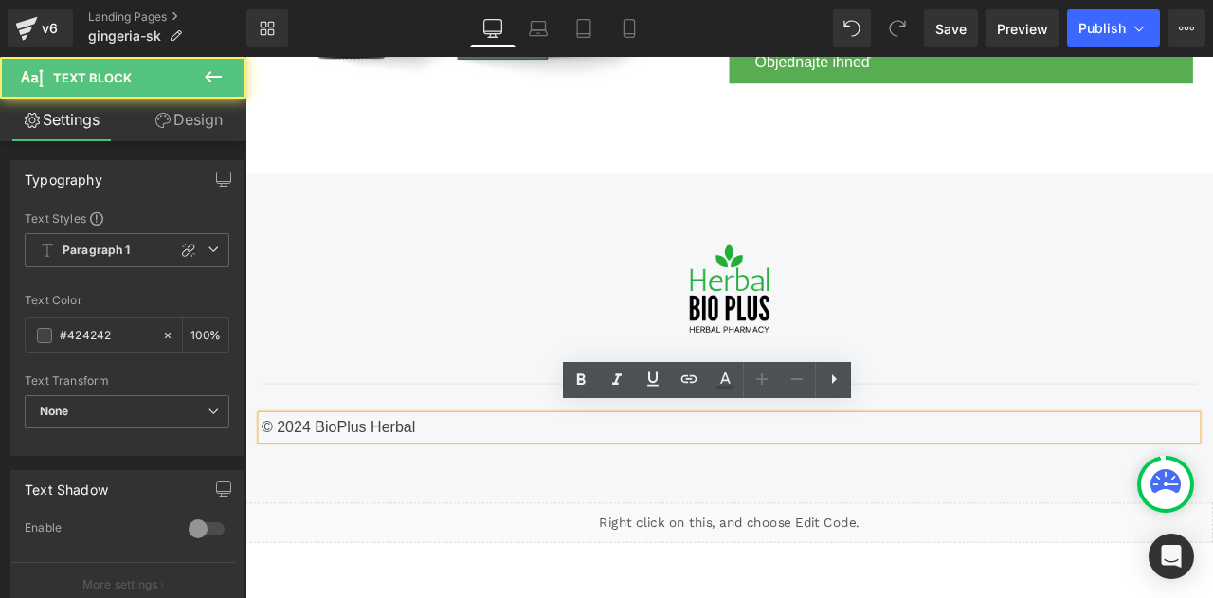
click at [315, 488] on div "© 2024 BioPlus Herbal" at bounding box center [818, 496] width 1109 height 28
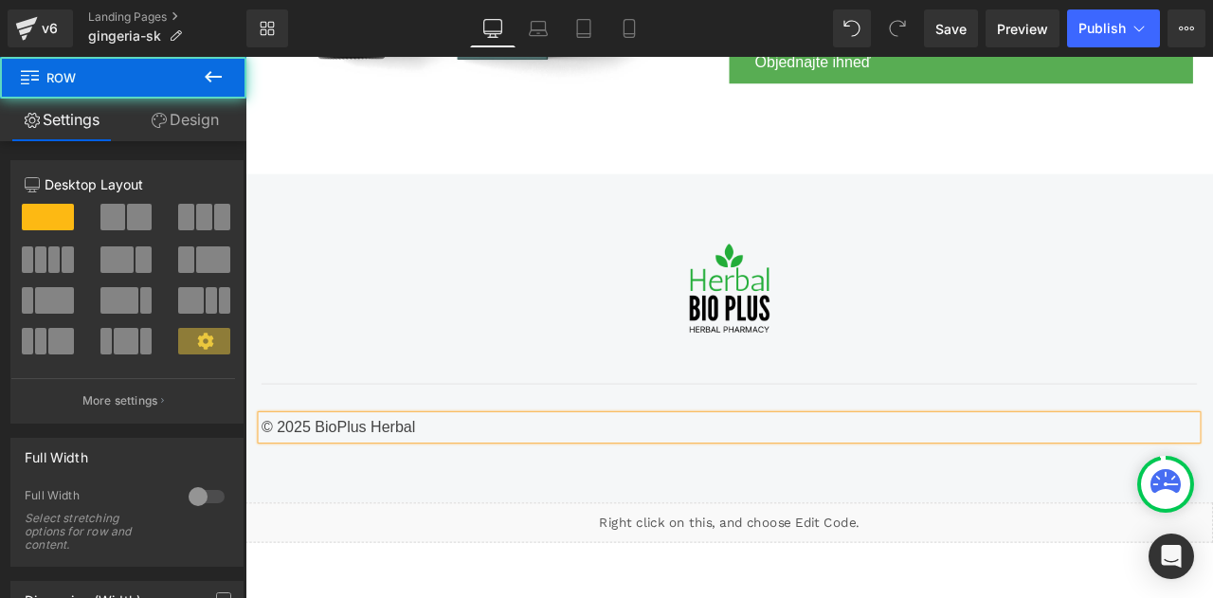
click at [417, 415] on div "© 2025 BioPlus Herbal Text Block Row Row" at bounding box center [819, 470] width 1138 height 111
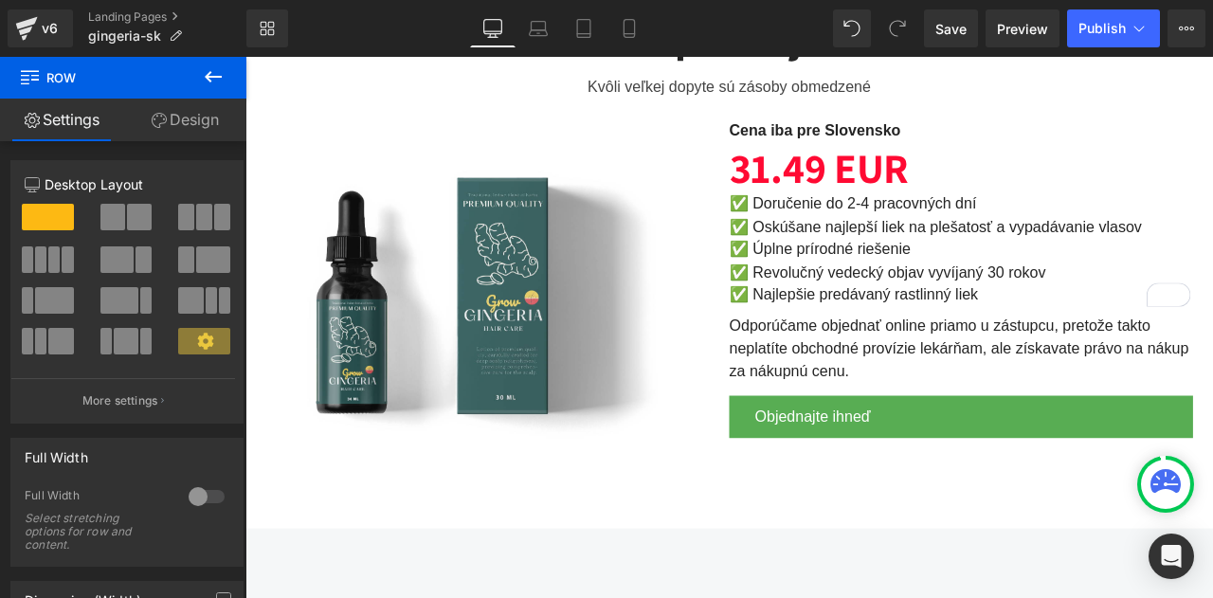
scroll to position [4295, 0]
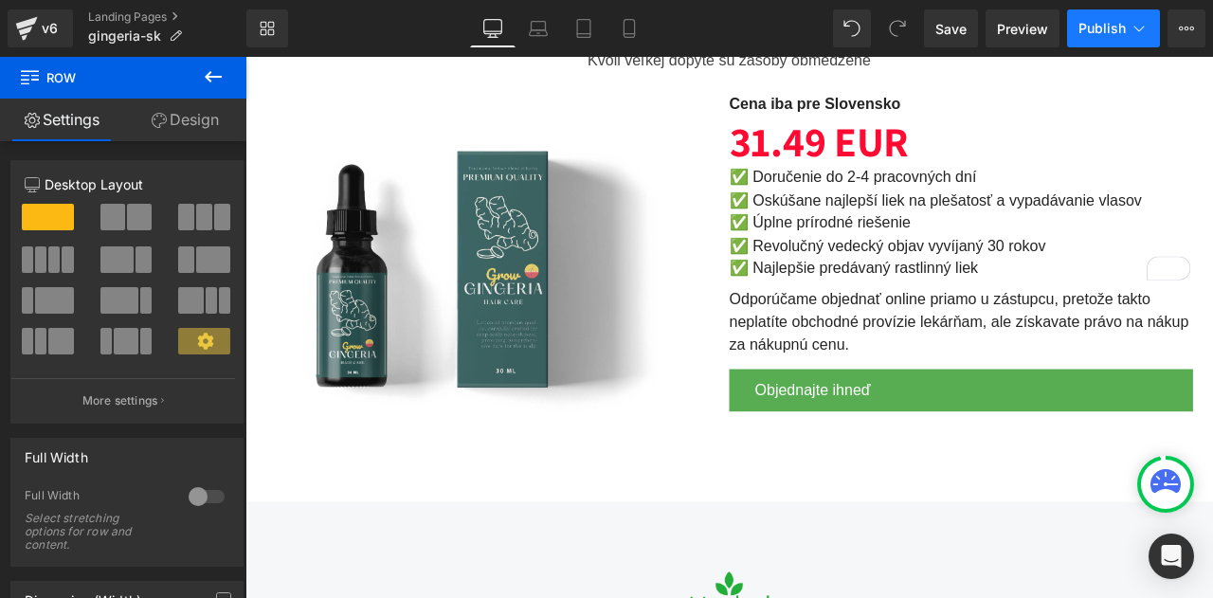
click at [1123, 29] on span "Publish" at bounding box center [1102, 28] width 47 height 15
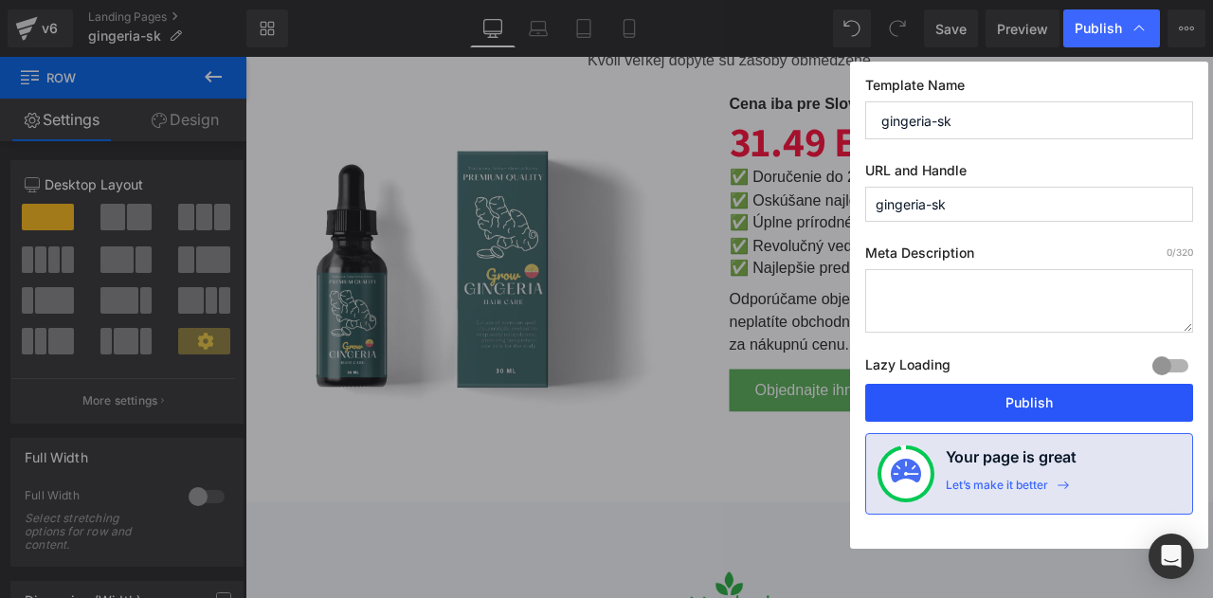
click at [1000, 388] on button "Publish" at bounding box center [1030, 403] width 328 height 38
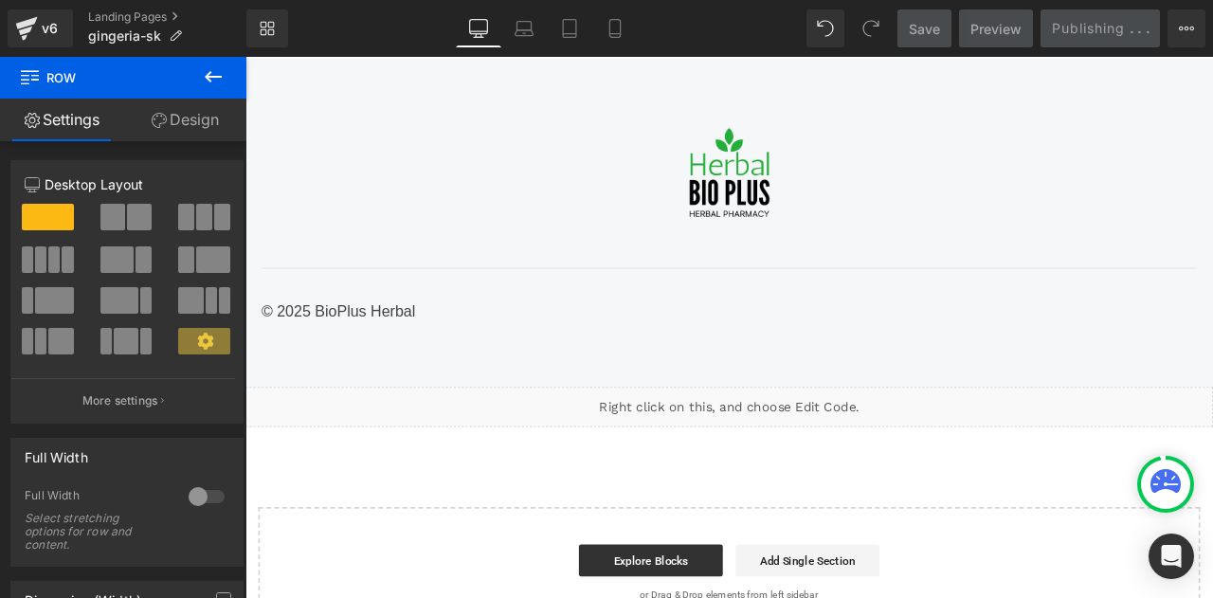
scroll to position [4822, 0]
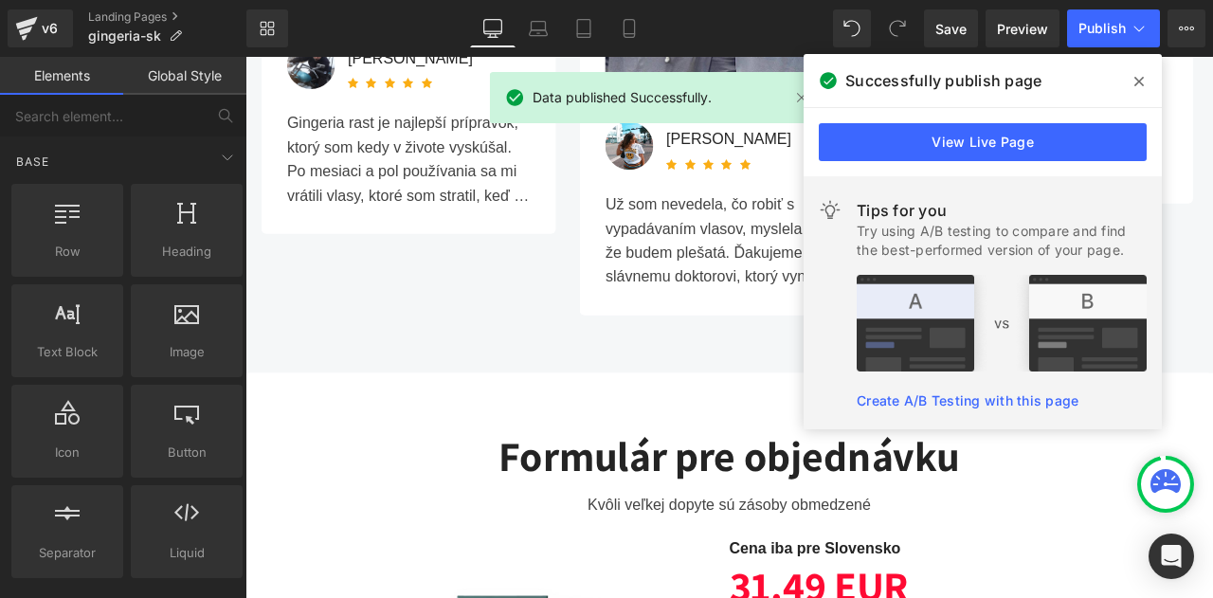
scroll to position [3767, 0]
click at [1139, 79] on icon at bounding box center [1139, 81] width 9 height 15
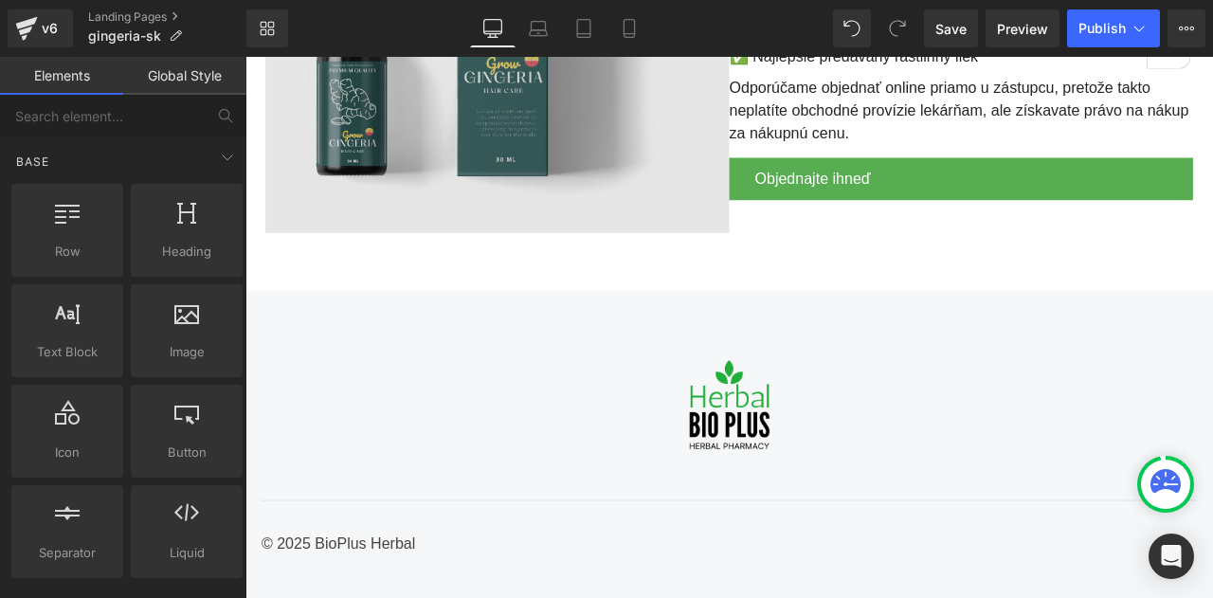
scroll to position [4550, 0]
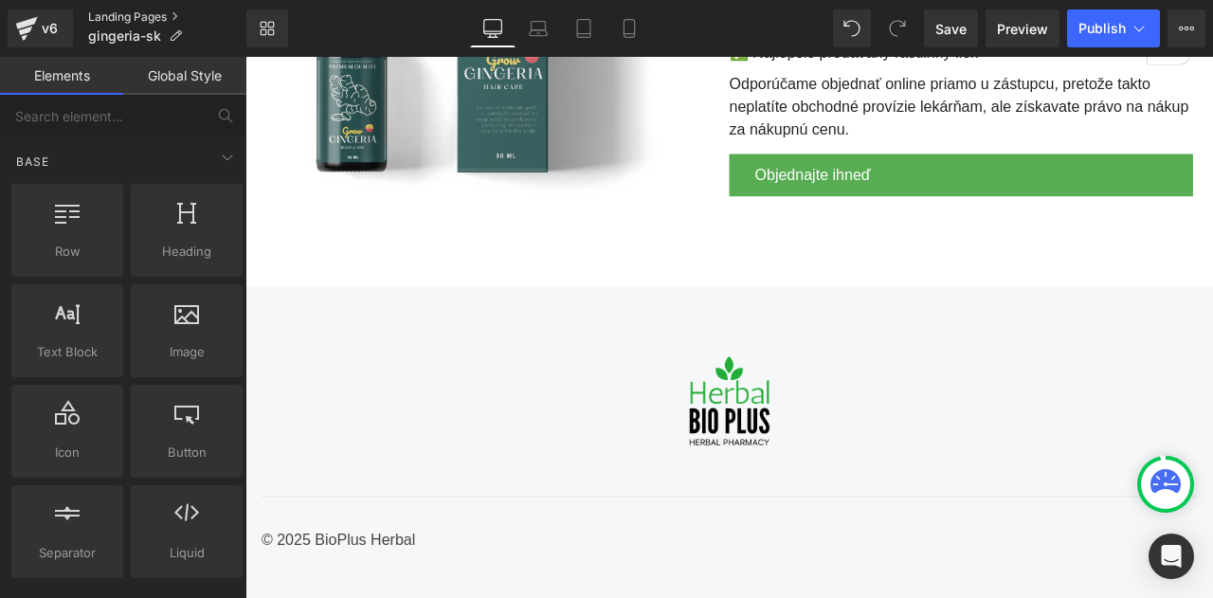
click at [112, 17] on link "Landing Pages" at bounding box center [167, 16] width 158 height 15
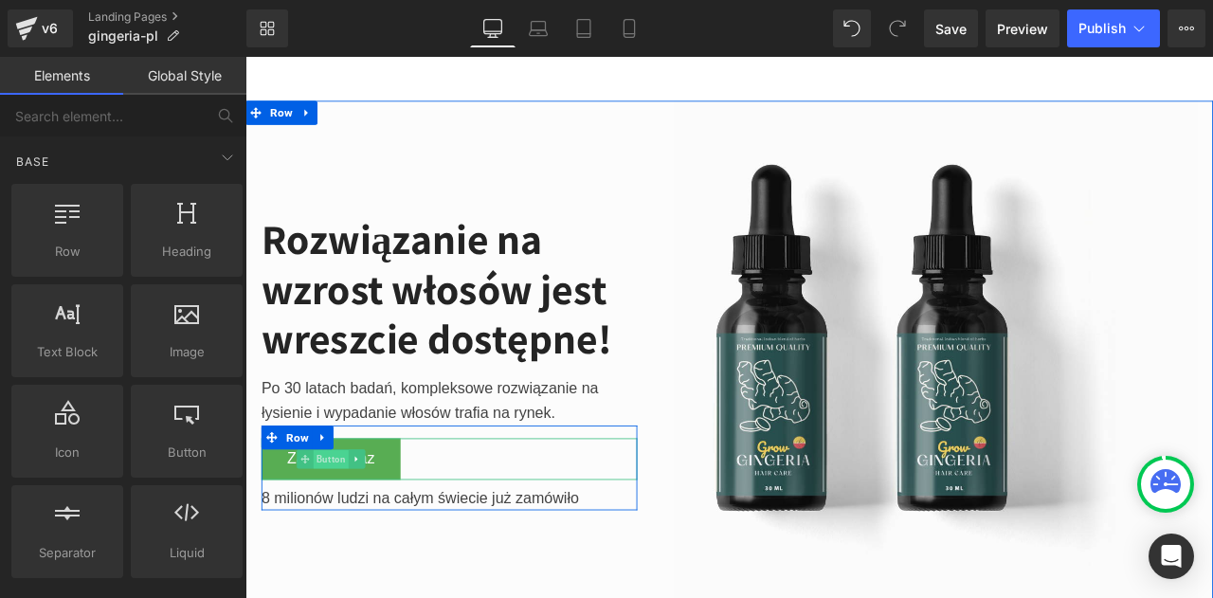
click at [336, 525] on span "Button" at bounding box center [347, 534] width 42 height 23
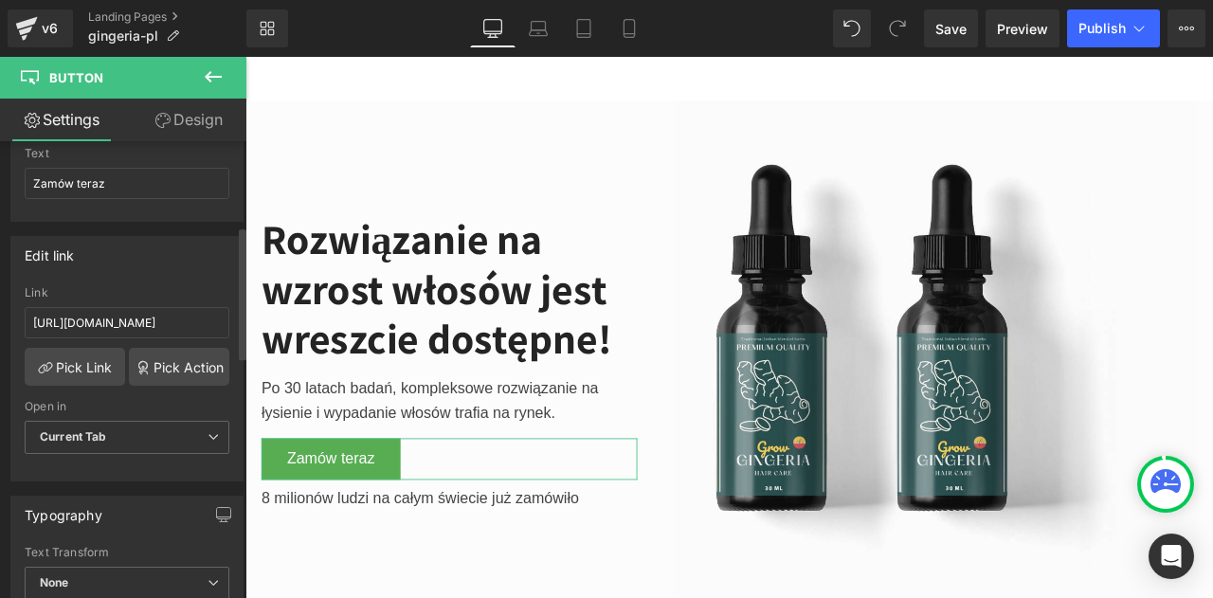
scroll to position [296, 0]
click at [156, 322] on input "[URL][DOMAIN_NAME]" at bounding box center [127, 320] width 205 height 31
paste input "[DOMAIN_NAME][URL]"
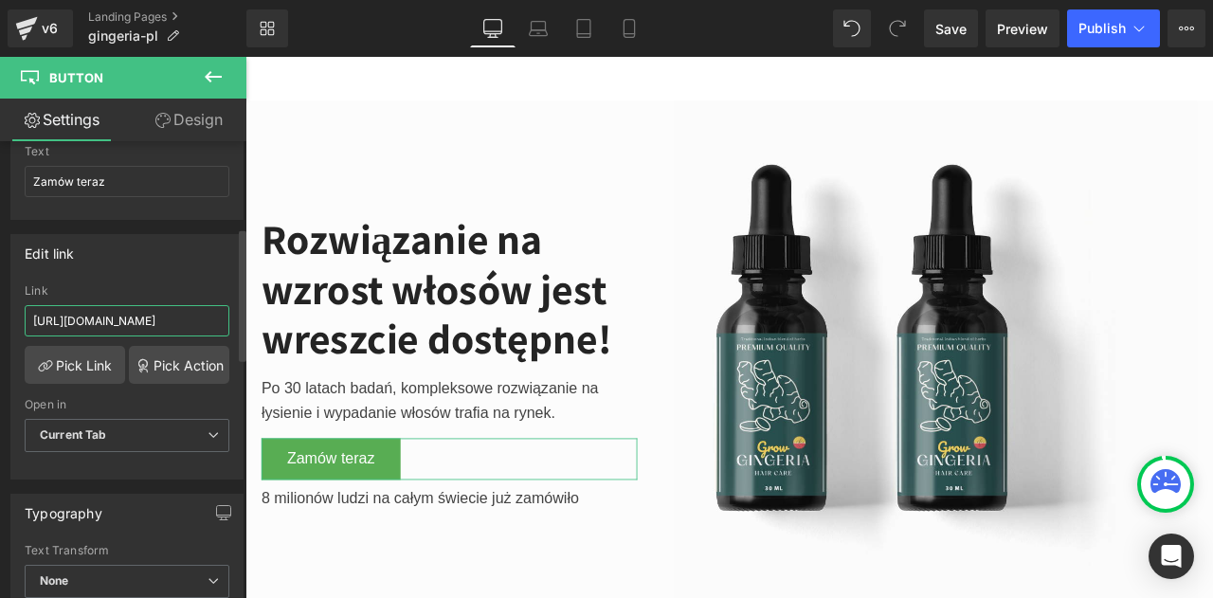
scroll to position [0, 169]
type input "[URL][DOMAIN_NAME]"
click at [165, 264] on div "Edit link" at bounding box center [126, 253] width 231 height 36
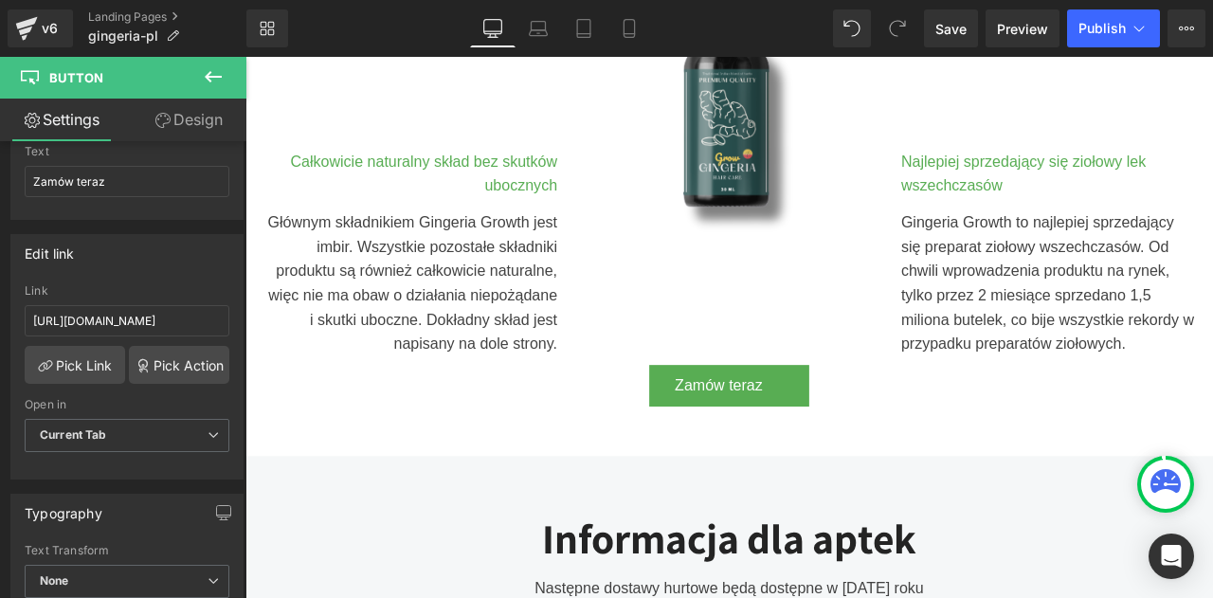
scroll to position [1194, 0]
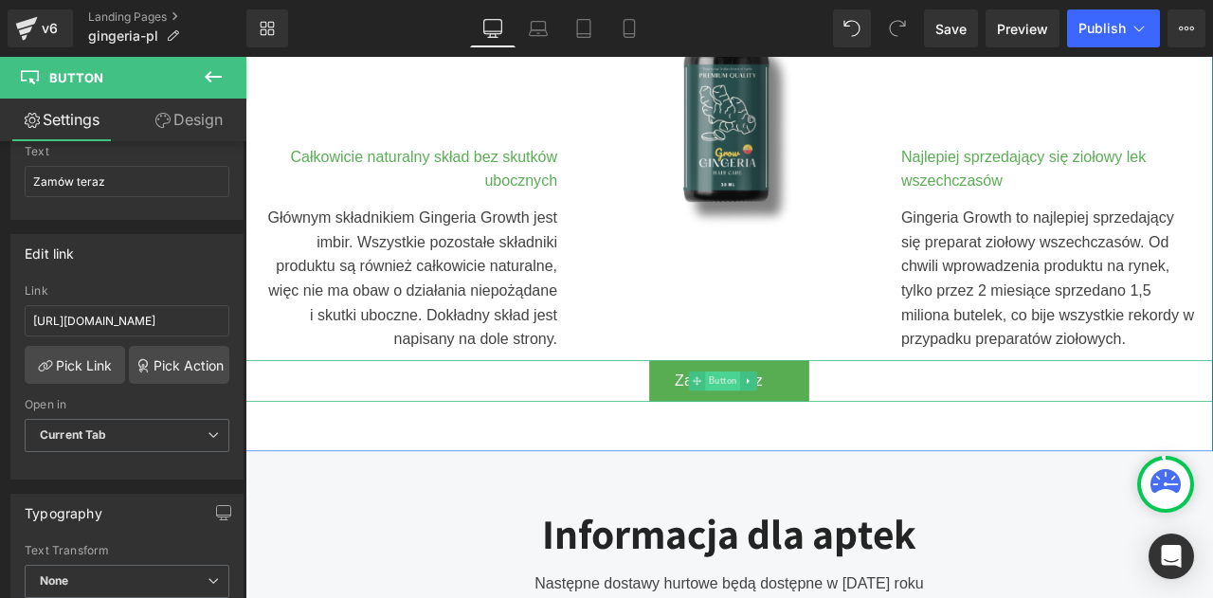
click at [804, 436] on span "Button" at bounding box center [812, 440] width 42 height 23
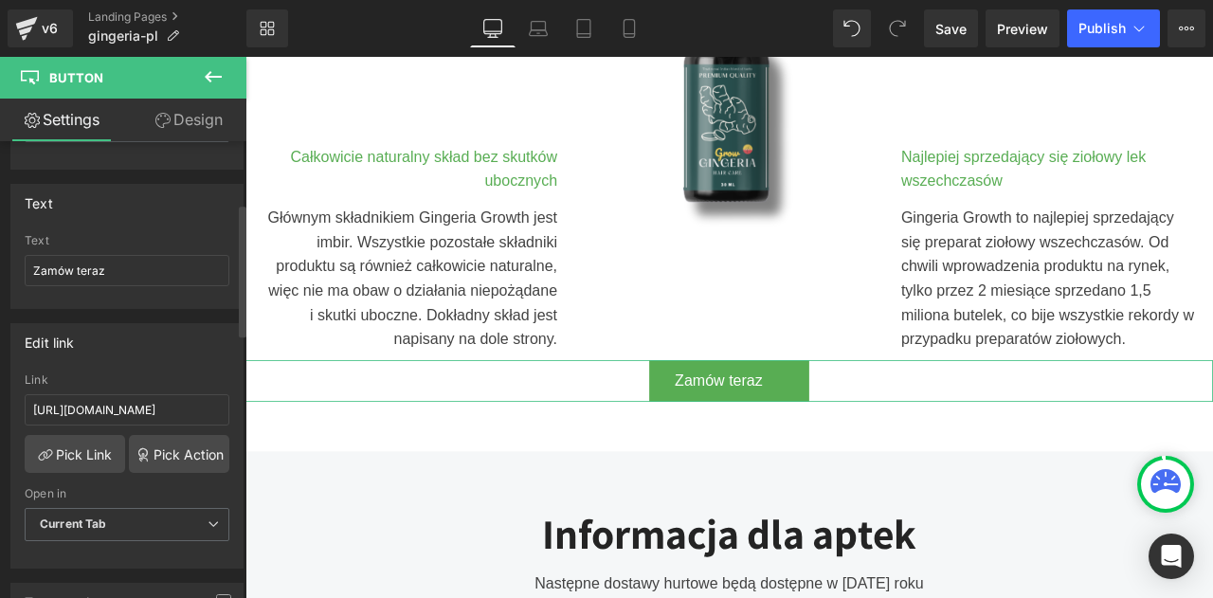
scroll to position [218, 0]
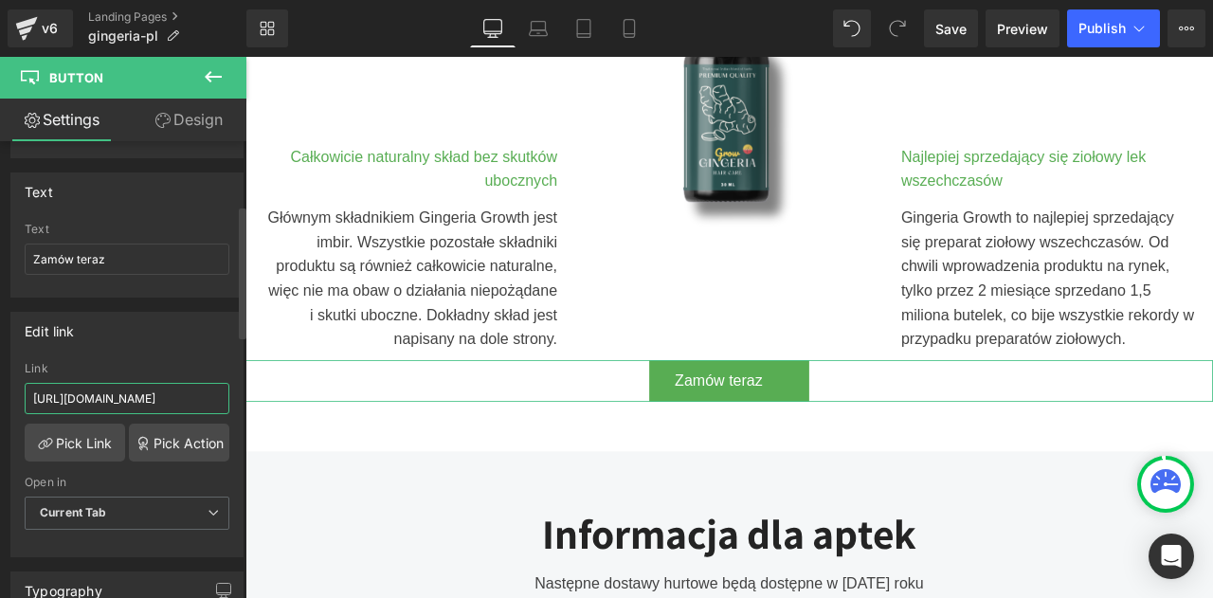
click at [171, 390] on input "[URL][DOMAIN_NAME]" at bounding box center [127, 398] width 205 height 31
paste input "[DOMAIN_NAME][URL]"
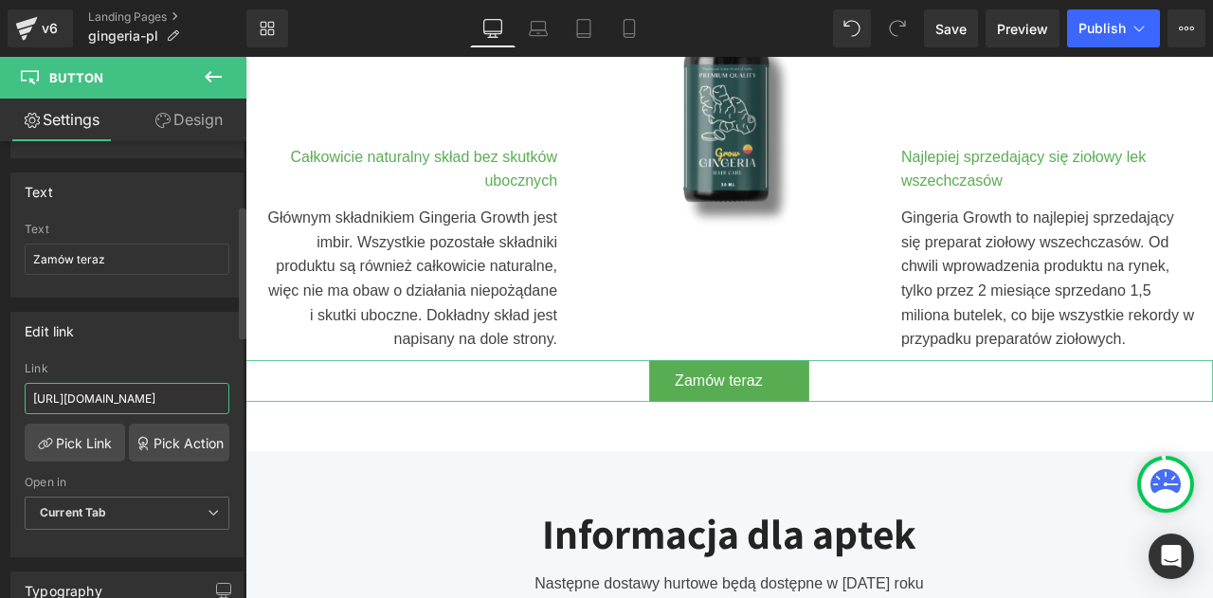
type input "[URL][DOMAIN_NAME]"
click at [155, 357] on div "Edit link https://checkoutiframe.bioherbalplus.com/gingeria-checkout-pl Link ht…" at bounding box center [126, 435] width 233 height 246
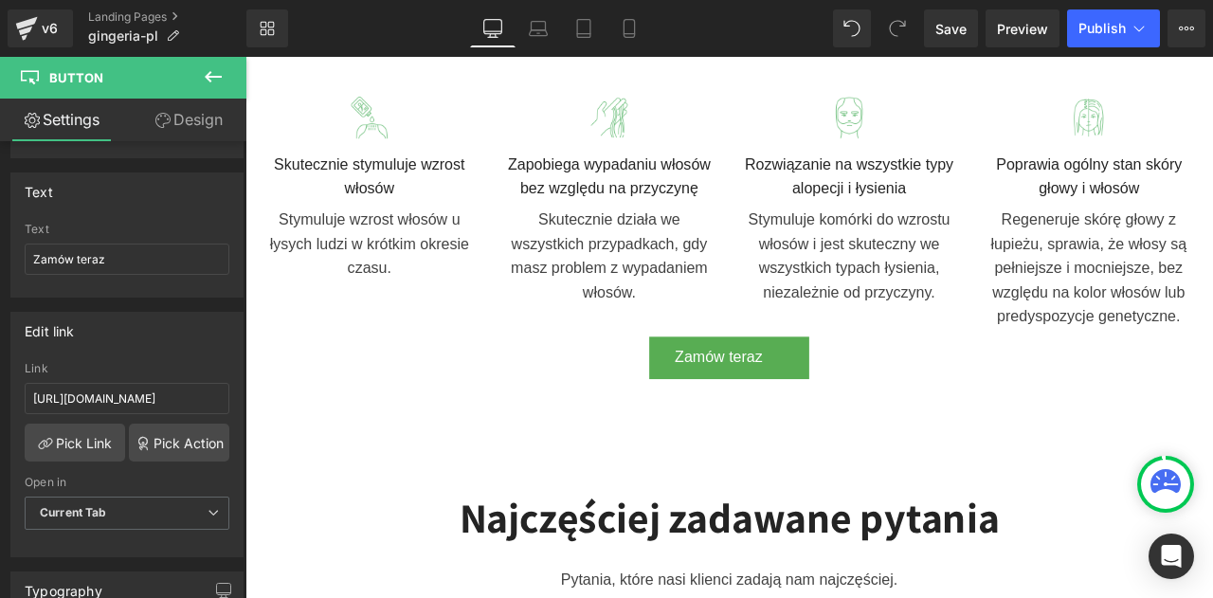
scroll to position [2368, 0]
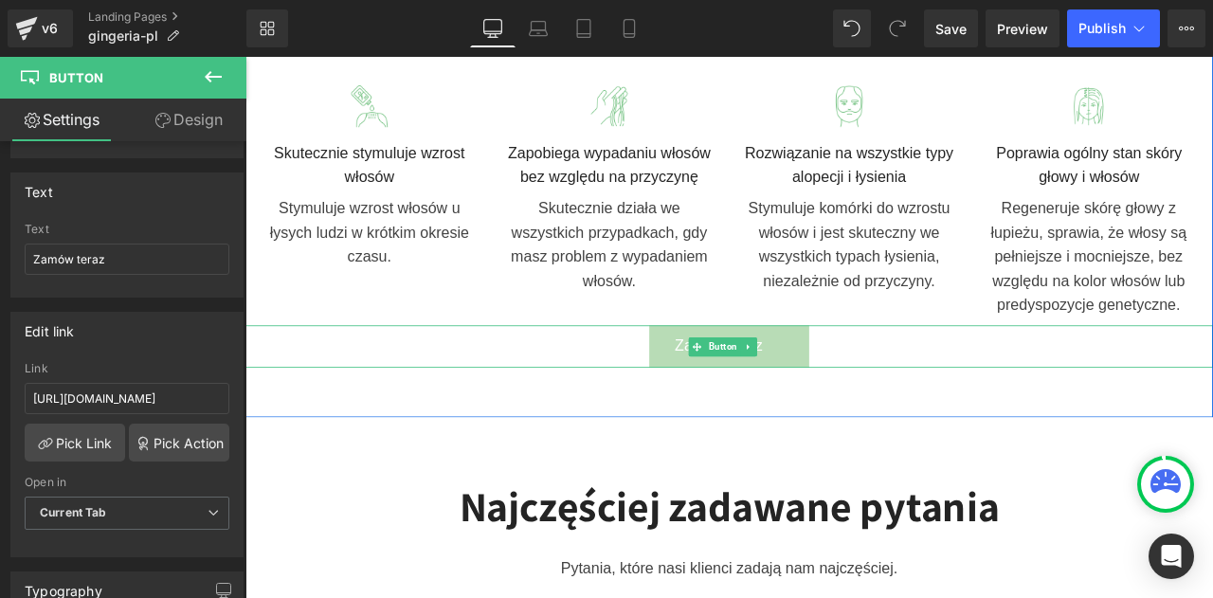
click at [728, 394] on link "Zamów teraz" at bounding box center [819, 400] width 190 height 50
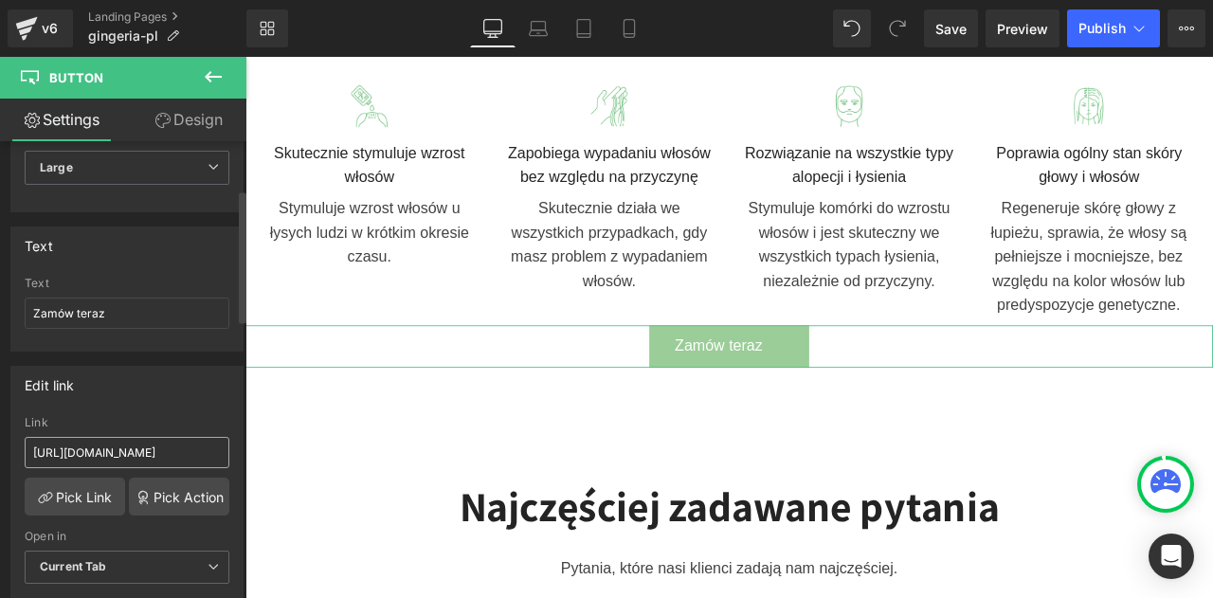
scroll to position [165, 0]
click at [165, 444] on input "https://checkoutiframe.bioherbalplus.com/gingeria-checkout-pl" at bounding box center [127, 451] width 205 height 31
paste input "bioherbalplus.com/pl-pl/pages/choose-option-gingeria"
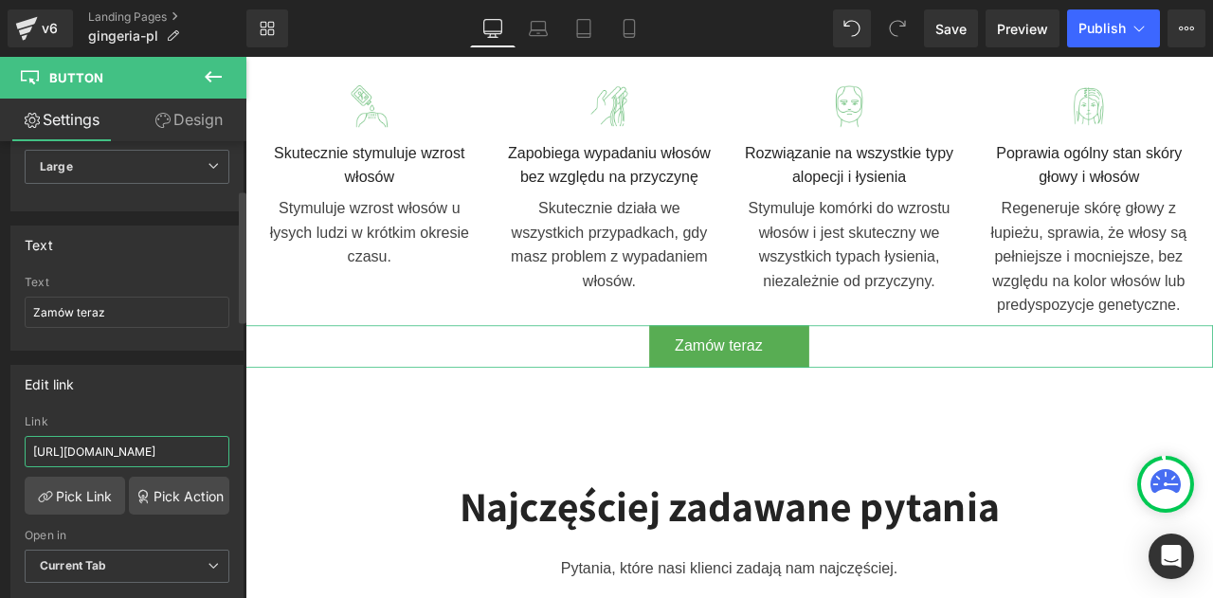
scroll to position [0, 169]
type input "https://bioherbalplus.com/pl-pl/pages/choose-option-gingeria-pl"
click at [158, 401] on div "Edit link https://checkoutiframe.bioherbalplus.com/gingeria-checkout-pl Link ht…" at bounding box center [126, 488] width 233 height 246
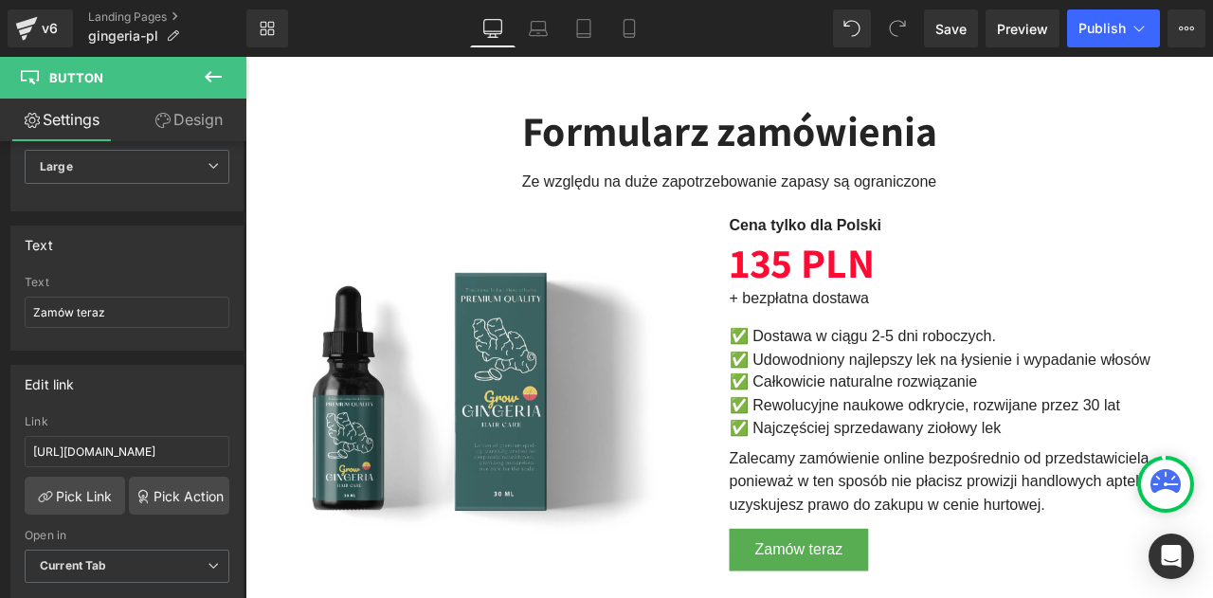
scroll to position [4268, 0]
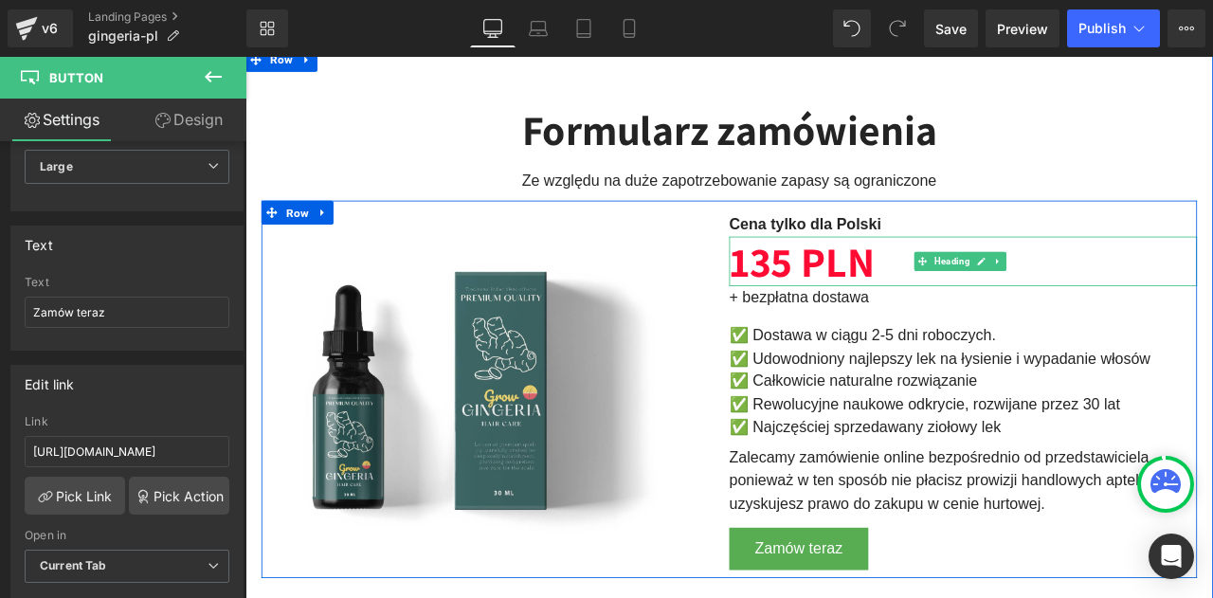
click at [882, 304] on b "135 PLN" at bounding box center [905, 299] width 172 height 64
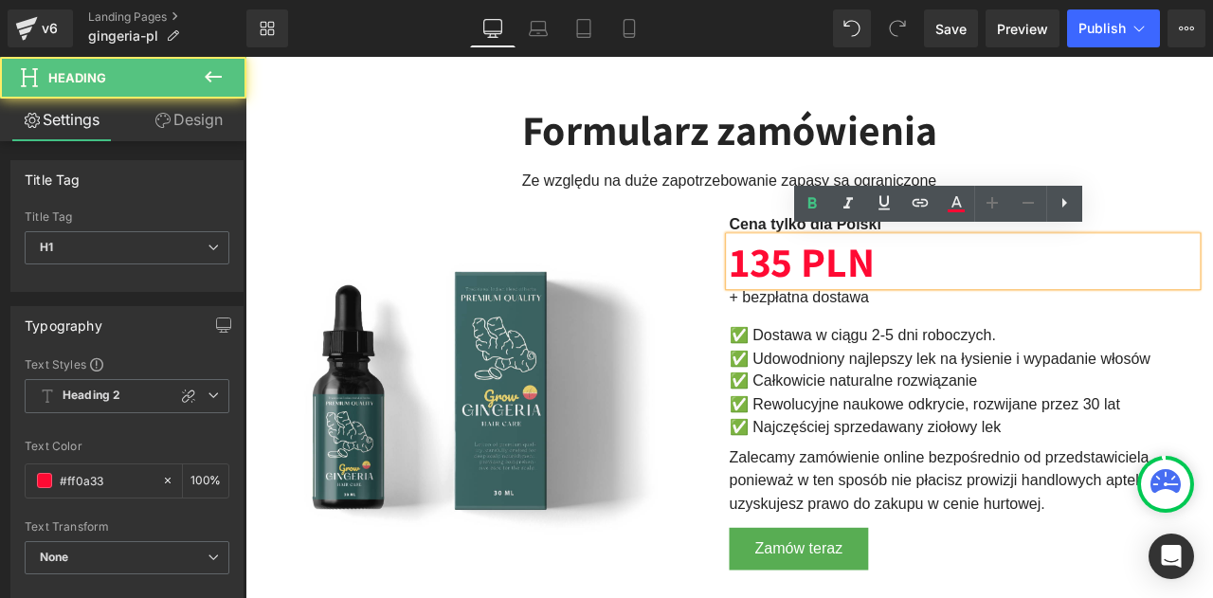
click at [882, 304] on b "135 PLN" at bounding box center [905, 299] width 172 height 64
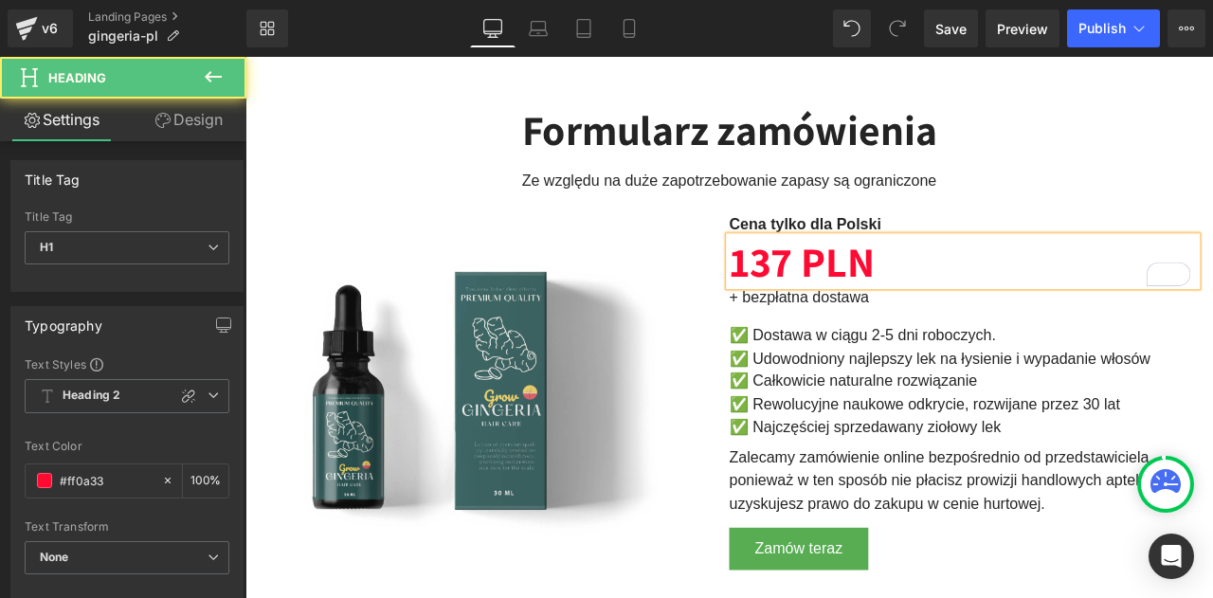
click at [942, 303] on b "137 PLN" at bounding box center [905, 299] width 172 height 64
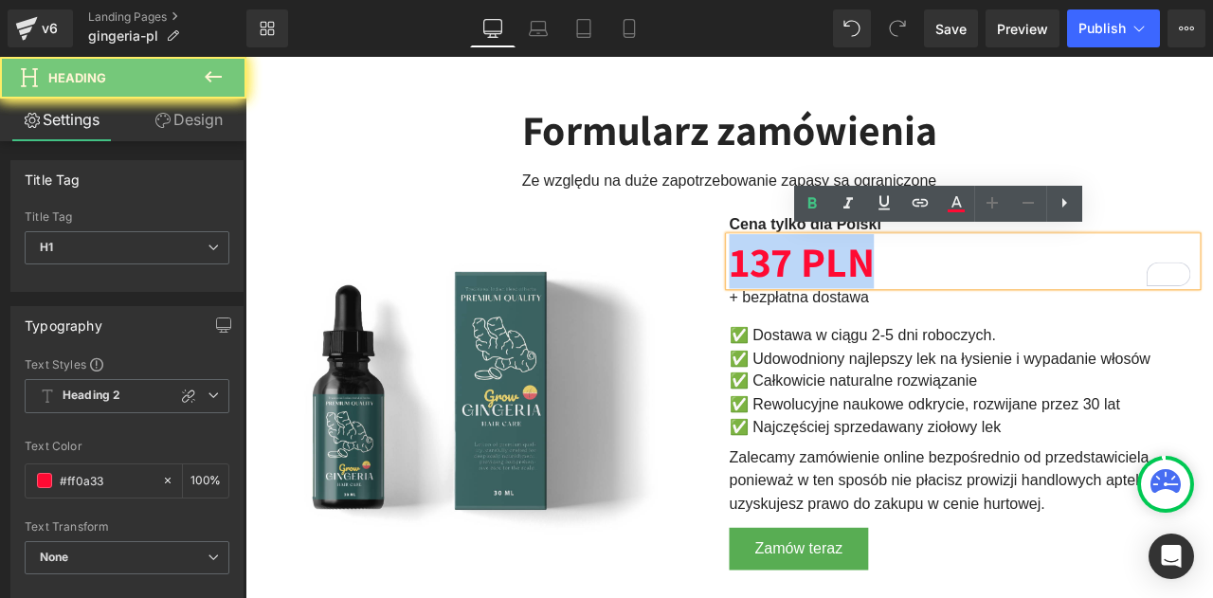
click at [942, 303] on b "137 PLN" at bounding box center [905, 299] width 172 height 64
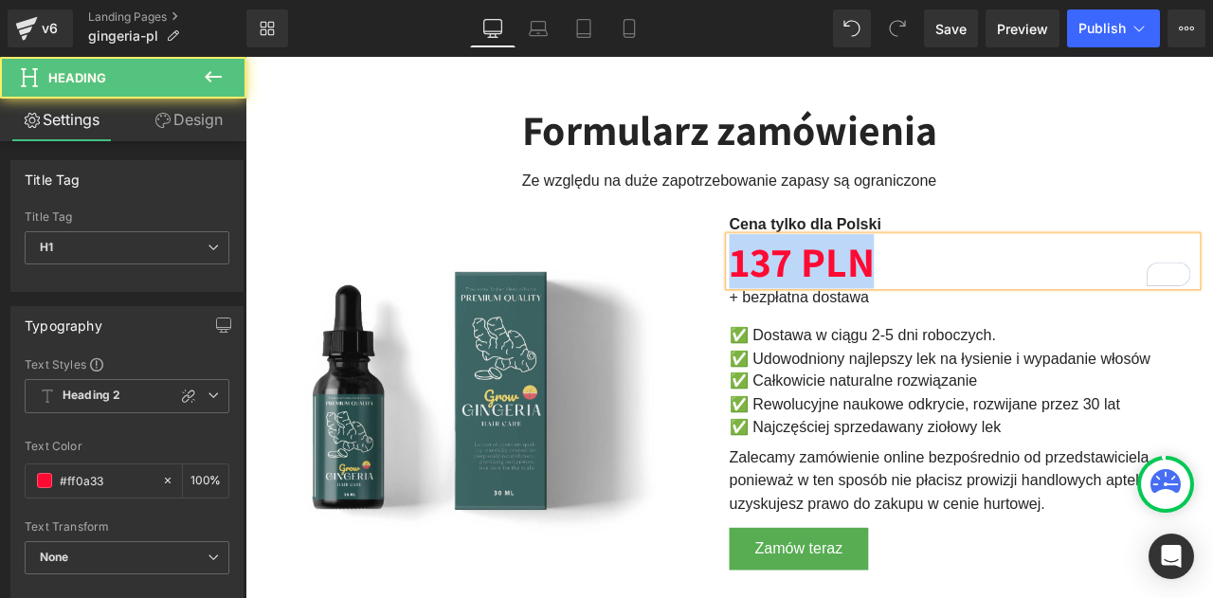
click at [942, 303] on b "137 PLN" at bounding box center [905, 299] width 172 height 64
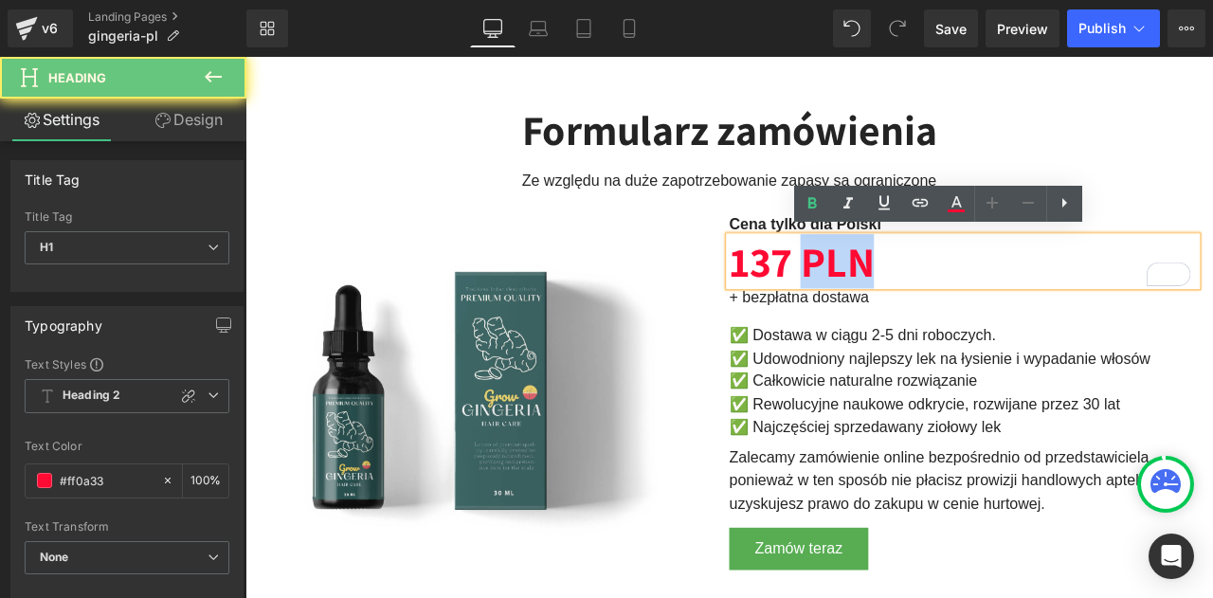
click at [942, 303] on b "137 PLN" at bounding box center [905, 299] width 172 height 64
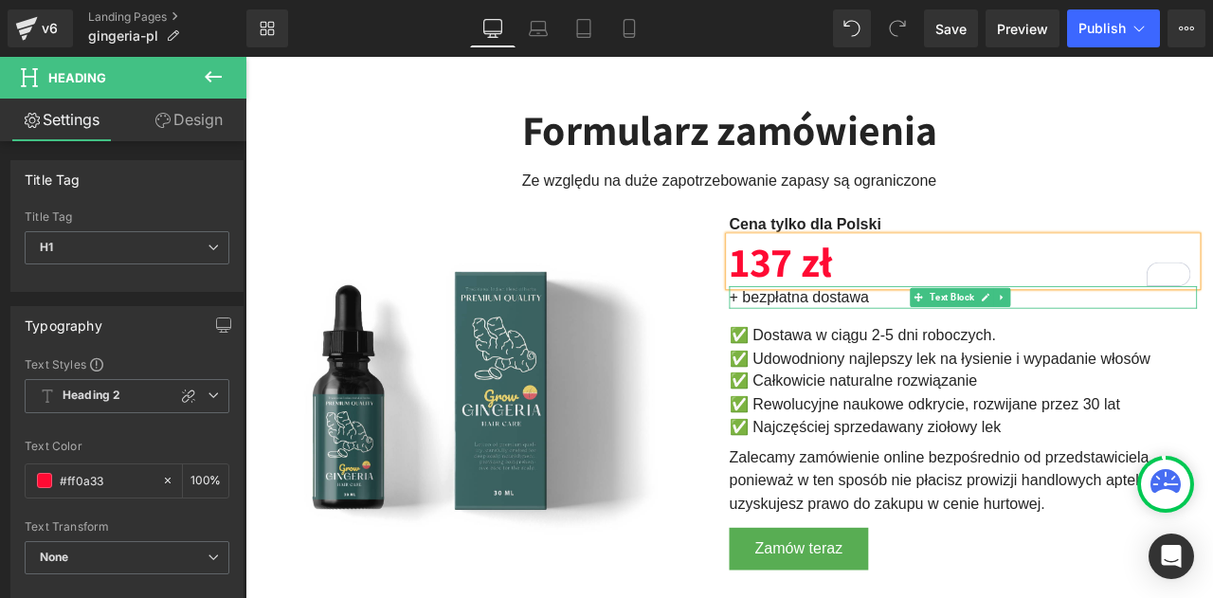
click at [1004, 338] on p "+ bezpłatna dostawa" at bounding box center [1096, 342] width 555 height 27
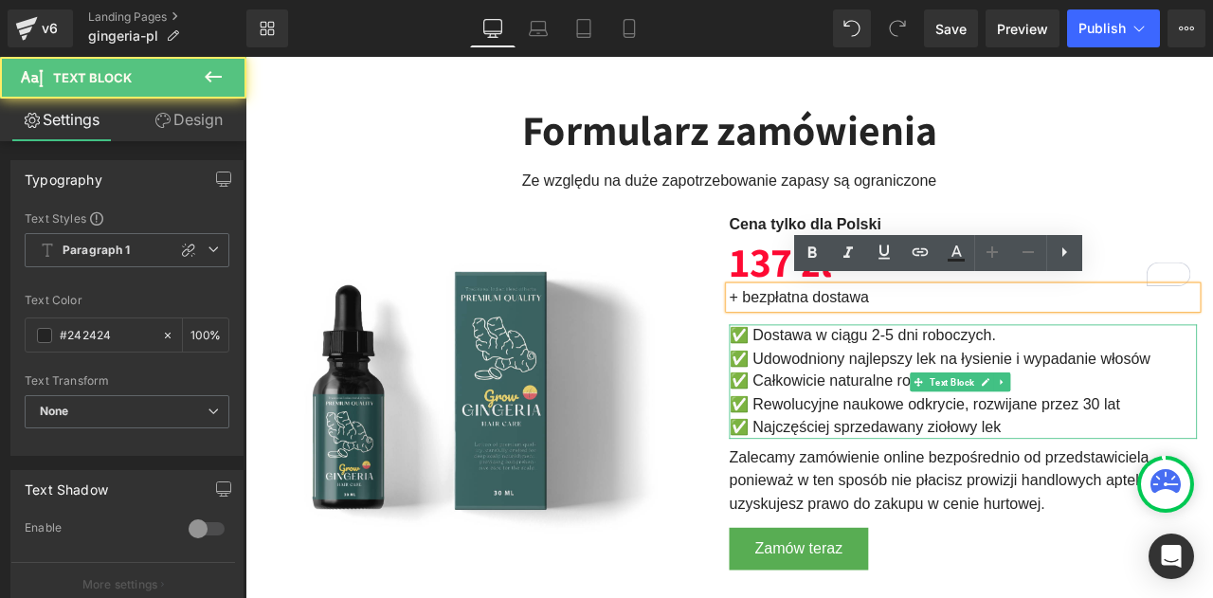
click at [1213, 390] on p "✅ Dostawa w ciągu 2-5 dni roboczych." at bounding box center [1096, 387] width 555 height 27
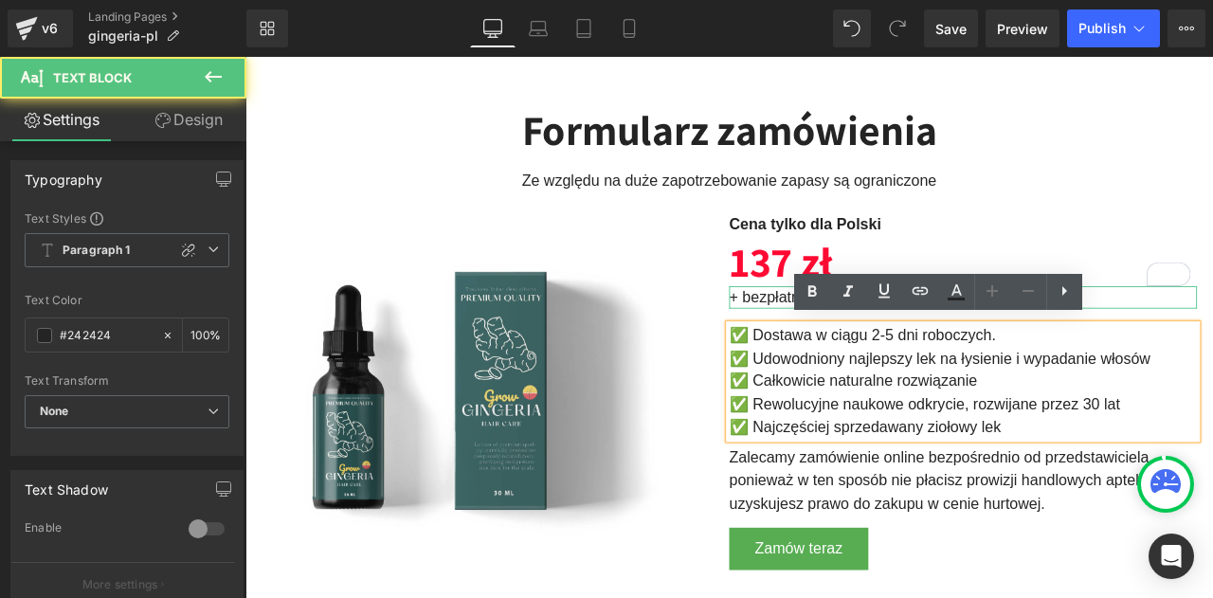
click at [1213, 333] on p "+ bezpłatna dostawa" at bounding box center [1096, 342] width 555 height 27
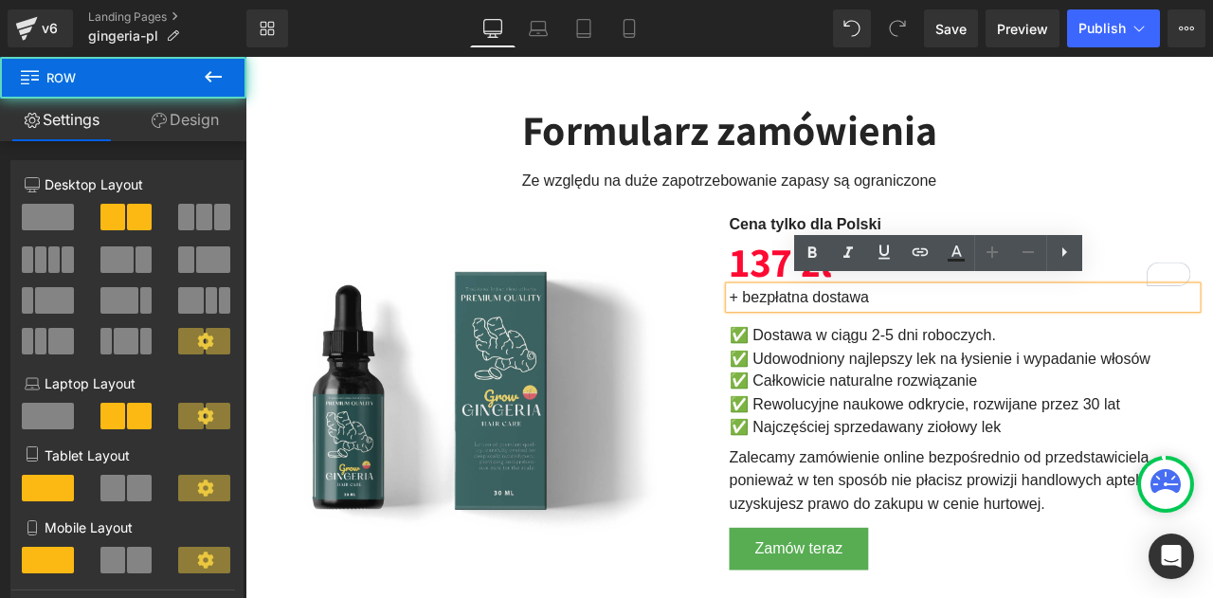
click at [839, 357] on div "Cena tylko dla Polski Text Block 137 zł Heading + bezpłatna dostawa Text Block …" at bounding box center [1096, 454] width 555 height 423
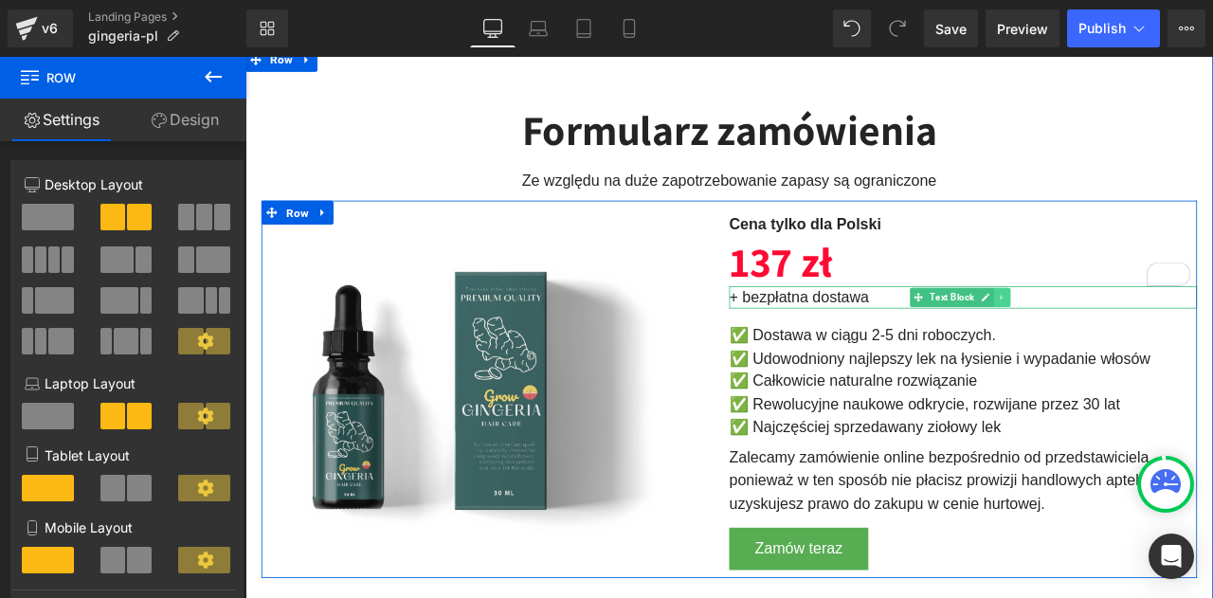
click at [1137, 337] on icon at bounding box center [1142, 342] width 10 height 11
click at [1147, 337] on icon at bounding box center [1152, 342] width 10 height 10
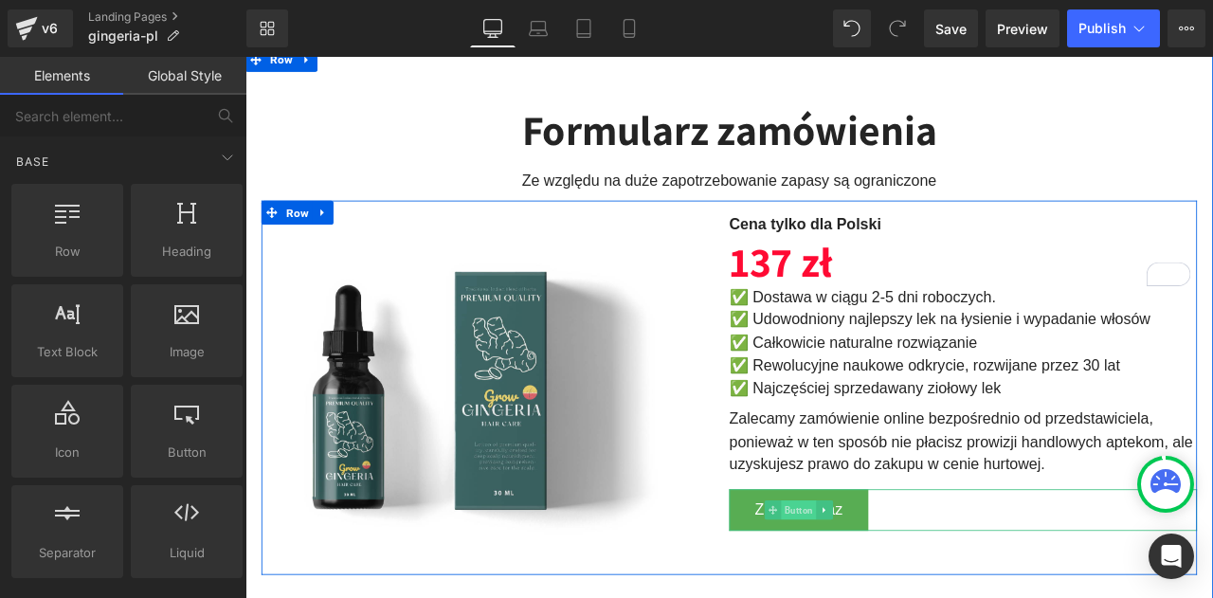
click at [881, 583] on span "Button" at bounding box center [902, 594] width 42 height 23
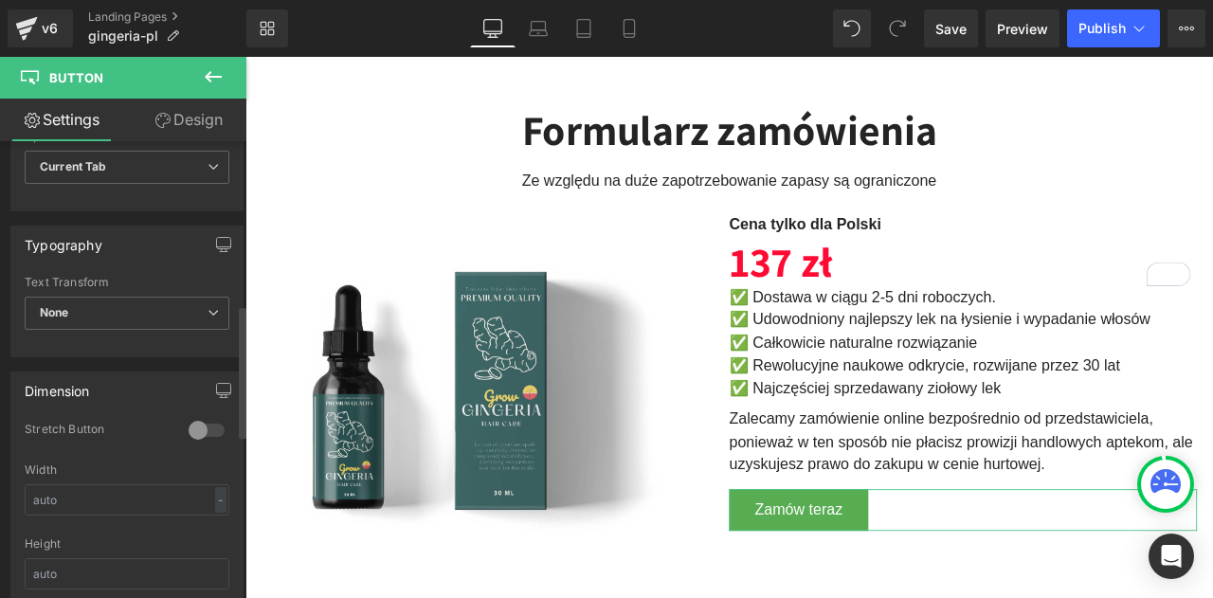
scroll to position [565, 0]
click at [185, 428] on div at bounding box center [207, 429] width 46 height 30
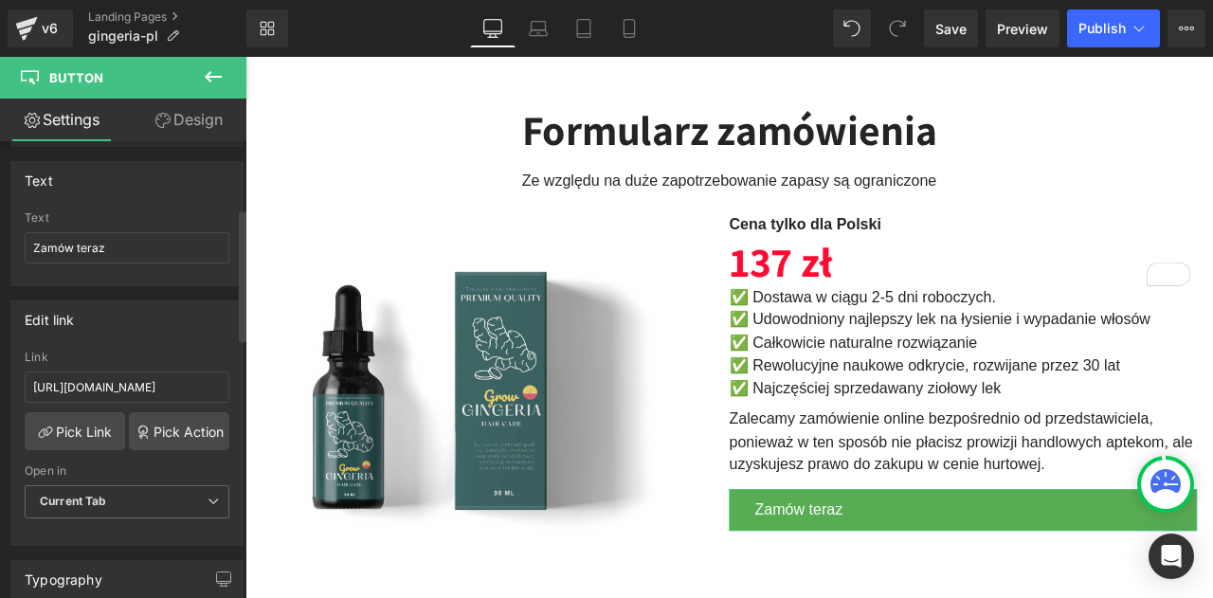
scroll to position [228, 0]
click at [132, 373] on input "https://checkoutiframe.bioherbalplus.com/gingeria-checkout-pl" at bounding box center [127, 388] width 205 height 31
paste input "bioherbalplus.com/pl-pl/pages/choose-option-gingeria"
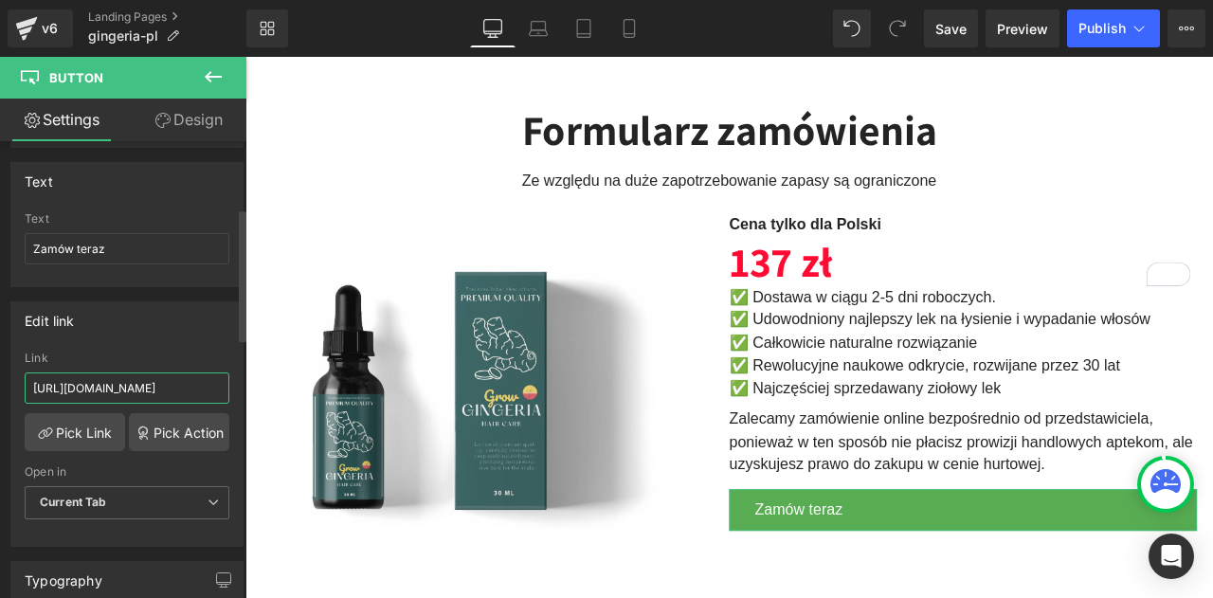
scroll to position [0, 169]
type input "https://bioherbalplus.com/pl-pl/pages/choose-option-gingeria-pl"
click at [167, 326] on div "Edit link" at bounding box center [126, 320] width 231 height 36
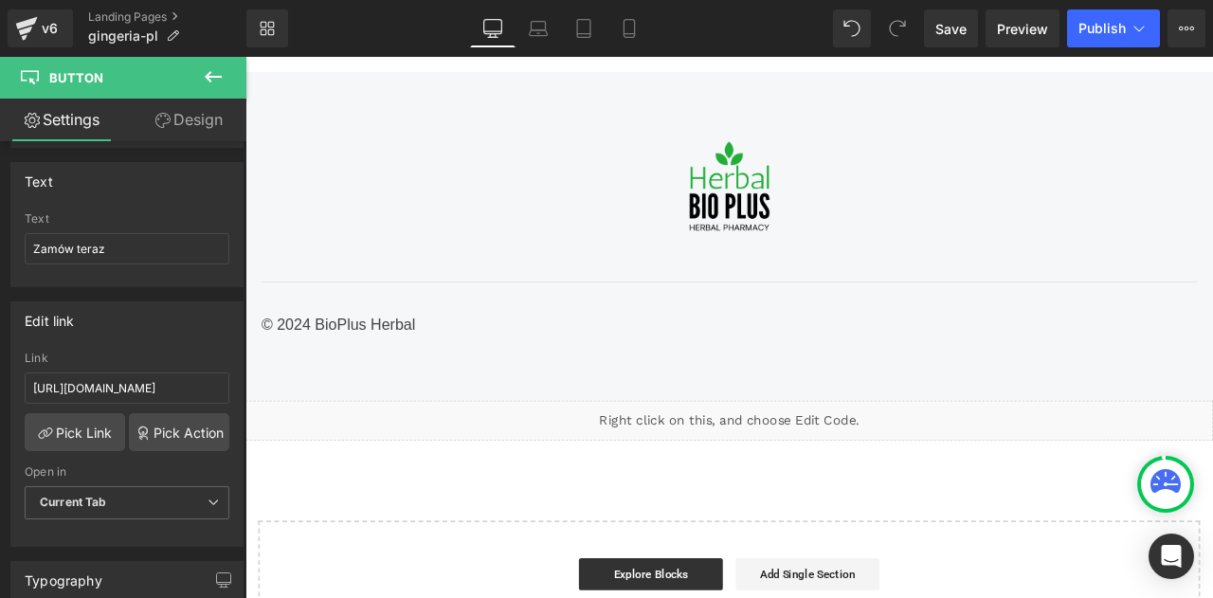
scroll to position [4925, 0]
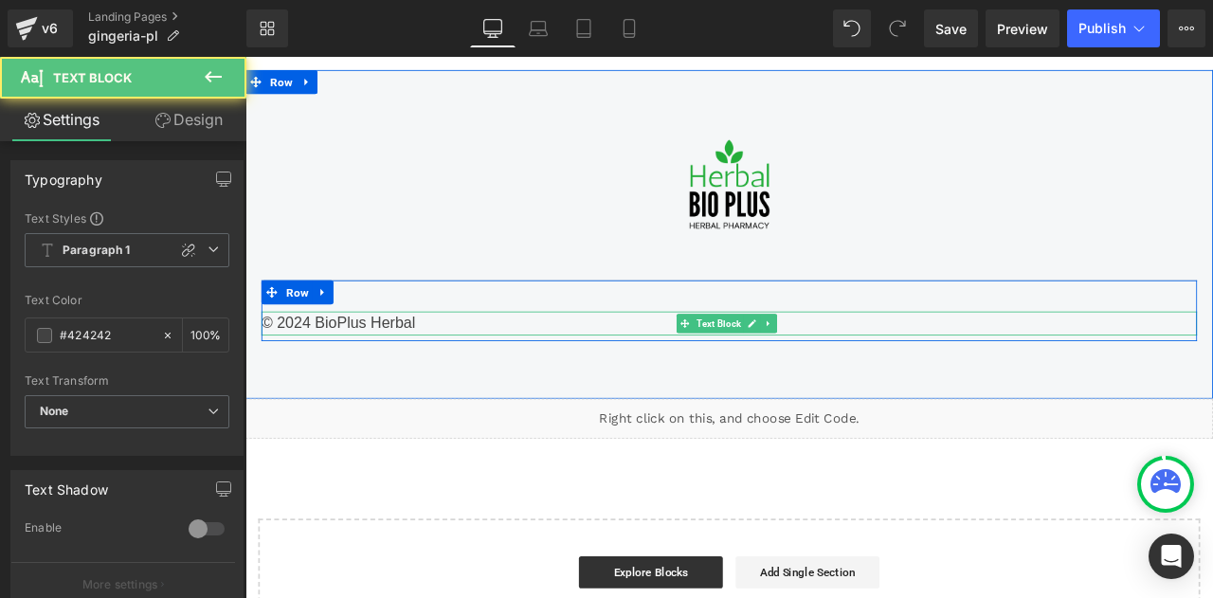
click at [319, 361] on div "© 2024 BioPlus Herbal" at bounding box center [818, 373] width 1109 height 28
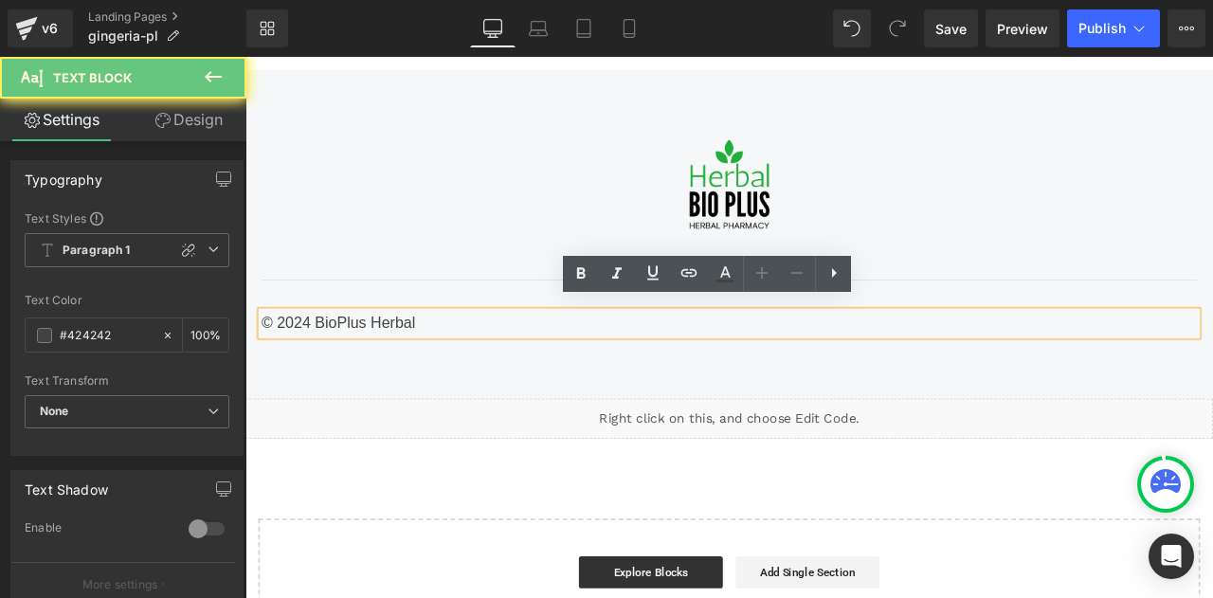
click at [319, 361] on div "© 2024 BioPlus Herbal" at bounding box center [818, 373] width 1109 height 28
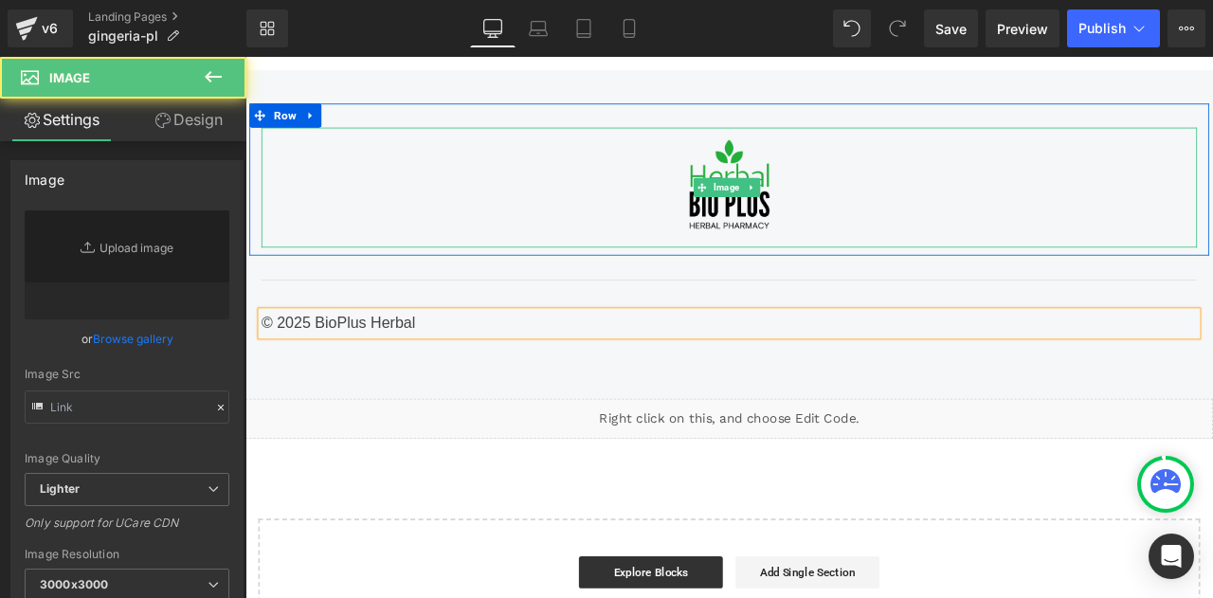
click at [430, 244] on div at bounding box center [818, 212] width 1109 height 142
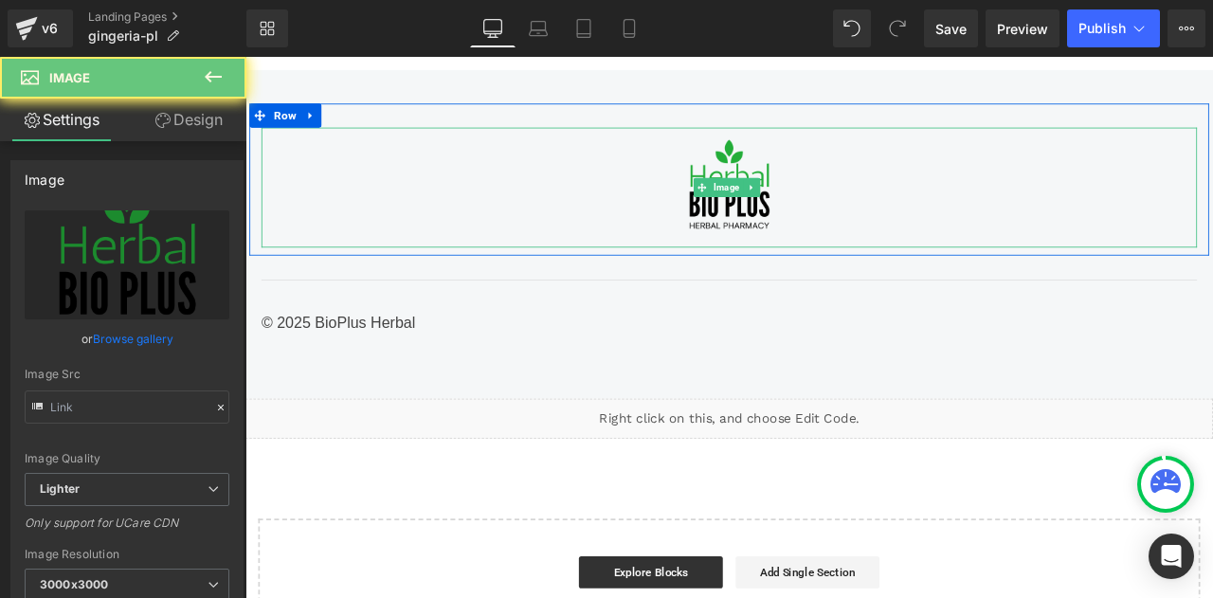
click at [430, 244] on div at bounding box center [818, 212] width 1109 height 142
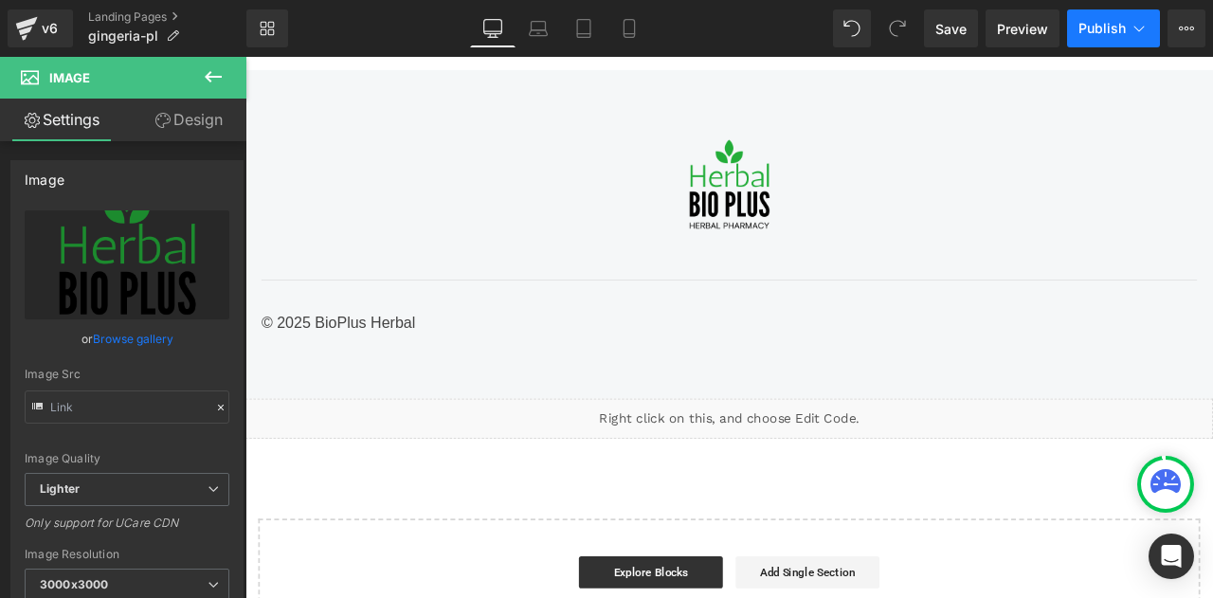
click at [1141, 23] on icon at bounding box center [1139, 28] width 19 height 19
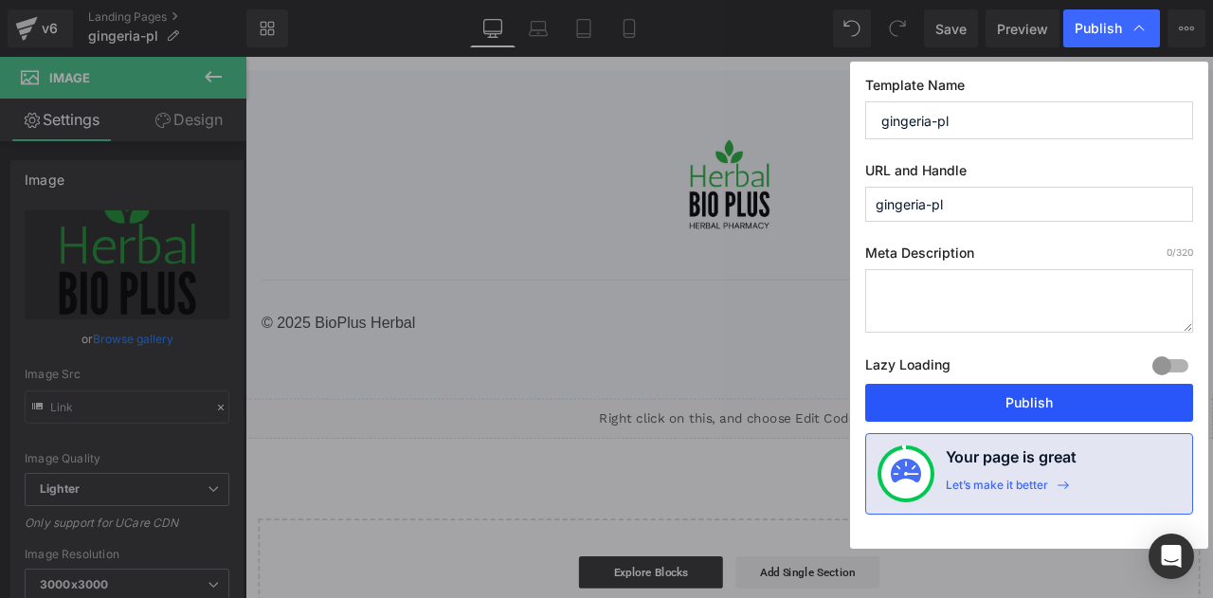
click at [1012, 388] on button "Publish" at bounding box center [1030, 403] width 328 height 38
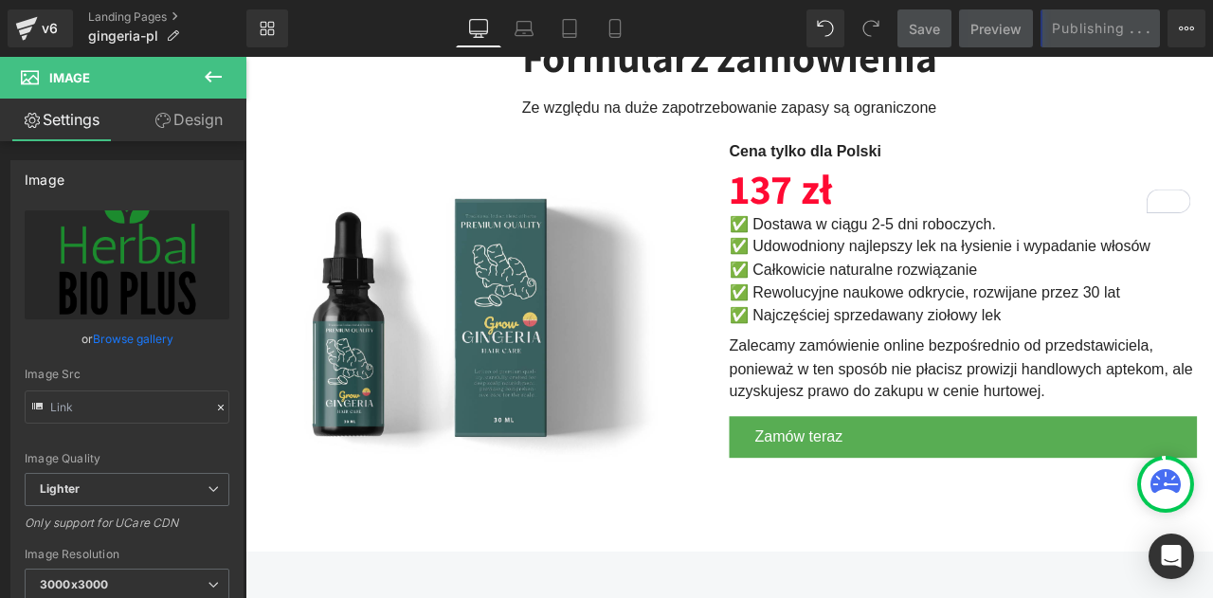
scroll to position [4353, 0]
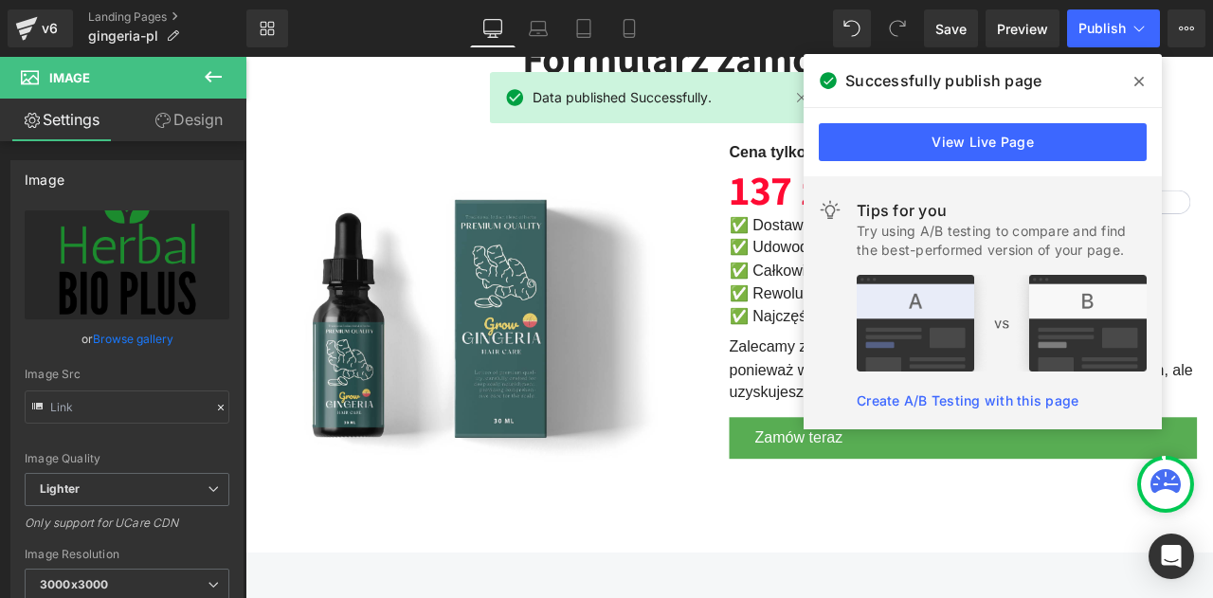
click at [1140, 69] on span at bounding box center [1139, 81] width 30 height 30
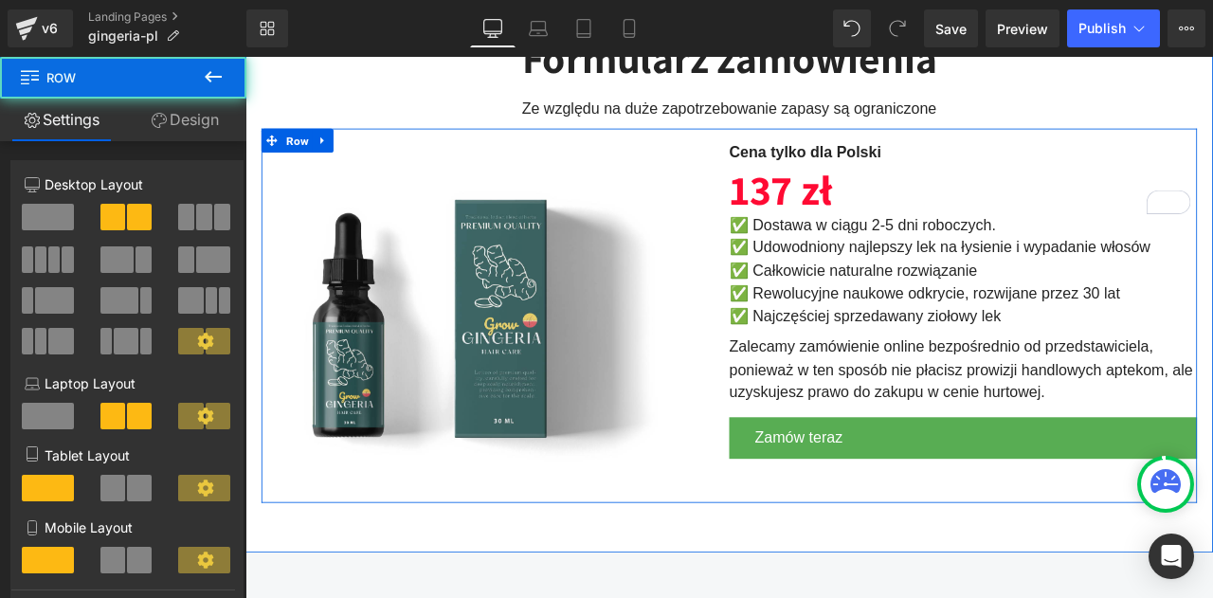
click at [436, 149] on div "Image Cena tylko dla Polski Text Block 137 zł Heading ✅ Dostawa w ciągu 2-5 dni…" at bounding box center [818, 364] width 1109 height 444
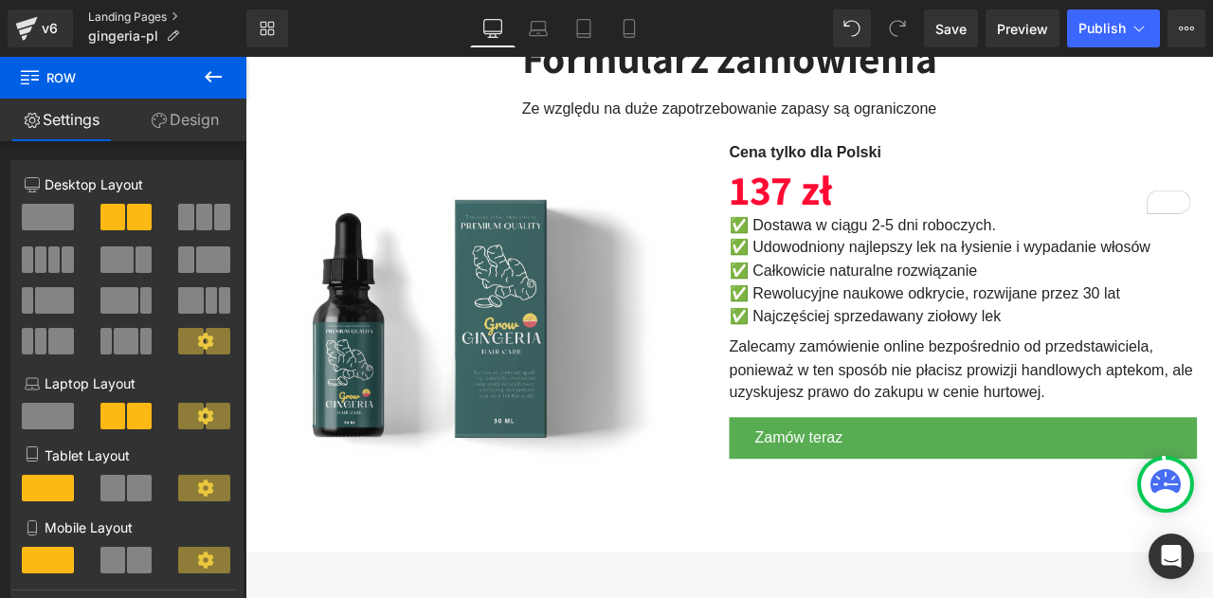
click at [96, 18] on link "Landing Pages" at bounding box center [167, 16] width 158 height 15
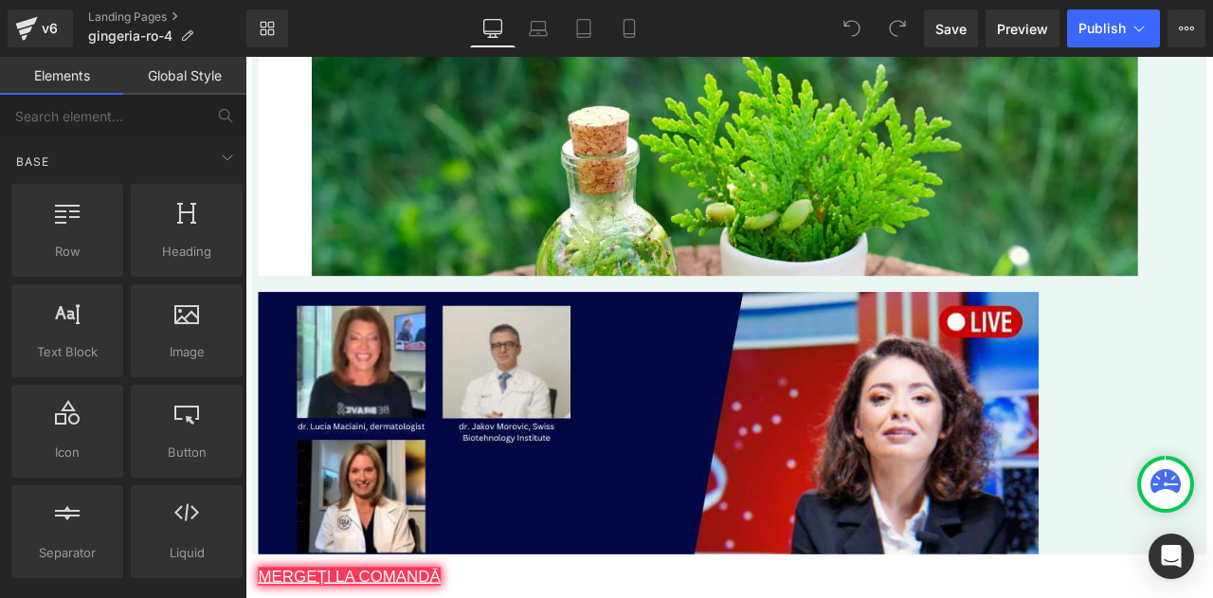
scroll to position [10151, 0]
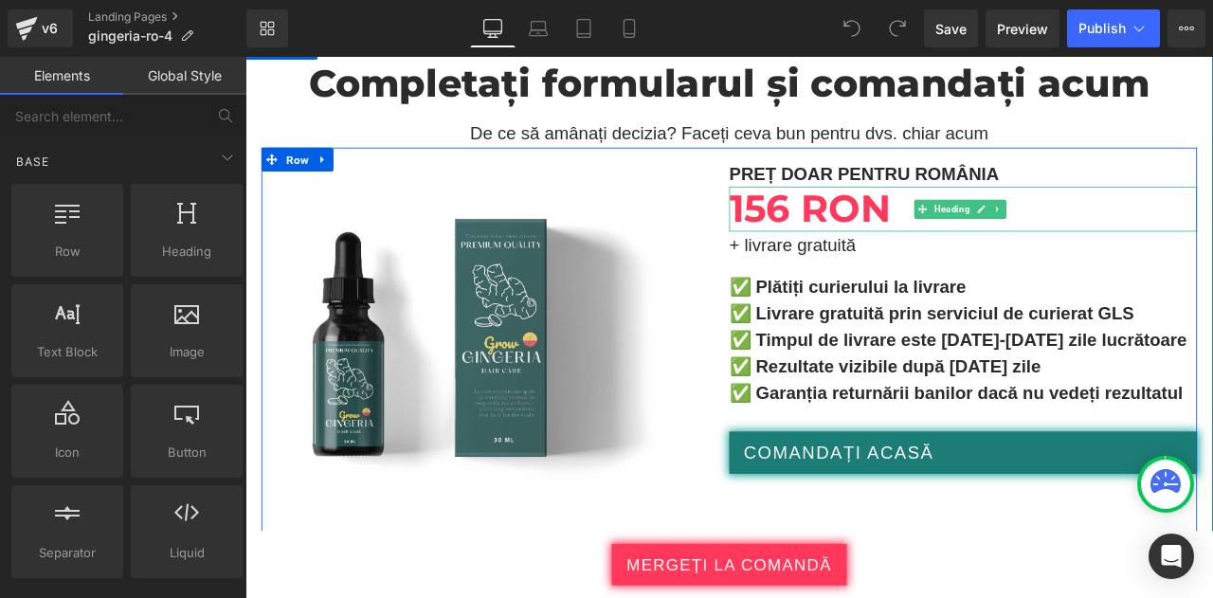
click at [924, 210] on b "156 RON" at bounding box center [915, 237] width 192 height 54
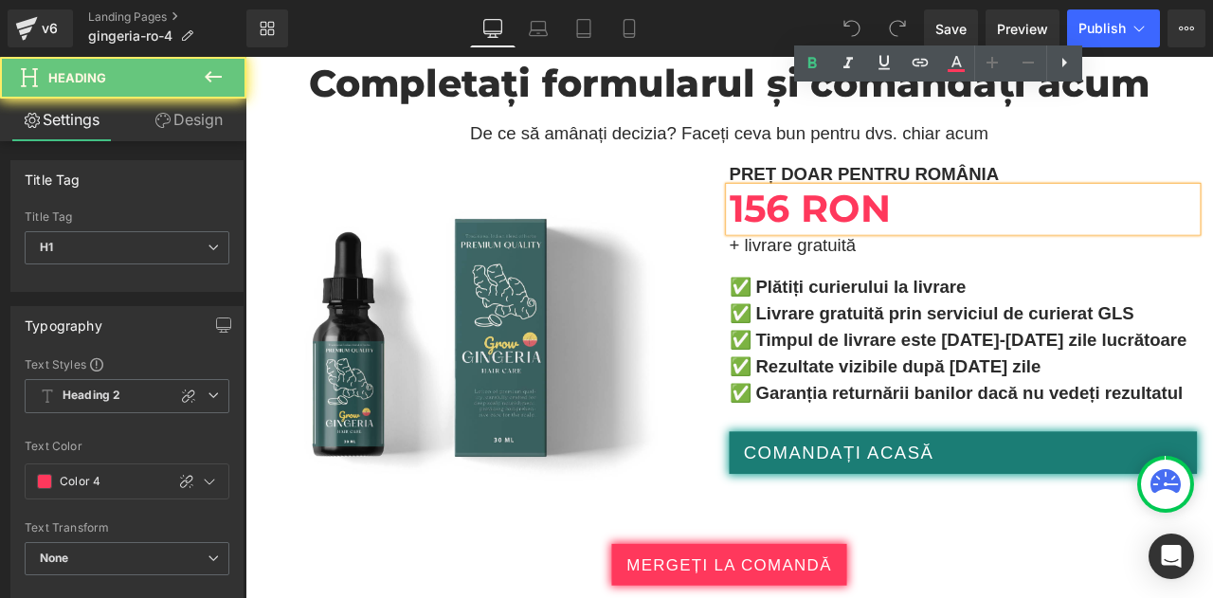
click at [924, 210] on b "156 RON" at bounding box center [915, 237] width 192 height 54
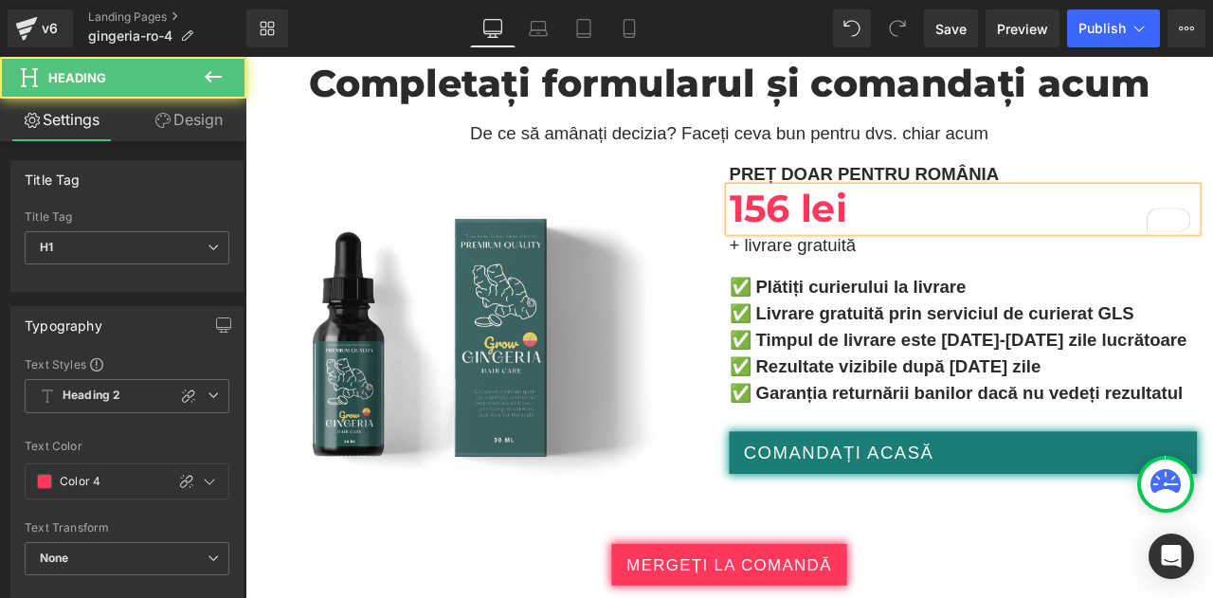
click at [879, 210] on b "156 lei" at bounding box center [888, 237] width 139 height 54
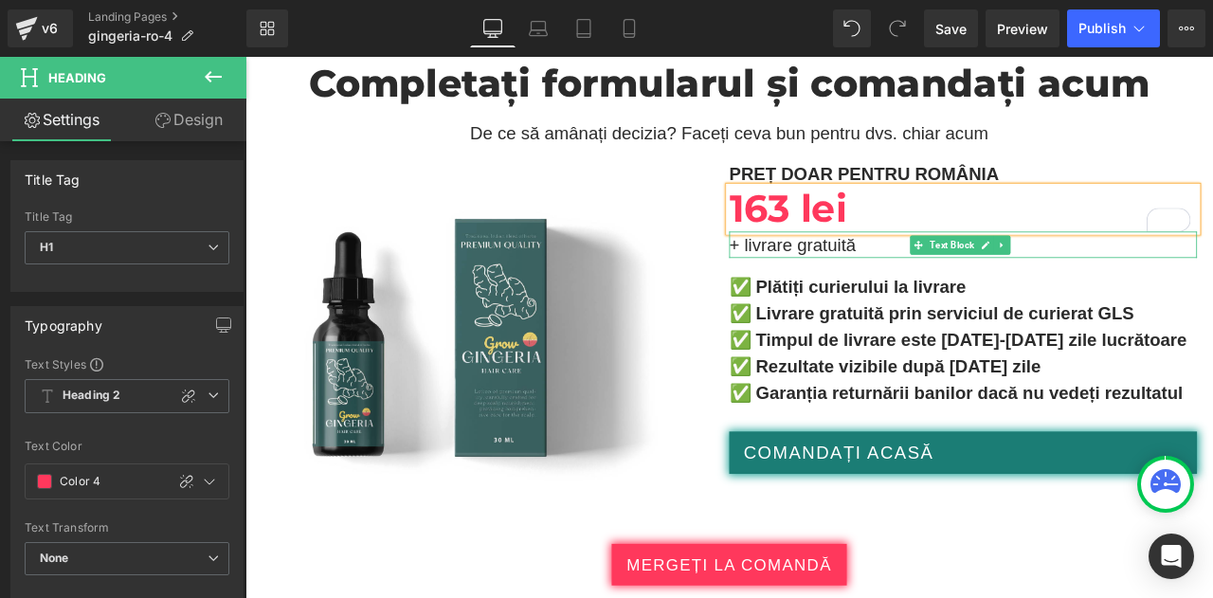
click at [995, 264] on p "+ livrare gratuită" at bounding box center [1096, 279] width 555 height 31
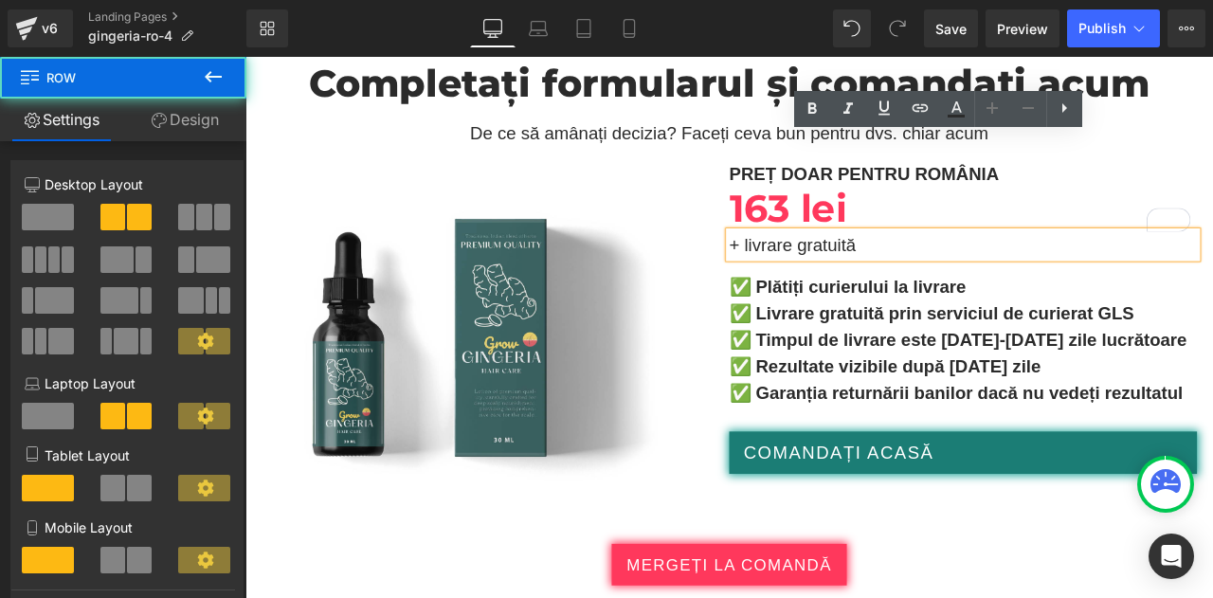
click at [1213, 197] on div "PREȚ DOAR PENTRU ROMÂNIA Text Block 163 lei Heading + livrare gratuită Text Blo…" at bounding box center [1096, 399] width 555 height 440
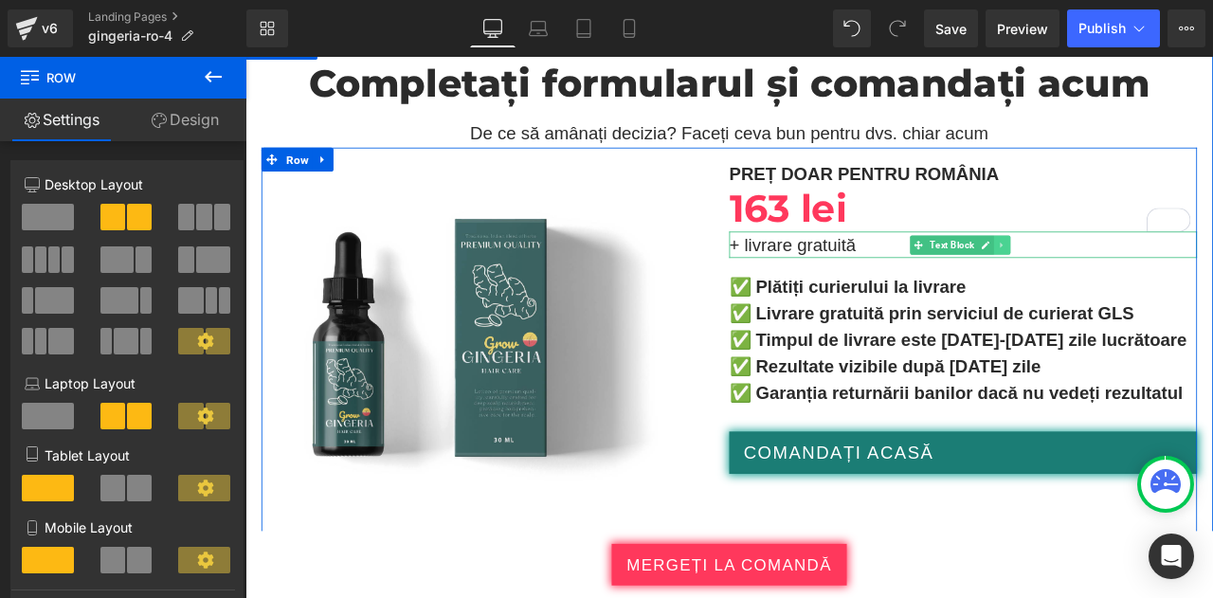
click at [1138, 274] on icon at bounding box center [1142, 279] width 10 height 11
click at [1147, 274] on icon at bounding box center [1152, 279] width 10 height 10
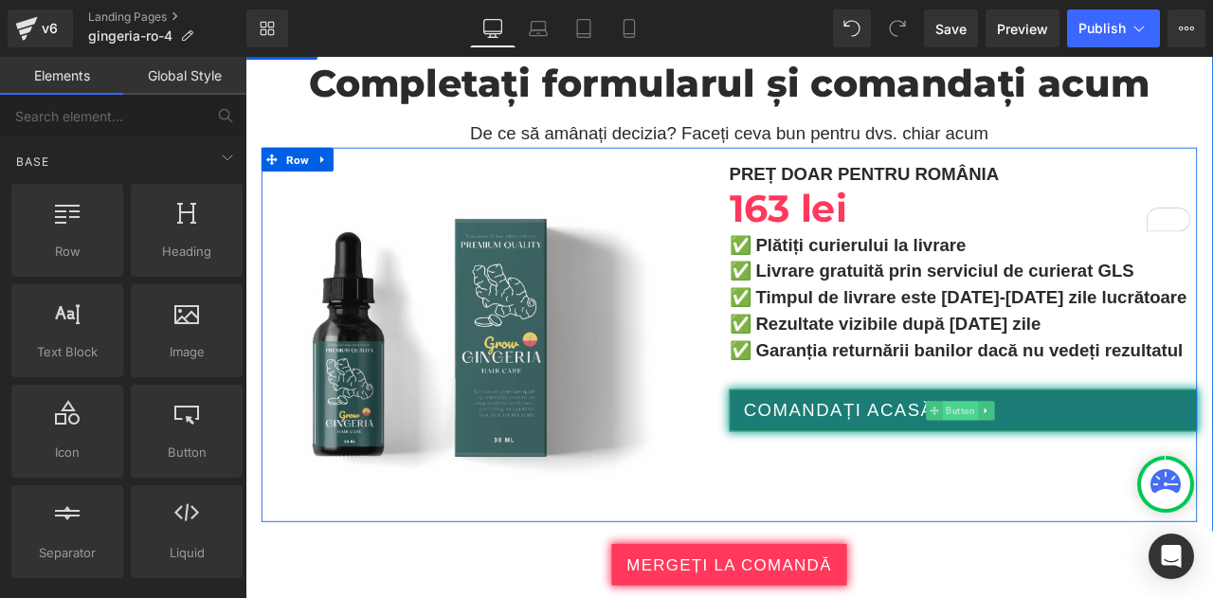
click at [1102, 465] on span "Button" at bounding box center [1093, 476] width 42 height 23
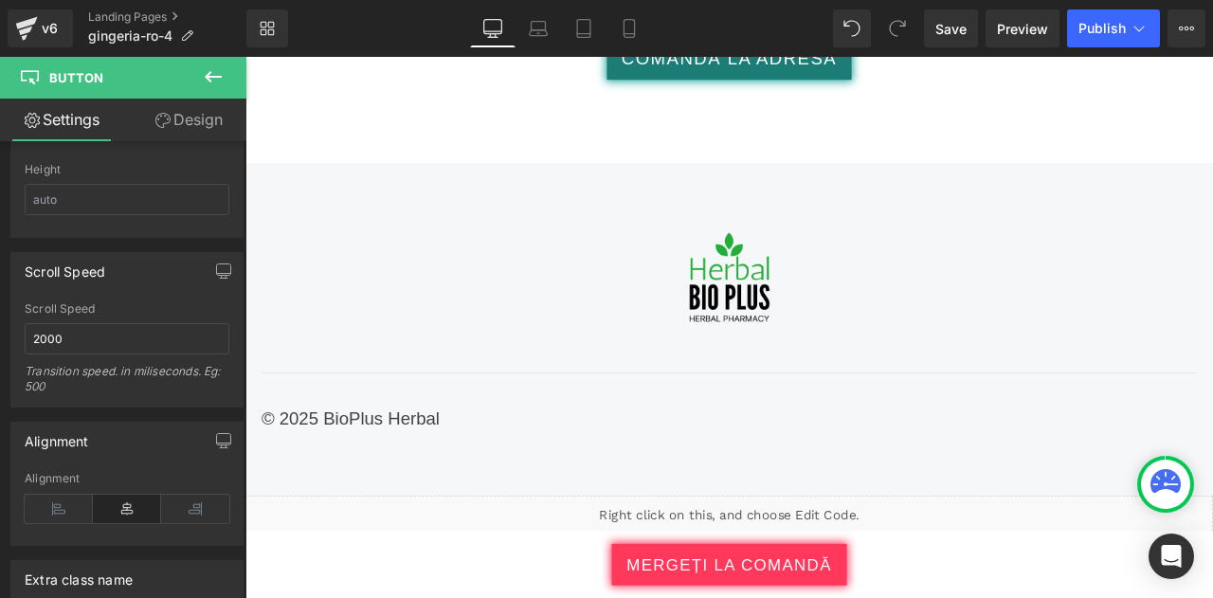
scroll to position [14158, 0]
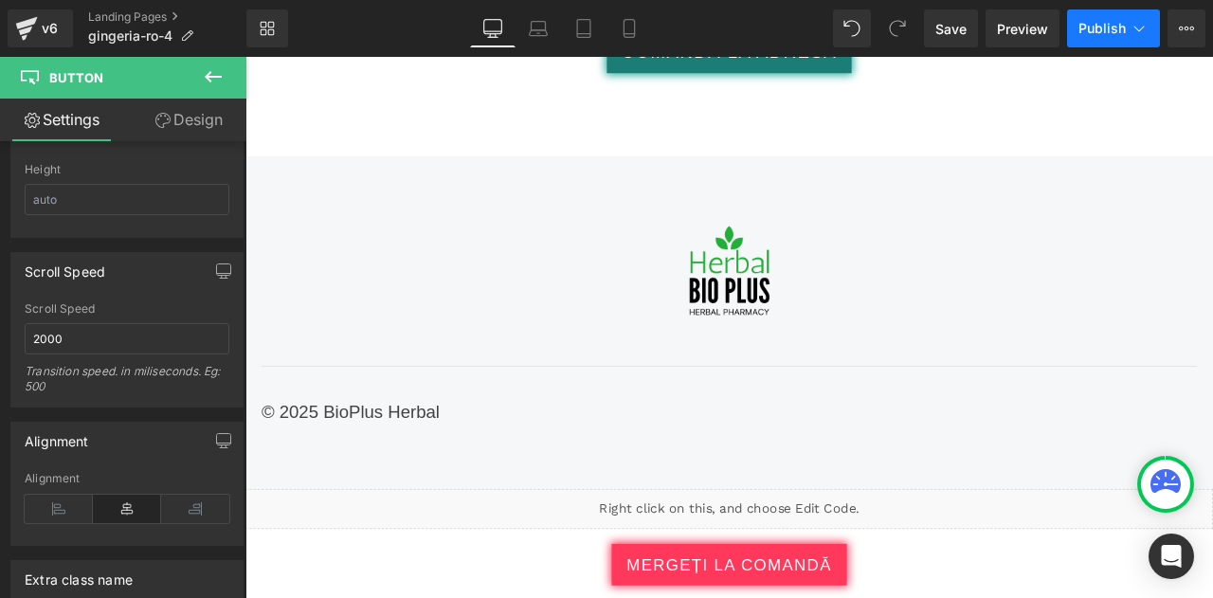
click at [1092, 10] on button "Publish" at bounding box center [1113, 28] width 93 height 38
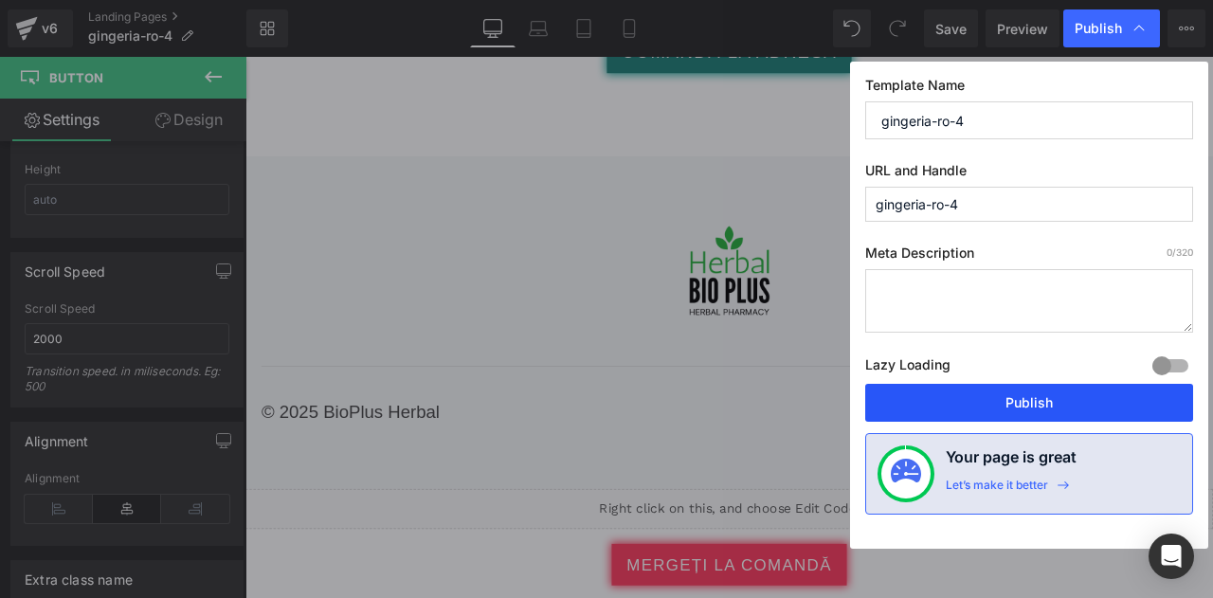
click at [0, 0] on button "Publish" at bounding box center [0, 0] width 0 height 0
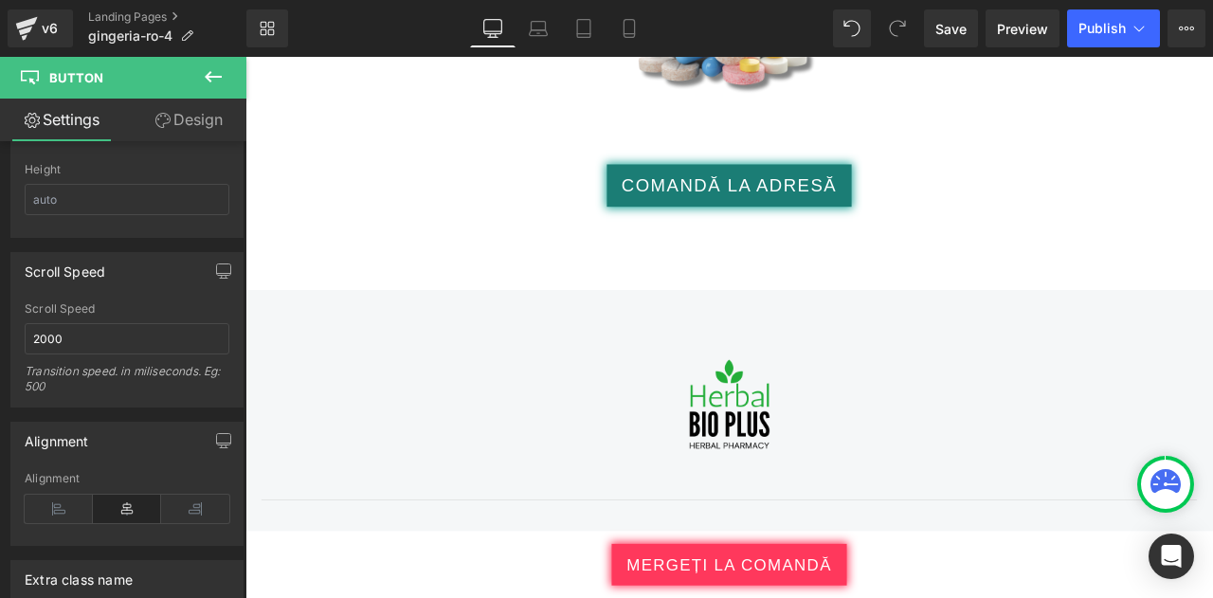
scroll to position [14059, 0]
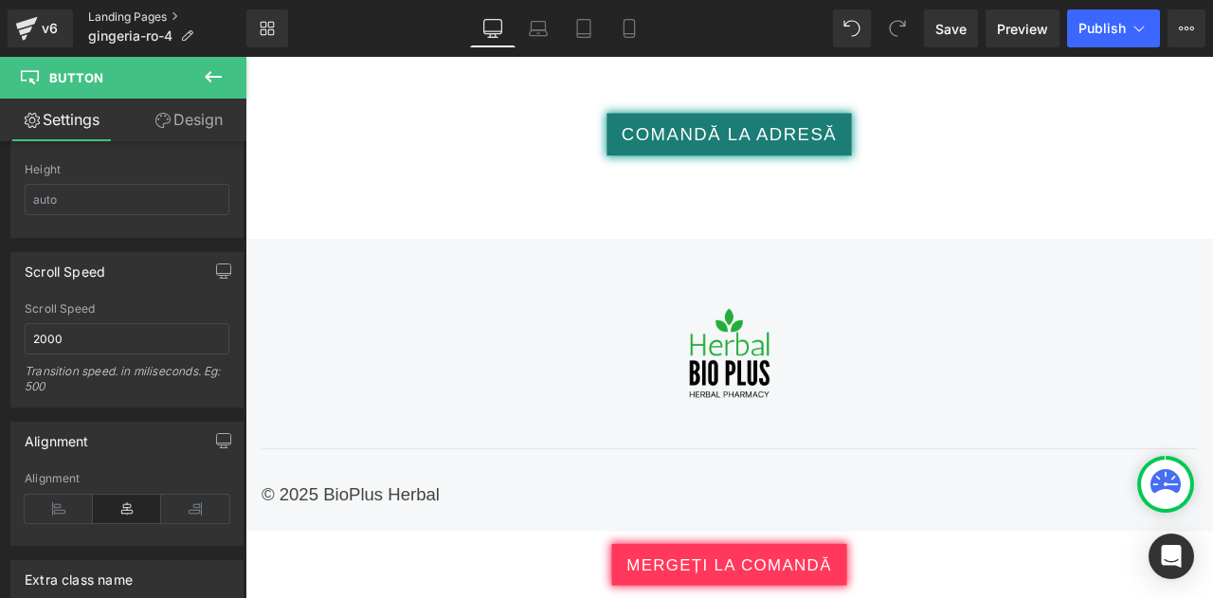
click at [129, 19] on link "Landing Pages" at bounding box center [167, 16] width 158 height 15
